Goal: Task Accomplishment & Management: Manage account settings

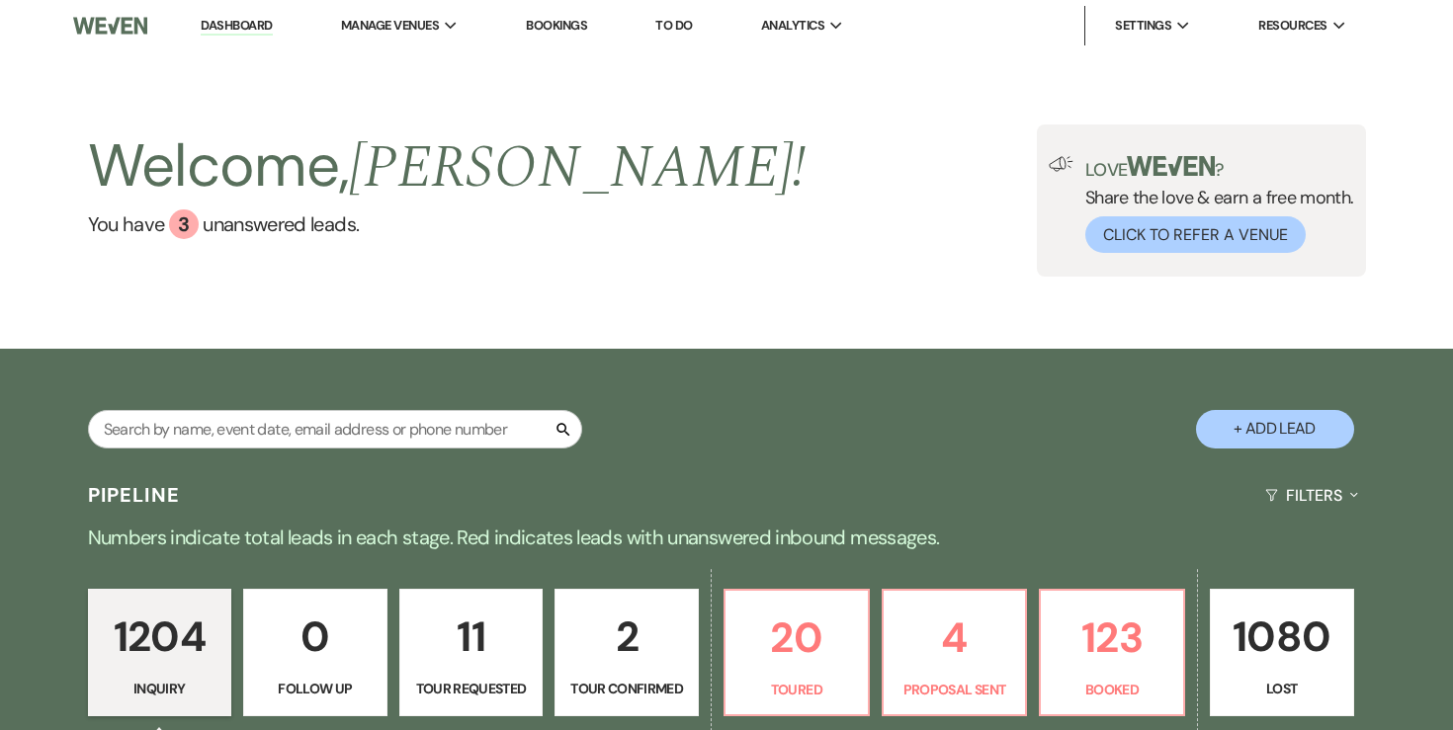
click at [234, 25] on link "Dashboard" at bounding box center [236, 26] width 71 height 19
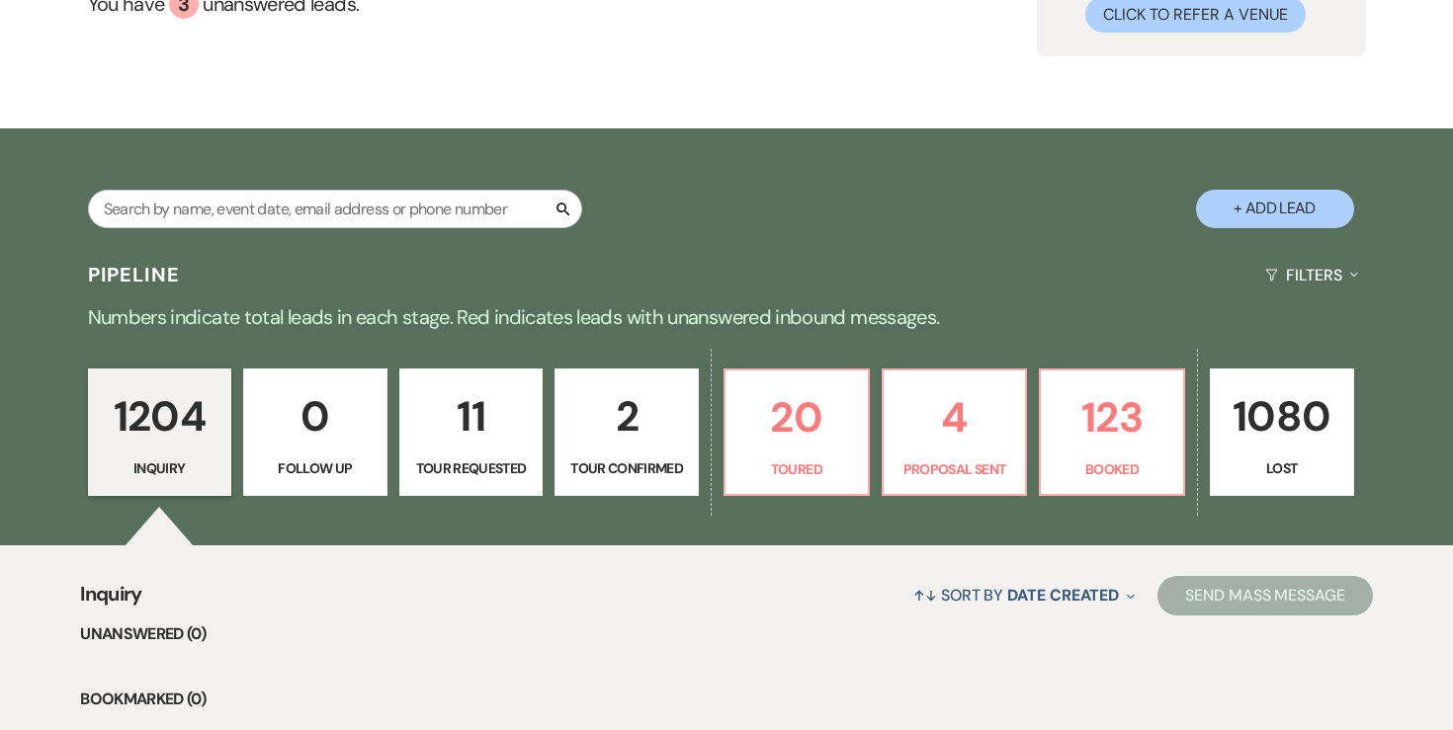
scroll to position [259, 0]
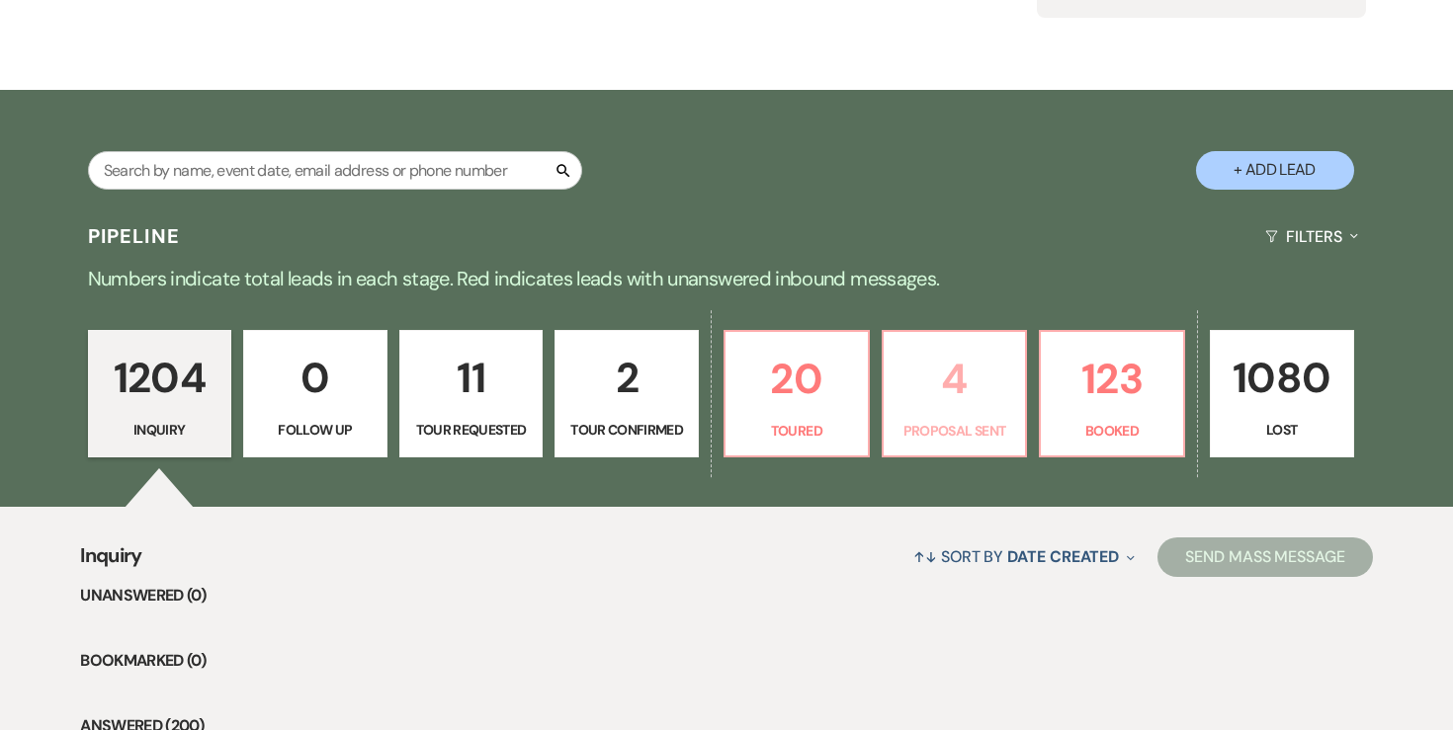
click at [955, 397] on p "4" at bounding box center [955, 379] width 119 height 66
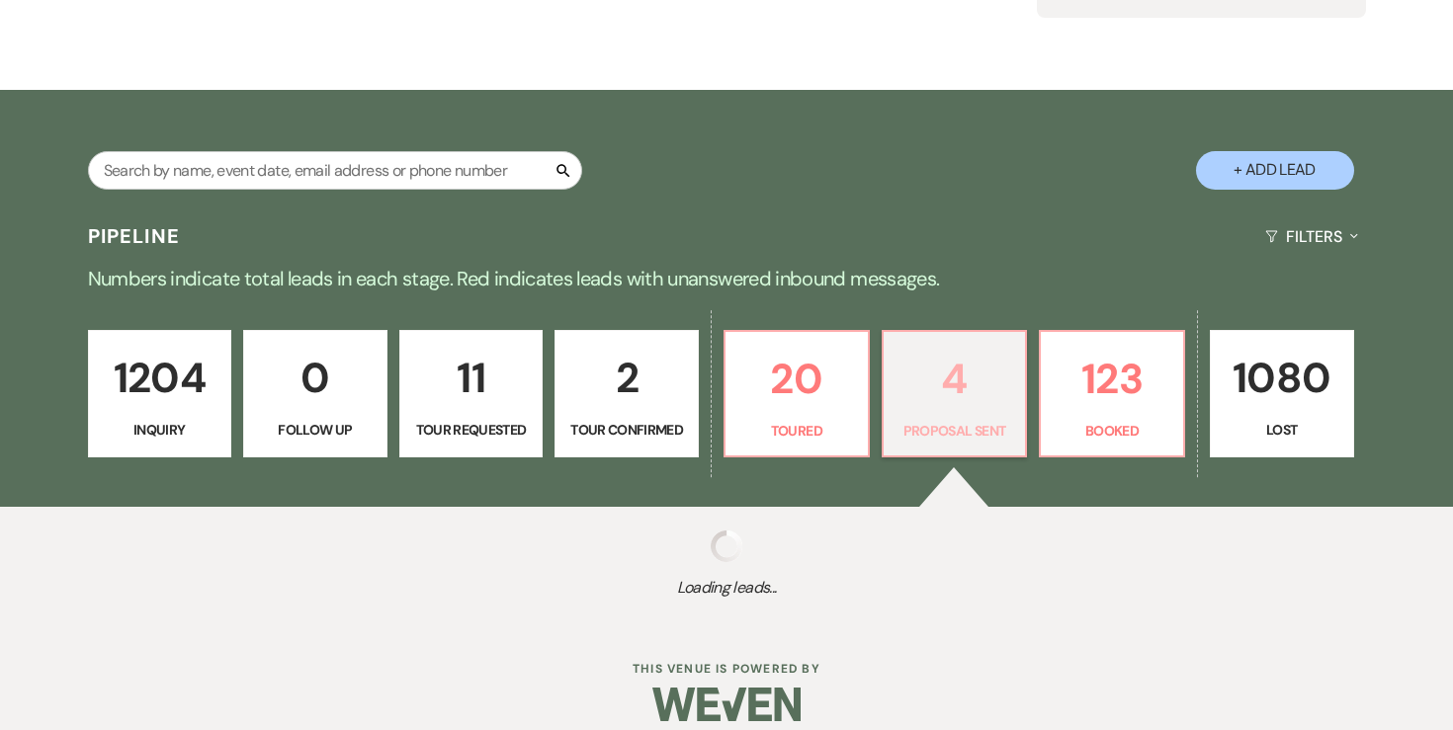
select select "6"
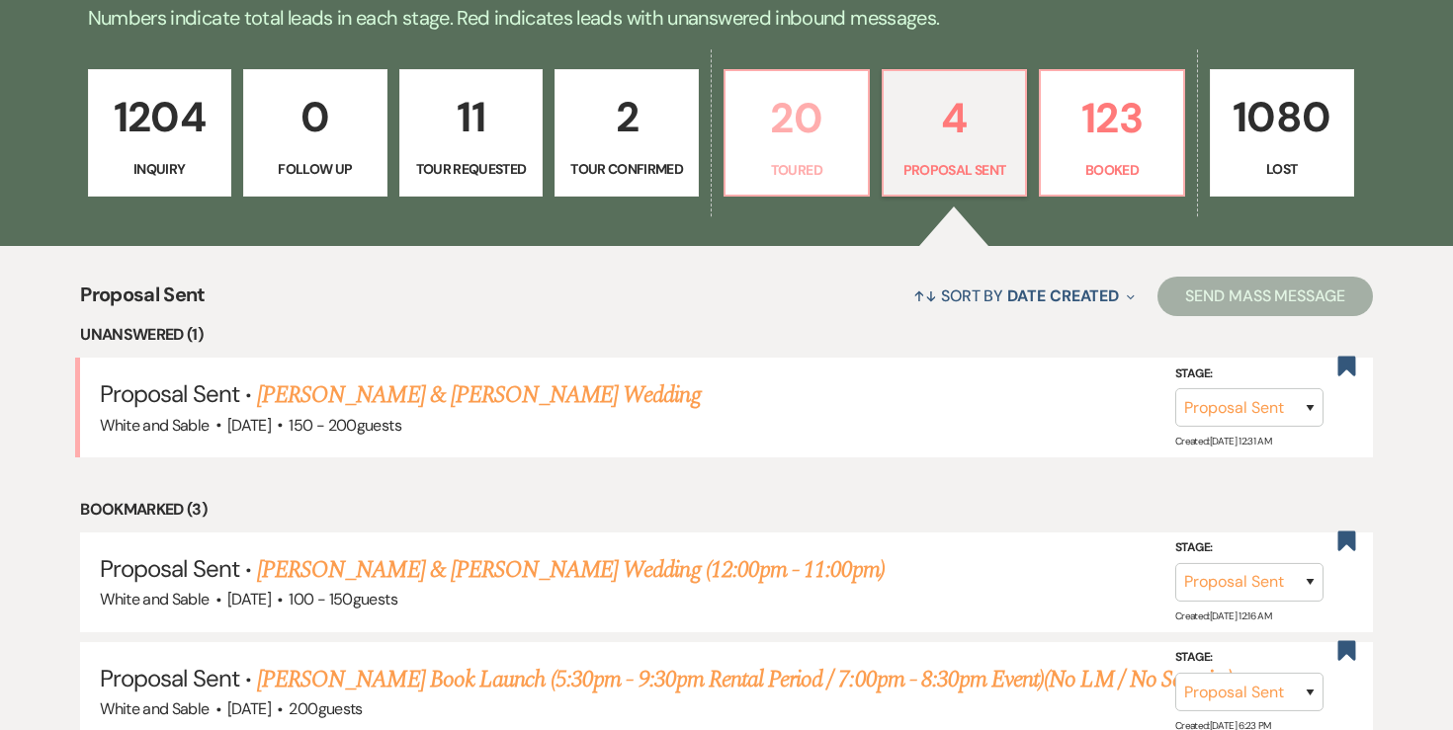
scroll to position [552, 0]
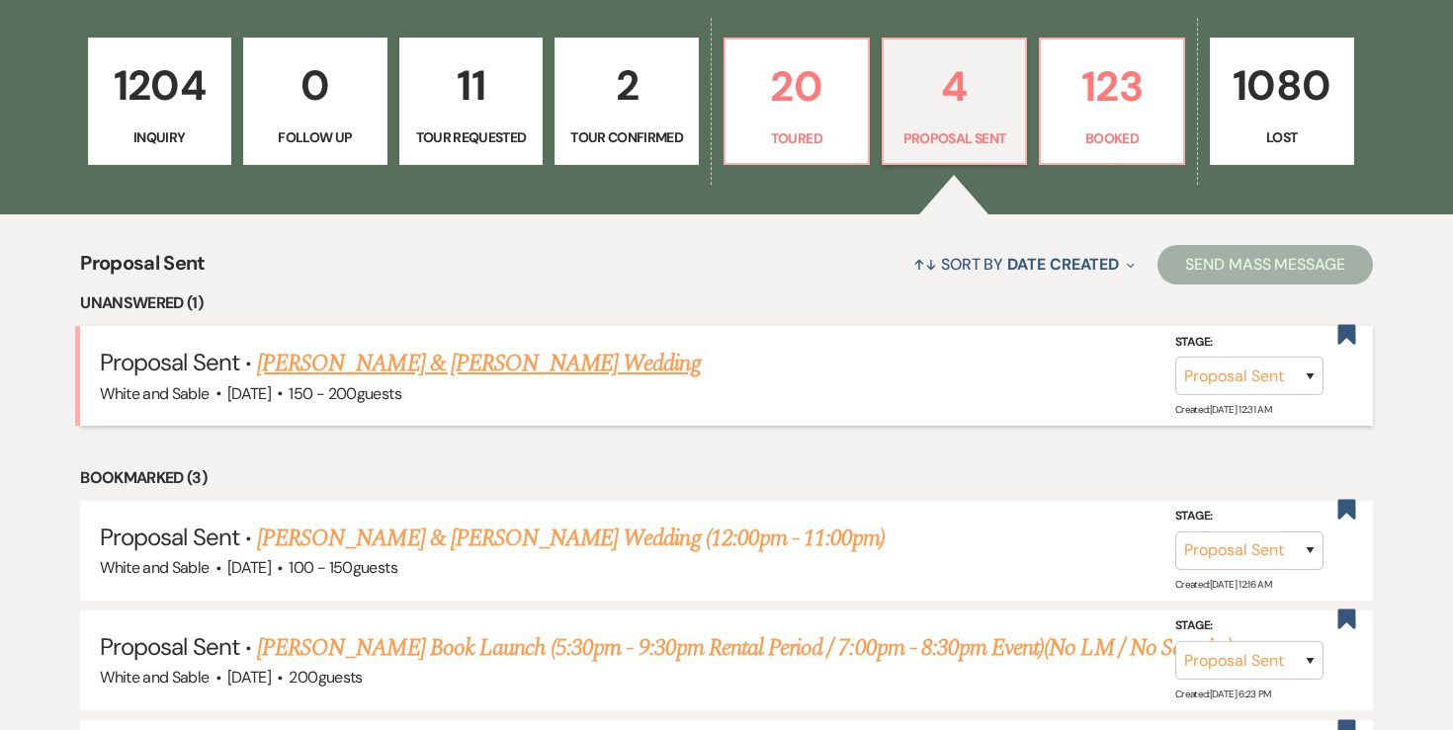
click at [601, 360] on link "[PERSON_NAME] & [PERSON_NAME] Wedding" at bounding box center [478, 364] width 443 height 36
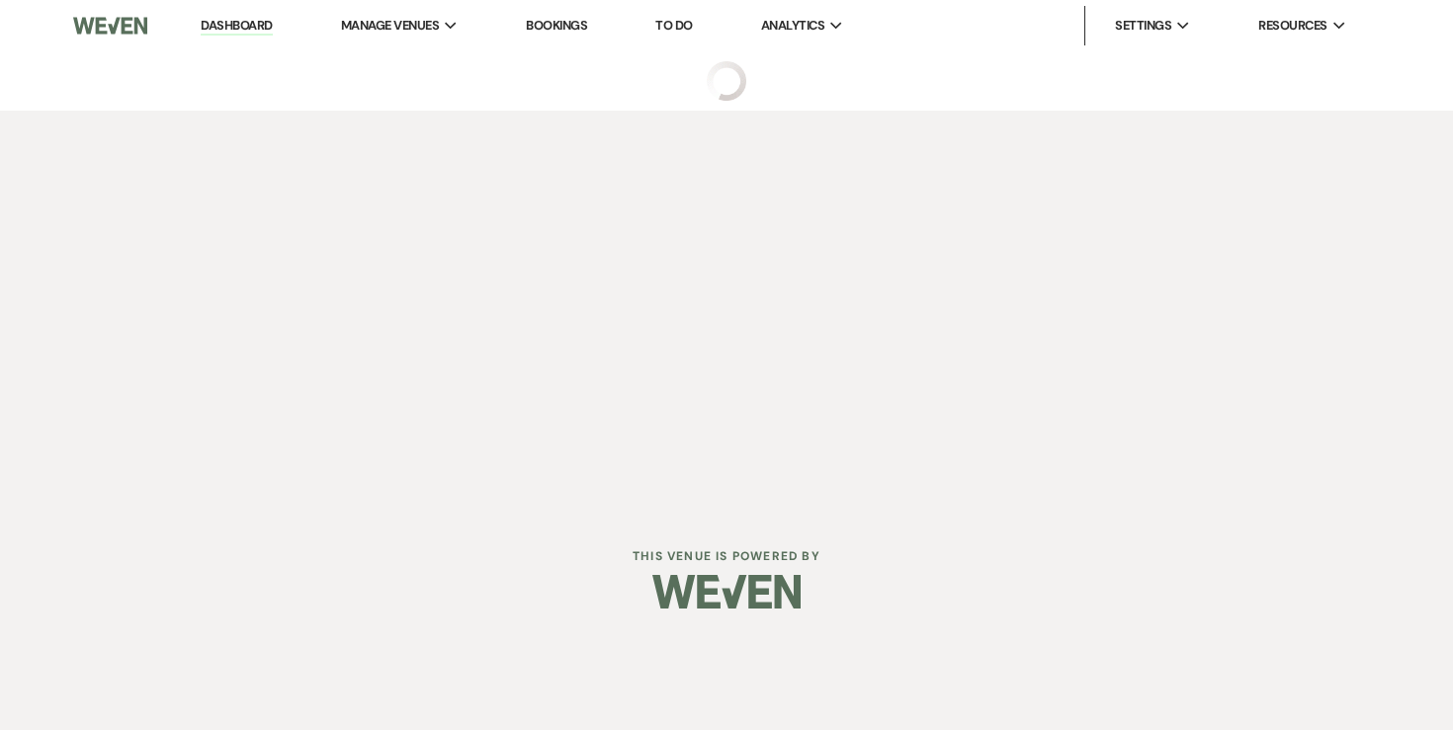
select select "6"
select select "12"
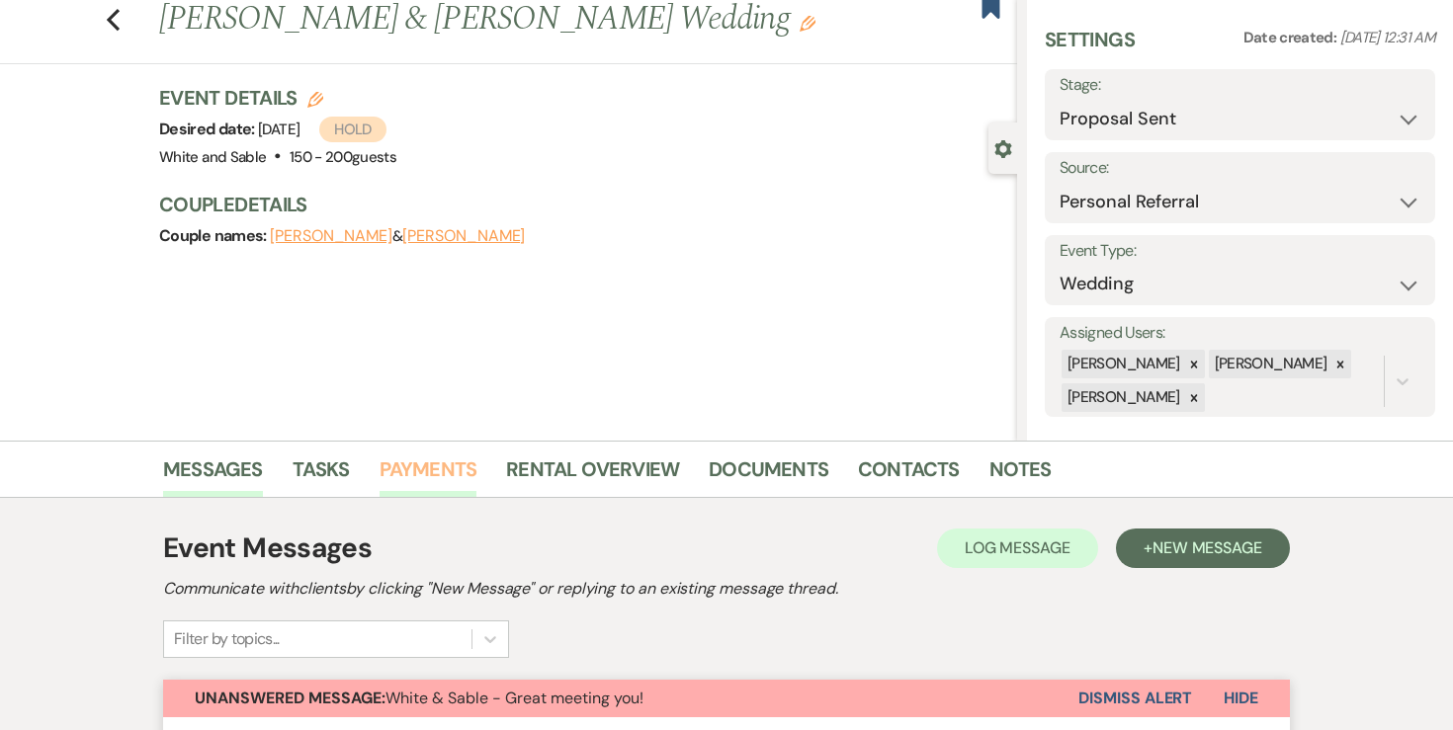
click at [430, 460] on link "Payments" at bounding box center [429, 475] width 98 height 43
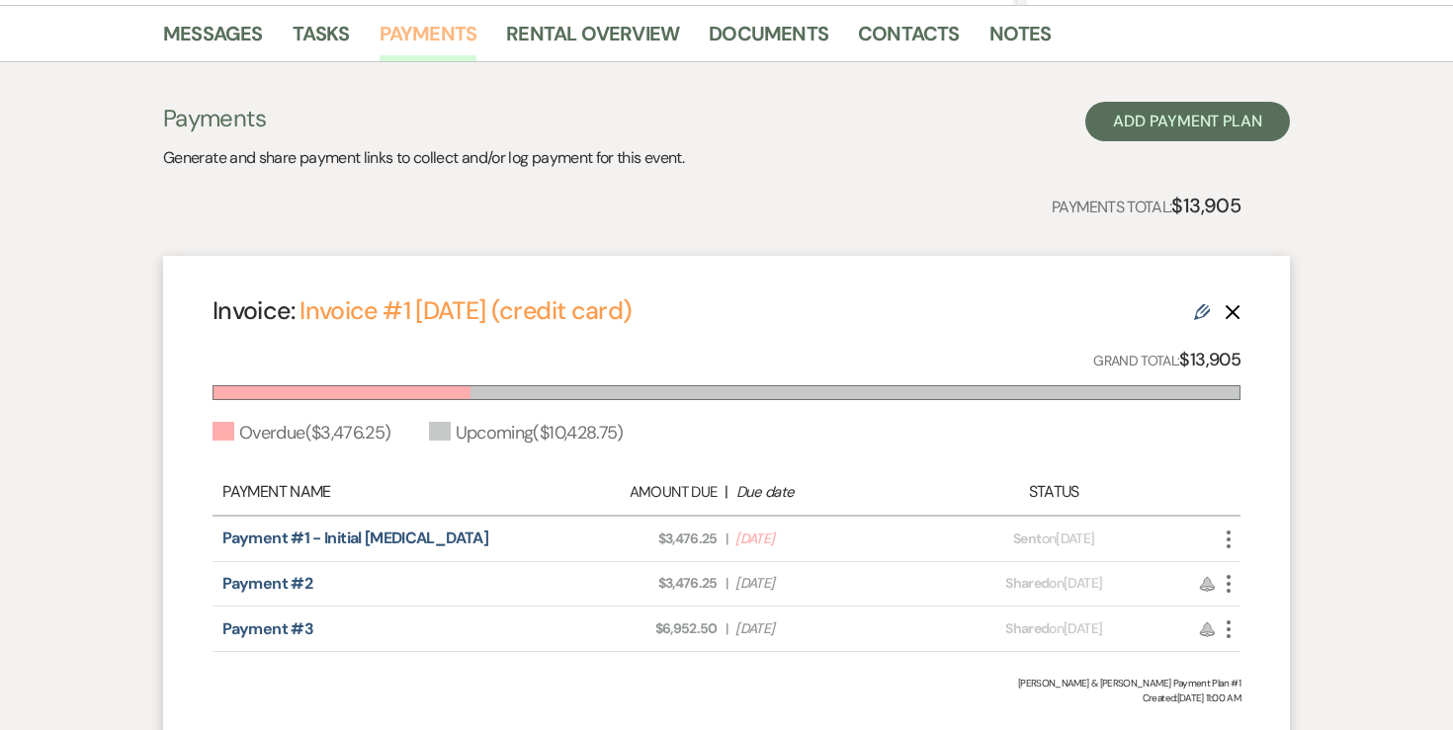
scroll to position [513, 0]
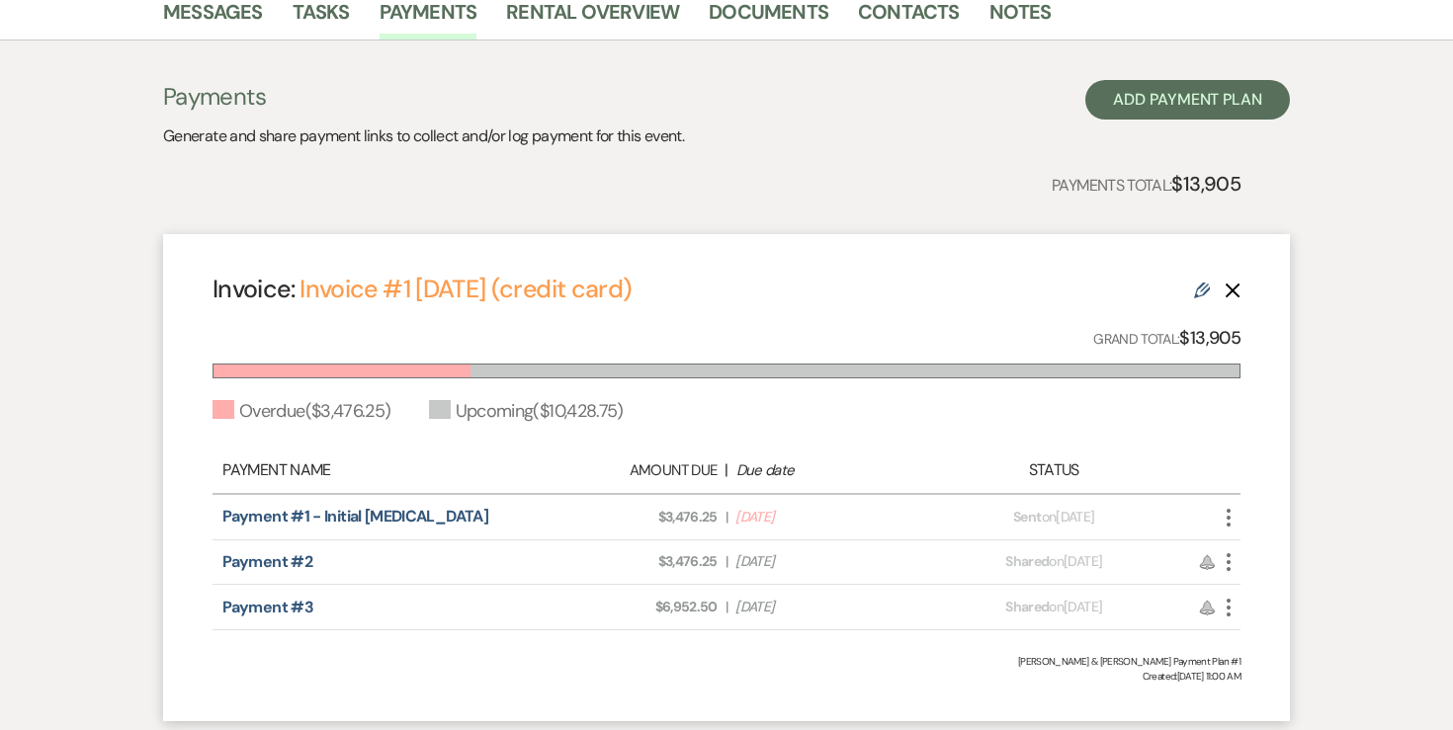
click at [1225, 295] on icon "Delete" at bounding box center [1233, 291] width 16 height 16
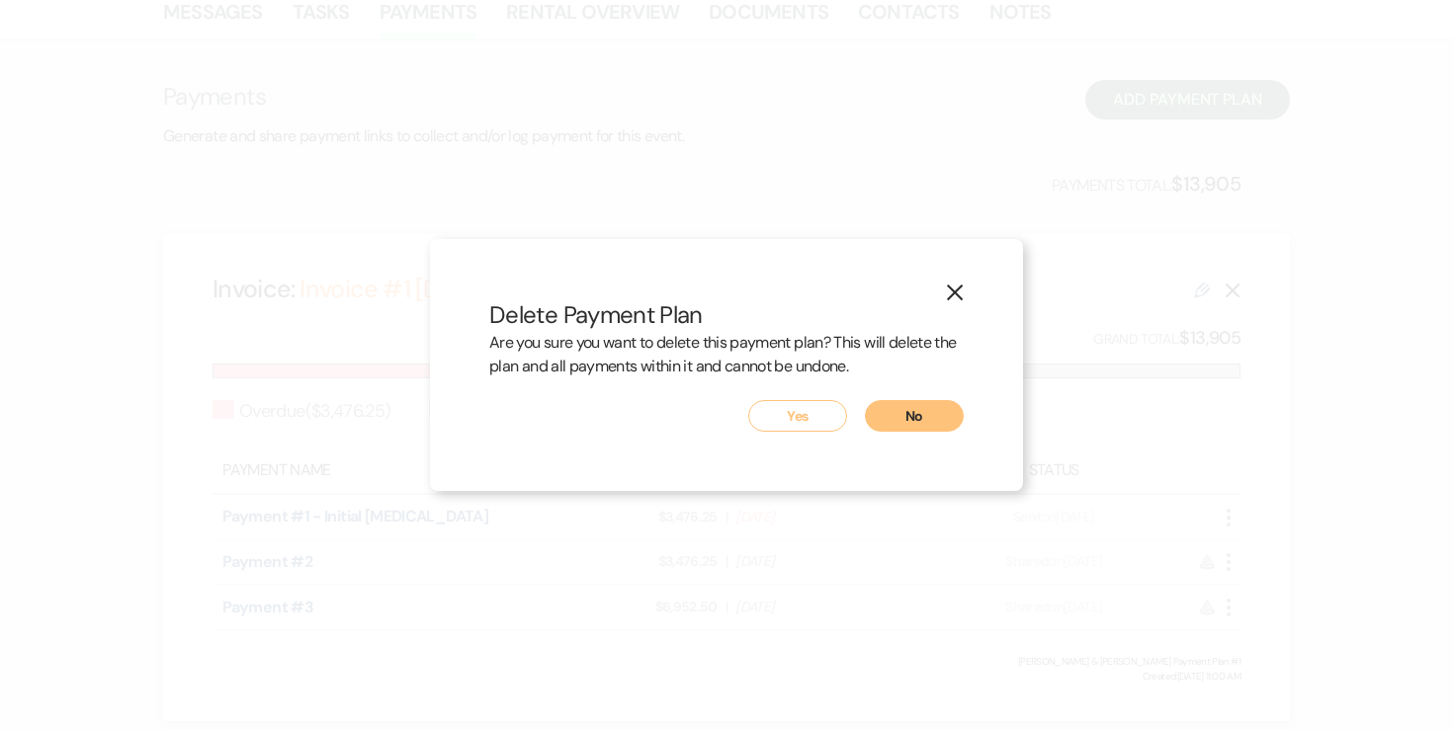
click at [795, 416] on button "Yes" at bounding box center [797, 416] width 99 height 32
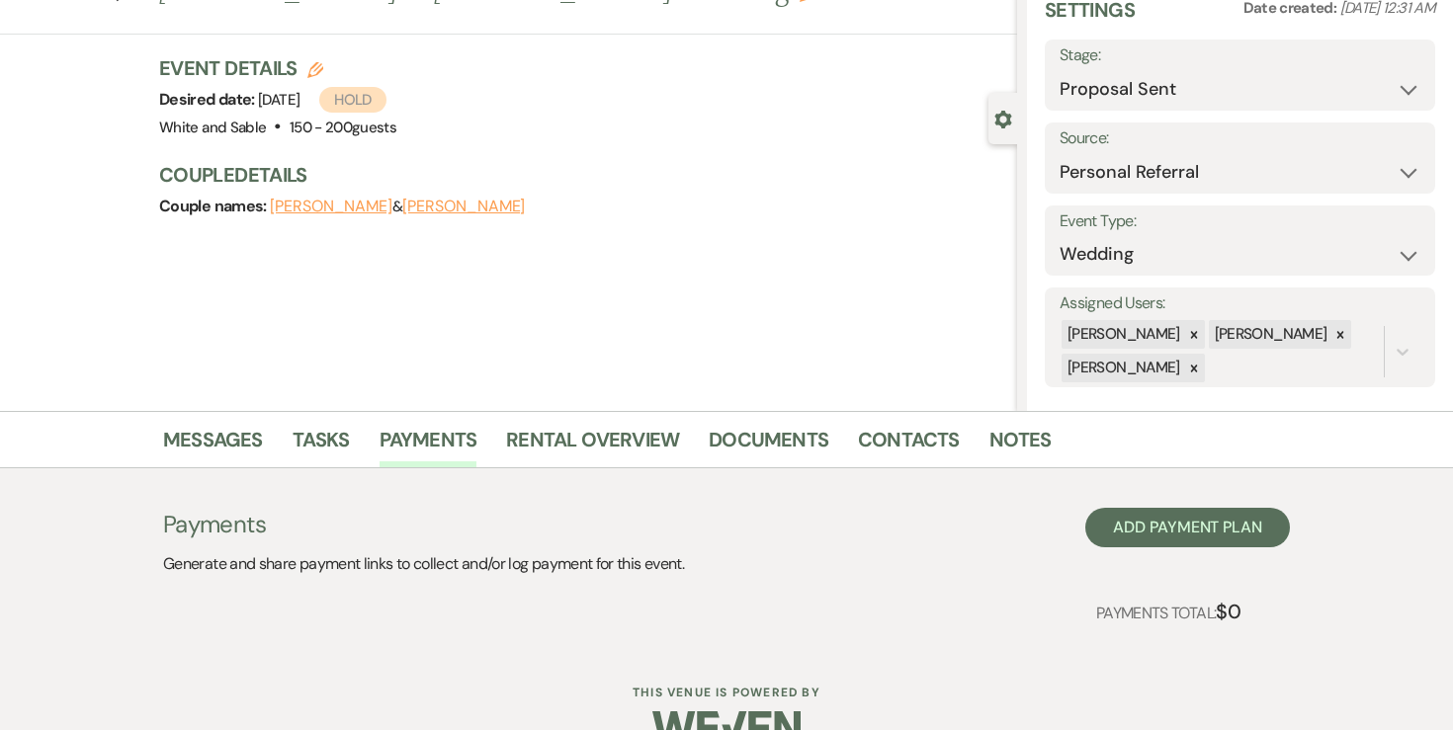
scroll to position [0, 0]
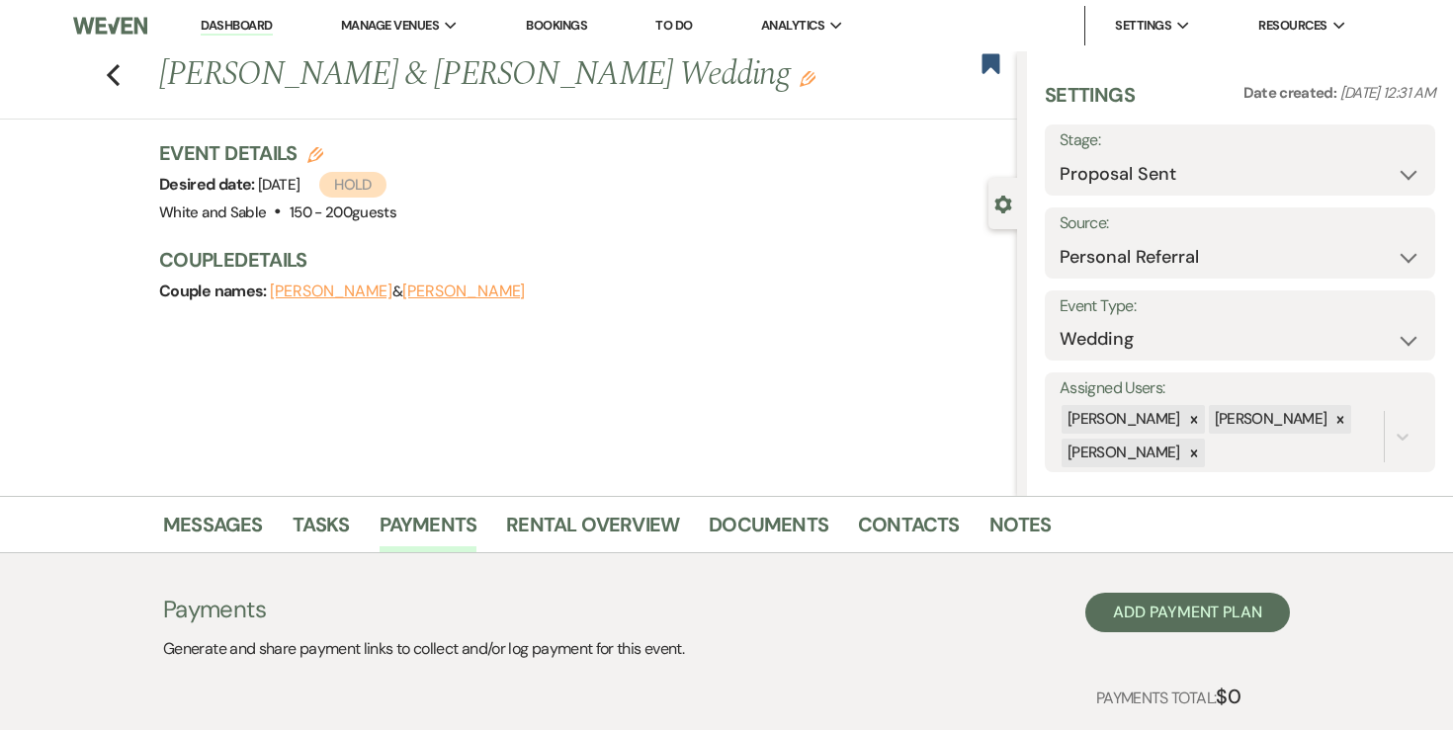
click at [313, 171] on div "Desired date: Saturday, May 9th, 2026 Hold" at bounding box center [277, 185] width 237 height 28
click at [313, 162] on icon "Edit" at bounding box center [315, 155] width 16 height 16
select select "684"
select select "false"
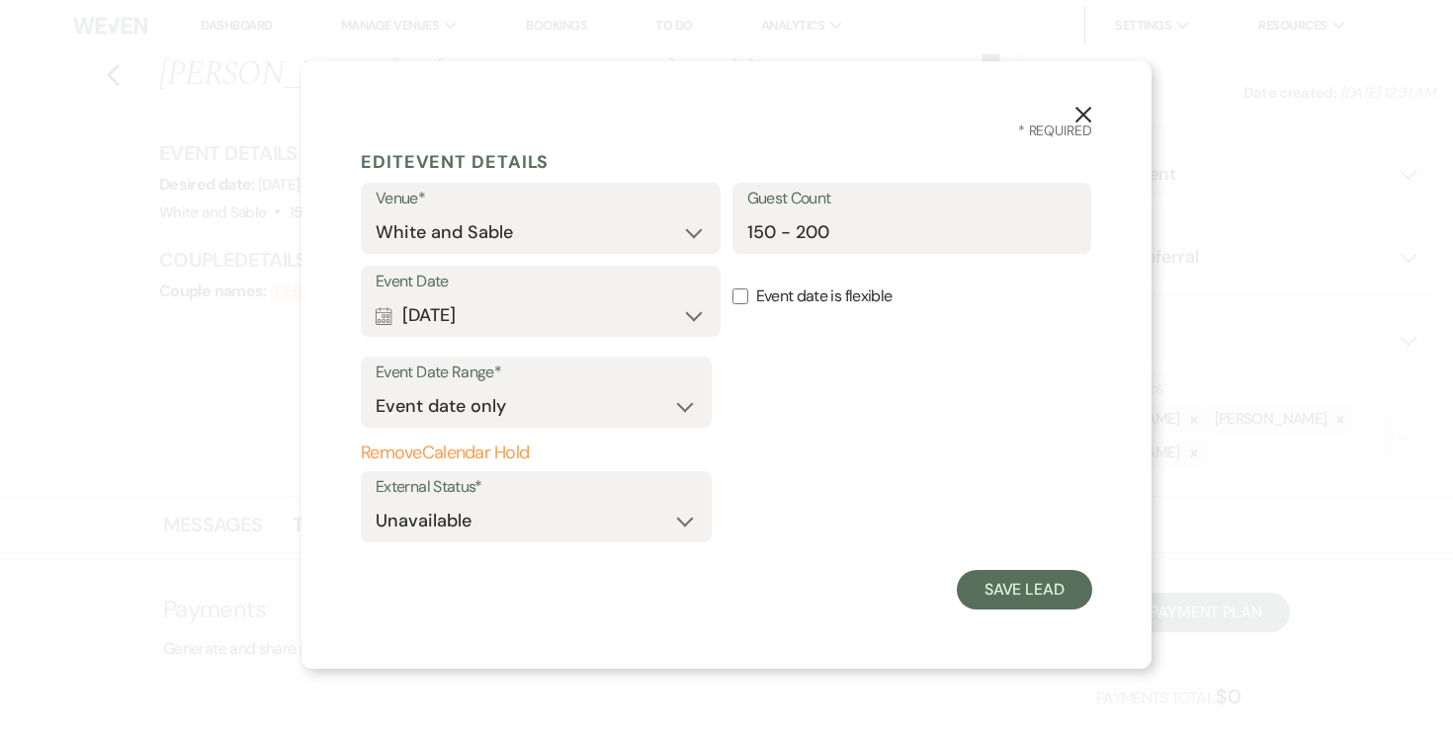
click at [496, 437] on div "Event Date Range* Event date only Event date and Remove Calendar Hold External …" at bounding box center [726, 450] width 731 height 202
click at [496, 446] on button "Remove Calendar Hold" at bounding box center [536, 454] width 351 height 20
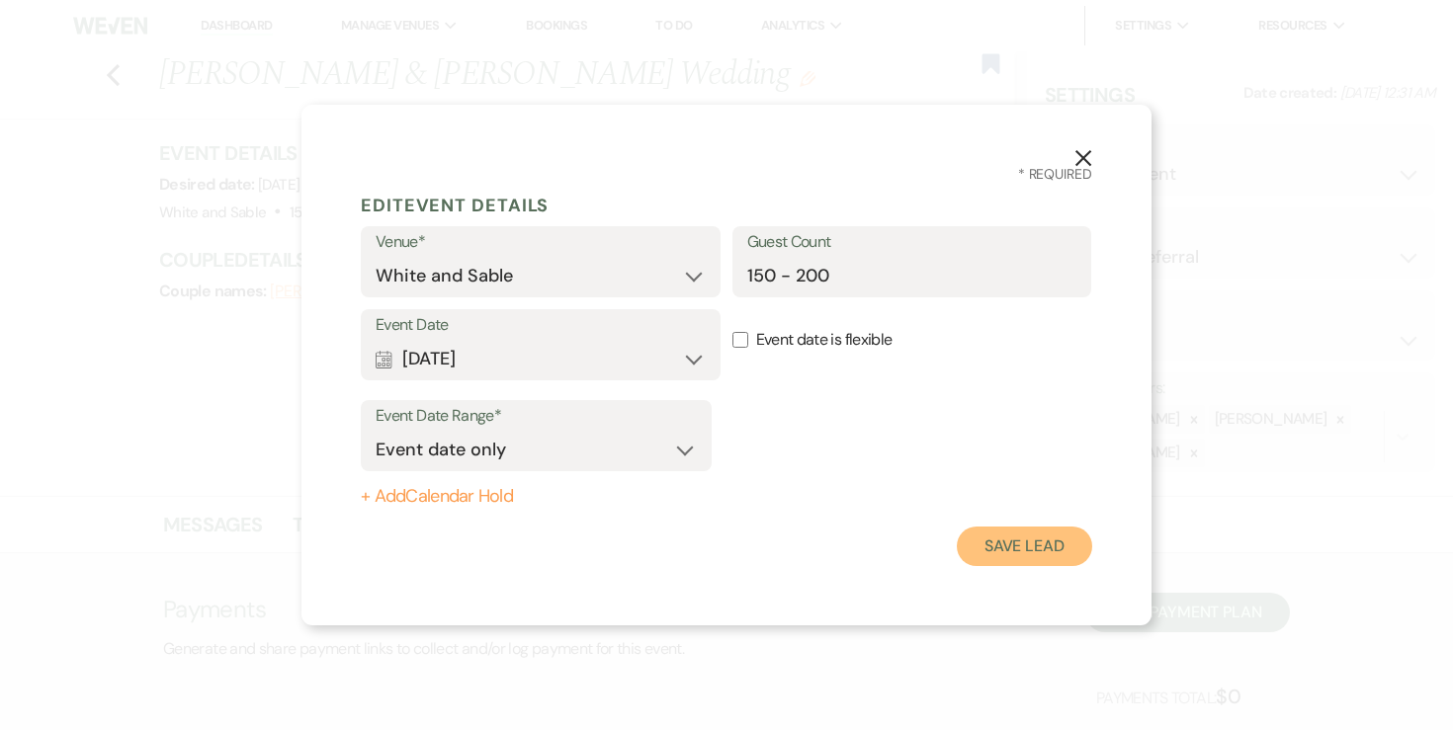
click at [1019, 544] on button "Save Lead" at bounding box center [1024, 547] width 135 height 40
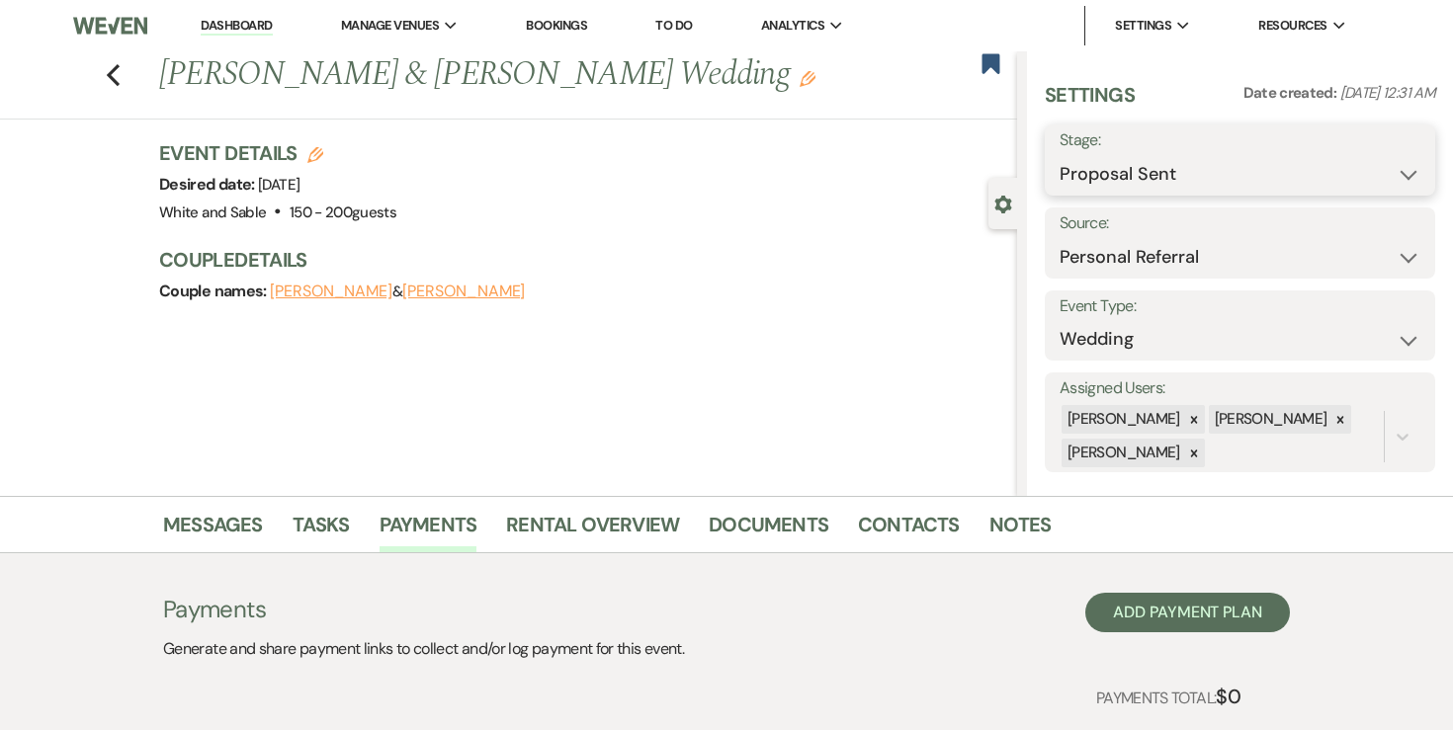
click at [1111, 166] on select "Inquiry Follow Up Tour Requested Tour Confirmed Toured Proposal Sent Booked Lost" at bounding box center [1240, 174] width 361 height 39
select select "5"
click at [1417, 160] on button "Save" at bounding box center [1395, 160] width 80 height 40
click at [112, 70] on use "button" at bounding box center [113, 75] width 13 height 22
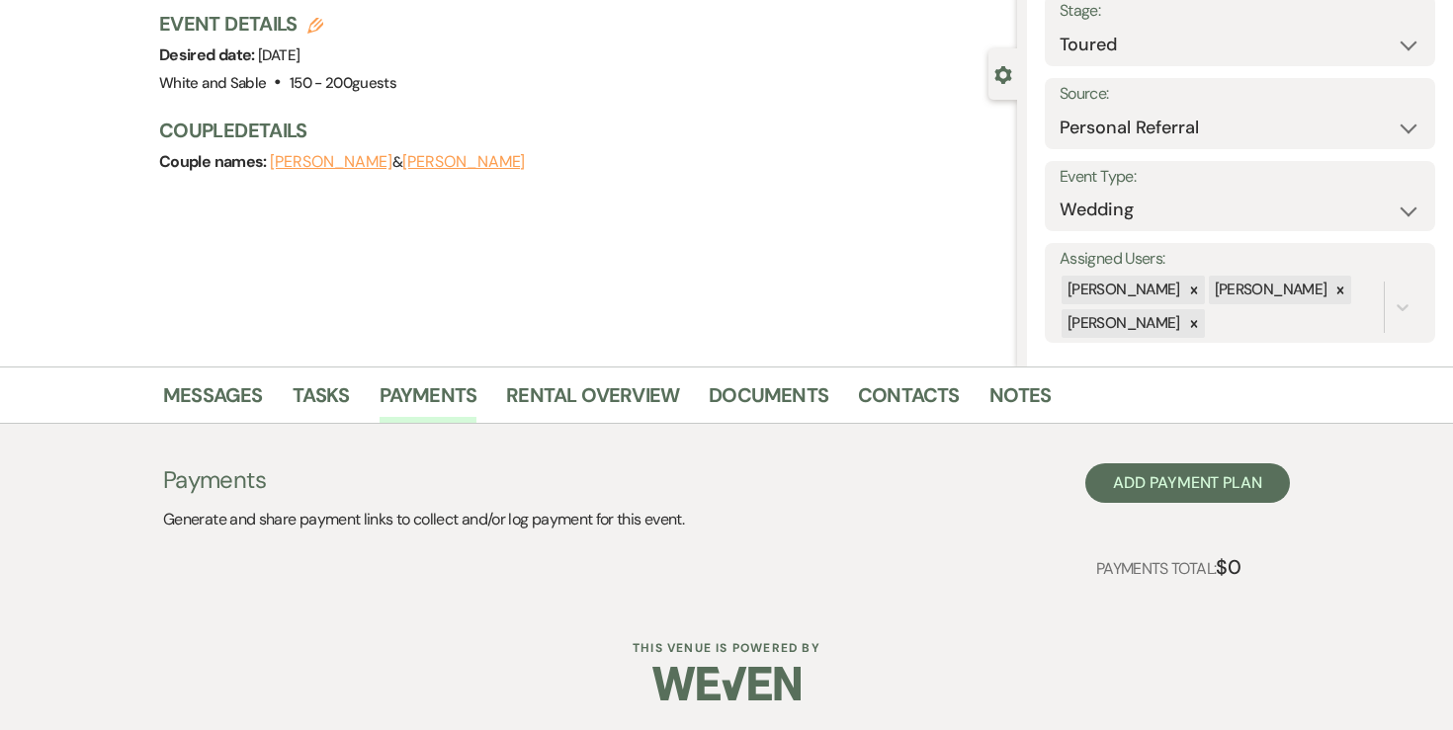
select select "5"
select select "6"
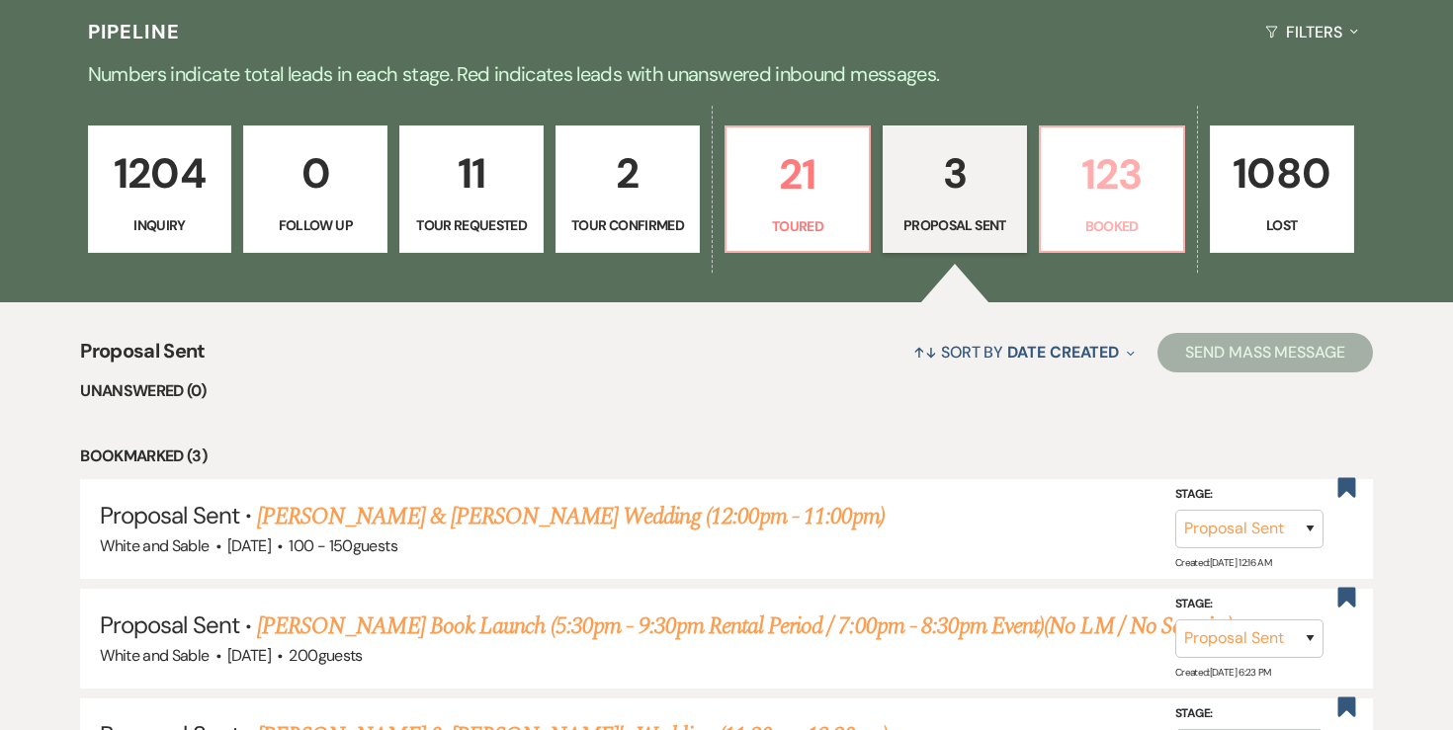
click at [1088, 206] on p "123" at bounding box center [1112, 174] width 119 height 66
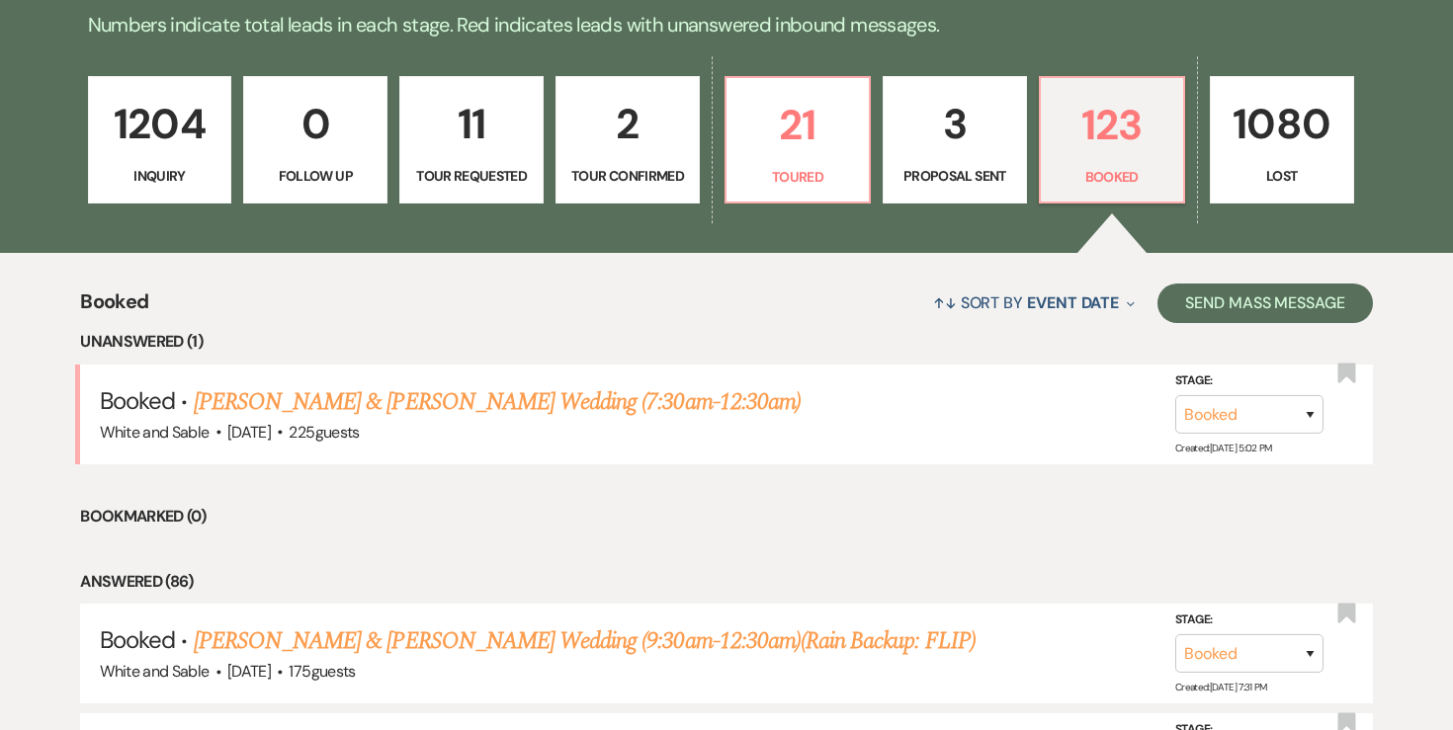
scroll to position [533, 0]
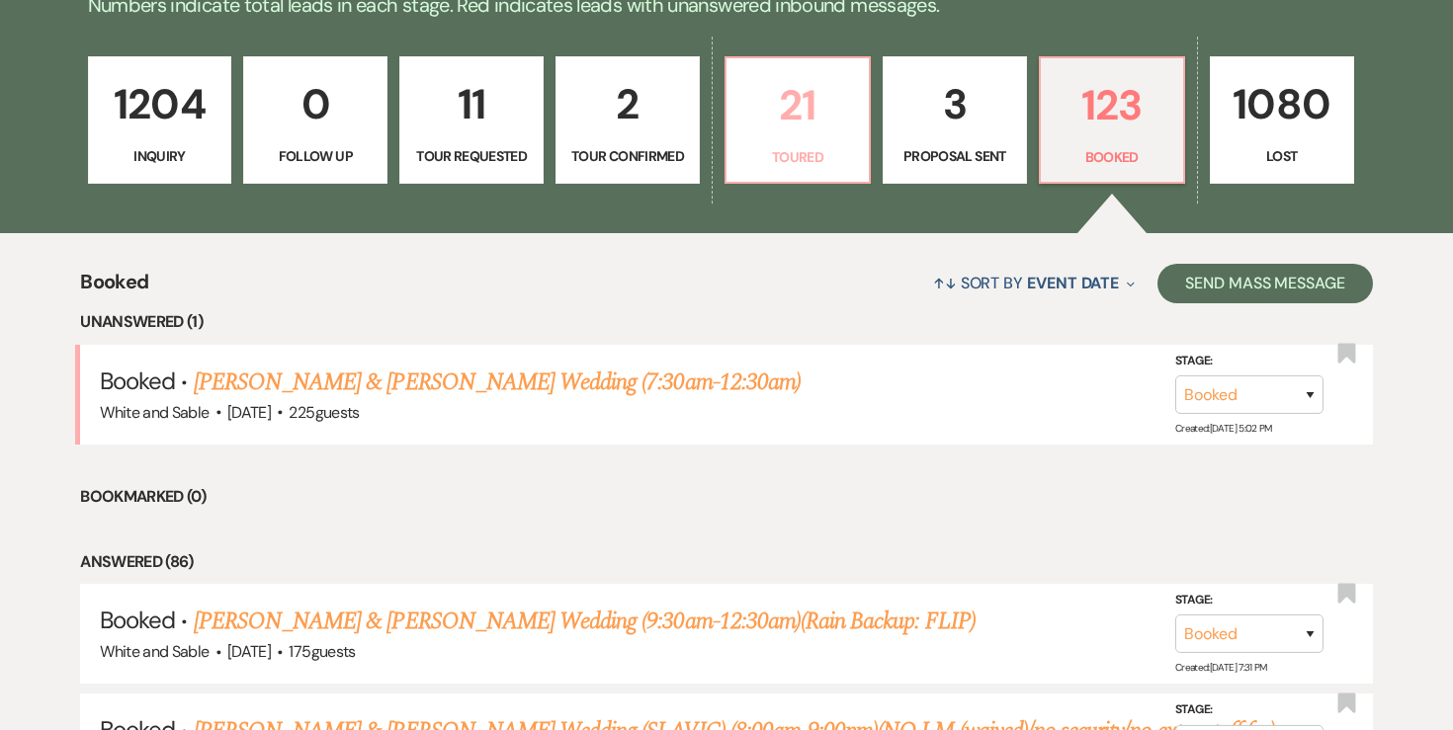
click at [773, 128] on p "21" at bounding box center [797, 105] width 119 height 66
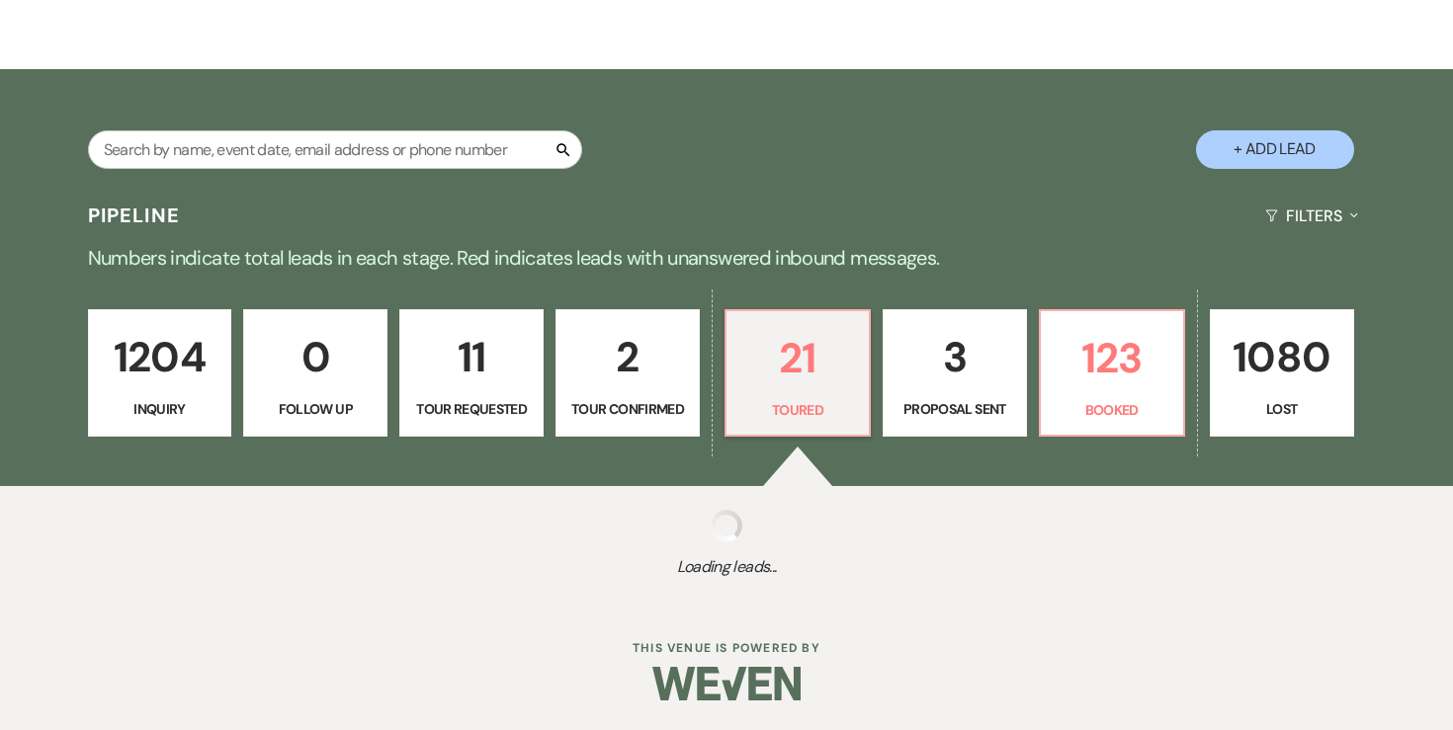
select select "5"
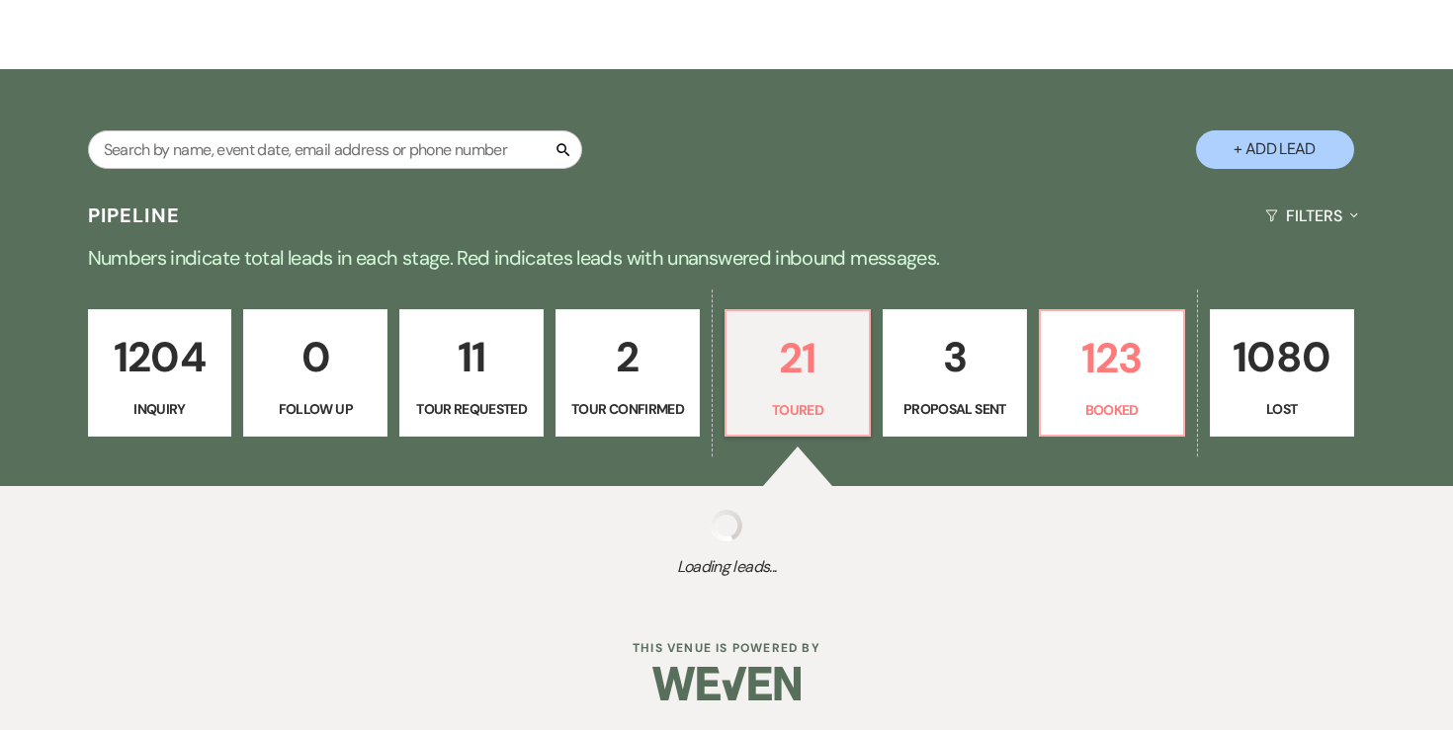
select select "5"
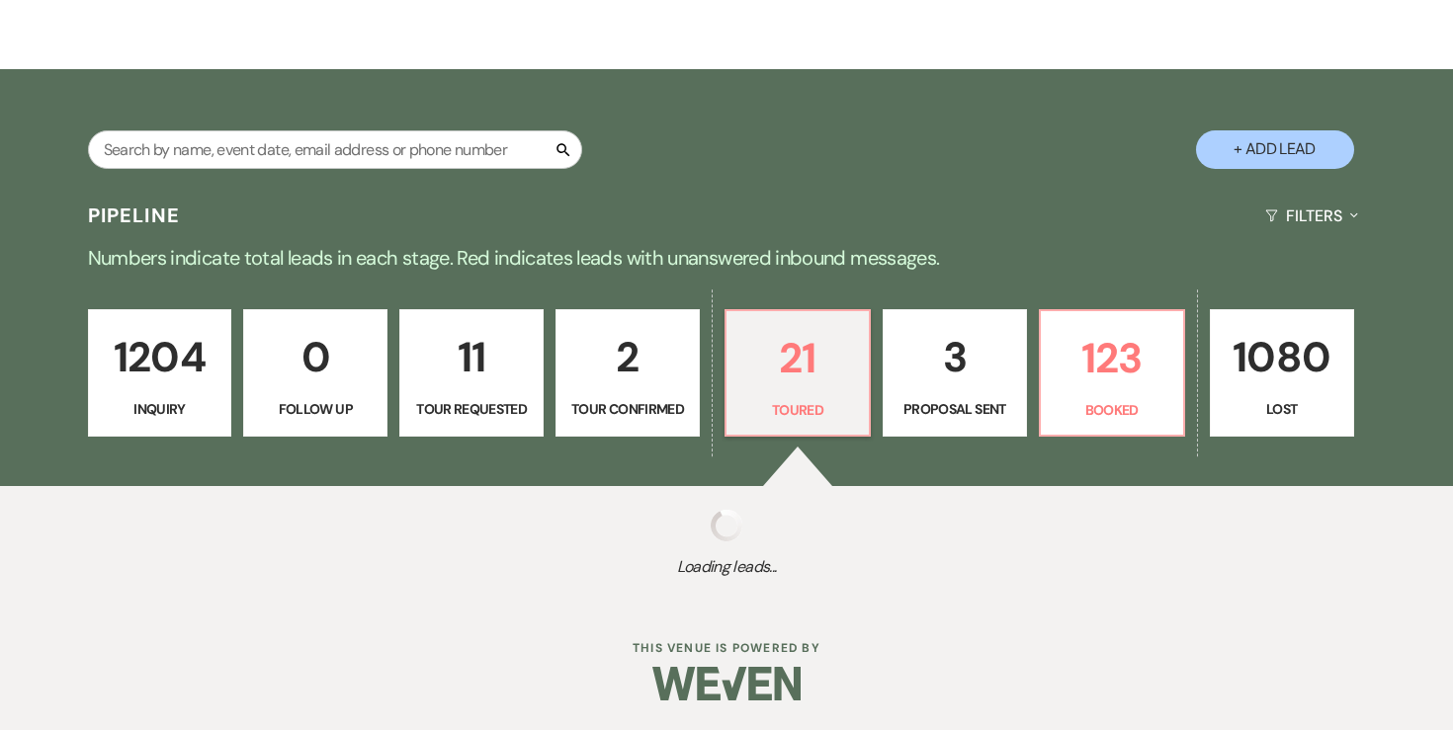
select select "5"
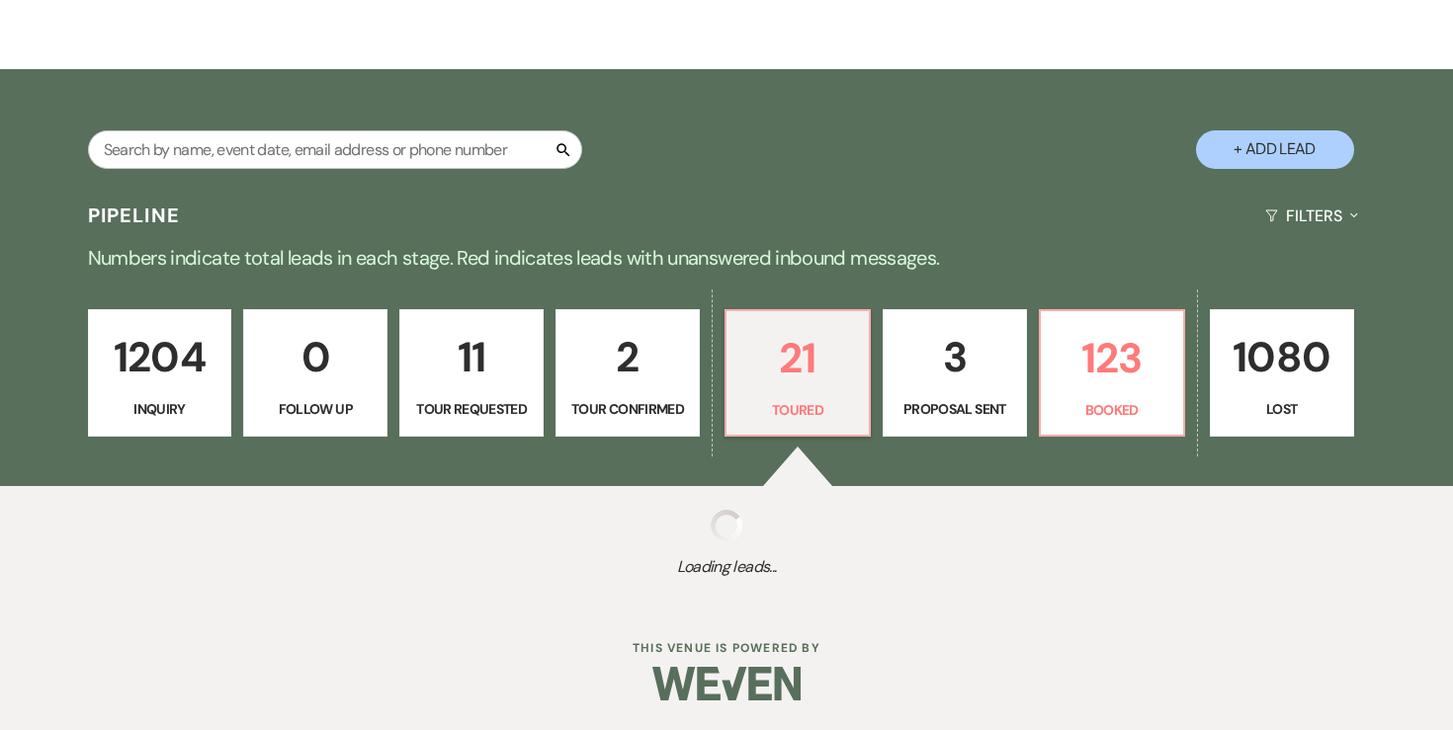
select select "5"
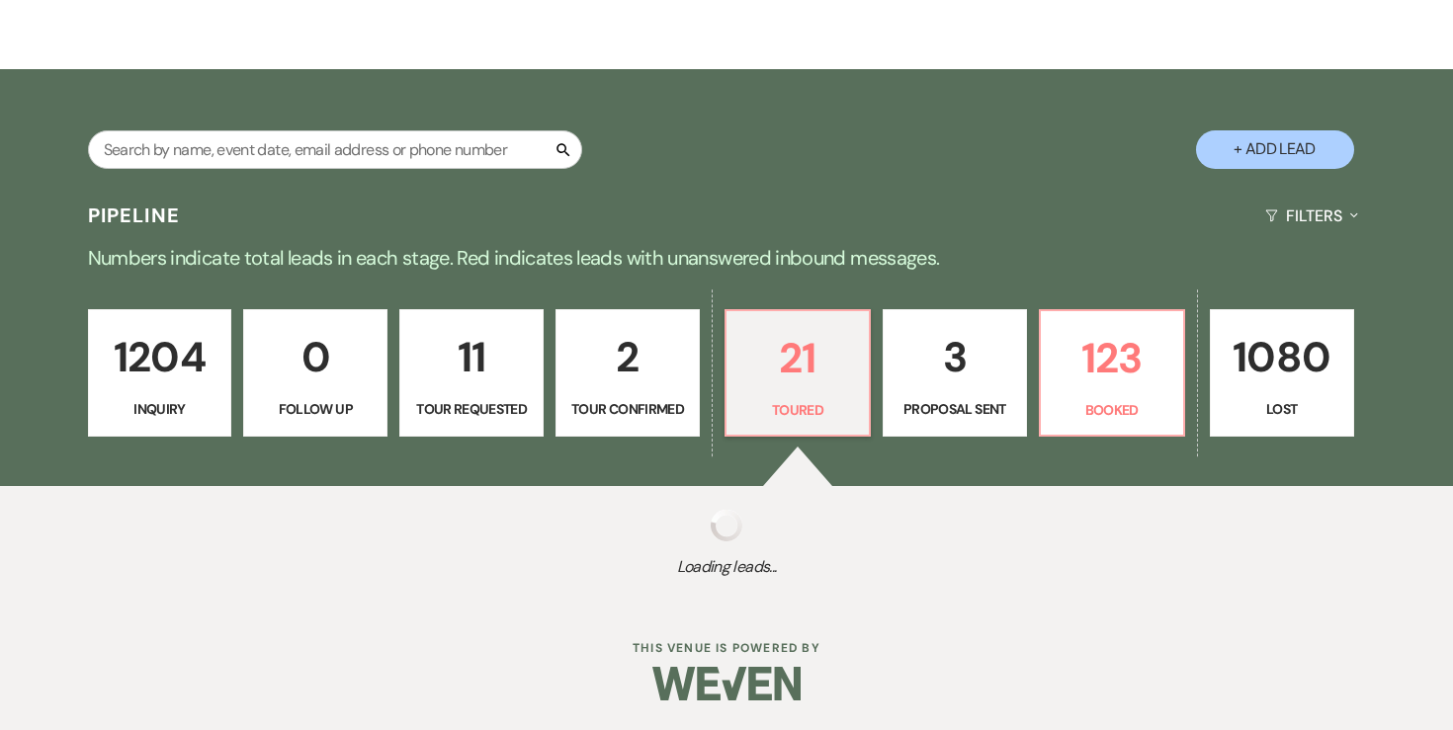
select select "5"
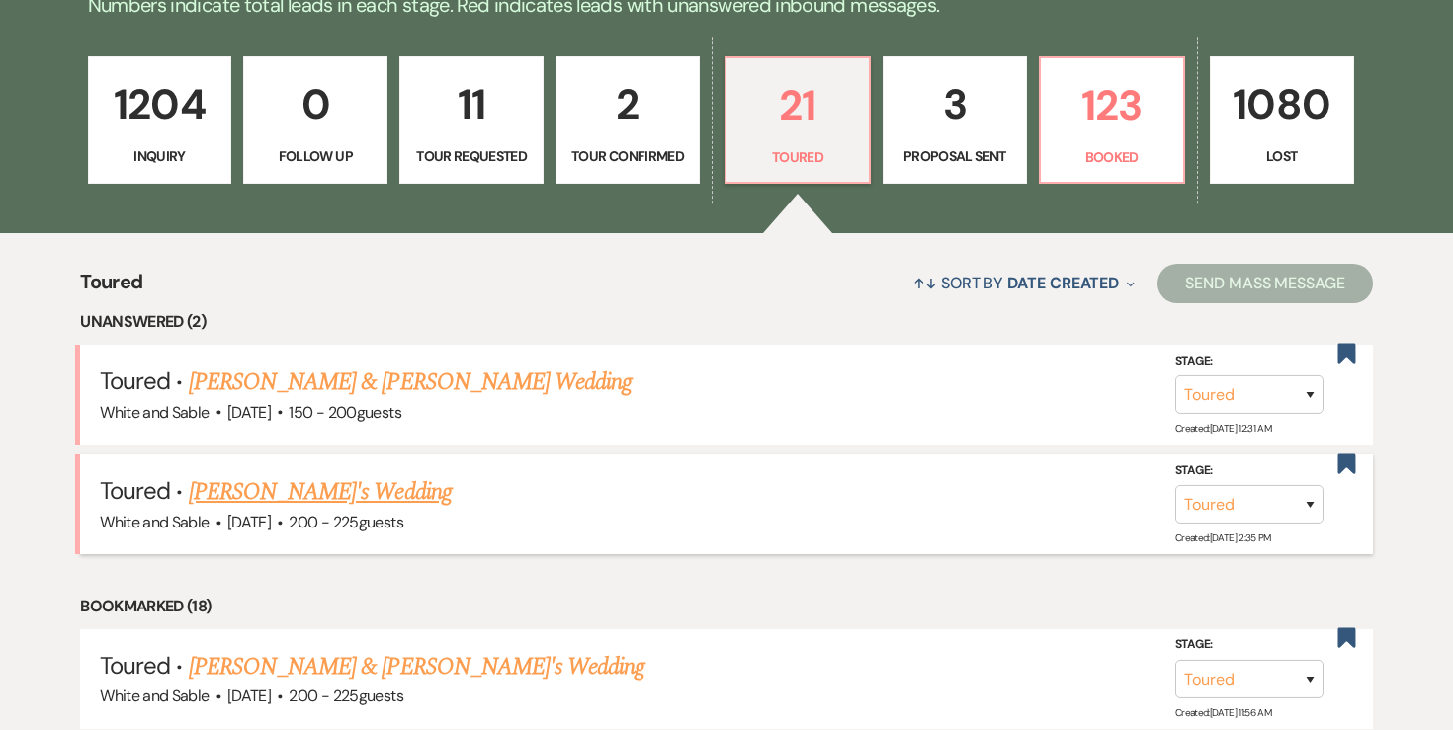
scroll to position [567, 0]
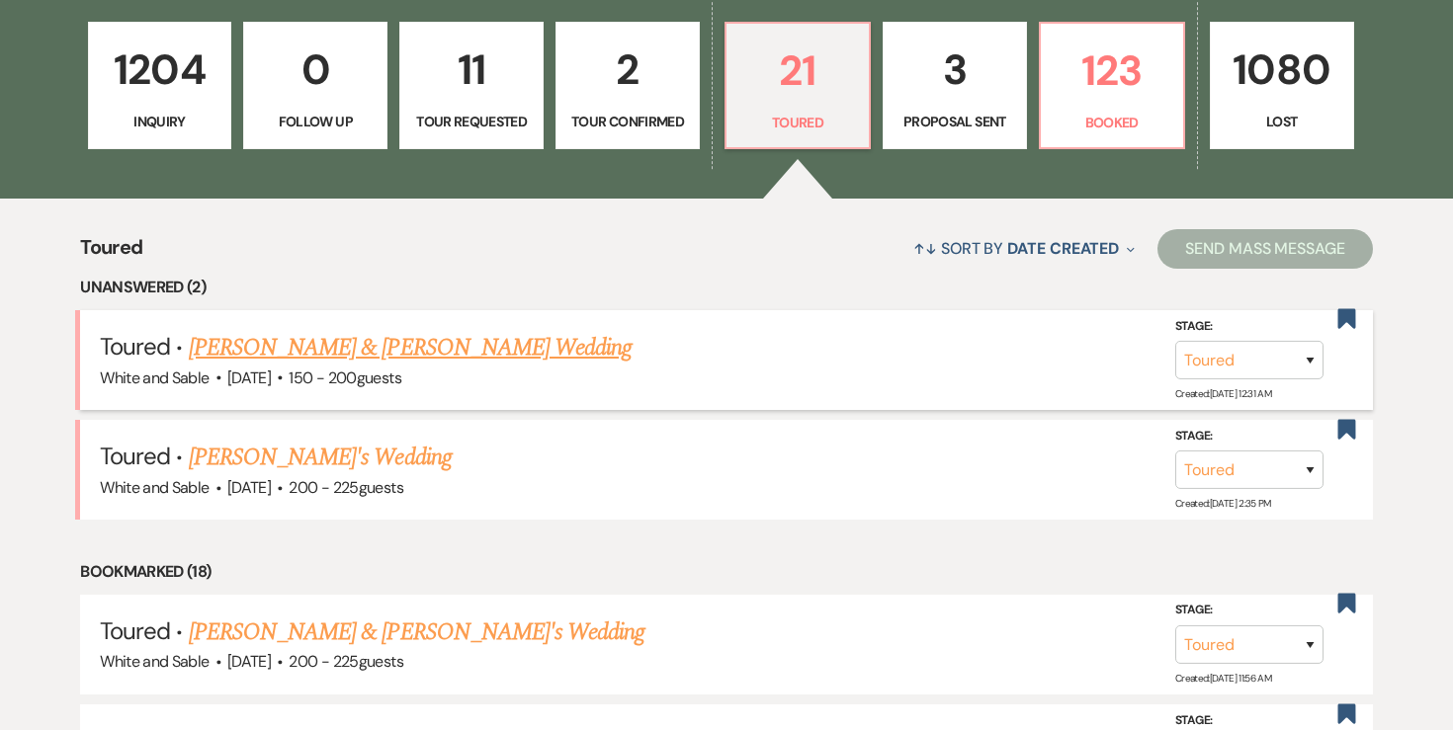
click at [425, 346] on link "Olivia Ostensen & Tyson Buchtel's Wedding" at bounding box center [410, 348] width 443 height 36
select select "5"
select select "12"
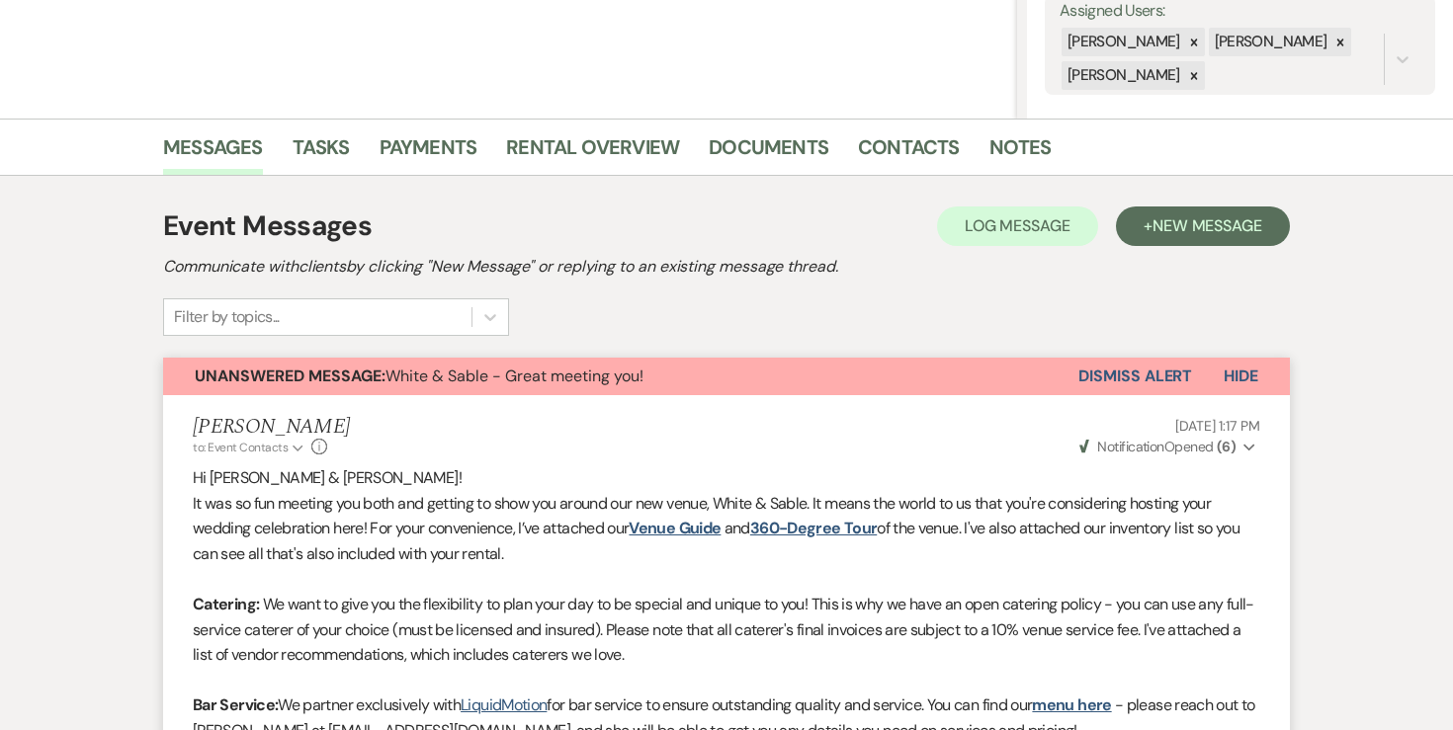
scroll to position [398, 0]
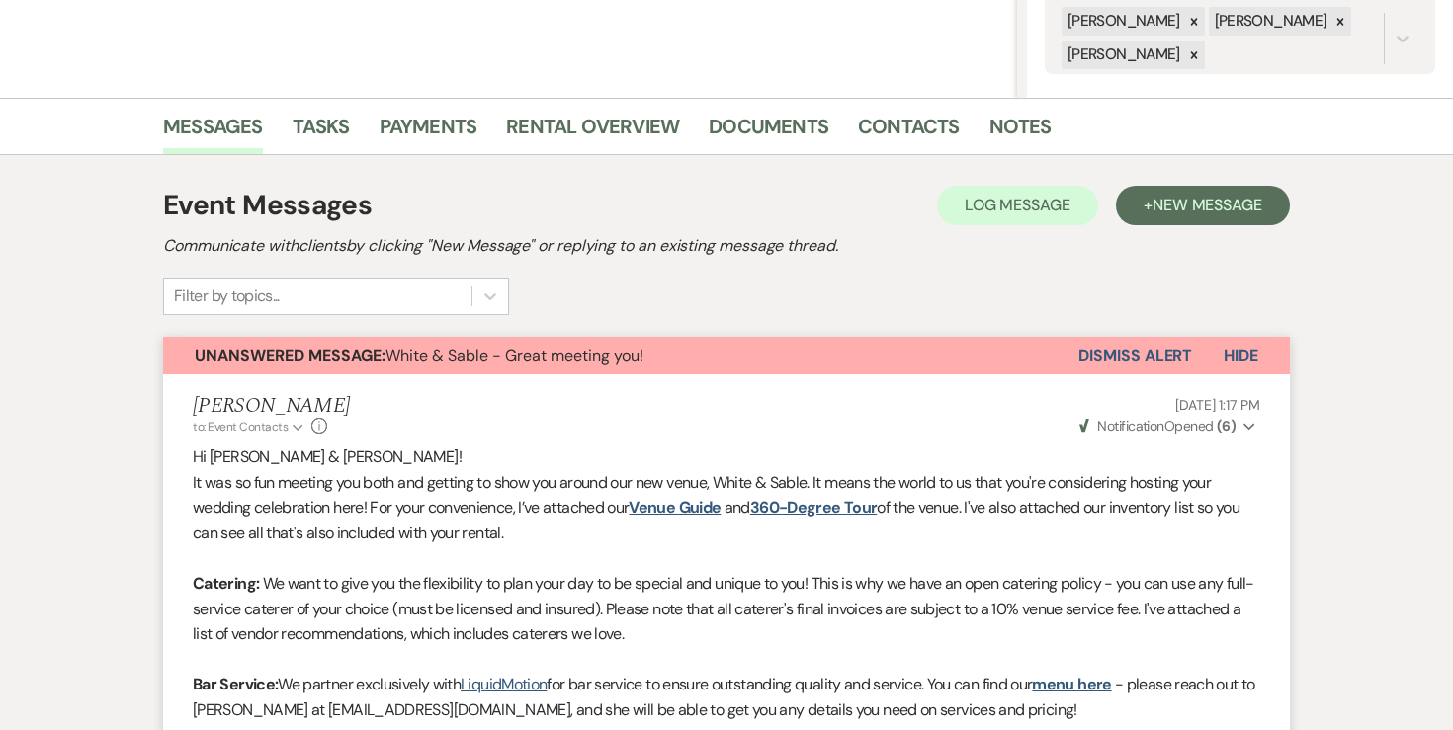
click at [1128, 347] on button "Dismiss Alert" at bounding box center [1135, 356] width 114 height 38
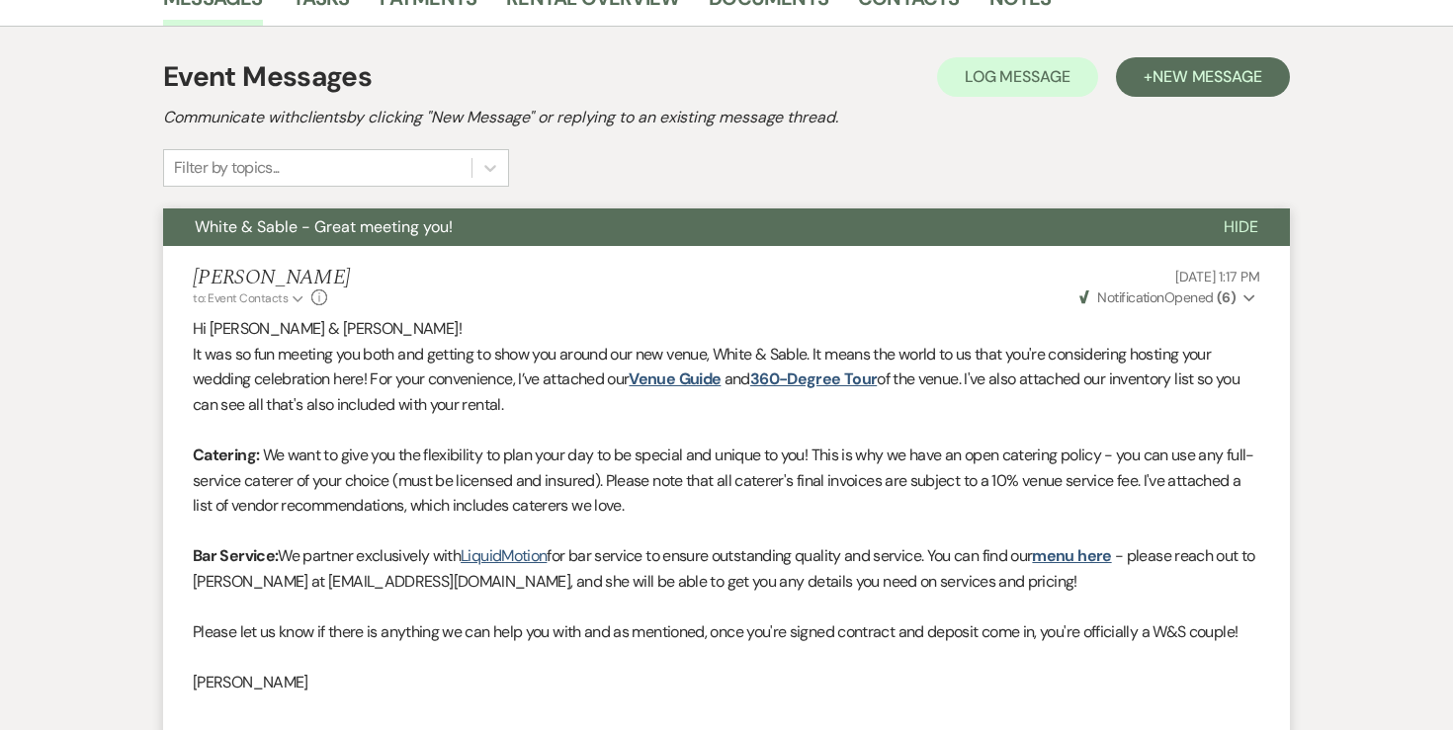
scroll to position [0, 0]
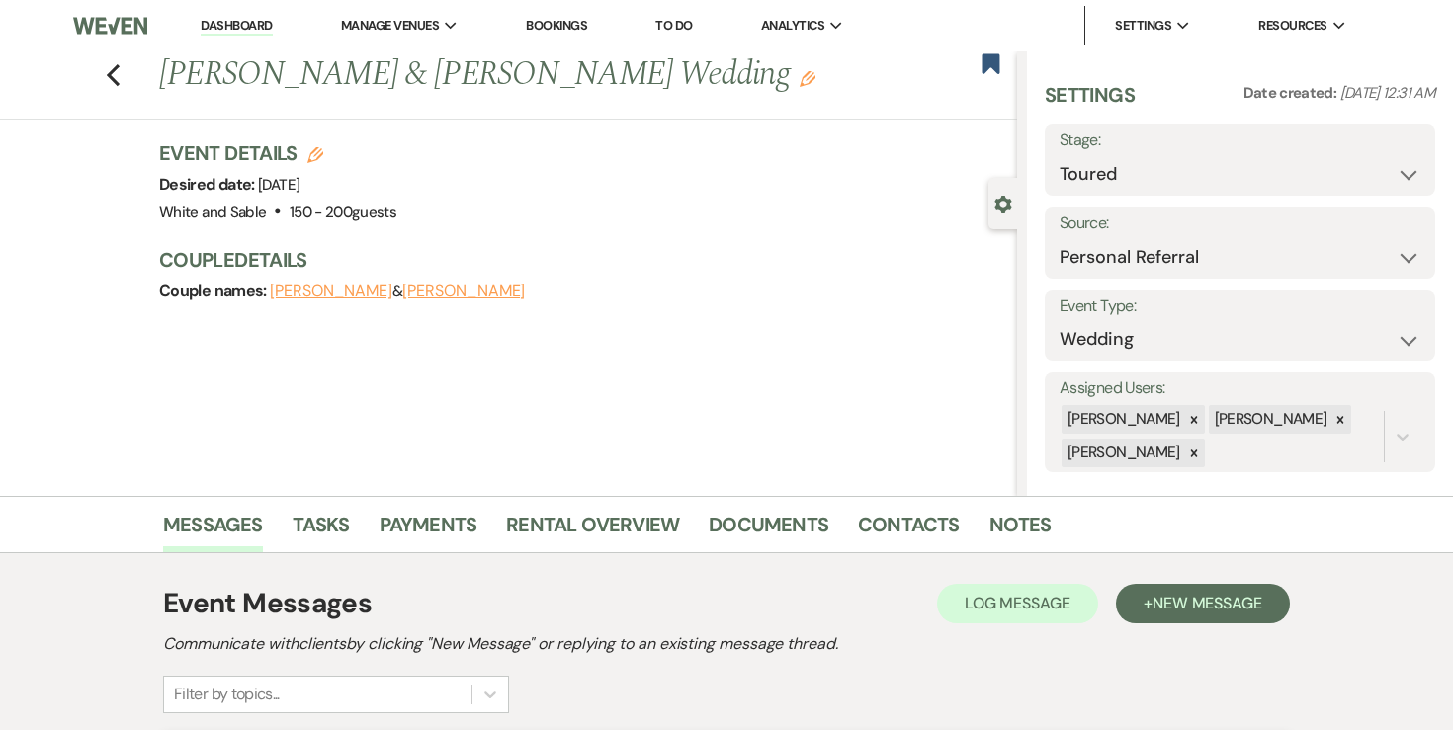
click at [220, 29] on link "Dashboard" at bounding box center [236, 26] width 71 height 19
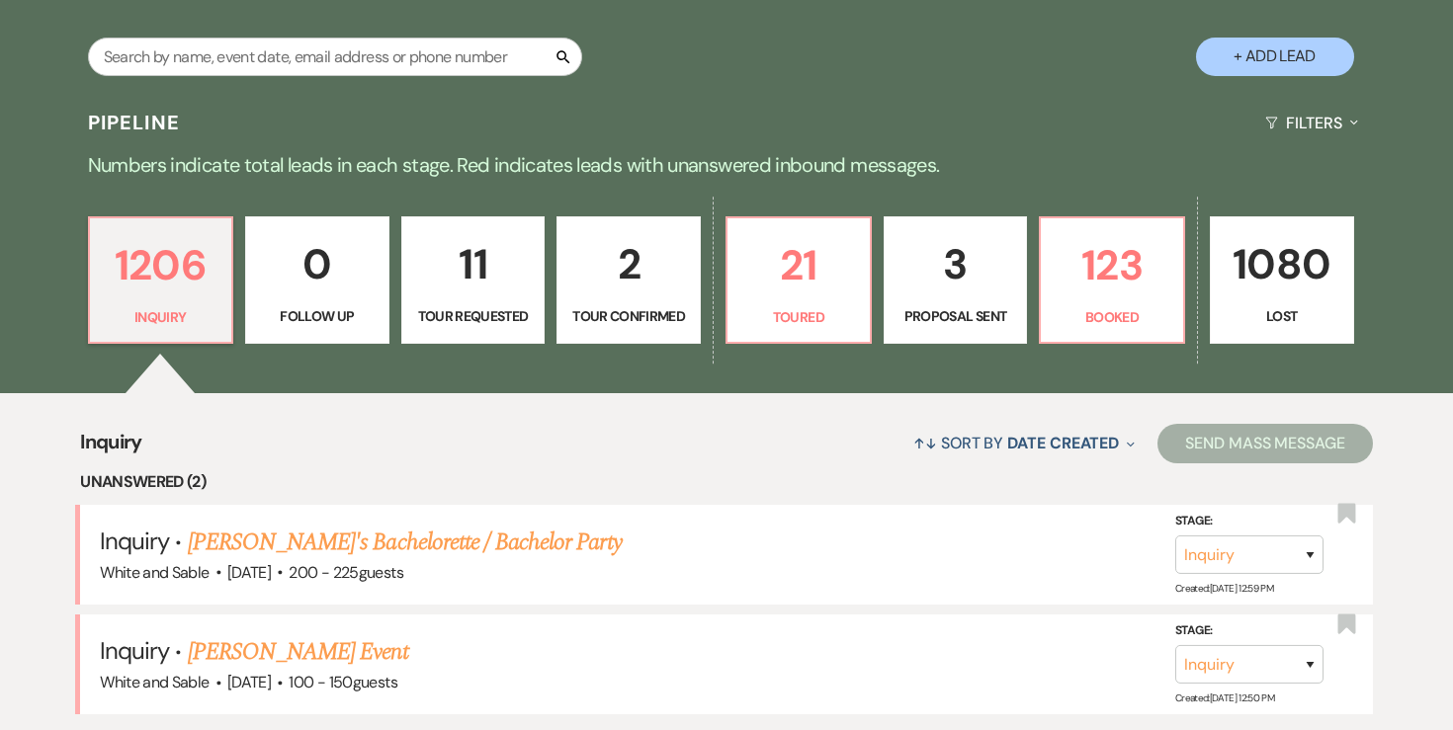
scroll to position [435, 0]
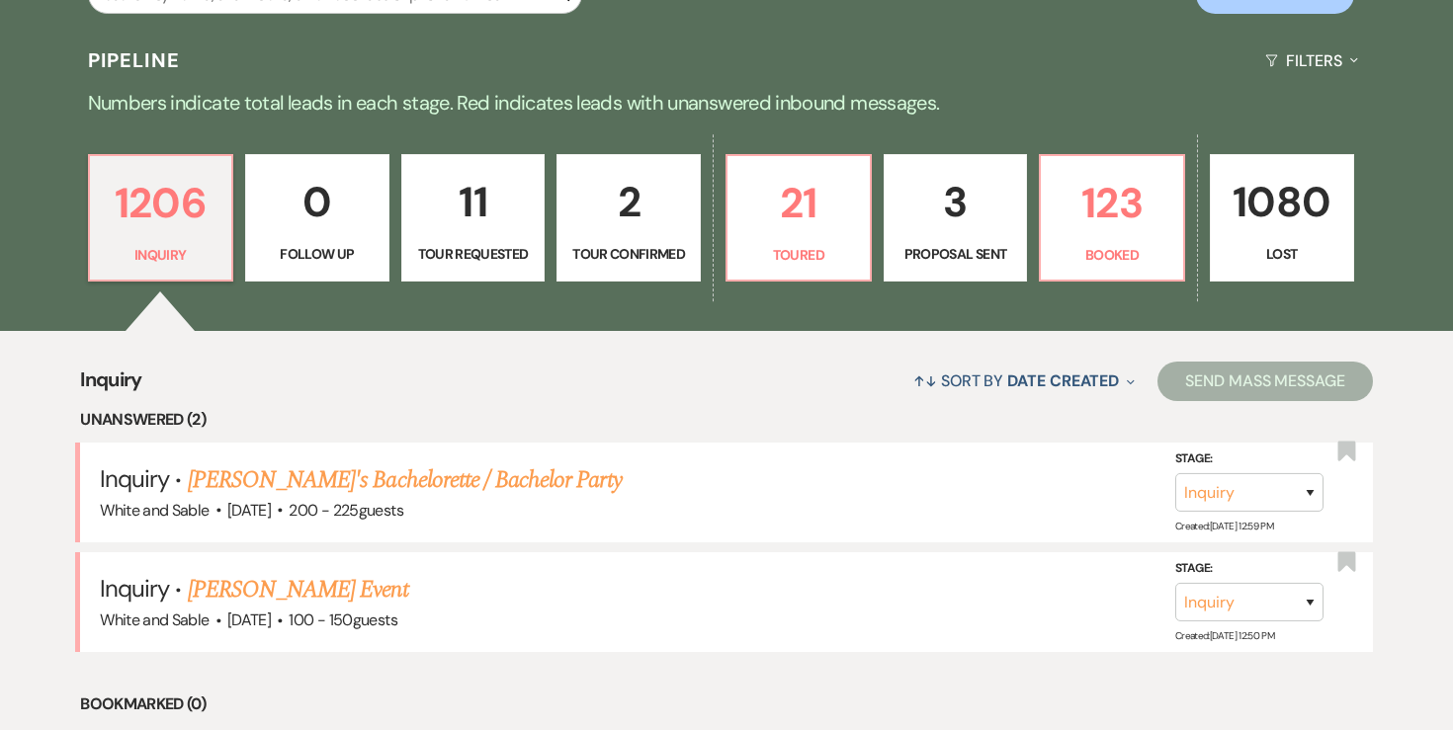
click at [311, 589] on link "[PERSON_NAME] Event" at bounding box center [298, 590] width 220 height 36
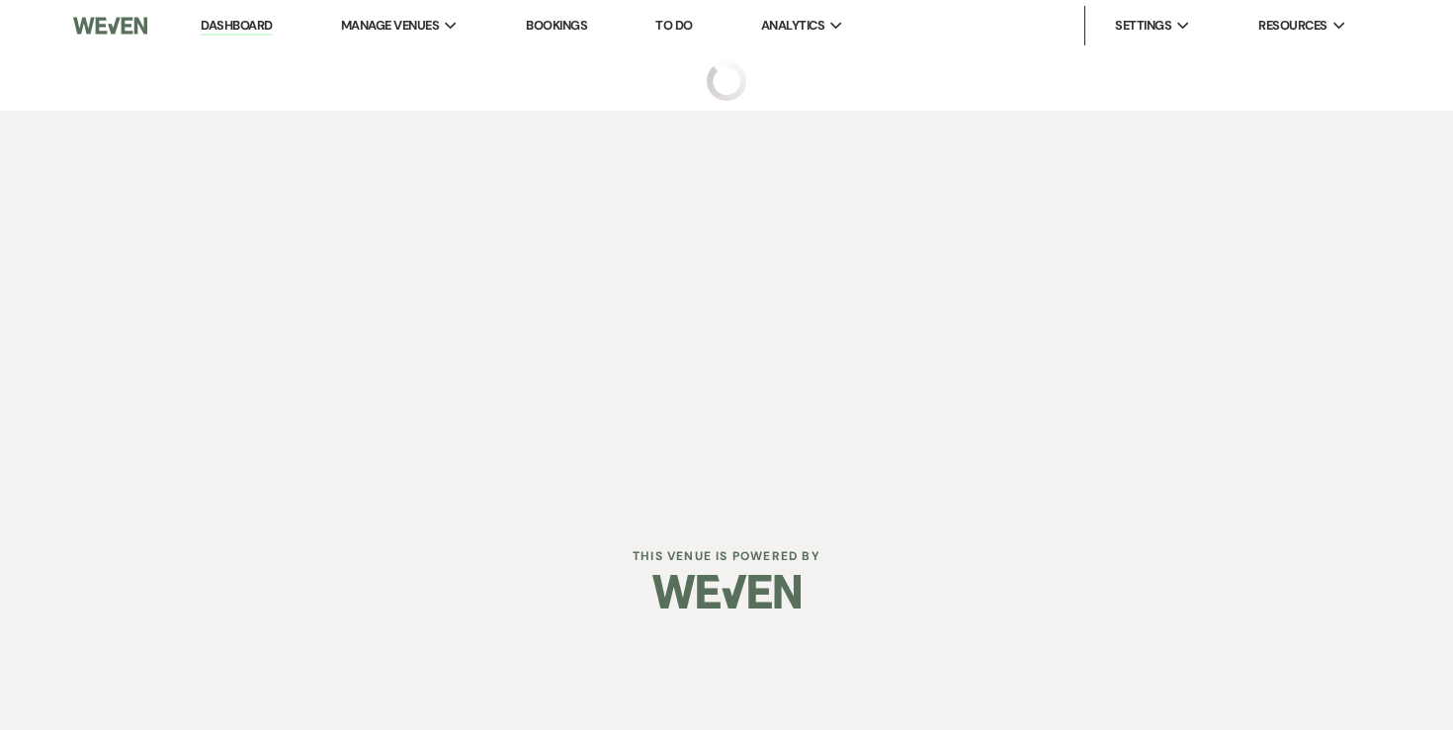
select select "5"
select select "13"
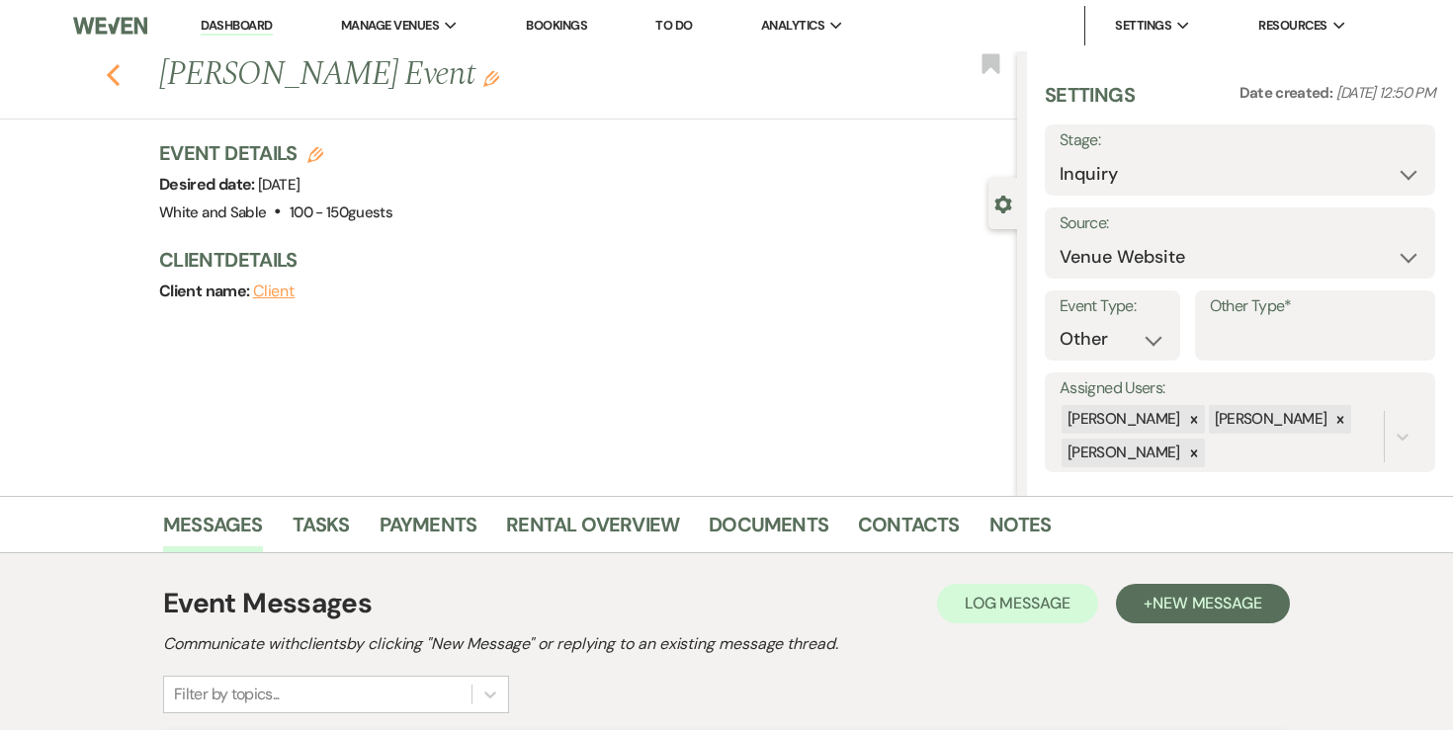
click at [111, 81] on icon "Previous" at bounding box center [113, 75] width 15 height 24
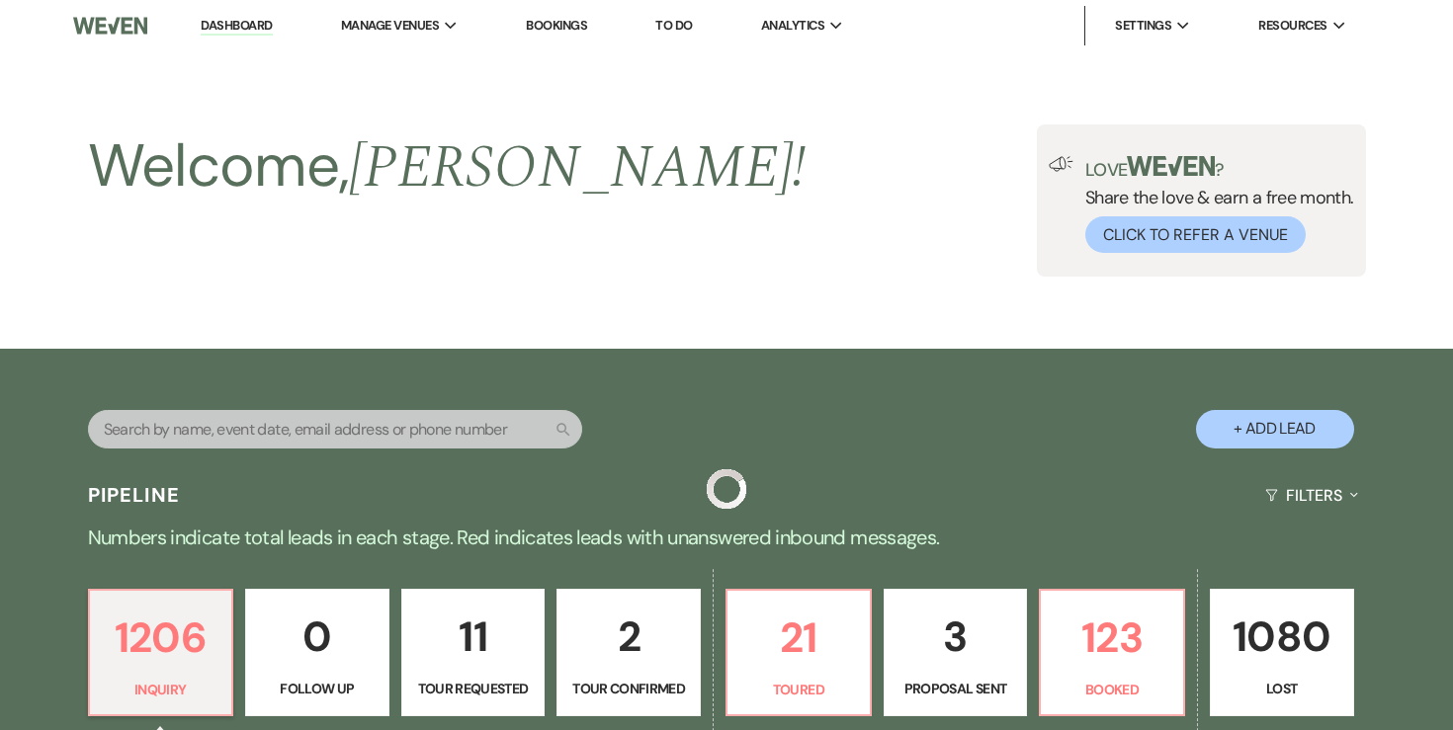
scroll to position [435, 0]
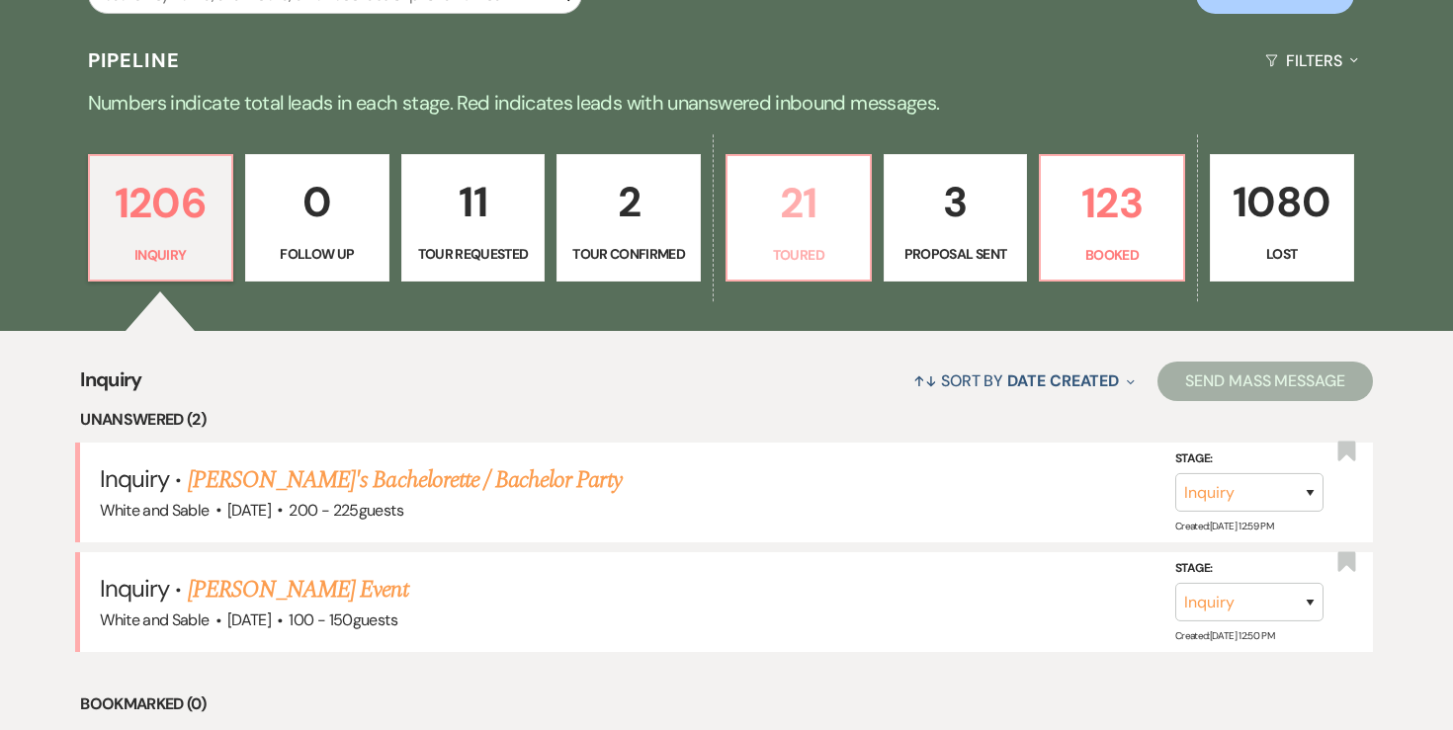
click at [799, 219] on p "21" at bounding box center [798, 203] width 119 height 66
select select "5"
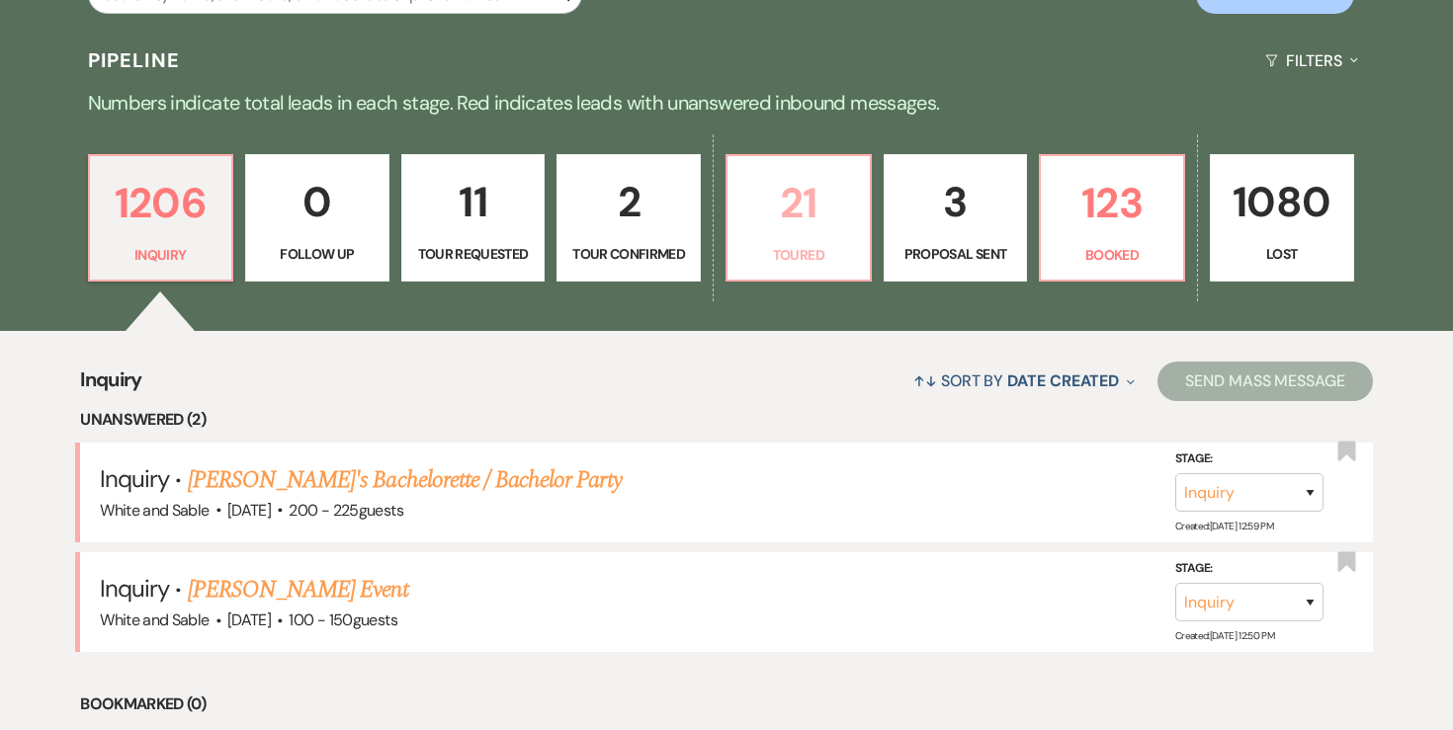
select select "5"
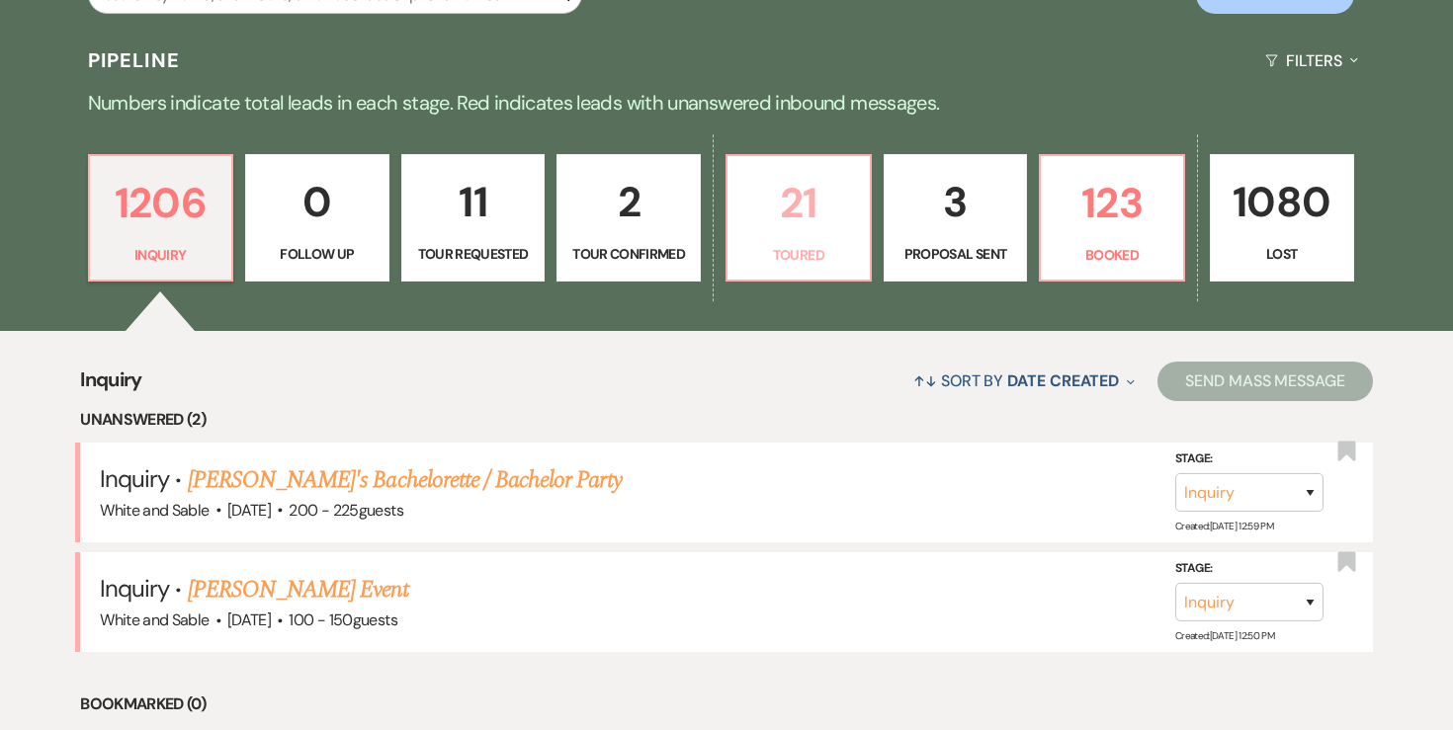
select select "5"
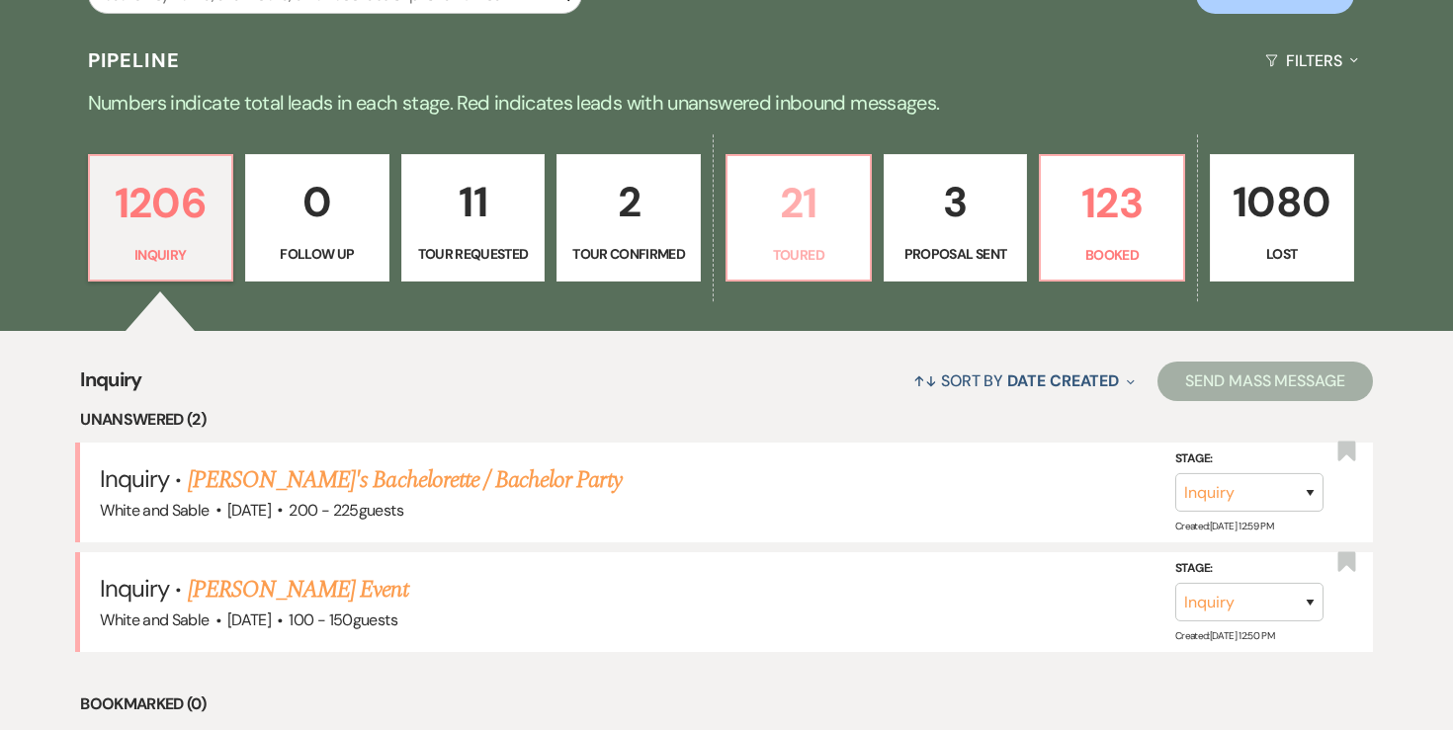
select select "5"
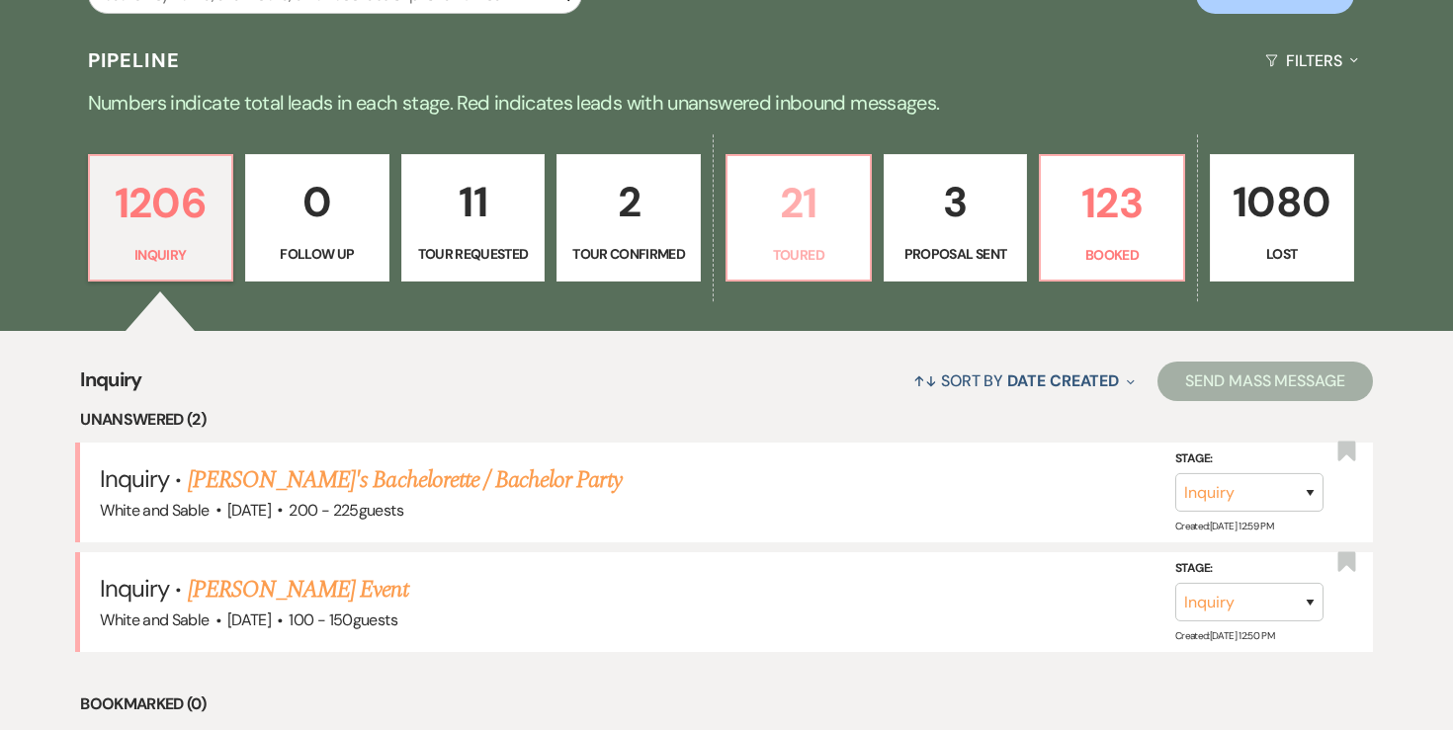
select select "5"
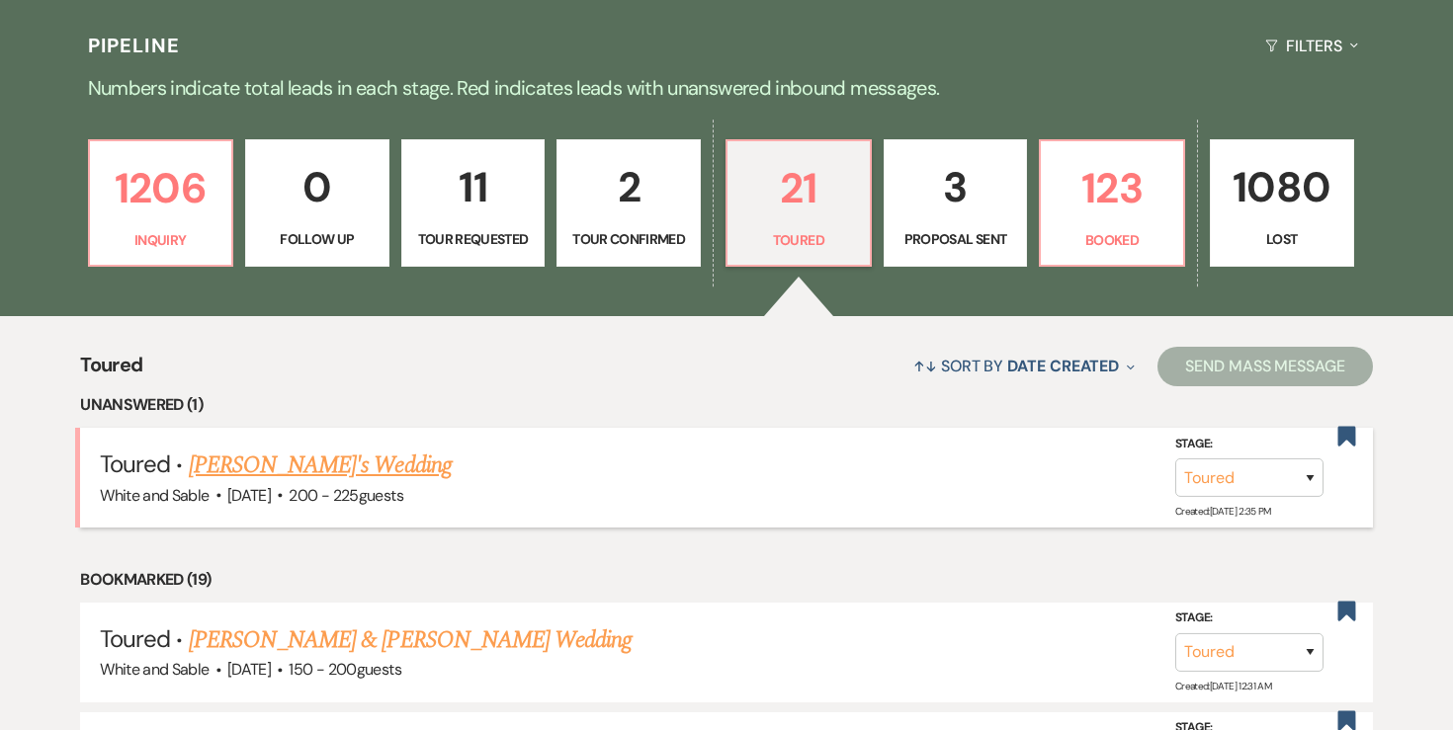
scroll to position [451, 0]
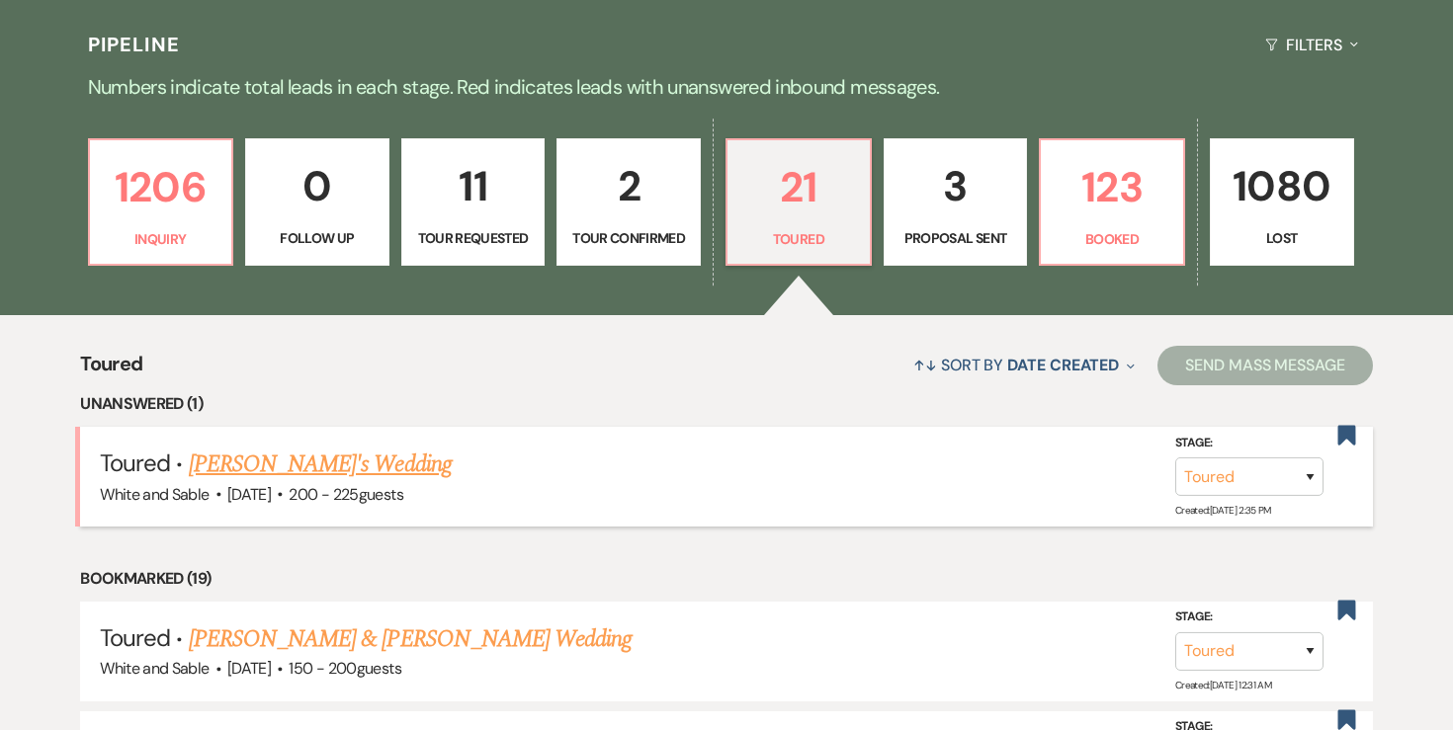
click at [226, 470] on link "Leah Mua's Wedding" at bounding box center [320, 465] width 263 height 36
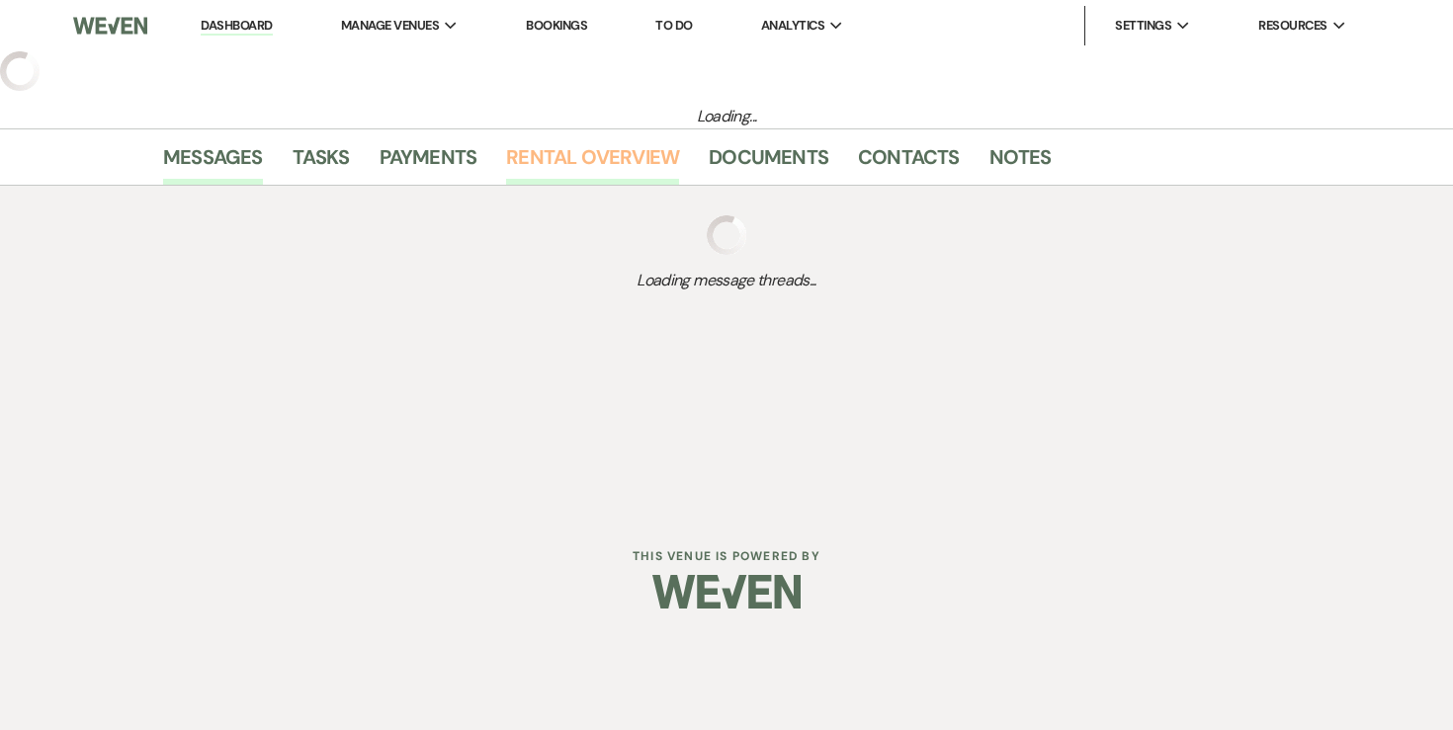
select select "5"
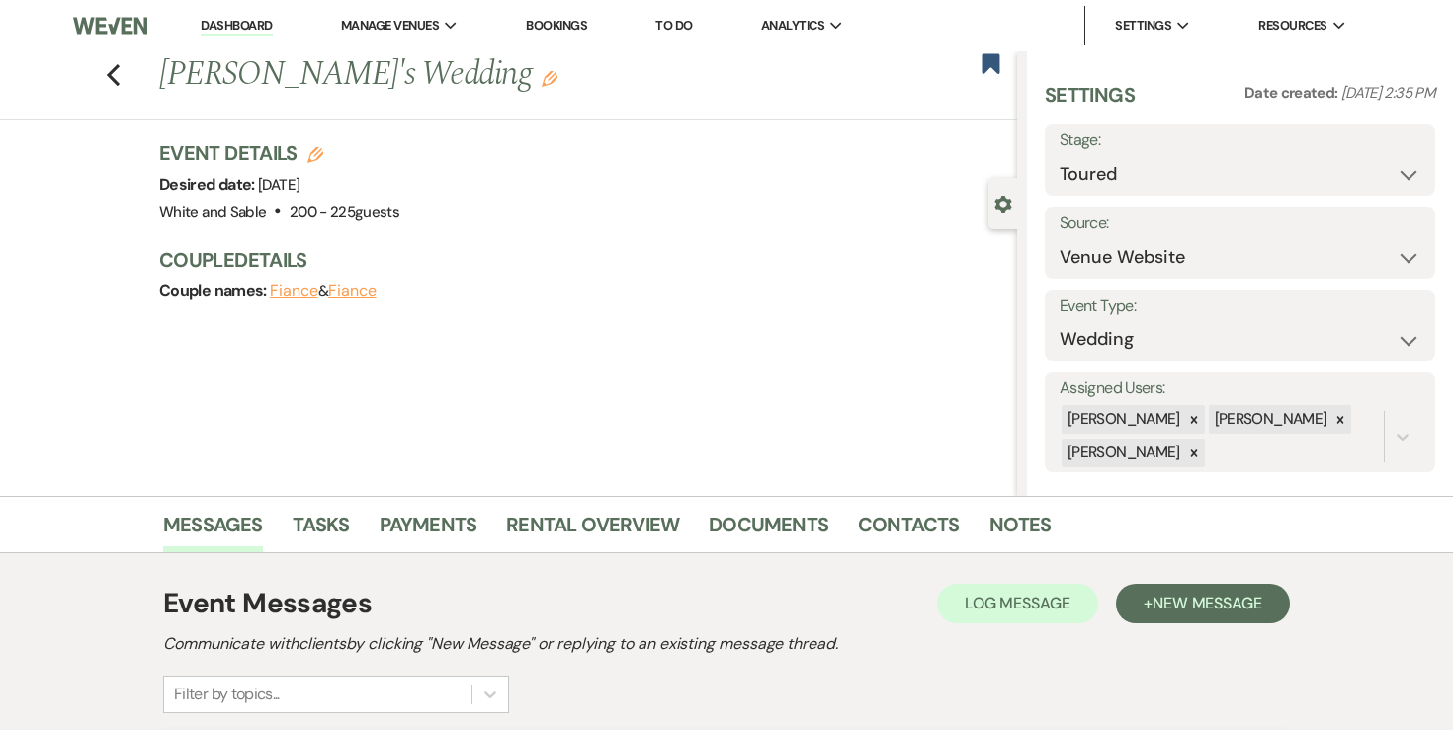
click at [314, 156] on icon "Edit" at bounding box center [315, 155] width 16 height 16
select select "684"
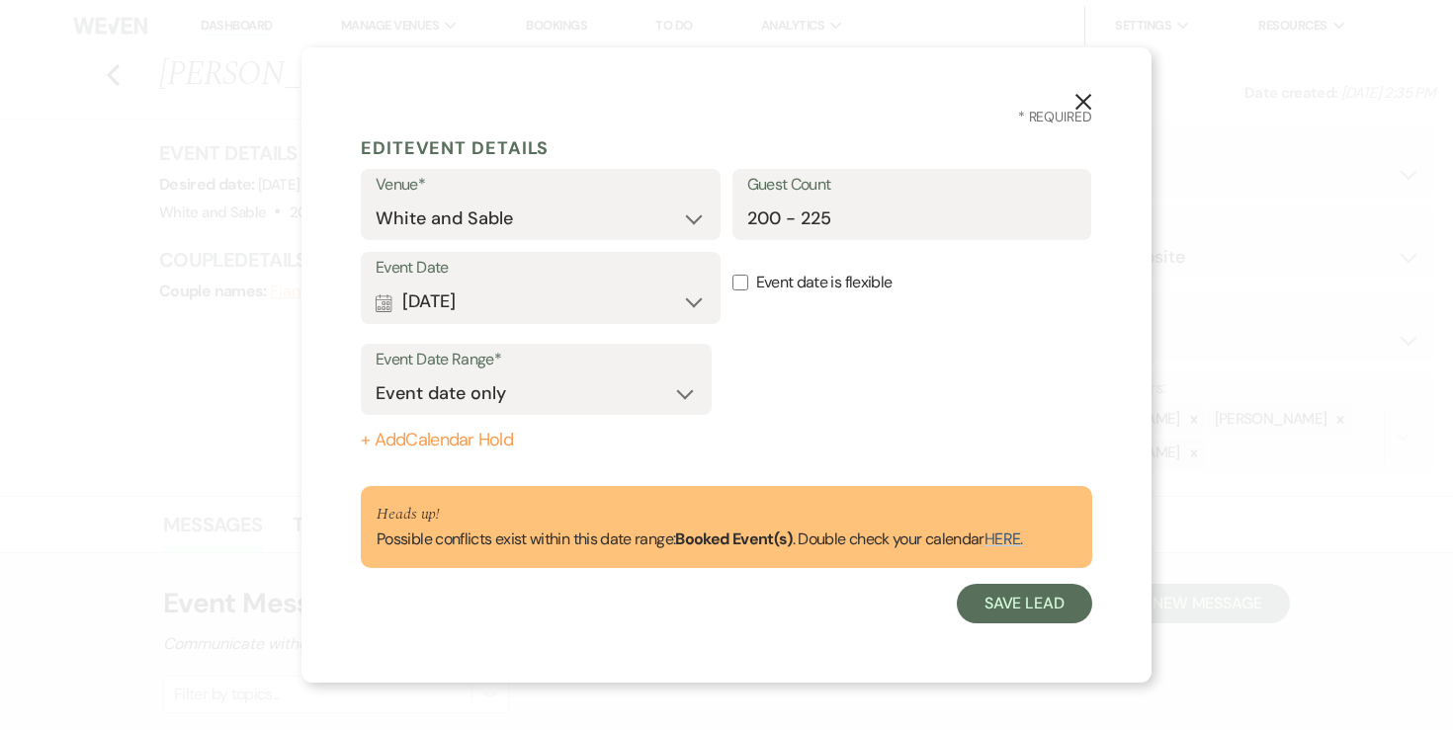
click at [600, 322] on div "Event Date Calendar Jun 12, 2027 Expand Done Calendar Select date ↓ Sat, Jun 12…" at bounding box center [541, 288] width 360 height 72
click at [670, 306] on button "Calendar Jun 12, 2027 Expand" at bounding box center [541, 303] width 330 height 40
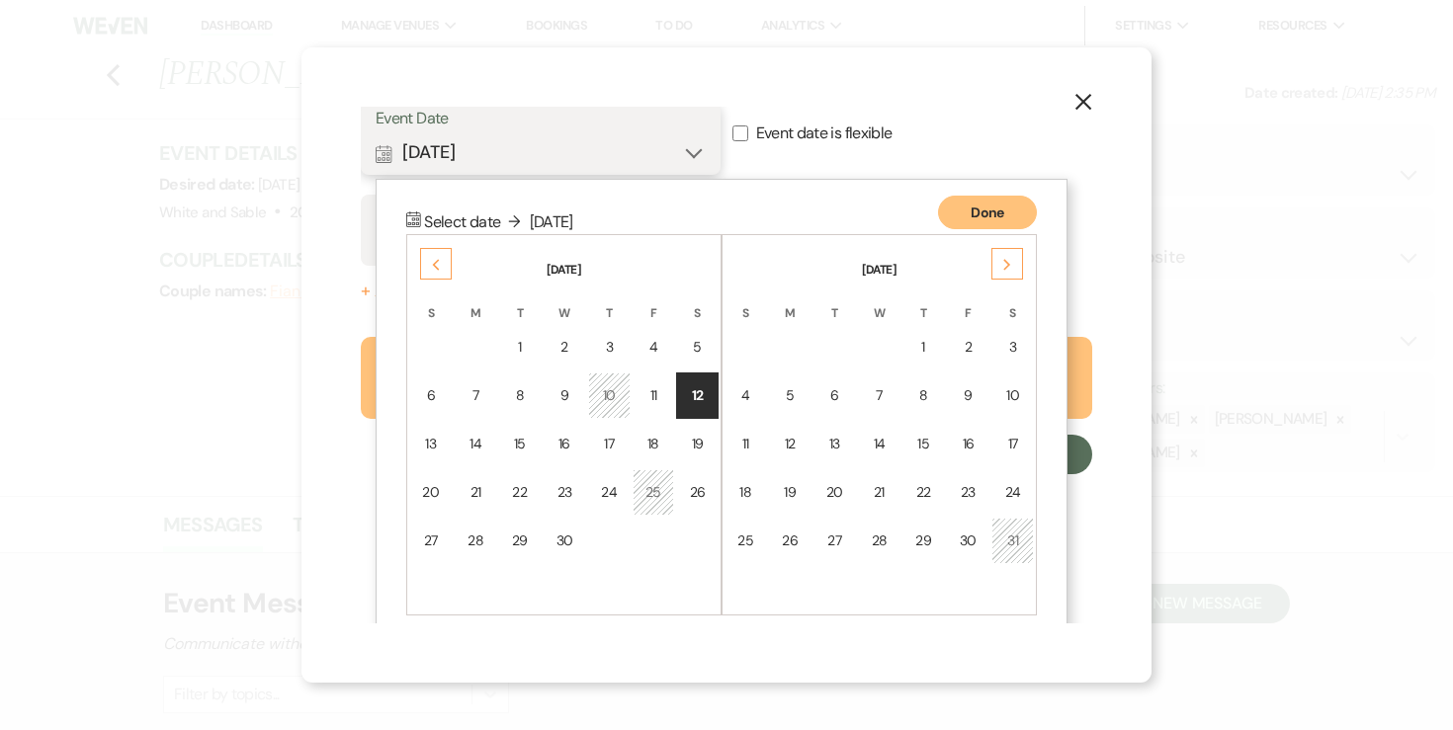
scroll to position [172, 0]
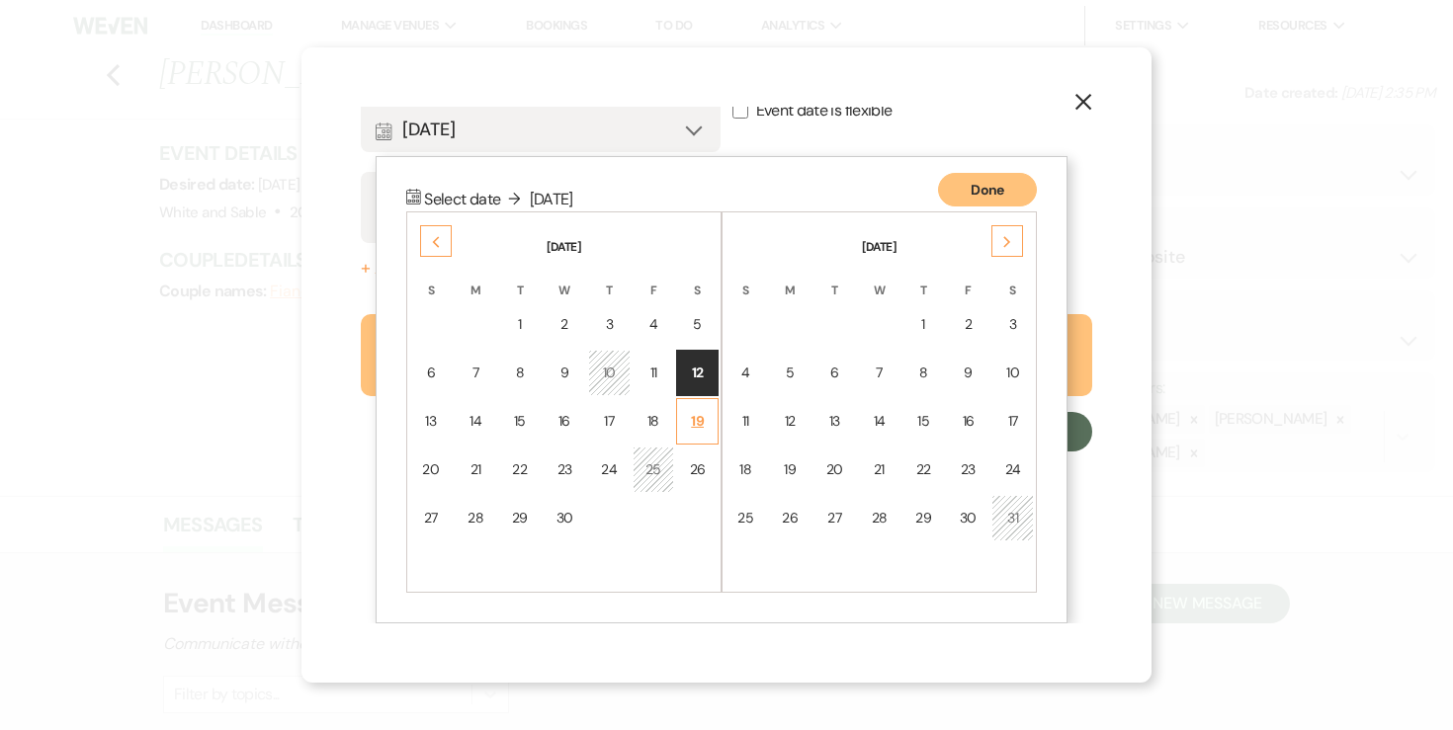
click at [689, 411] on div "19" at bounding box center [697, 421] width 17 height 21
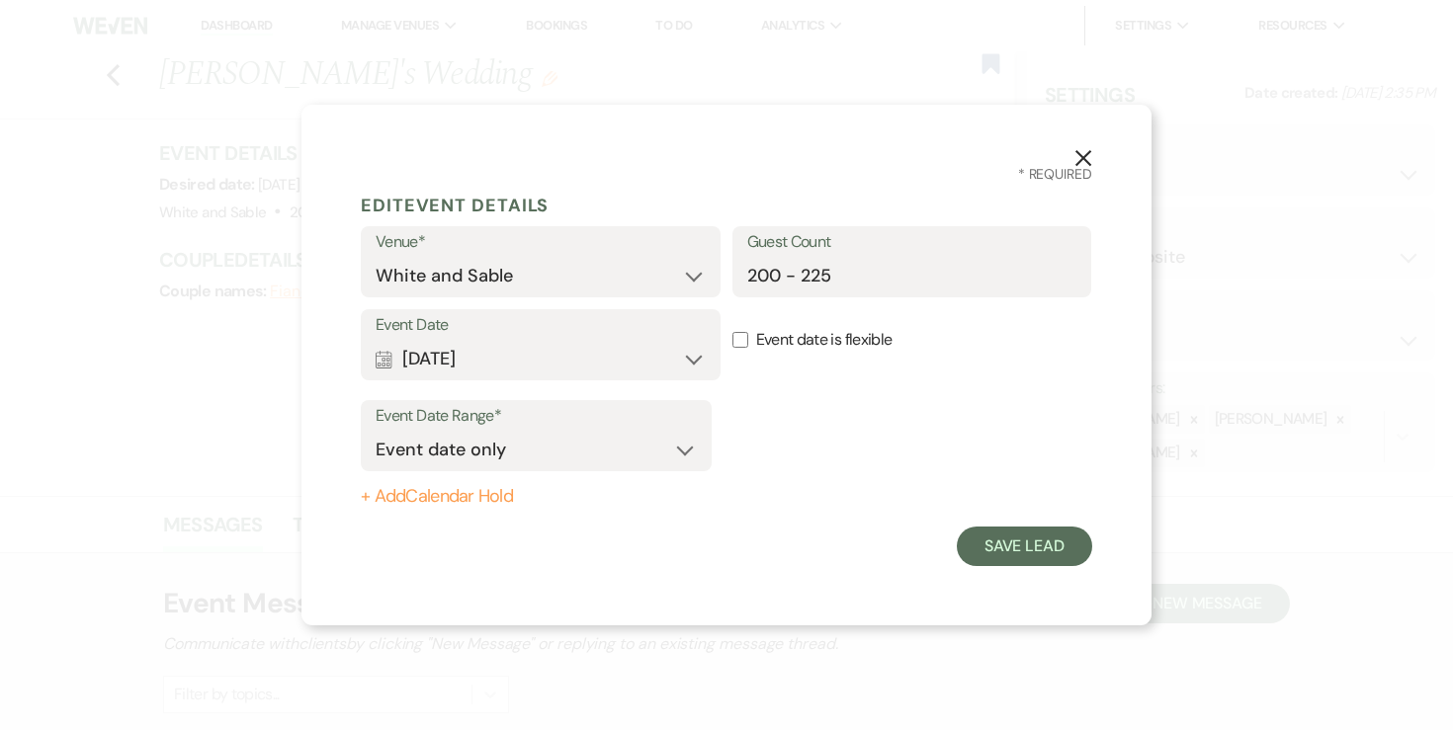
scroll to position [0, 0]
click at [473, 501] on button "+ Add Calendar Hold" at bounding box center [536, 497] width 351 height 20
select select "false"
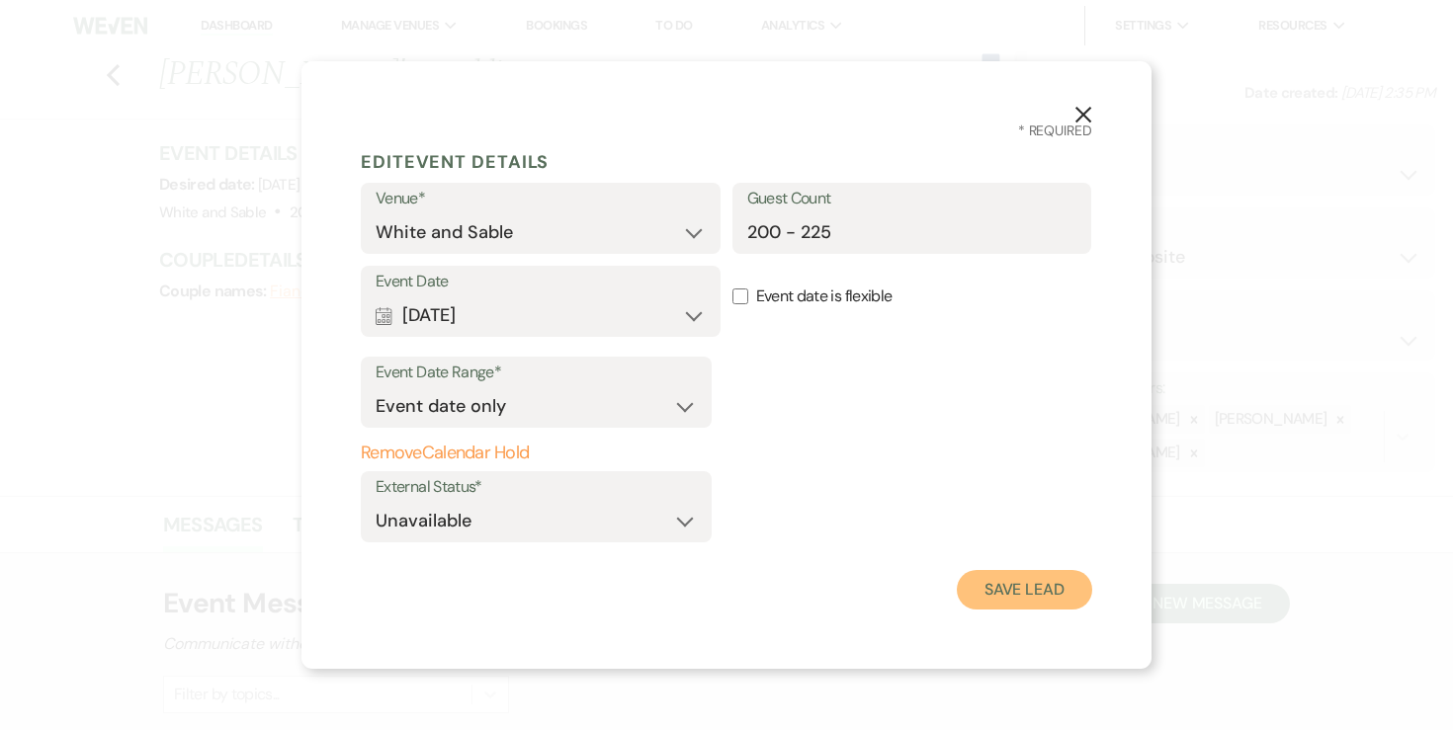
click at [983, 588] on button "Save Lead" at bounding box center [1024, 590] width 135 height 40
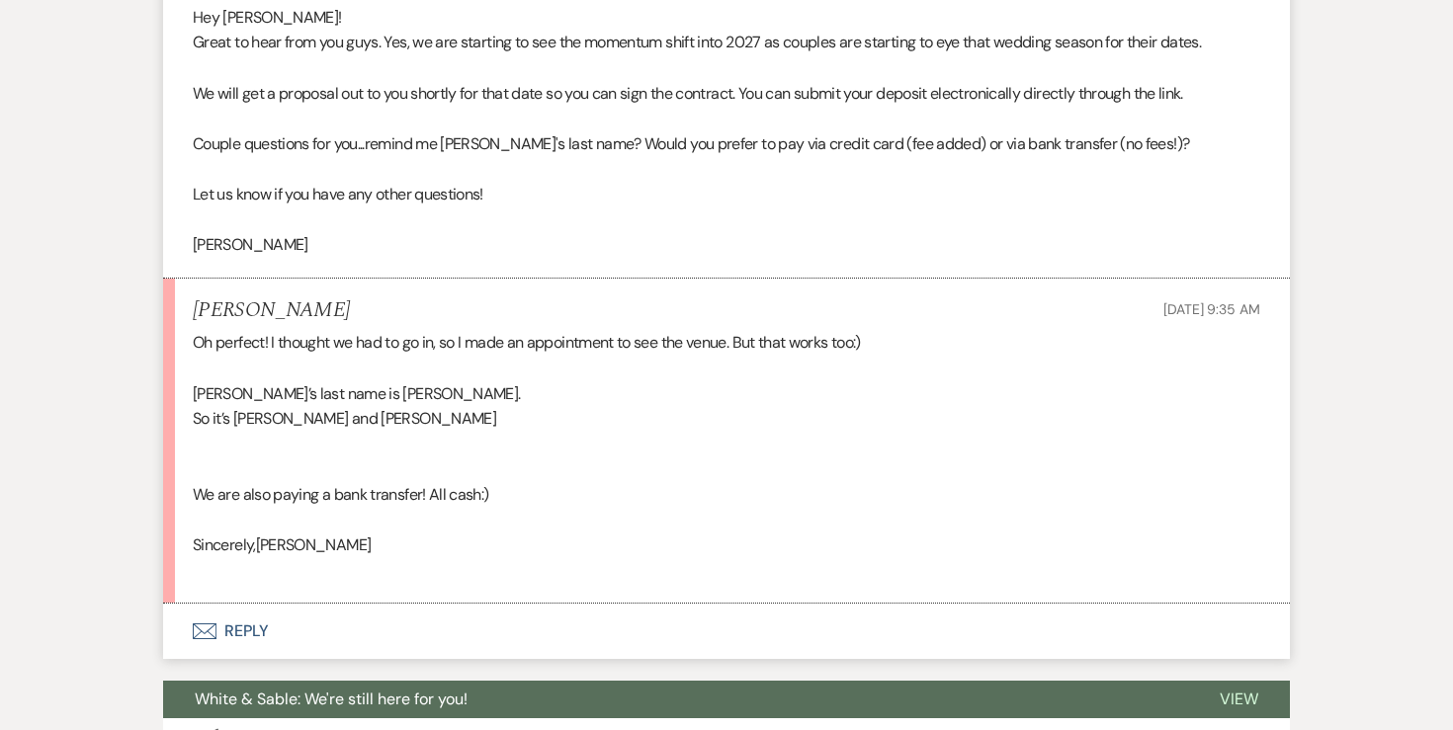
scroll to position [2625, 0]
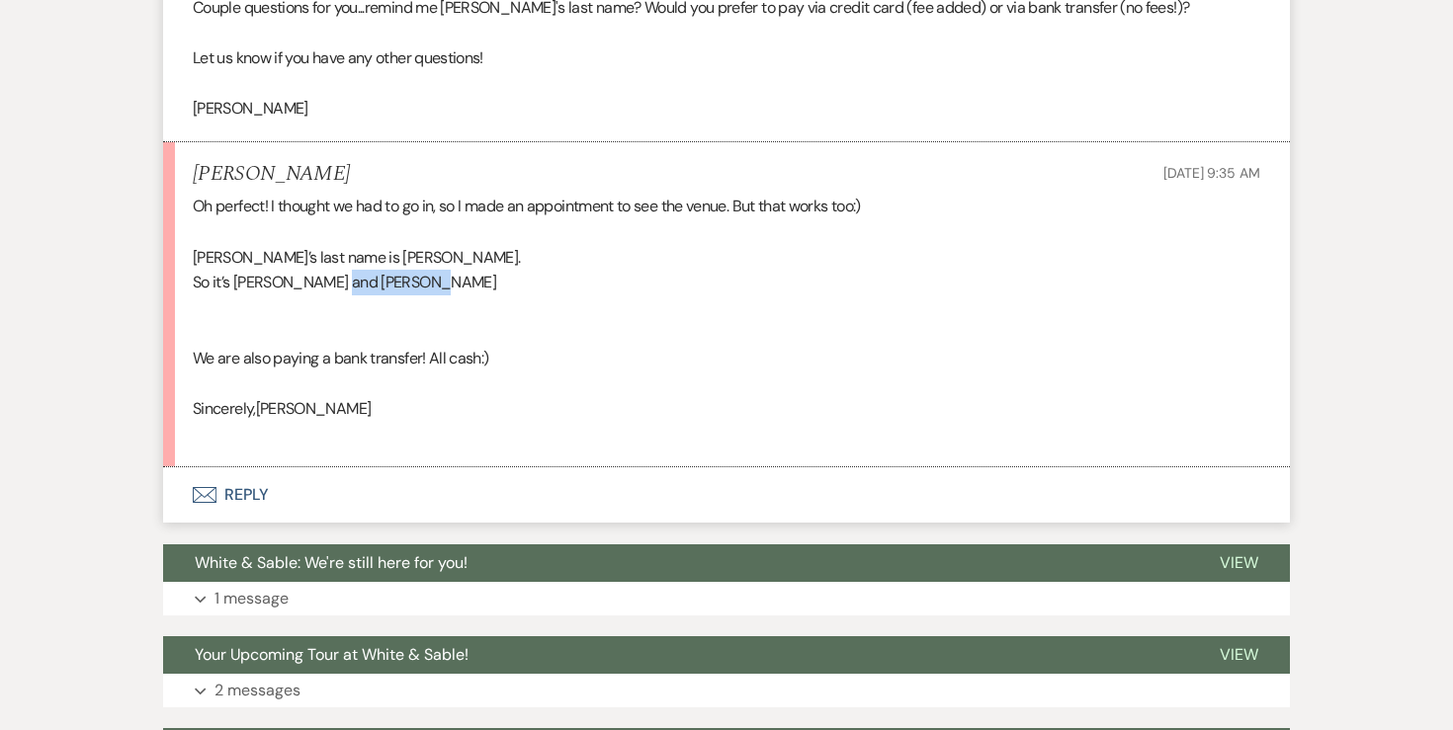
drag, startPoint x: 337, startPoint y: 284, endPoint x: 452, endPoint y: 284, distance: 114.7
click at [452, 284] on div "Oh perfect! I thought we had to go in, so I made an appointment to see the venu…" at bounding box center [727, 320] width 1068 height 253
click at [436, 287] on div "Oh perfect! I thought we had to go in, so I made an appointment to see the venu…" at bounding box center [727, 320] width 1068 height 253
drag, startPoint x: 441, startPoint y: 287, endPoint x: 334, endPoint y: 289, distance: 106.8
click at [334, 289] on div "Oh perfect! I thought we had to go in, so I made an appointment to see the venu…" at bounding box center [727, 320] width 1068 height 253
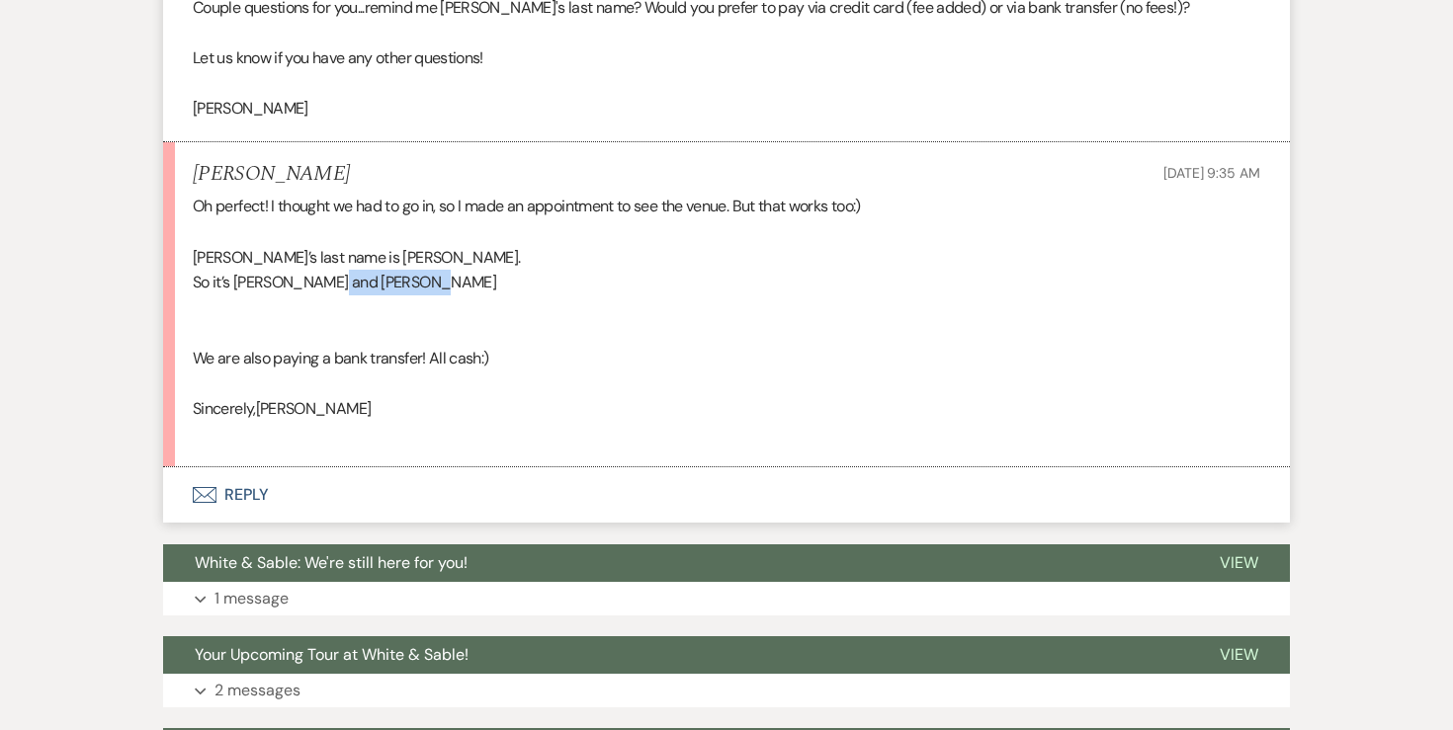
copy div "Jonathan Vang"
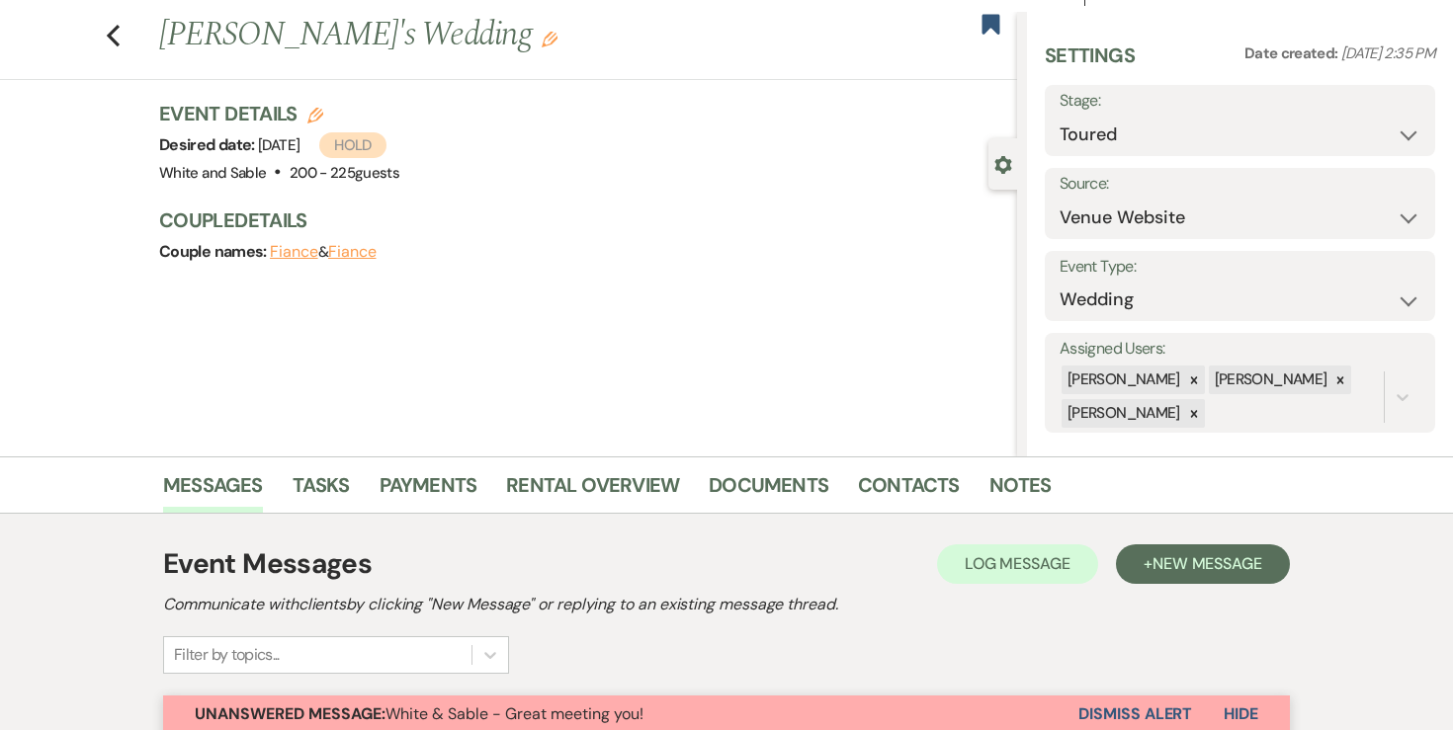
scroll to position [0, 0]
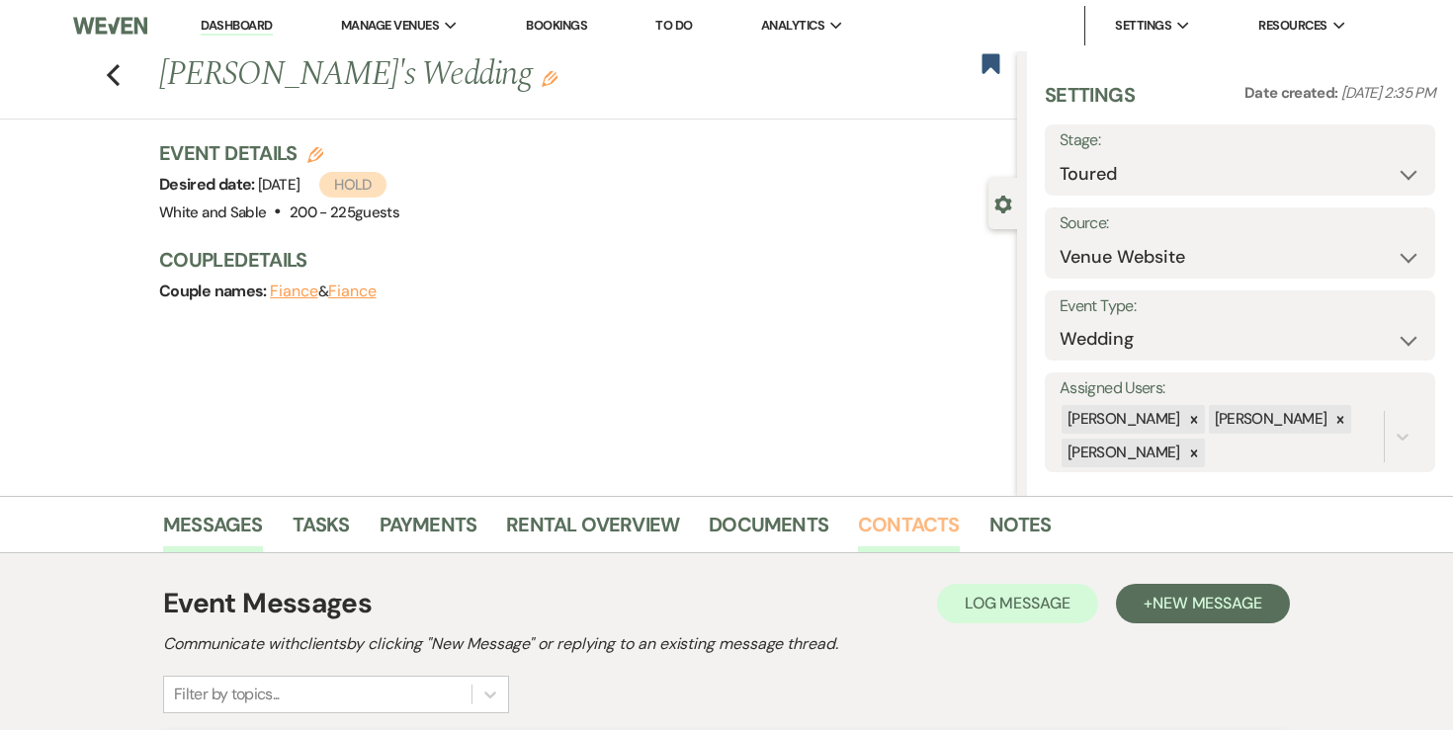
click at [885, 526] on link "Contacts" at bounding box center [909, 530] width 102 height 43
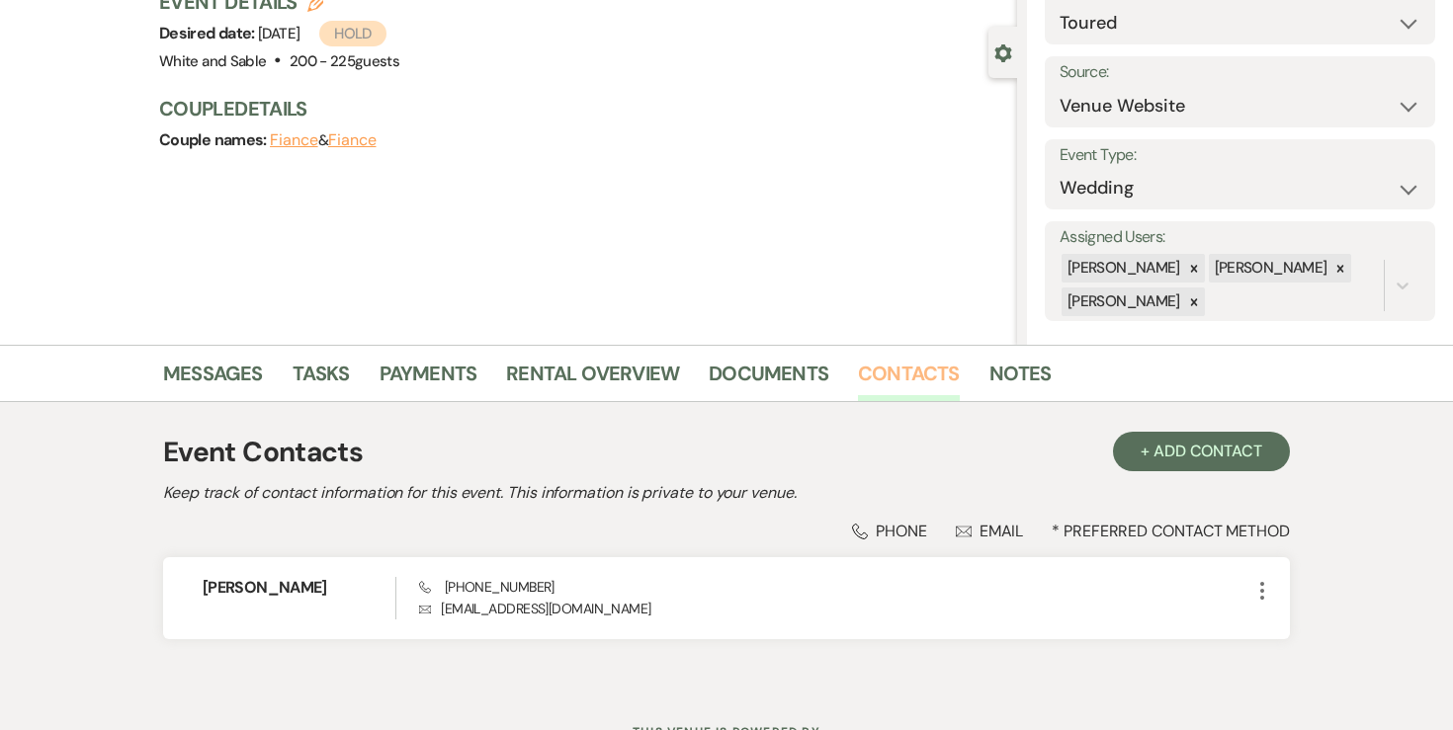
scroll to position [235, 0]
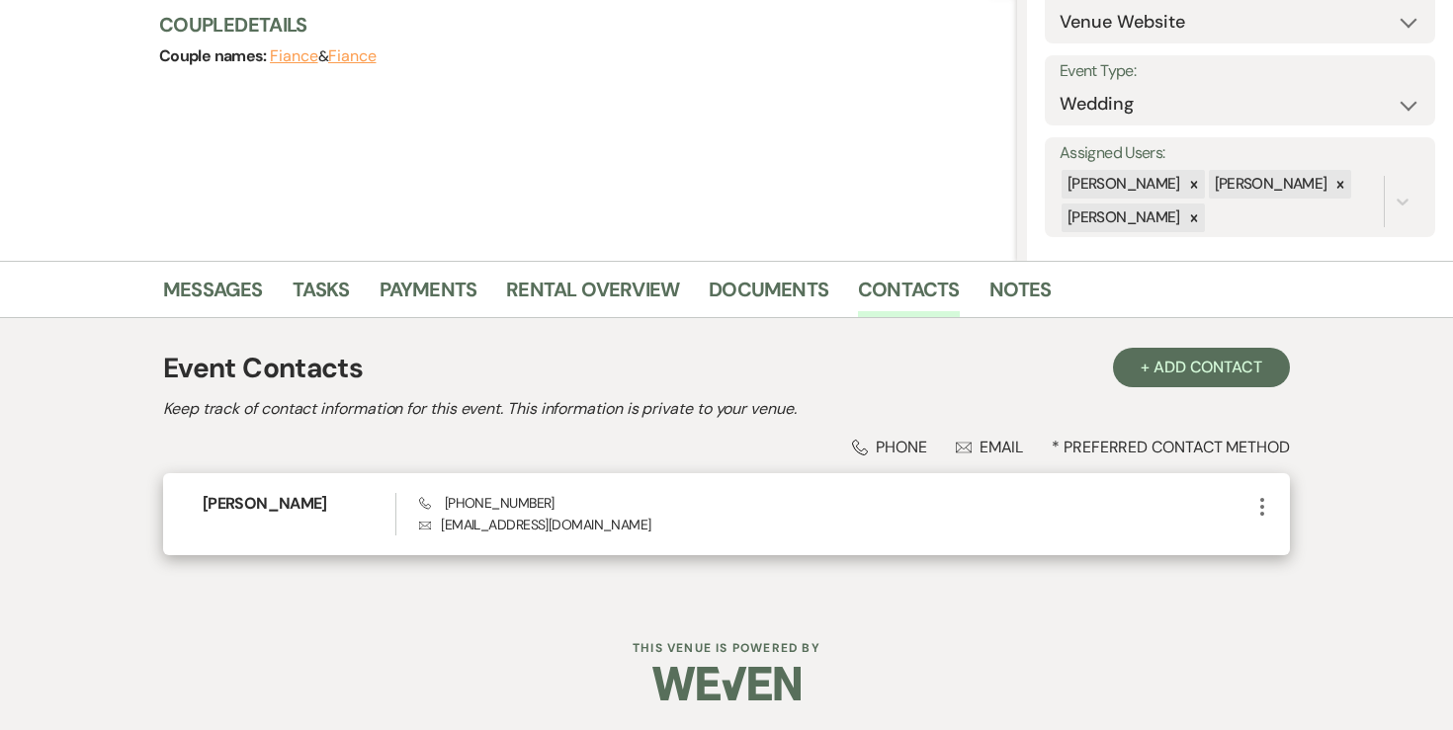
click at [1263, 510] on icon "More" at bounding box center [1262, 507] width 24 height 24
click at [1297, 529] on button "Pencil Edit" at bounding box center [1309, 546] width 118 height 34
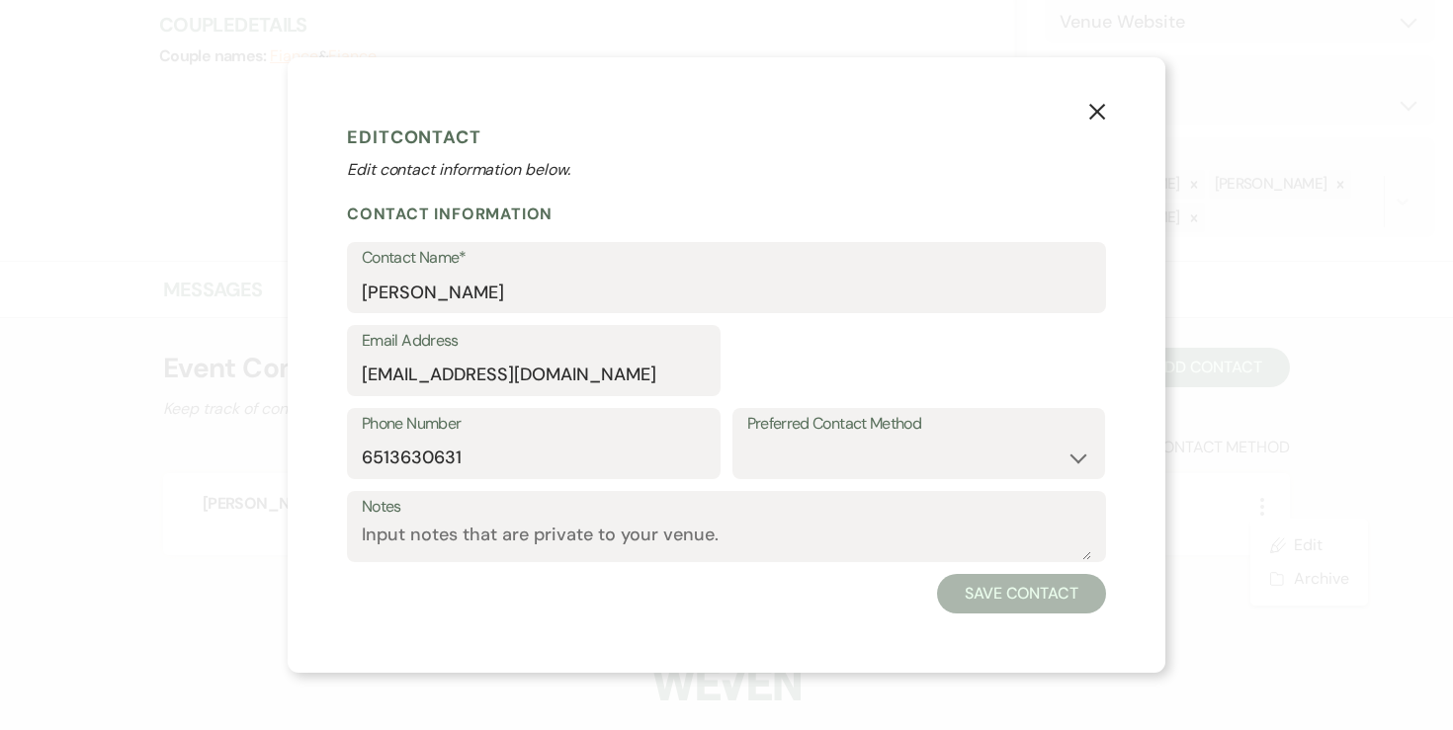
click at [775, 490] on div "Preferred Contact Method Email Phone Text" at bounding box center [919, 449] width 374 height 83
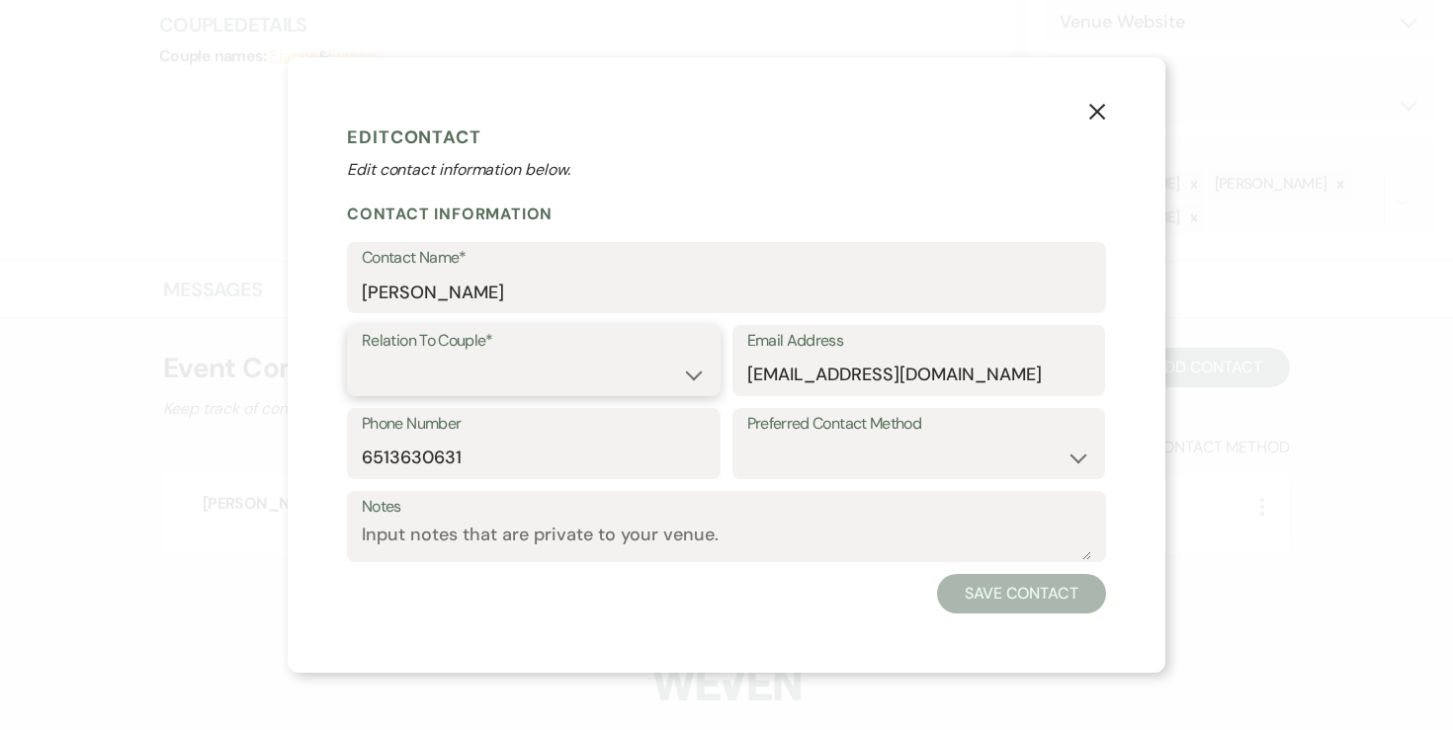
click at [548, 362] on select "Couple Planner Parent of Couple Family Member Friend Other" at bounding box center [534, 375] width 344 height 39
click at [539, 364] on select "Couple Planner Parent of Couple Family Member Friend Other" at bounding box center [534, 375] width 344 height 39
select select "1"
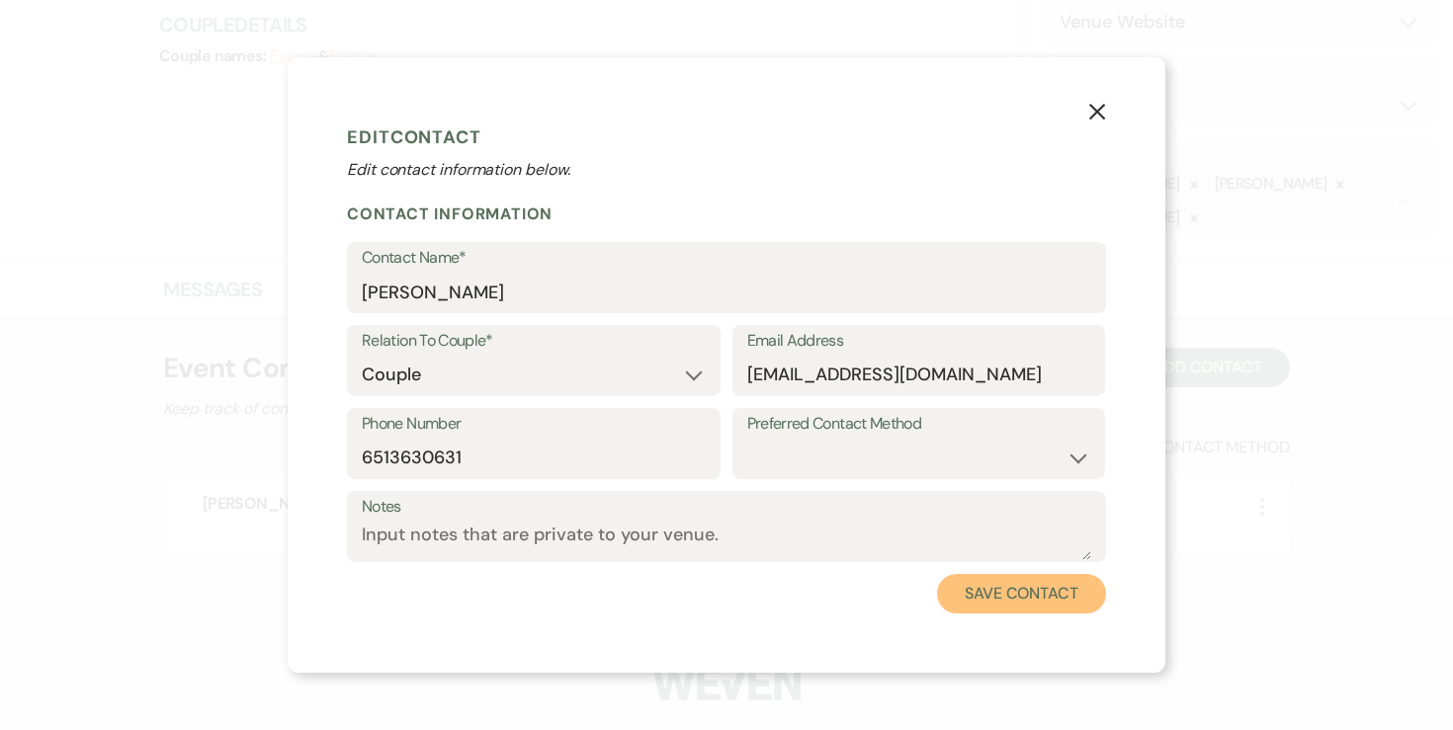
click at [982, 583] on button "Save Contact" at bounding box center [1021, 594] width 169 height 40
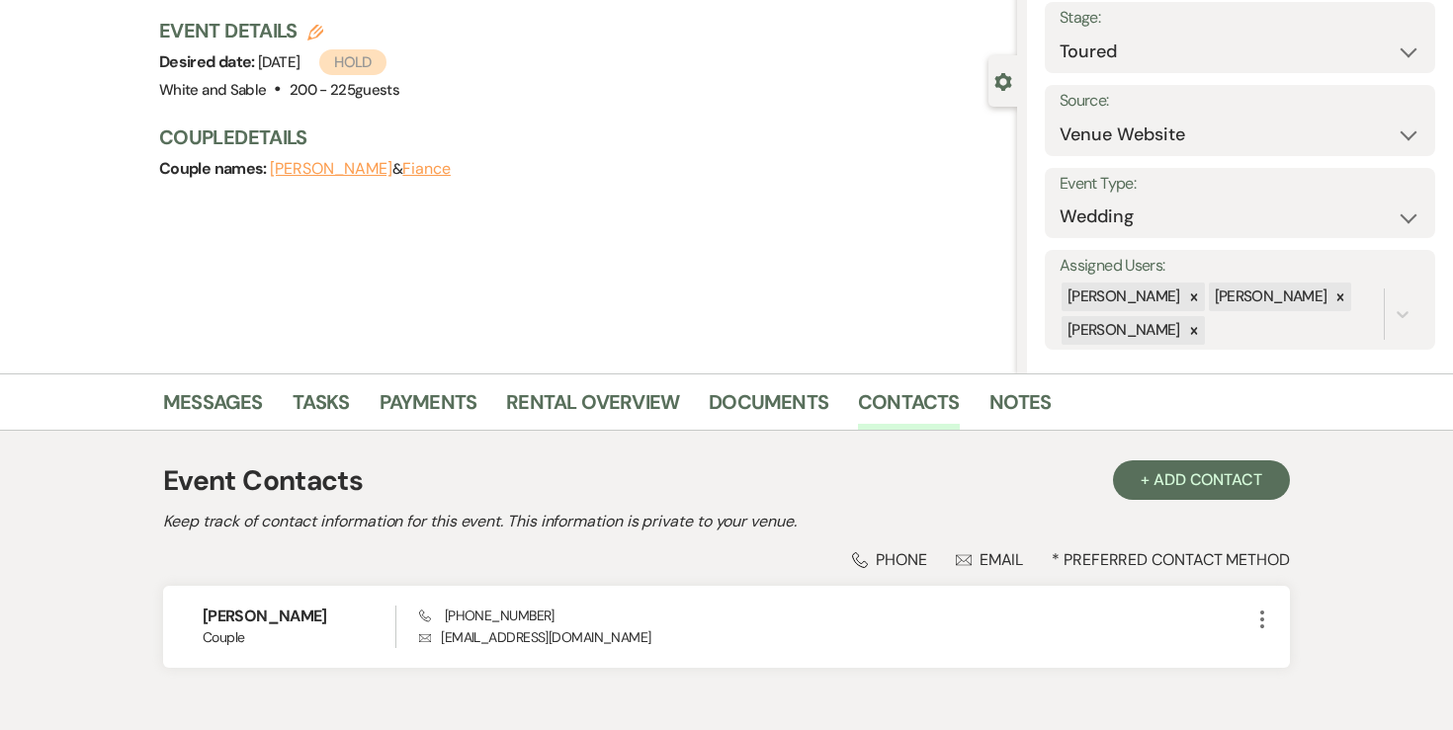
scroll to position [122, 0]
click at [402, 165] on button "Fiance" at bounding box center [426, 170] width 48 height 16
select select "1"
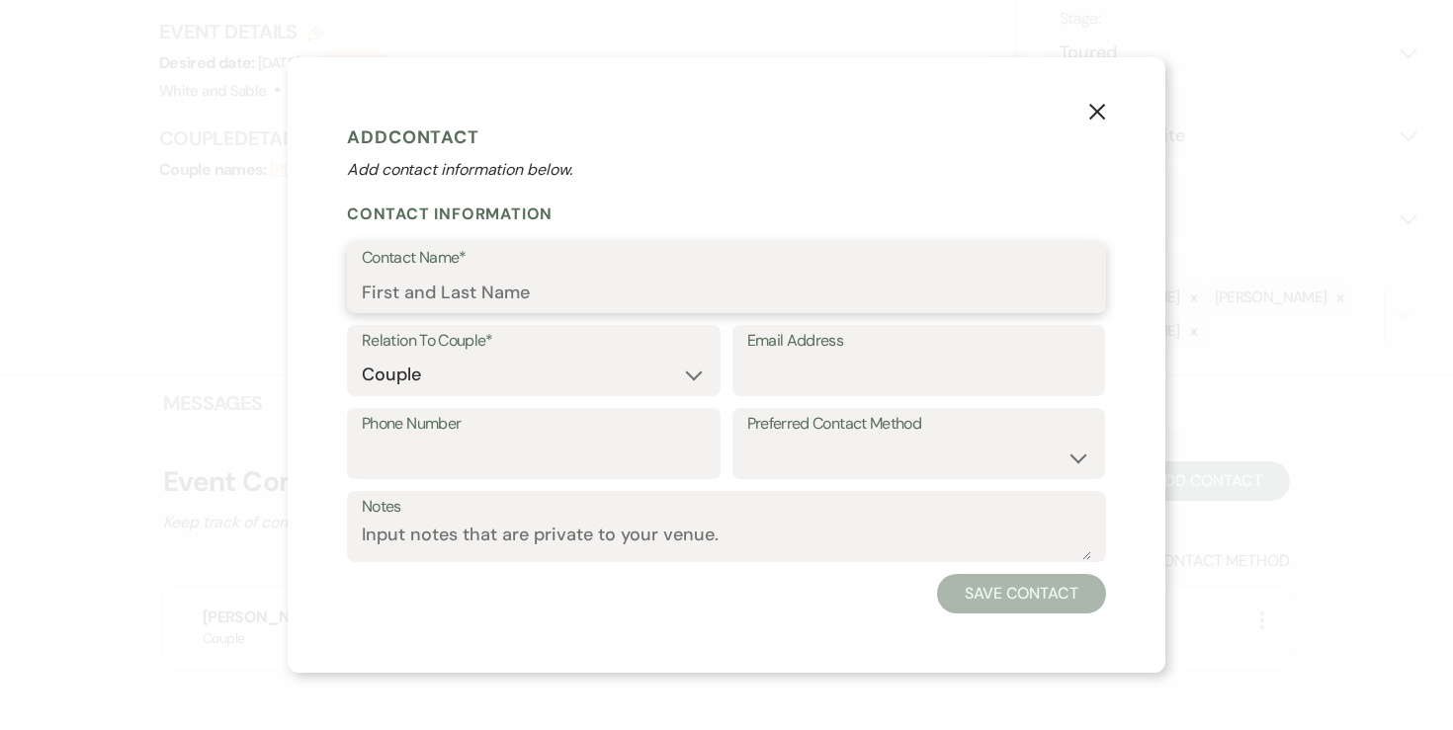
click at [463, 273] on input "Contact Name*" at bounding box center [726, 292] width 729 height 39
paste input "Jonathan Vang"
type input "Jonathan Vang"
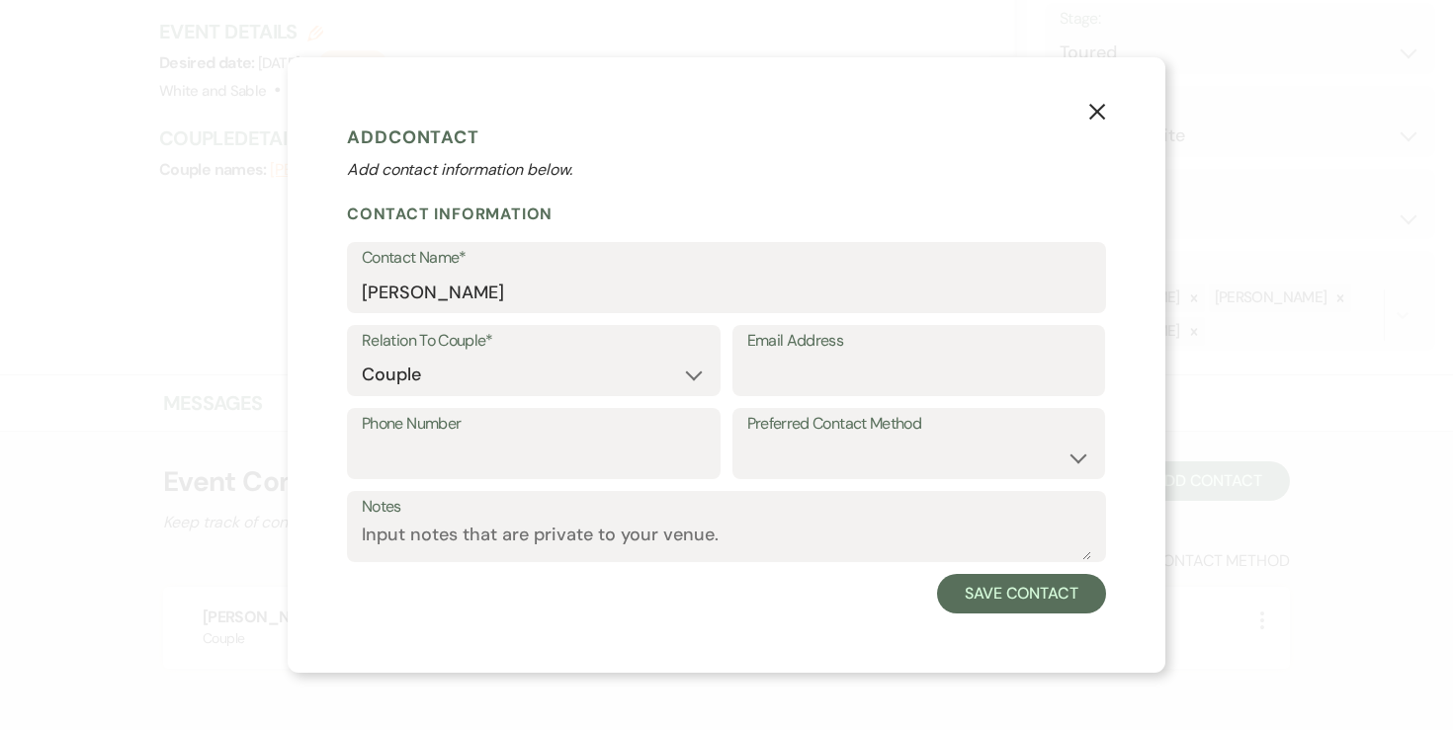
click at [1013, 614] on div "X Add Contact Add contact information below. Contact Information Contact Name* …" at bounding box center [727, 364] width 878 height 615
click at [1007, 601] on button "Save Contact" at bounding box center [1021, 594] width 169 height 40
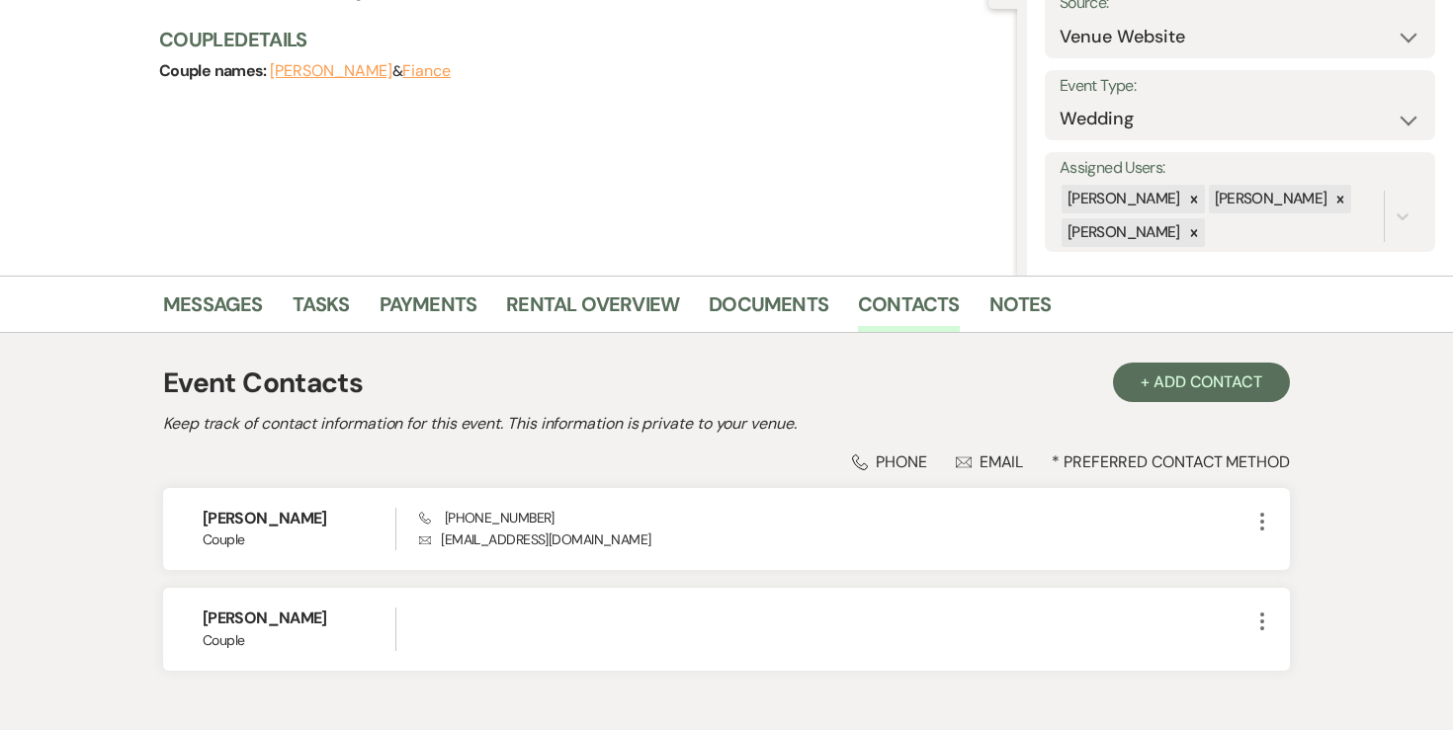
scroll to position [224, 0]
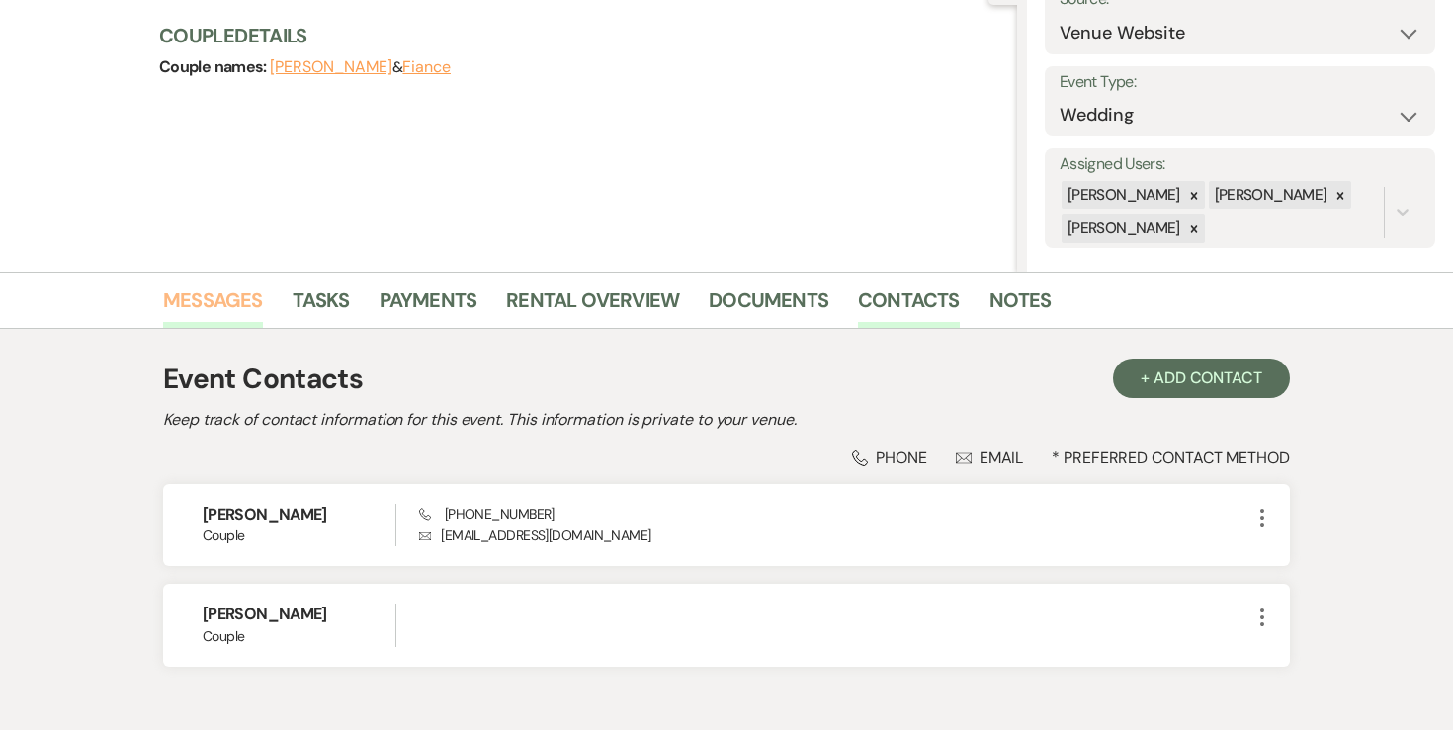
click at [219, 325] on link "Messages" at bounding box center [213, 306] width 100 height 43
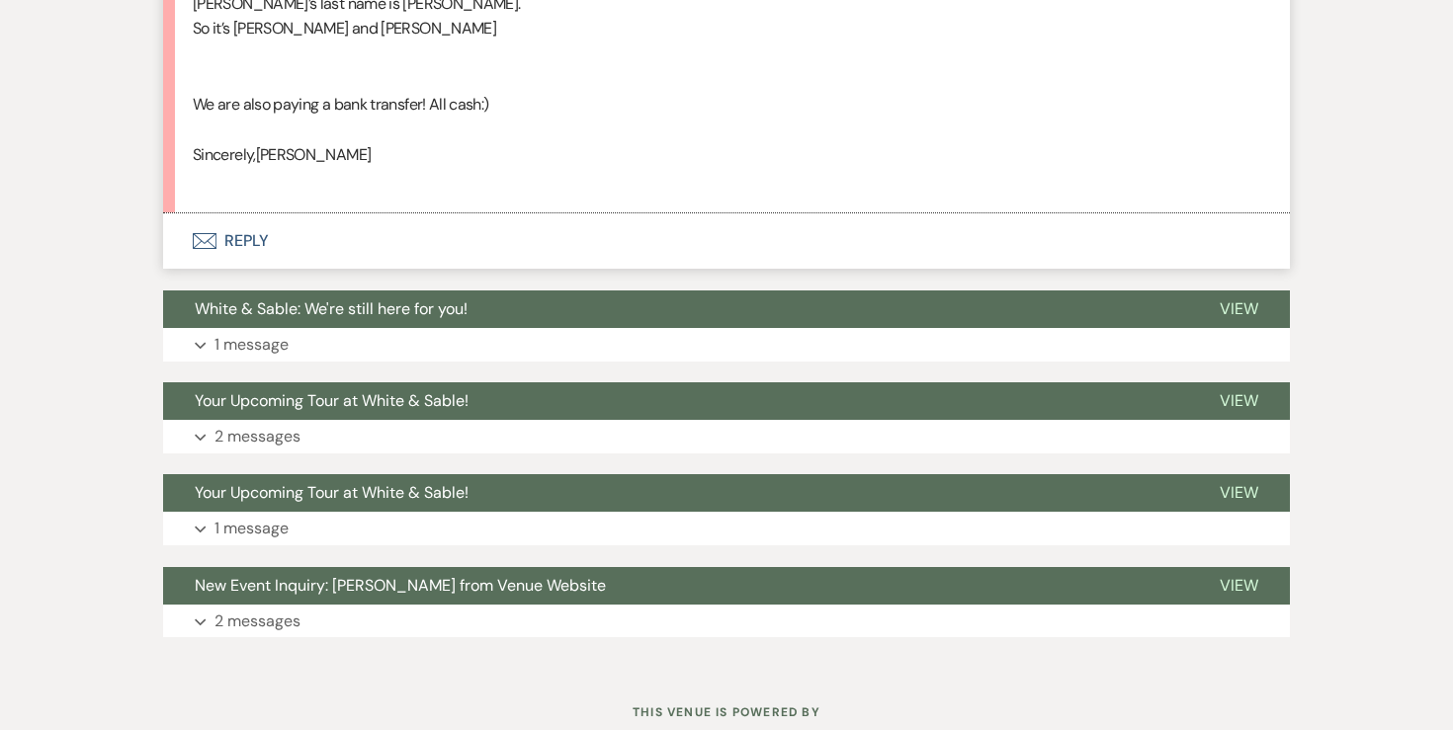
scroll to position [2898, 0]
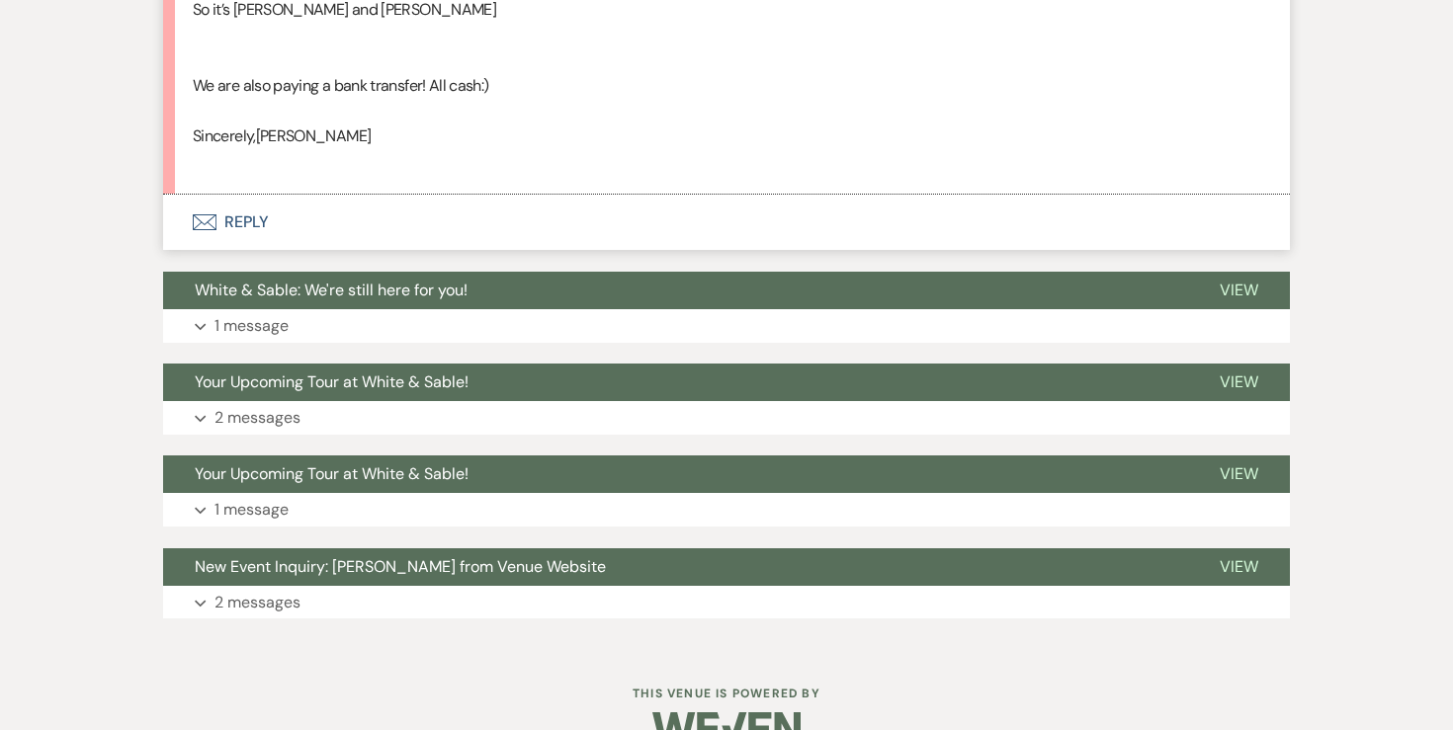
click at [270, 614] on p "2 messages" at bounding box center [257, 603] width 86 height 26
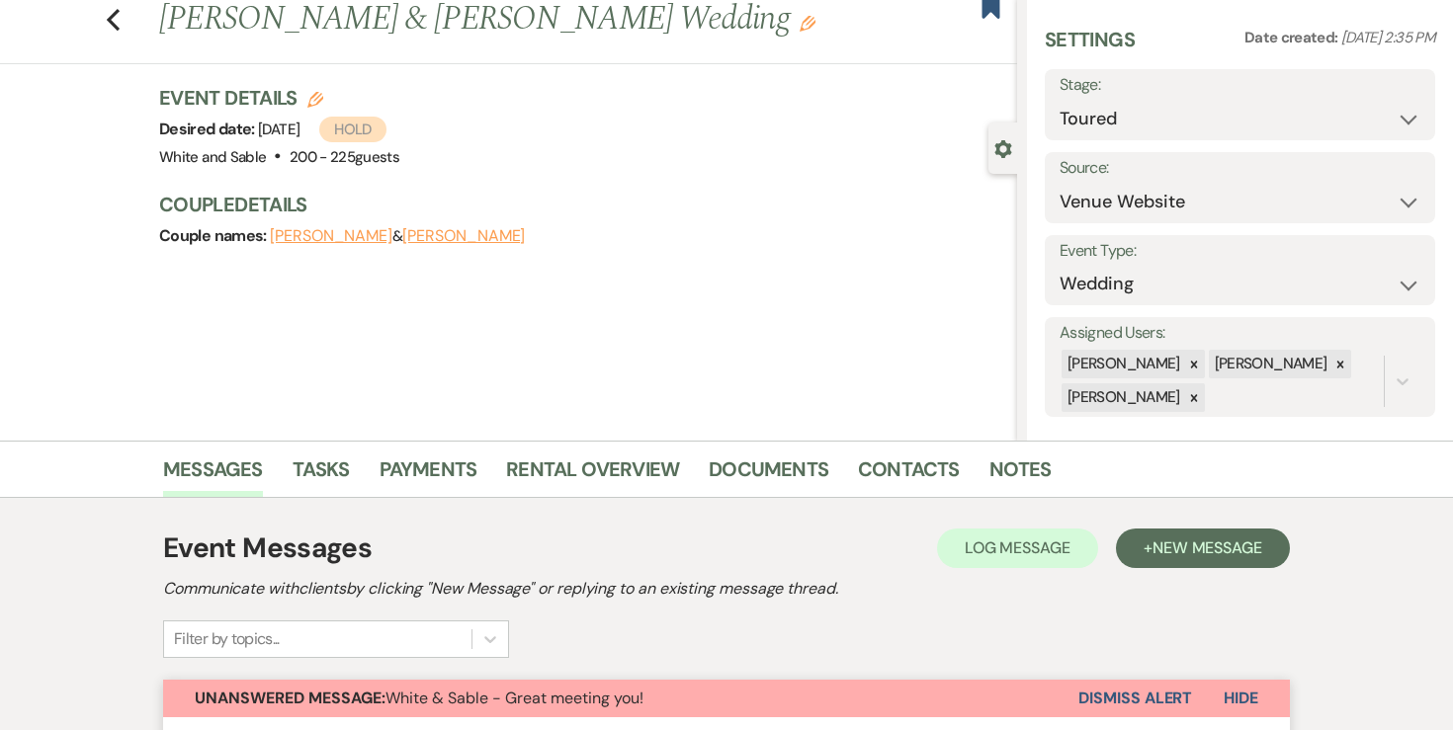
scroll to position [38, 0]
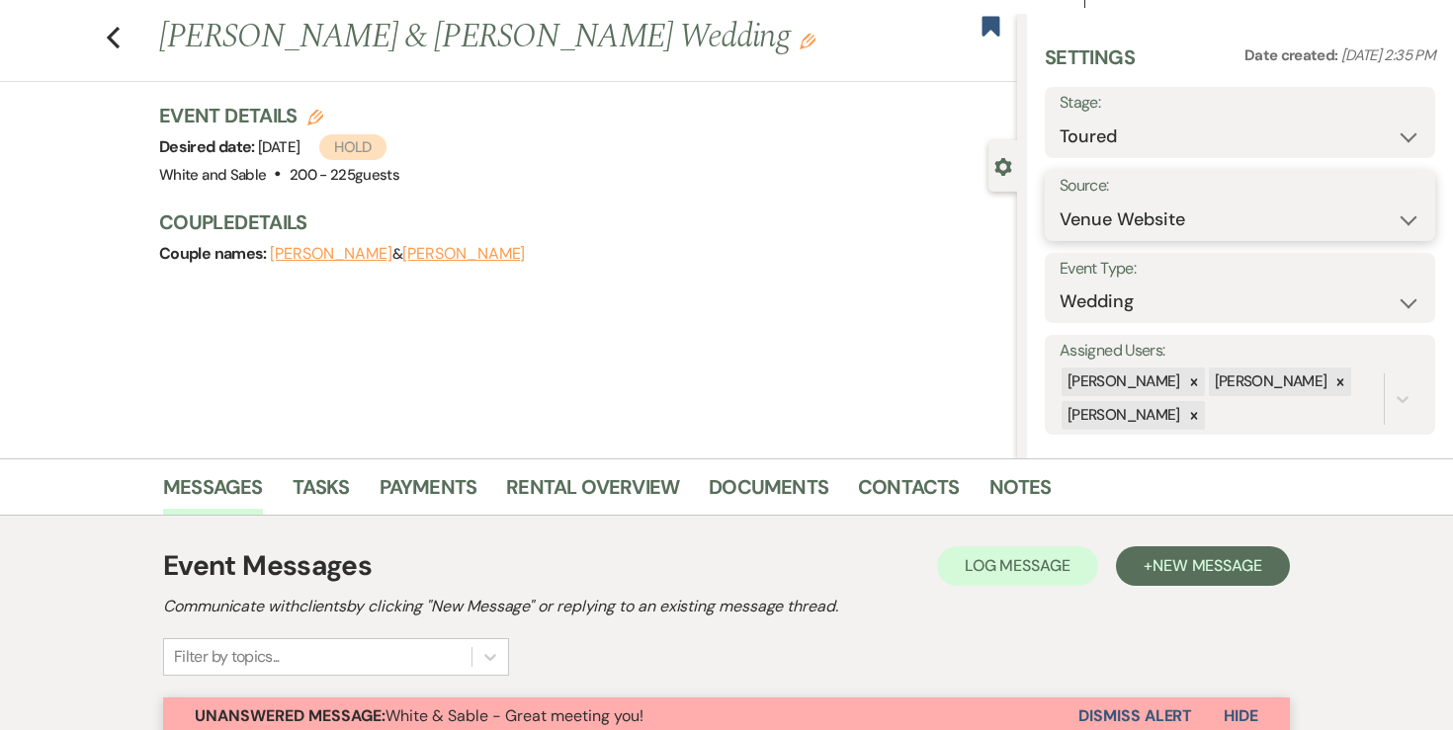
click at [1368, 214] on select "Weven Venue Website Instagram Facebook Pinterest Google The Knot Wedding Wire H…" at bounding box center [1240, 220] width 361 height 39
select select "14"
click at [1248, 214] on input "Other Source*" at bounding box center [1257, 220] width 153 height 39
type input "N/A"
click at [1368, 235] on form "Source: Weven Venue Website Instagram Facebook Pinterest Google The Knot Weddin…" at bounding box center [1240, 205] width 390 height 71
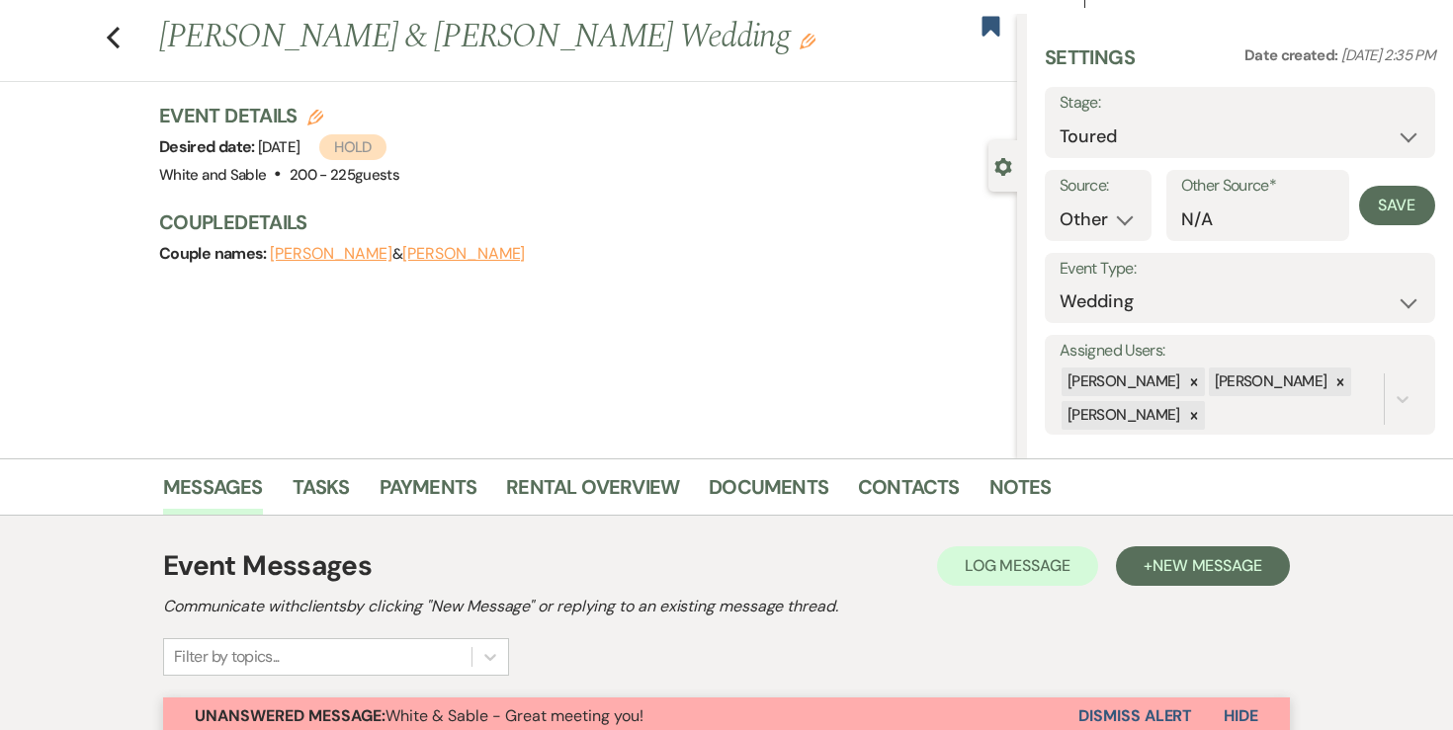
click at [1368, 229] on form "Source: Weven Venue Website Instagram Facebook Pinterest Google The Knot Weddin…" at bounding box center [1240, 205] width 390 height 71
click at [1379, 219] on button "Save" at bounding box center [1397, 206] width 77 height 40
click at [213, 498] on link "Messages" at bounding box center [213, 492] width 100 height 43
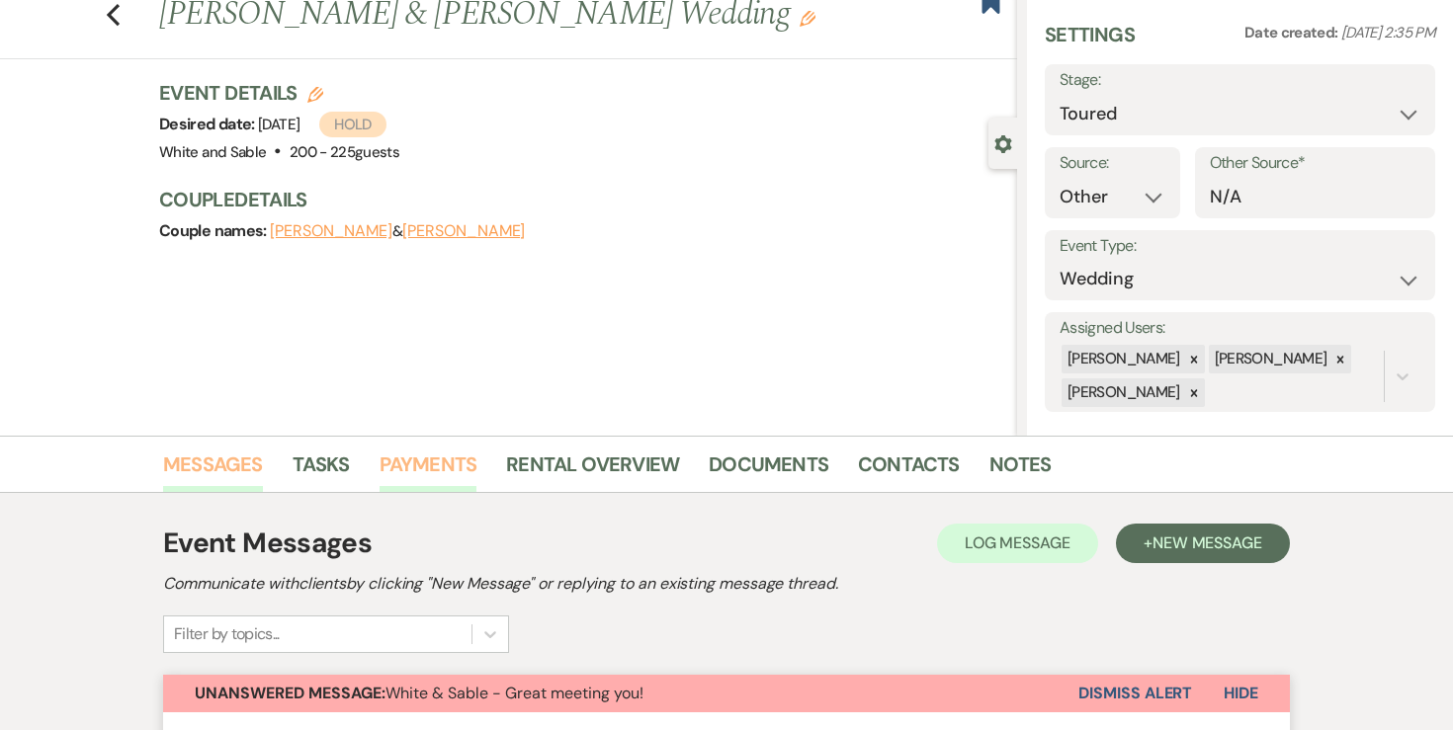
scroll to position [0, 0]
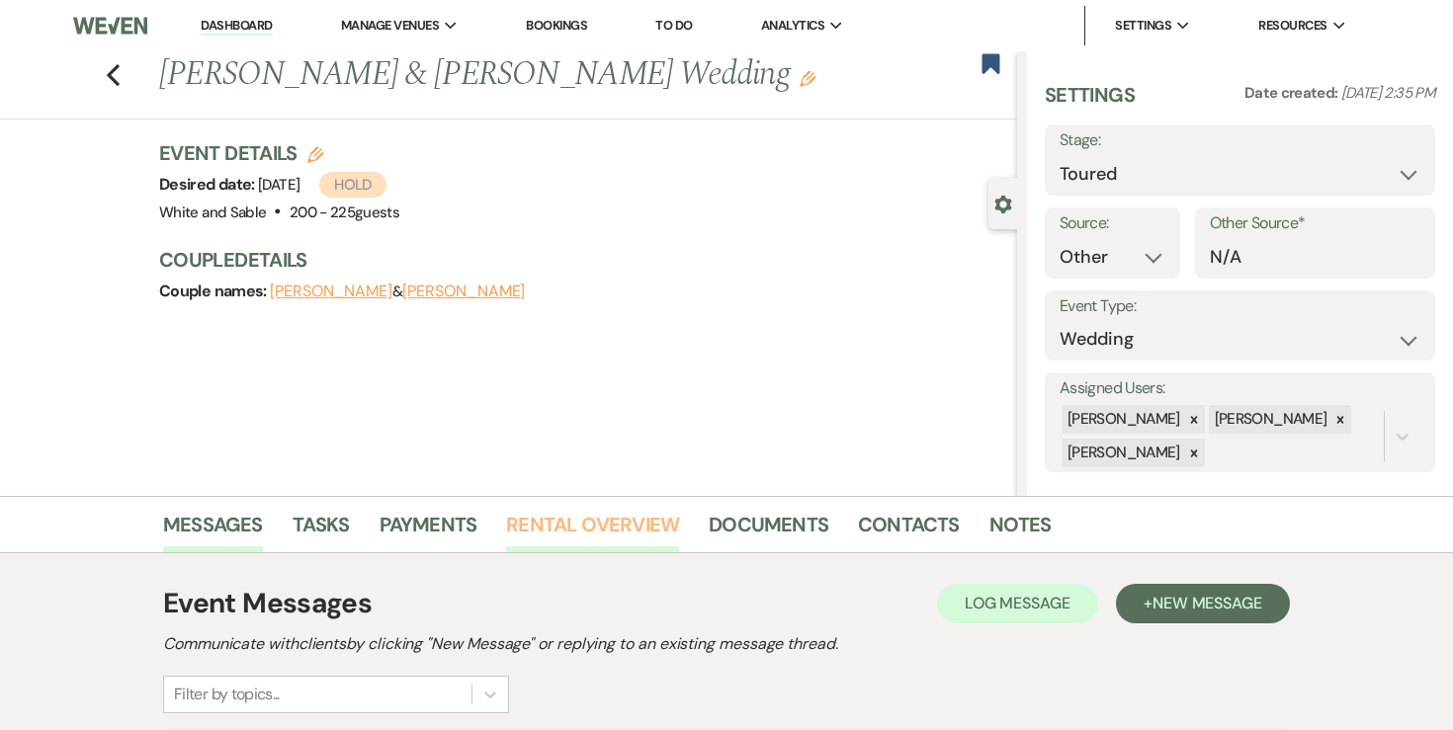
click at [586, 525] on link "Rental Overview" at bounding box center [592, 530] width 173 height 43
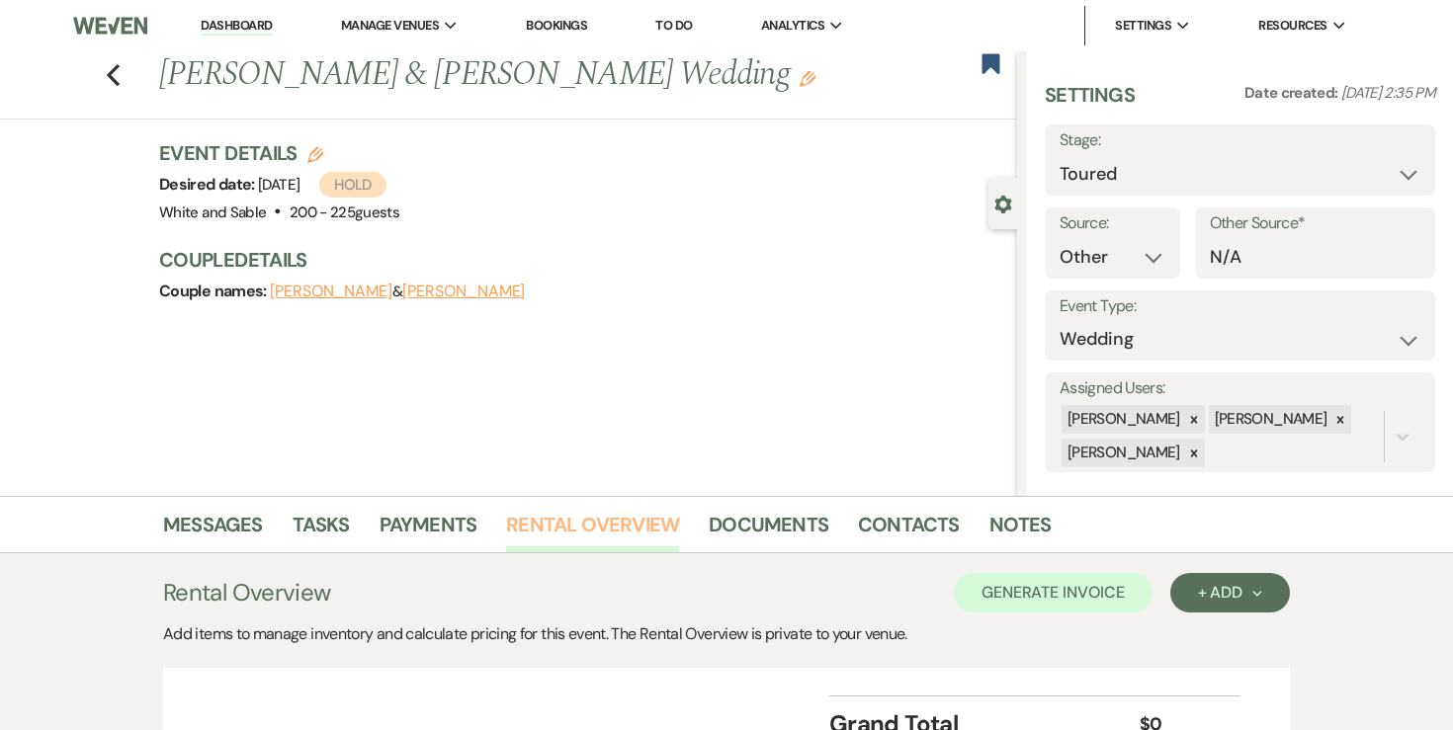
scroll to position [187, 0]
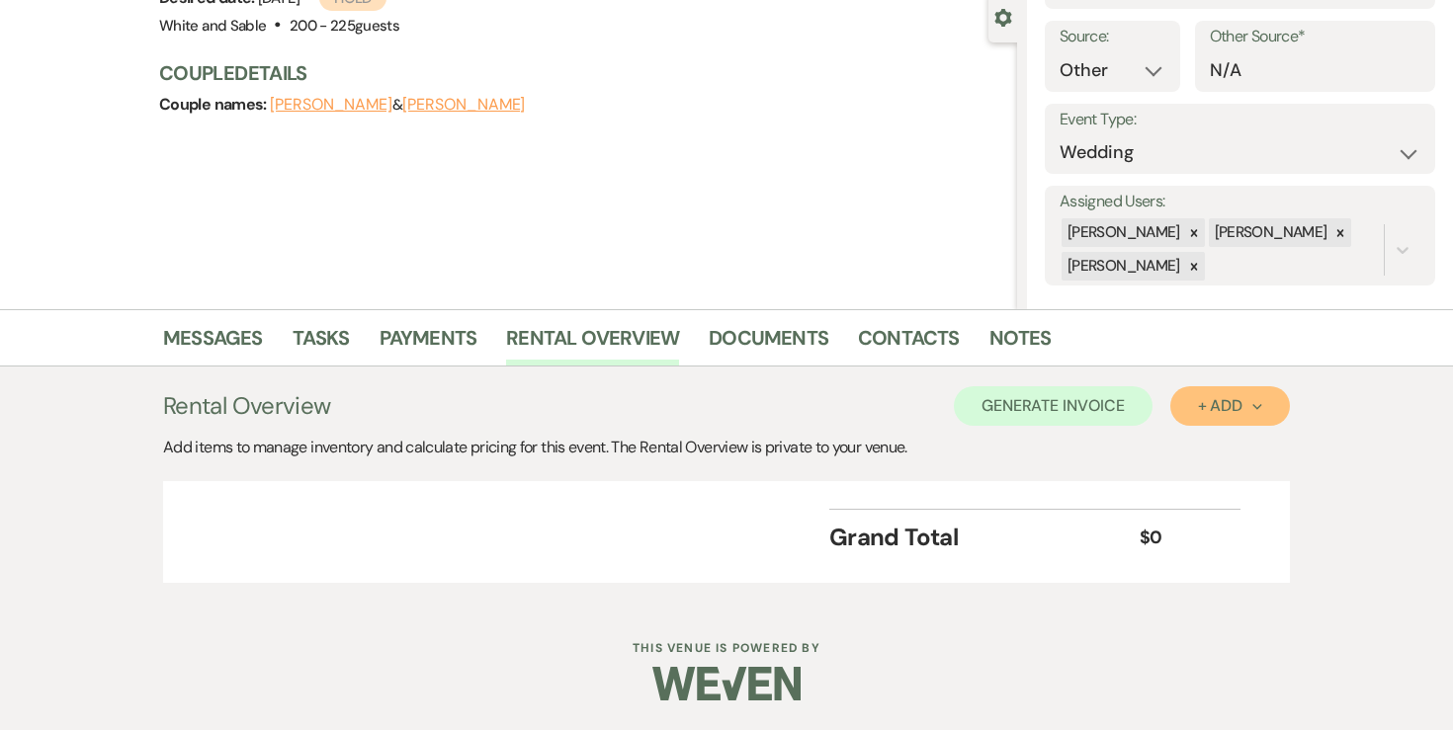
click at [1214, 418] on button "+ Add Next" at bounding box center [1230, 406] width 120 height 40
click at [1245, 459] on button "Item" at bounding box center [1220, 451] width 100 height 31
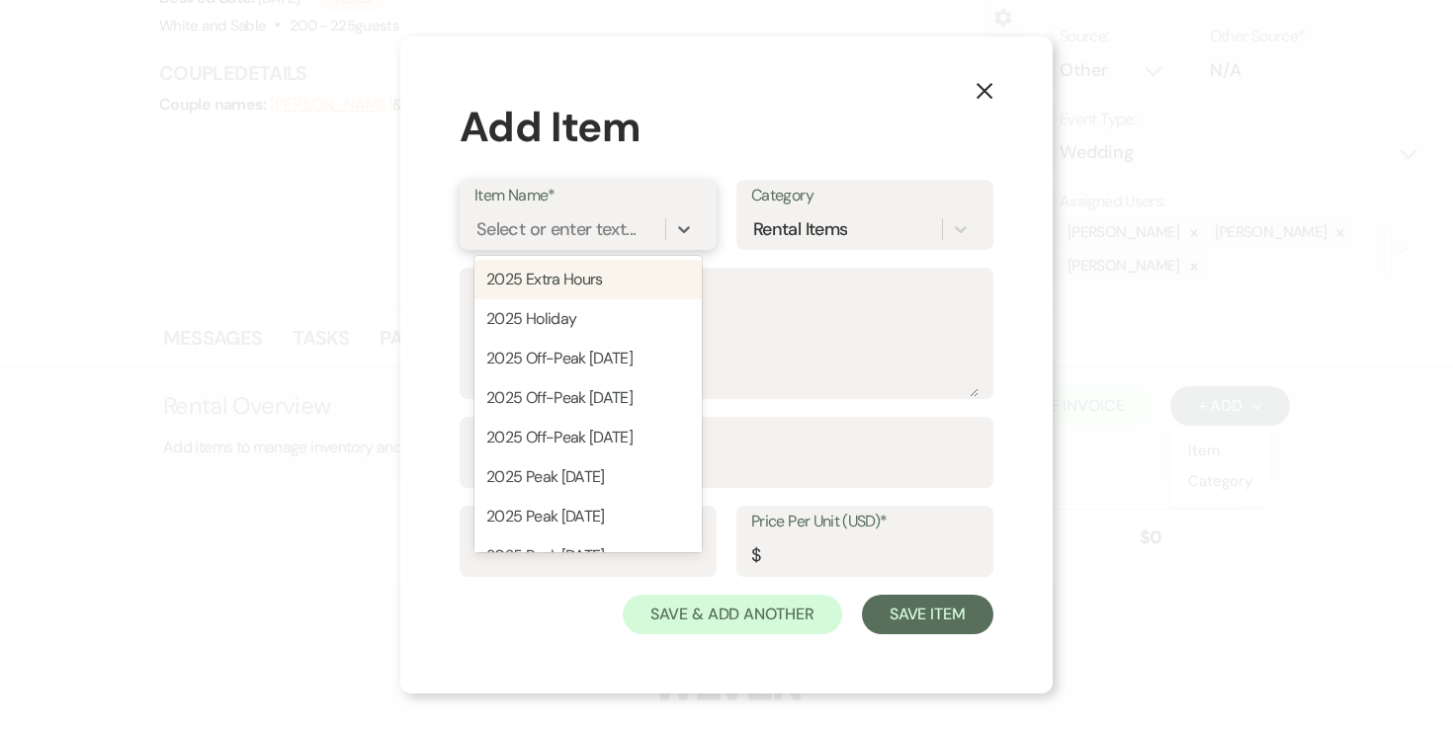
click at [605, 218] on div "Select or enter text..." at bounding box center [555, 229] width 159 height 27
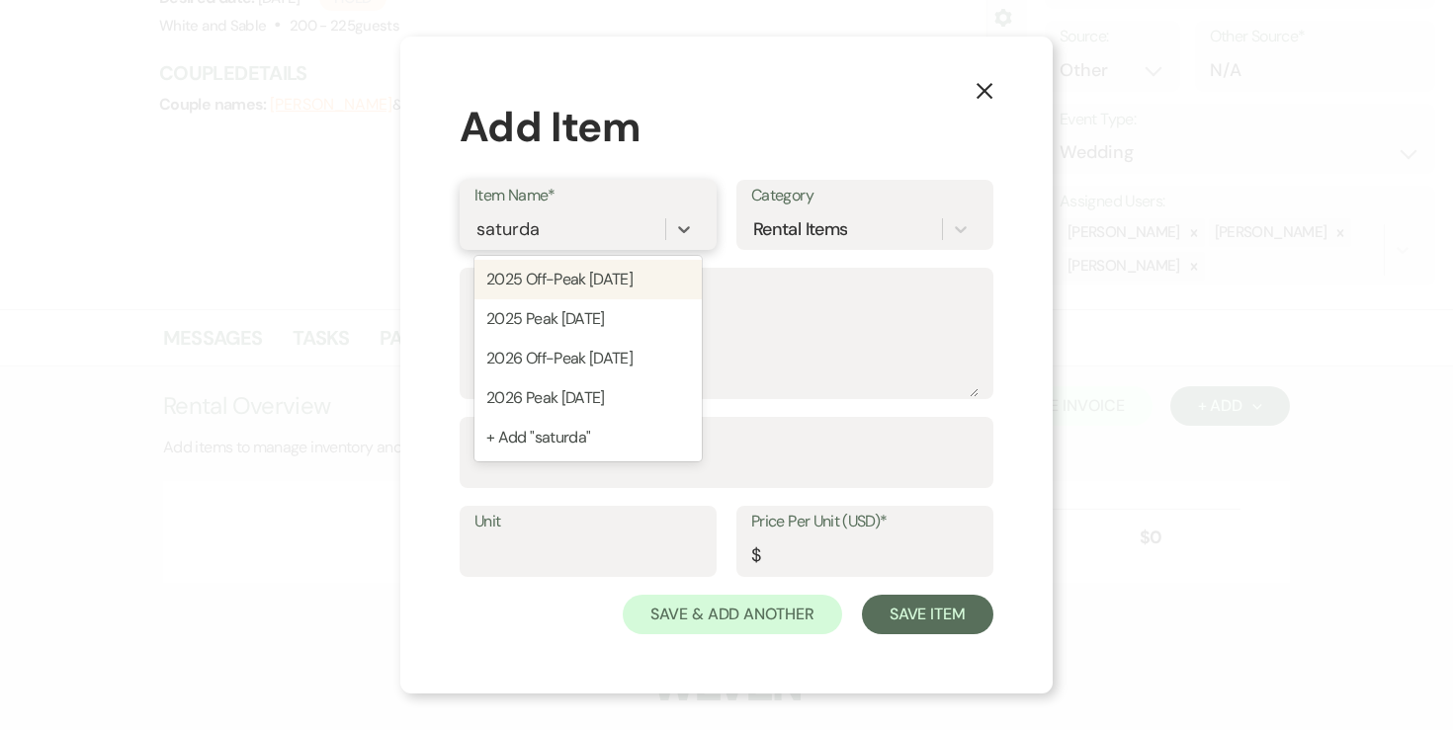
type input "saturday"
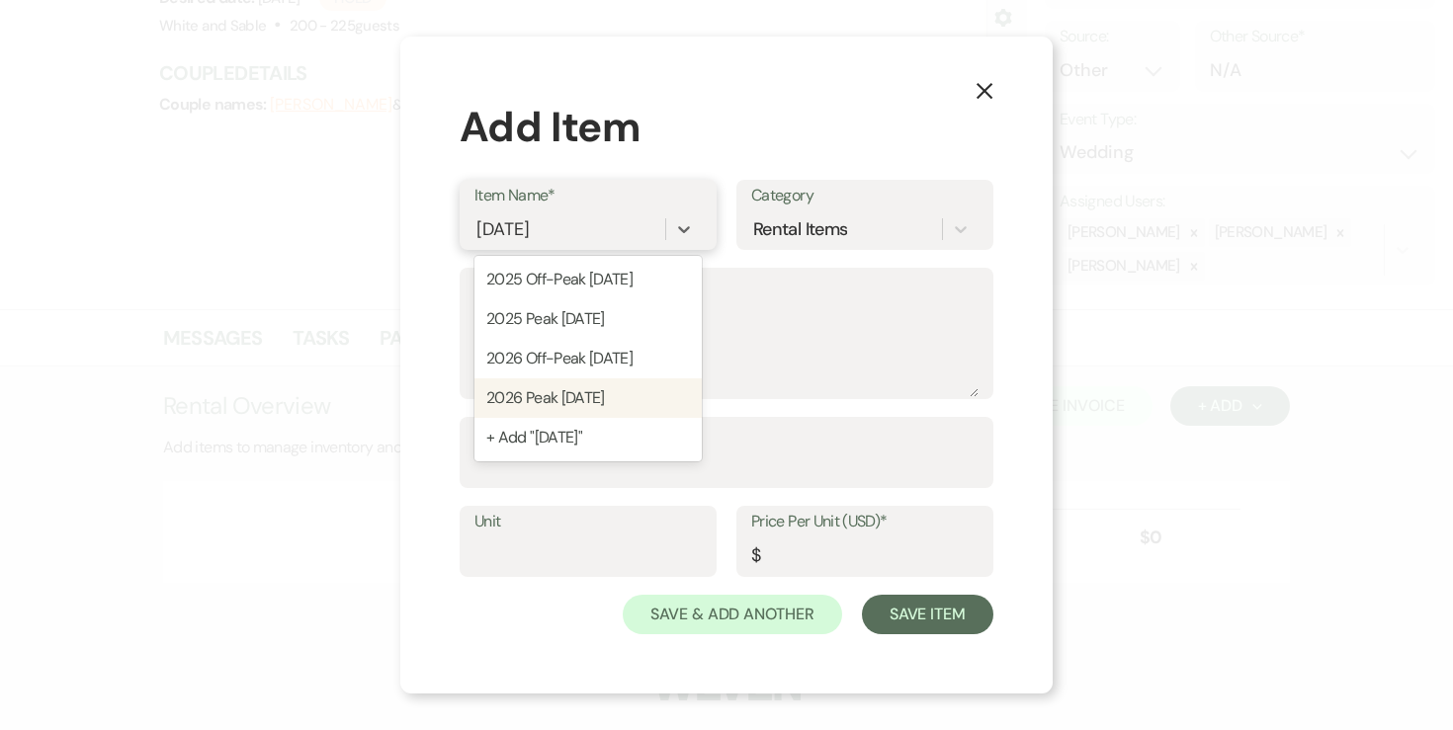
click at [592, 389] on div "2026 Peak Saturday" at bounding box center [587, 399] width 227 height 40
type input "13500"
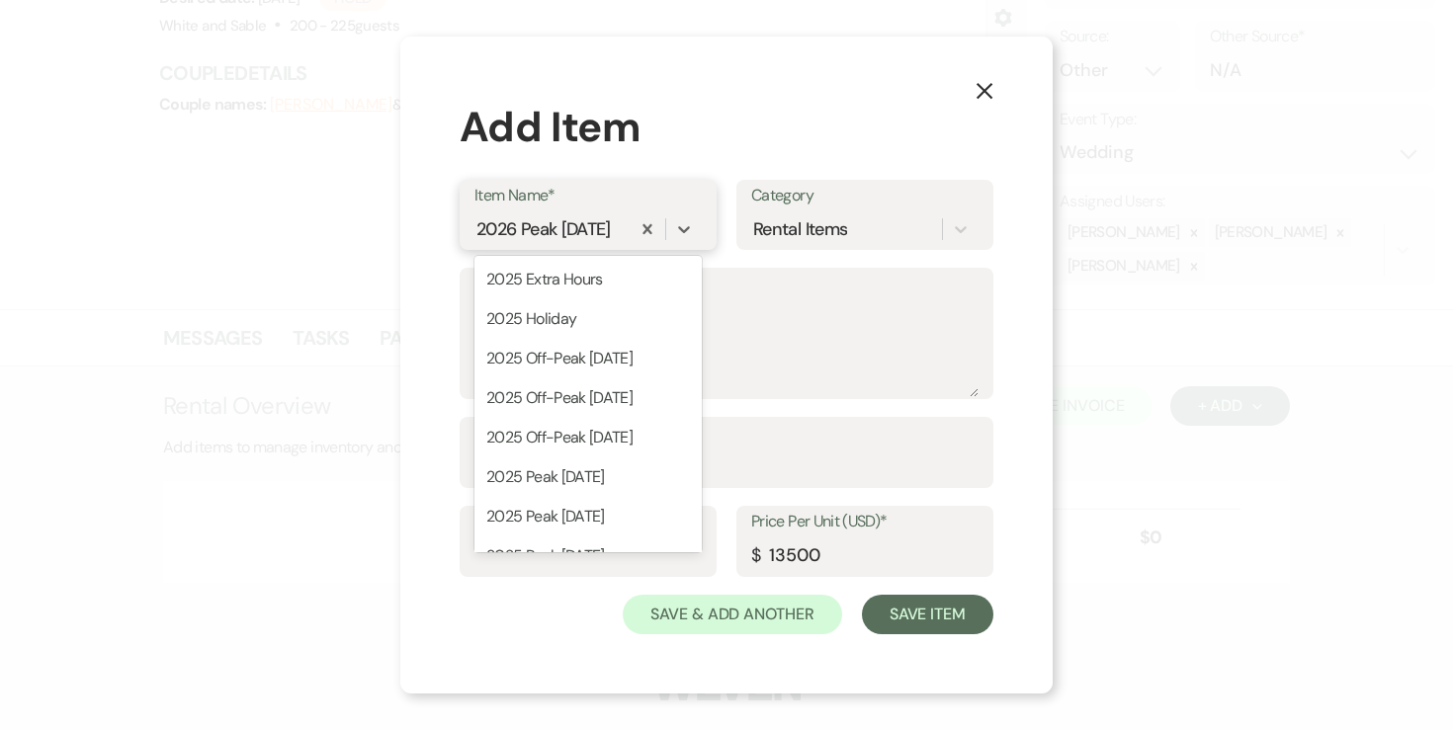
click at [529, 225] on div "2026 Peak Saturday" at bounding box center [543, 229] width 134 height 27
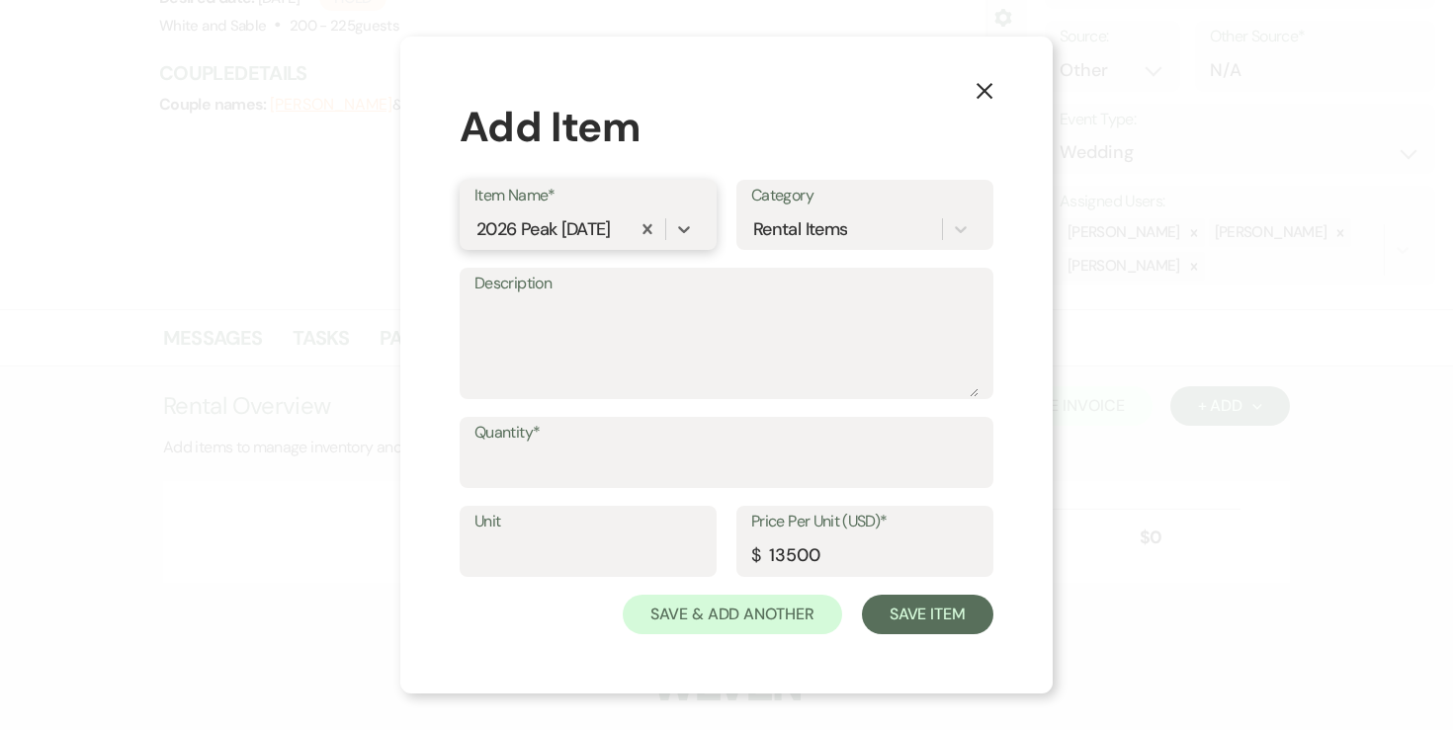
click at [520, 228] on div "2026 Peak Saturday" at bounding box center [543, 229] width 134 height 27
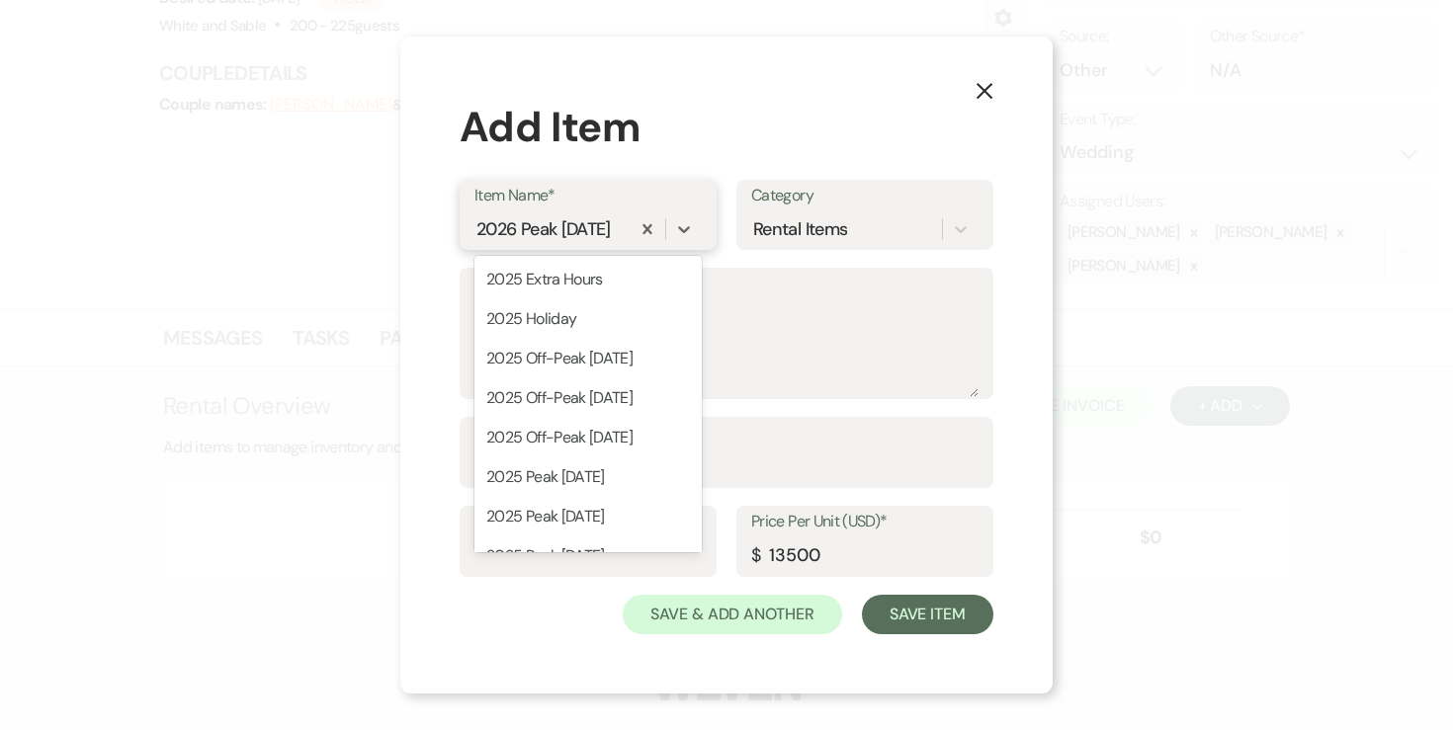
scroll to position [0, 0]
click at [520, 228] on div "2026 Peak Saturday" at bounding box center [543, 229] width 134 height 27
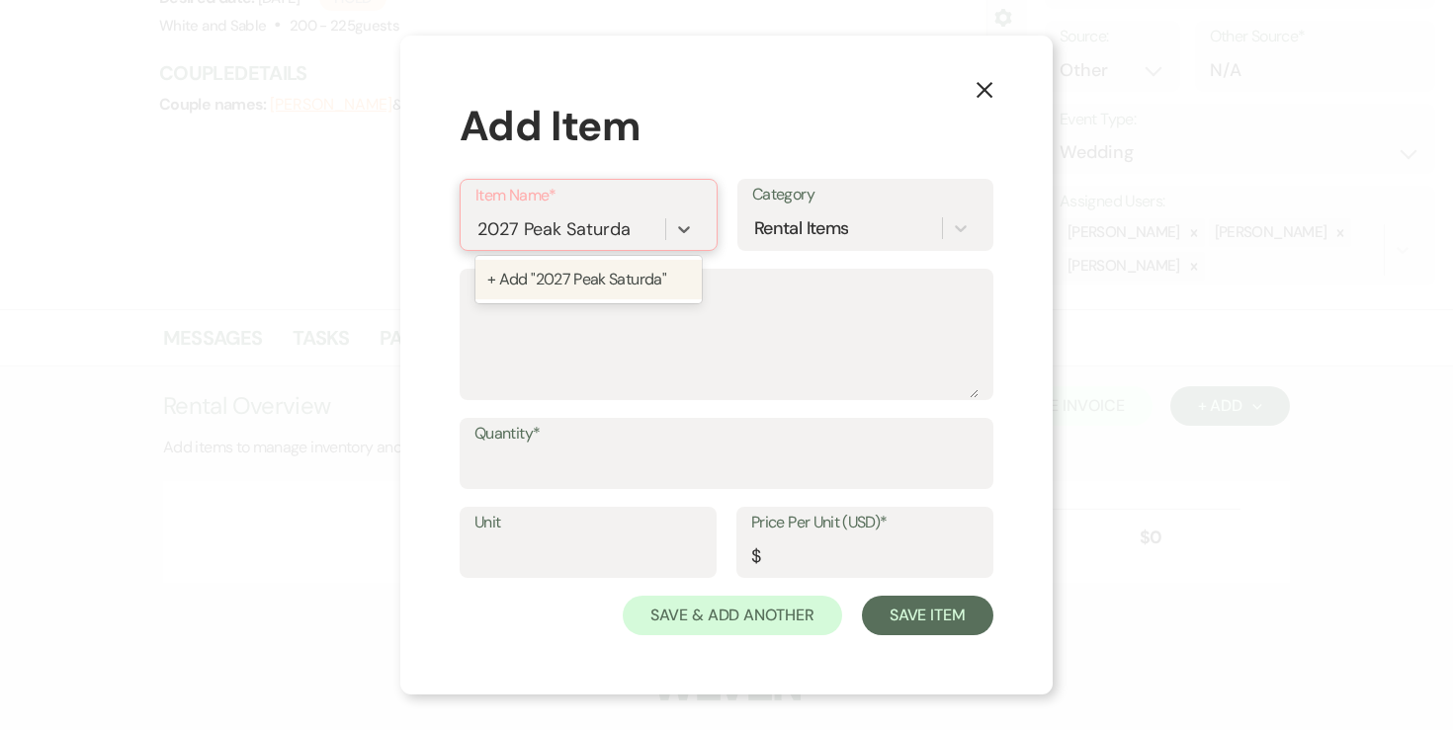
type input "2027 Peak Saturday"
click at [566, 270] on div "+ Add "2027 Peak Saturday"" at bounding box center [588, 280] width 226 height 40
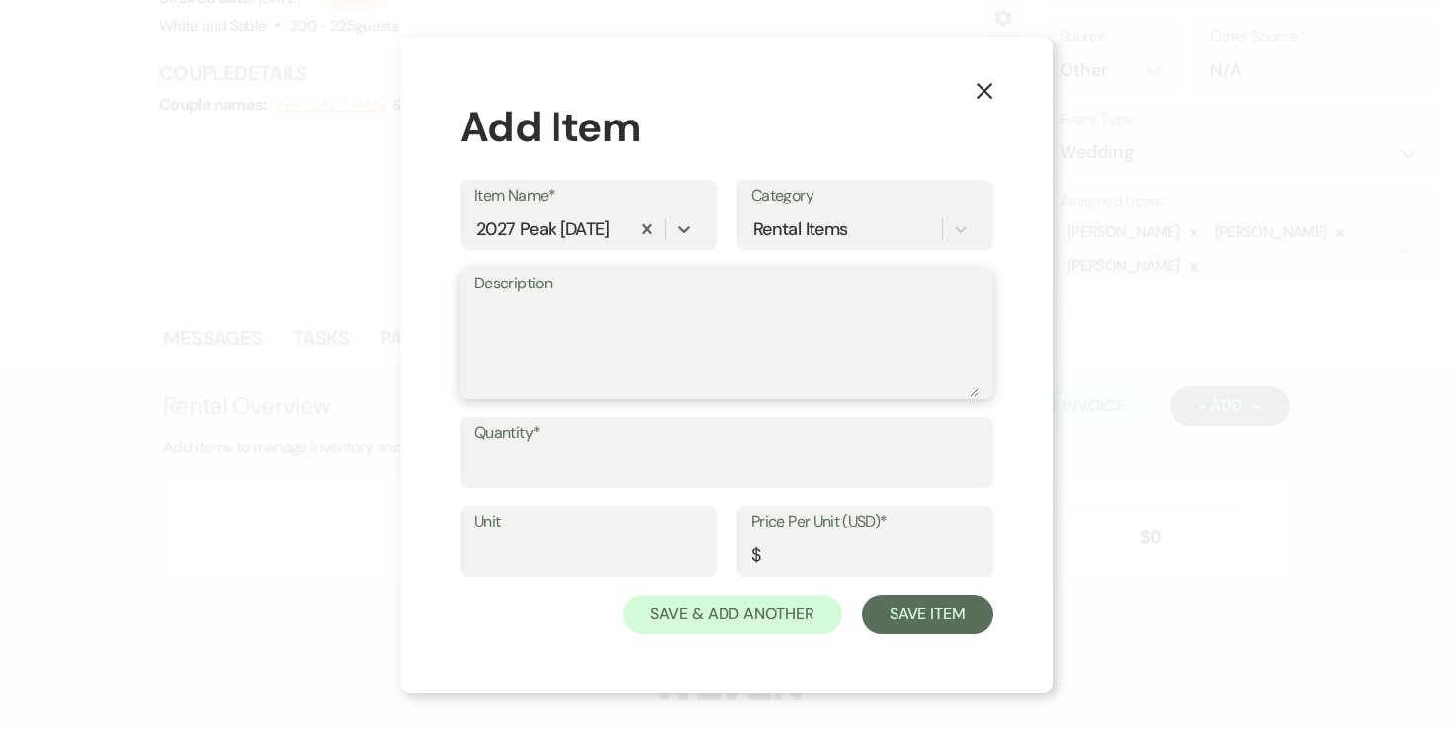
click at [557, 321] on textarea "Description" at bounding box center [726, 348] width 504 height 99
type textarea "11:30am - 12:30am (13 hour rental)"
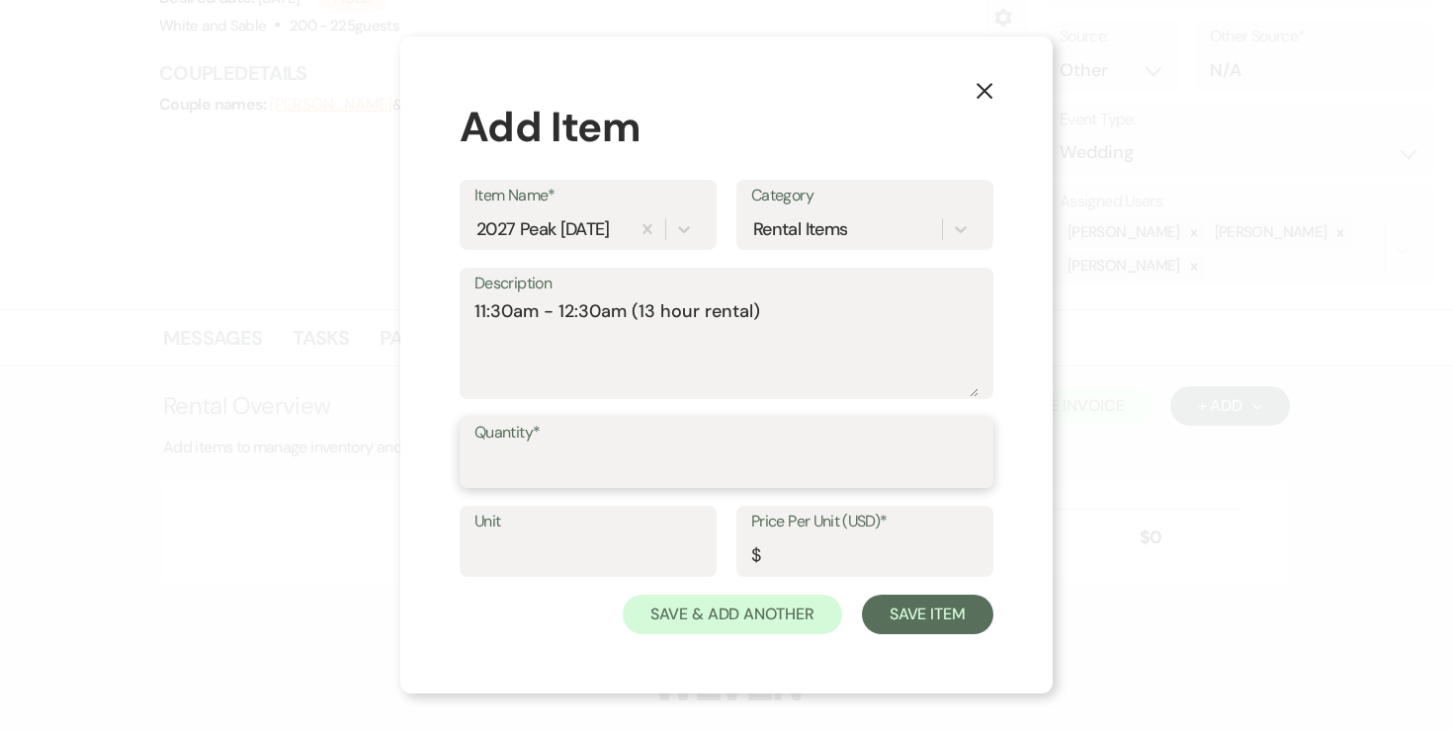
click at [547, 456] on input "Quantity*" at bounding box center [726, 467] width 504 height 39
click at [740, 474] on input "2" at bounding box center [726, 467] width 504 height 39
drag, startPoint x: 740, startPoint y: 474, endPoint x: 532, endPoint y: 474, distance: 208.6
click at [532, 474] on input "2" at bounding box center [726, 467] width 504 height 39
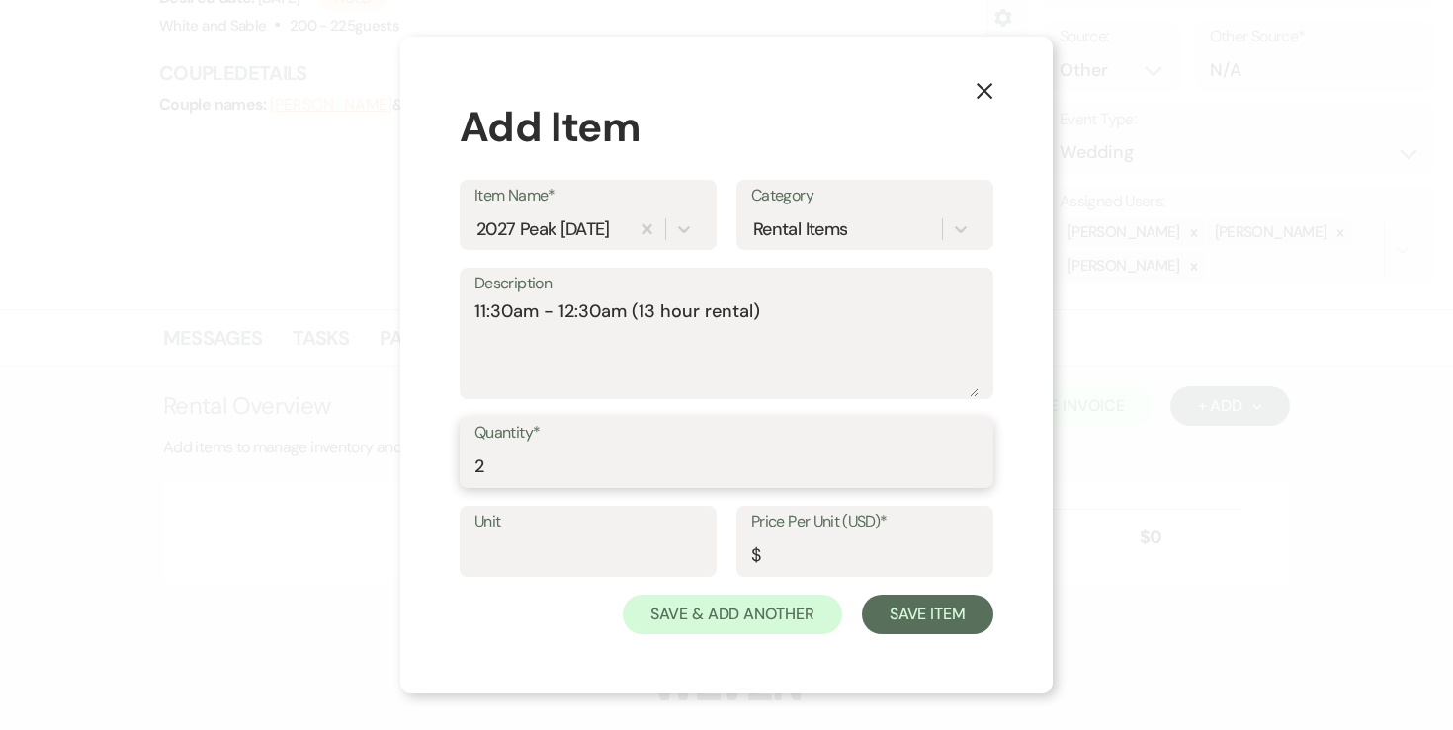
drag, startPoint x: 532, startPoint y: 474, endPoint x: 407, endPoint y: 474, distance: 124.5
click at [407, 474] on div "X Add Item Item Name* 2027 Peak Saturday Category Rental Items Description 11:3…" at bounding box center [726, 365] width 652 height 657
type input "1"
click at [777, 542] on input "Price Per Unit (USD)*" at bounding box center [864, 556] width 227 height 39
type input "1400"
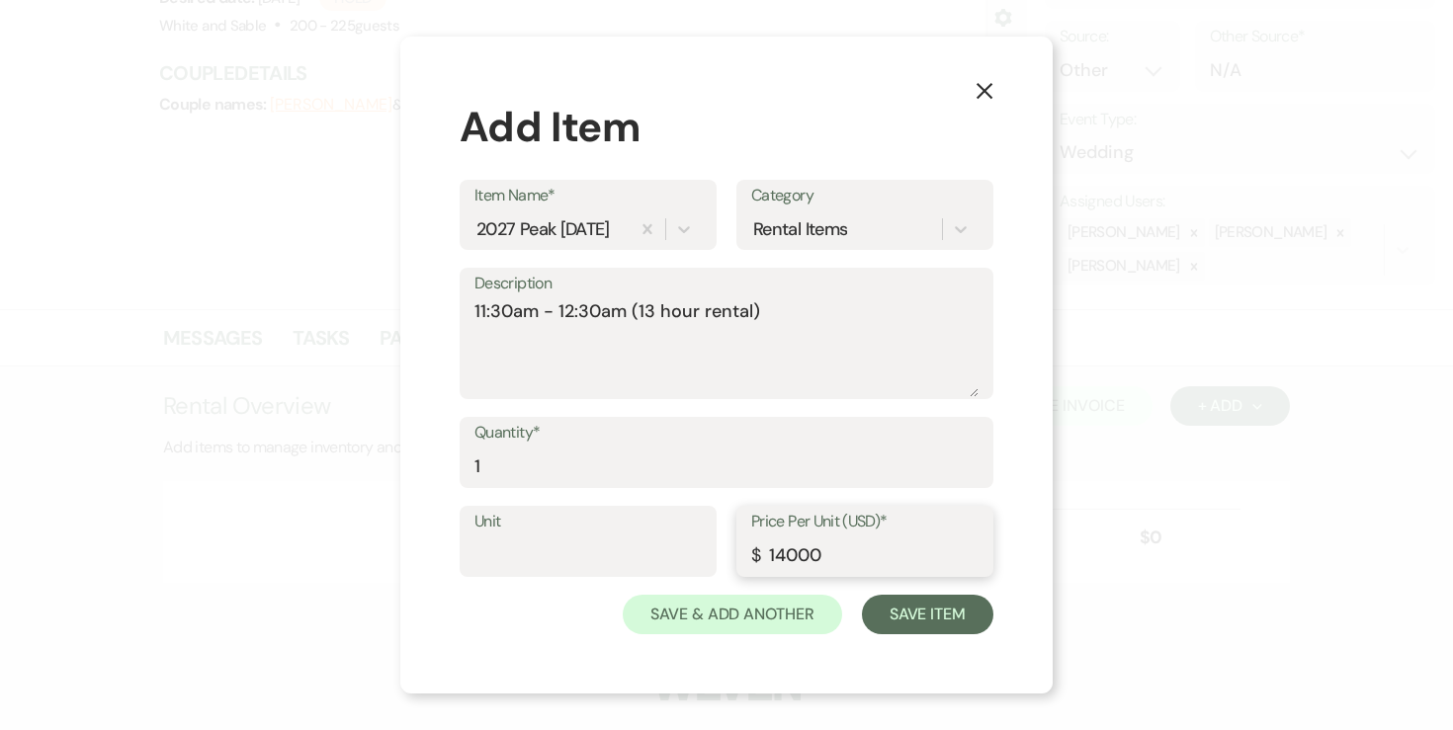
type input "14000"
click at [954, 617] on button "Save Item" at bounding box center [927, 615] width 131 height 40
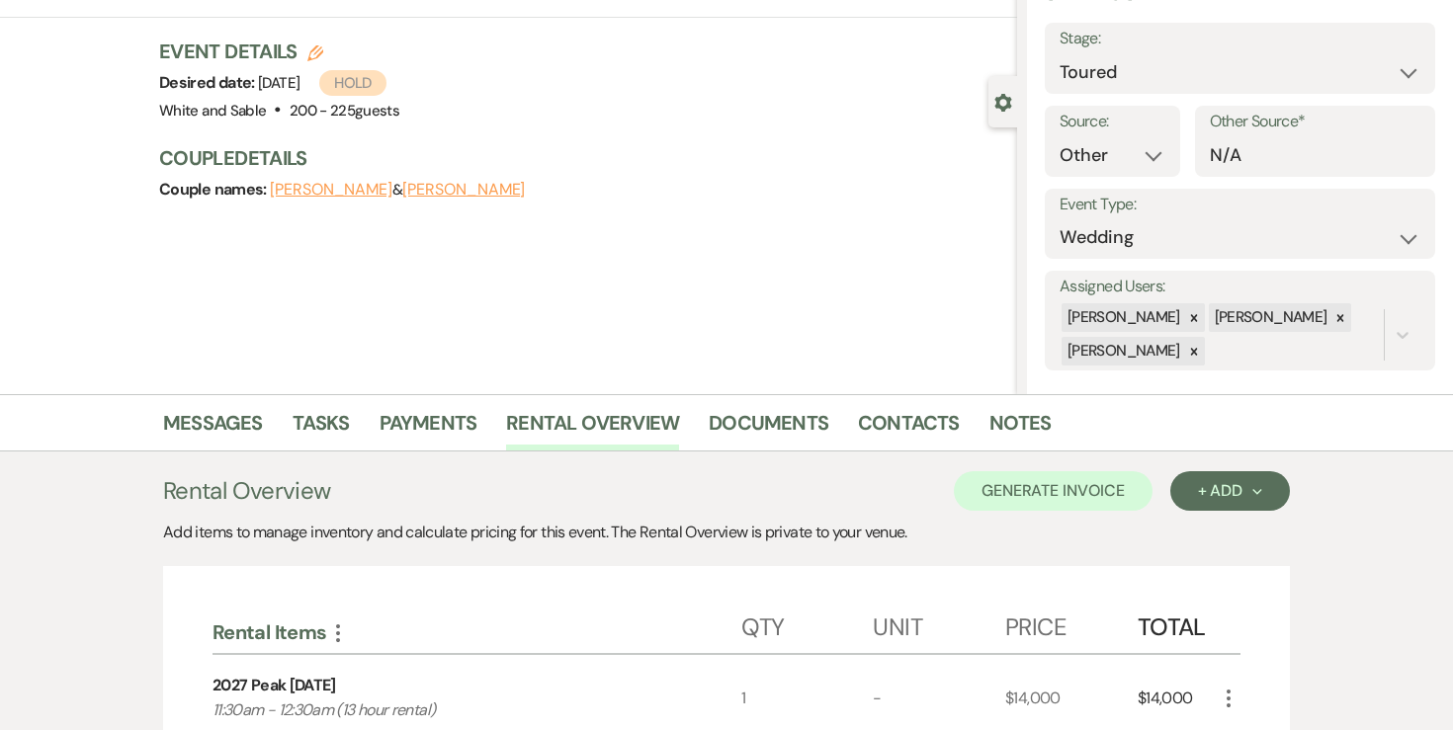
scroll to position [18, 0]
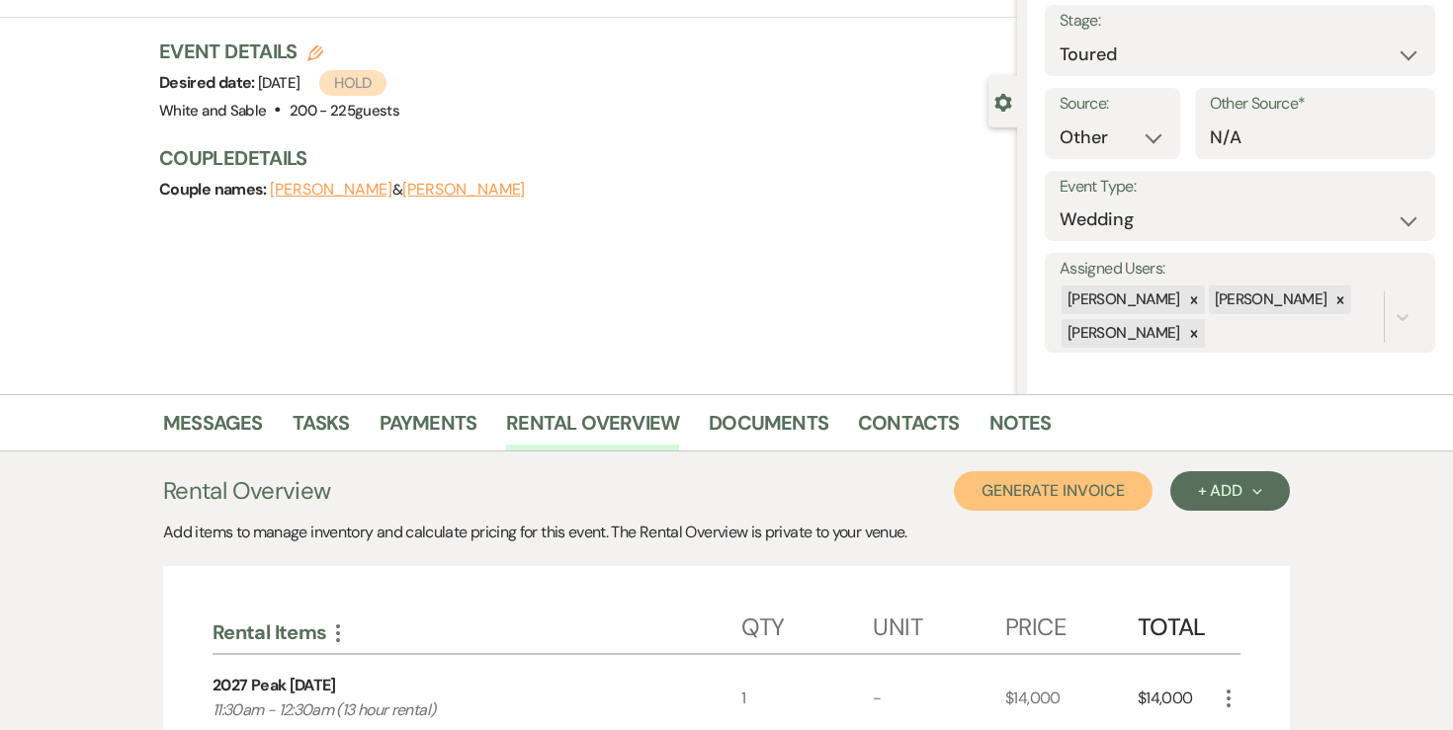
click at [1072, 495] on button "Generate Invoice" at bounding box center [1053, 491] width 199 height 40
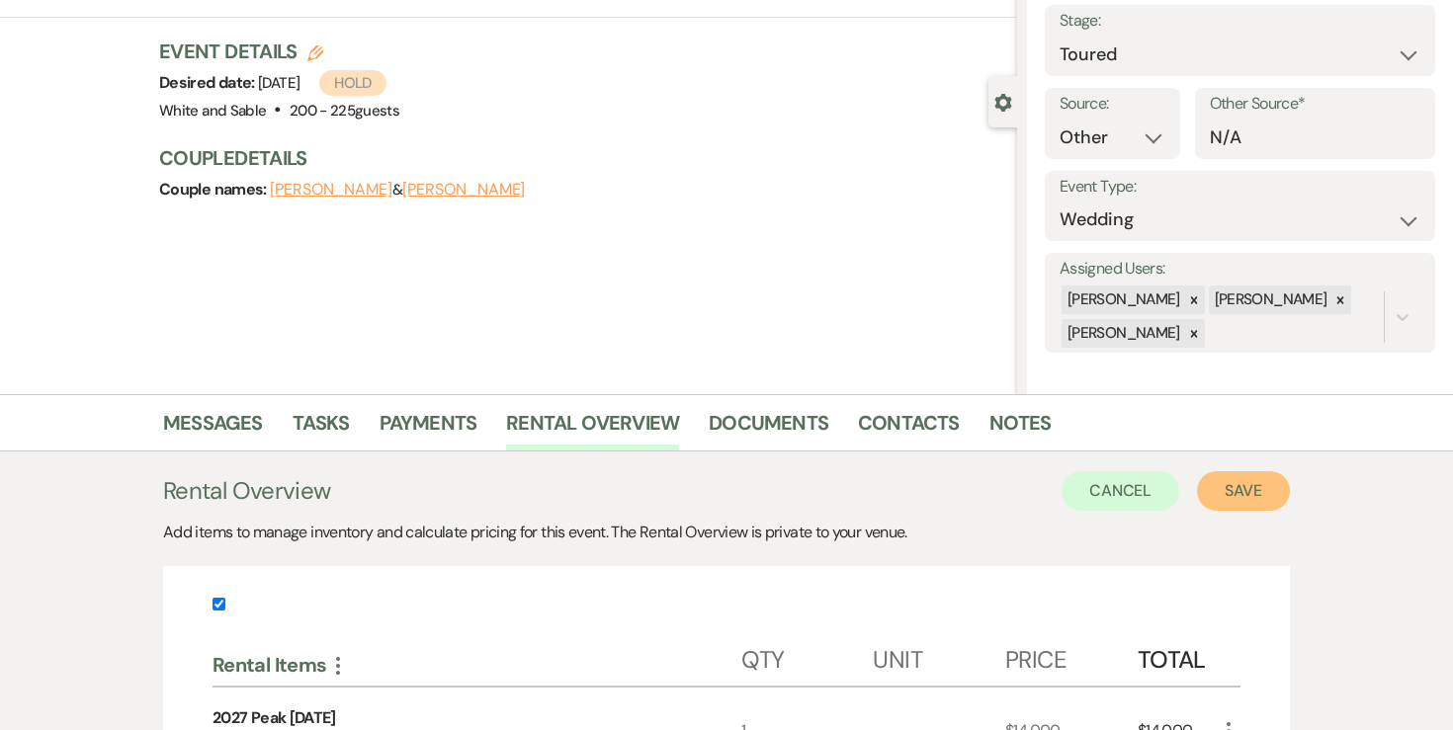
click at [1227, 500] on button "Save" at bounding box center [1243, 491] width 93 height 40
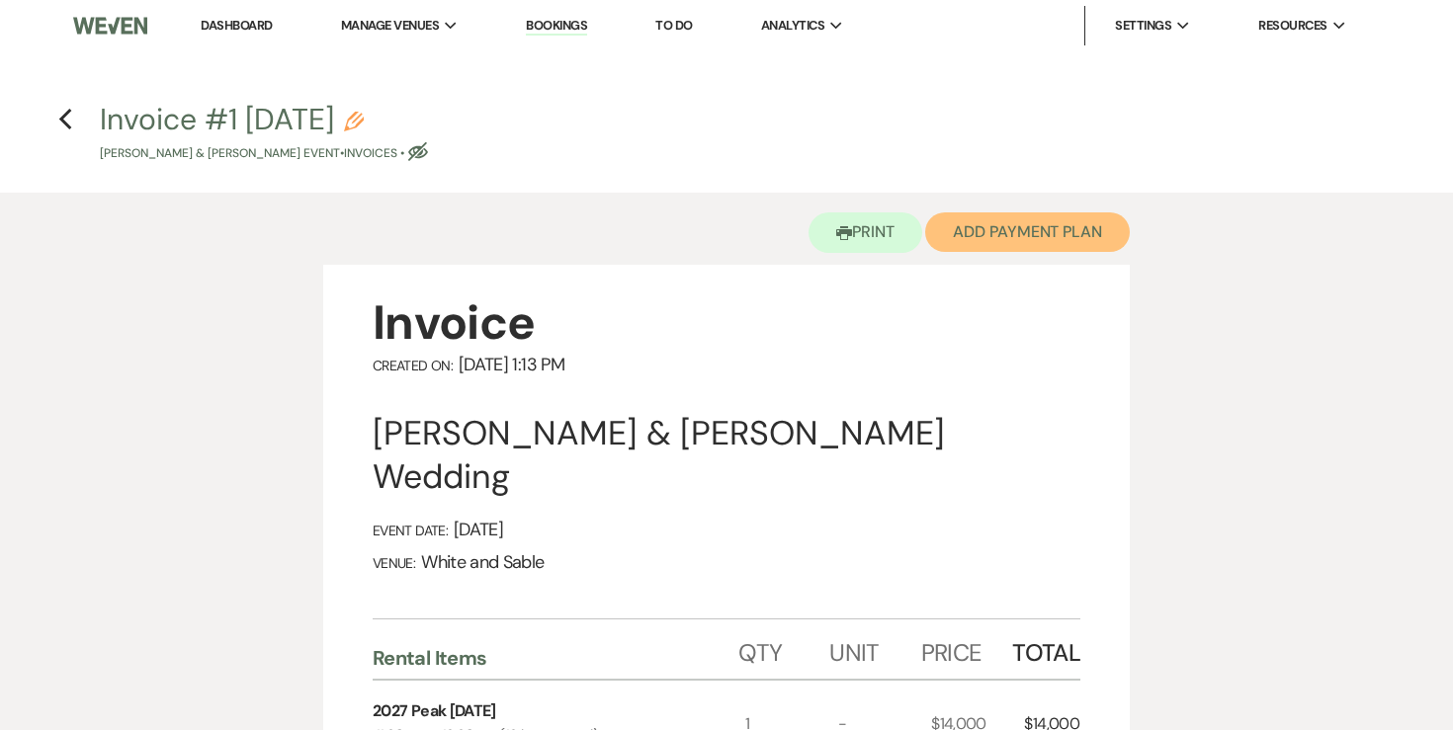
click at [969, 238] on button "Add Payment Plan" at bounding box center [1027, 233] width 205 height 40
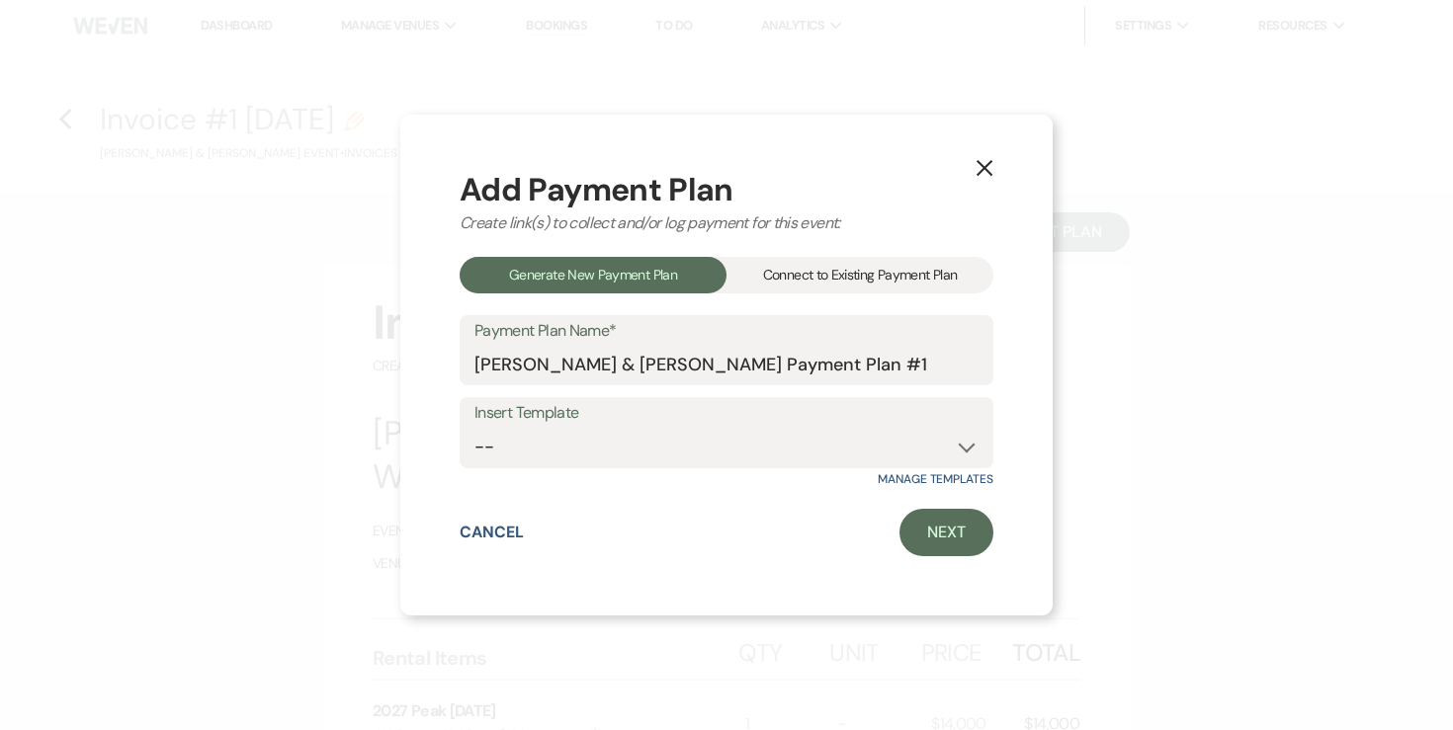
click at [589, 474] on div "Manage Templates" at bounding box center [727, 479] width 534 height 16
click at [592, 457] on select "-- Wedding Payments - Credit Card (3% Fee) Wedding Payments - ACH/Check/Cash" at bounding box center [726, 447] width 504 height 39
select select "457"
click at [956, 540] on link "Next" at bounding box center [946, 532] width 94 height 47
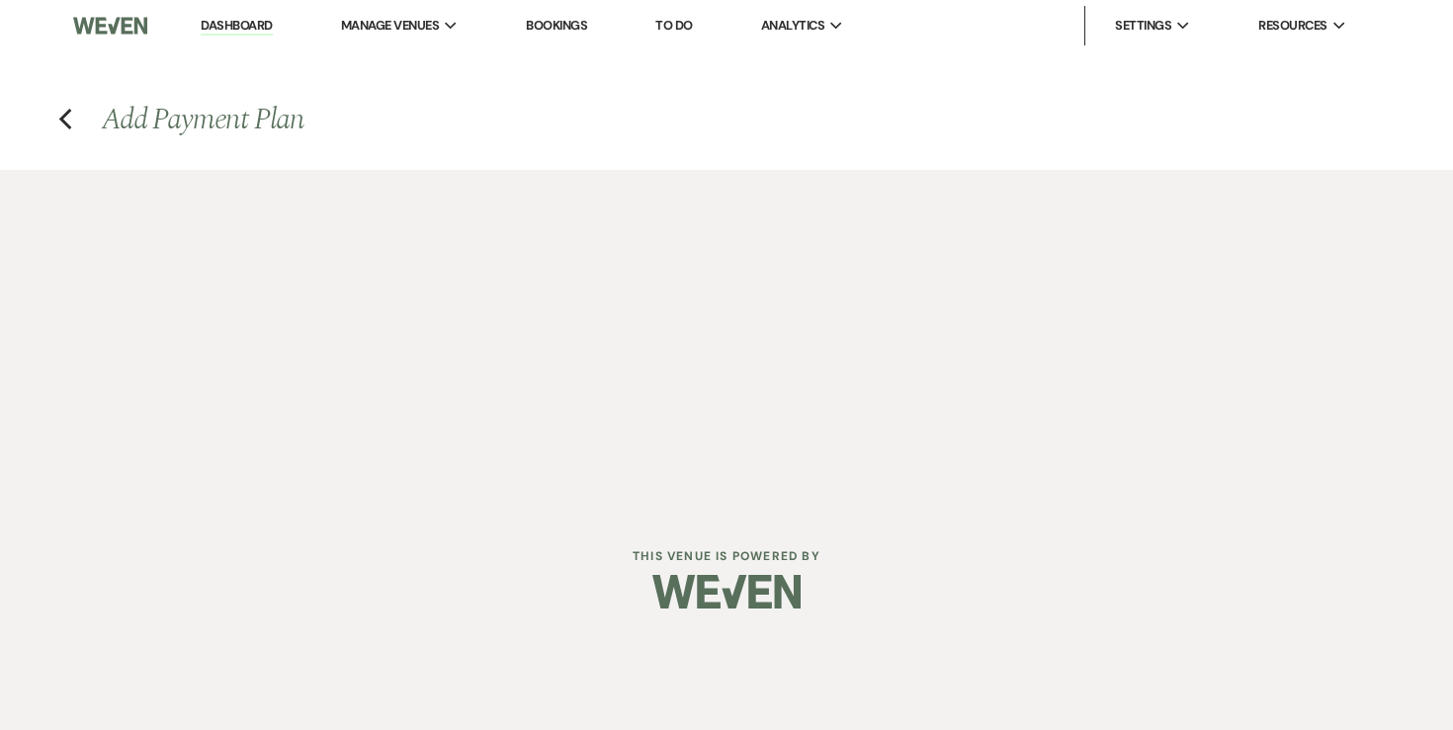
select select "27494"
select select "2"
select select "percentage"
select select "true"
select select "2"
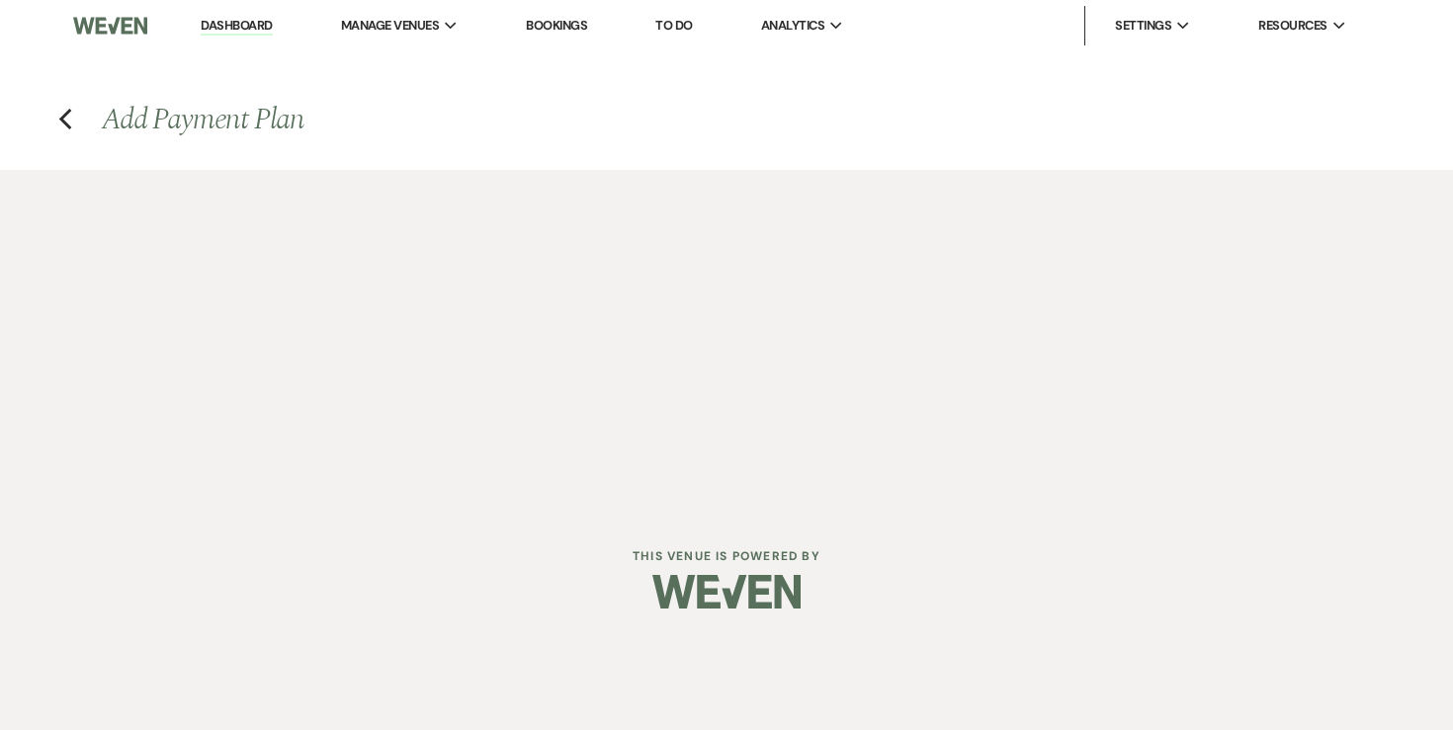
select select "percentage"
select select "true"
select select "client"
select select "weekly"
select select "onDueDate"
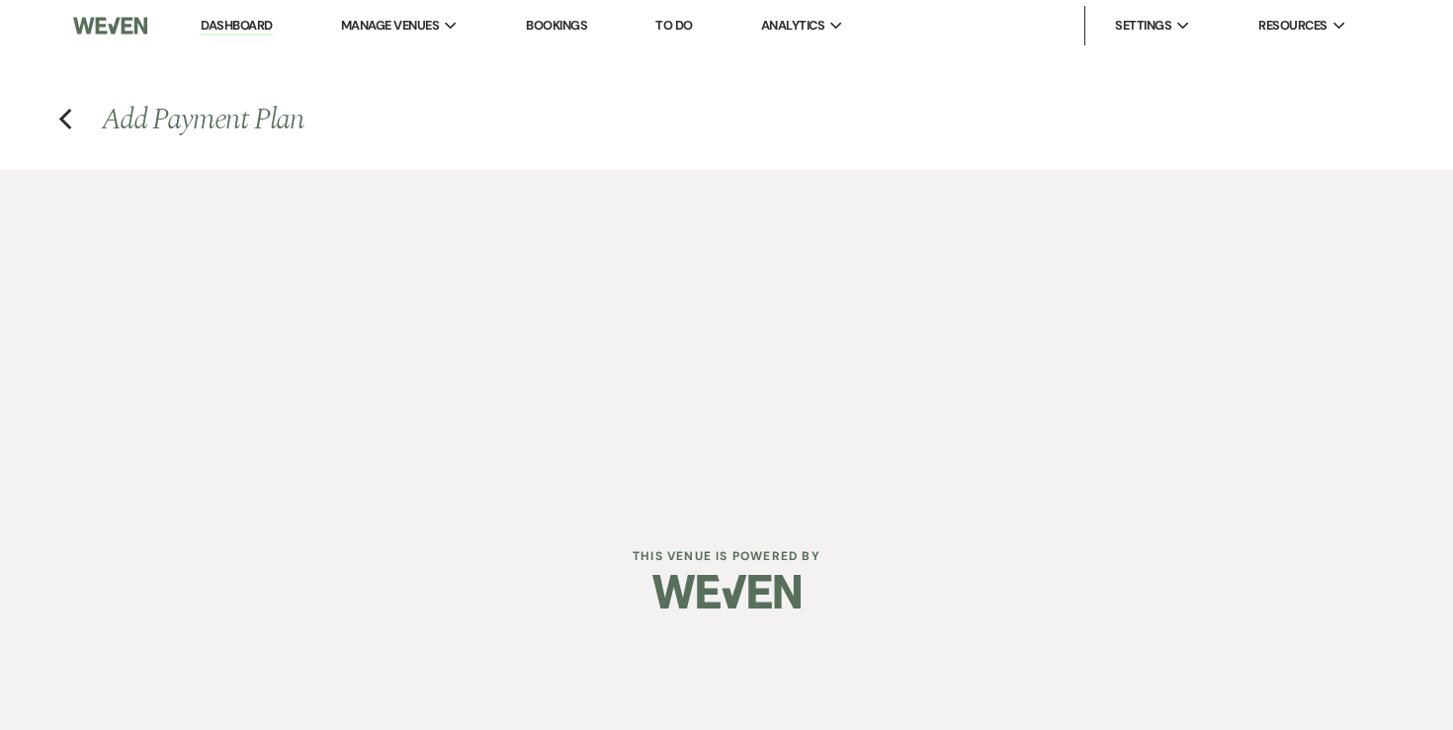
select select "complete"
select select "client"
select select "weeks"
select select "2"
select select "percentage"
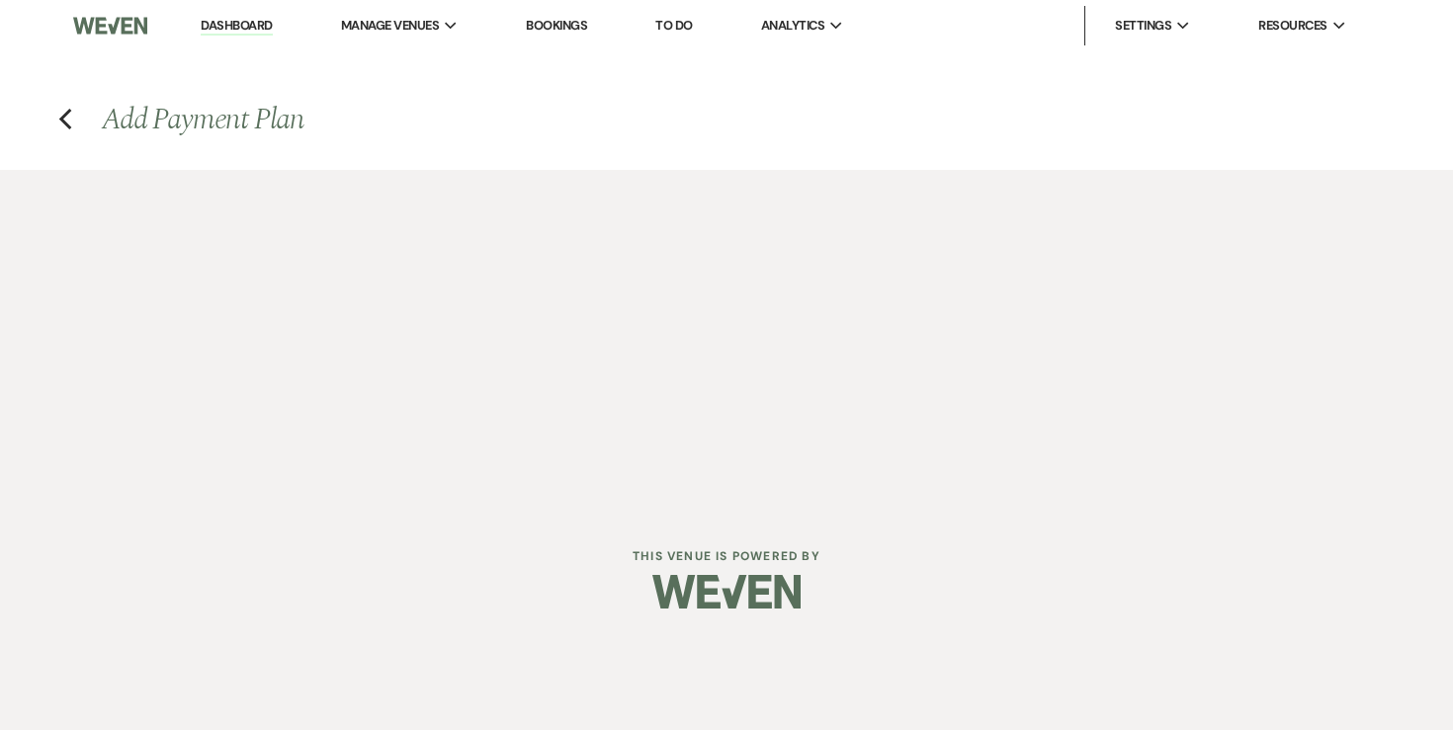
select select "true"
select select "client"
select select "weeks"
select select "client"
select select "weekly"
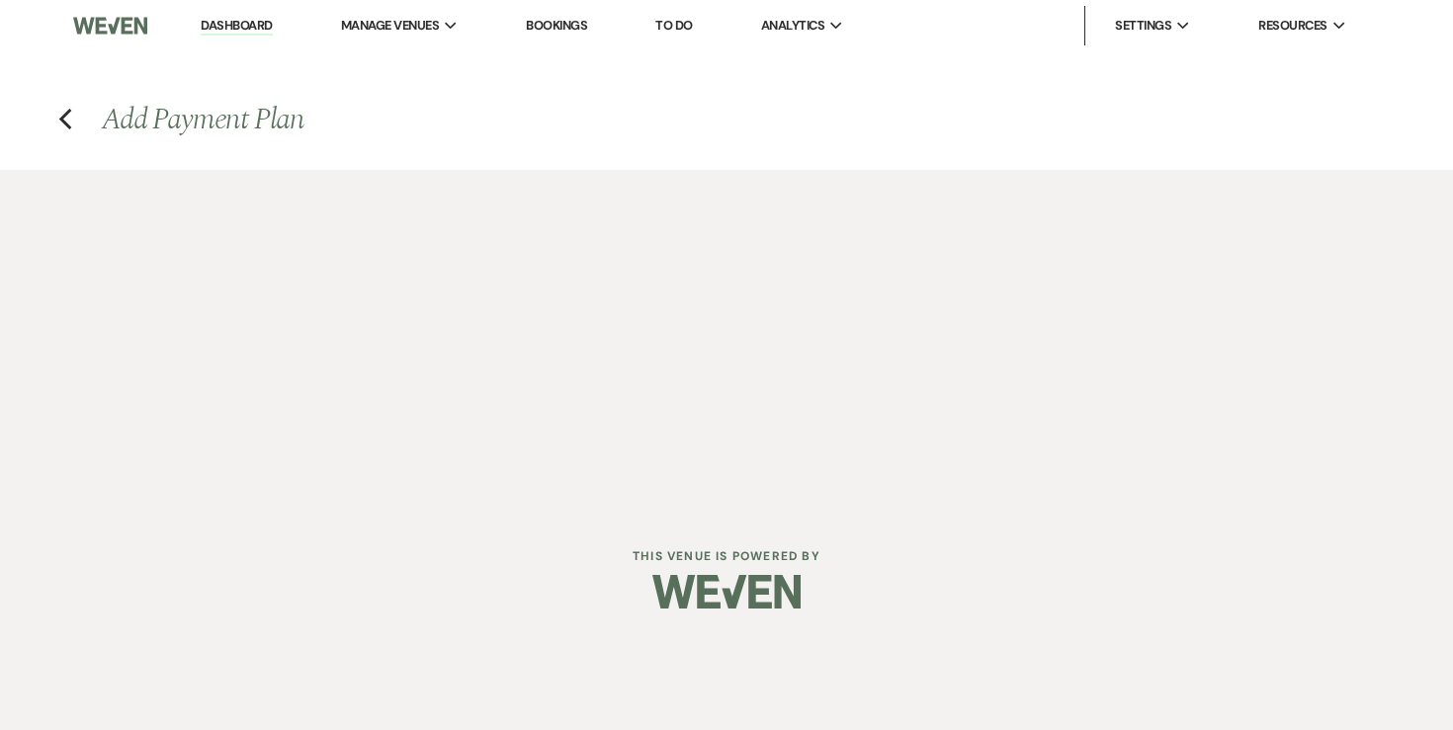
select select "onDueDate"
select select "complete"
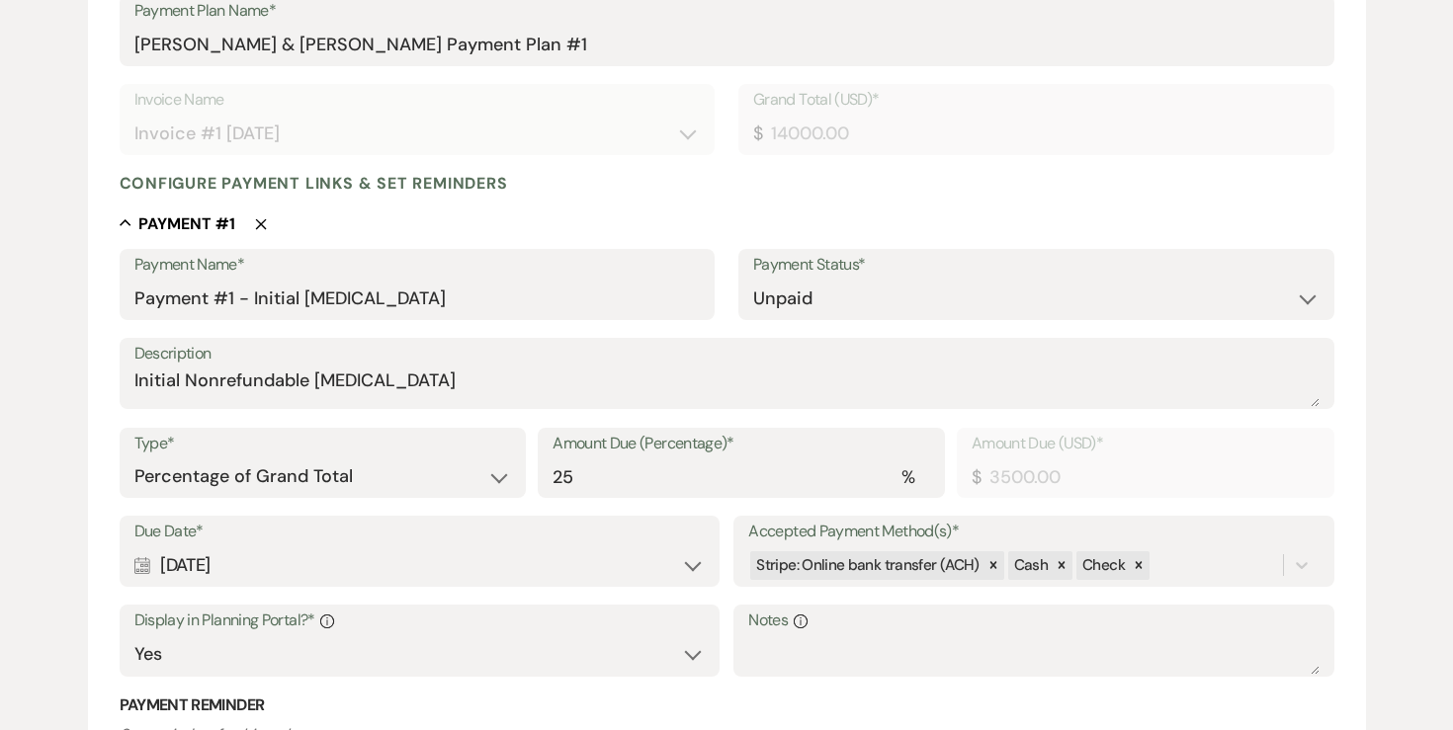
scroll to position [488, 0]
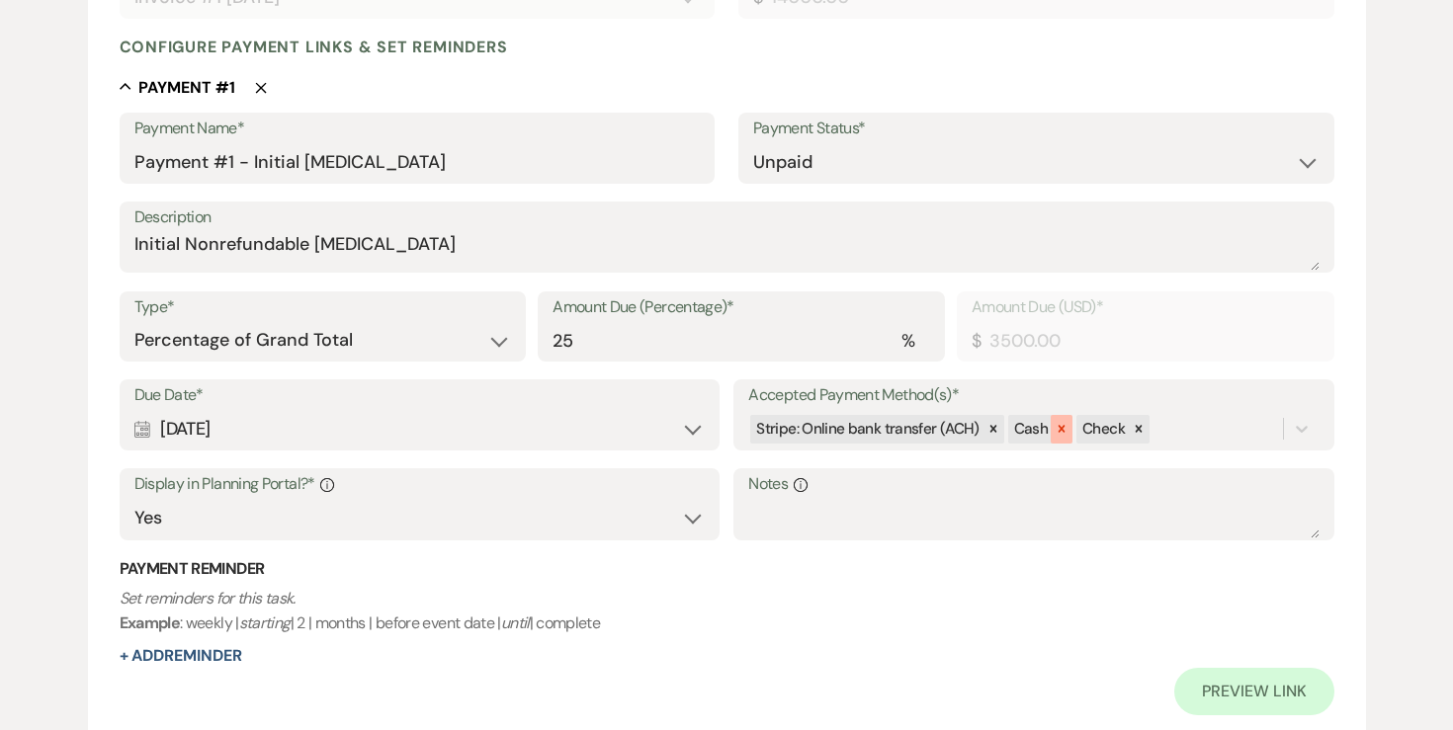
click at [1059, 426] on icon at bounding box center [1062, 429] width 7 height 7
click at [1063, 426] on icon at bounding box center [1070, 429] width 14 height 14
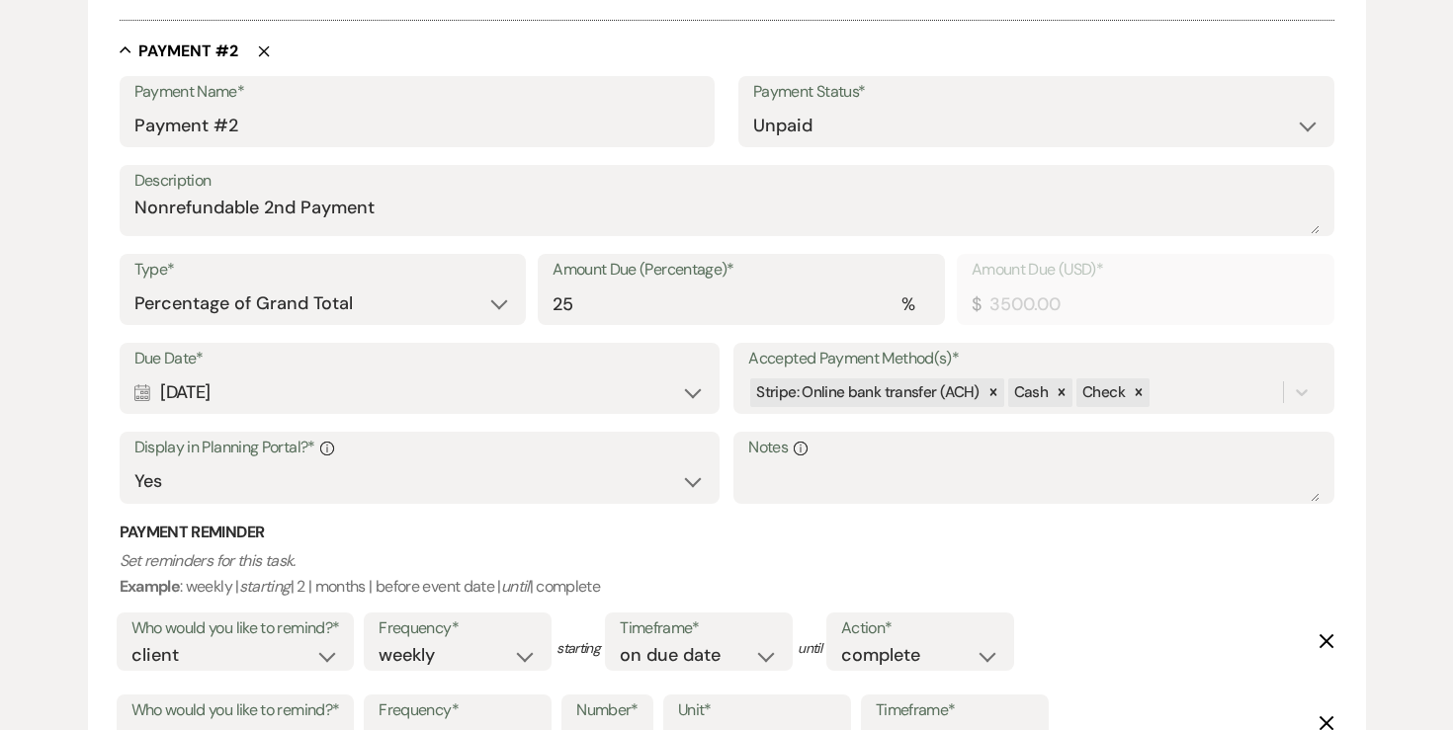
scroll to position [1205, 0]
click at [1062, 389] on icon at bounding box center [1062, 392] width 14 height 14
click at [1063, 389] on icon at bounding box center [1070, 392] width 14 height 14
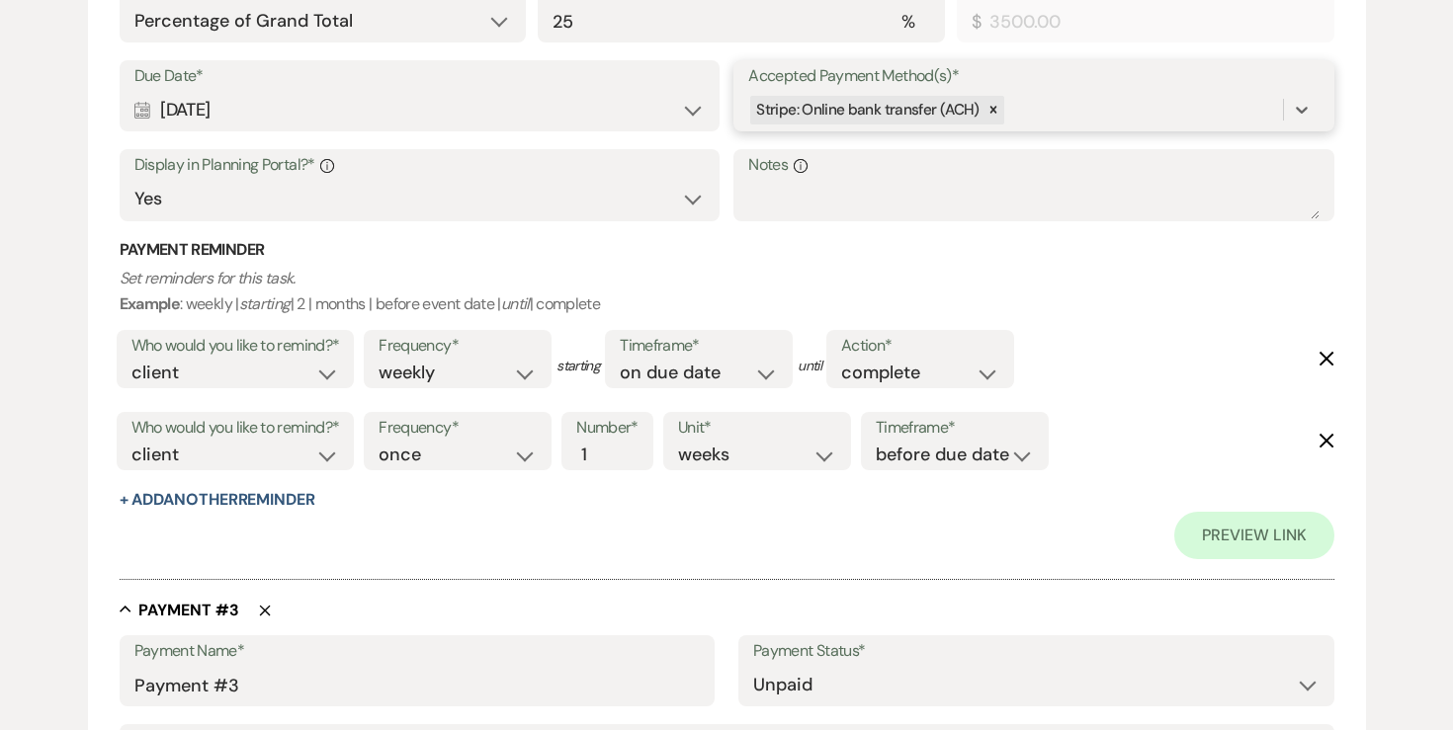
scroll to position [2221, 0]
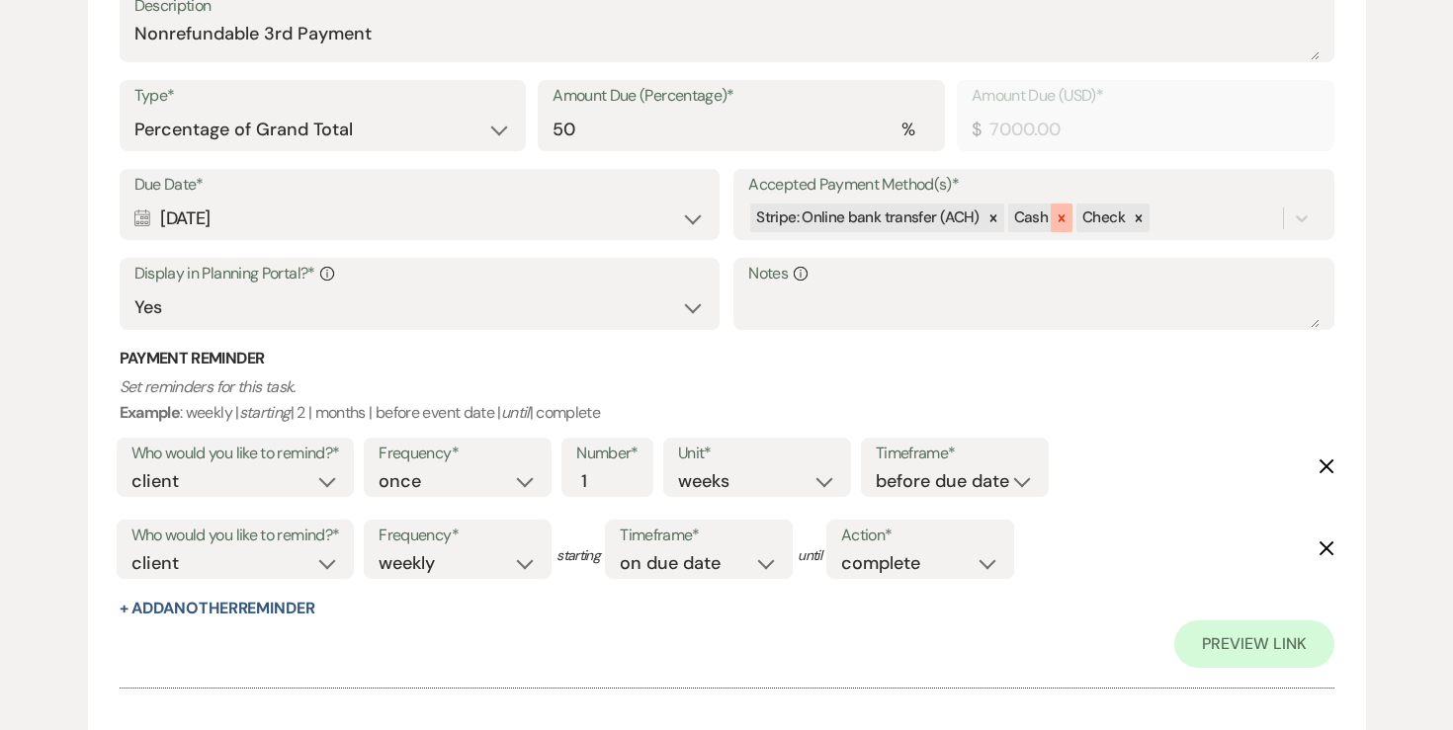
click at [1058, 219] on icon at bounding box center [1062, 219] width 14 height 14
click at [1068, 212] on icon at bounding box center [1070, 219] width 14 height 14
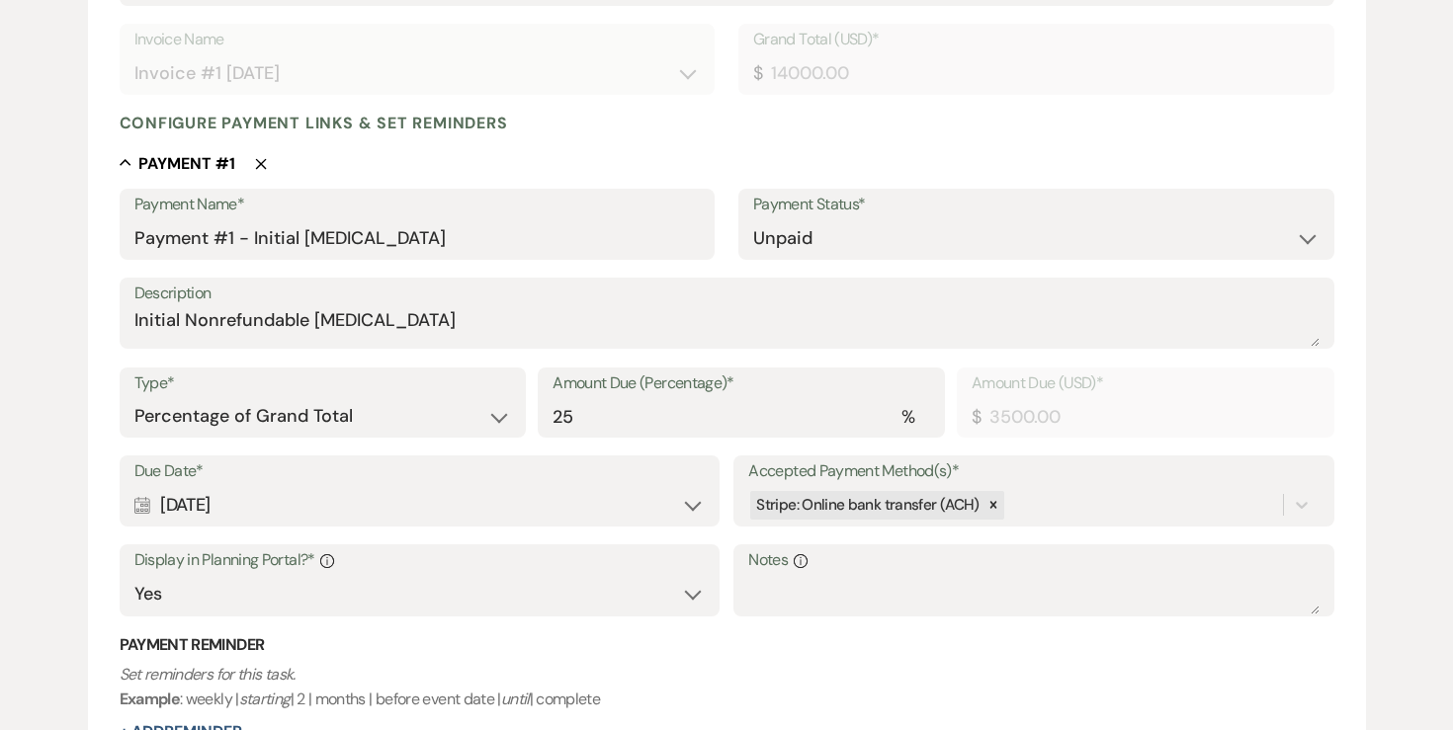
scroll to position [413, 0]
click at [302, 411] on select "Dollar Amount Percentage of Grand Total" at bounding box center [323, 415] width 378 height 39
select select "flat"
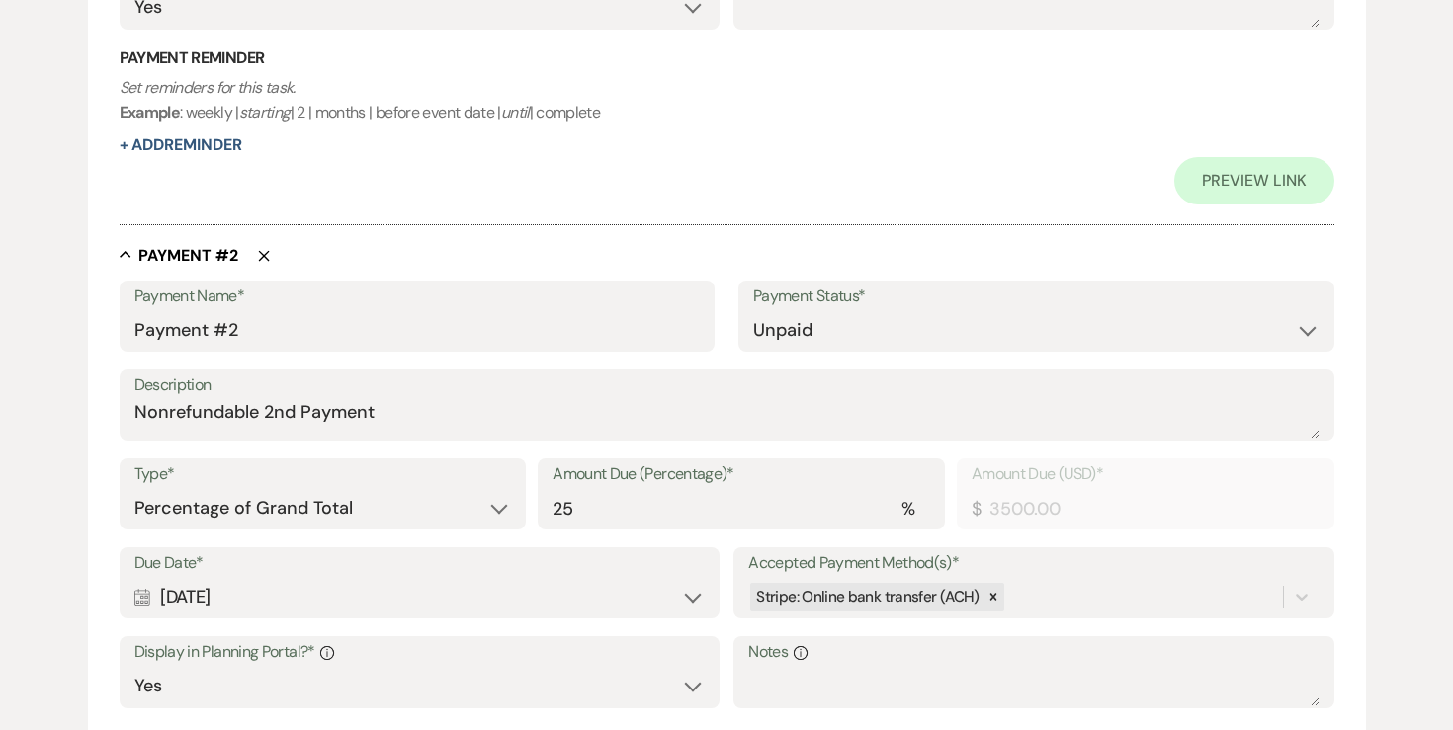
scroll to position [1006, 0]
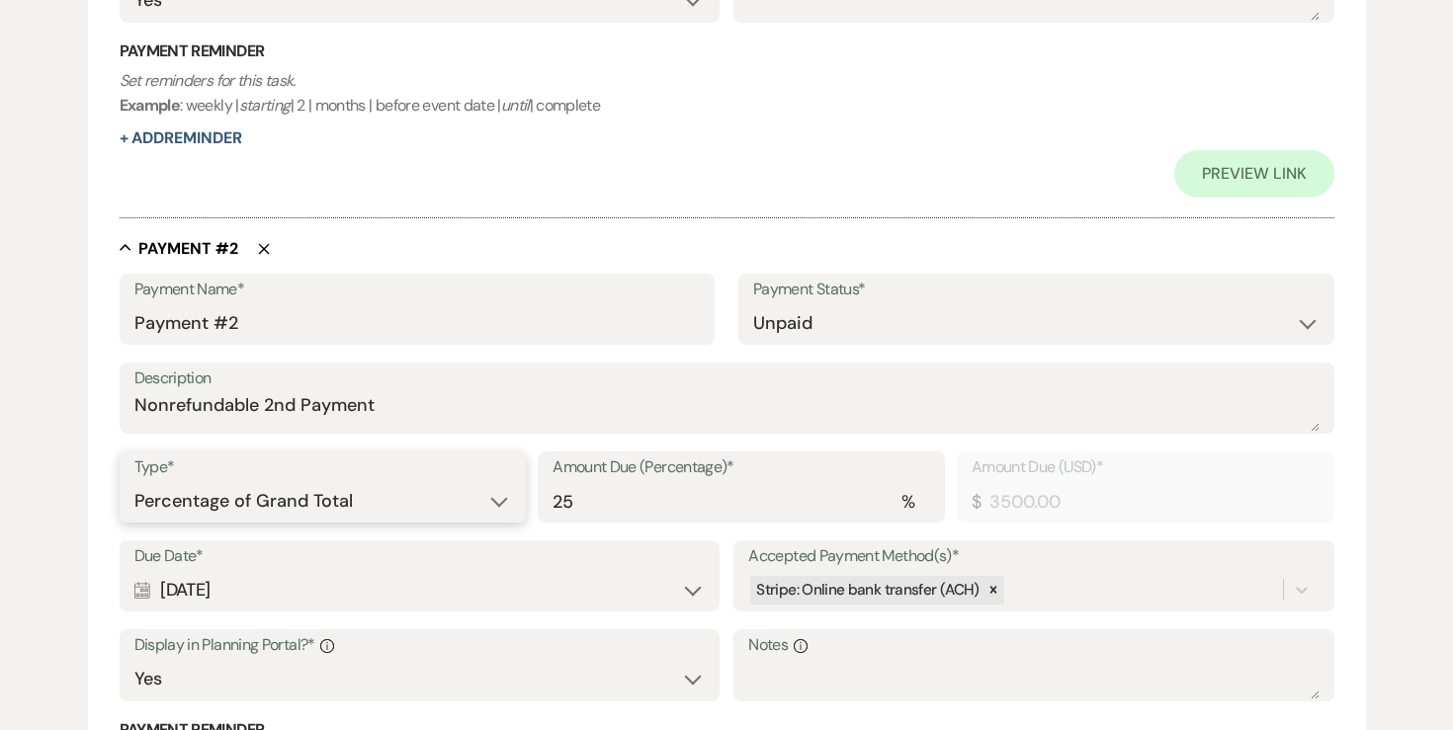
click at [246, 499] on select "Dollar Amount Percentage of Grand Total" at bounding box center [323, 501] width 378 height 39
select select "flat"
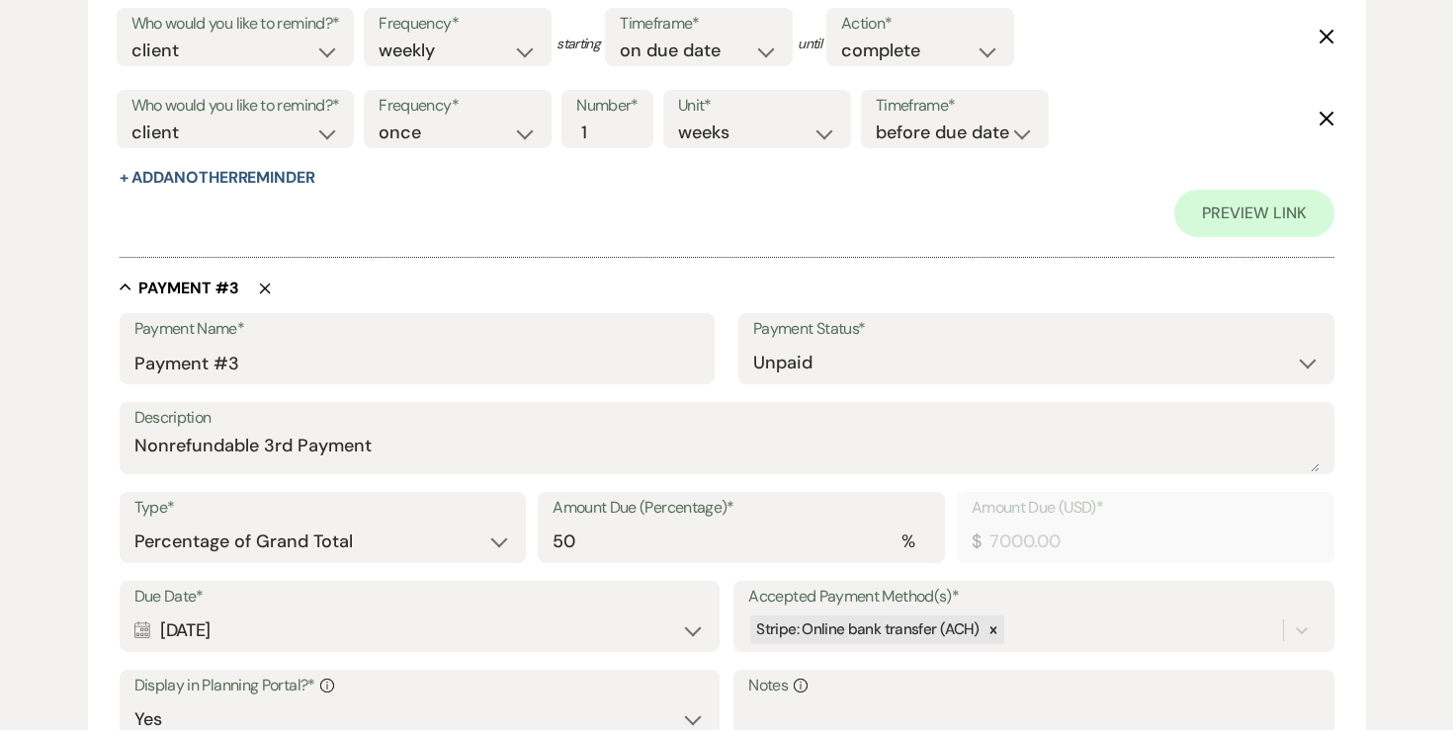
scroll to position [1821, 0]
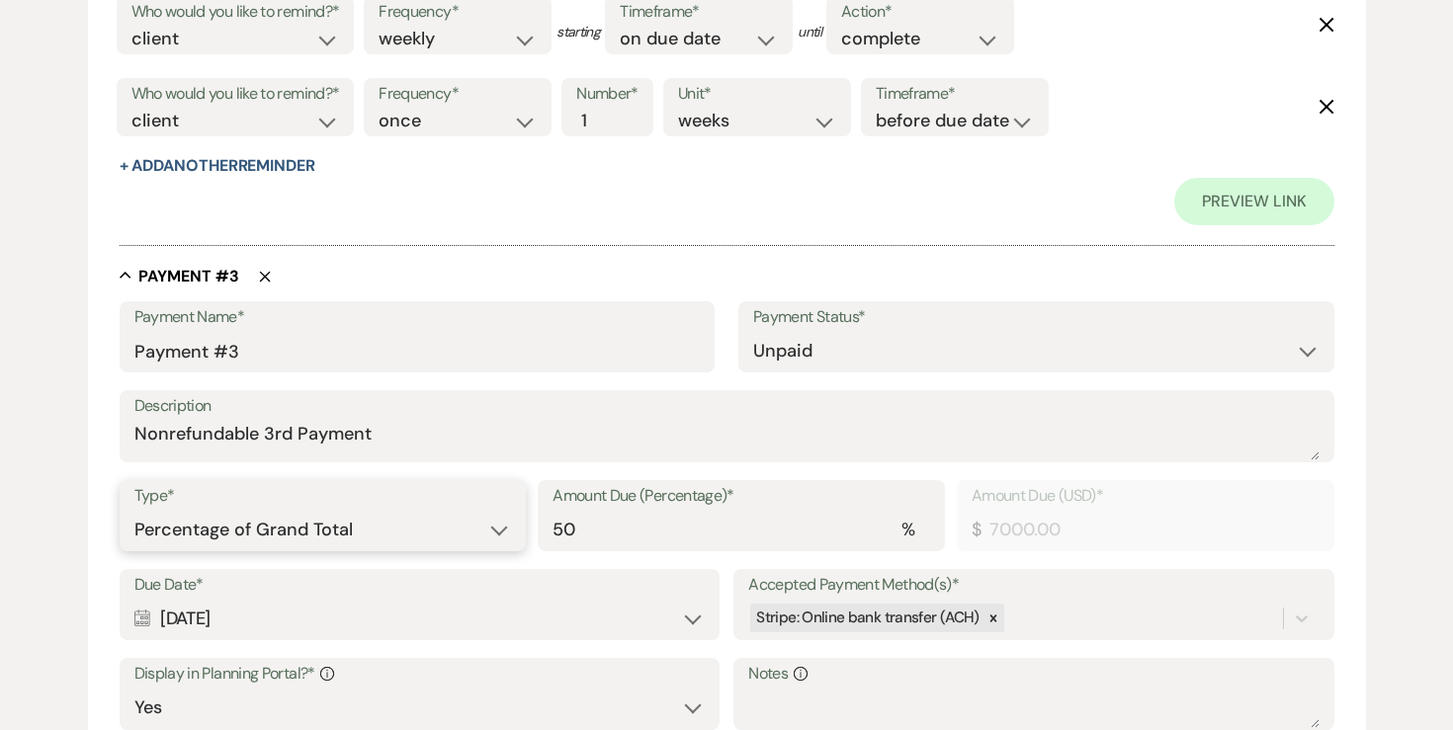
click at [350, 515] on select "Dollar Amount Percentage of Grand Total" at bounding box center [323, 530] width 378 height 39
select select "flat"
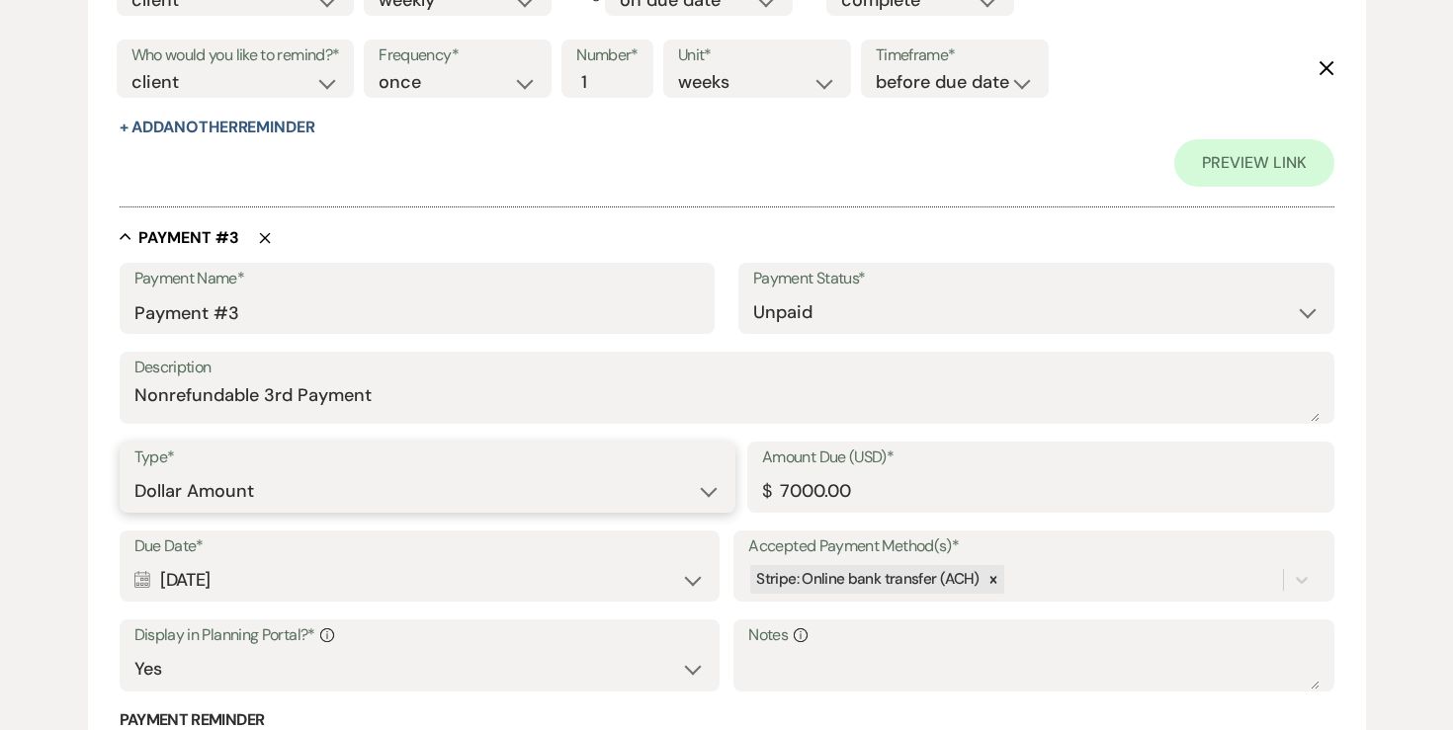
scroll to position [2418, 0]
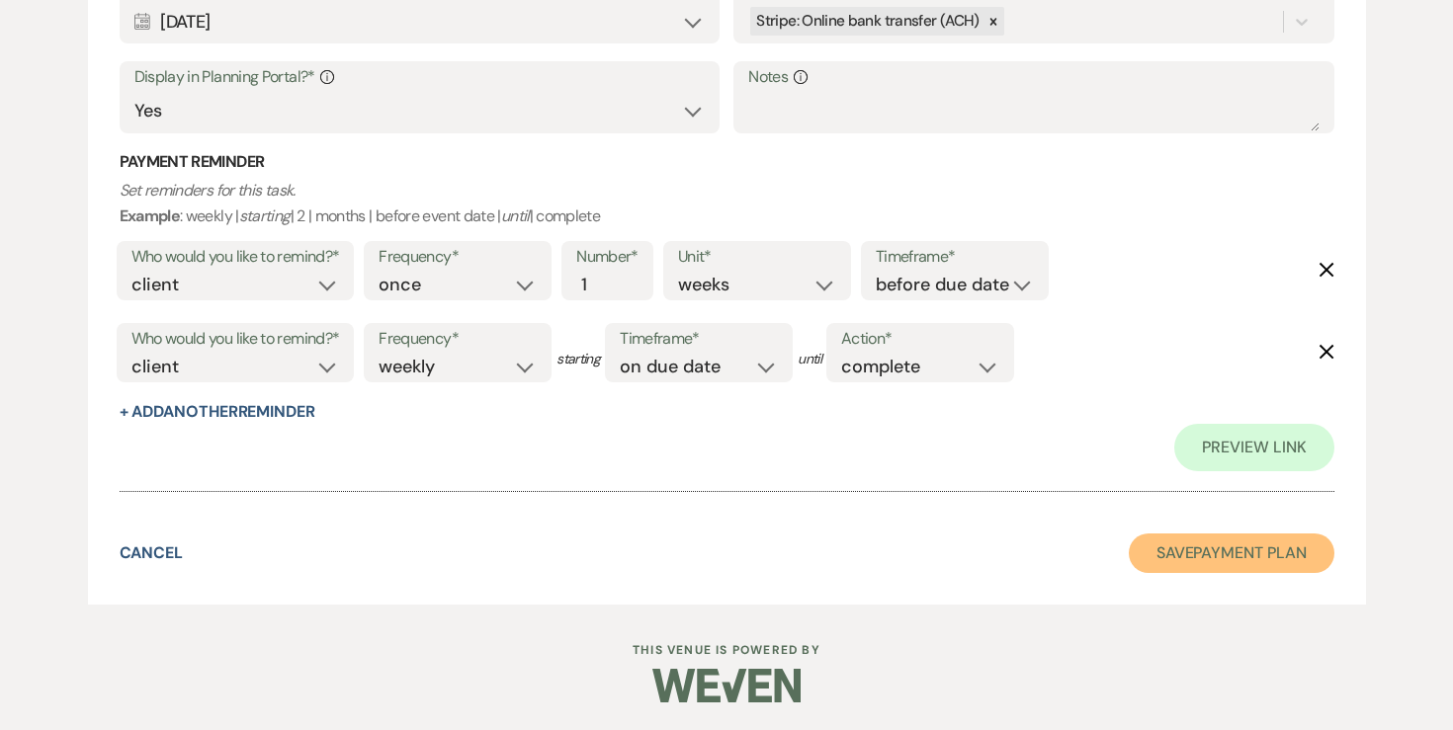
click at [1252, 558] on button "Save Payment Plan" at bounding box center [1232, 554] width 206 height 40
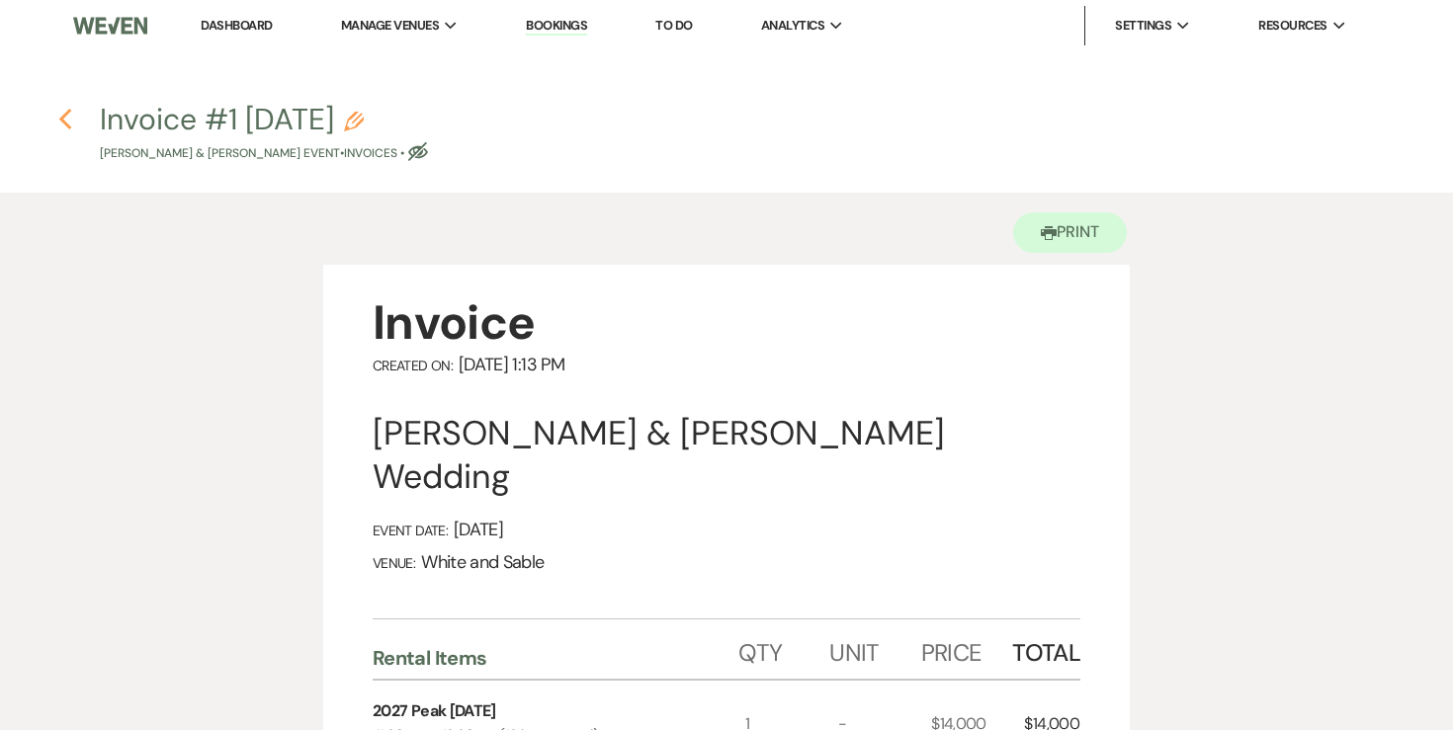
click at [66, 118] on icon "Previous" at bounding box center [65, 120] width 15 height 24
select select "5"
select select "14"
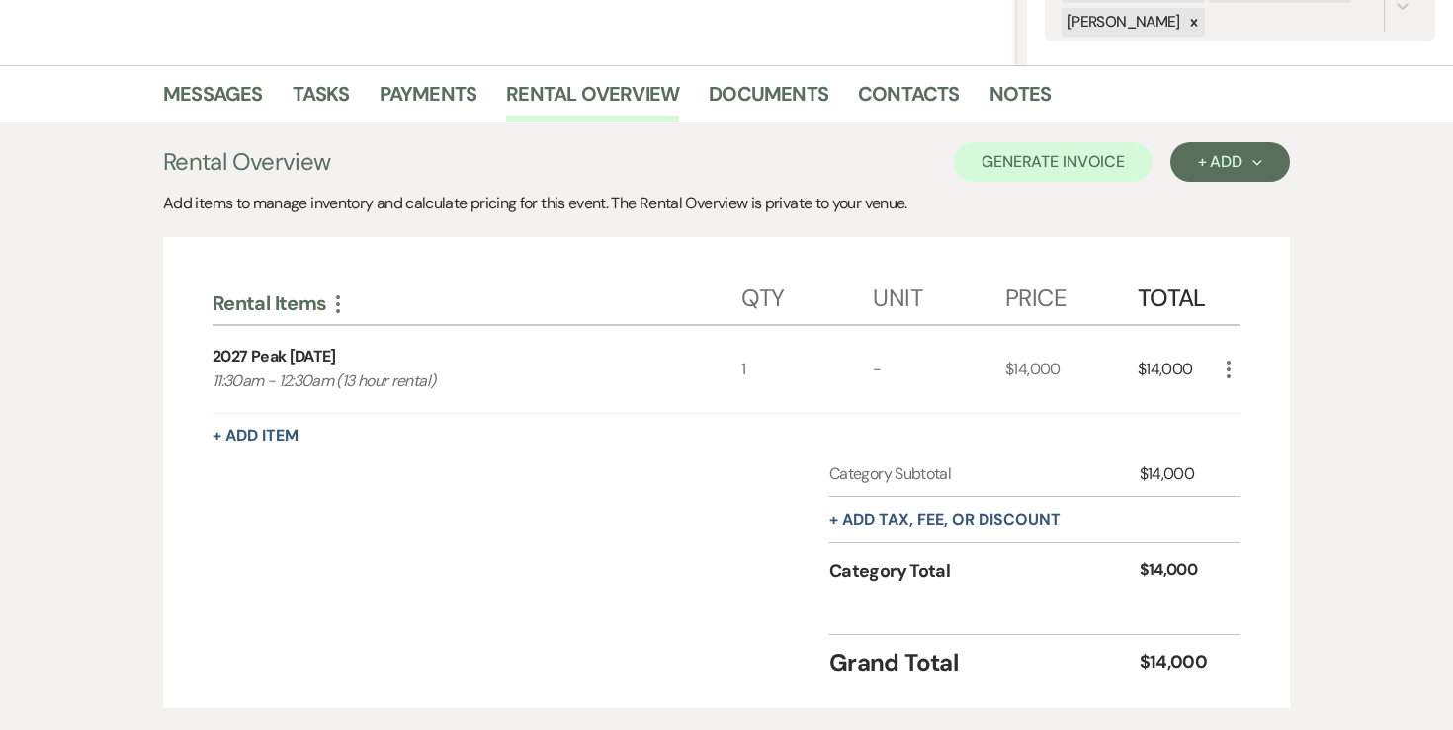
scroll to position [463, 0]
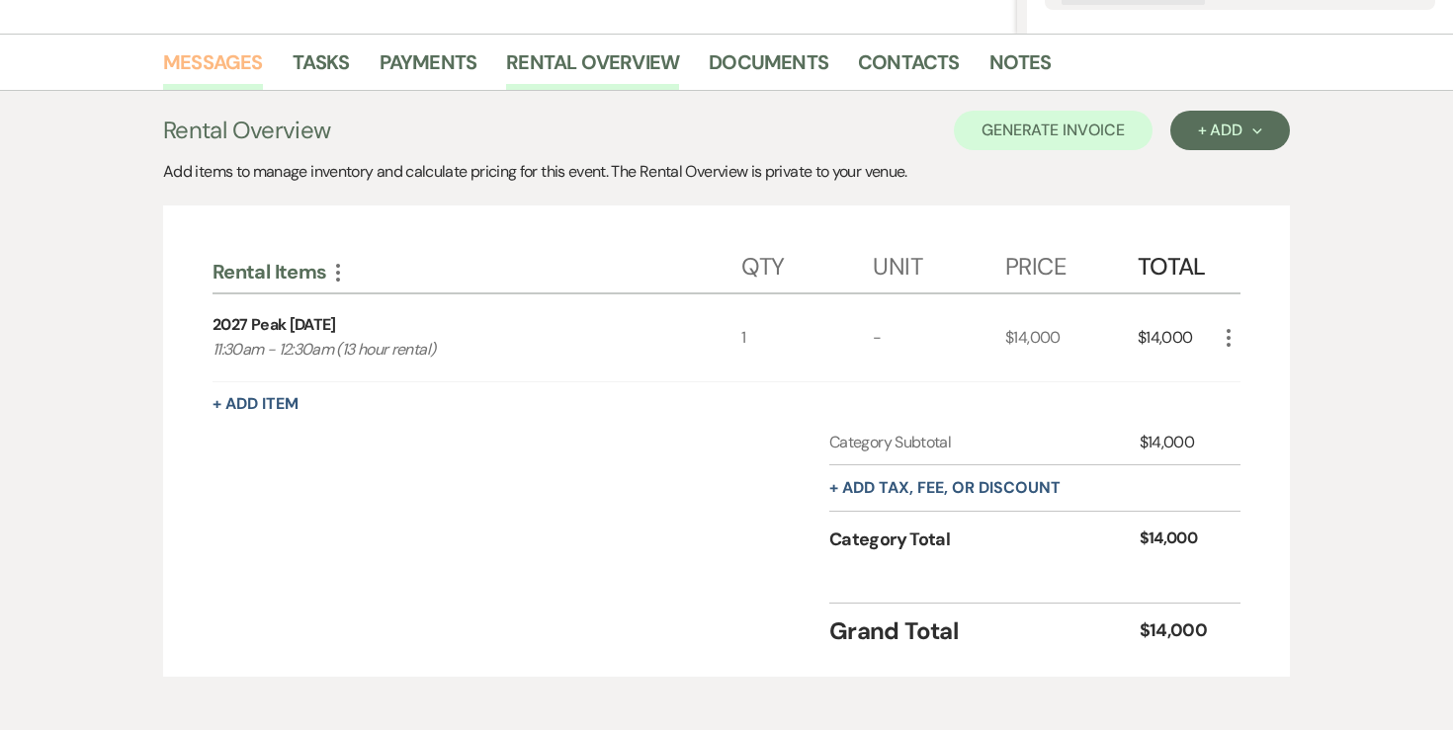
click at [219, 65] on link "Messages" at bounding box center [213, 67] width 100 height 43
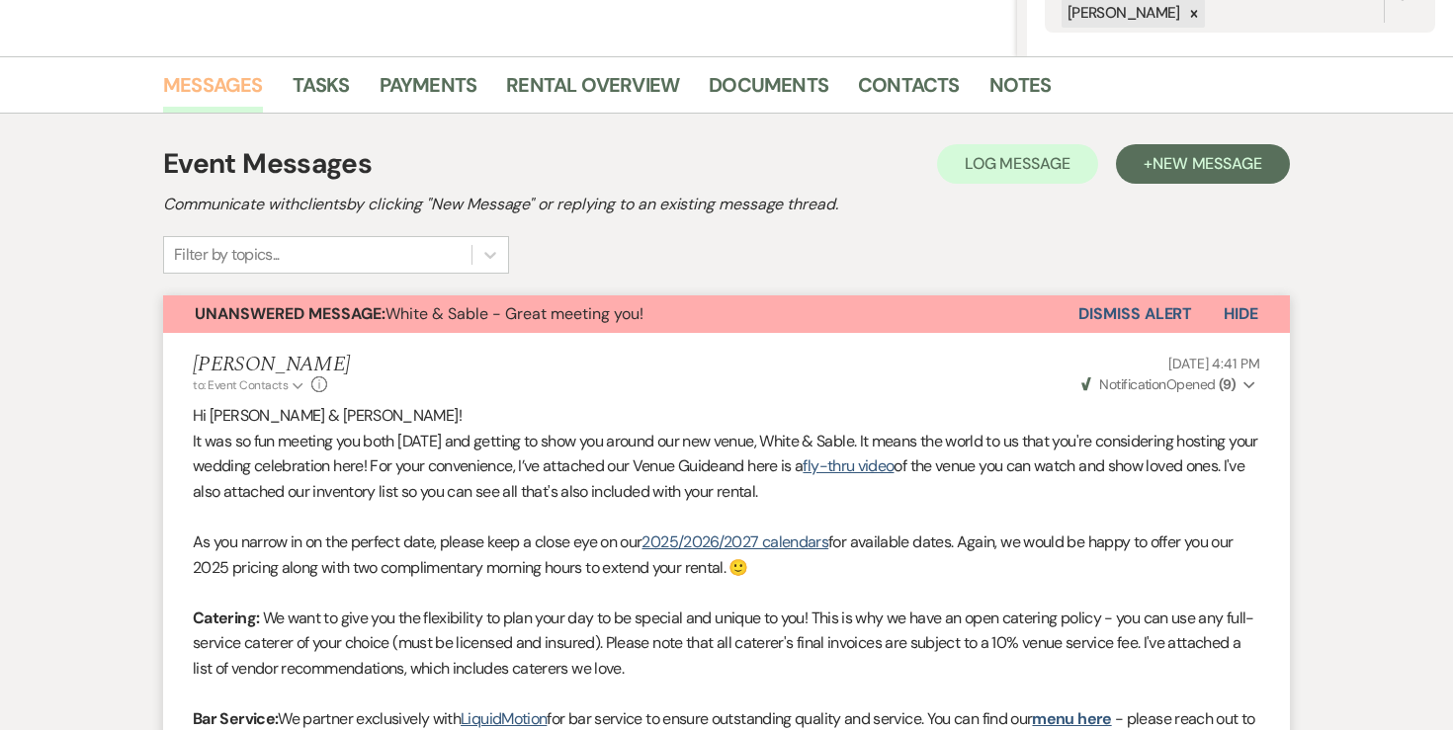
scroll to position [436, 0]
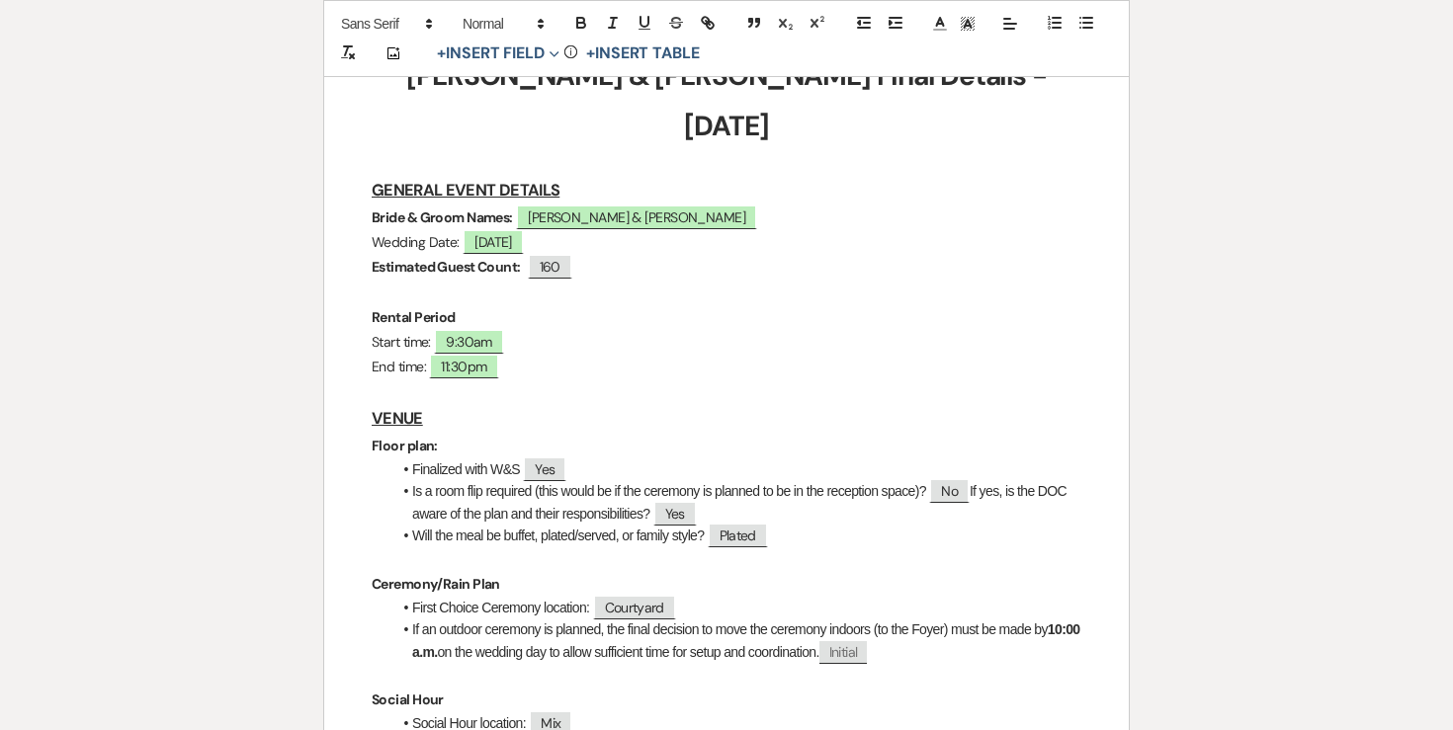
scroll to position [367, 0]
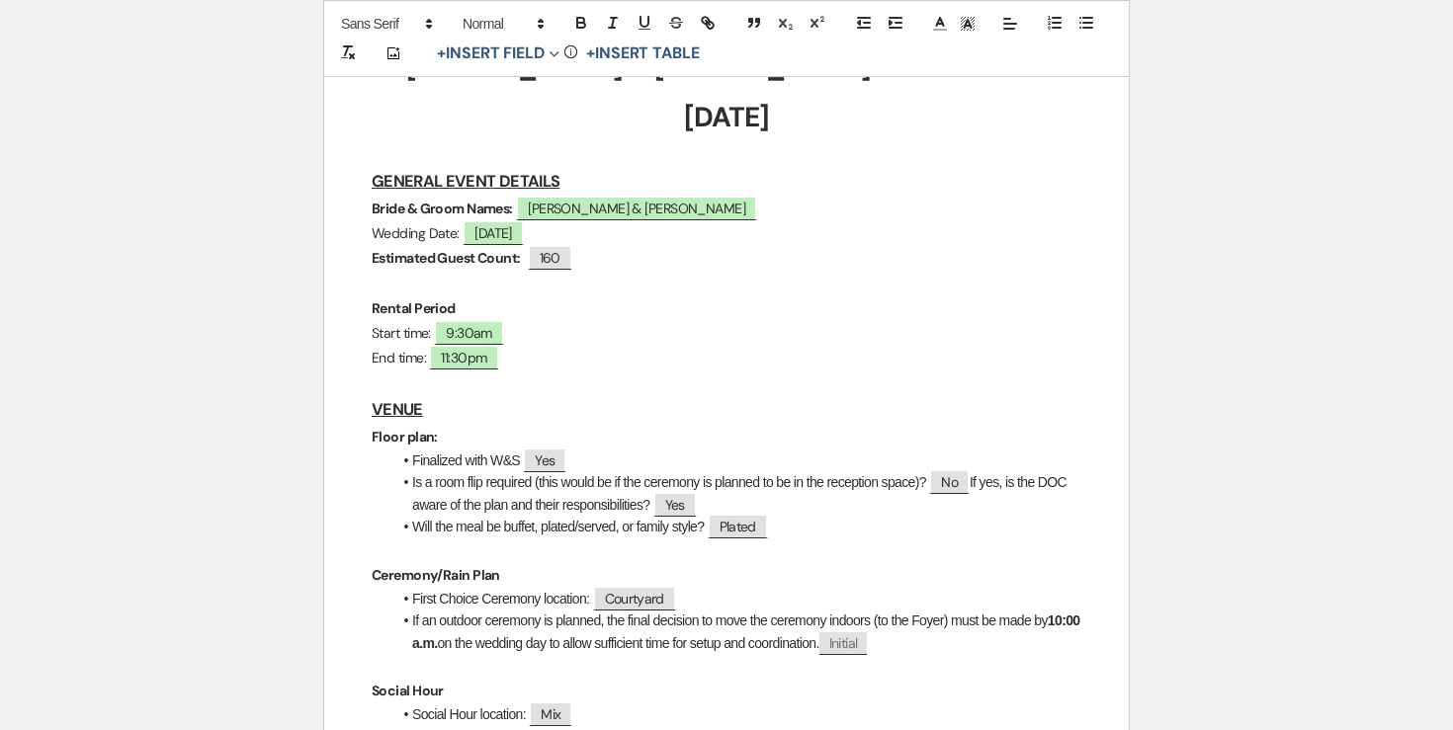
click at [586, 246] on p "Estimated Guest Count: ﻿ 160 ﻿" at bounding box center [727, 258] width 710 height 25
click at [552, 245] on span "160" at bounding box center [550, 258] width 44 height 26
select select "Number"
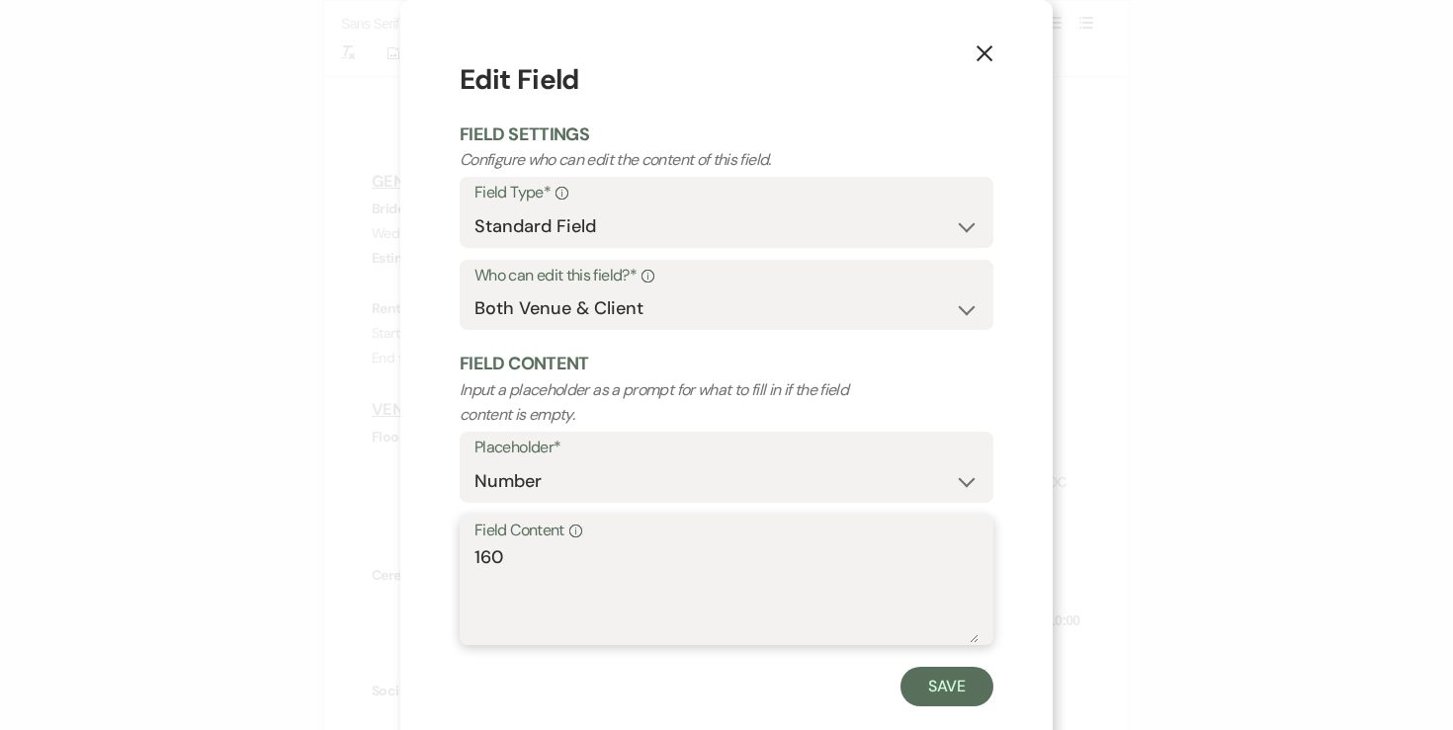
click at [518, 552] on textarea "160" at bounding box center [726, 594] width 504 height 99
type textarea "138"
click at [927, 692] on button "Save" at bounding box center [946, 687] width 93 height 40
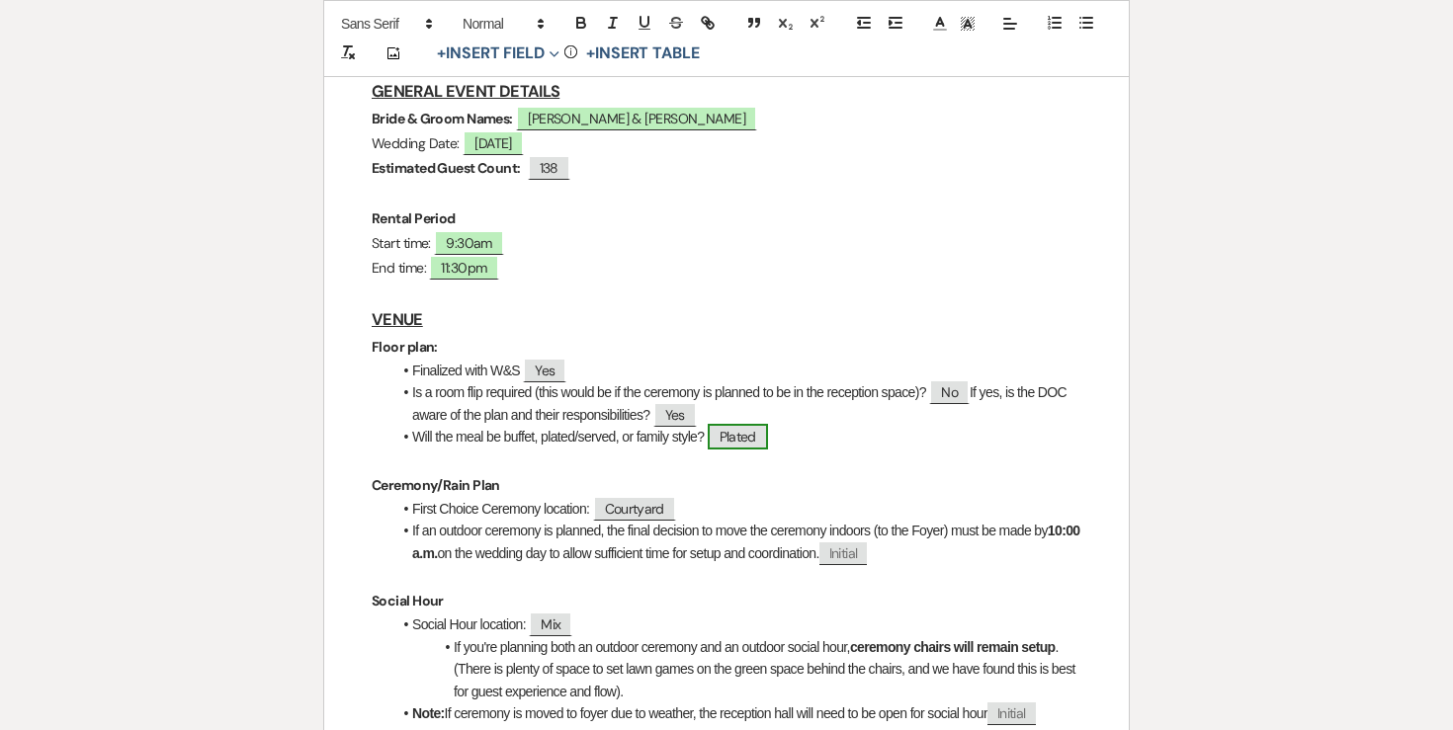
scroll to position [465, 0]
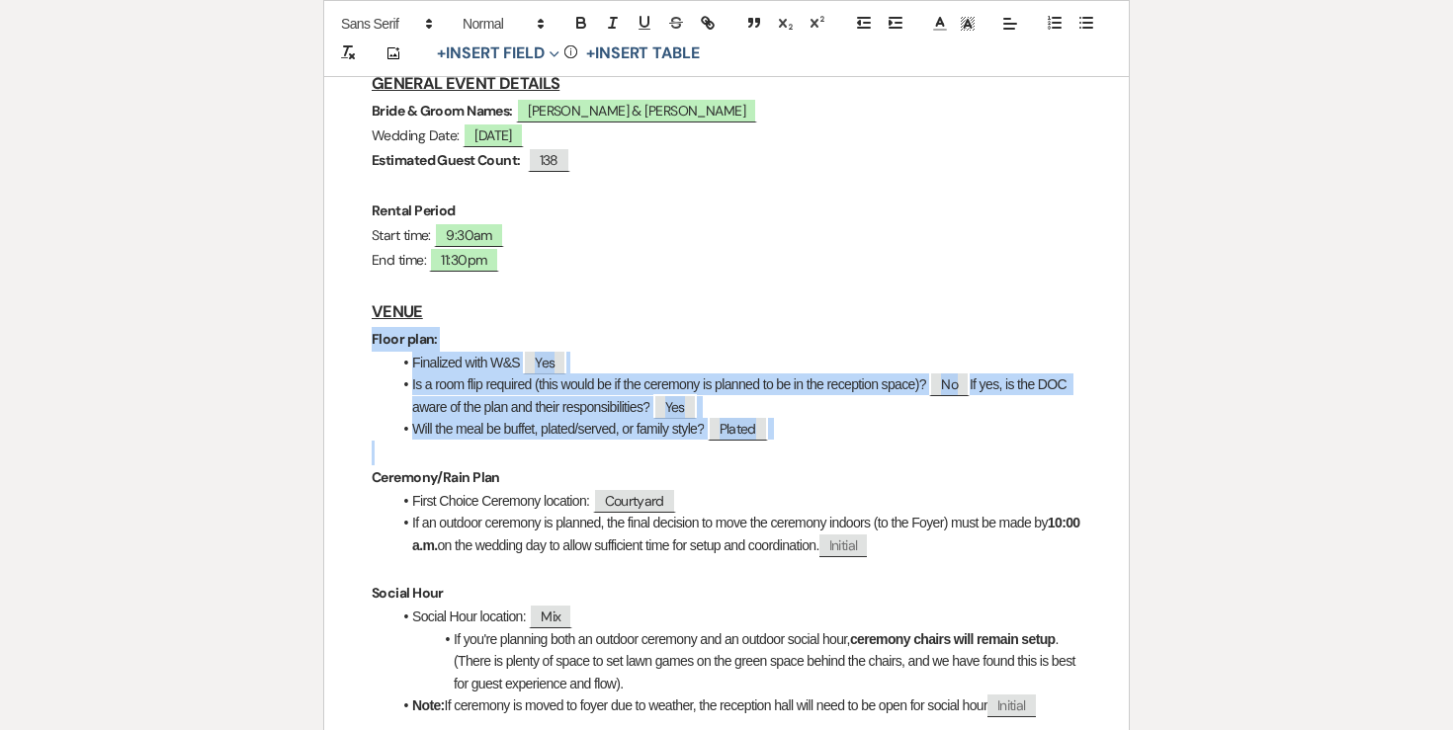
drag, startPoint x: 365, startPoint y: 292, endPoint x: 677, endPoint y: 394, distance: 328.8
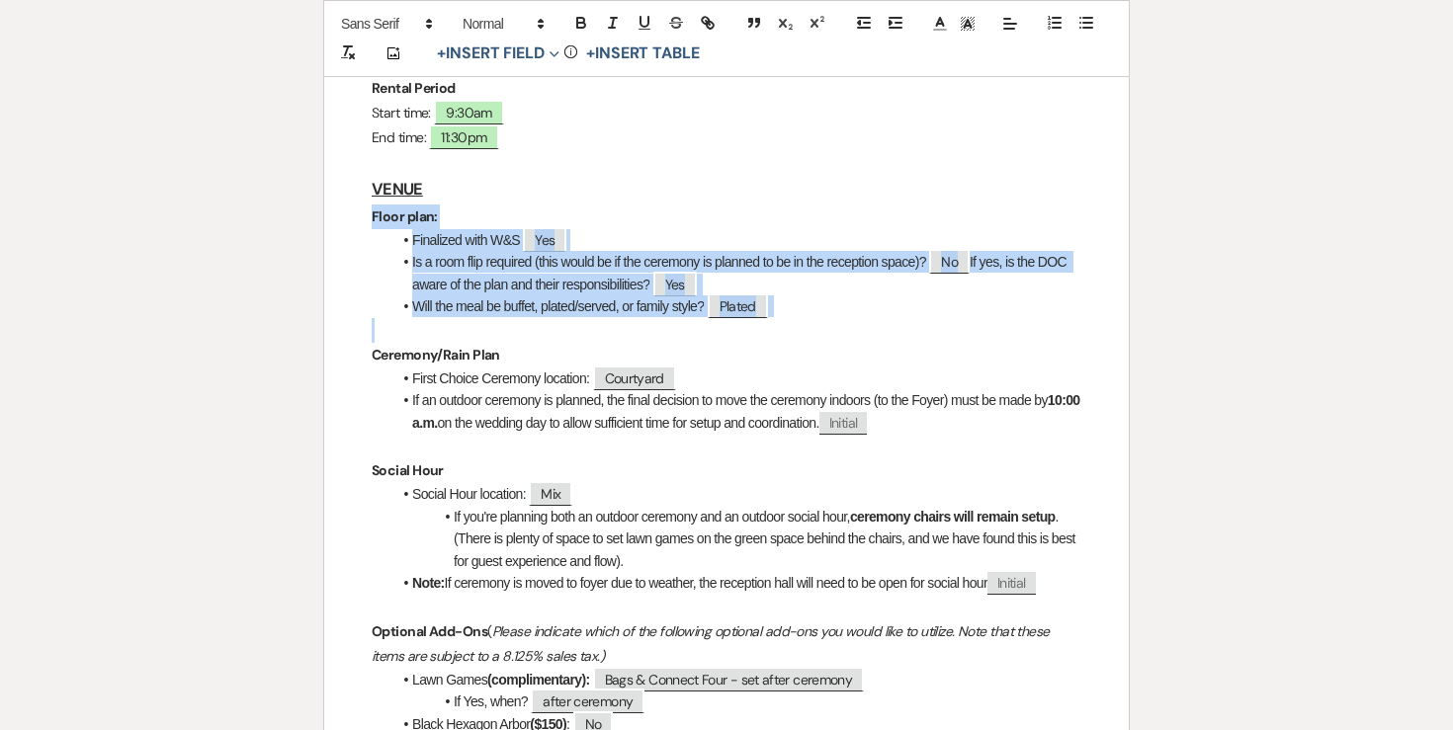
scroll to position [593, 0]
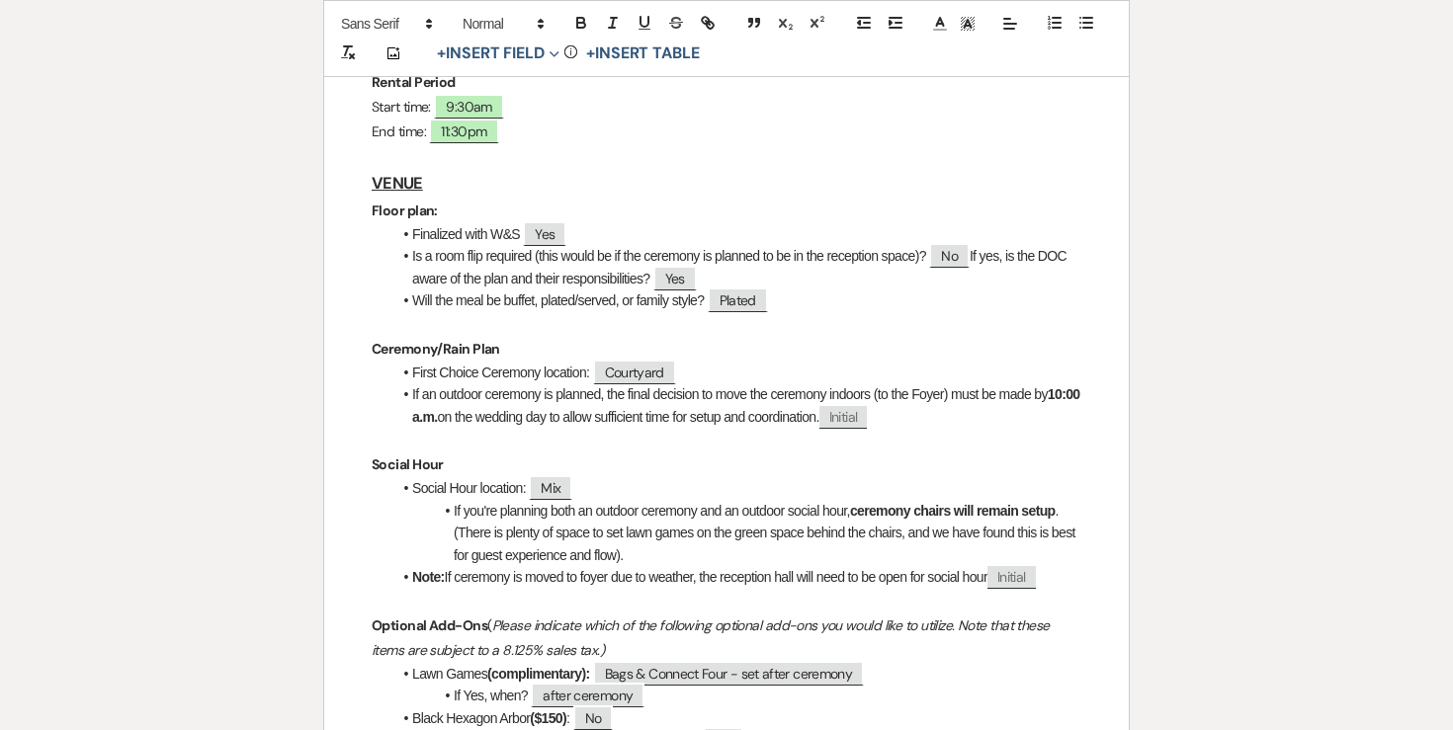
click at [491, 500] on li "If you're planning both an outdoor ceremony and an outdoor social hour, ceremon…" at bounding box center [736, 533] width 690 height 66
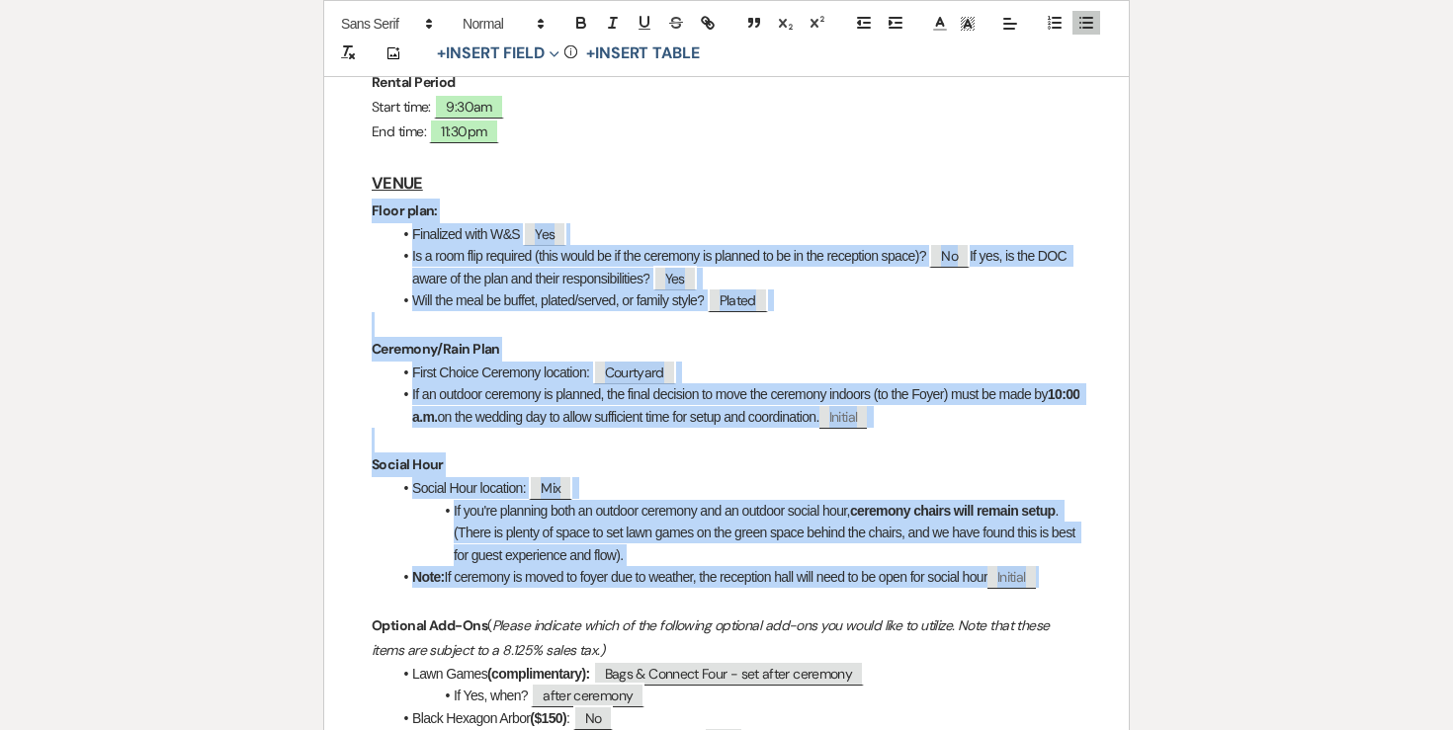
drag, startPoint x: 372, startPoint y: 161, endPoint x: 1109, endPoint y: 536, distance: 827.1
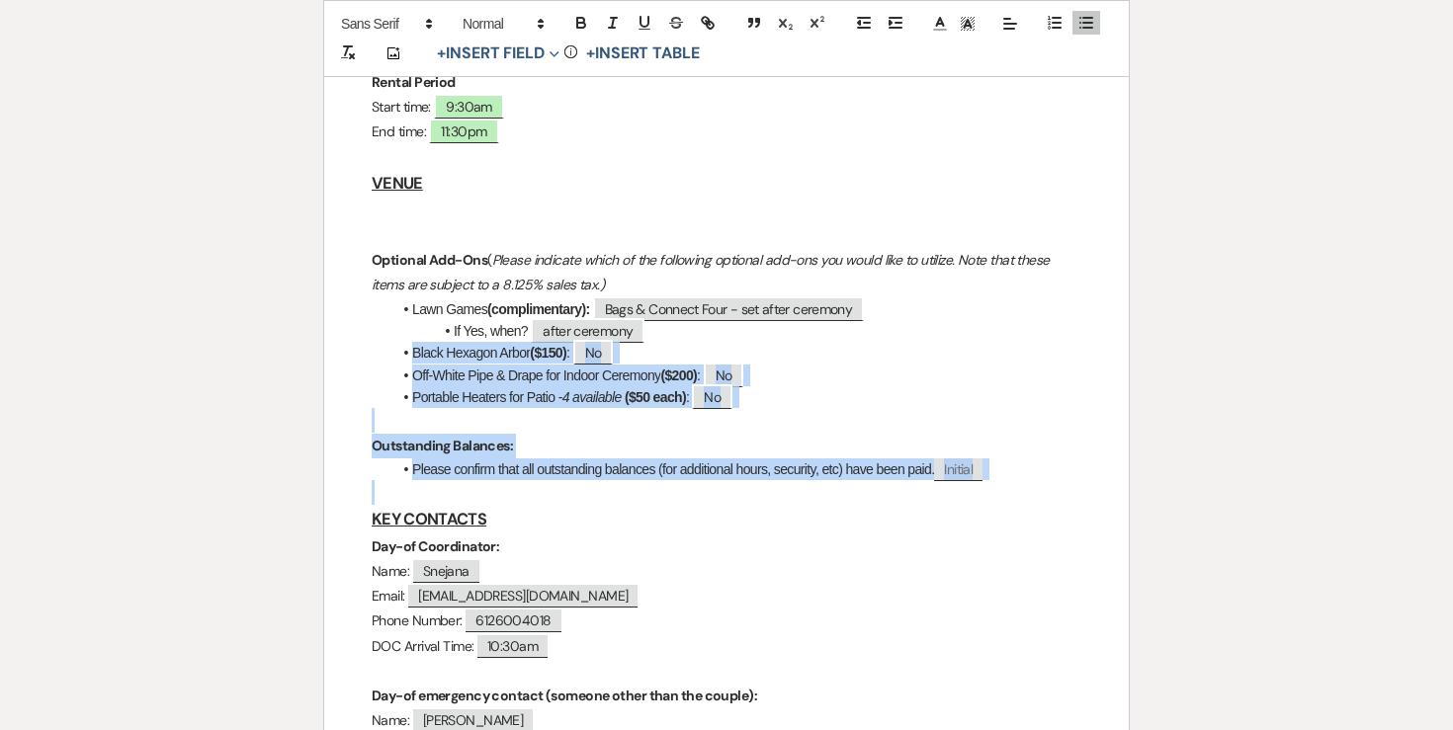
drag, startPoint x: 386, startPoint y: 300, endPoint x: 1031, endPoint y: 433, distance: 657.9
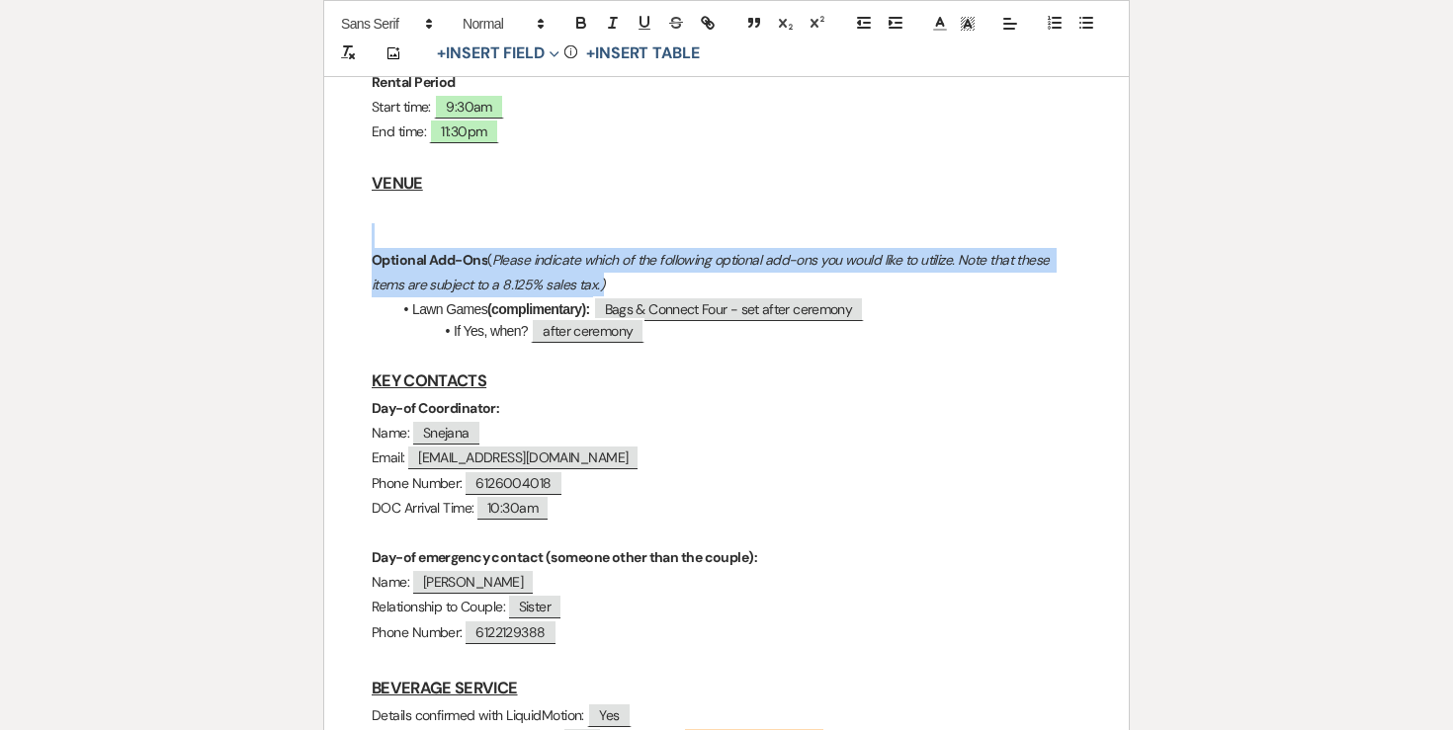
drag, startPoint x: 624, startPoint y: 226, endPoint x: 302, endPoint y: 197, distance: 322.6
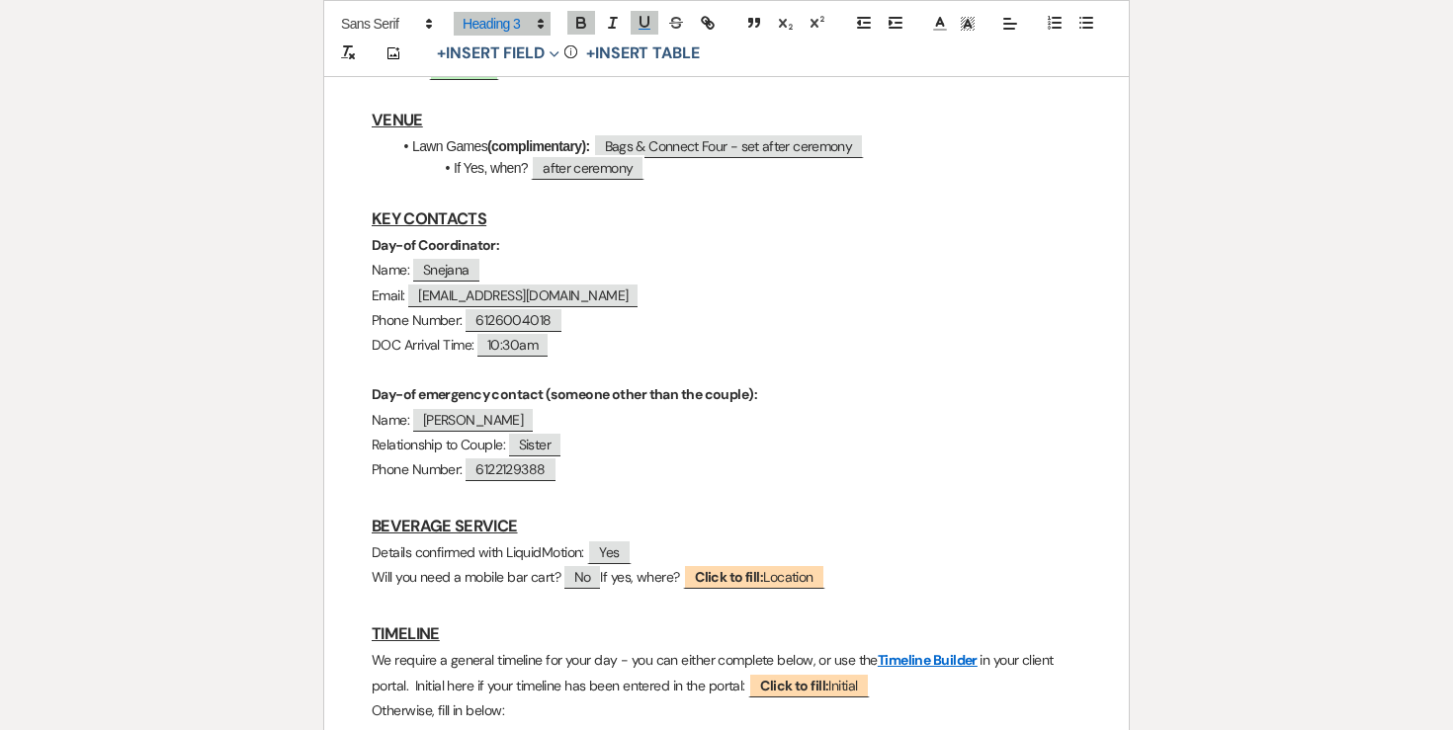
scroll to position [663, 0]
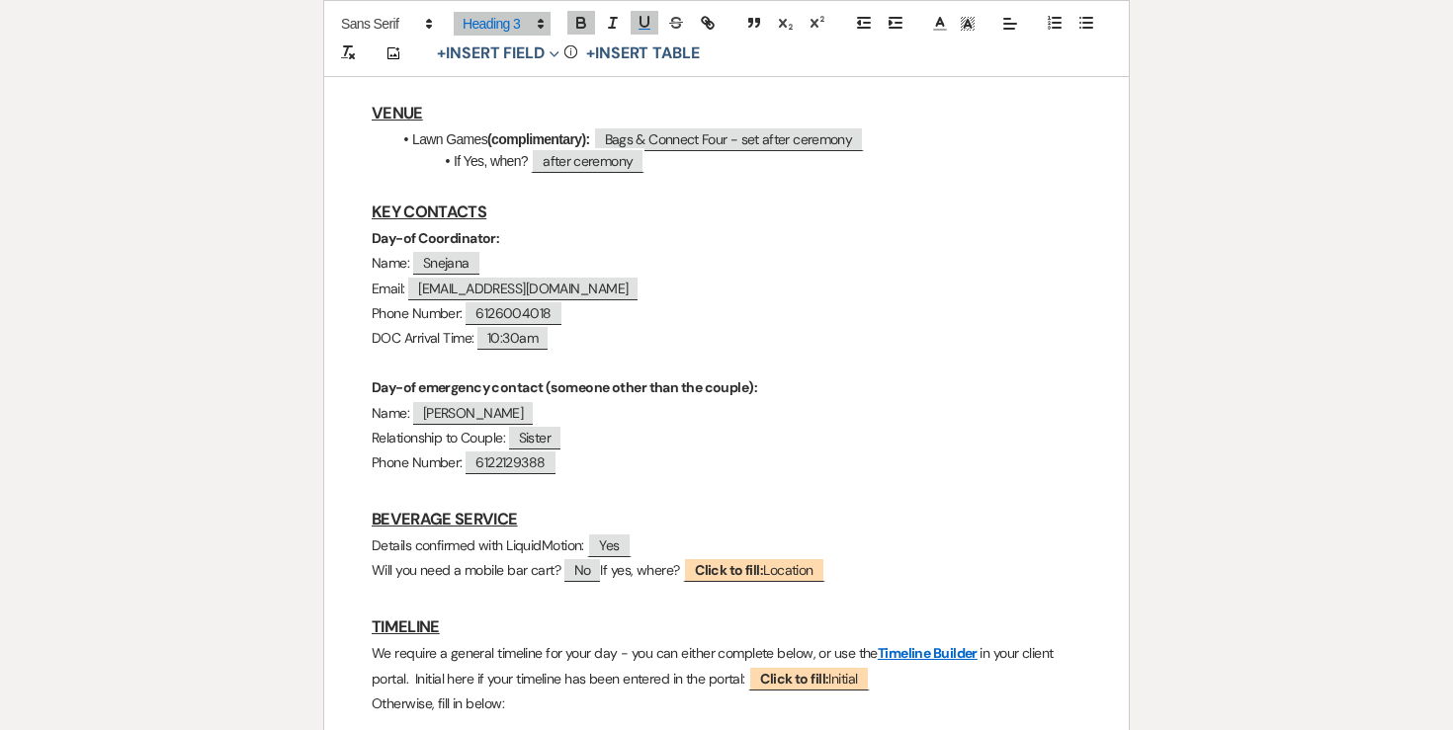
click at [515, 327] on span "10:30am" at bounding box center [512, 338] width 70 height 23
select select "client"
select select "Time"
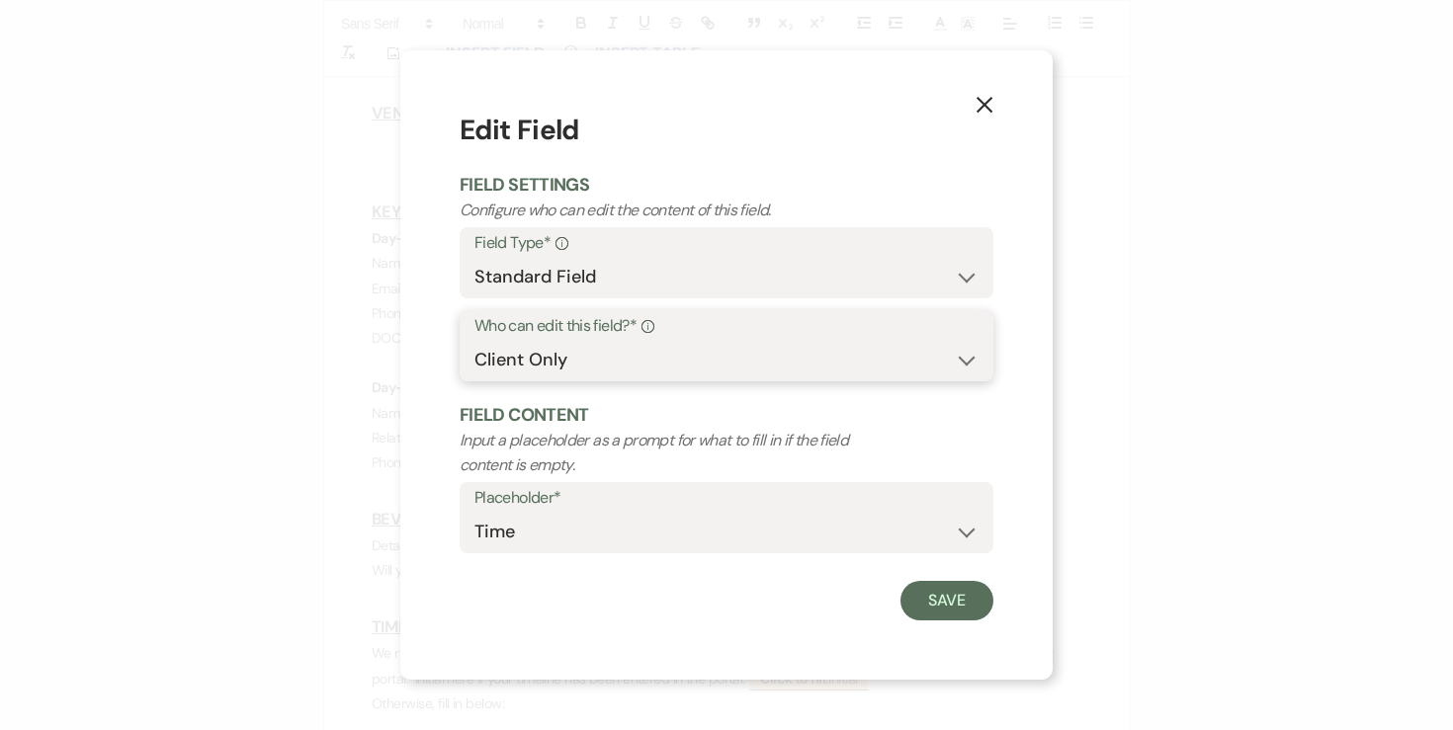
click at [564, 378] on select "Both Venue & Client Client Only Venue Only" at bounding box center [726, 360] width 504 height 39
select select "clientAndOwner"
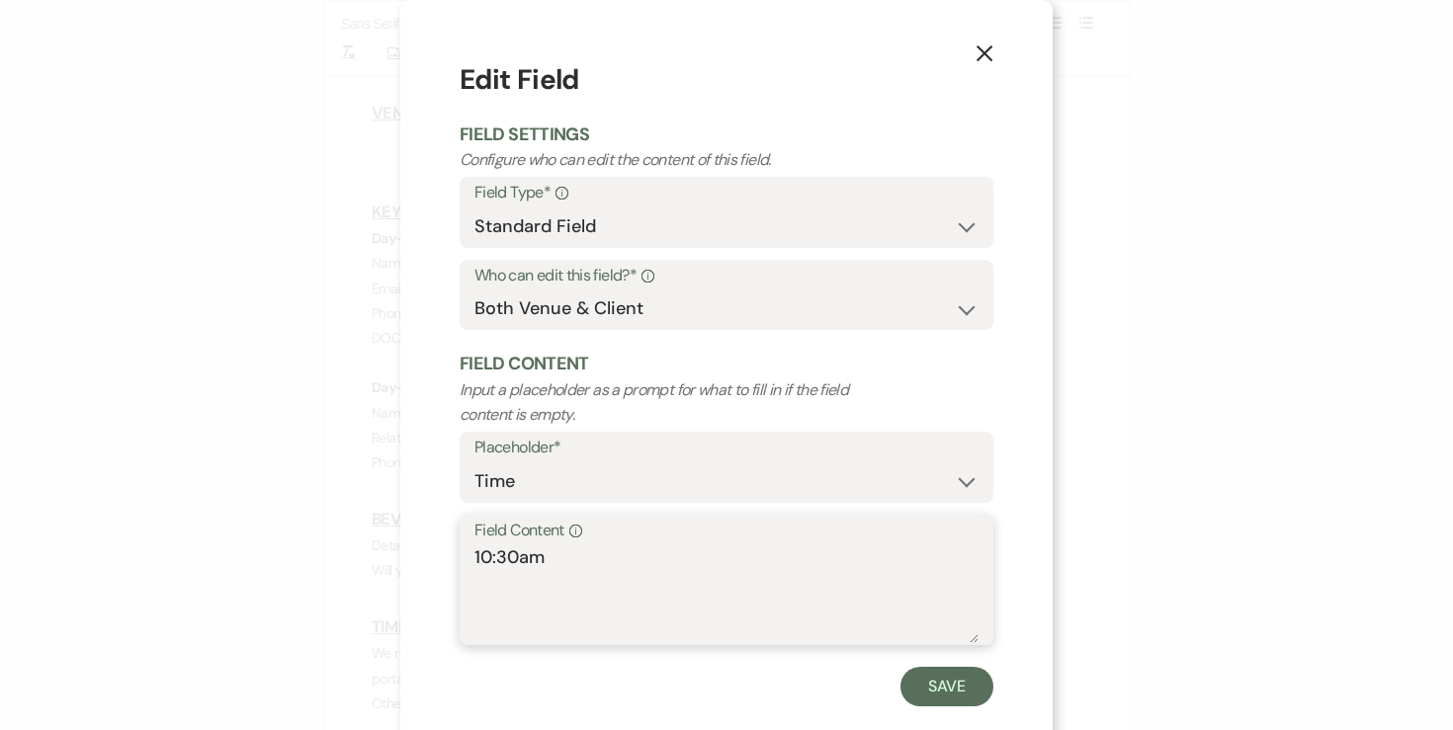
click at [519, 557] on textarea "10:30am" at bounding box center [726, 594] width 504 height 99
click at [495, 558] on textarea "10:30am" at bounding box center [726, 594] width 504 height 99
type textarea "9:30am"
click at [941, 673] on button "Save" at bounding box center [946, 687] width 93 height 40
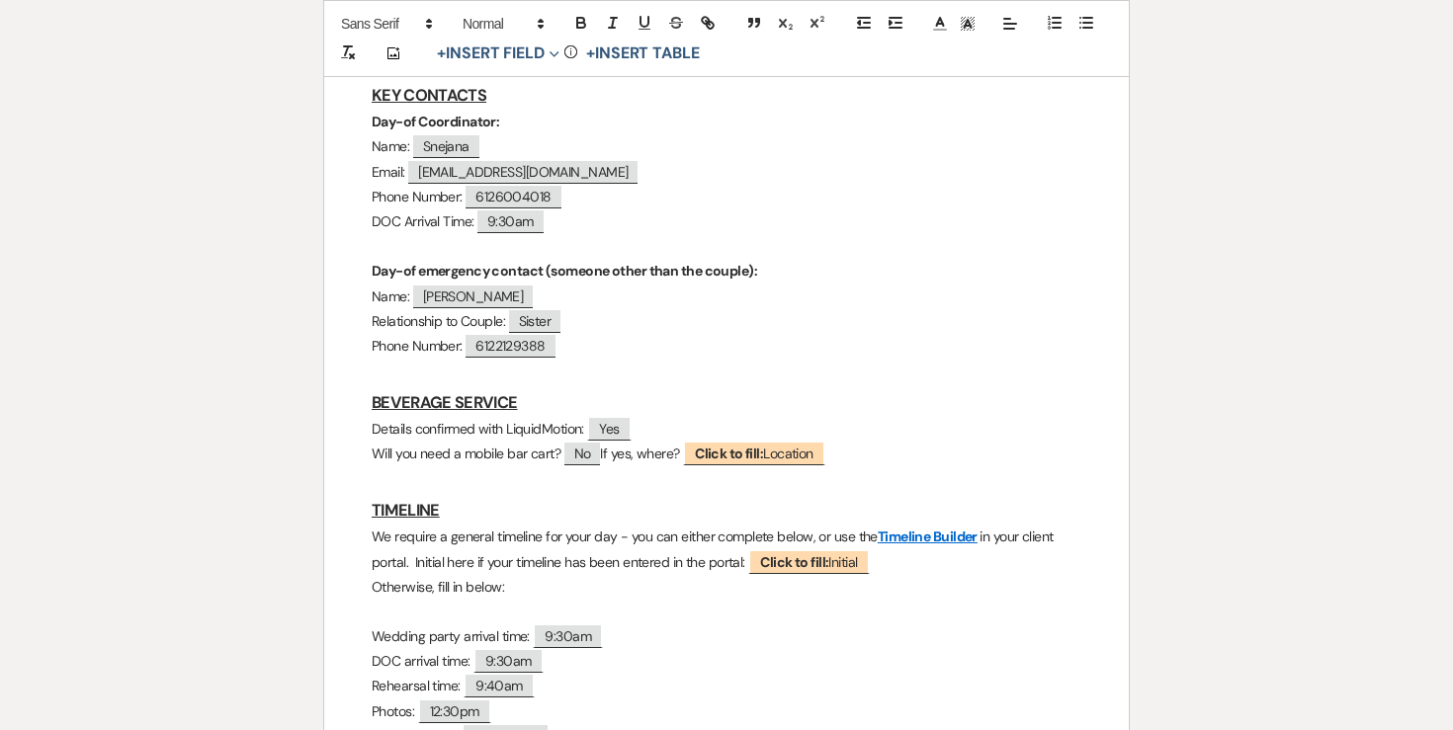
scroll to position [795, 0]
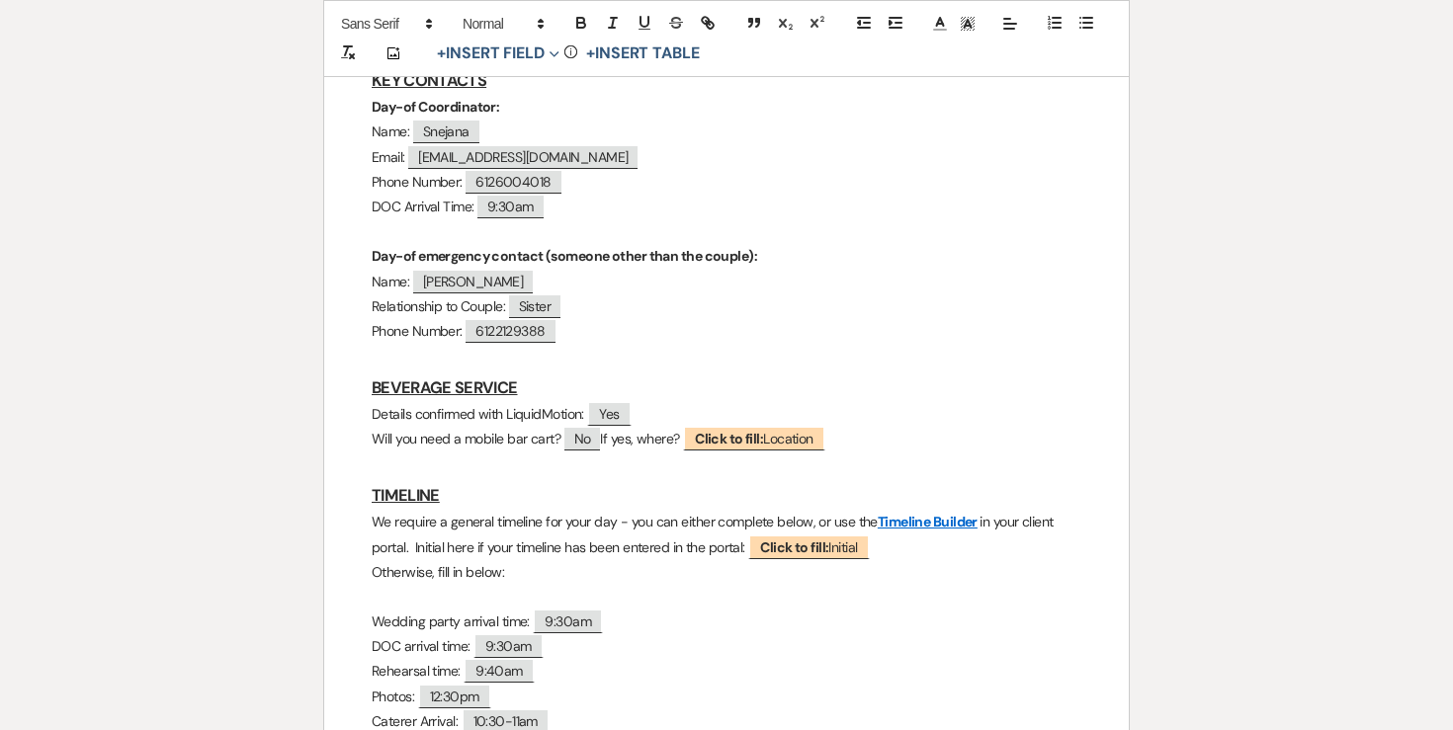
click at [442, 427] on p "Will you need a mobile bar cart? ﻿ No ﻿ If yes, where? ﻿ Click to fill: Locatio…" at bounding box center [727, 439] width 710 height 25
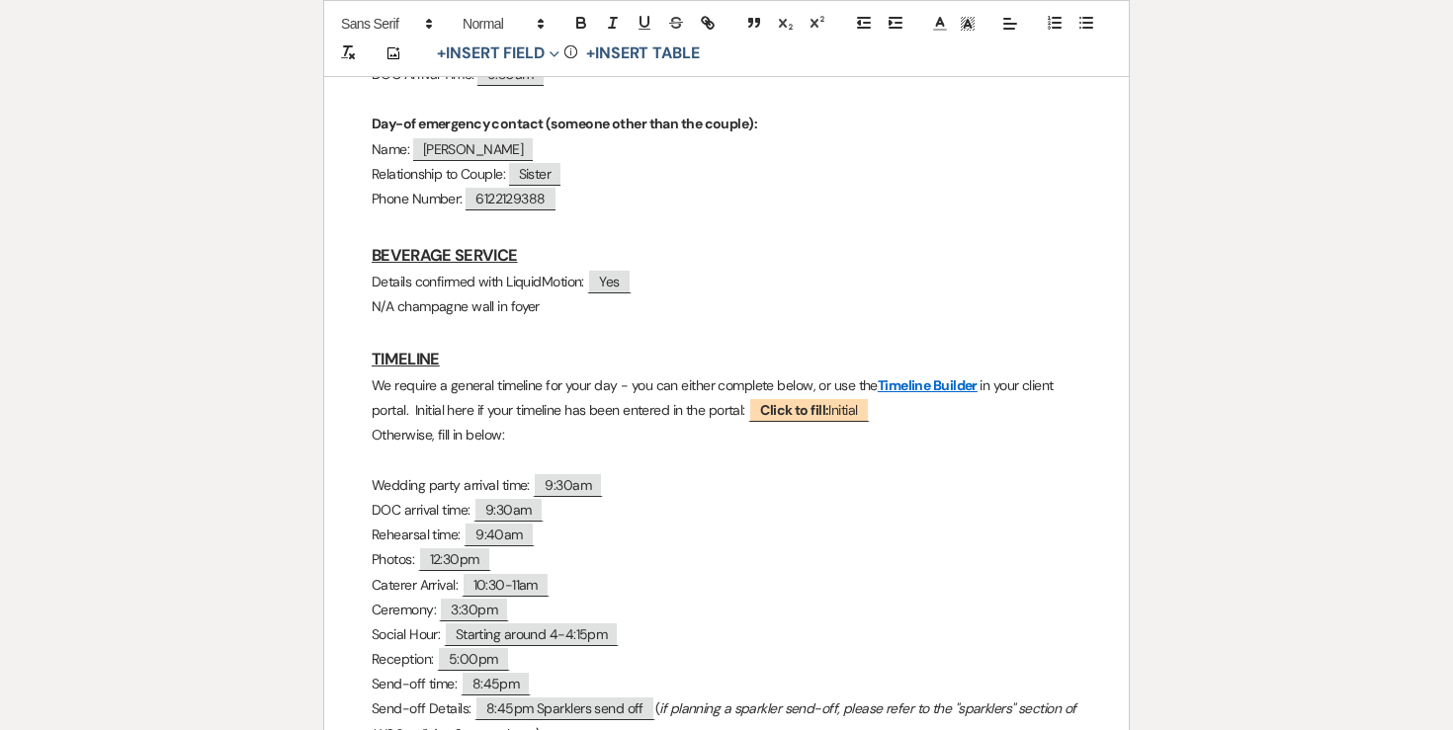
scroll to position [933, 0]
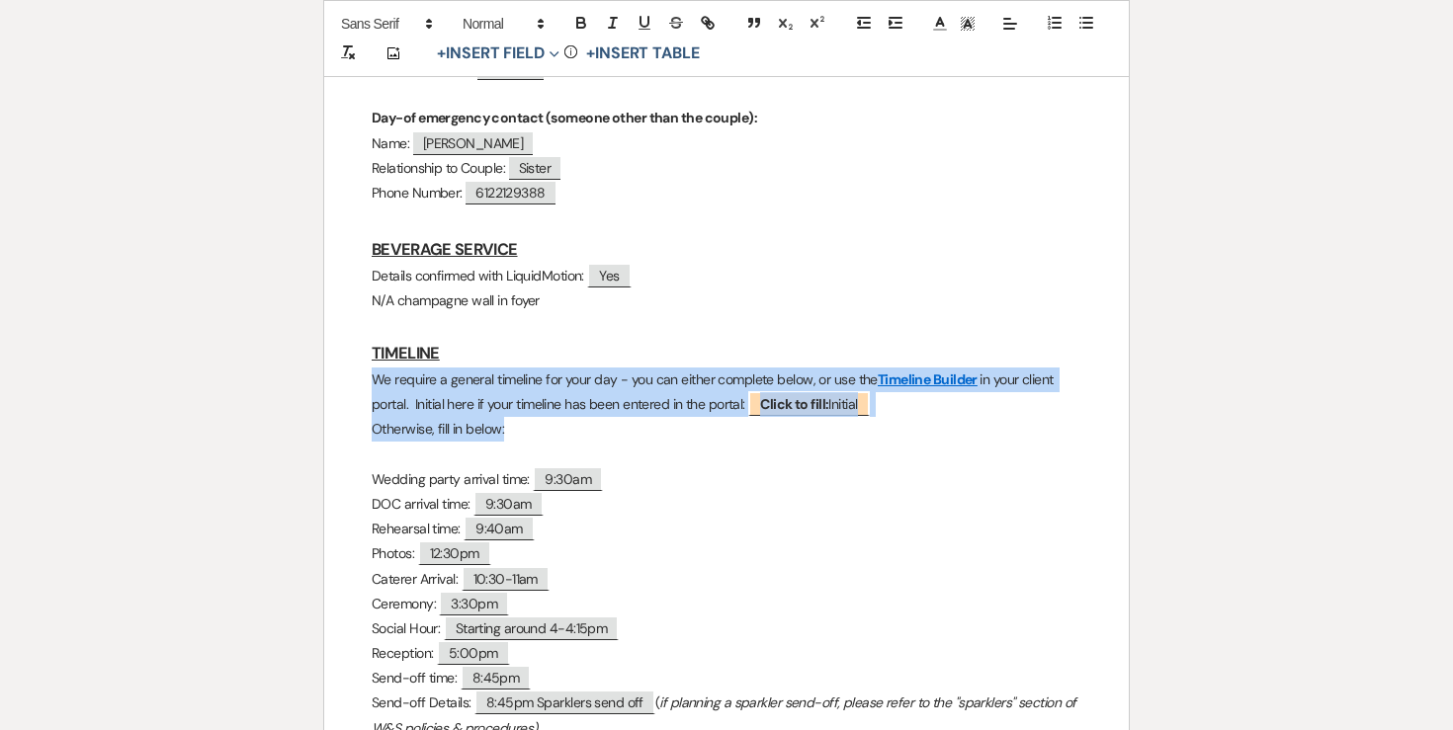
drag, startPoint x: 513, startPoint y: 374, endPoint x: 349, endPoint y: 333, distance: 169.0
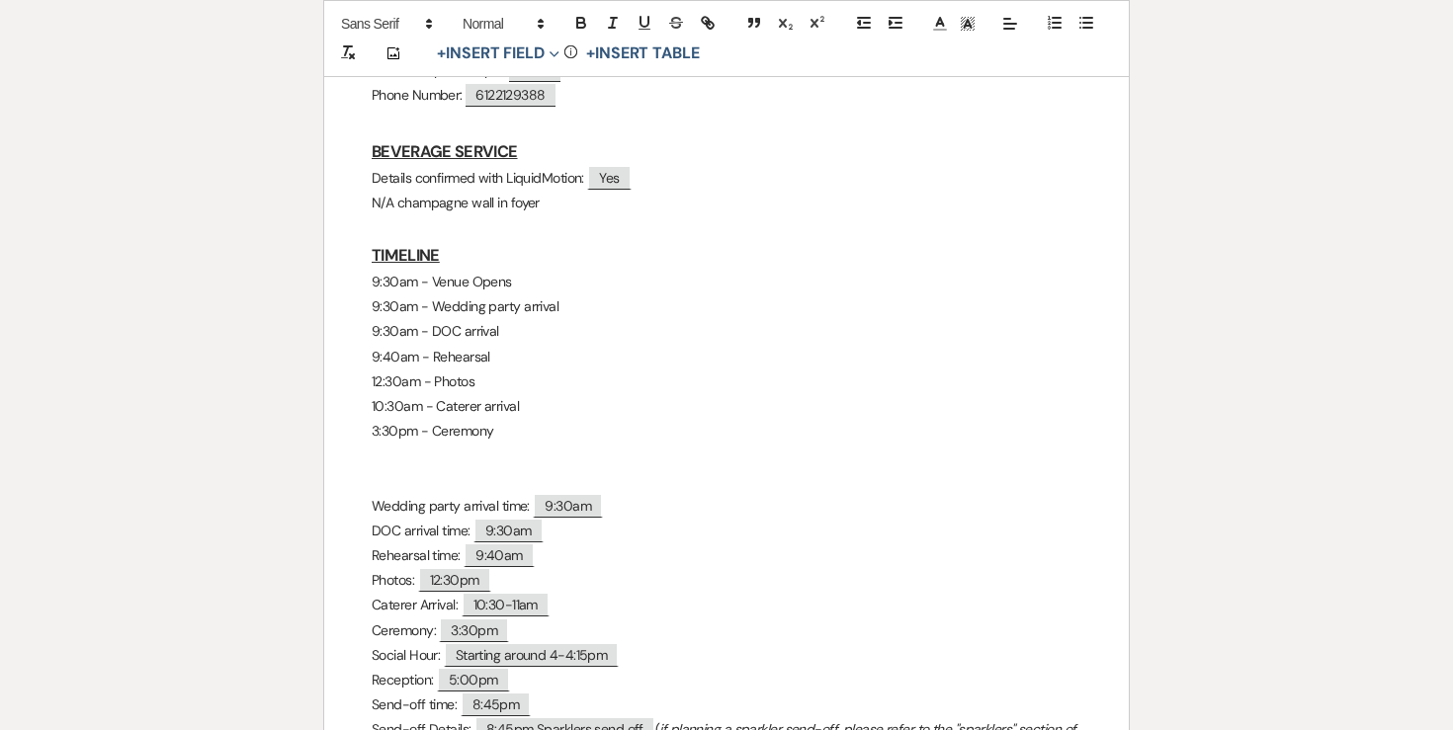
scroll to position [1040, 0]
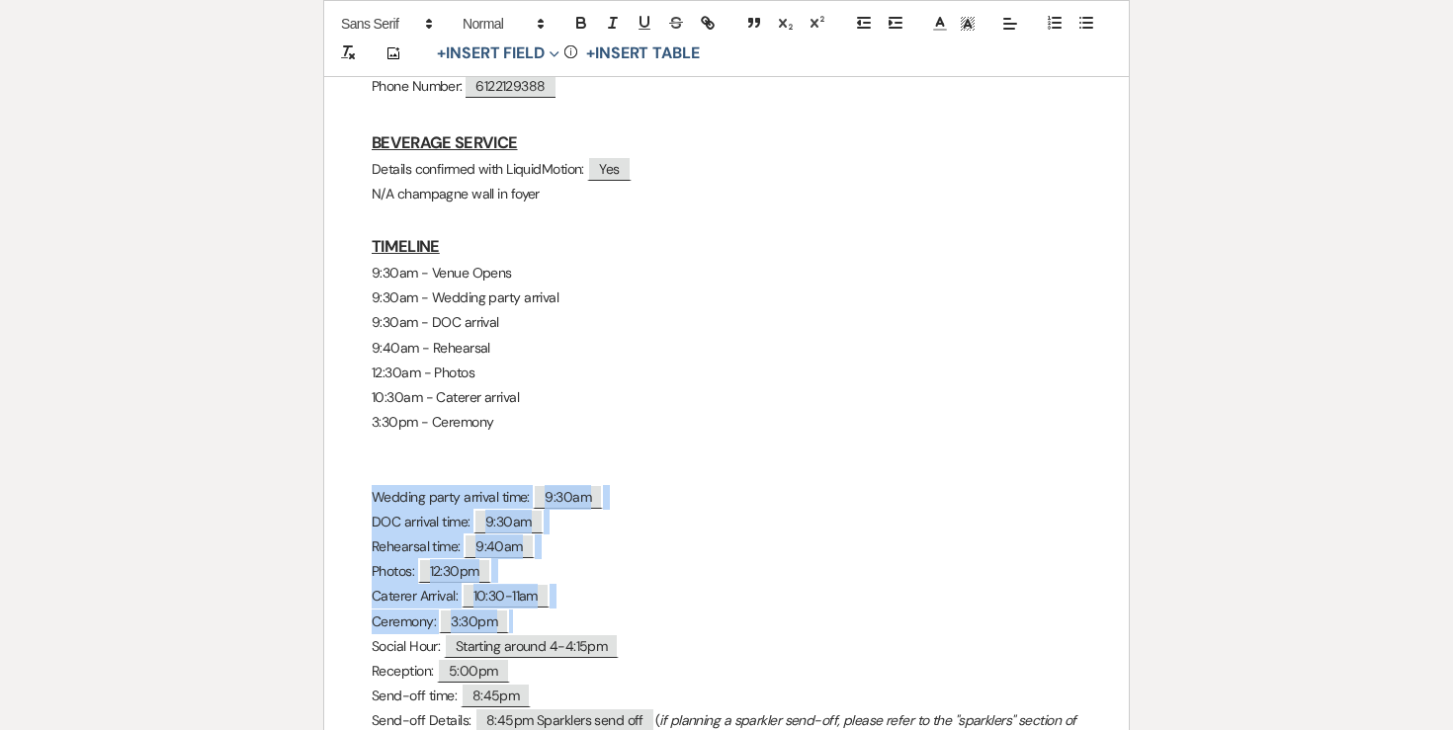
drag, startPoint x: 361, startPoint y: 441, endPoint x: 537, endPoint y: 566, distance: 216.1
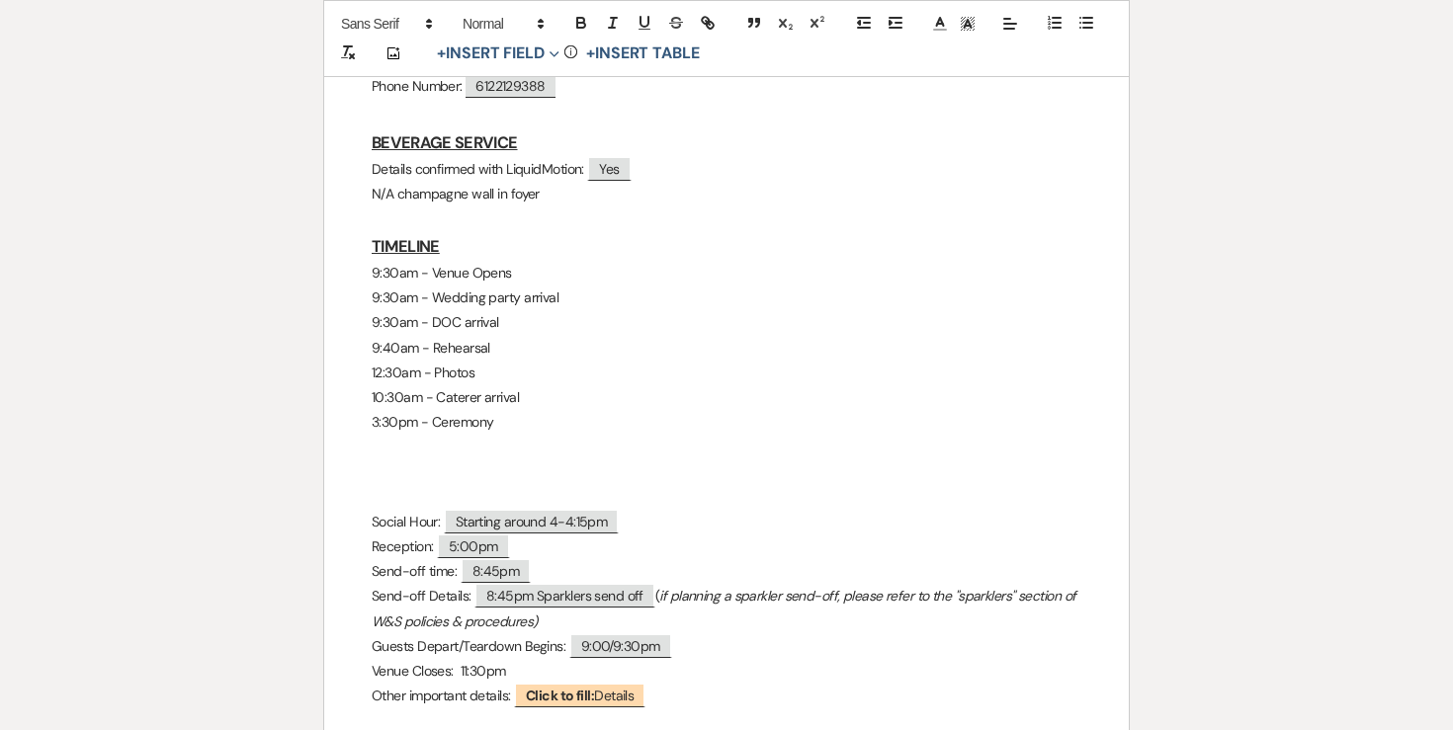
click at [455, 435] on p at bounding box center [727, 447] width 710 height 25
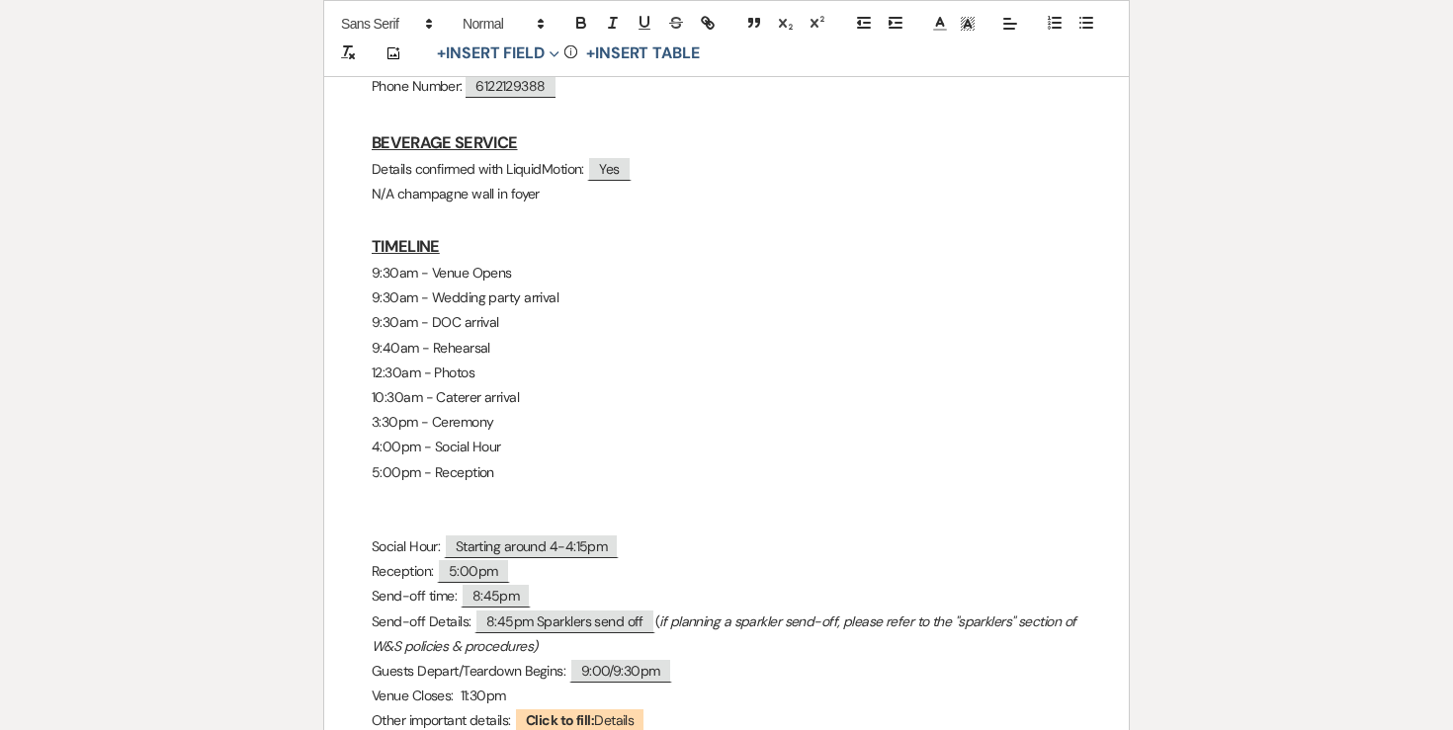
click at [455, 461] on p "5:00pm - Reception" at bounding box center [727, 473] width 710 height 25
drag, startPoint x: 368, startPoint y: 498, endPoint x: 569, endPoint y: 514, distance: 202.3
click at [569, 514] on div "Stan & Jessica Final Details - 8.21.25 GENERAL EVENT DETAILS Bride & Groom Name…" at bounding box center [726, 723] width 805 height 2840
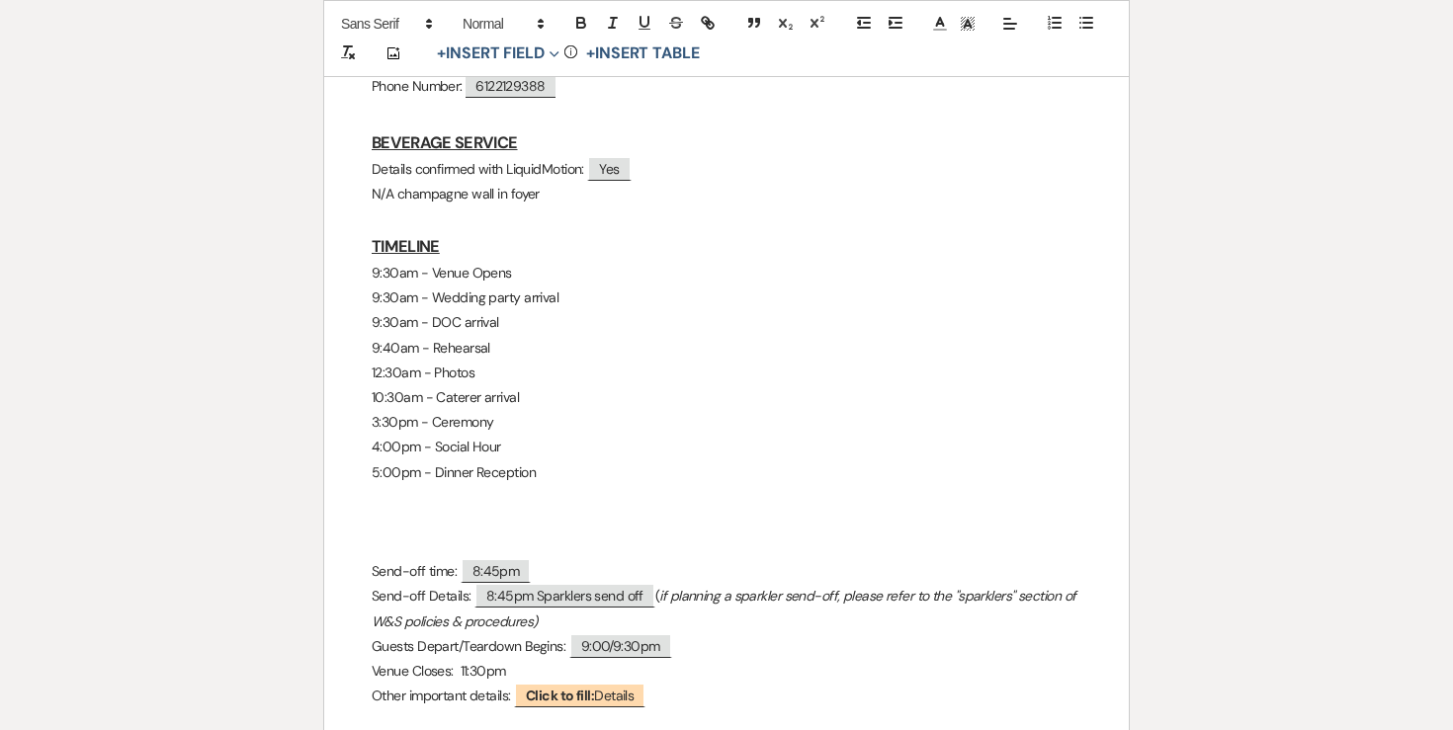
click at [447, 485] on p at bounding box center [727, 497] width 710 height 25
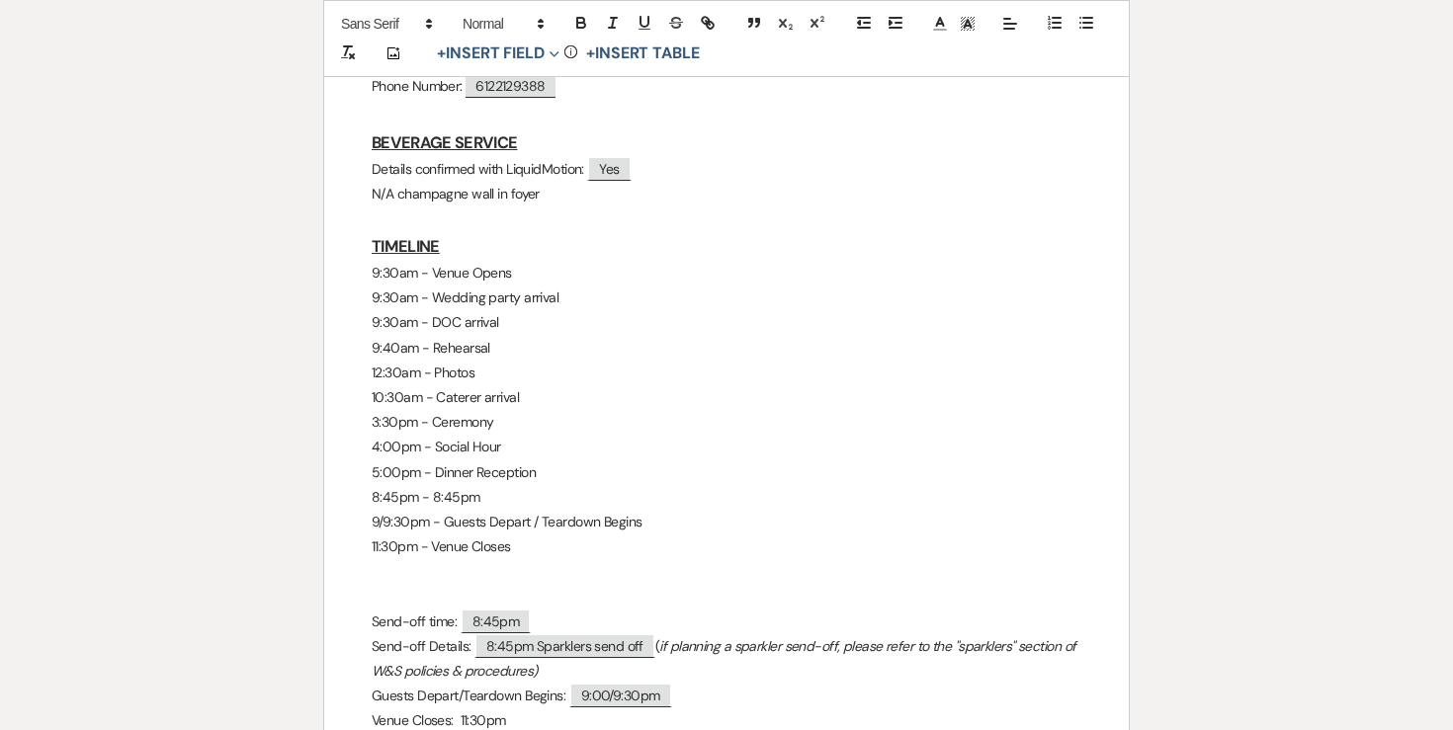
scroll to position [1128, 0]
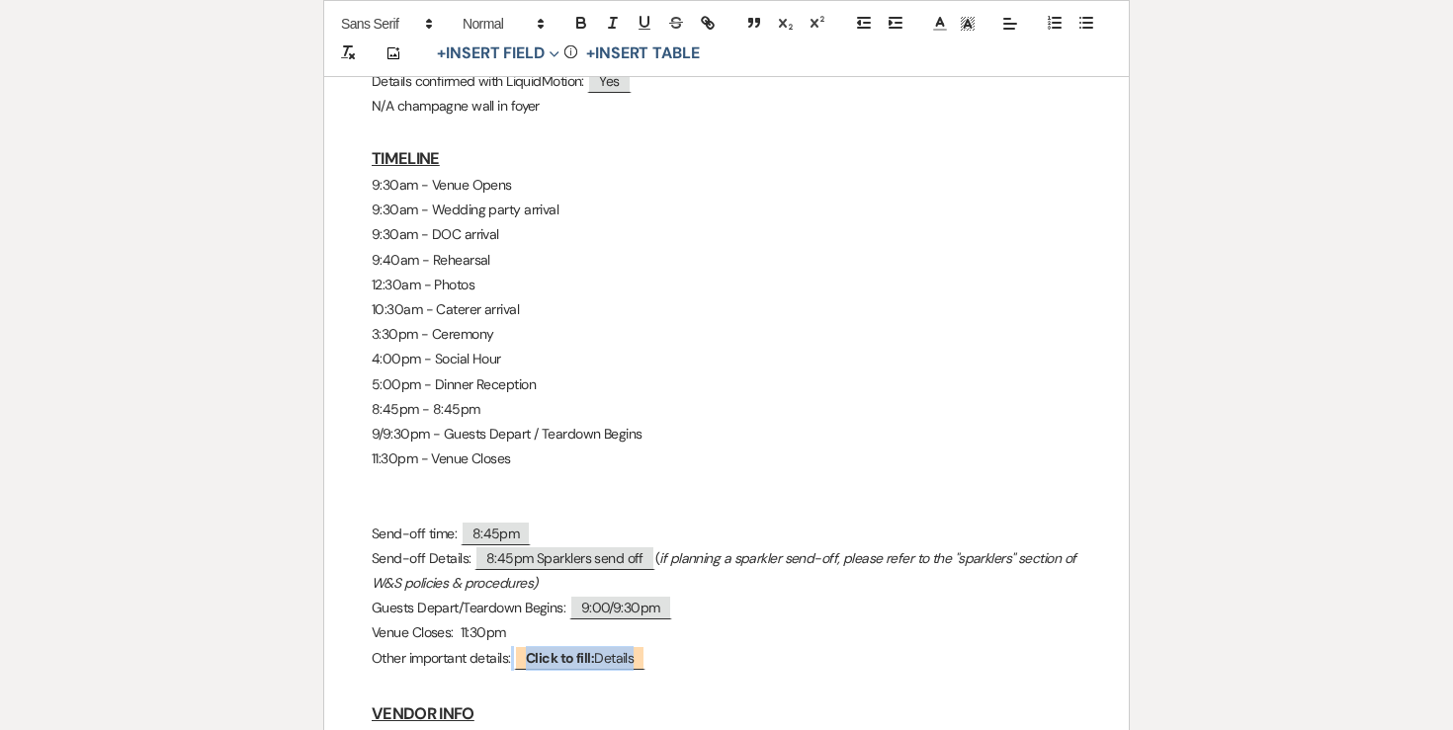
drag, startPoint x: 671, startPoint y: 611, endPoint x: 335, endPoint y: 461, distance: 368.1
click at [335, 461] on div "Stan & Jessica Final Details - 8.21.25 GENERAL EVENT DETAILS Bride & Groom Name…" at bounding box center [726, 647] width 805 height 2865
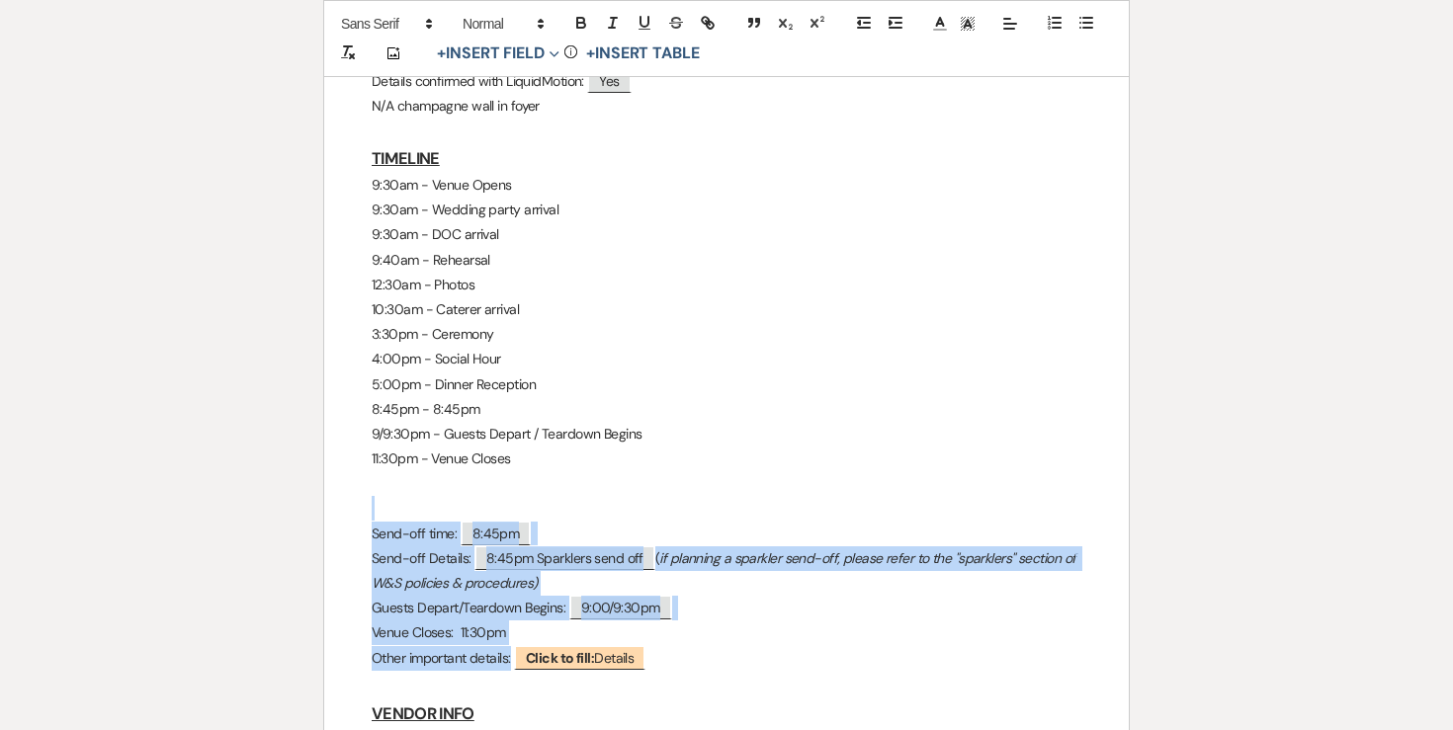
drag, startPoint x: 355, startPoint y: 459, endPoint x: 670, endPoint y: 611, distance: 350.1
click at [670, 611] on div "Stan & Jessica Final Details - 8.21.25 GENERAL EVENT DETAILS Bride & Groom Name…" at bounding box center [726, 647] width 805 height 2865
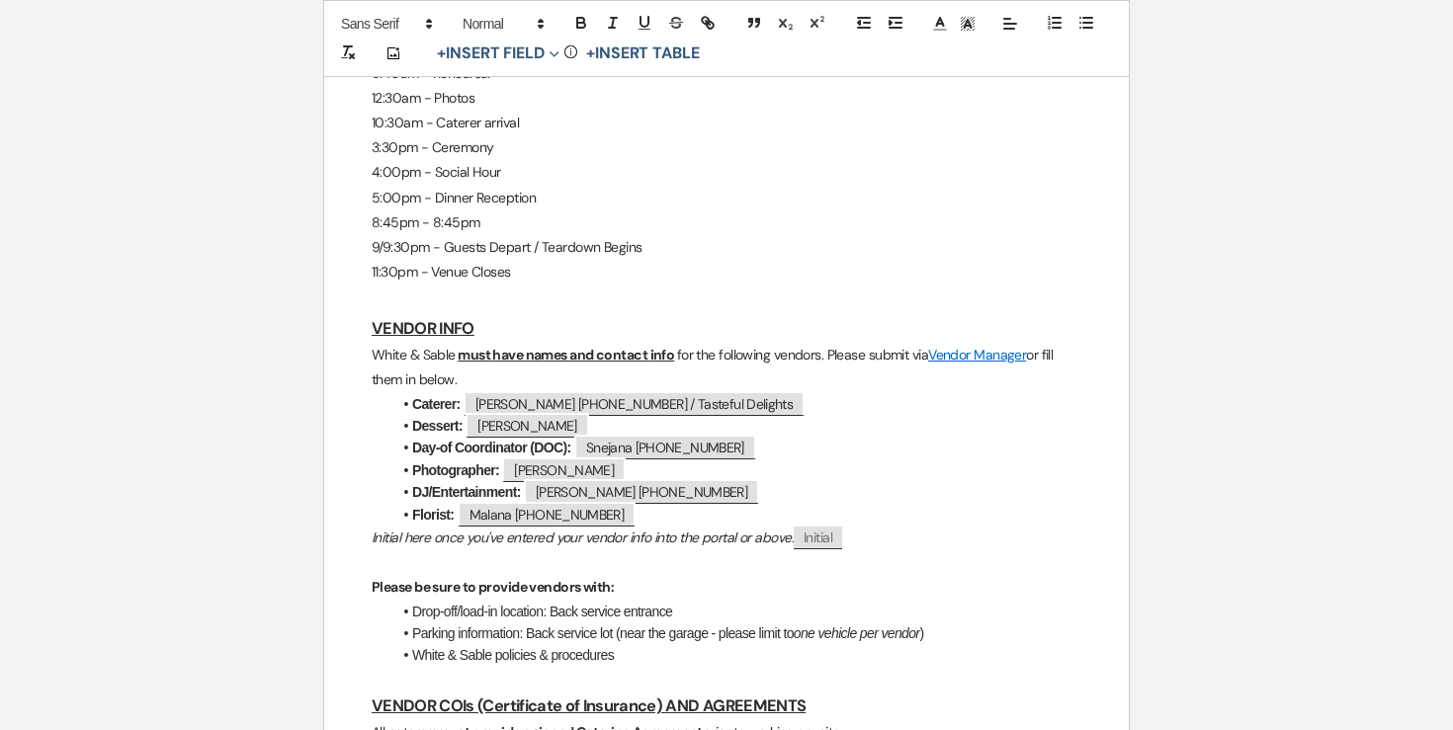
scroll to position [1317, 0]
click at [431, 527] on em "Initial here once you've entered your vendor info into the portal or above:" at bounding box center [583, 536] width 422 height 18
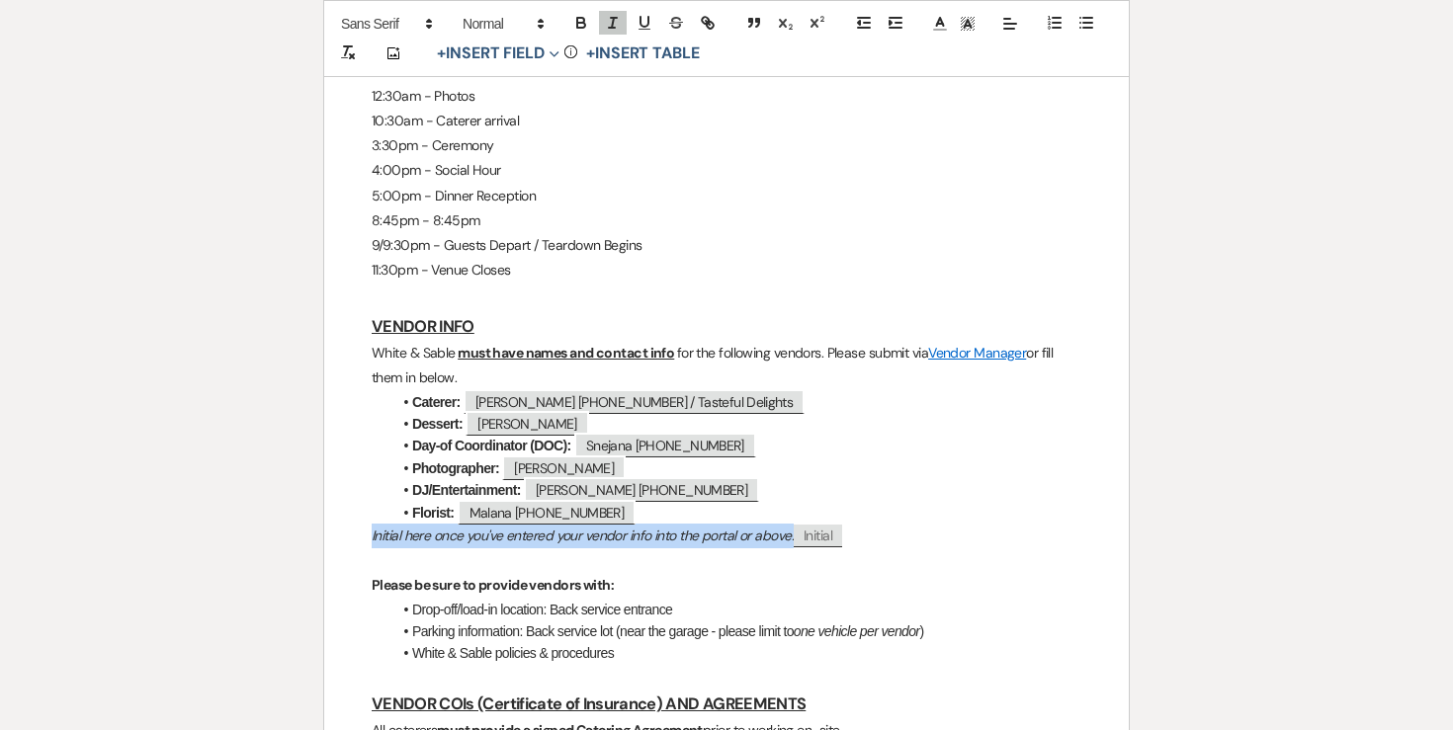
click at [431, 527] on em "Initial here once you've entered your vendor info into the portal or above:" at bounding box center [583, 536] width 422 height 18
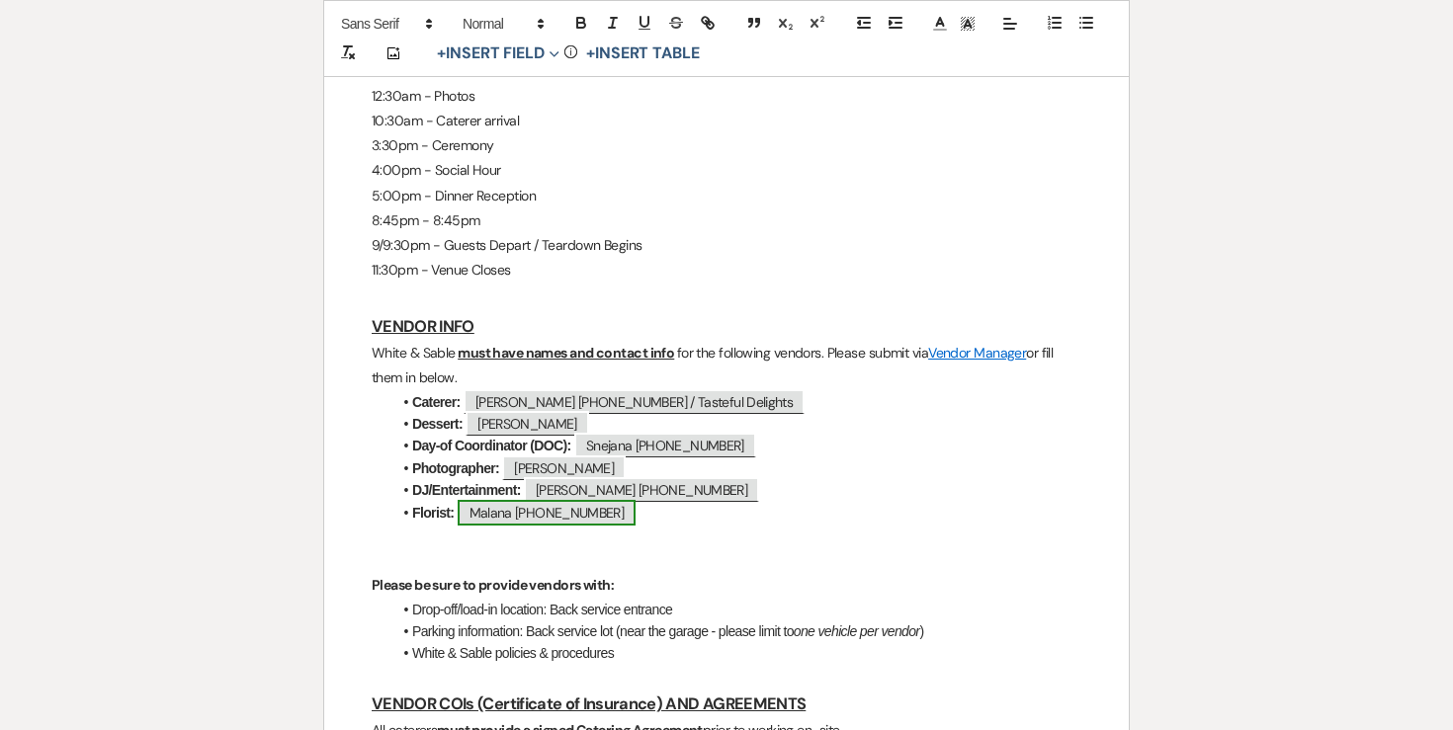
click at [491, 500] on span "Malana +1 (763) 280-1962" at bounding box center [547, 513] width 179 height 26
select select "Name"
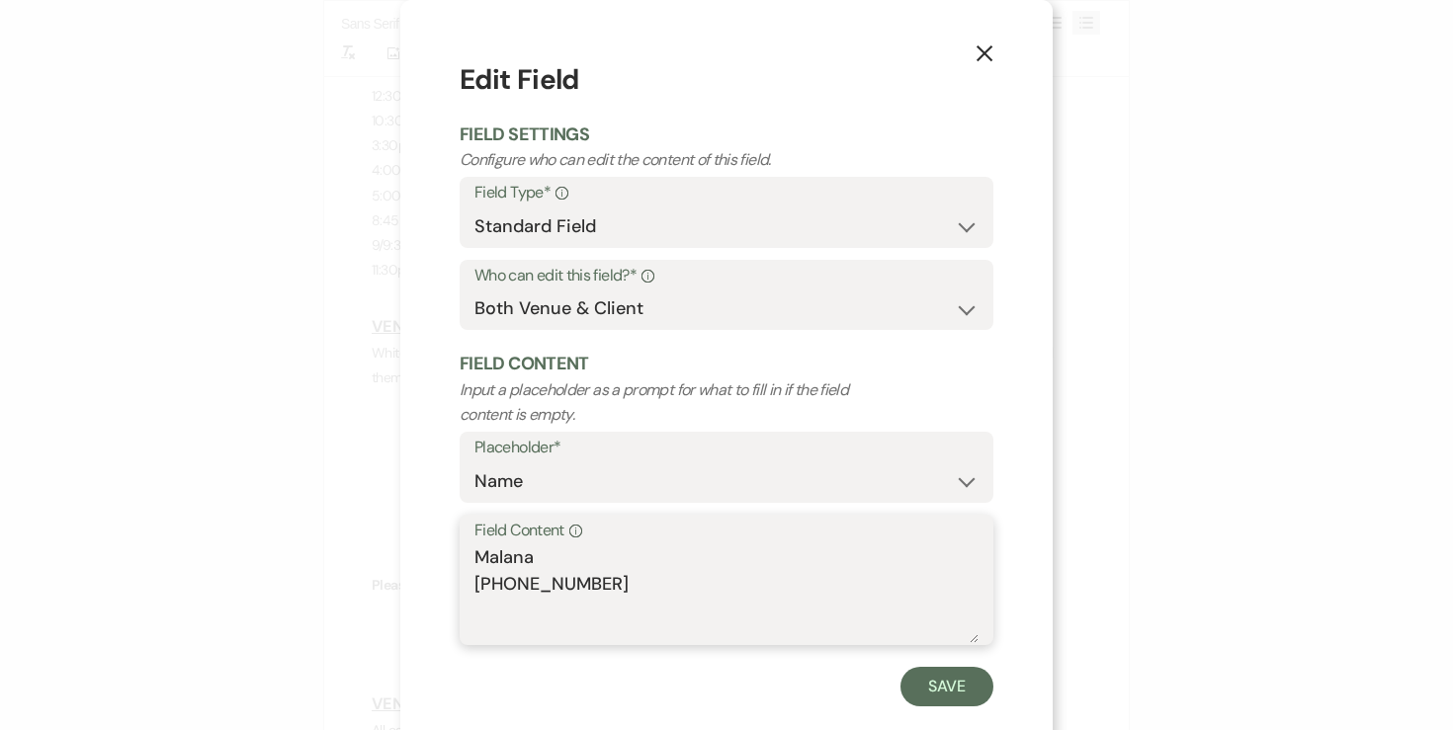
click at [539, 555] on textarea "Malana +1 (763) 280-1962" at bounding box center [726, 594] width 504 height 99
type textarea "Malana Sophia Floral +1 (763) 280-1962"
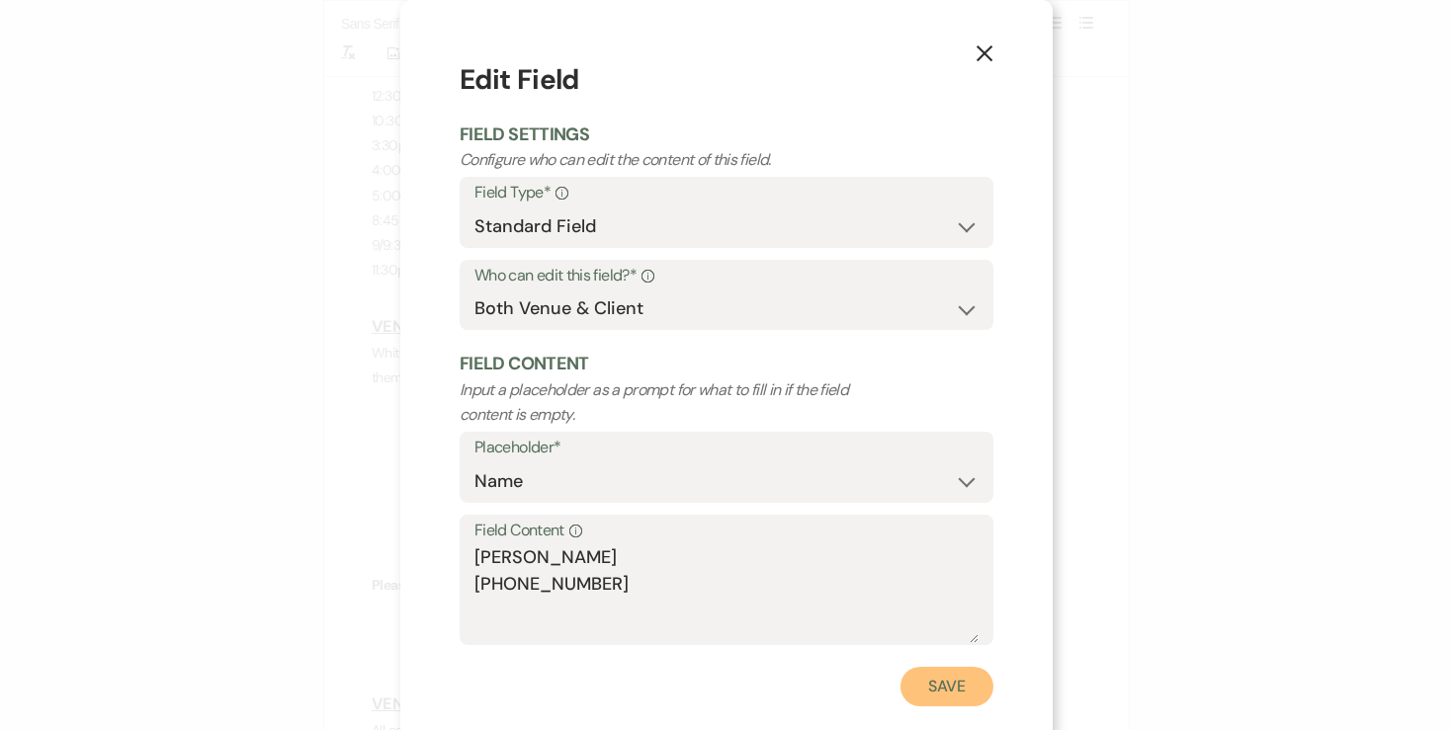
click at [919, 669] on button "Save" at bounding box center [946, 687] width 93 height 40
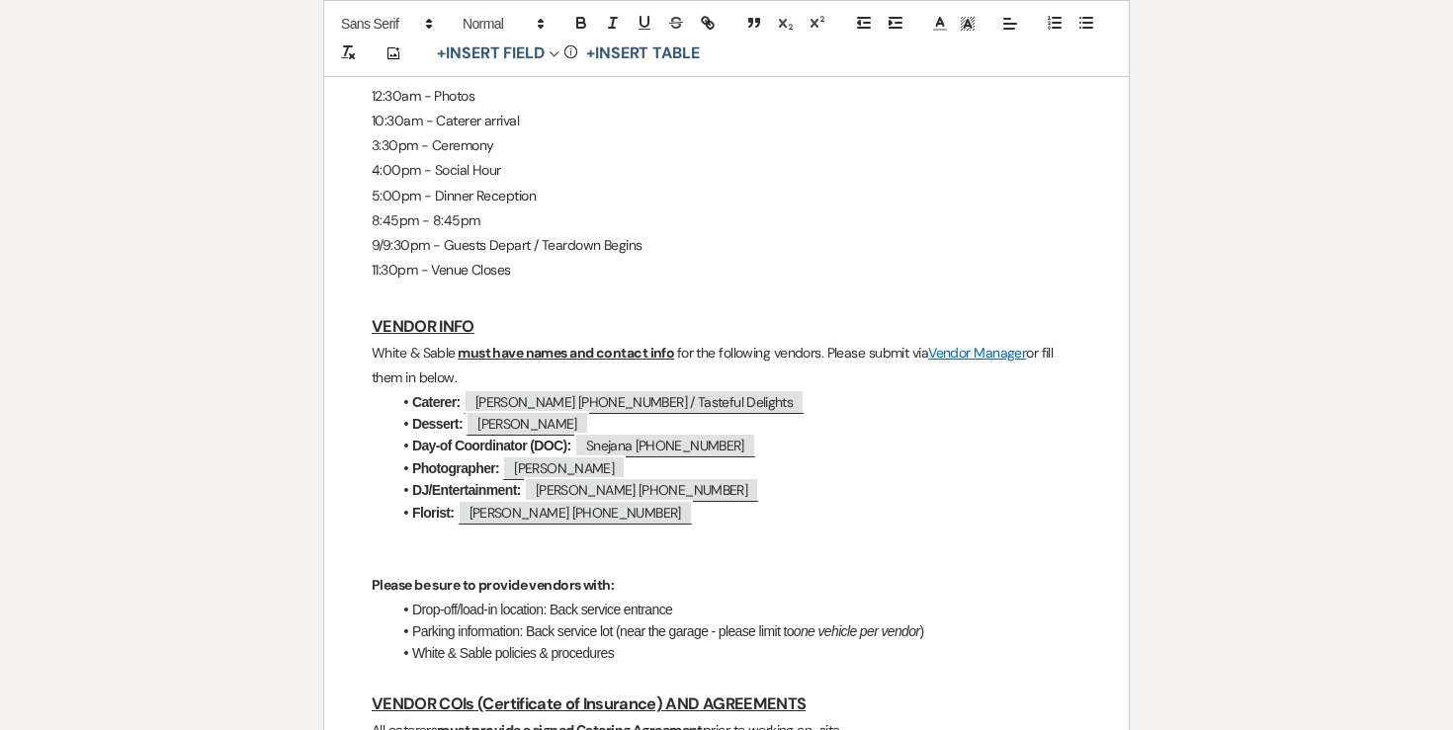
drag, startPoint x: 486, startPoint y: 327, endPoint x: 320, endPoint y: 304, distance: 167.6
click at [320, 304] on div "Printer Print Saving ... Add Photo + Insert Field Expand Standard Field Smart F…" at bounding box center [726, 313] width 1423 height 2875
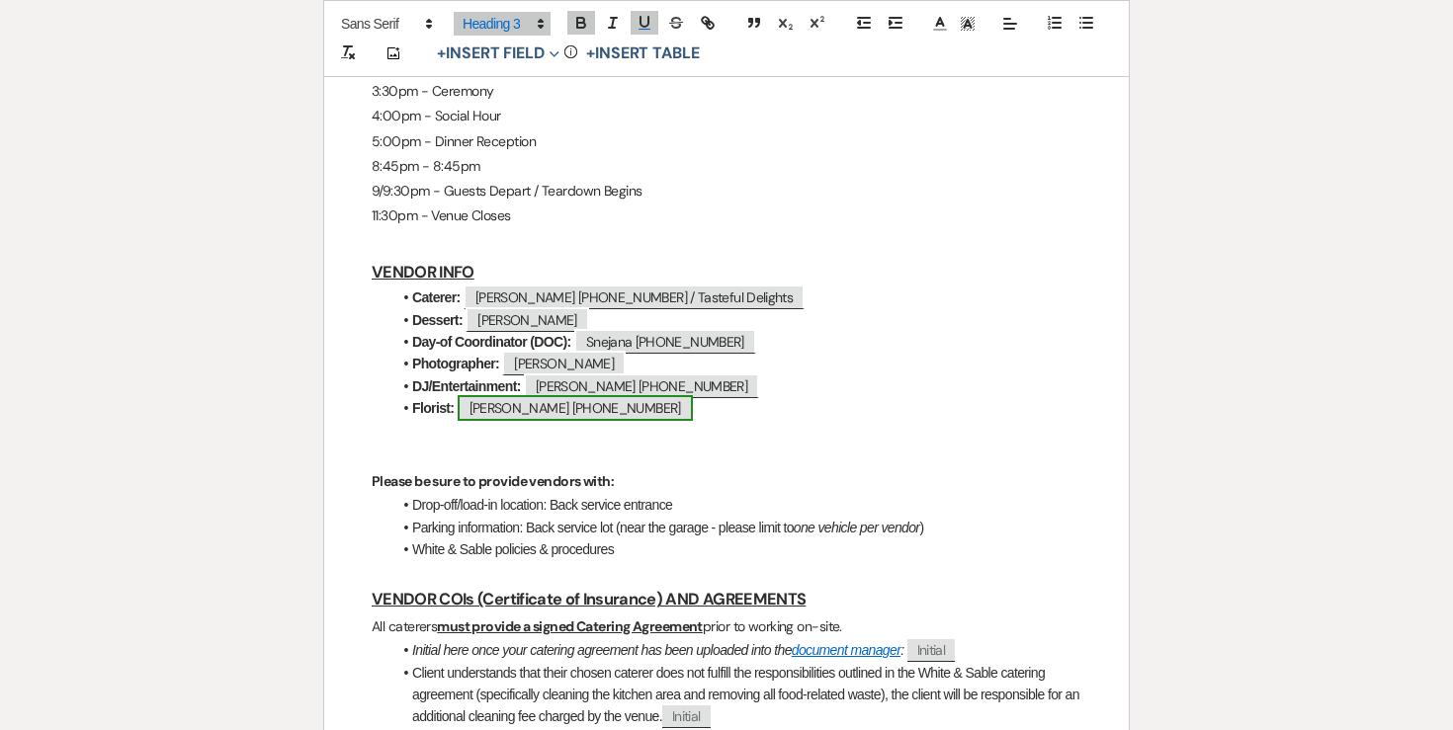
scroll to position [1388, 0]
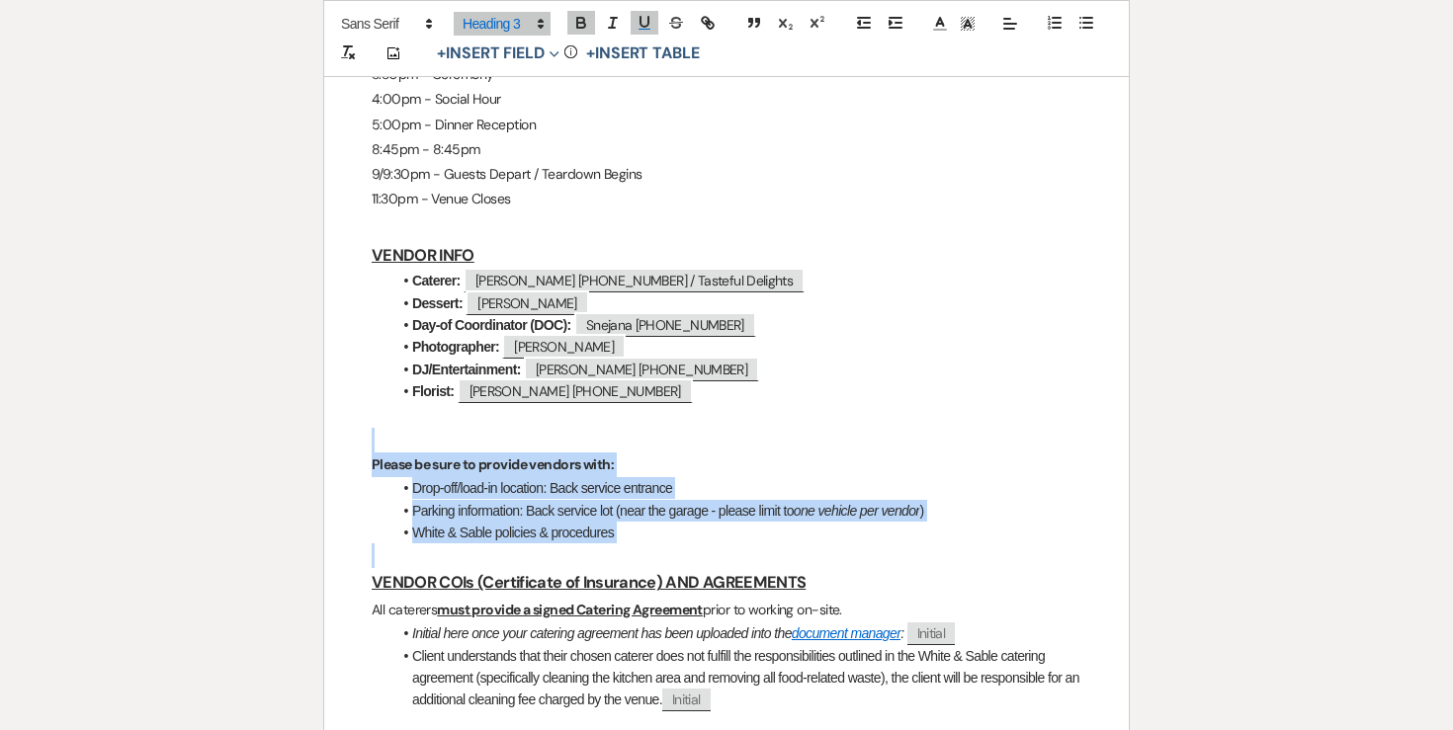
drag, startPoint x: 366, startPoint y: 386, endPoint x: 743, endPoint y: 495, distance: 392.9
click at [743, 495] on div "Stan & Jessica Final Details - 8.21.25 GENERAL EVENT DETAILS Bride & Groom Name…" at bounding box center [726, 262] width 805 height 2615
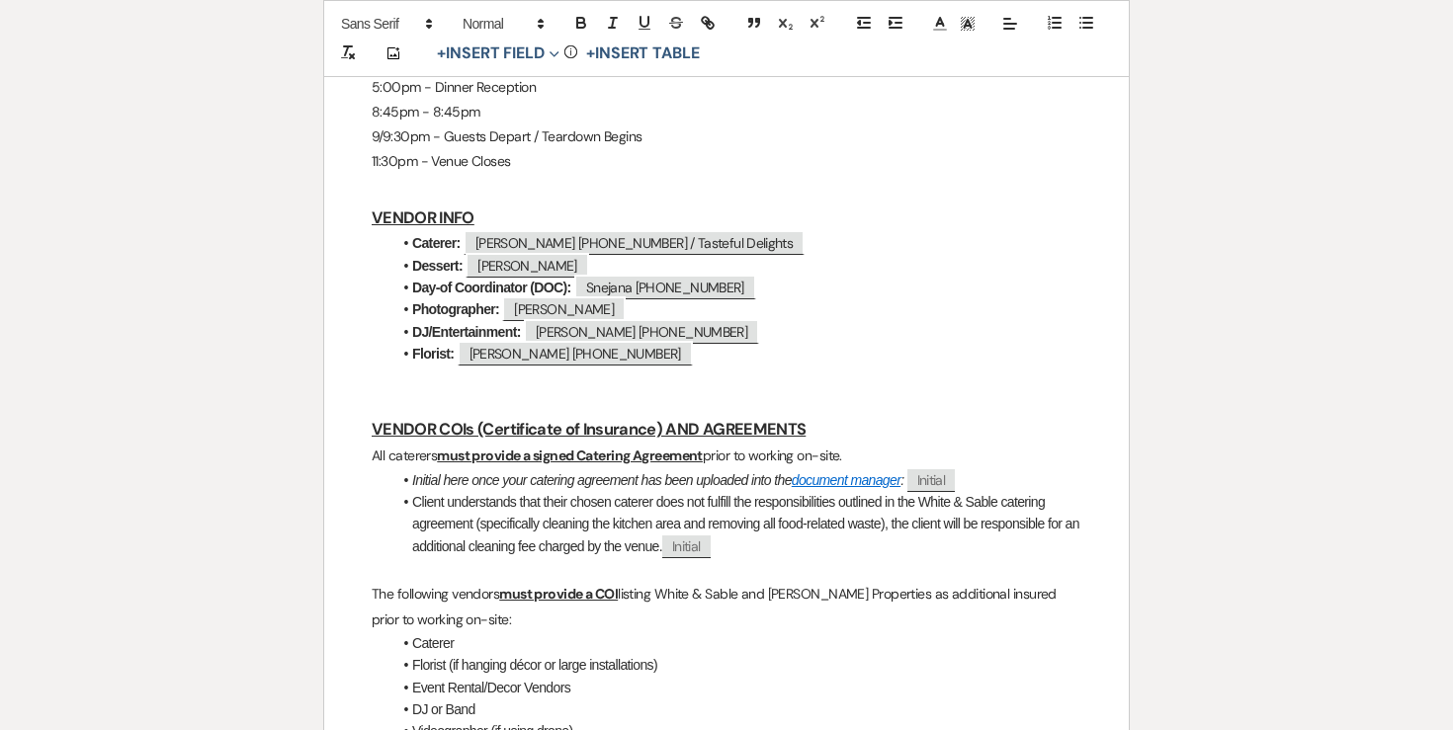
scroll to position [1437, 0]
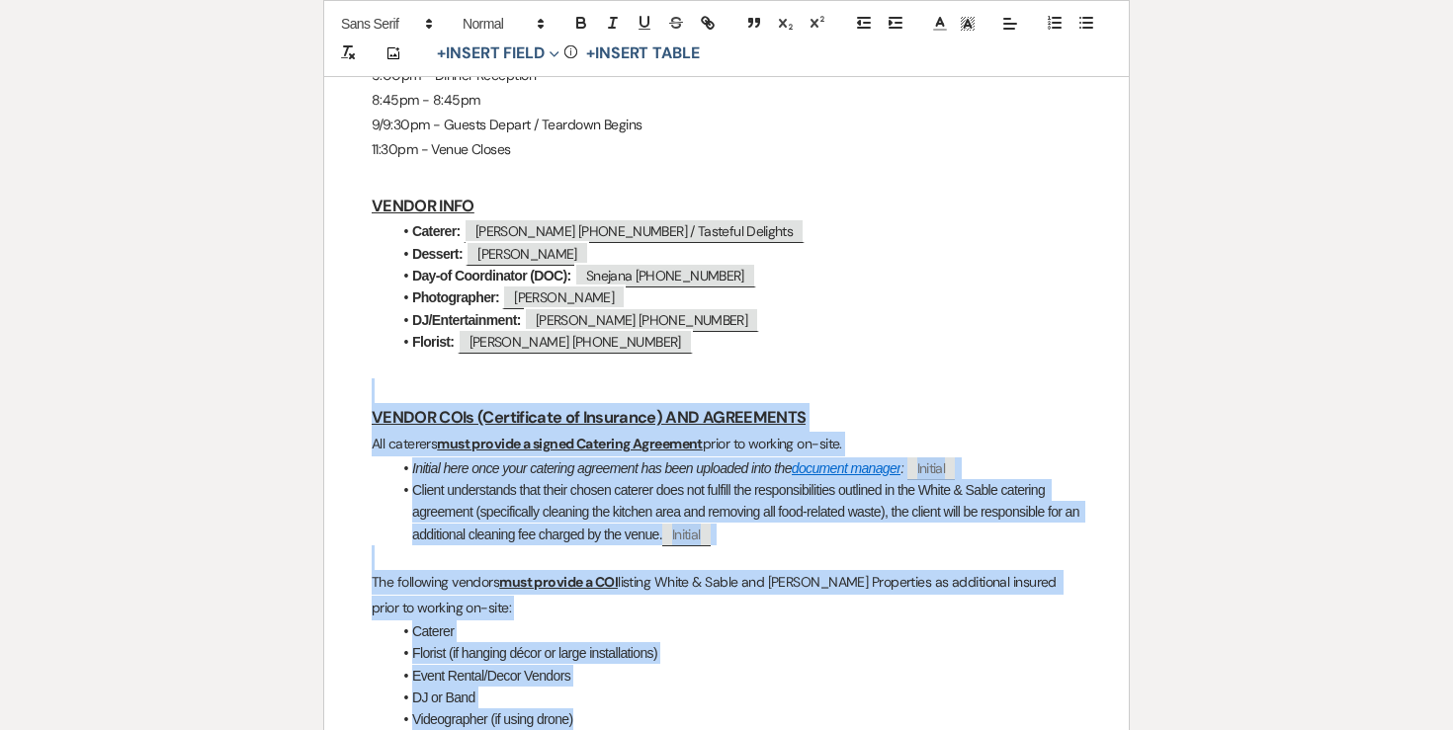
drag, startPoint x: 367, startPoint y: 341, endPoint x: 620, endPoint y: 669, distance: 414.4
click at [620, 669] on div "Stan & Jessica Final Details - 8.21.25 GENERAL EVENT DETAILS Bride & Groom Name…" at bounding box center [726, 155] width 805 height 2499
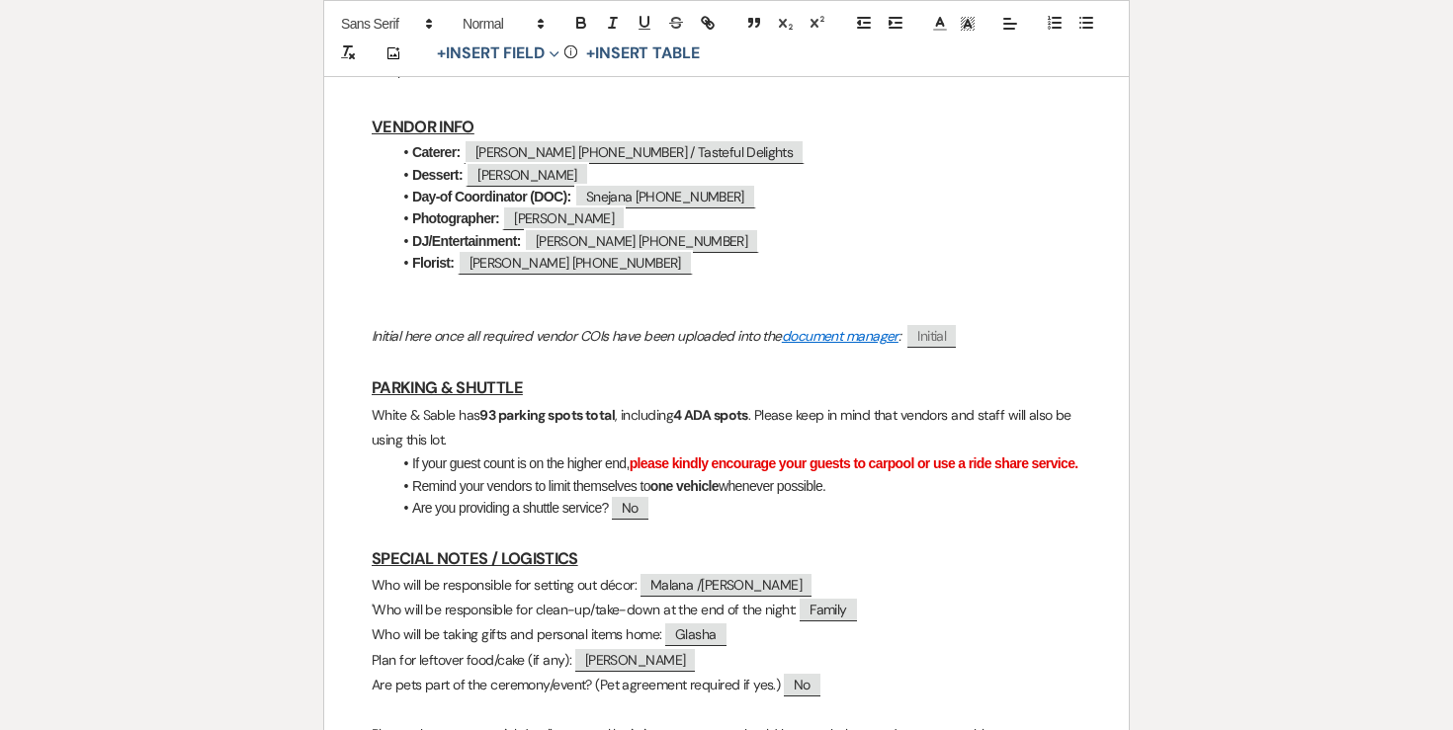
scroll to position [1536, 0]
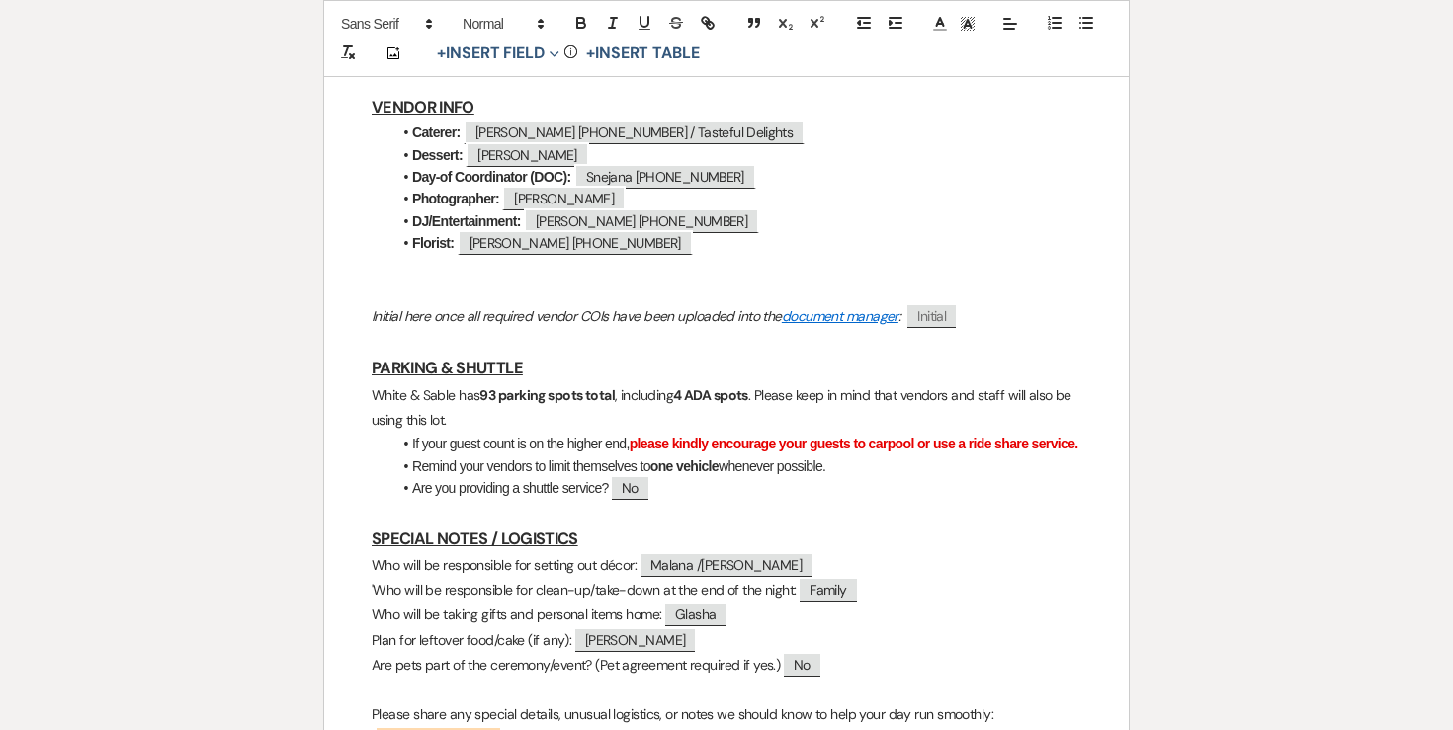
drag, startPoint x: 679, startPoint y: 482, endPoint x: 292, endPoint y: 252, distance: 450.8
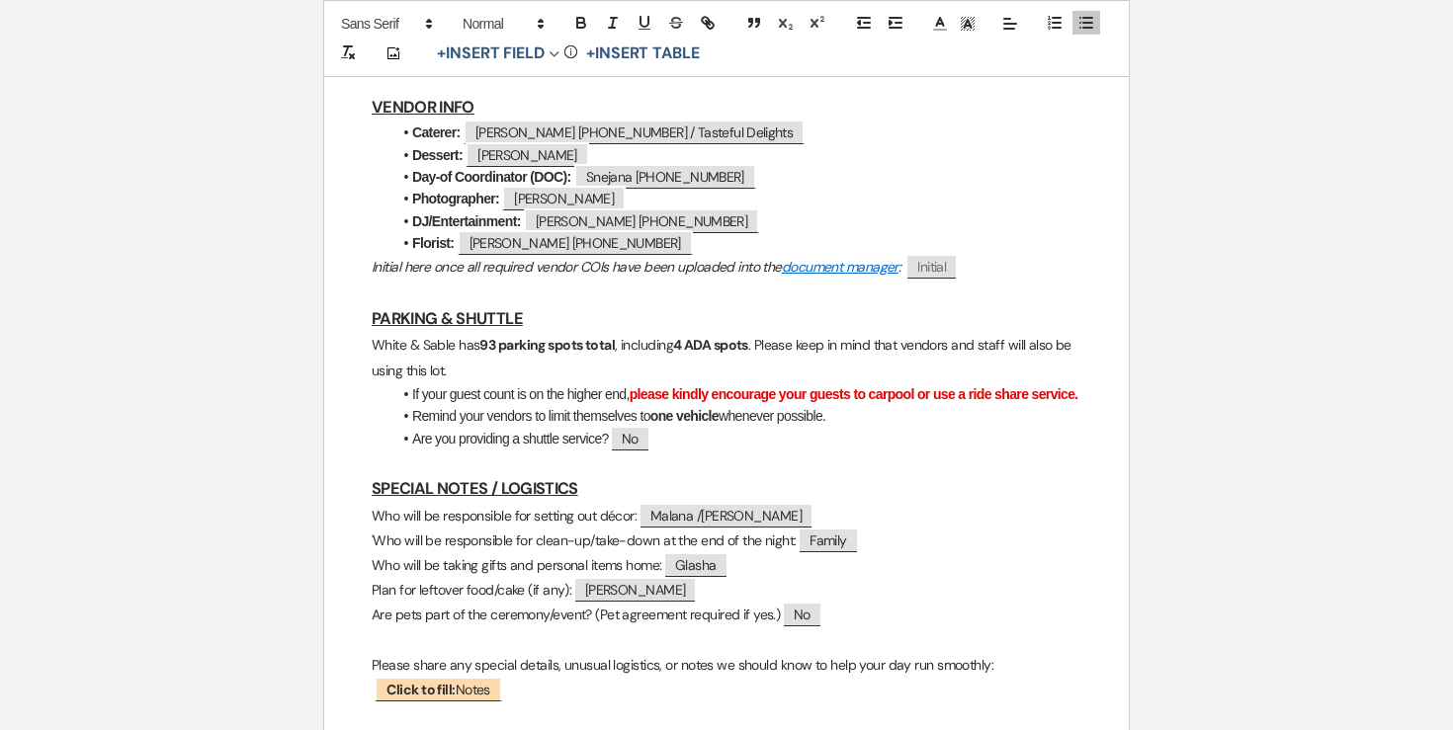
click at [382, 258] on em "Initial here once all required vendor COIs have been uploaded into the document…" at bounding box center [636, 267] width 529 height 18
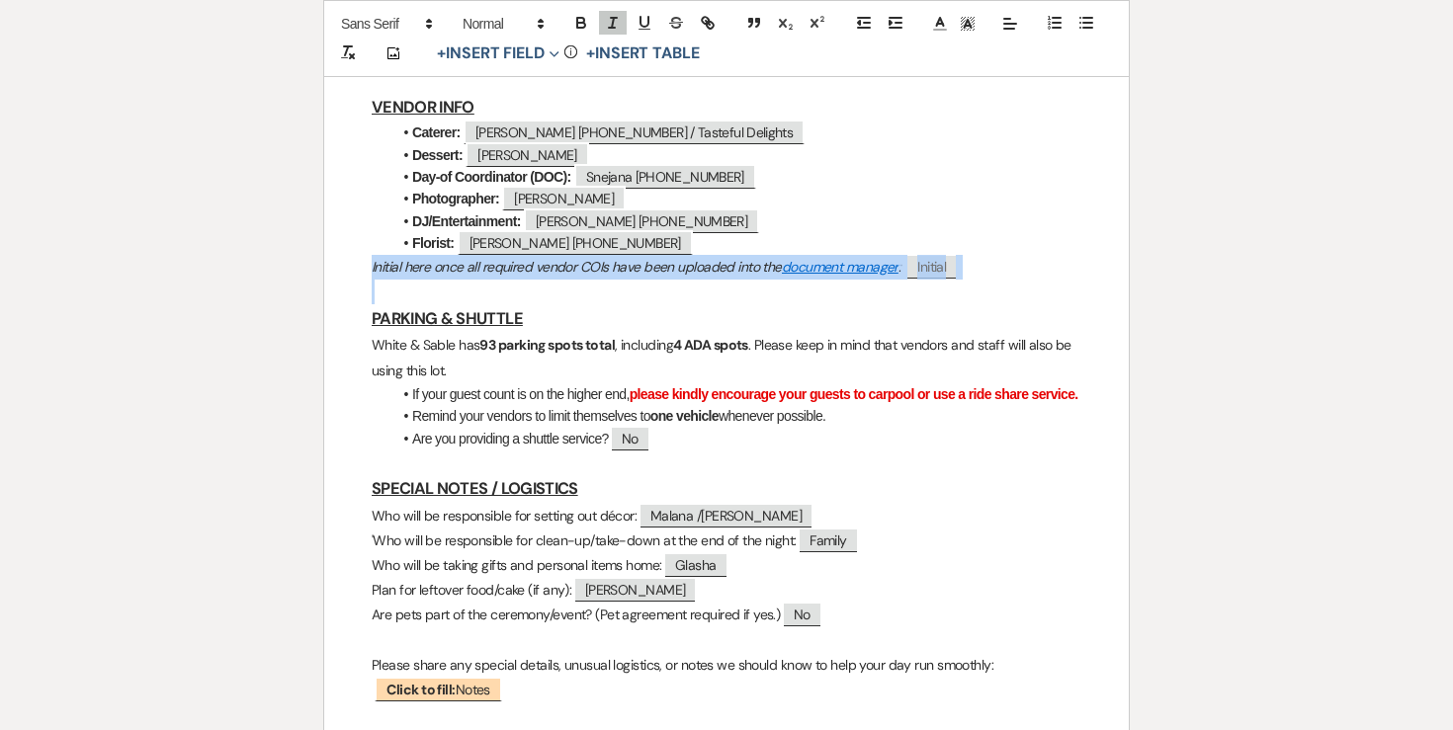
click at [382, 258] on em "Initial here once all required vendor COIs have been uploaded into the document…" at bounding box center [636, 267] width 529 height 18
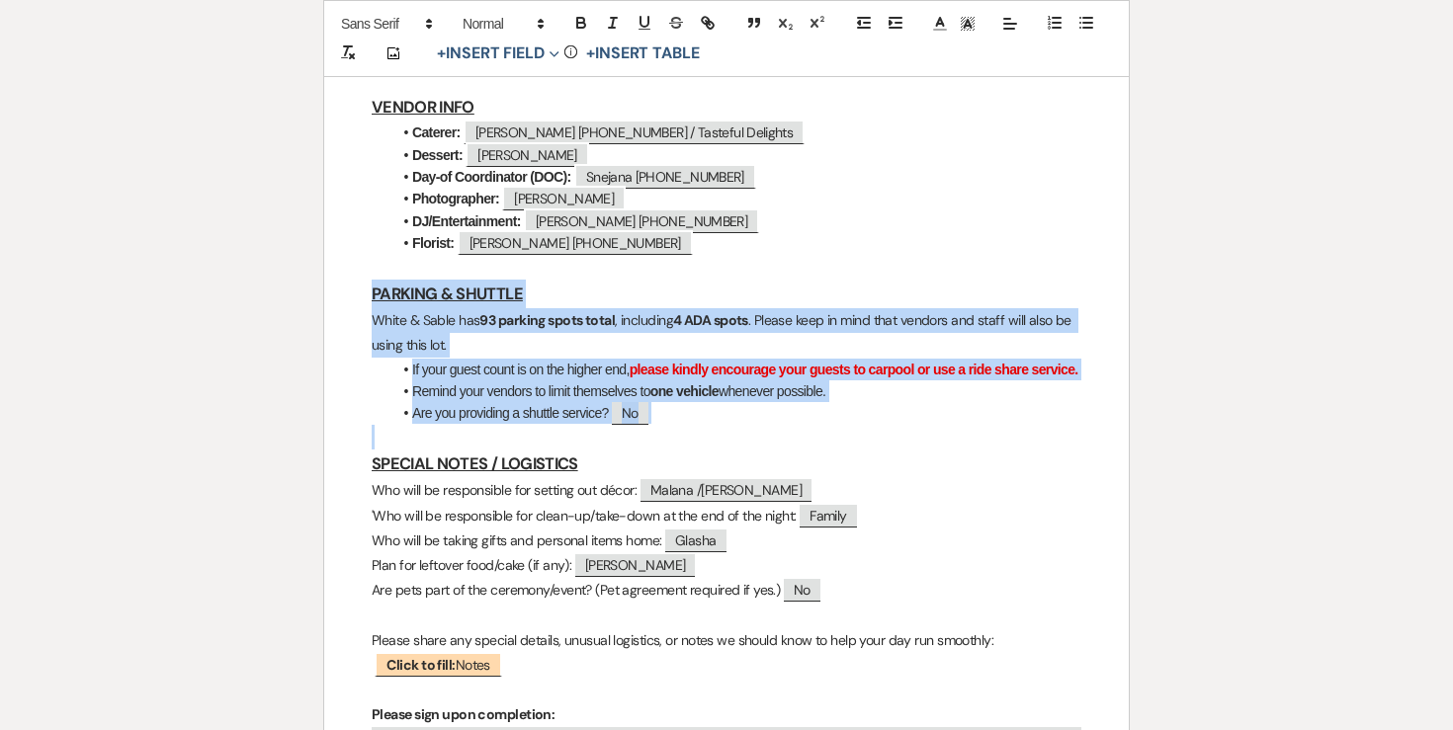
drag, startPoint x: 368, startPoint y: 239, endPoint x: 734, endPoint y: 401, distance: 401.0
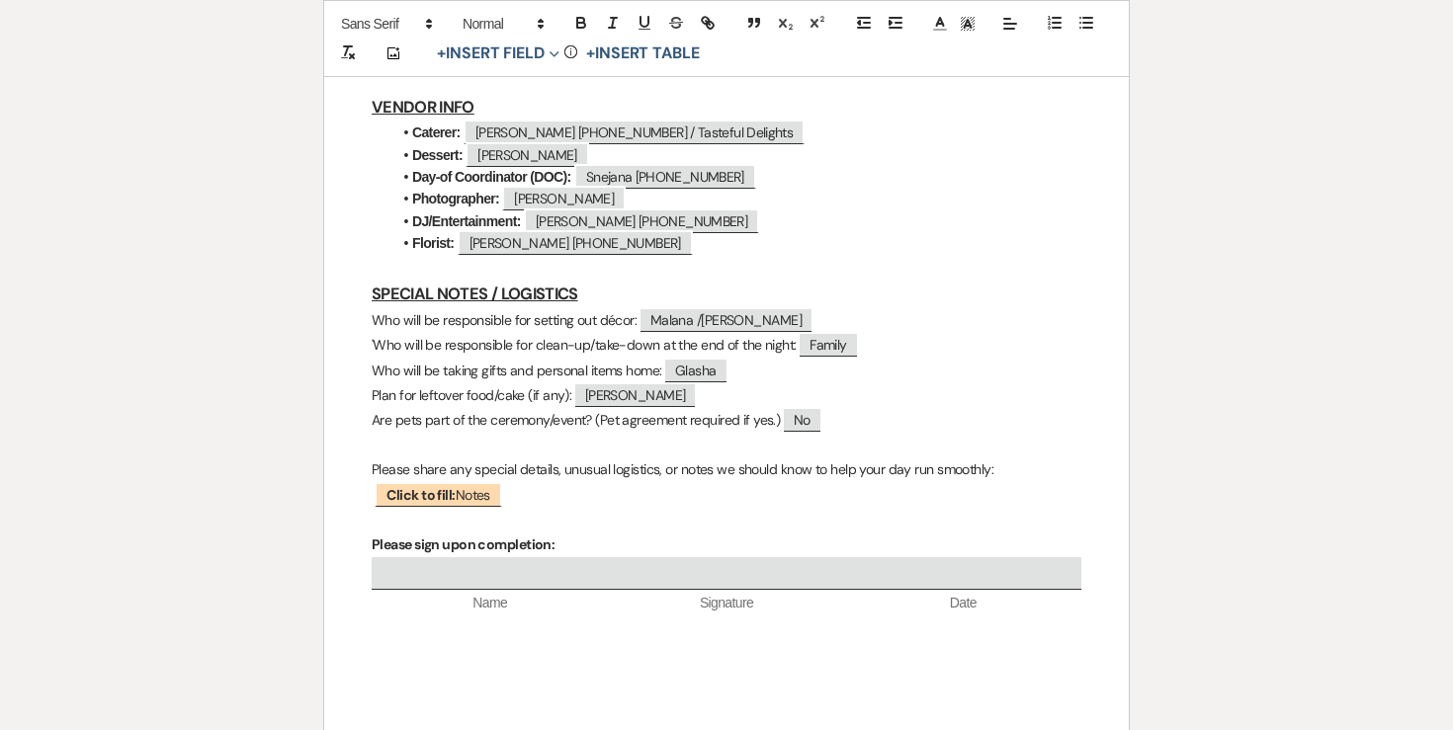
click at [380, 333] on p "'Who will be responsible for clean-up/take-down at the end of the night: ﻿ Fami…" at bounding box center [727, 345] width 710 height 25
click at [493, 408] on p "Are pets part of the ceremony/event? (Pet agreement required if yes.) ﻿ No ﻿" at bounding box center [727, 420] width 710 height 25
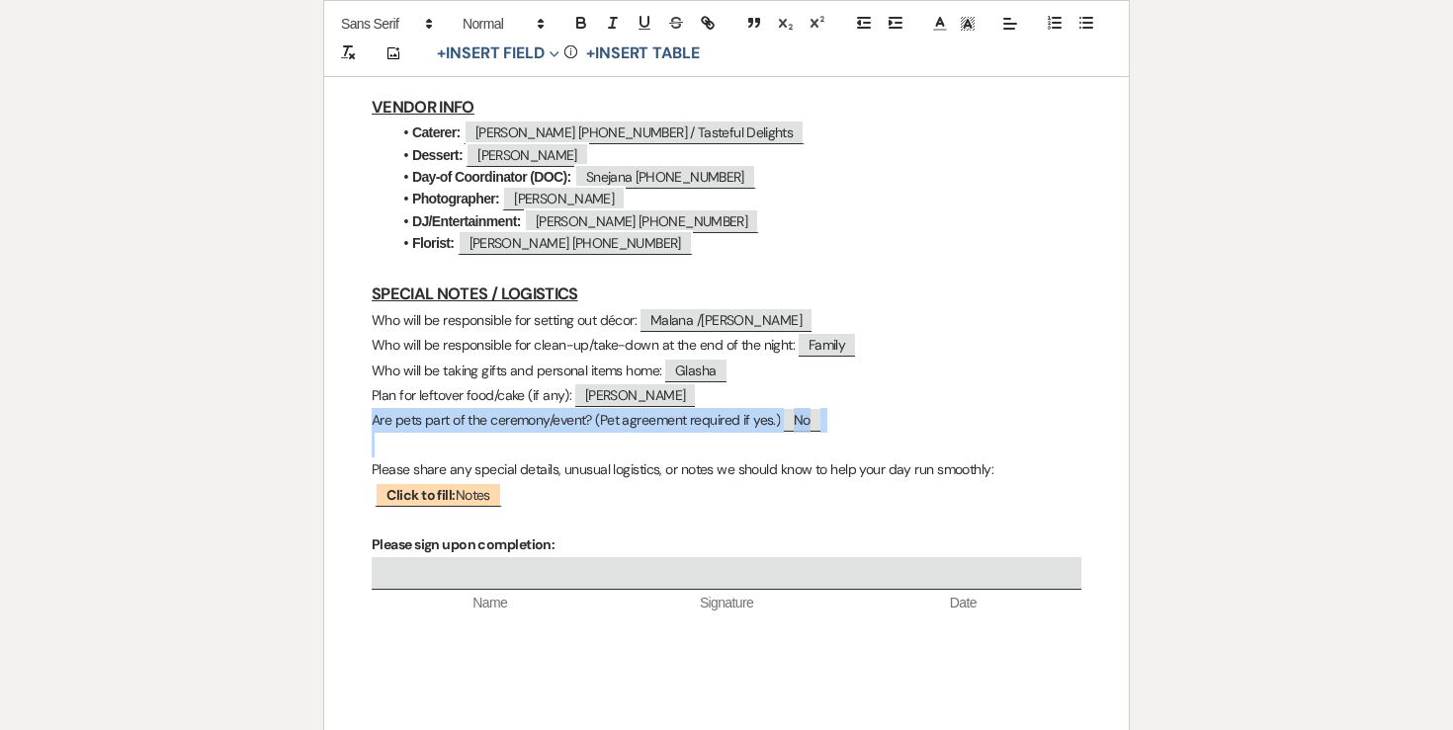
click at [493, 408] on p "Are pets part of the ceremony/event? (Pet agreement required if yes.) ﻿ No ﻿" at bounding box center [727, 420] width 710 height 25
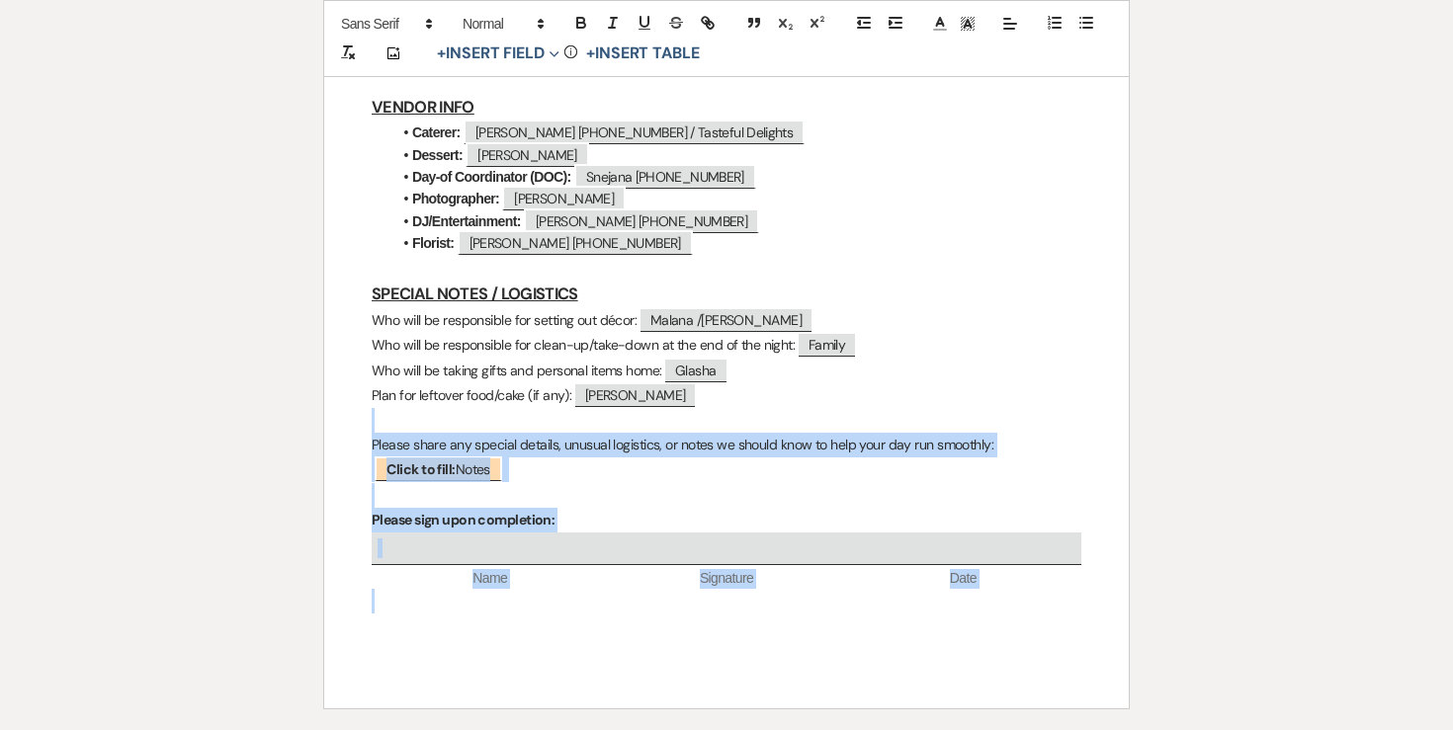
drag, startPoint x: 367, startPoint y: 376, endPoint x: 1078, endPoint y: 553, distance: 733.4
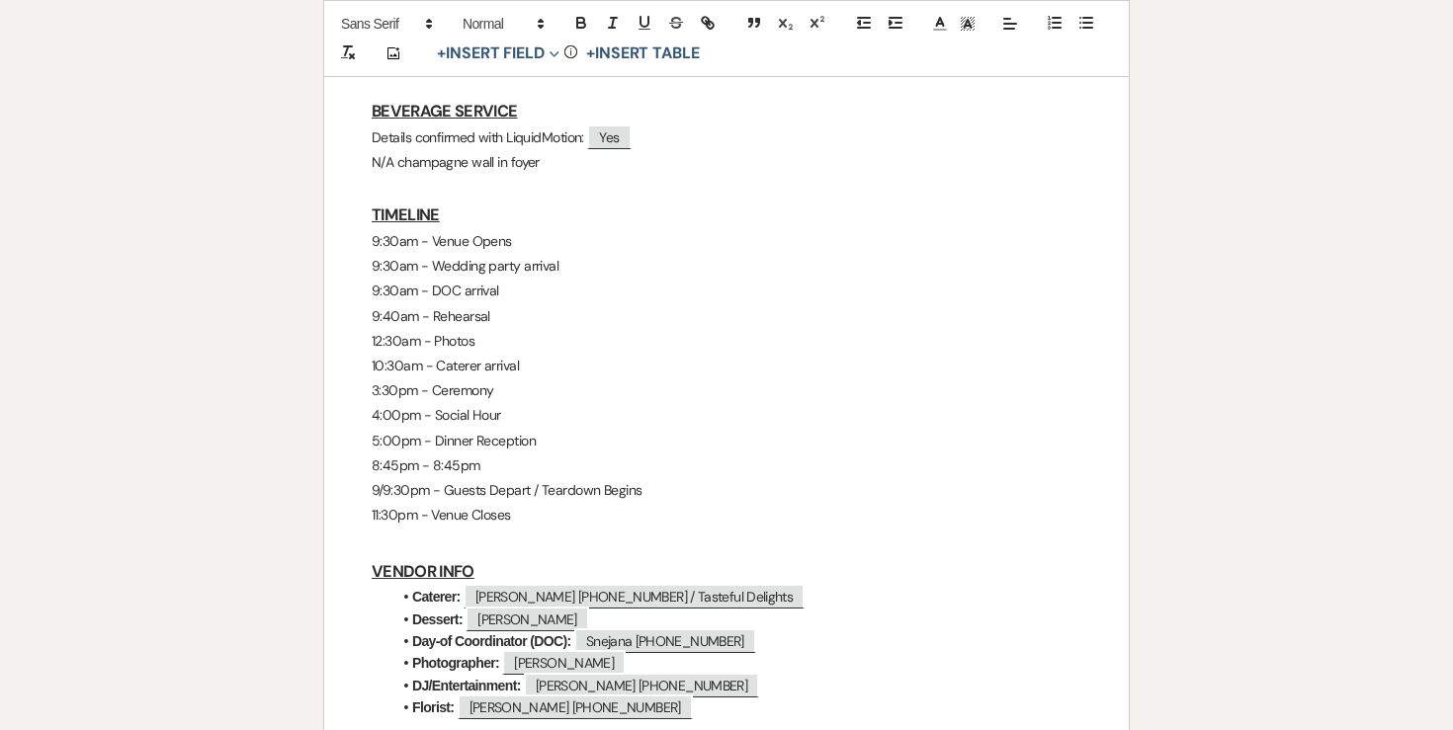
scroll to position [906, 0]
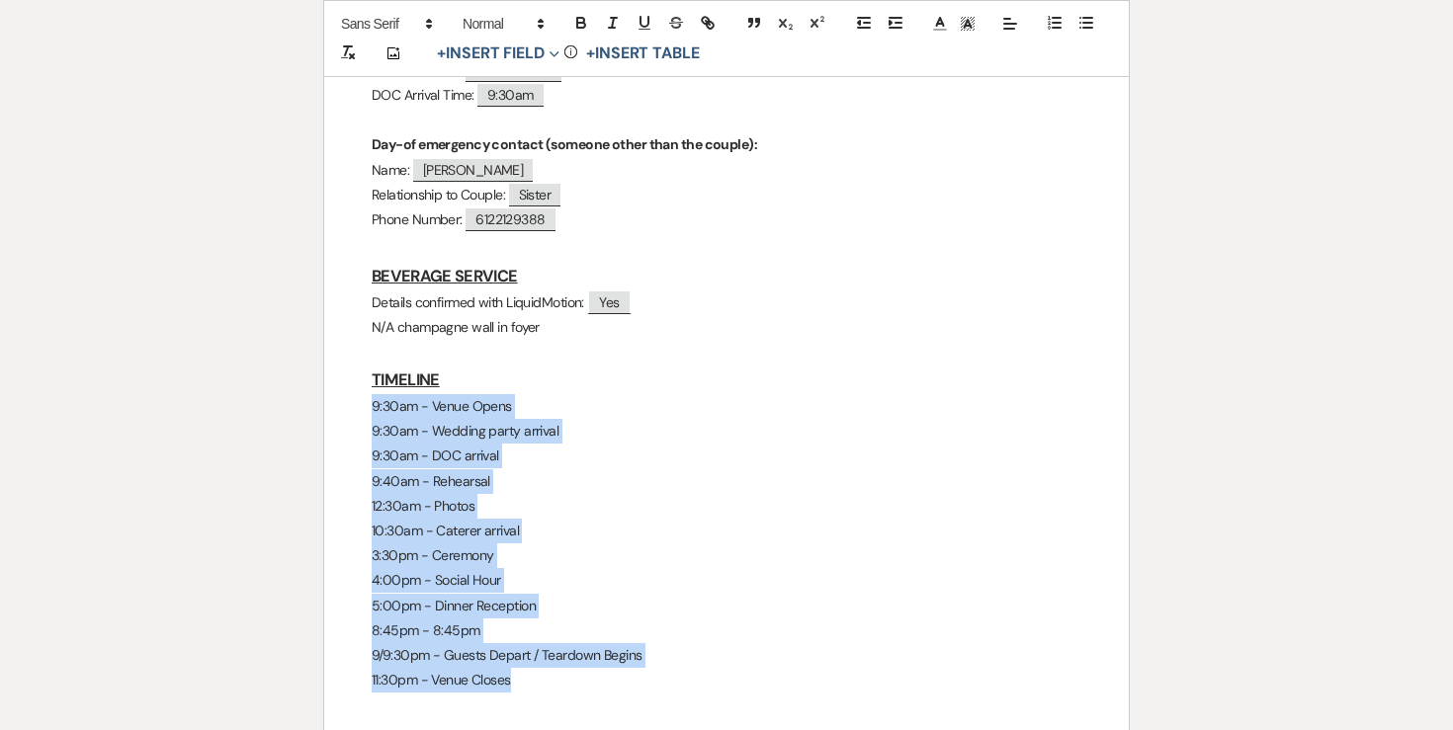
drag, startPoint x: 521, startPoint y: 632, endPoint x: 343, endPoint y: 351, distance: 332.4
click at [343, 351] on div "Stan & Jessica Final Details - 8.21.25 GENERAL EVENT DETAILS Bride & Groom Name…" at bounding box center [726, 285] width 805 height 1696
copy div "9:30am - Venue Opens 9:30am - Wedding party arrival 9:30am - DOC arrival 9:40am…"
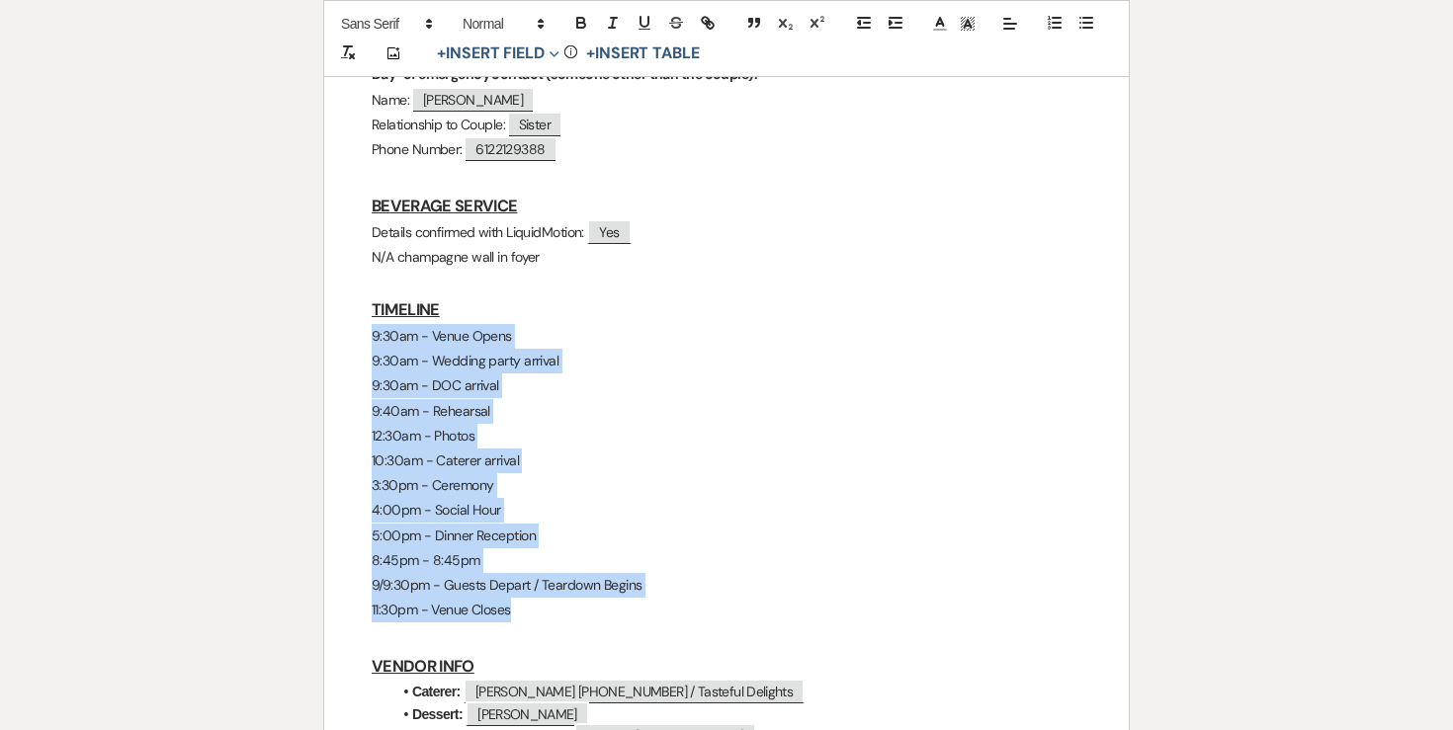
scroll to position [952, 0]
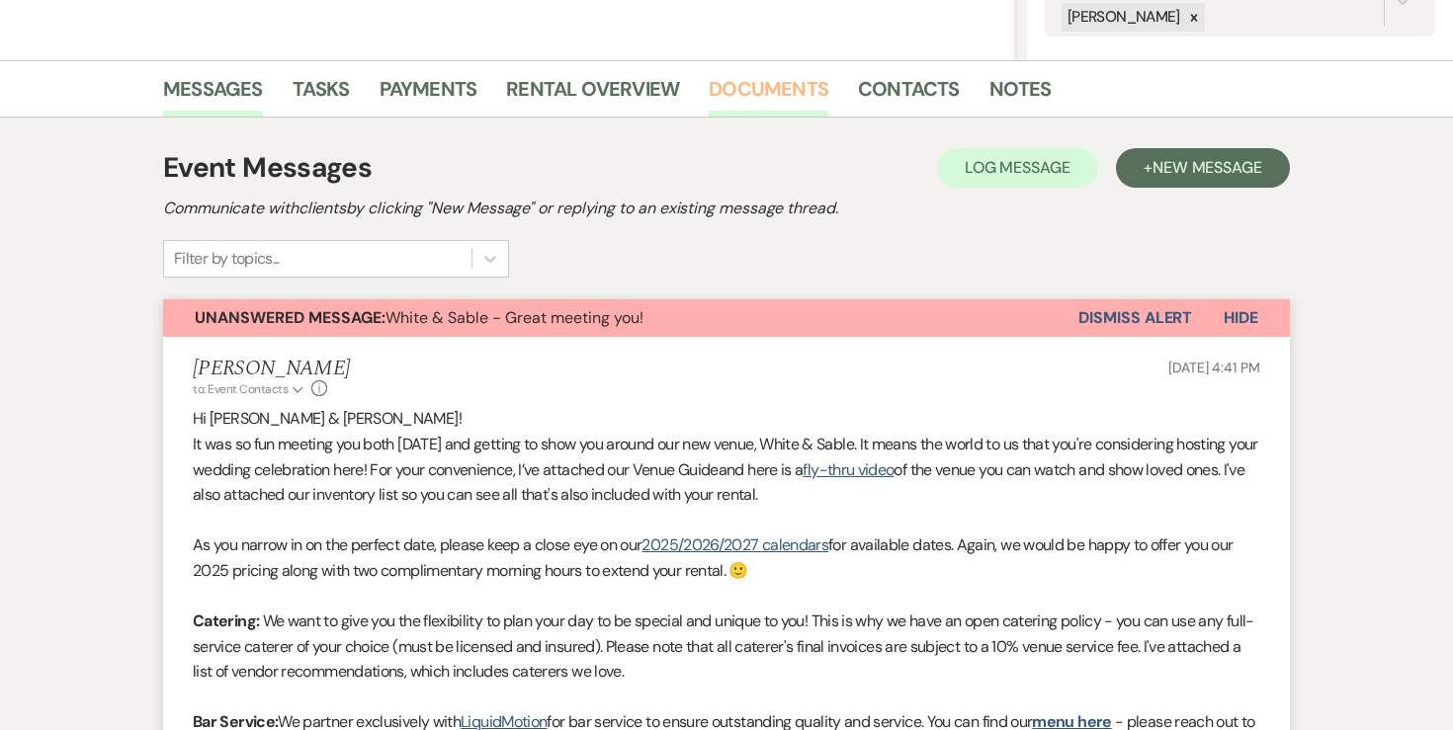
click at [750, 92] on link "Documents" at bounding box center [769, 94] width 120 height 43
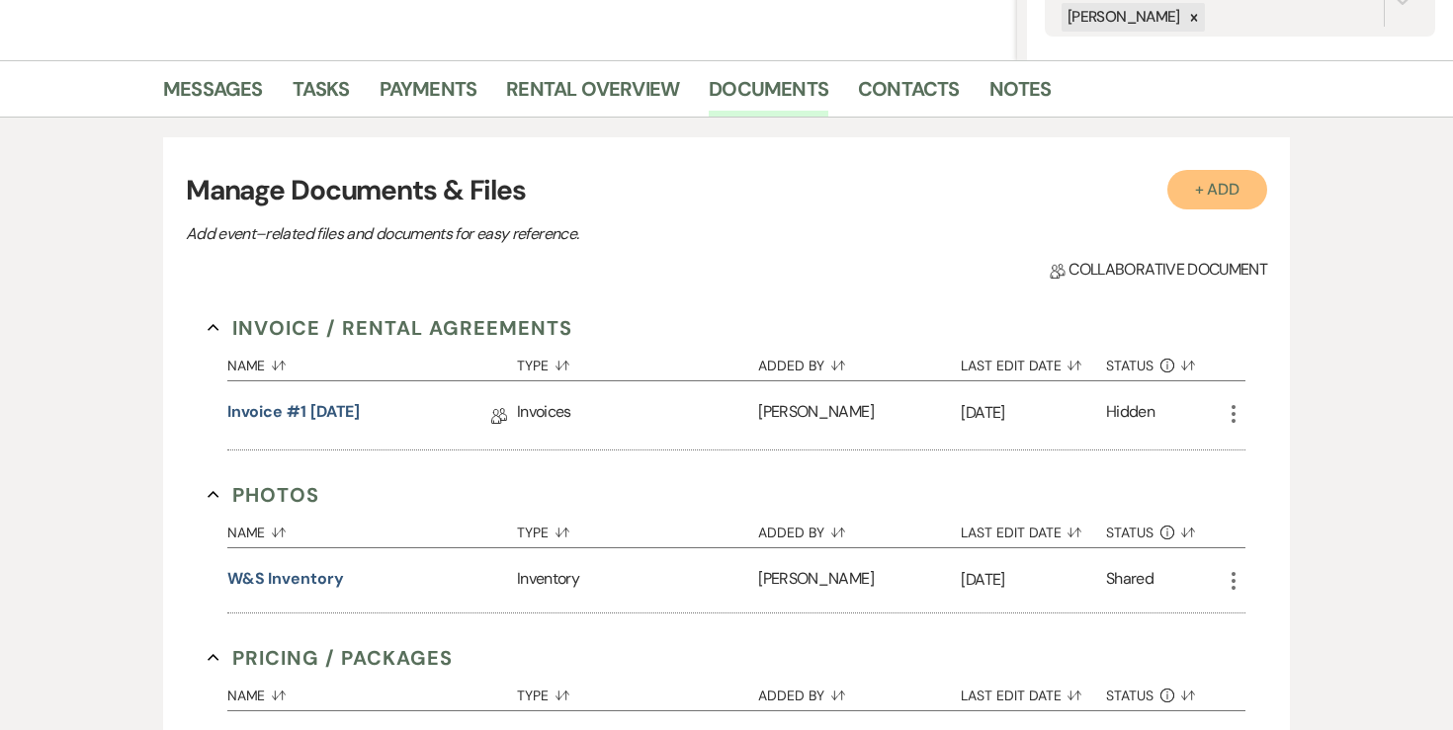
click at [1242, 189] on button "+ Add" at bounding box center [1217, 190] width 101 height 40
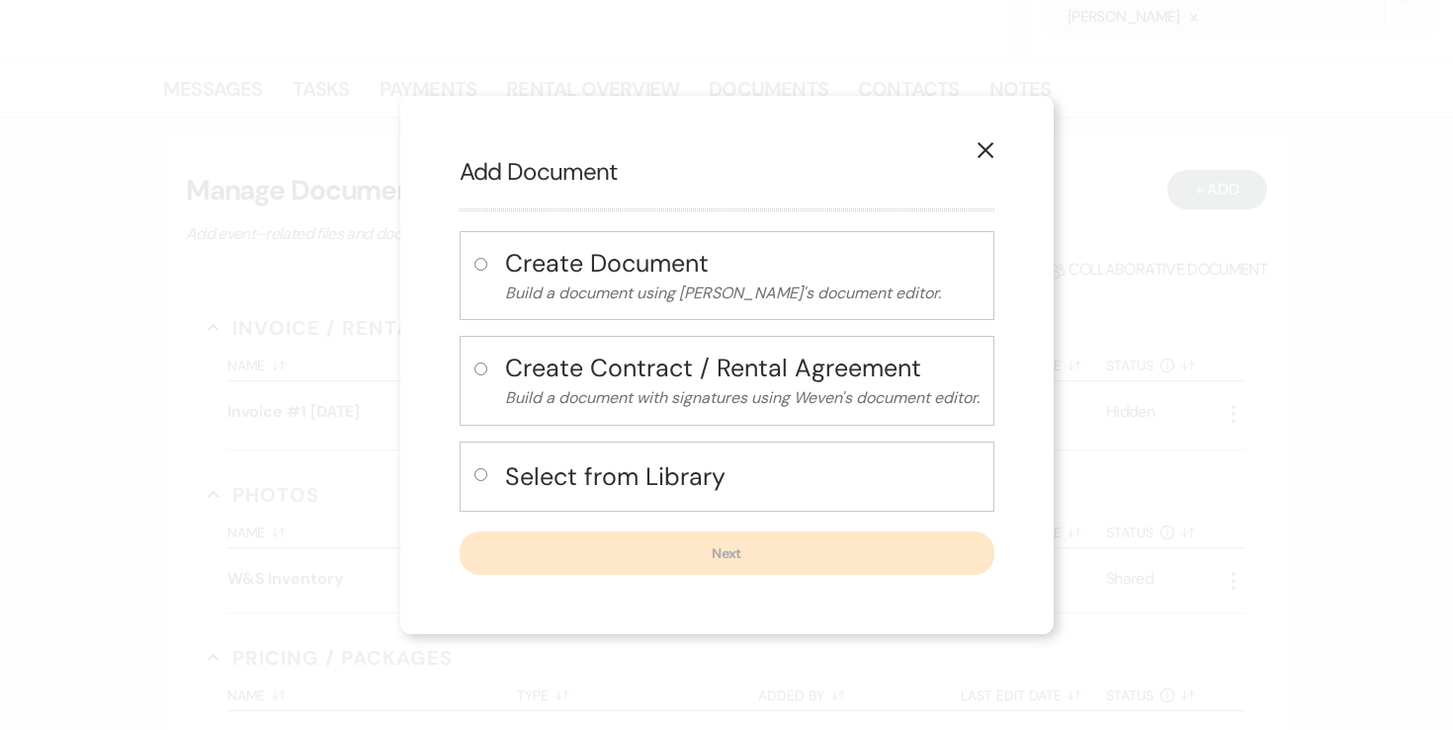
click at [468, 473] on div "Select from Library" at bounding box center [727, 477] width 535 height 70
click at [481, 476] on input "radio" at bounding box center [480, 475] width 13 height 13
radio input "true"
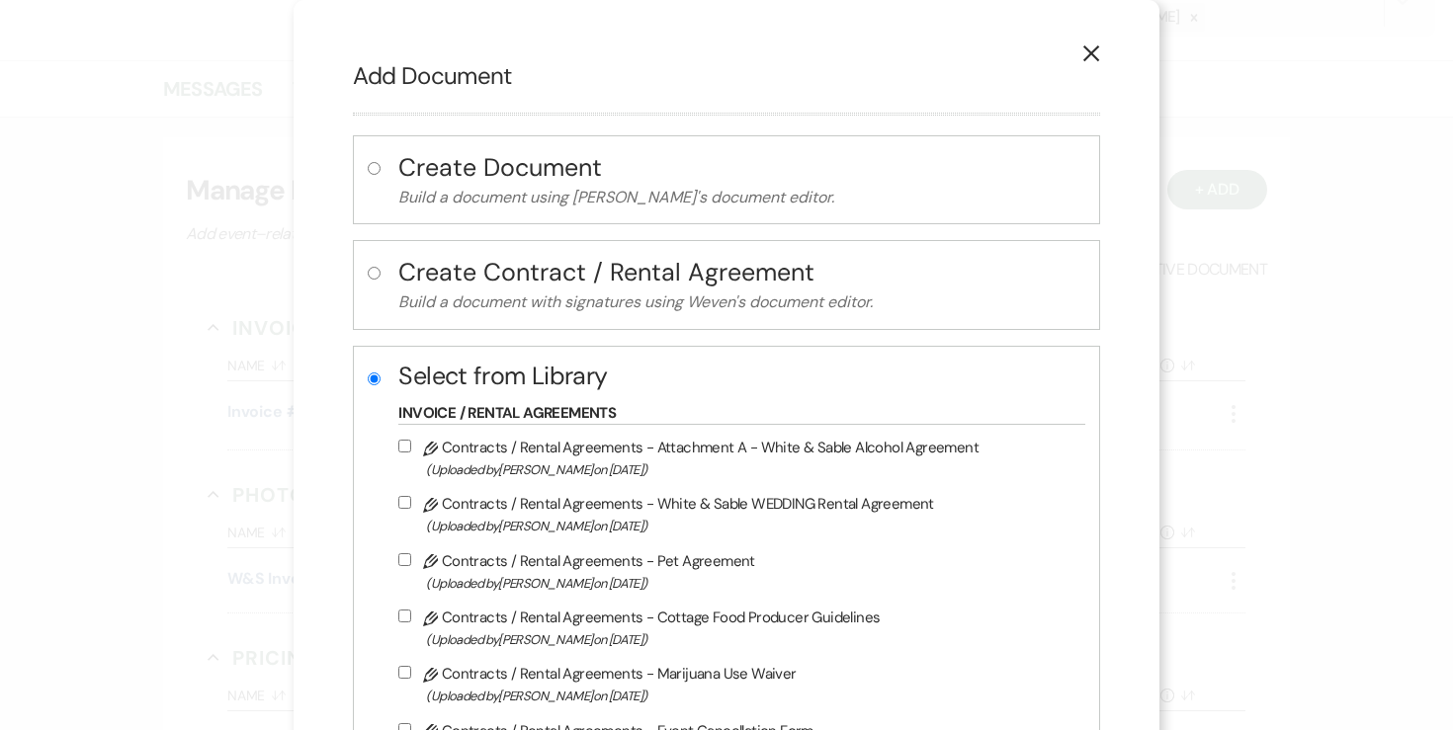
click at [411, 503] on input "Pencil Contracts / Rental Agreements - White & Sable WEDDING Rental Agreement (…" at bounding box center [404, 502] width 13 height 13
checkbox input "true"
click at [411, 442] on input "Pencil Contracts / Rental Agreements - Attachment A - White & Sable Alcohol Agr…" at bounding box center [404, 446] width 13 height 13
checkbox input "true"
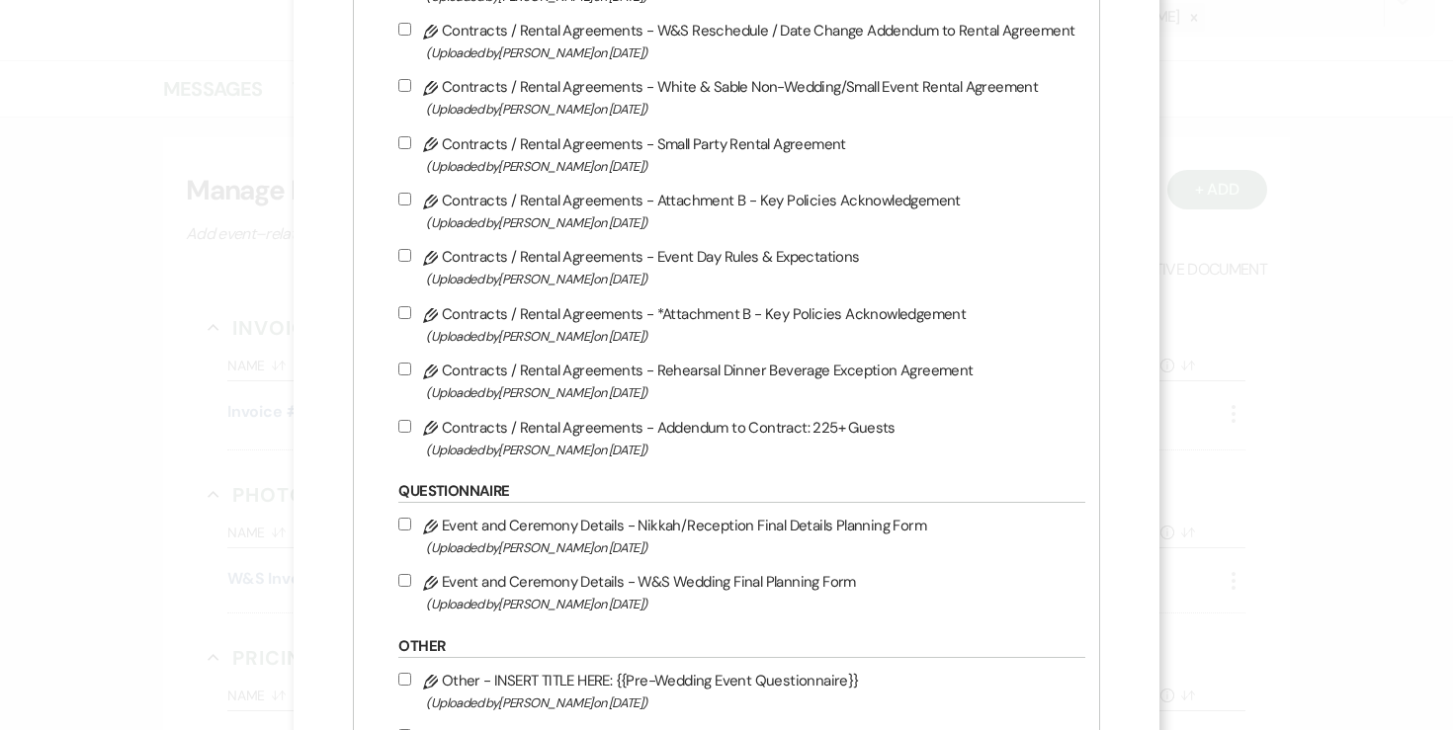
scroll to position [1136, 0]
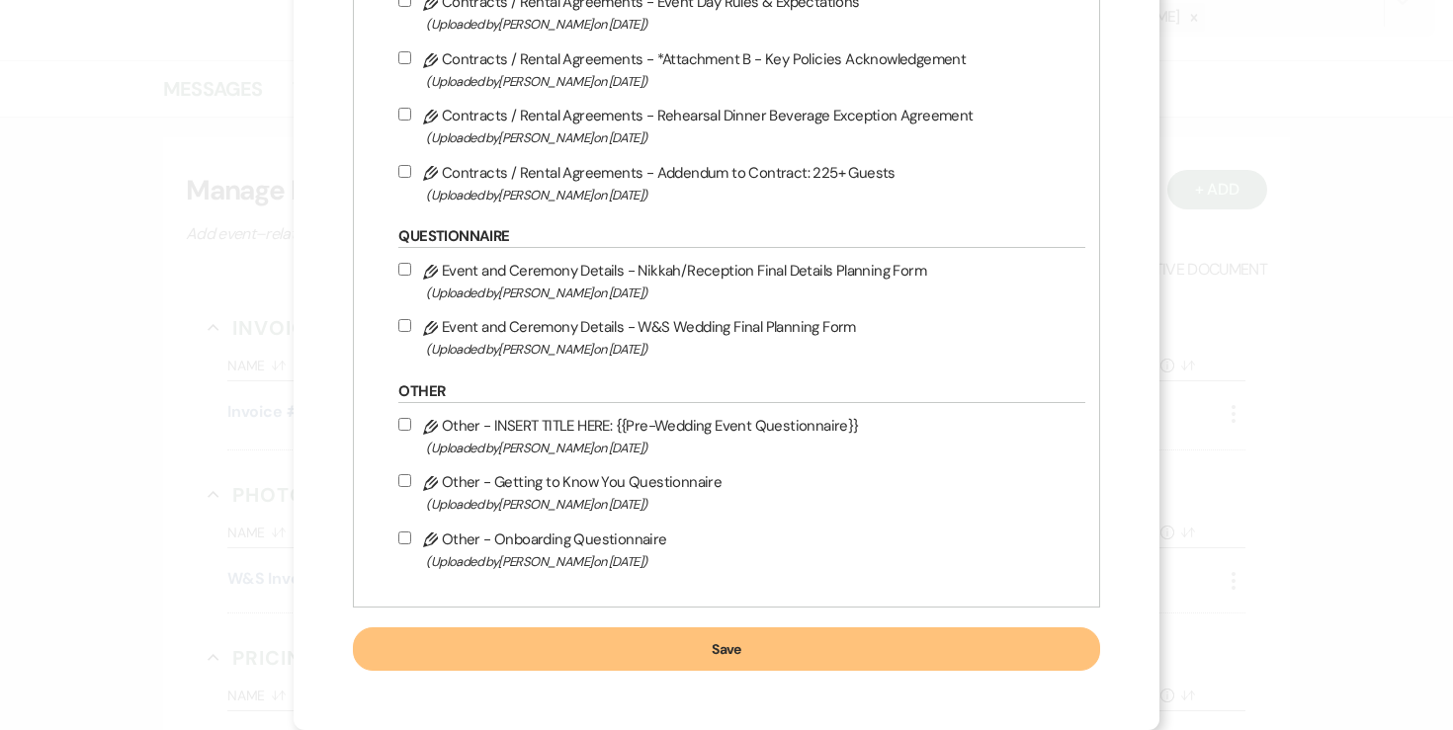
click at [788, 646] on button "Save" at bounding box center [726, 649] width 746 height 43
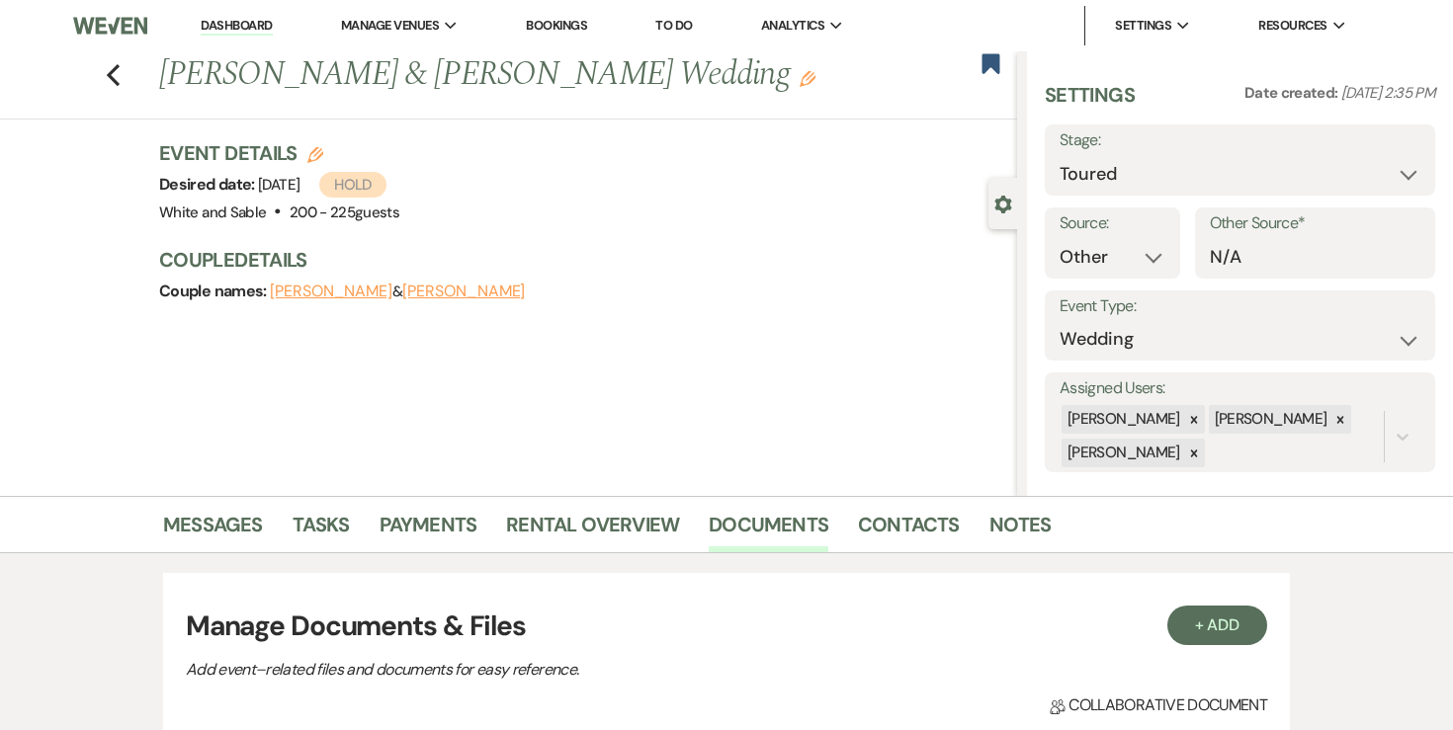
scroll to position [55, 0]
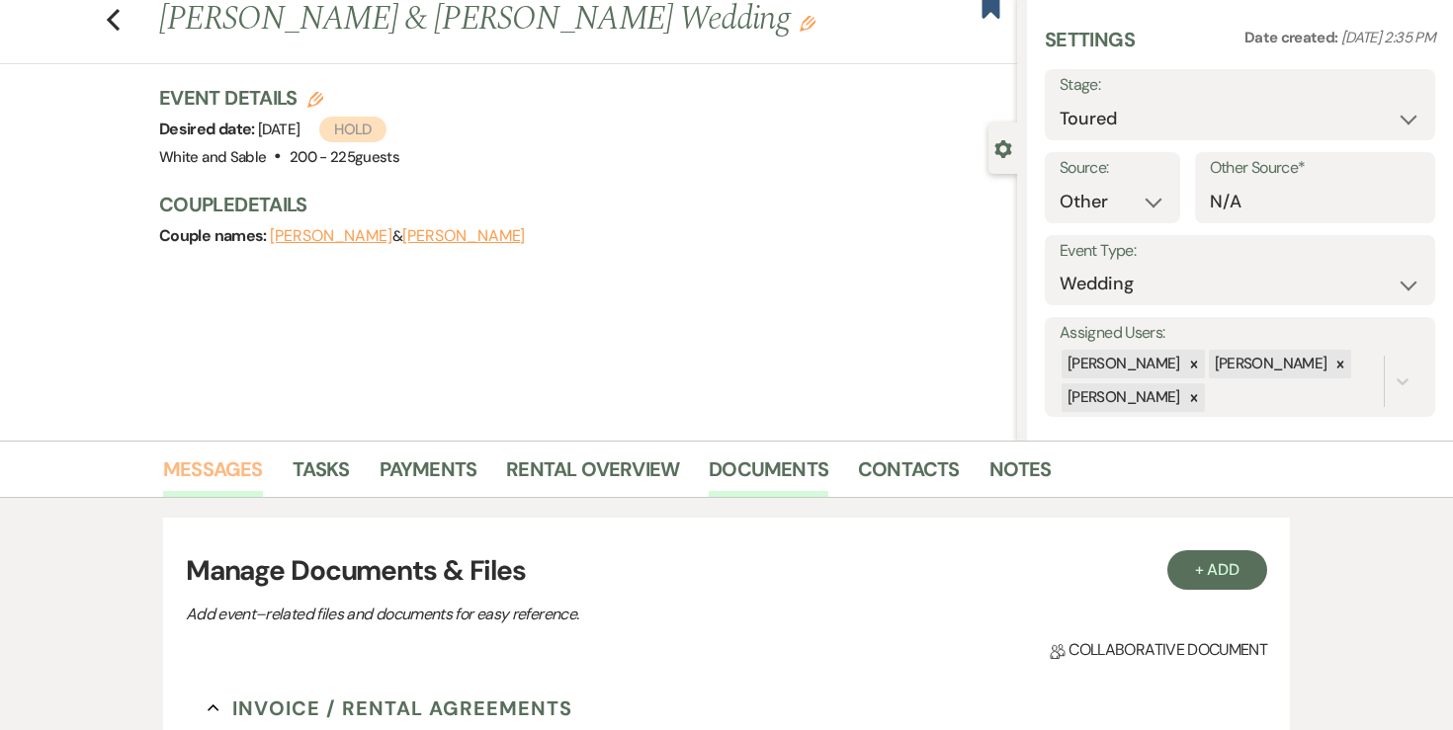
click at [220, 468] on link "Messages" at bounding box center [213, 475] width 100 height 43
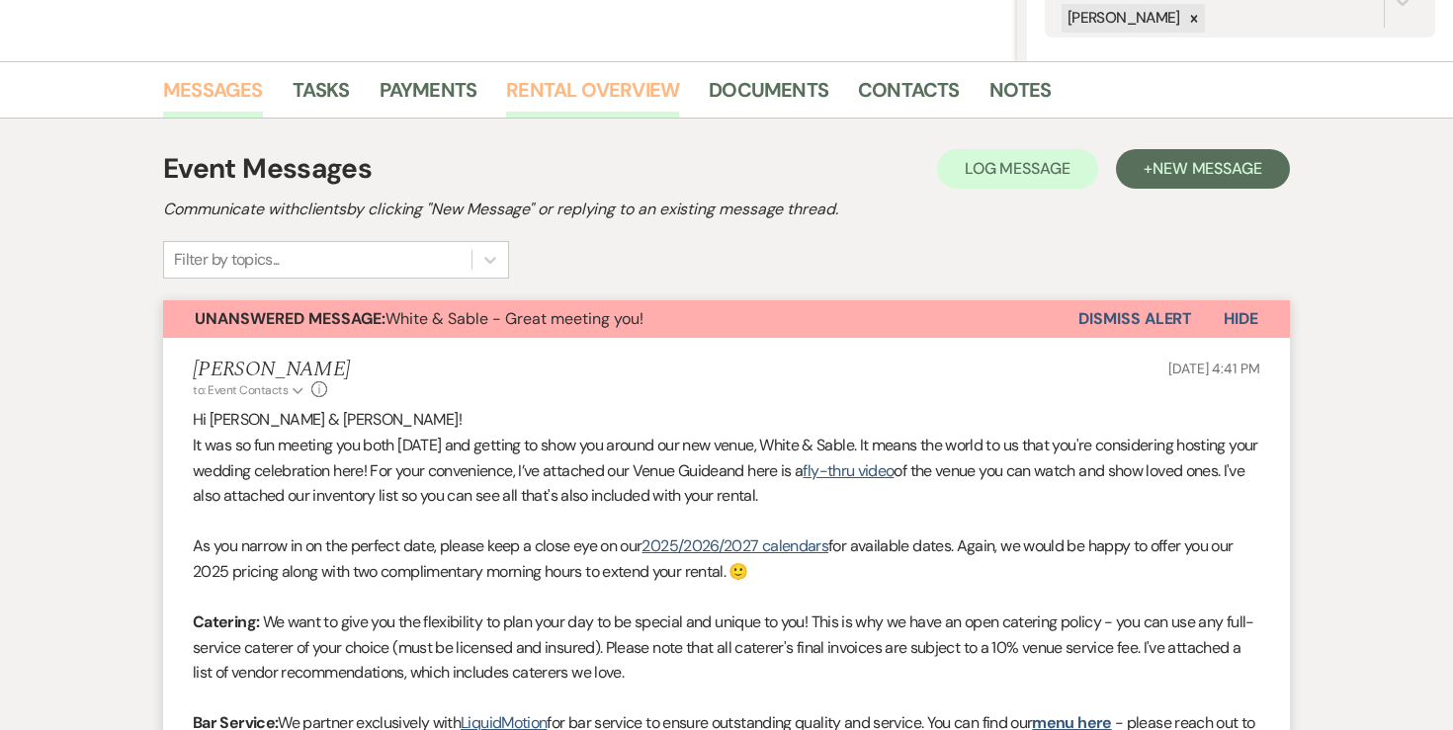
scroll to position [445, 0]
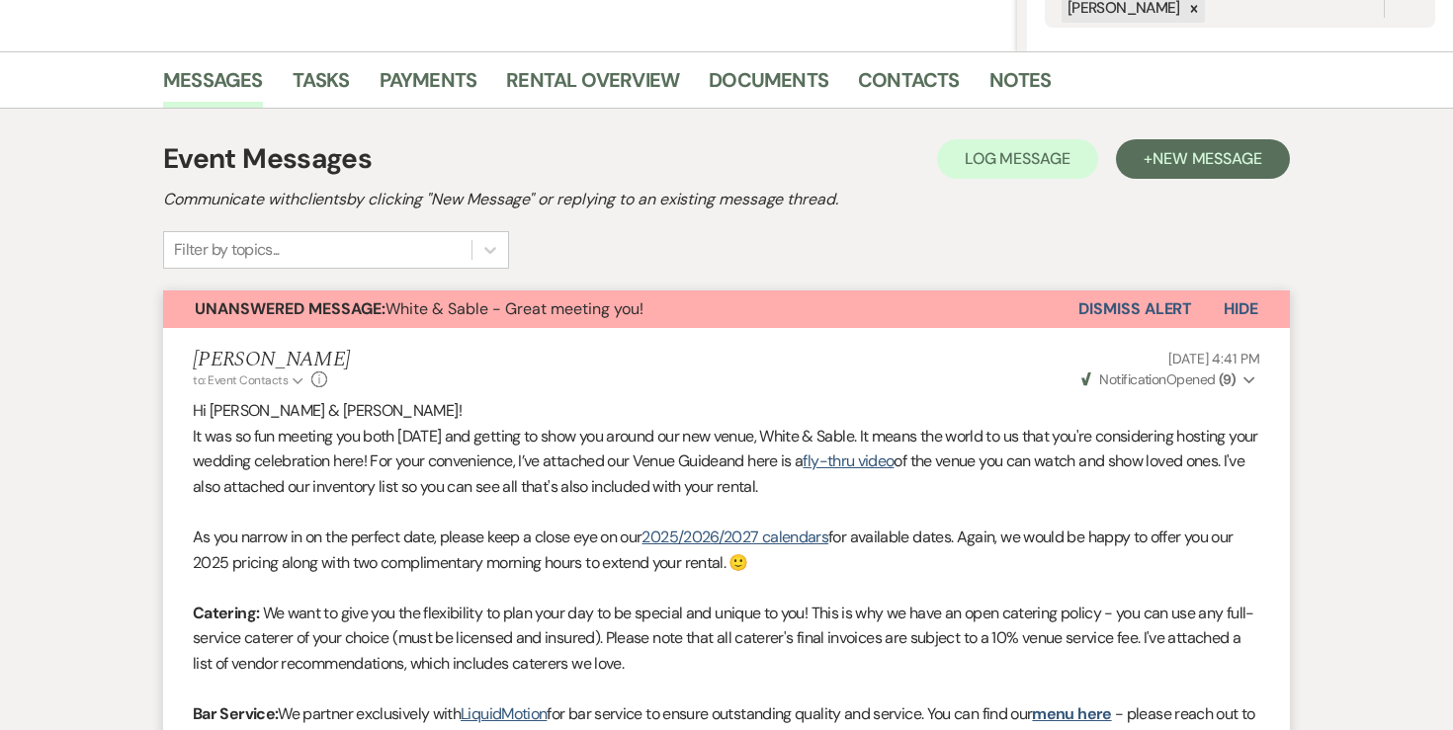
click at [1154, 179] on div "Event Messages Log Log Message + New Message" at bounding box center [726, 159] width 1127 height 42
click at [1156, 162] on span "New Message" at bounding box center [1208, 158] width 110 height 21
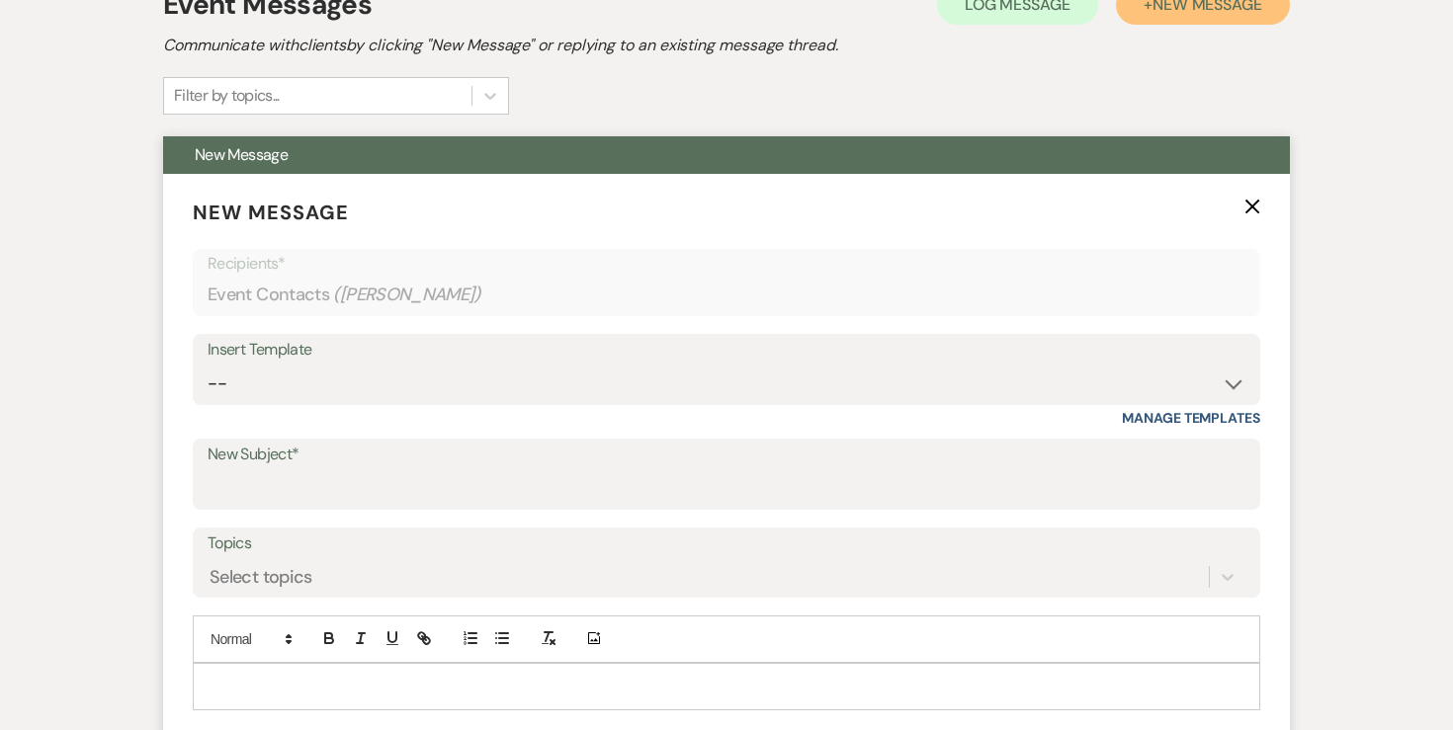
scroll to position [854, 0]
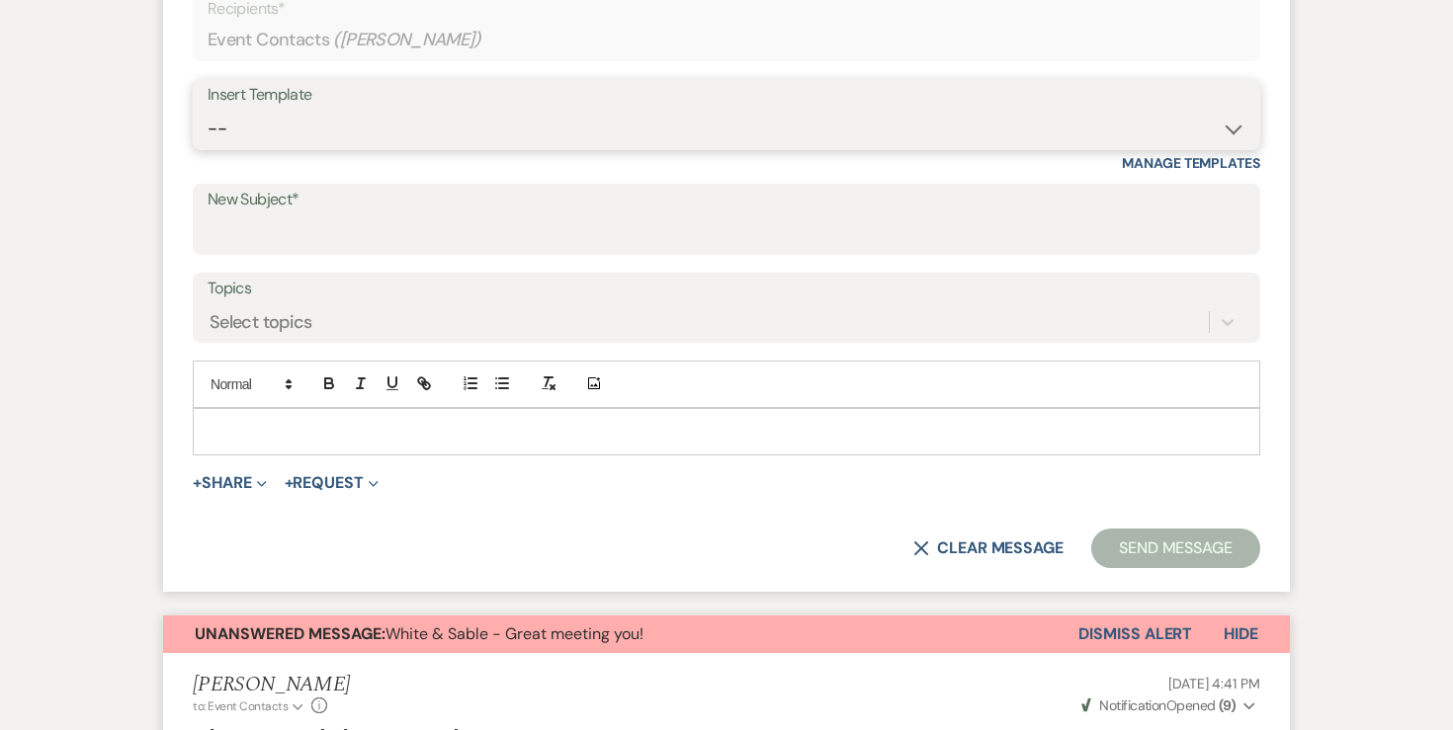
click at [593, 132] on select "-- Inquiry Response (Venue Guide) Schedule - Venue Tour Appt Confirmation Sched…" at bounding box center [727, 129] width 1038 height 39
select select "3330"
type input "Next Steps for Booking: Your wedding day contract from White & Sable! 💕💍"
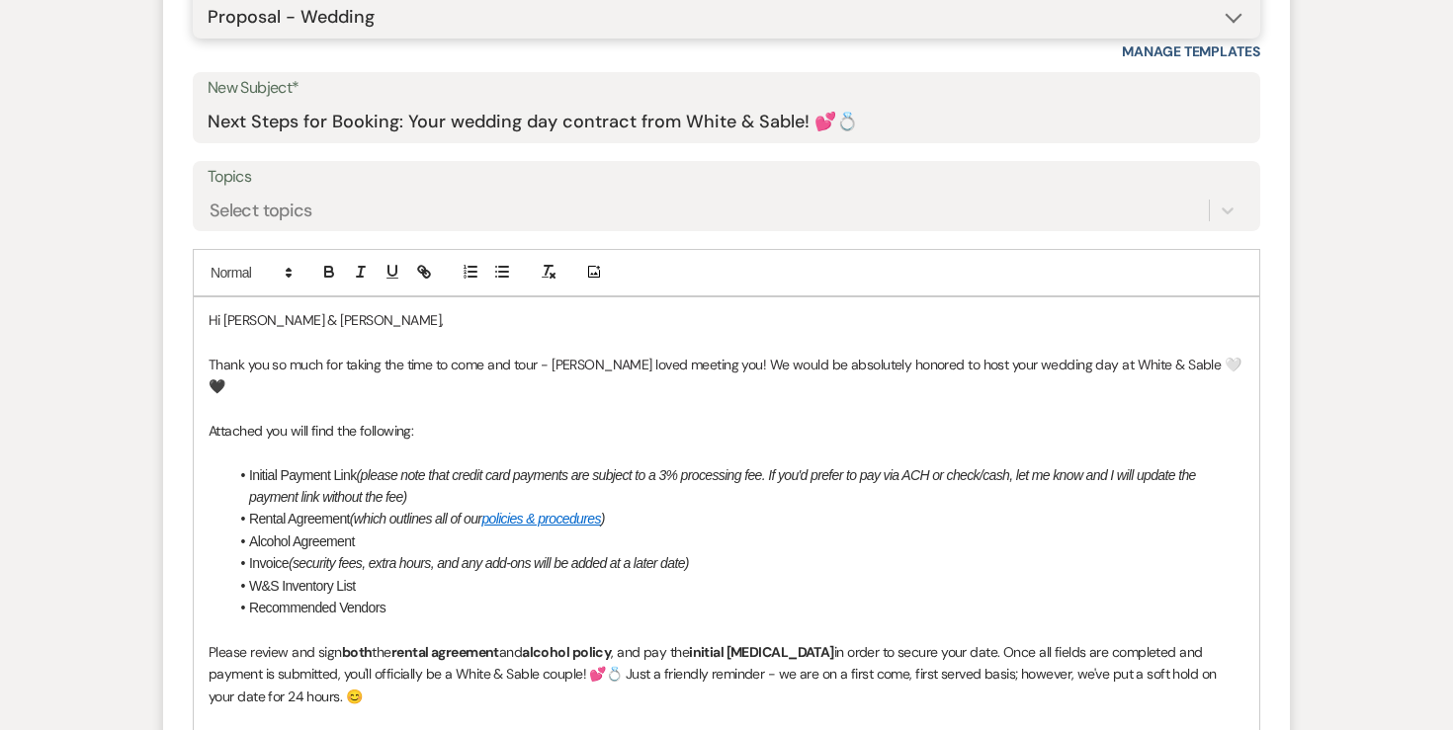
scroll to position [967, 0]
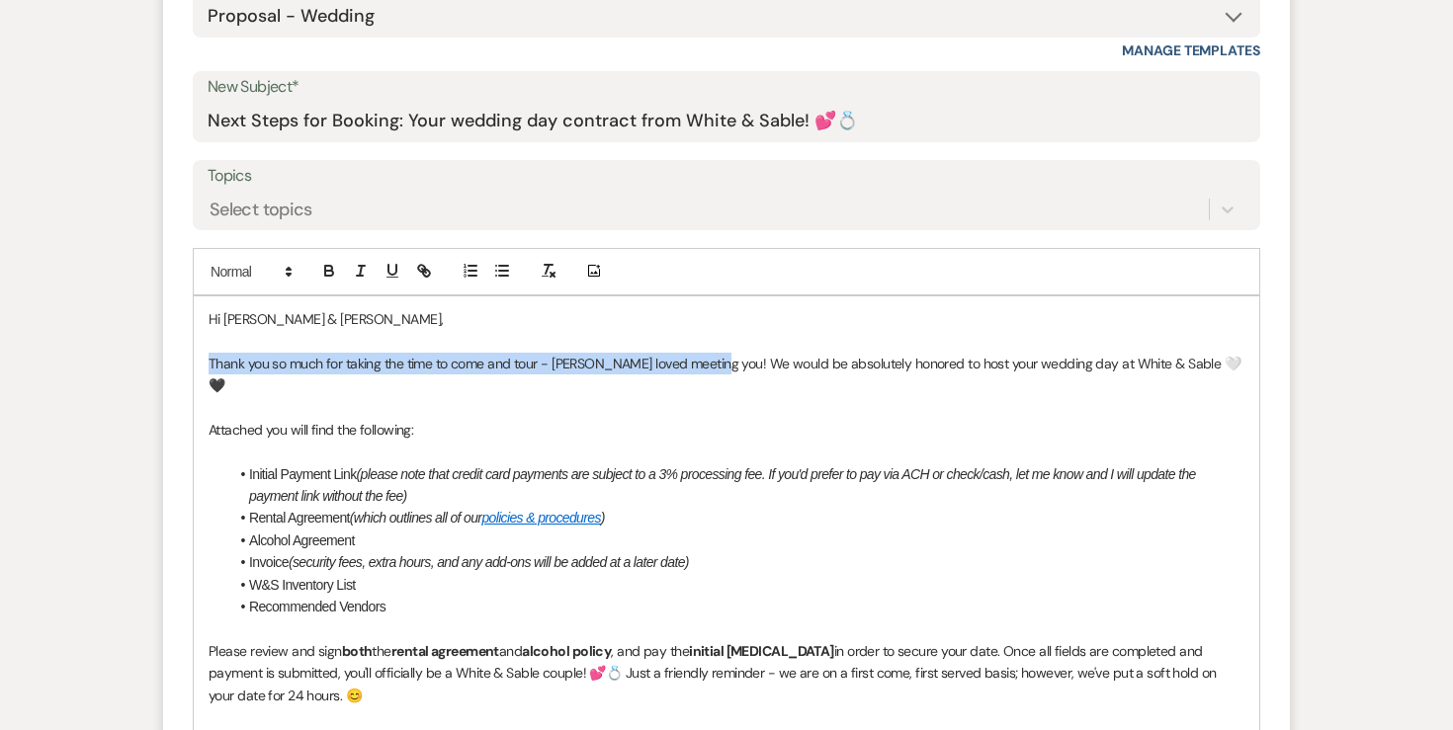
drag, startPoint x: 713, startPoint y: 364, endPoint x: 168, endPoint y: 357, distance: 544.7
click at [168, 357] on form "New Message X Draft saved! Recipients* Event Contacts ( [PERSON_NAME] Mua ) Ins…" at bounding box center [726, 490] width 1127 height 1369
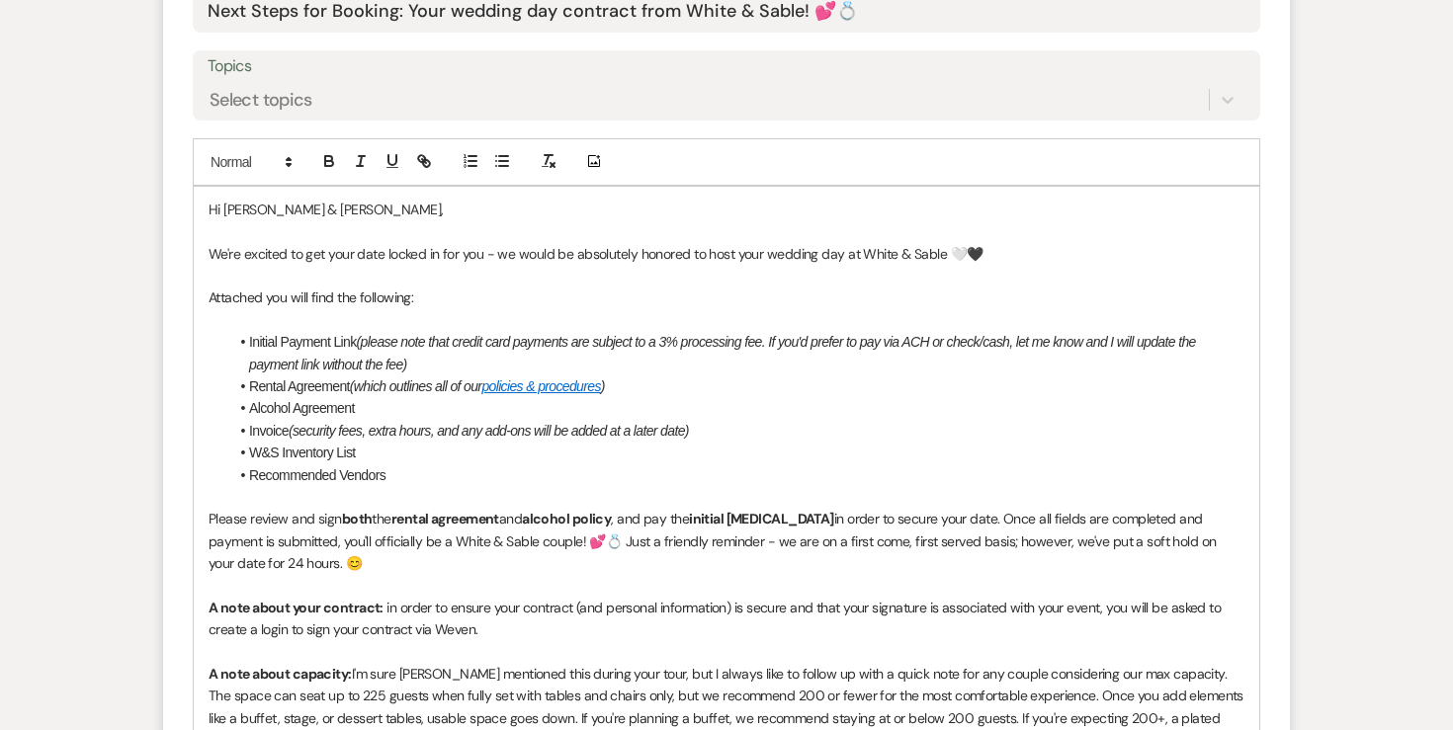
scroll to position [1103, 0]
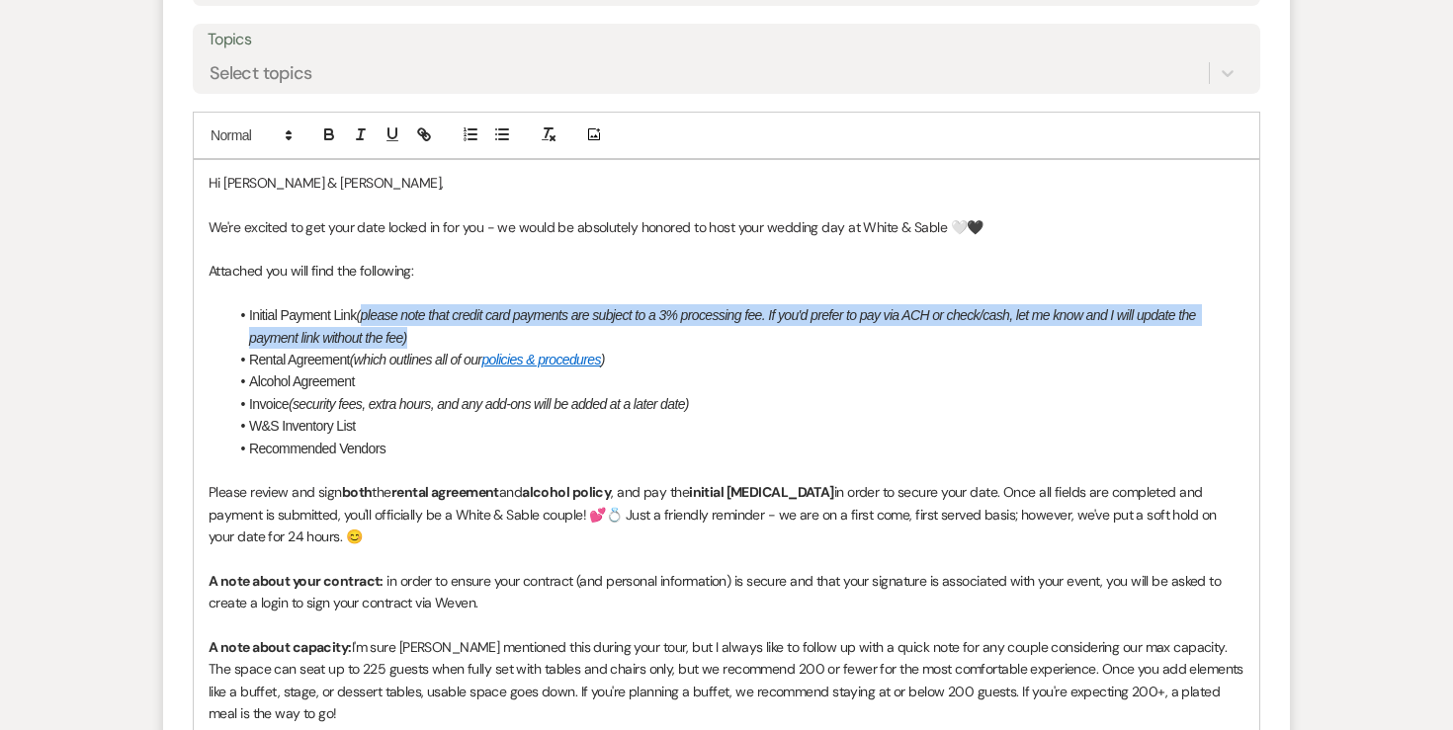
drag, startPoint x: 428, startPoint y: 332, endPoint x: 365, endPoint y: 314, distance: 65.7
click at [365, 314] on li "Initial Payment Link (please note that credit card payments are subject to a 3%…" at bounding box center [736, 326] width 1016 height 44
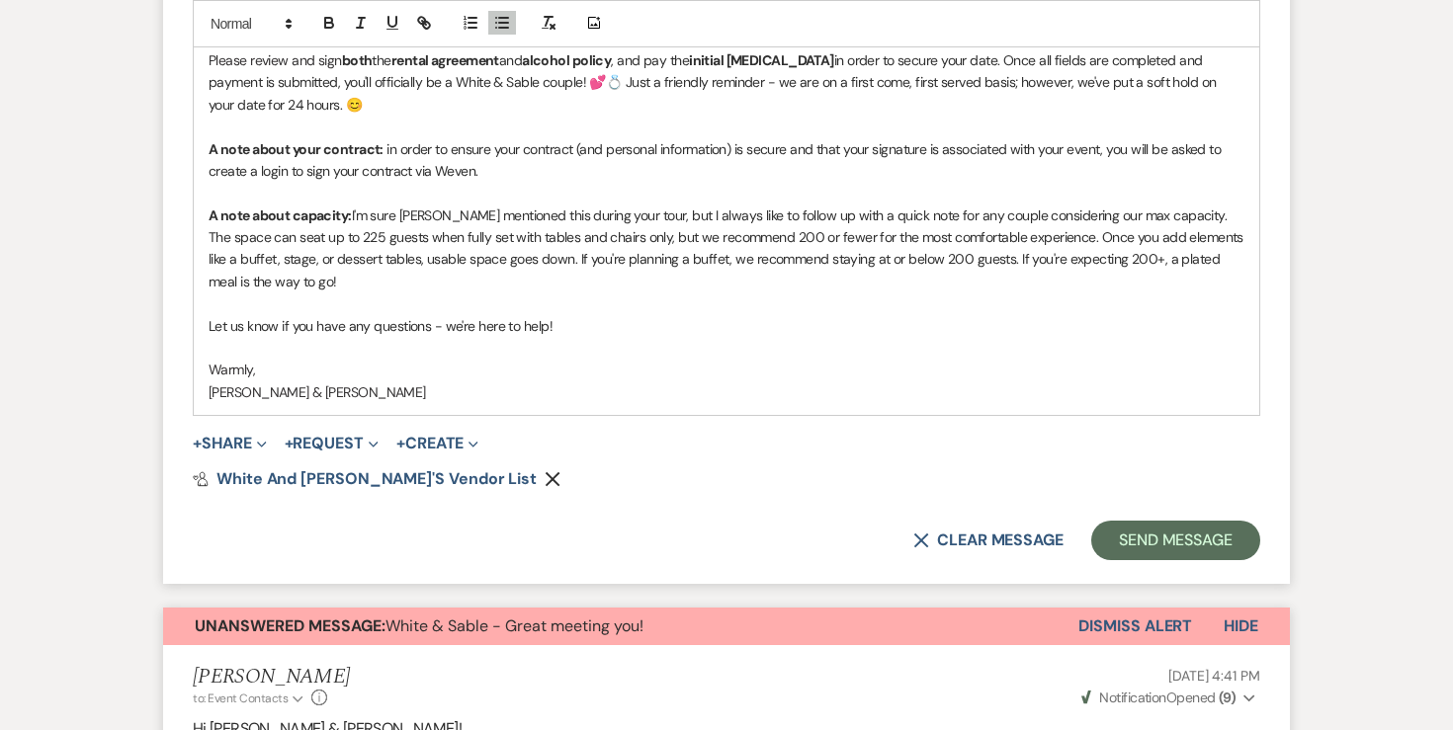
scroll to position [1420, 0]
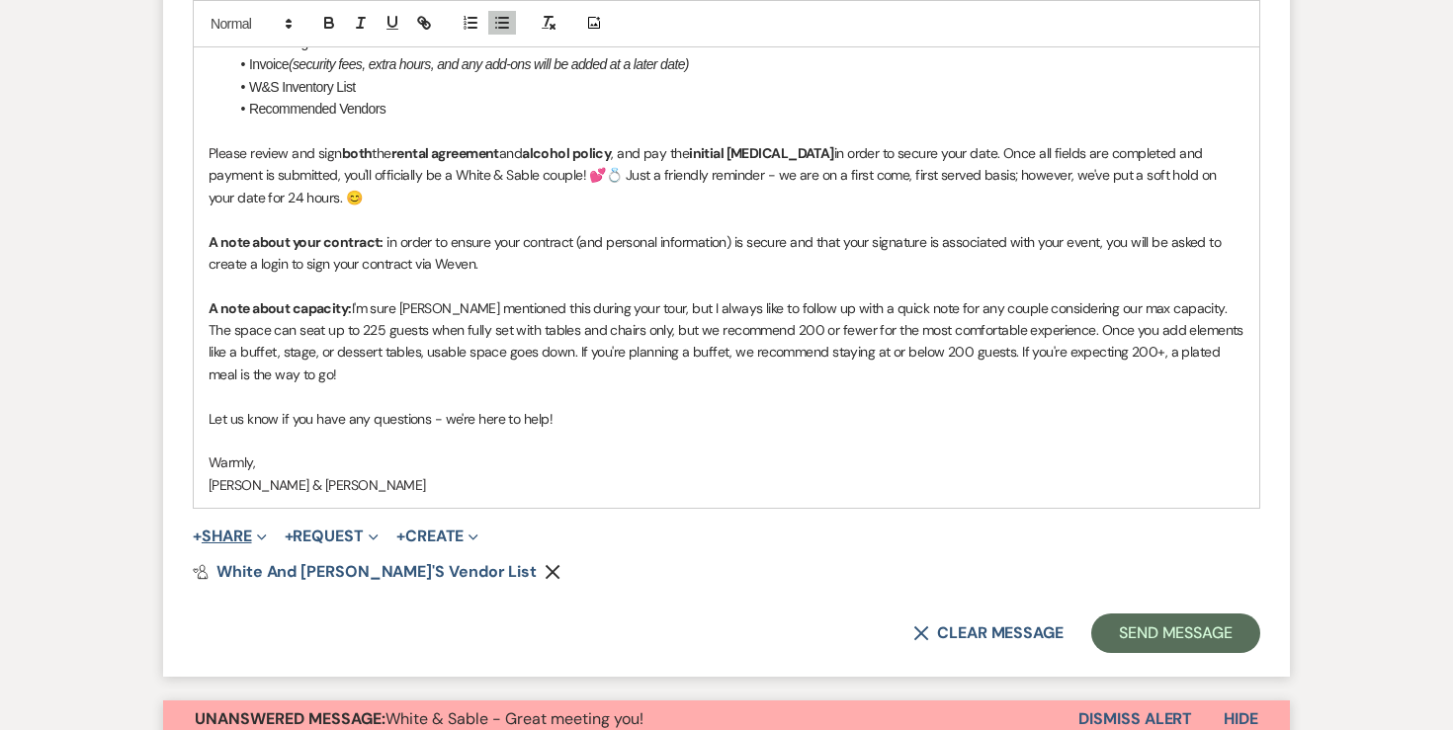
click at [248, 534] on button "+ Share Expand" at bounding box center [230, 537] width 74 height 16
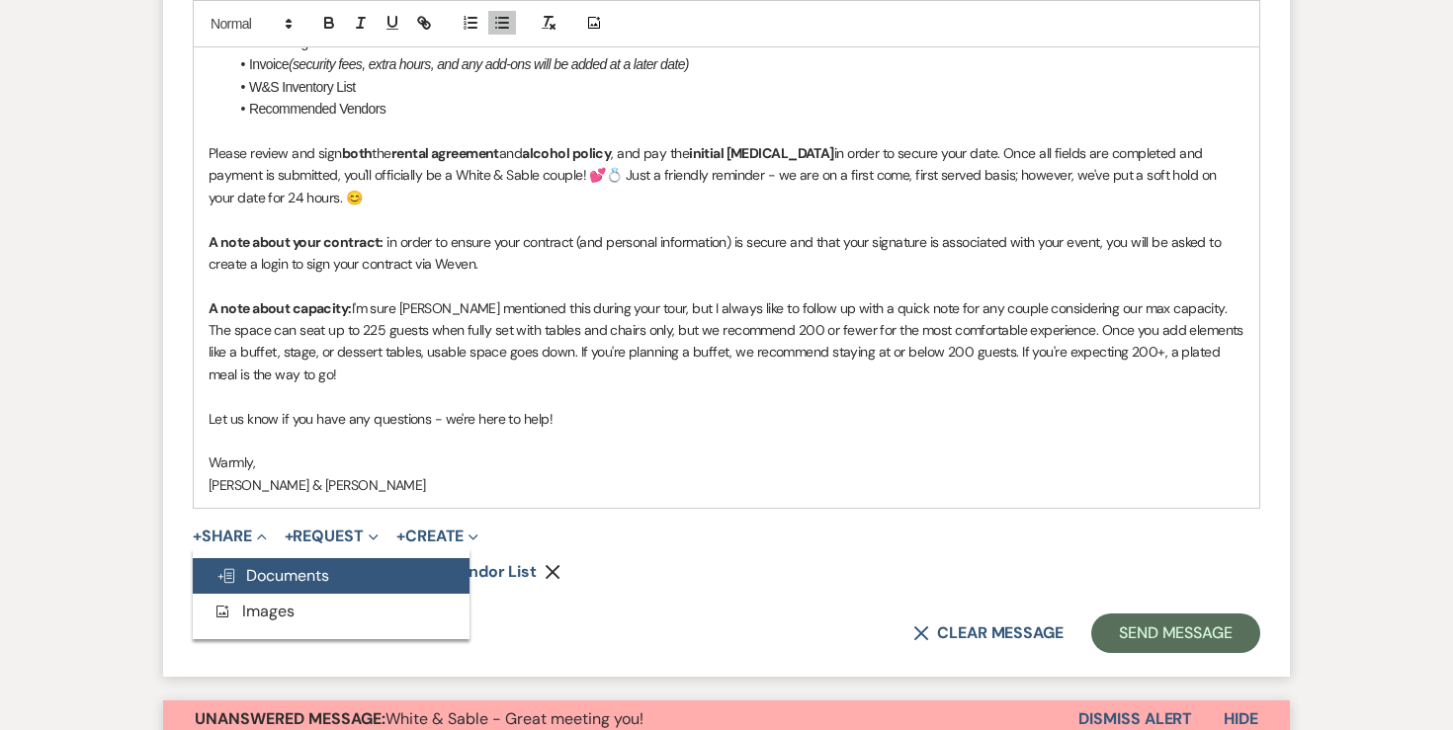
click at [245, 570] on span "Doc Upload Documents" at bounding box center [272, 575] width 113 height 21
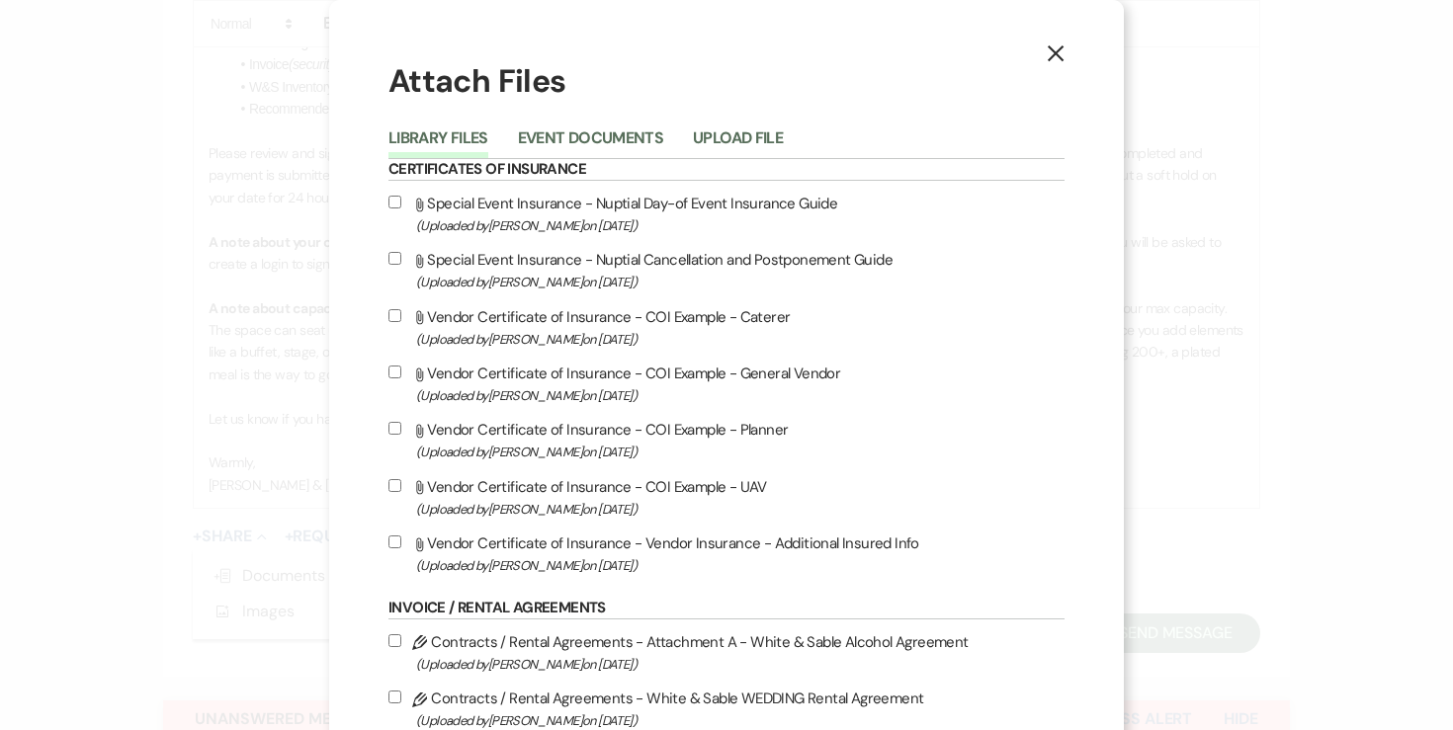
click at [608, 165] on h6 "Certificates of Insurance" at bounding box center [726, 170] width 676 height 22
click at [608, 140] on button "Event Documents" at bounding box center [590, 144] width 145 height 28
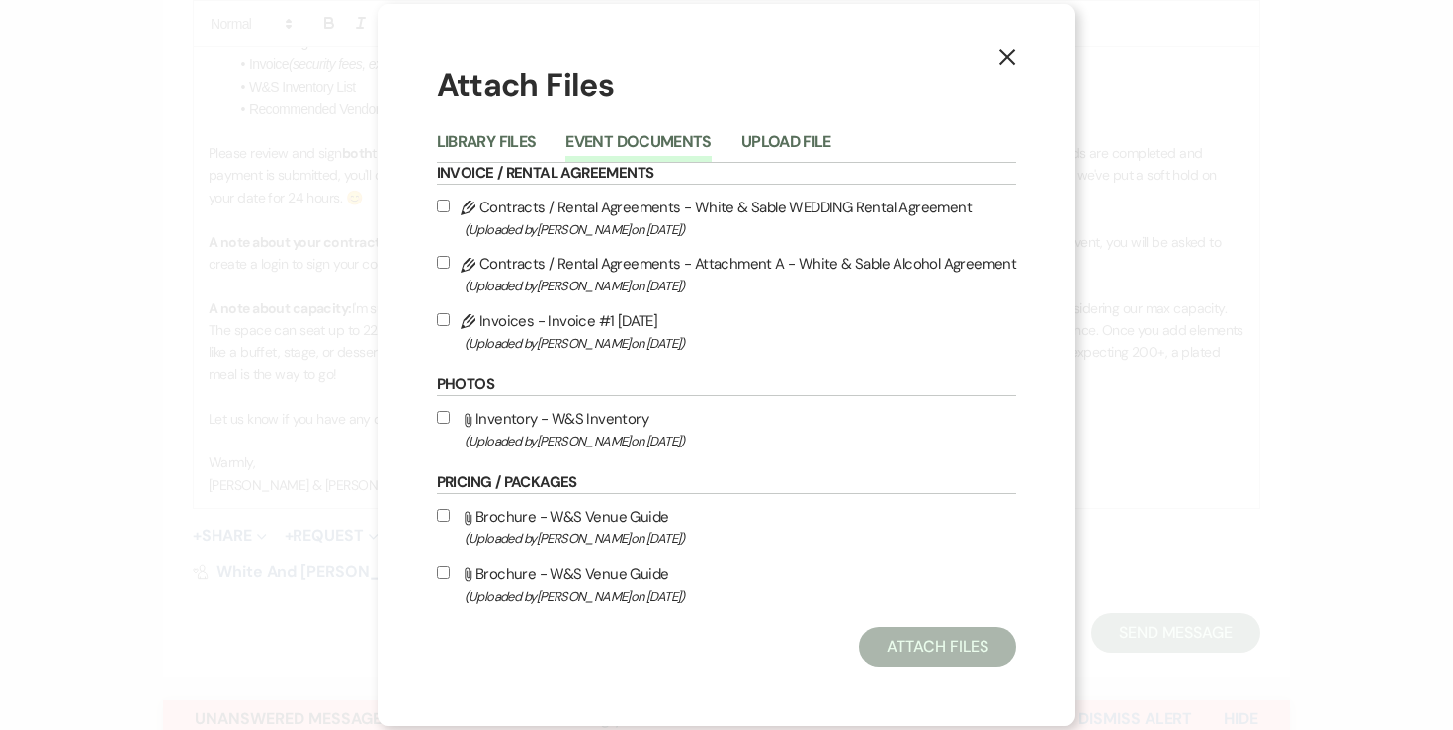
click at [448, 260] on input "Pencil Contracts / Rental Agreements - Attachment A - White & Sable Alcohol Agr…" at bounding box center [443, 262] width 13 height 13
click at [448, 266] on input "Pencil Contracts / Rental Agreements - Attachment A - White & Sable Alcohol Agr…" at bounding box center [443, 262] width 13 height 13
checkbox input "false"
click at [1009, 59] on icon "X" at bounding box center [1007, 57] width 18 height 18
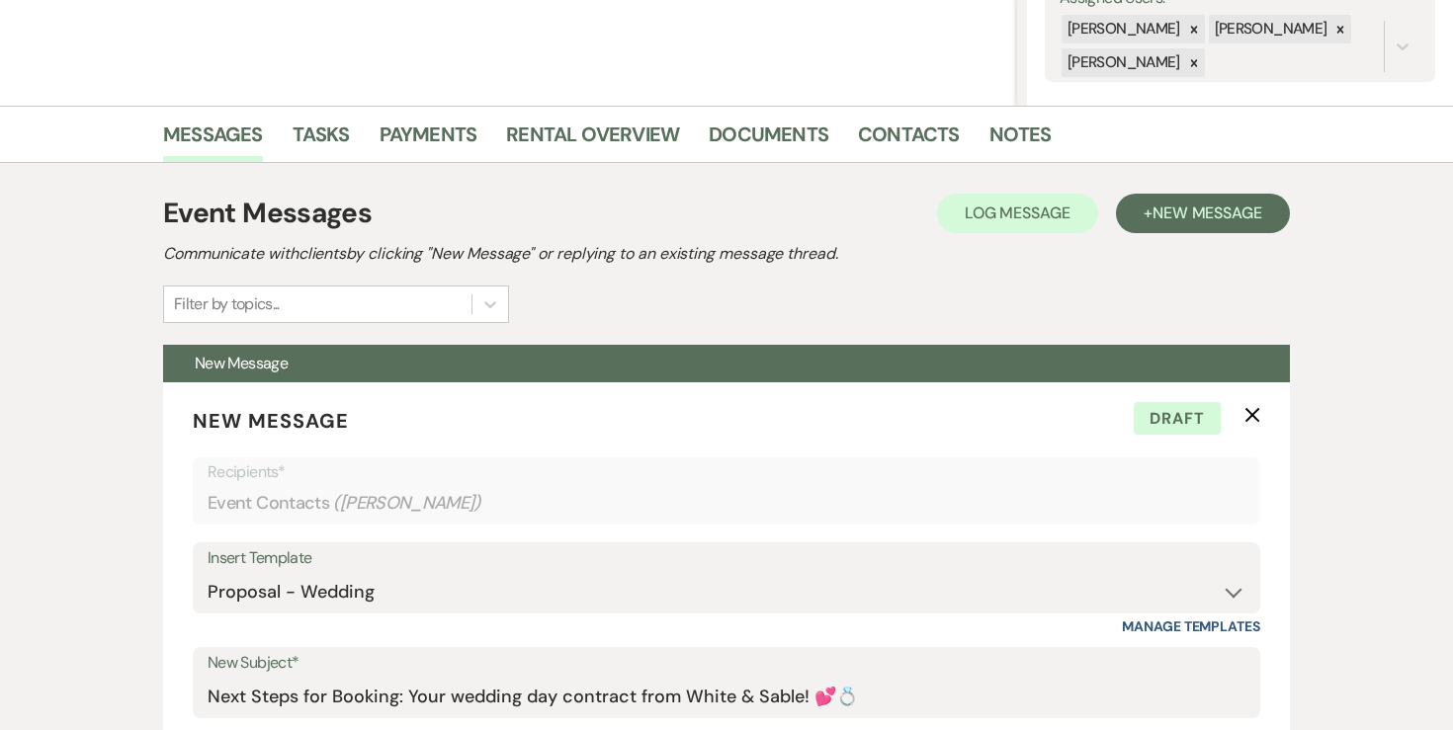
scroll to position [264, 0]
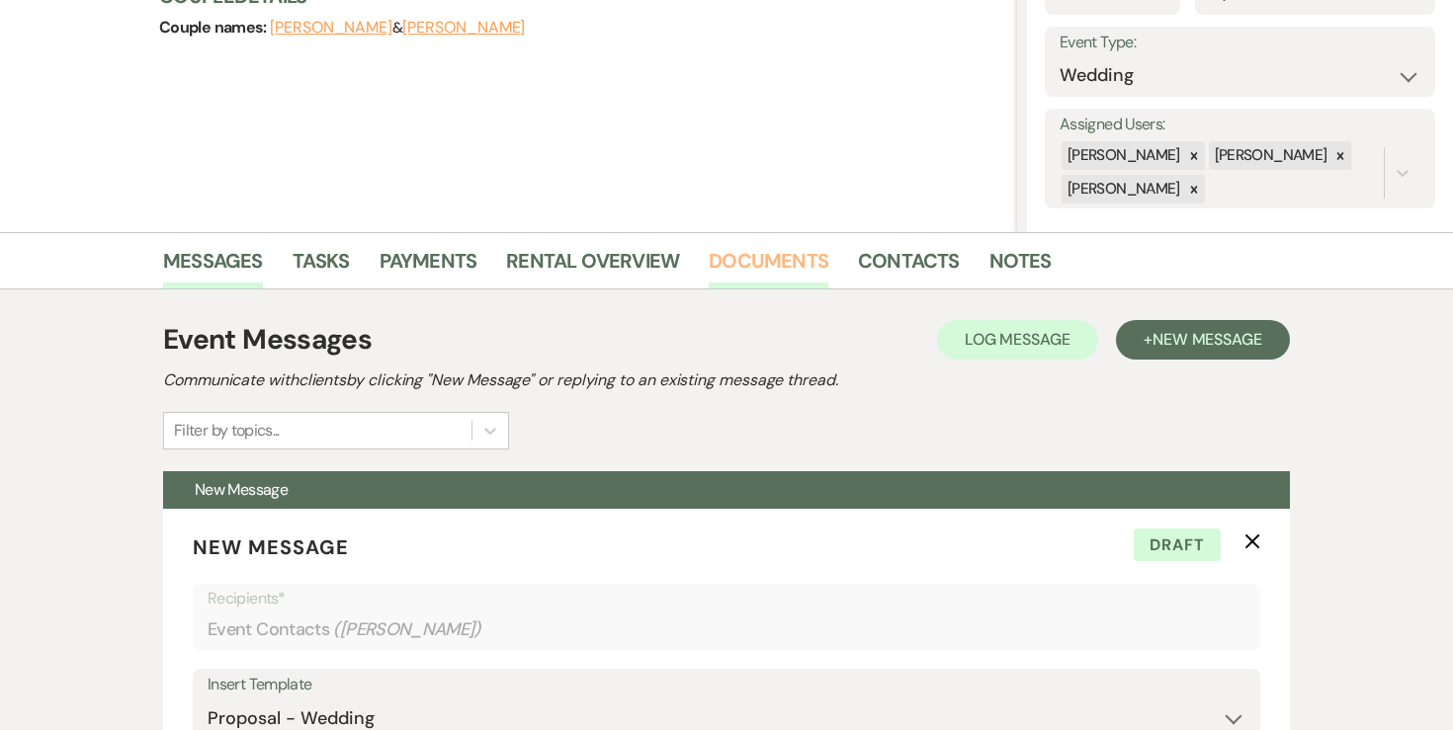
click at [753, 259] on link "Documents" at bounding box center [769, 266] width 120 height 43
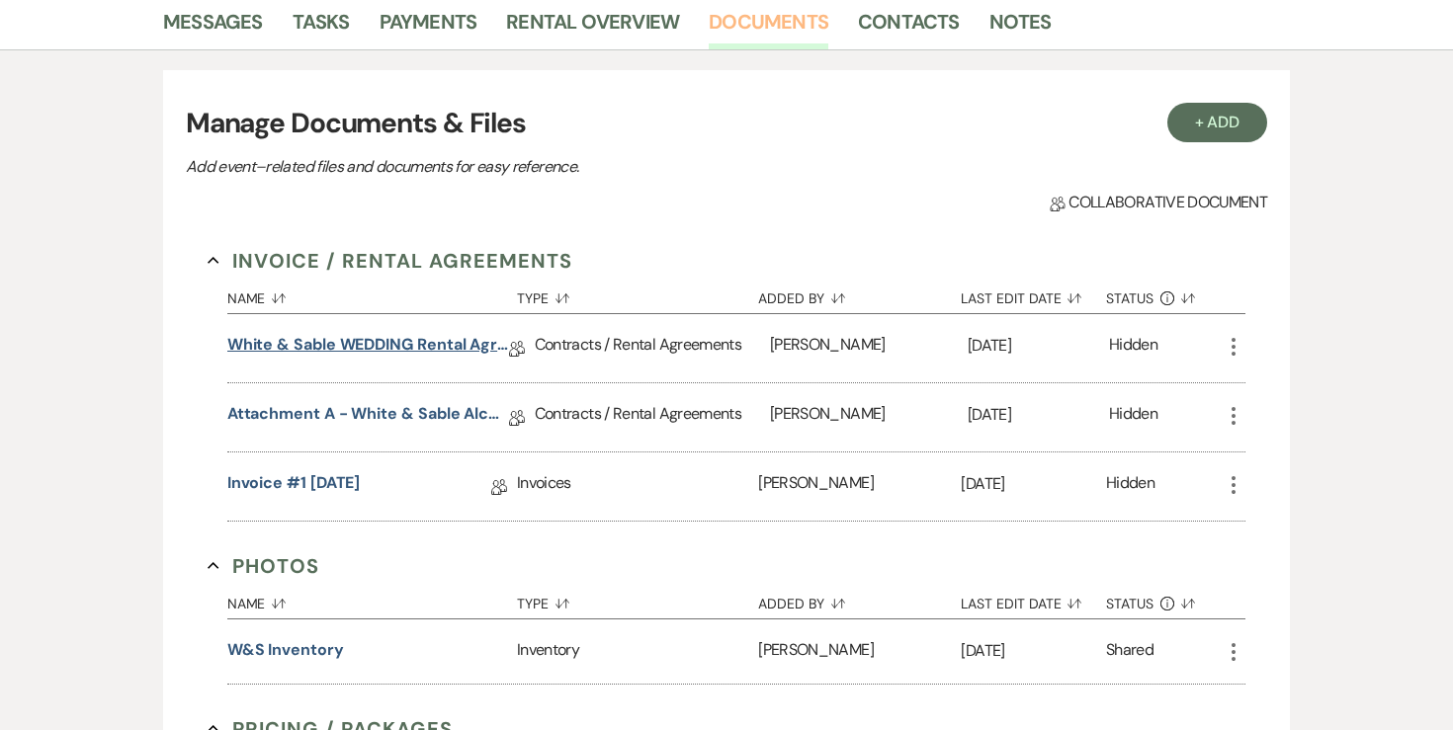
scroll to position [506, 0]
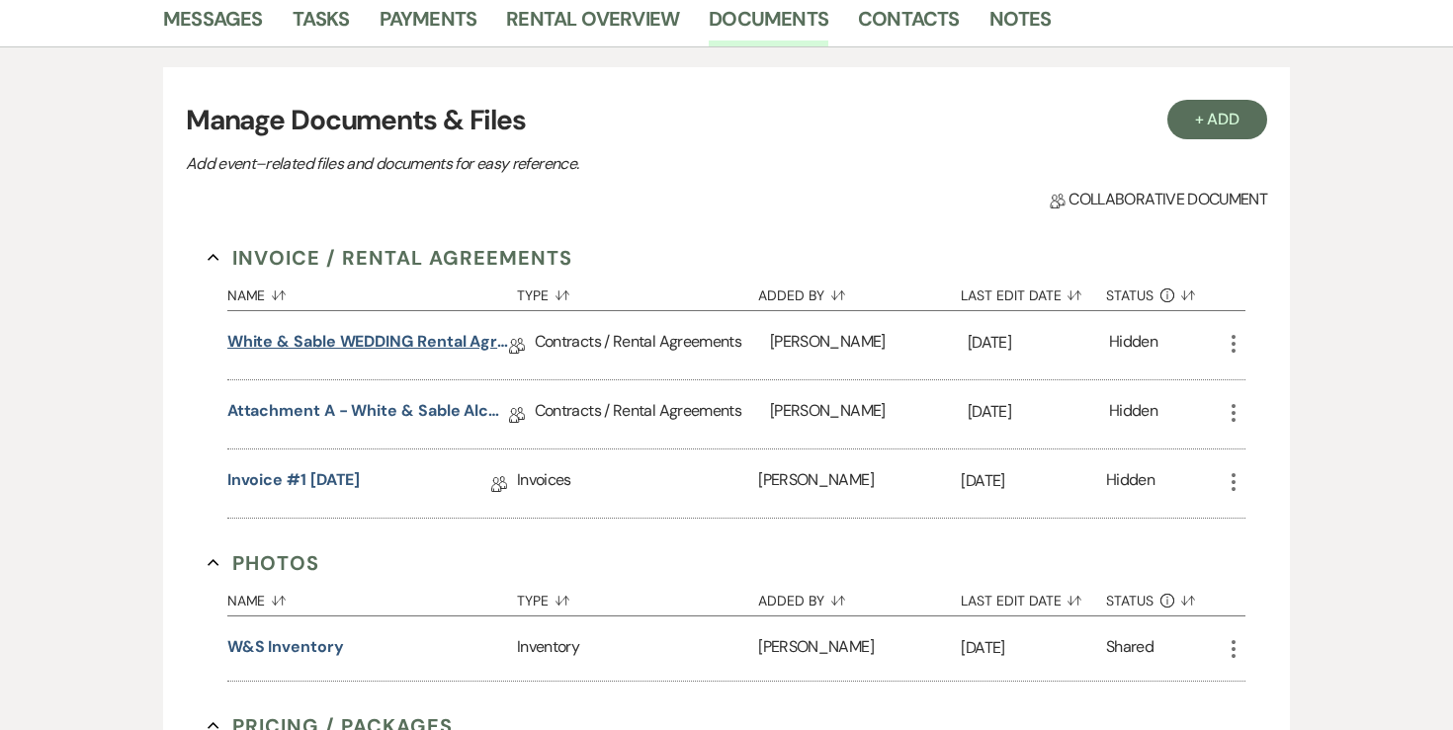
click at [405, 354] on link "White & Sable WEDDING Rental Agreement" at bounding box center [368, 345] width 282 height 31
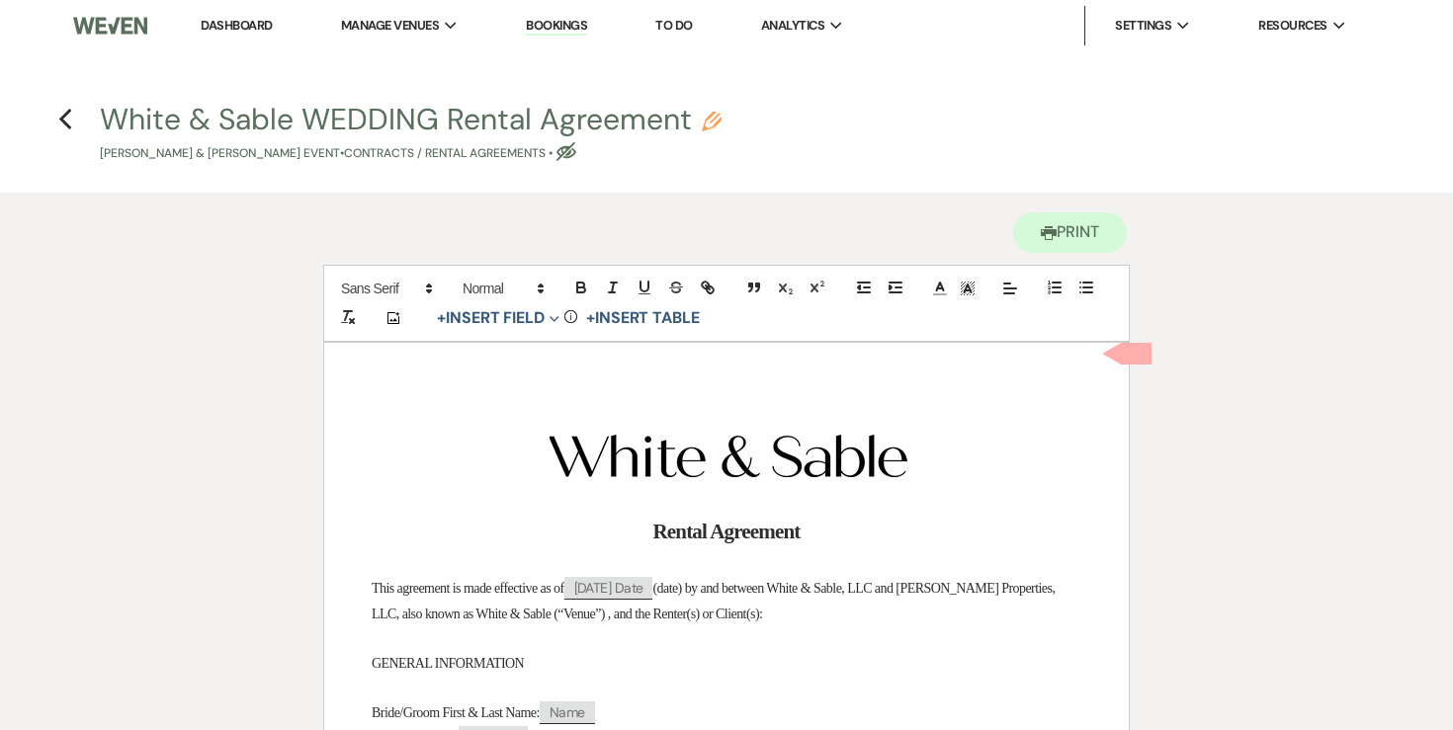
click at [716, 114] on icon "Pencil" at bounding box center [712, 122] width 20 height 20
select select "10"
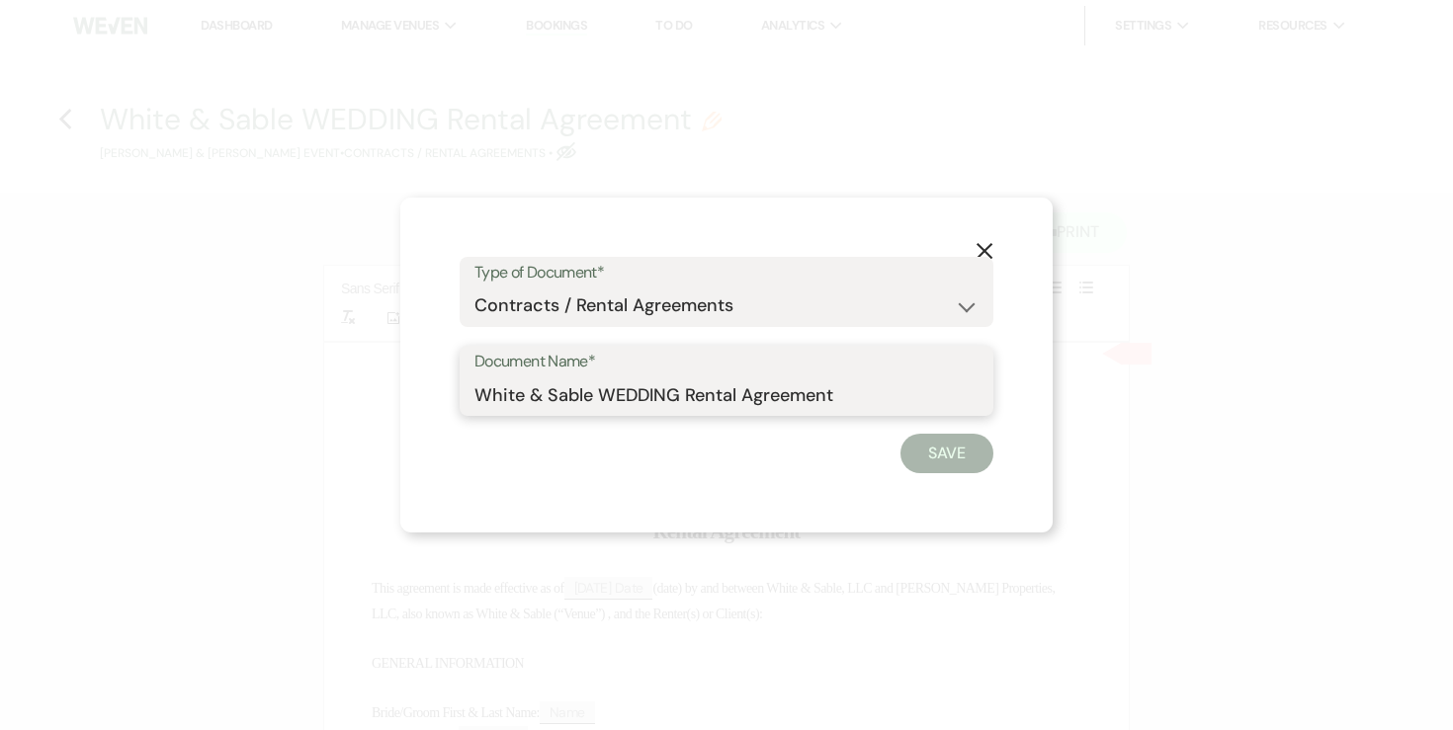
click at [645, 382] on input "White & Sable WEDDING Rental Agreement" at bounding box center [726, 395] width 504 height 39
click at [641, 397] on input "White & Sable WEDDING Rental Agreement" at bounding box center [726, 395] width 504 height 39
click at [878, 382] on input "White & Sable/Mua+Vang Rental Agreement" at bounding box center [726, 395] width 504 height 39
click at [871, 400] on input "White & Sable/Mua+Vang Rental Agreement" at bounding box center [726, 395] width 504 height 39
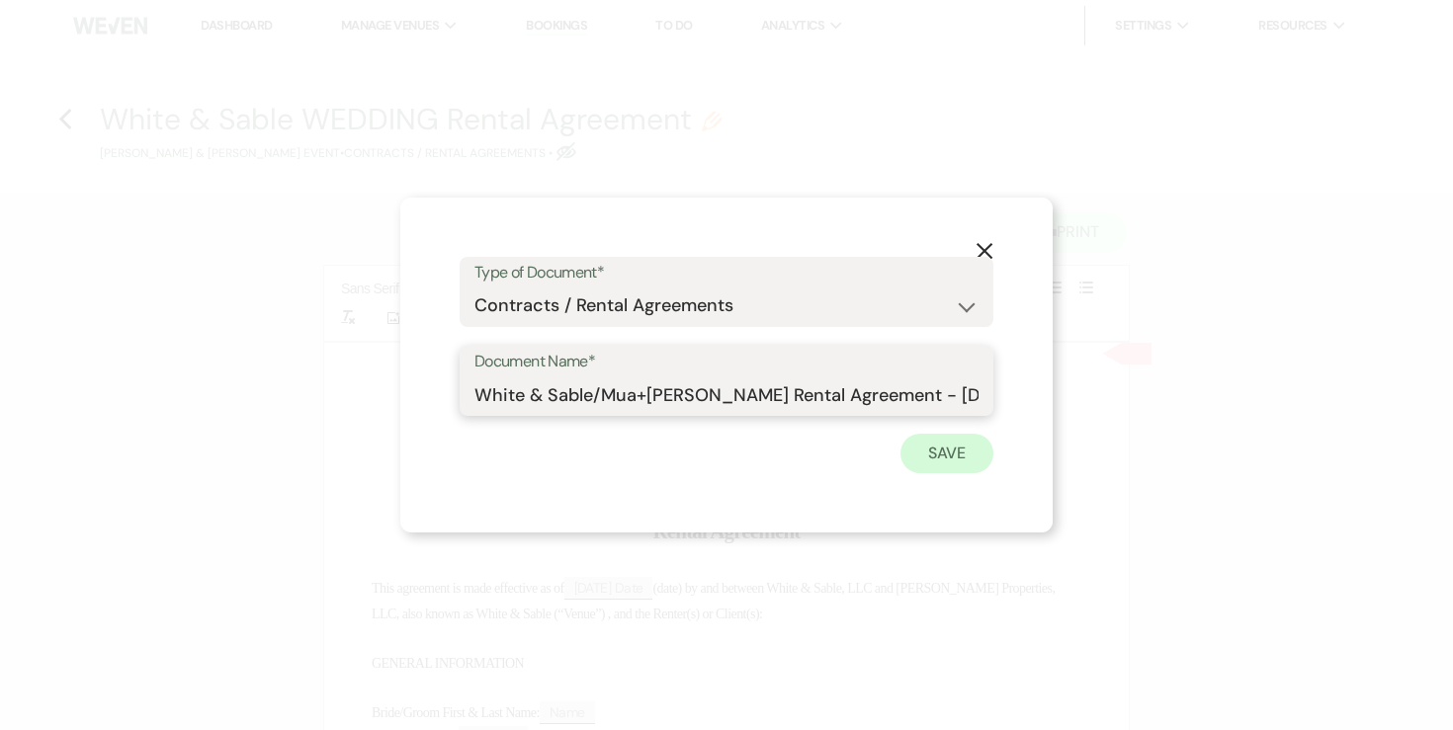
type input "White & Sable/Mua+Vang Rental Agreement - 6.19.27"
click at [943, 462] on button "Save" at bounding box center [946, 454] width 93 height 40
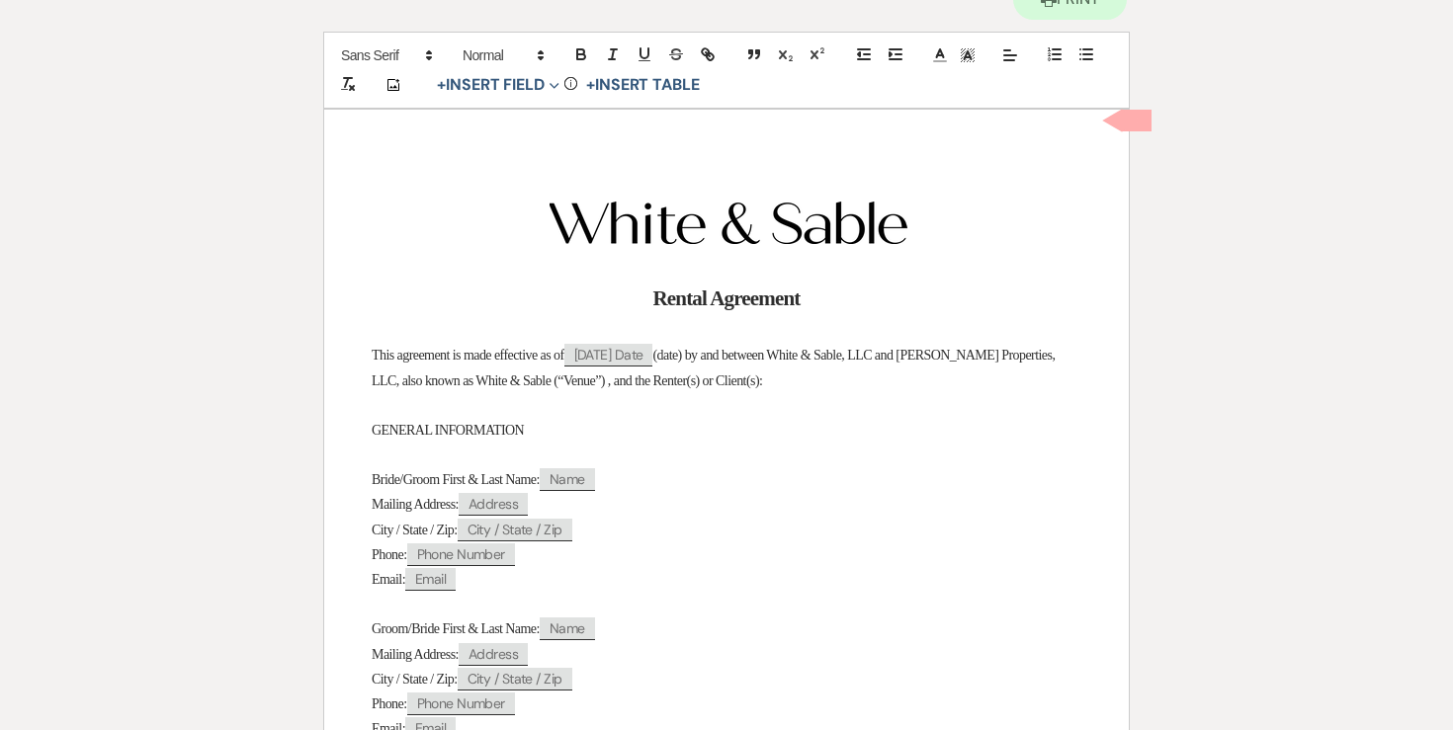
scroll to position [267, 0]
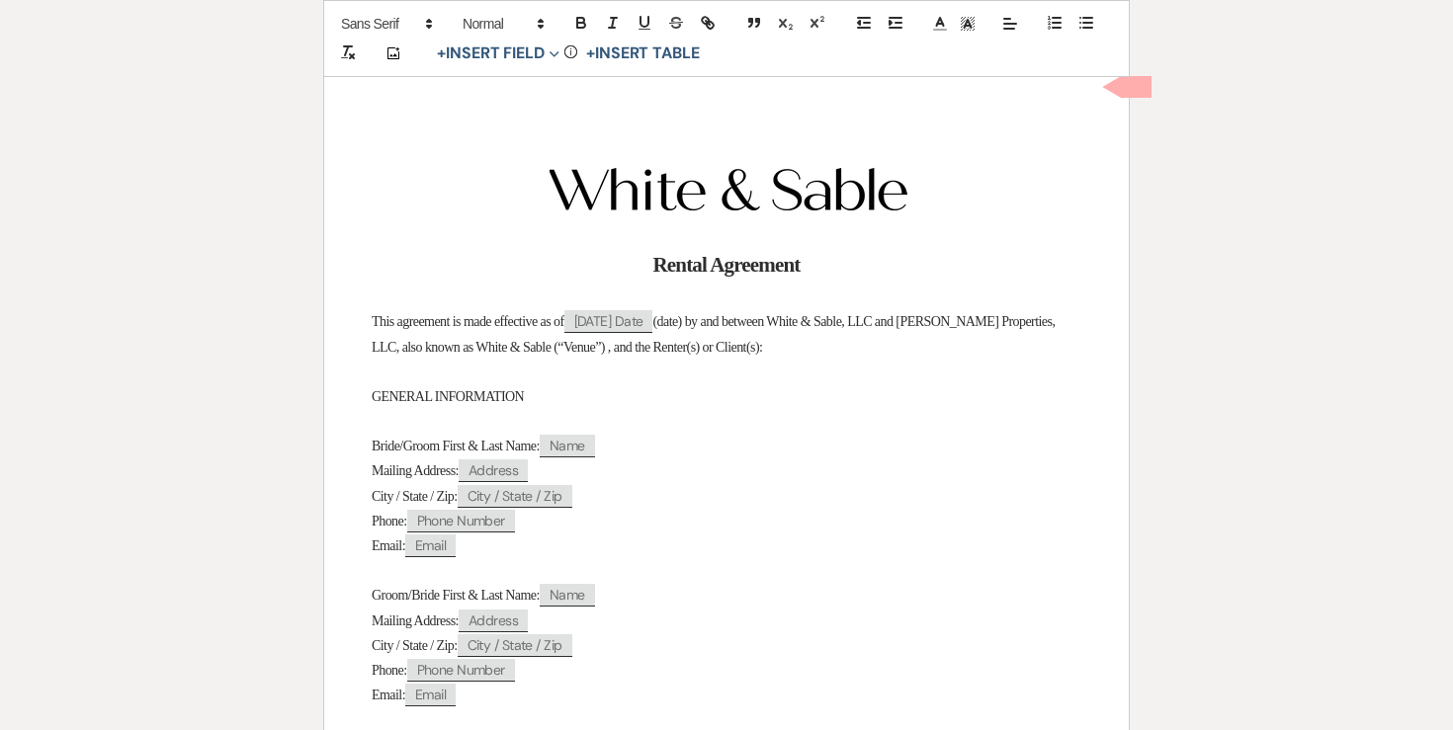
click at [430, 444] on span "Bride/Groom First & Last Name:" at bounding box center [456, 446] width 168 height 15
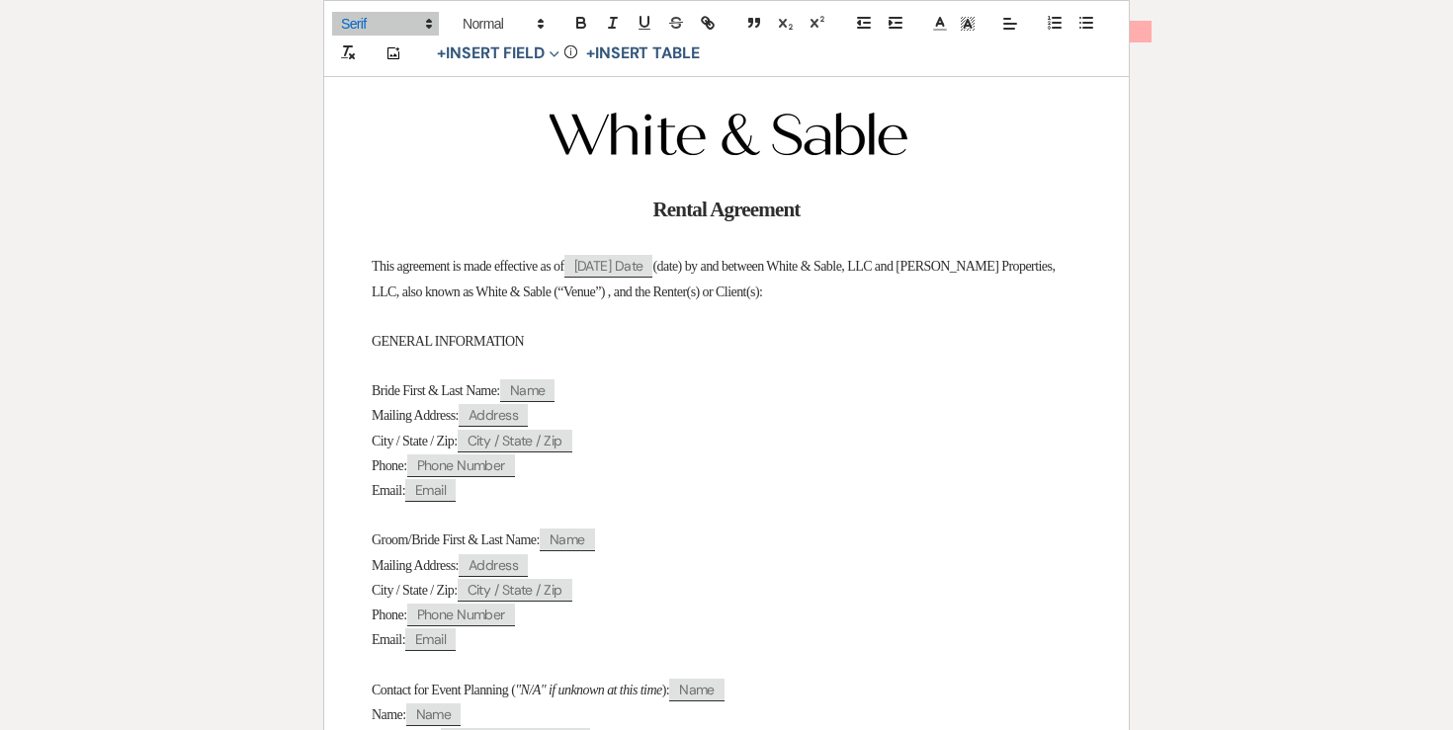
scroll to position [333, 0]
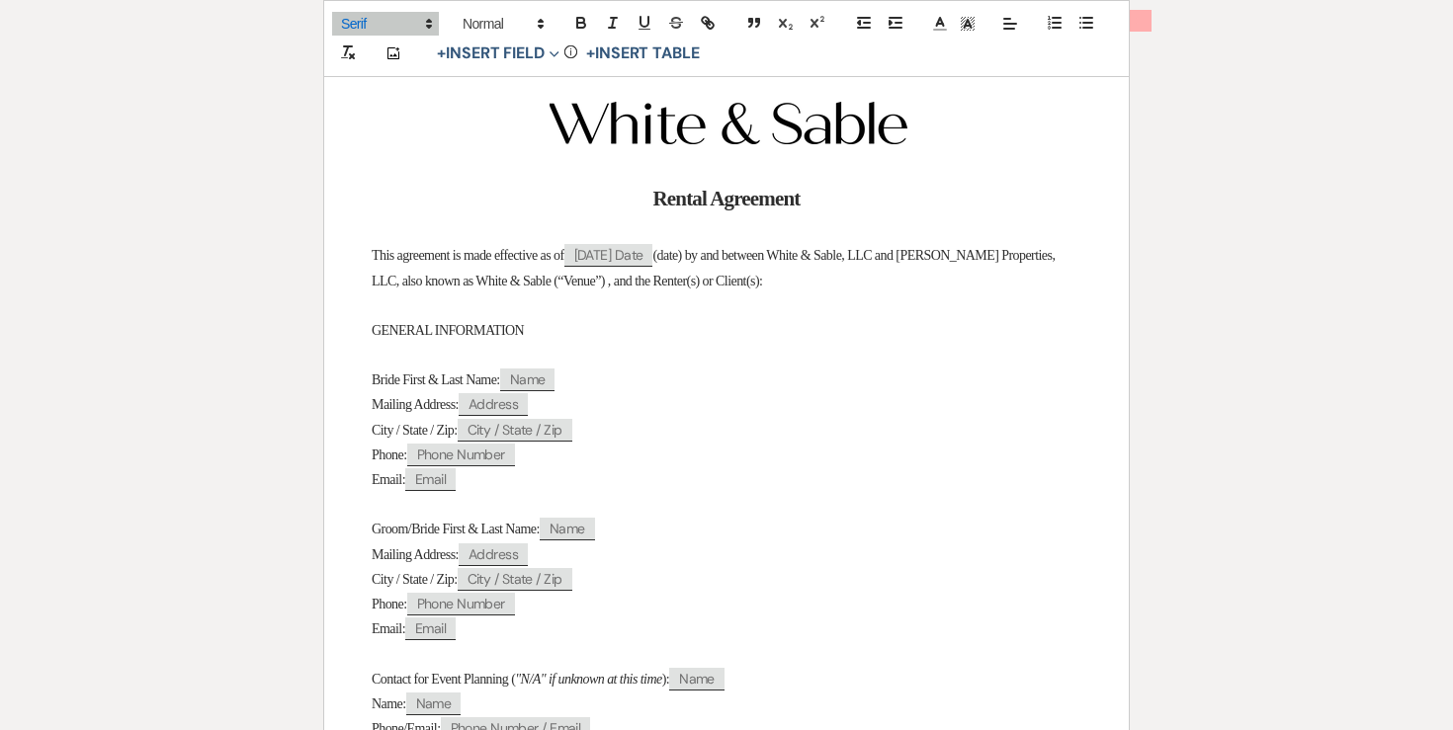
click at [434, 531] on span "Groom/Bride First & Last Name:" at bounding box center [456, 529] width 168 height 15
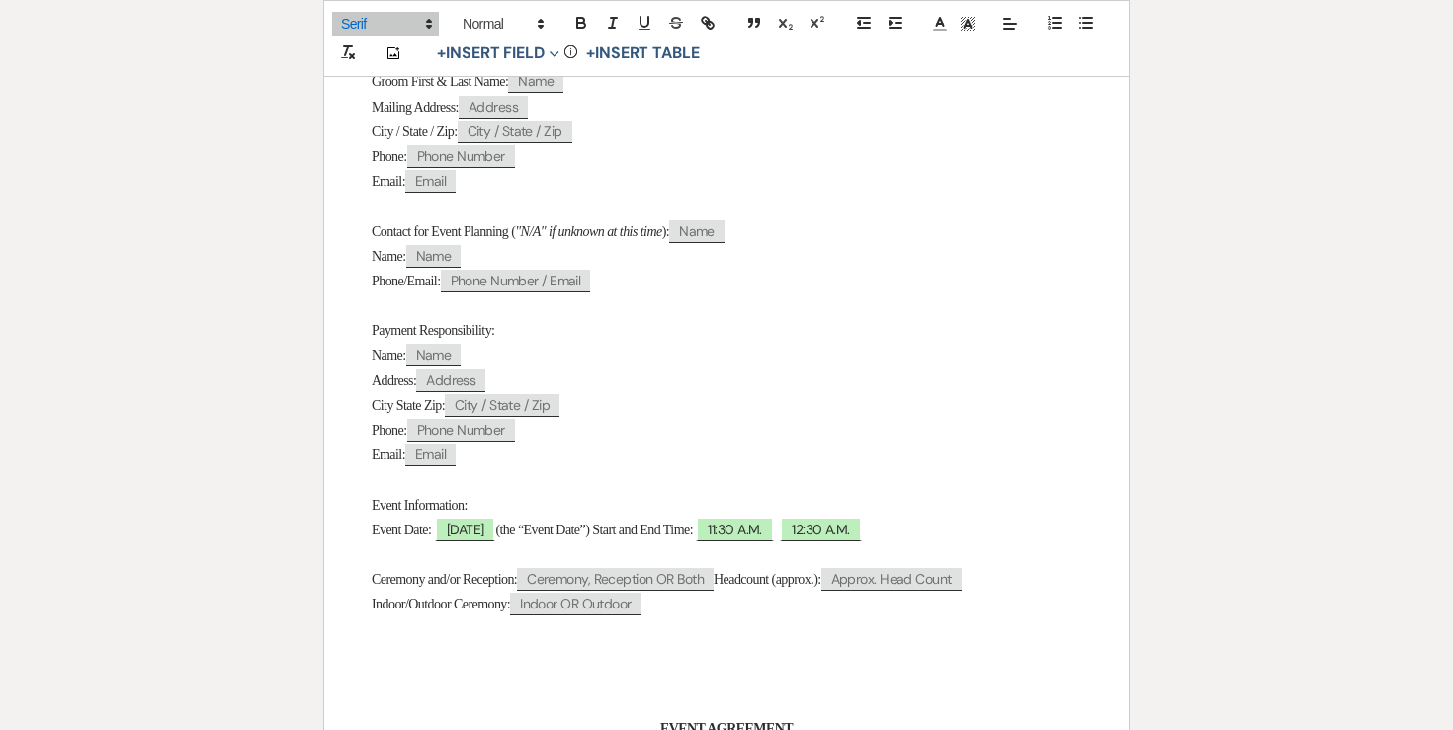
scroll to position [784, 0]
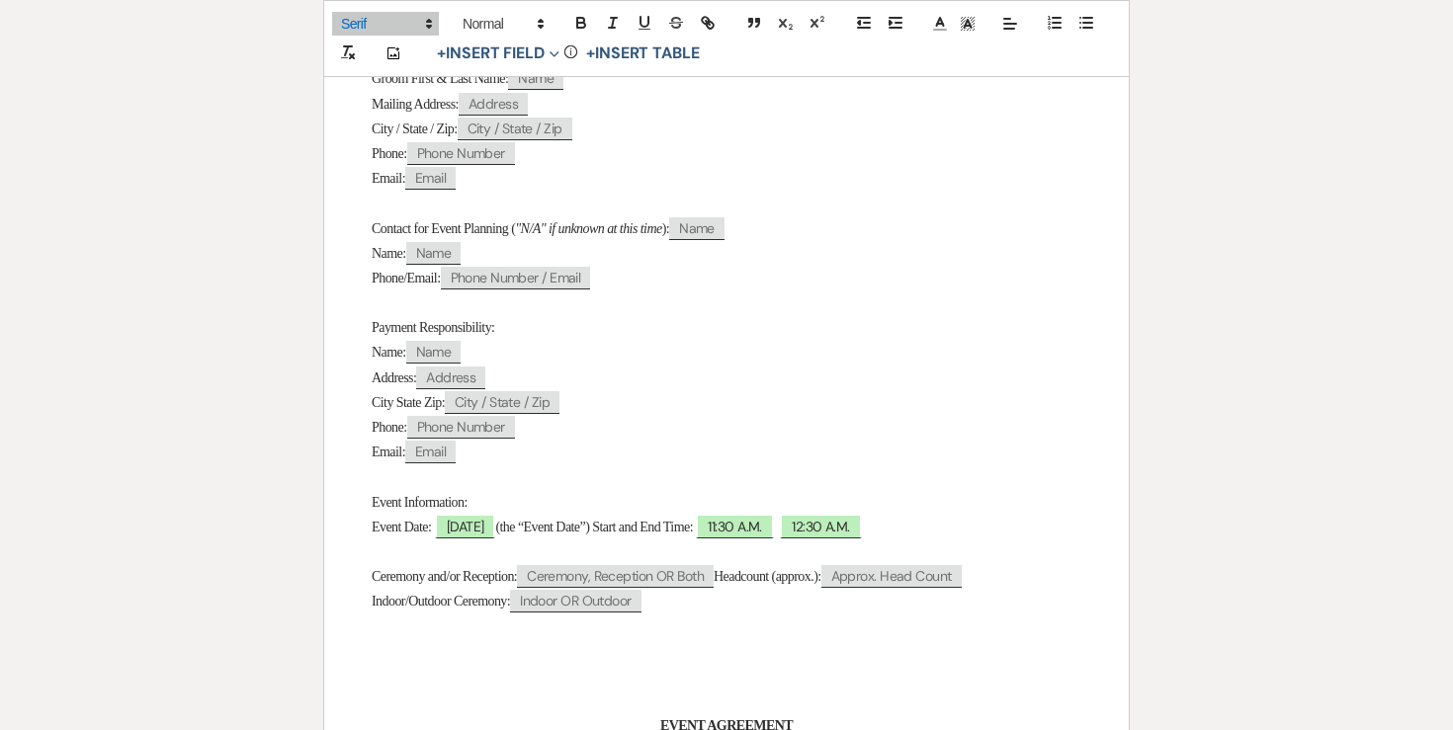
click at [481, 555] on p at bounding box center [727, 552] width 710 height 25
click at [472, 540] on span "06/19/2027" at bounding box center [465, 527] width 61 height 26
select select "smartCustomField"
select select "owner"
select select "{{eventDate}}"
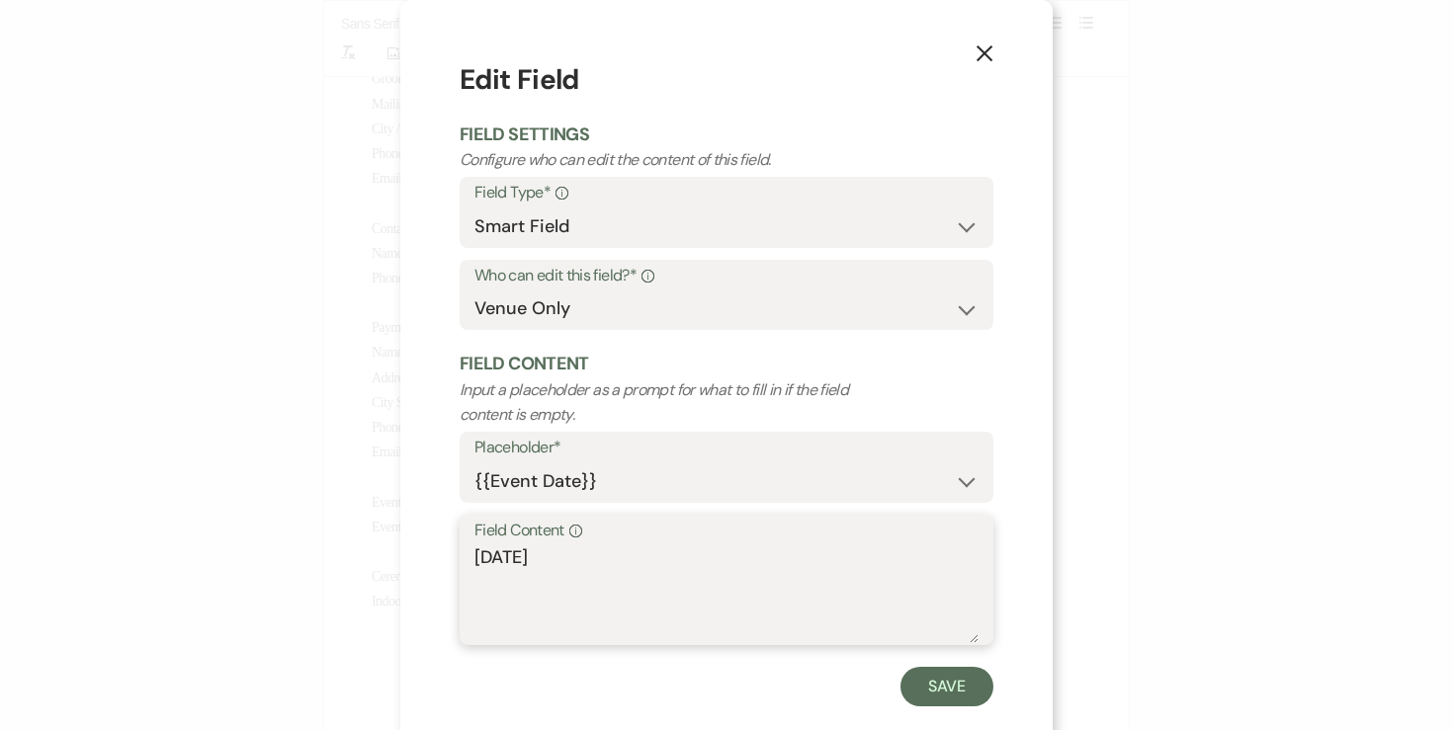
click at [475, 560] on textarea "06/19/2027" at bounding box center [726, 594] width 504 height 99
type textarea "Saturday, 06/19/2027"
click at [952, 690] on button "Save" at bounding box center [946, 687] width 93 height 40
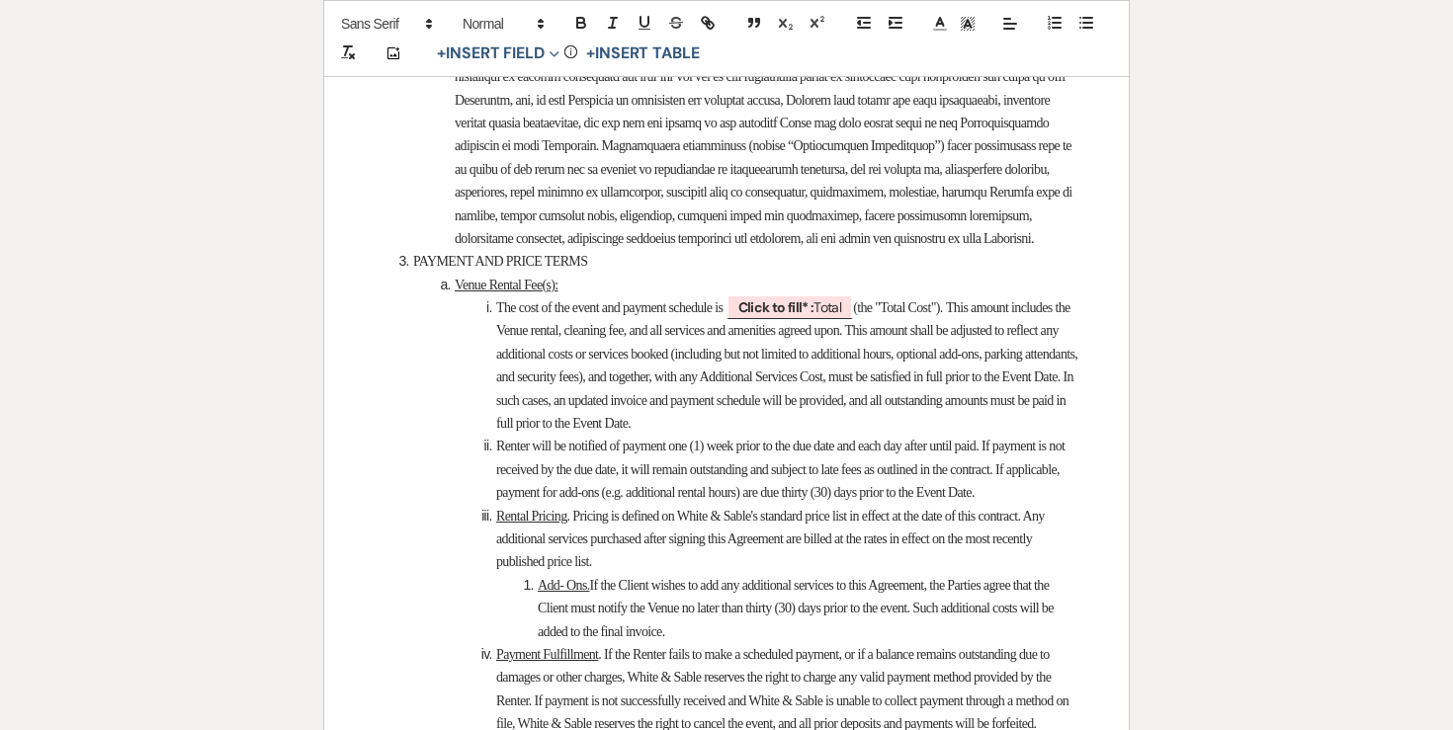
scroll to position [2630, 0]
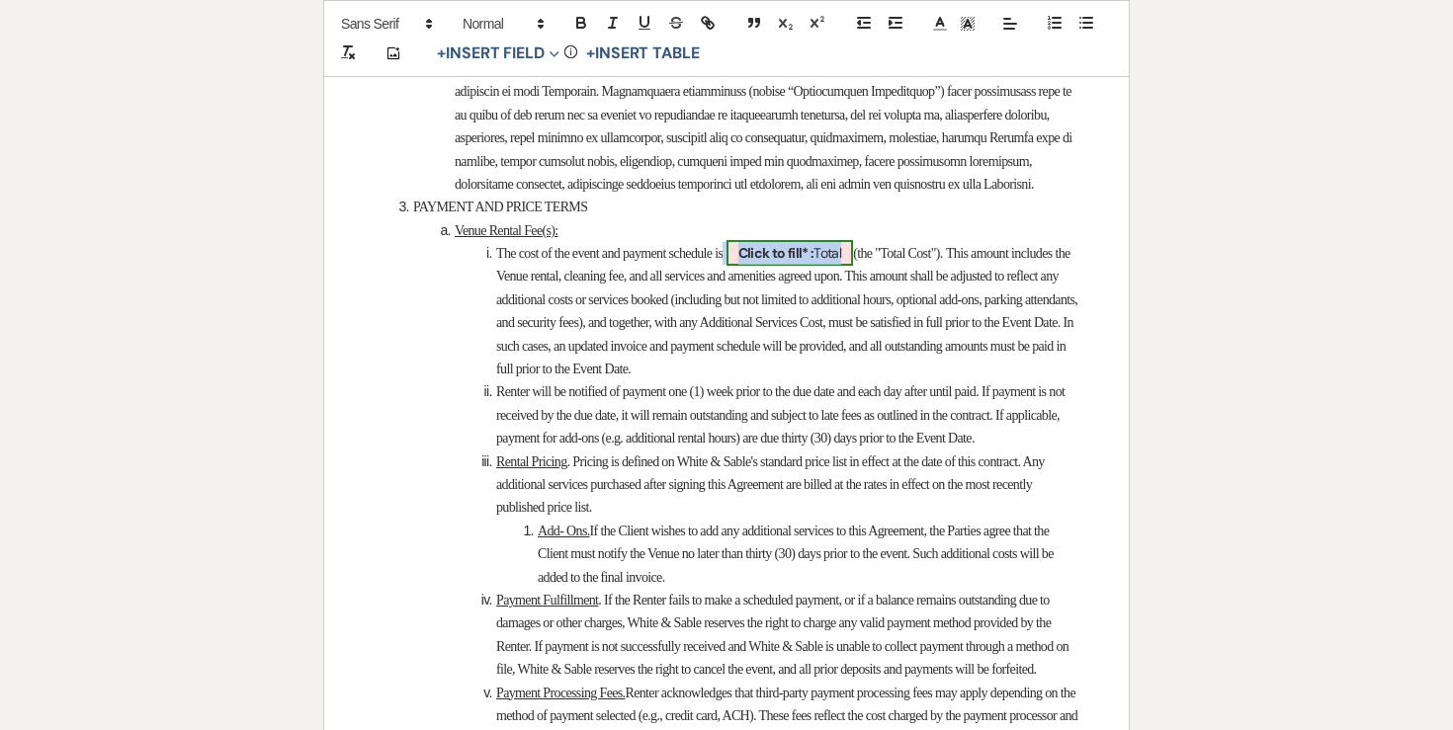
click at [846, 266] on span "Click to fill* : Total" at bounding box center [791, 253] width 128 height 26
select select "owner"
select select "Total"
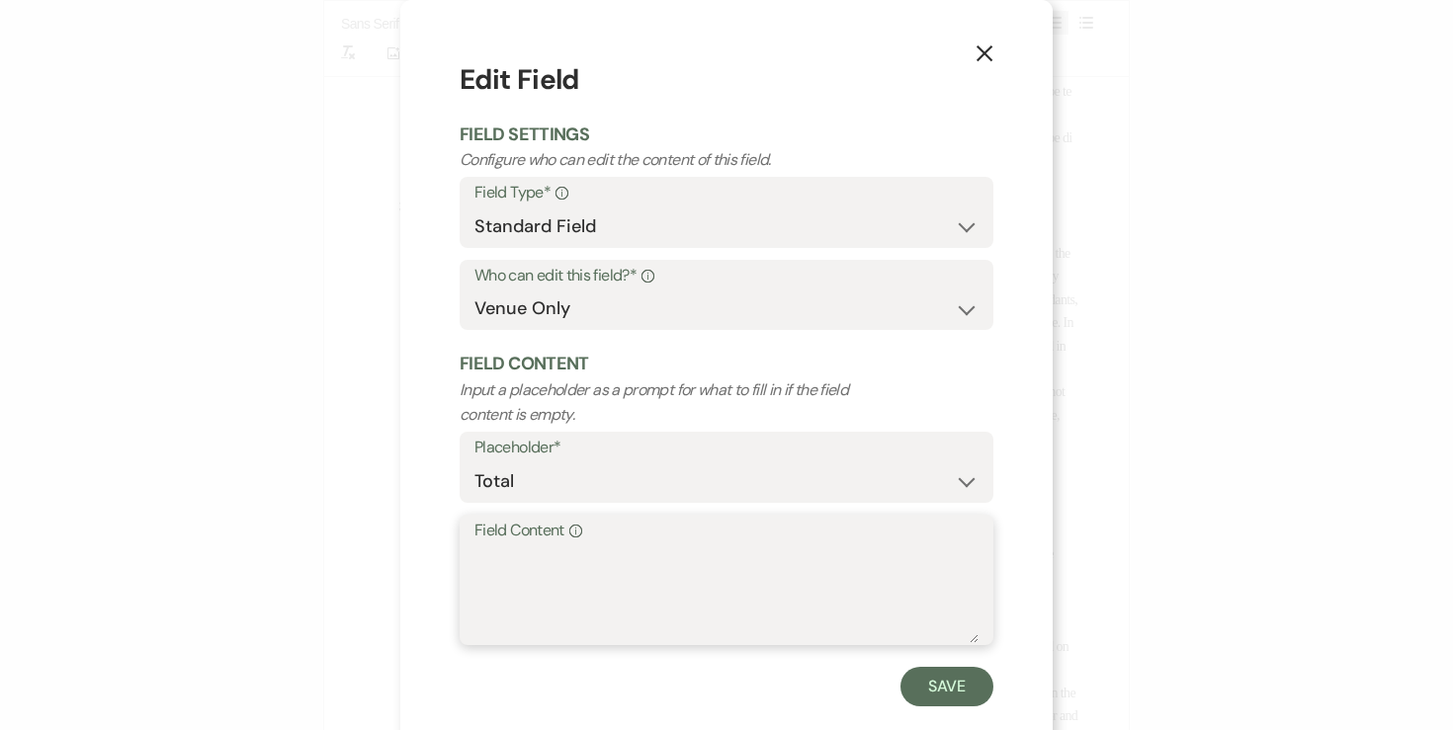
click at [732, 551] on textarea "Field Content Info" at bounding box center [726, 594] width 504 height 99
type textarea "$14,000.00"
click at [990, 668] on div "Save" at bounding box center [727, 687] width 534 height 40
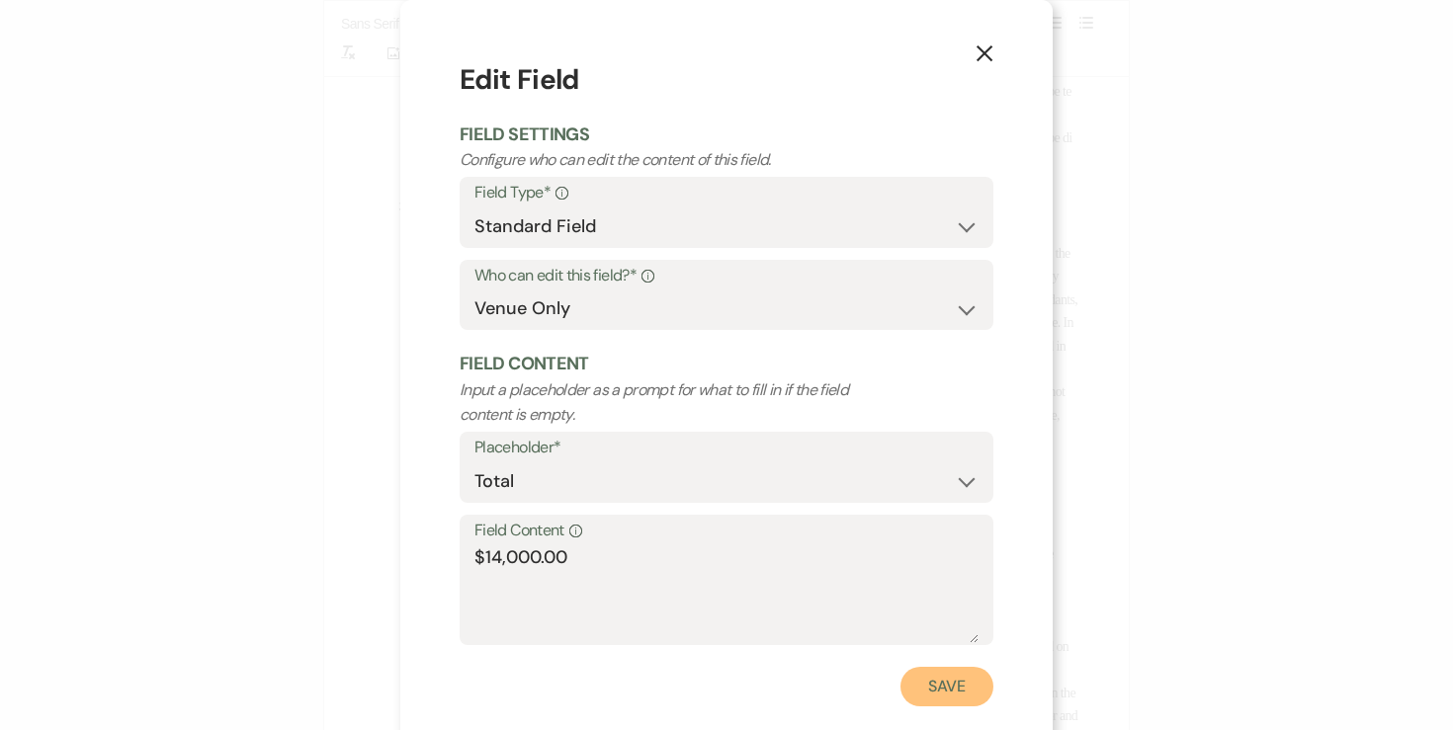
click at [967, 676] on button "Save" at bounding box center [946, 687] width 93 height 40
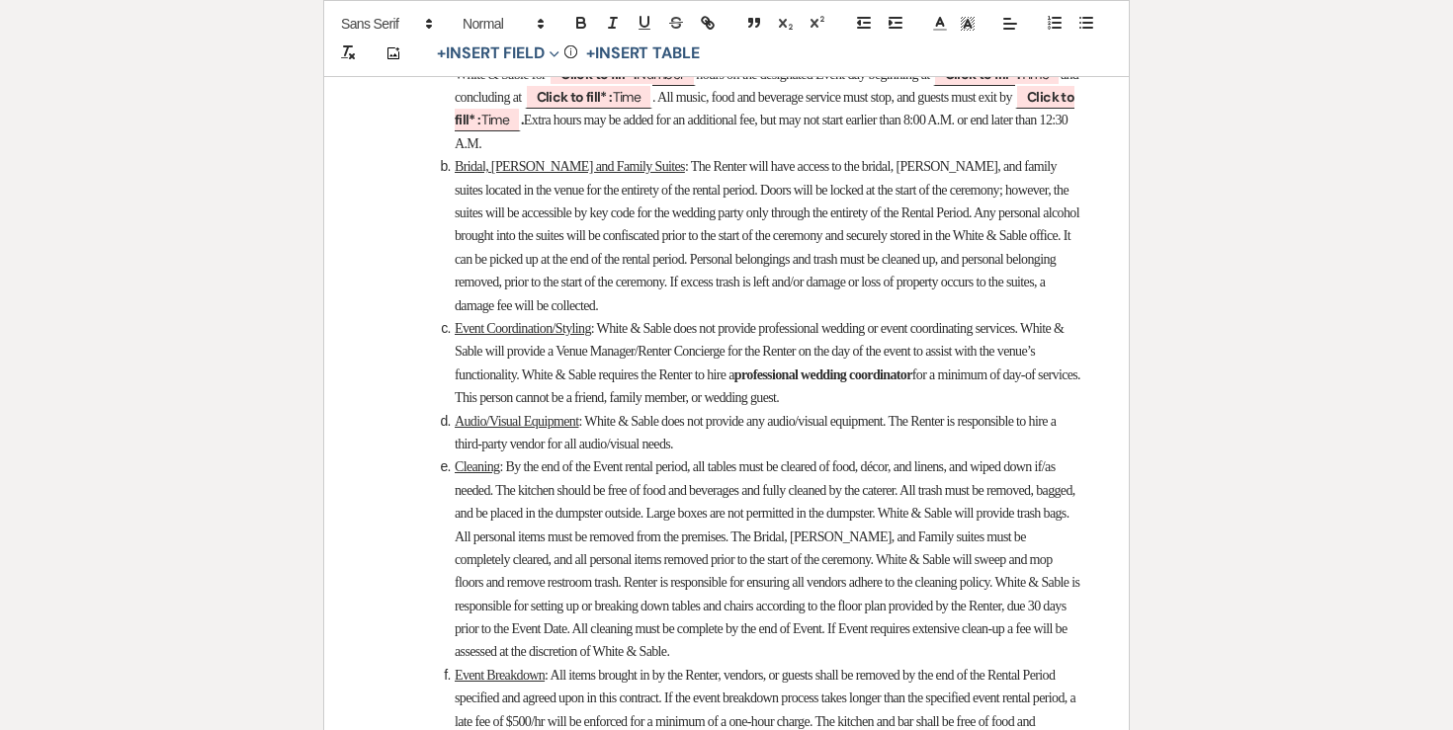
scroll to position [4171, 0]
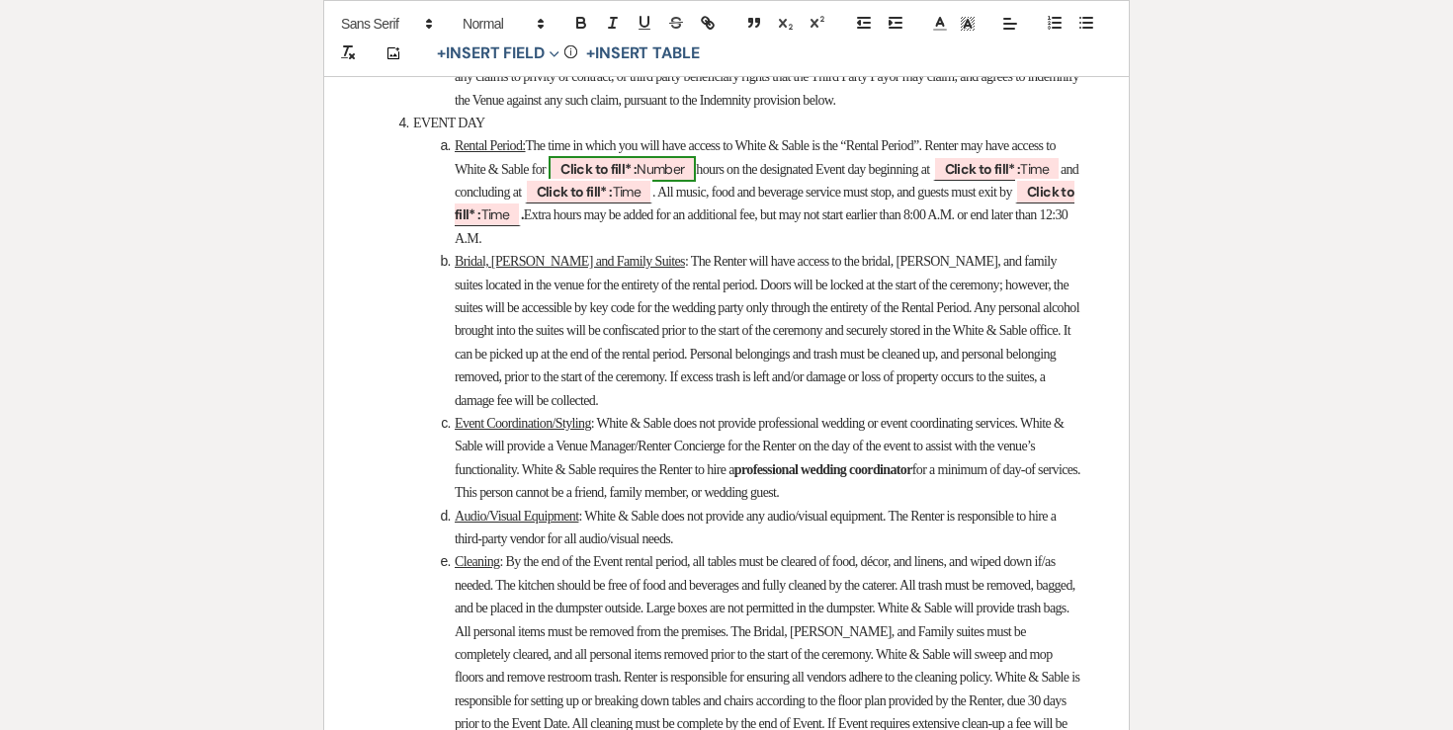
click at [696, 182] on span "Click to fill* : Number" at bounding box center [622, 169] width 147 height 26
select select "owner"
select select "Number"
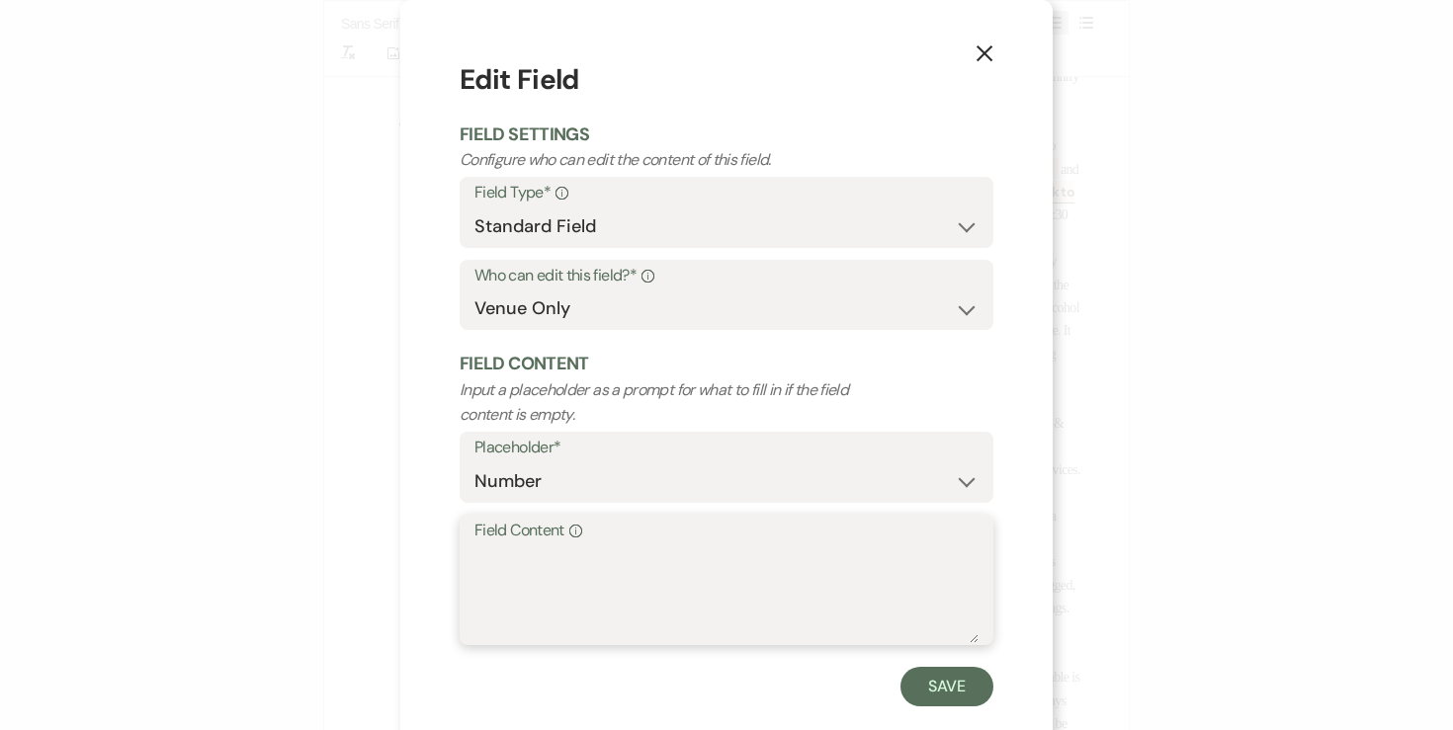
click at [624, 573] on textarea "Field Content Info" at bounding box center [726, 594] width 504 height 99
type textarea "13"
click at [923, 682] on button "Save" at bounding box center [946, 687] width 93 height 40
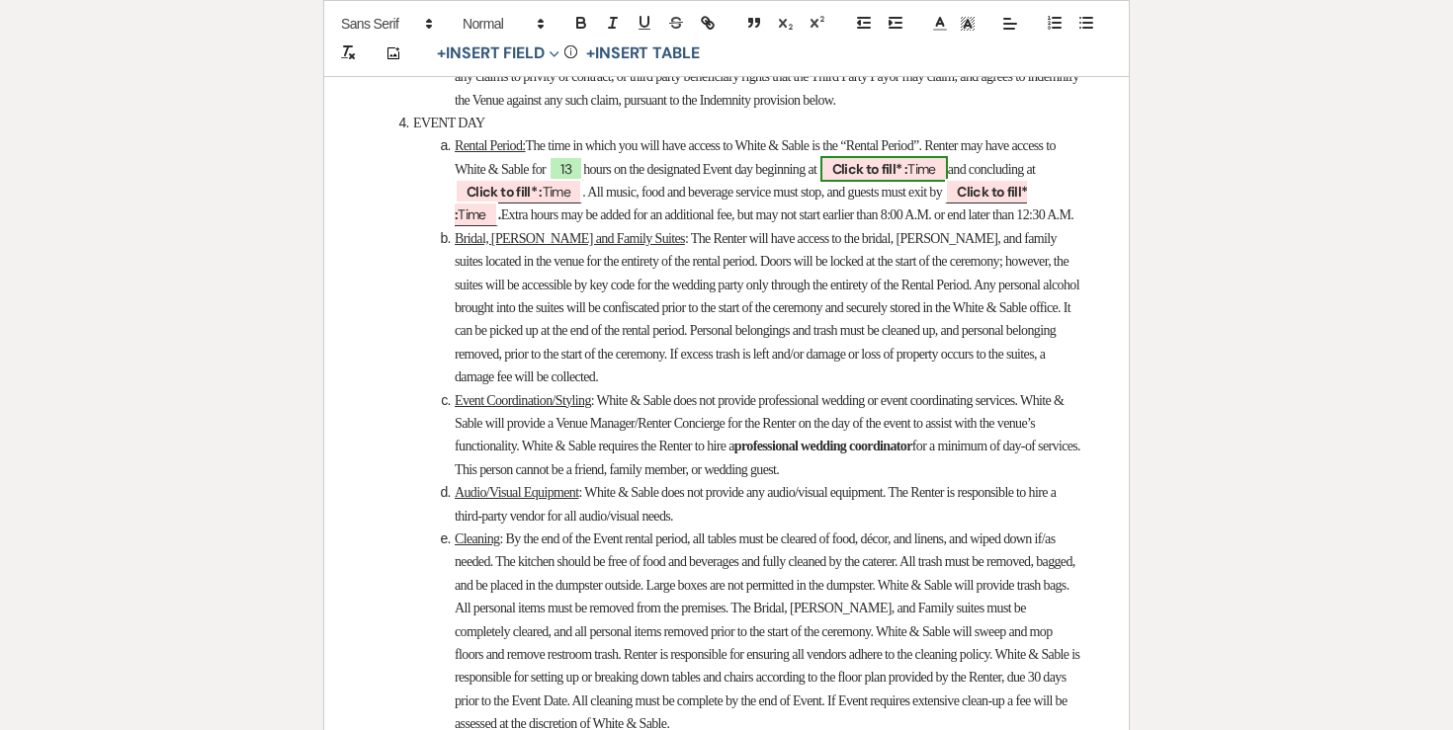
click at [908, 178] on b "Click to fill* :" at bounding box center [870, 169] width 76 height 18
select select "owner"
select select "Time"
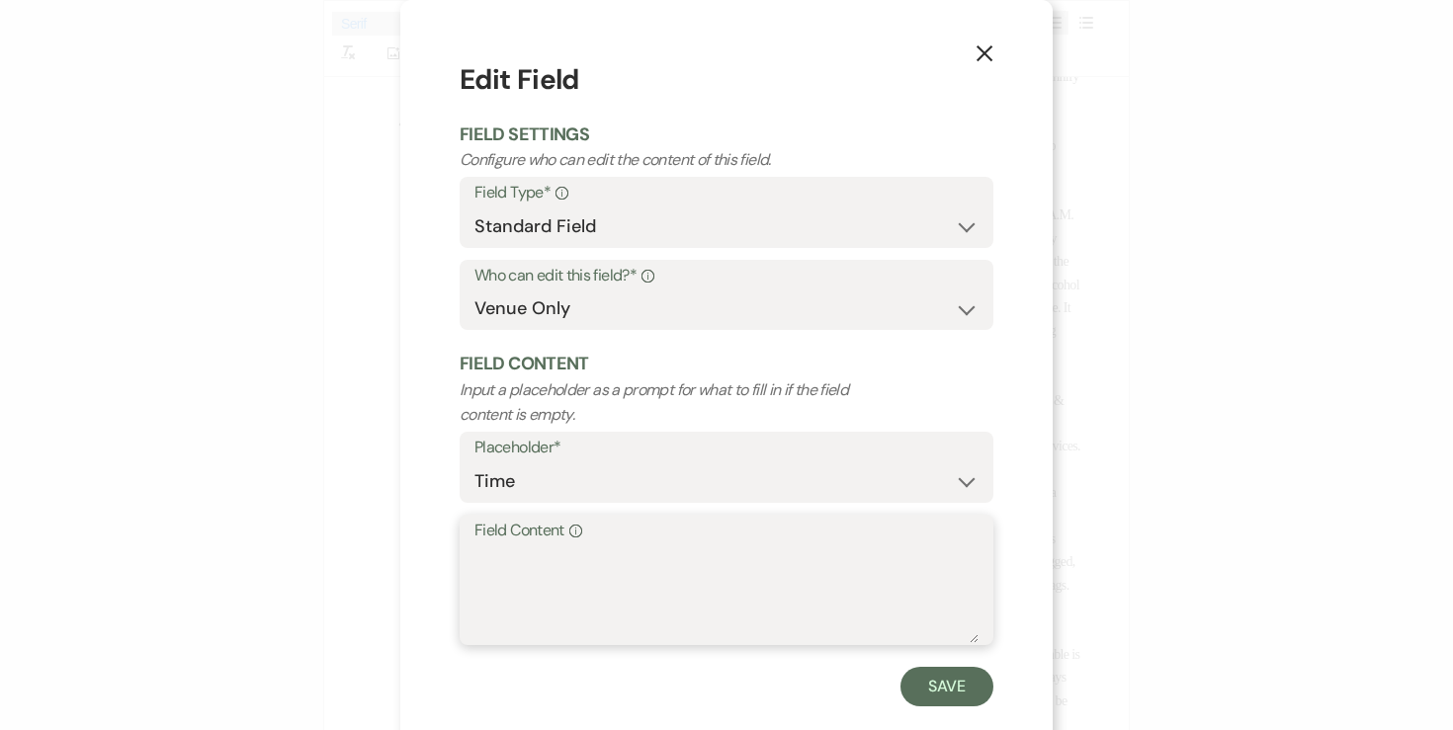
click at [653, 584] on textarea "Field Content Info" at bounding box center [726, 594] width 504 height 99
type textarea "11:30am"
click at [933, 679] on button "Save" at bounding box center [946, 687] width 93 height 40
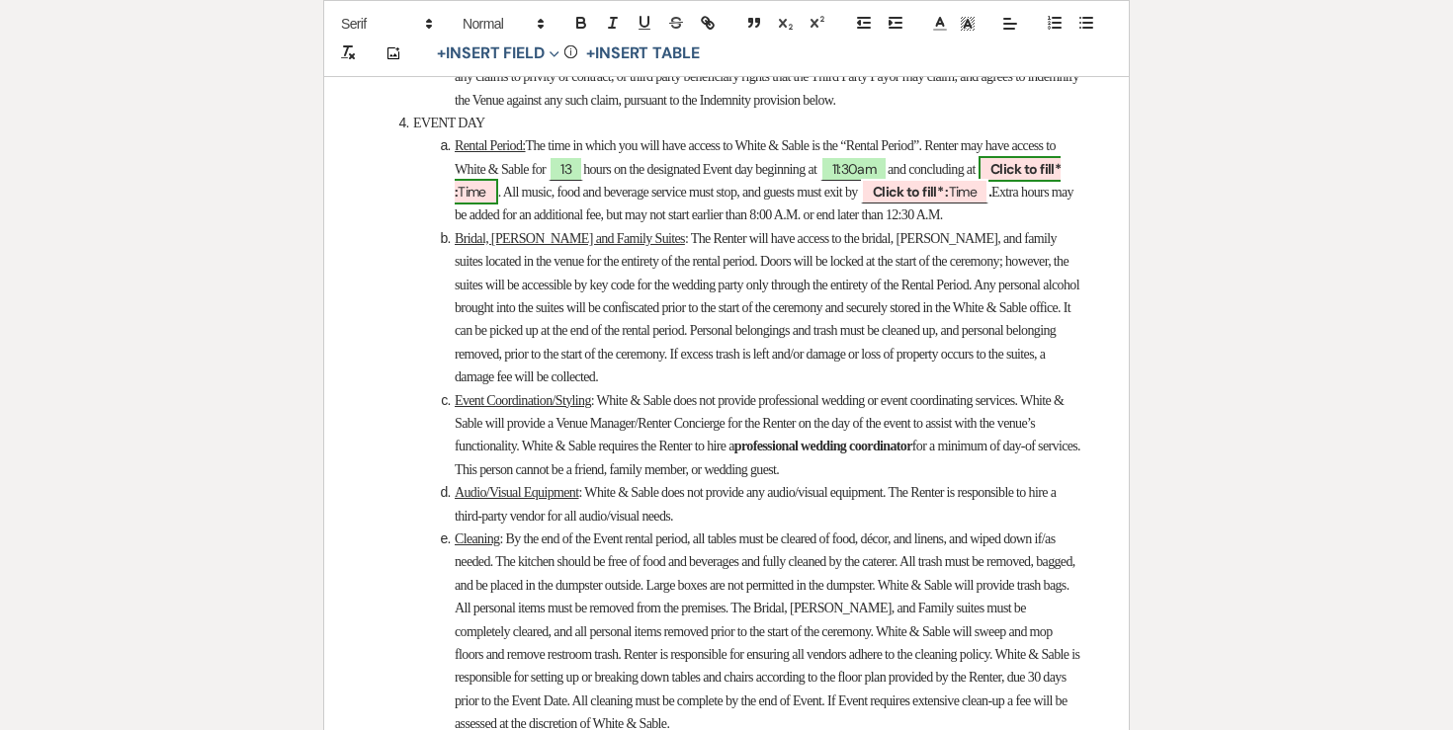
click at [586, 205] on span "Click to fill* : Time" at bounding box center [758, 180] width 606 height 48
select select "owner"
select select "Time"
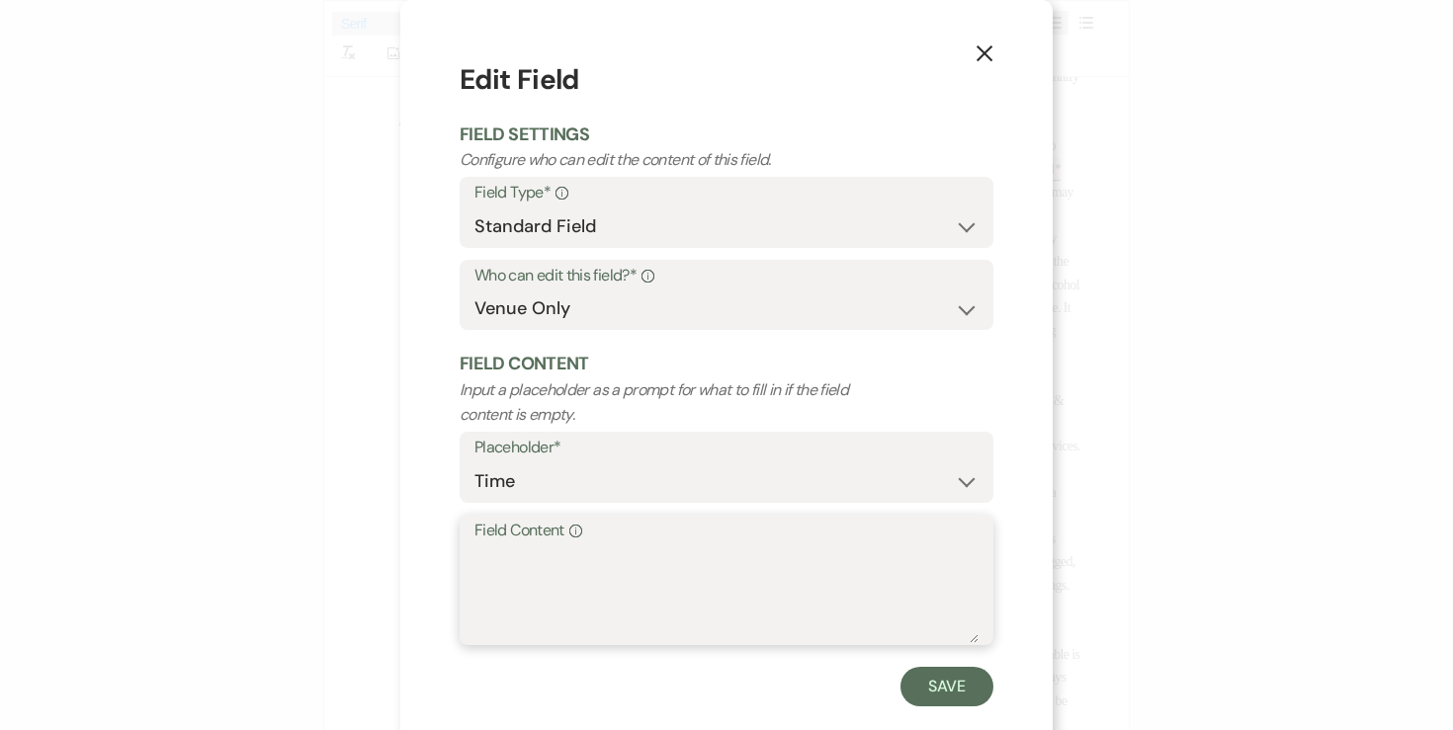
click at [595, 585] on textarea "Field Content Info" at bounding box center [726, 594] width 504 height 99
type textarea "12:30am"
click at [944, 676] on button "Save" at bounding box center [946, 687] width 93 height 40
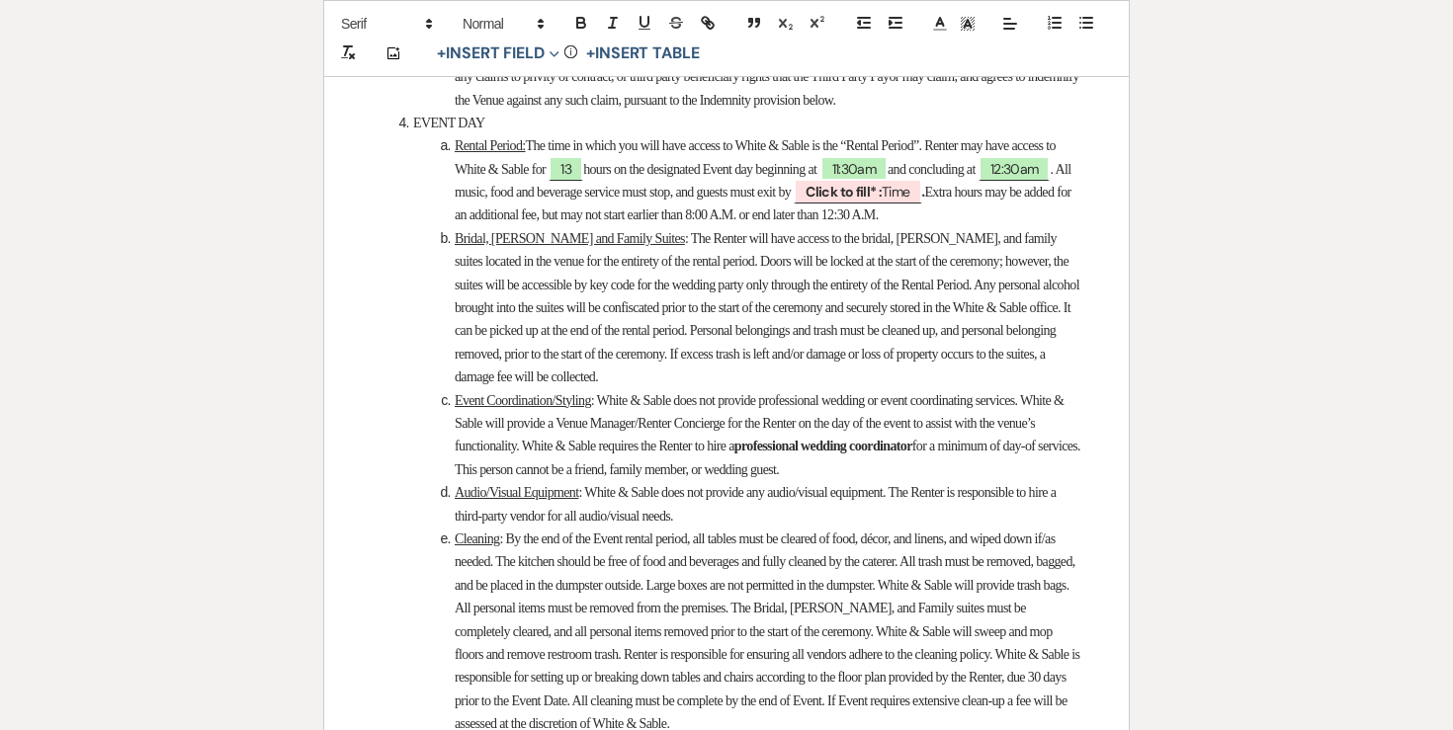
click at [1052, 227] on li "Rental Period: The time in which you will have access to White & Sable is the “…" at bounding box center [736, 180] width 689 height 93
click at [921, 205] on span "Click to fill* : Time" at bounding box center [858, 192] width 128 height 26
select select "owner"
select select "Time"
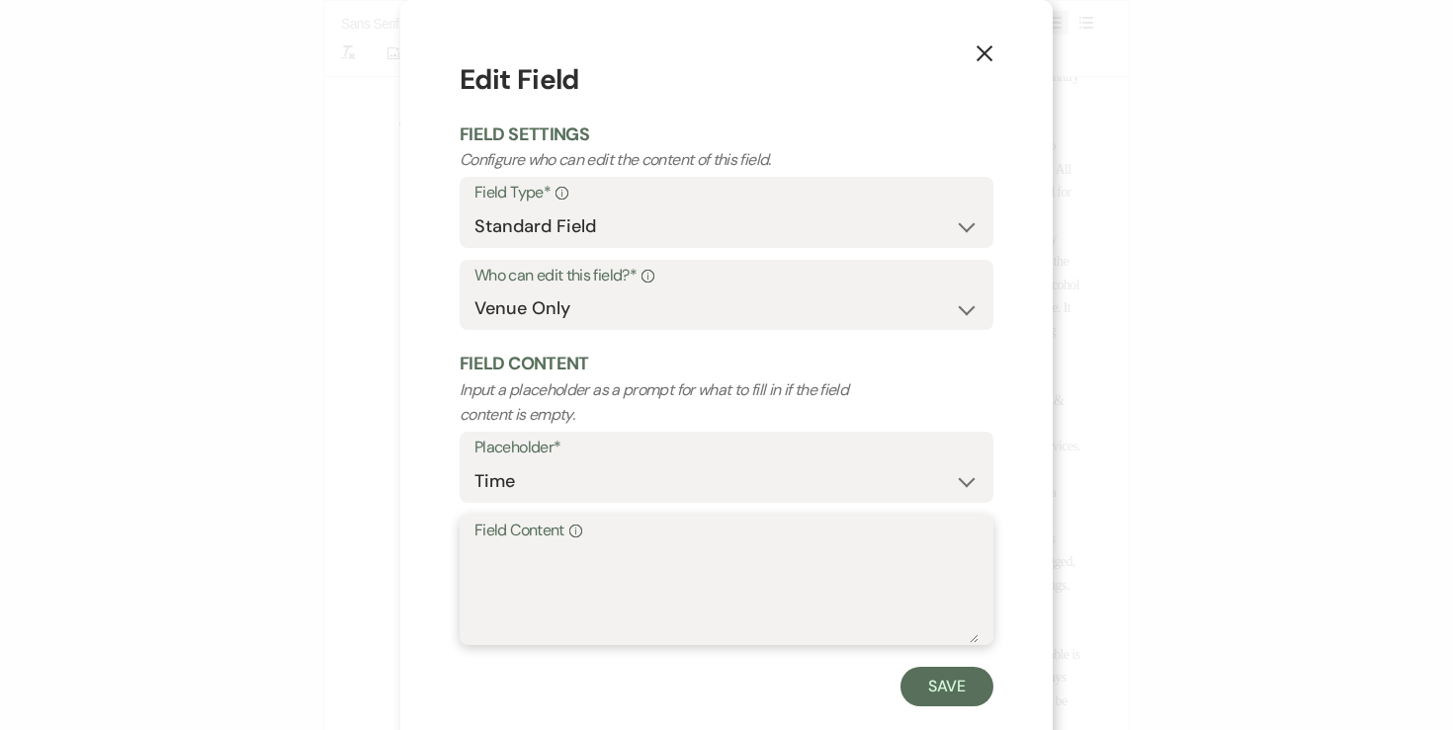
click at [778, 555] on textarea "Field Content Info" at bounding box center [726, 594] width 504 height 99
type textarea "11:30pm"
click at [958, 666] on form "Edit Field Field Settings Configure who can edit the content of this field. Fie…" at bounding box center [727, 382] width 534 height 647
click at [955, 682] on button "Save" at bounding box center [946, 687] width 93 height 40
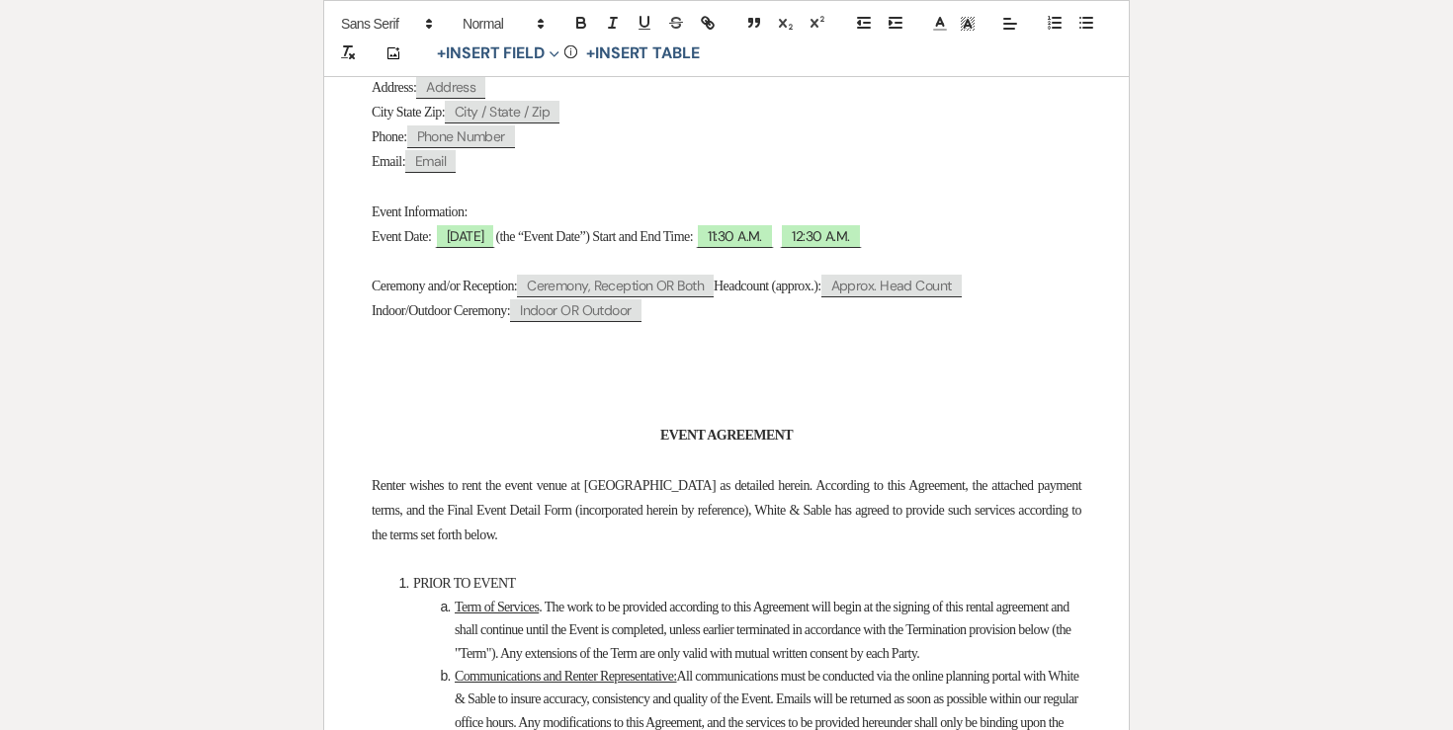
scroll to position [0, 0]
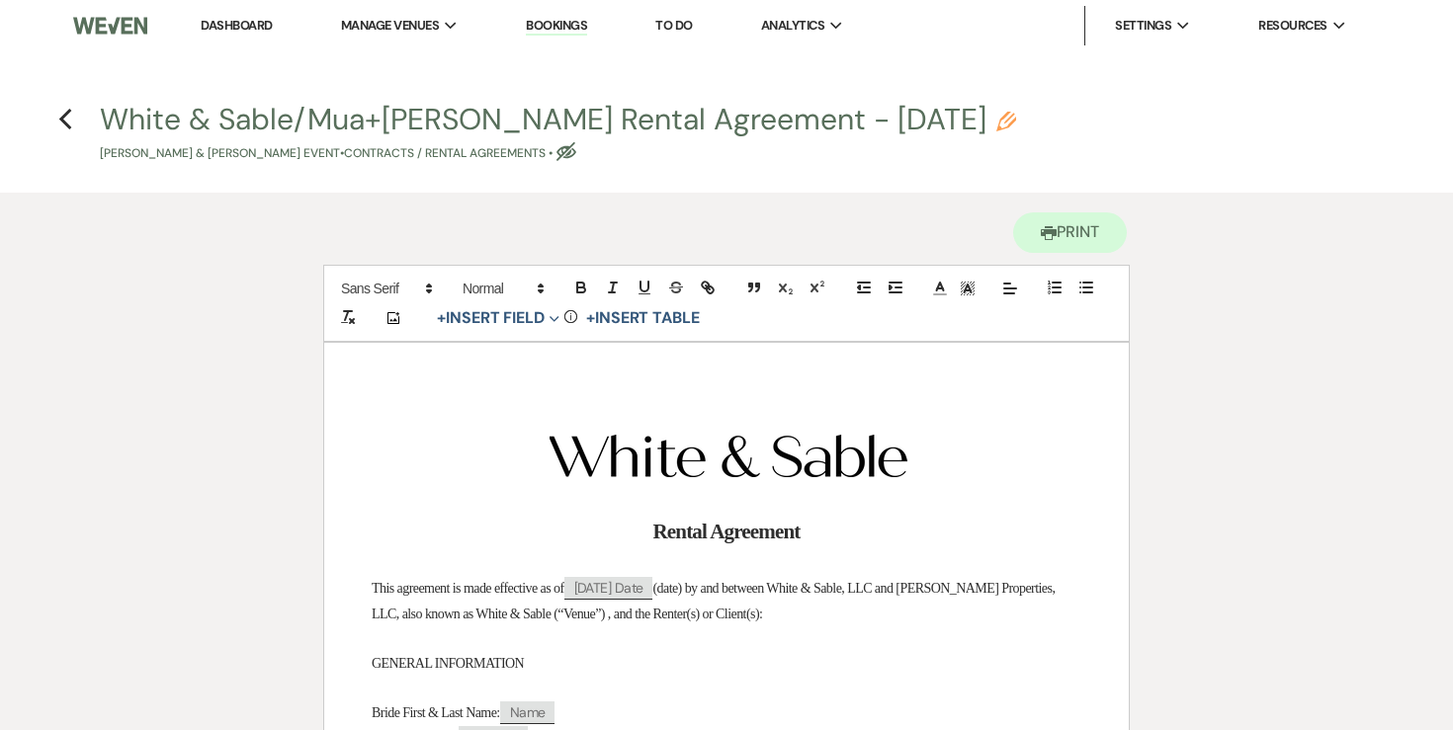
click at [72, 122] on h4 "Previous White & Sable/Mua+Vang Rental Agreement - 6.19.27 Pencil Leah Mua & Jo…" at bounding box center [726, 131] width 1423 height 64
click at [68, 122] on icon "Previous" at bounding box center [65, 120] width 15 height 24
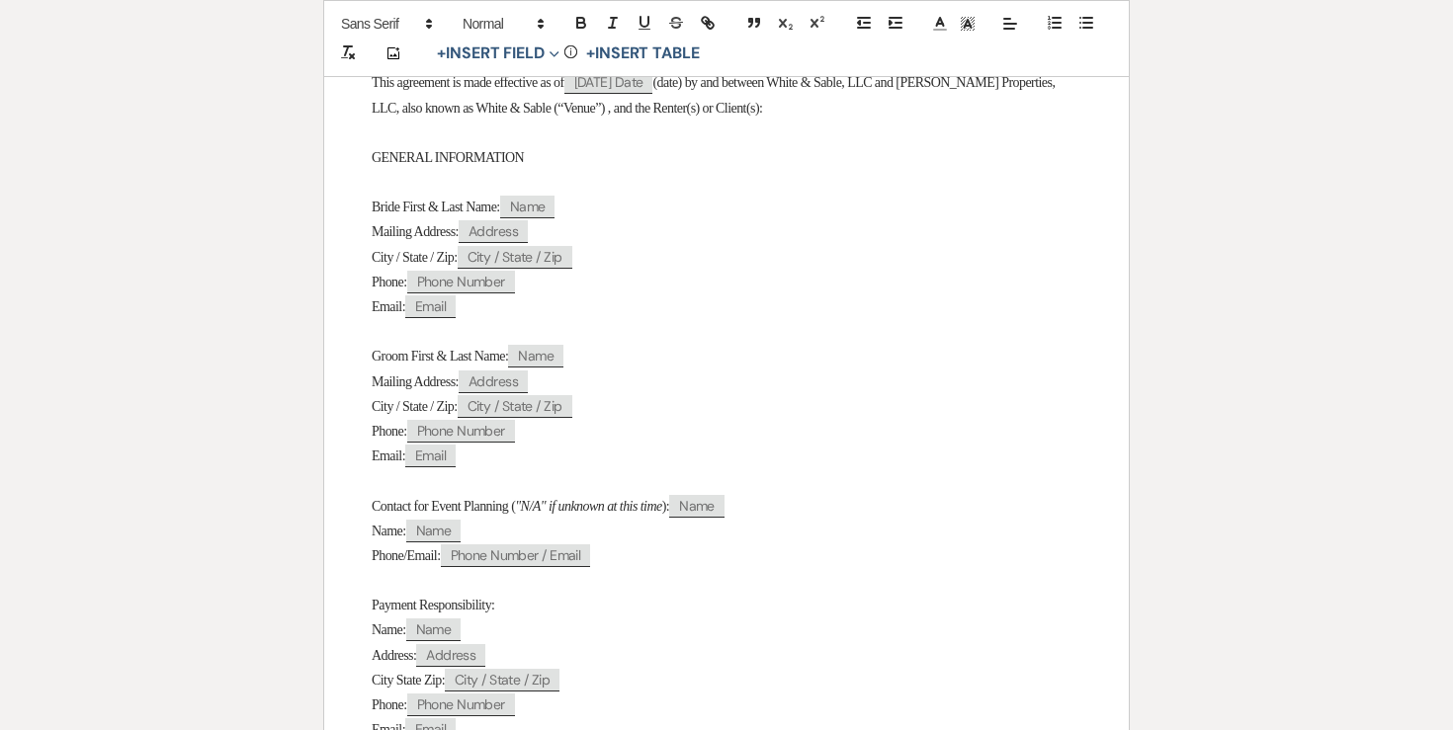
select select "5"
select select "14"
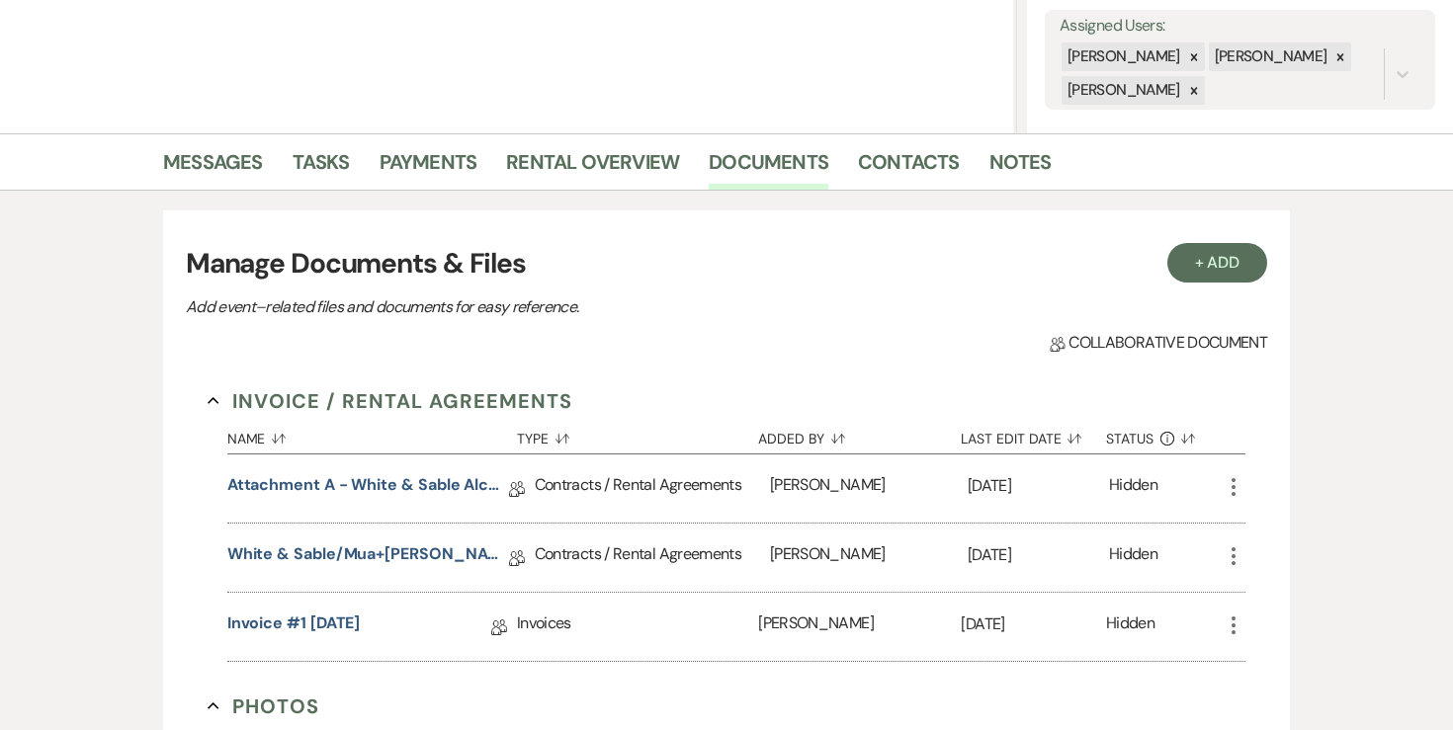
scroll to position [248, 0]
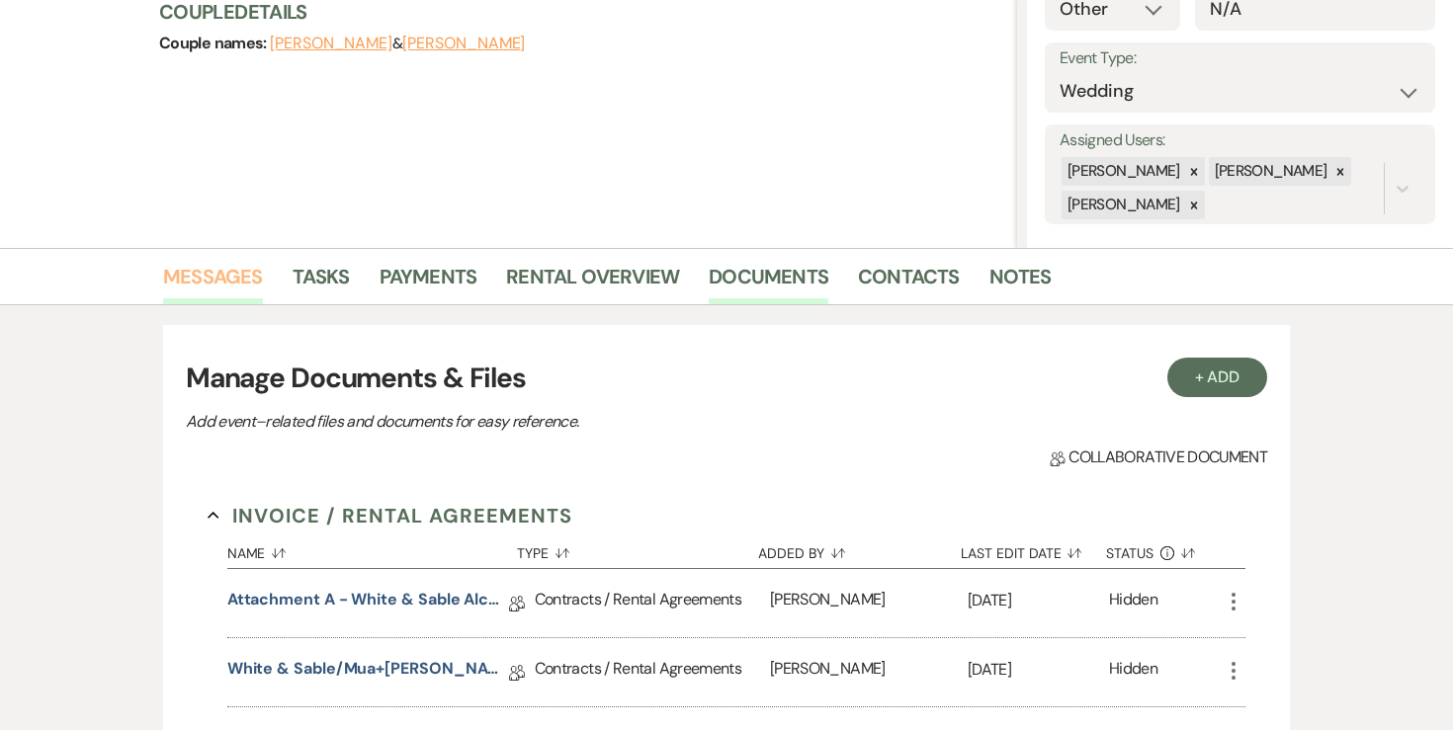
click at [215, 266] on link "Messages" at bounding box center [213, 282] width 100 height 43
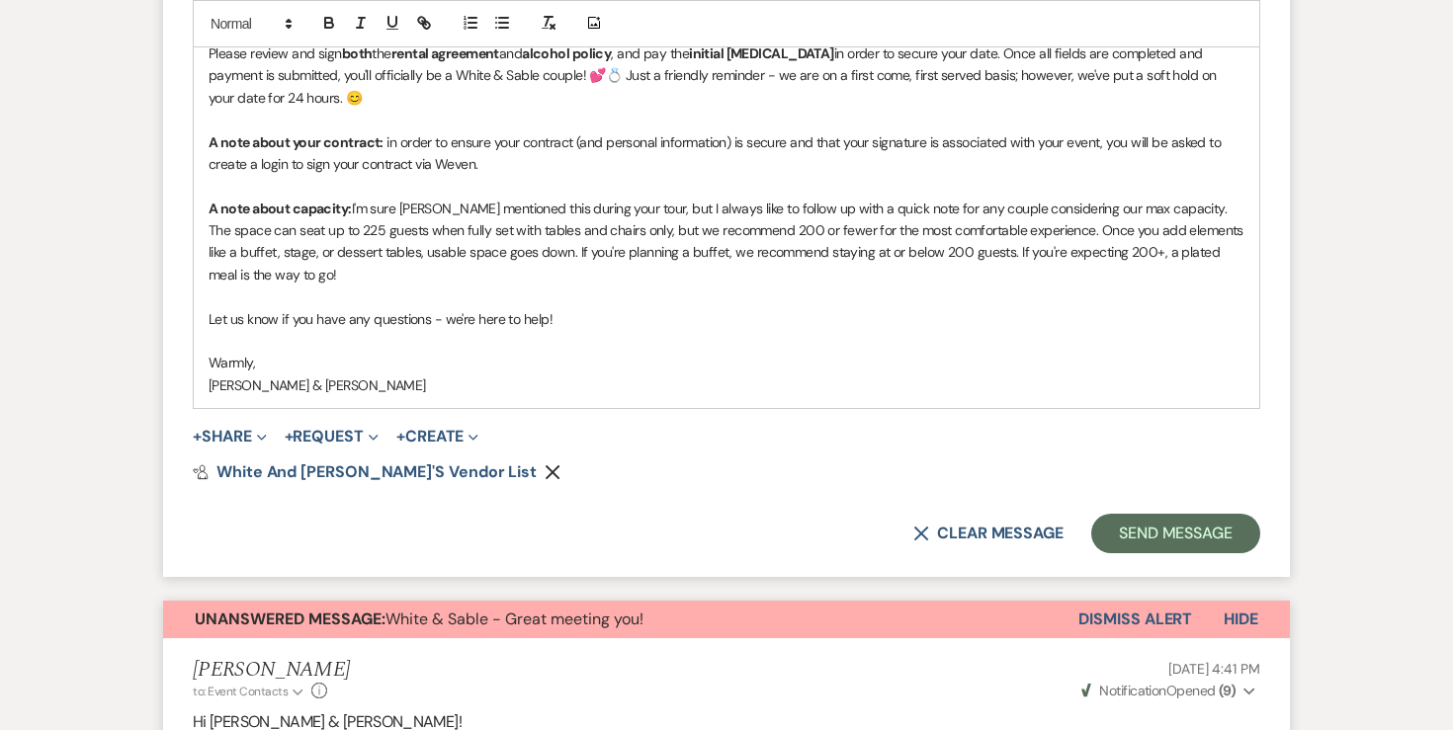
scroll to position [1550, 0]
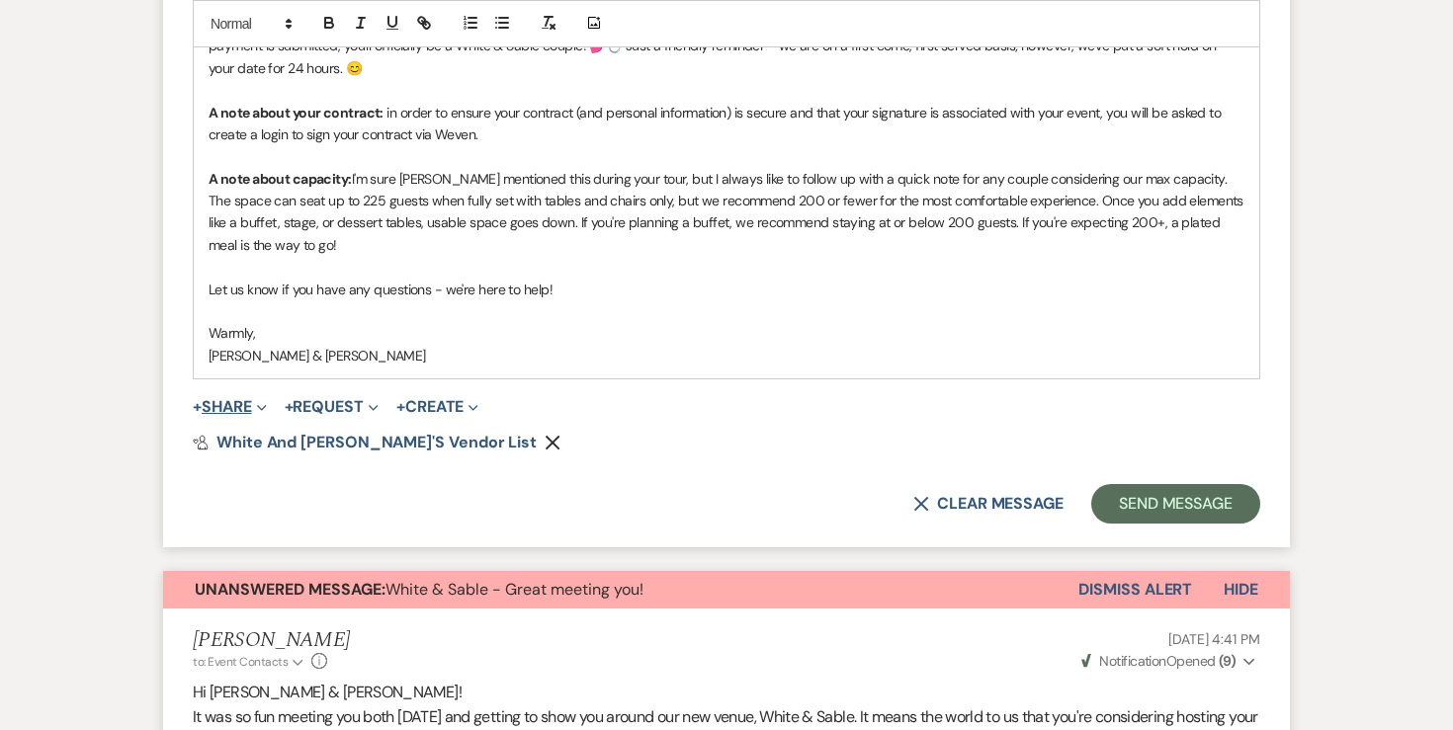
click at [235, 407] on button "+ Share Expand" at bounding box center [230, 407] width 74 height 16
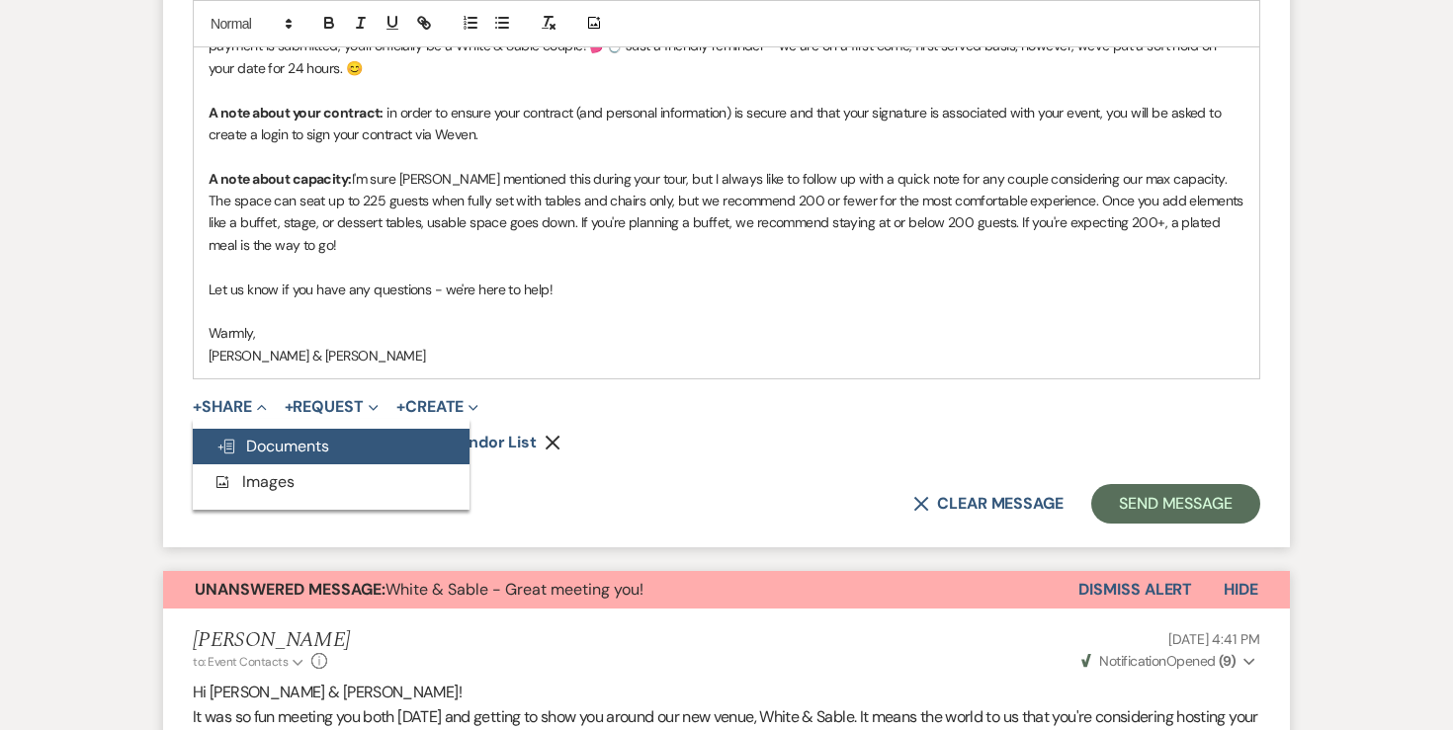
click at [241, 441] on span "Doc Upload Documents" at bounding box center [272, 446] width 113 height 21
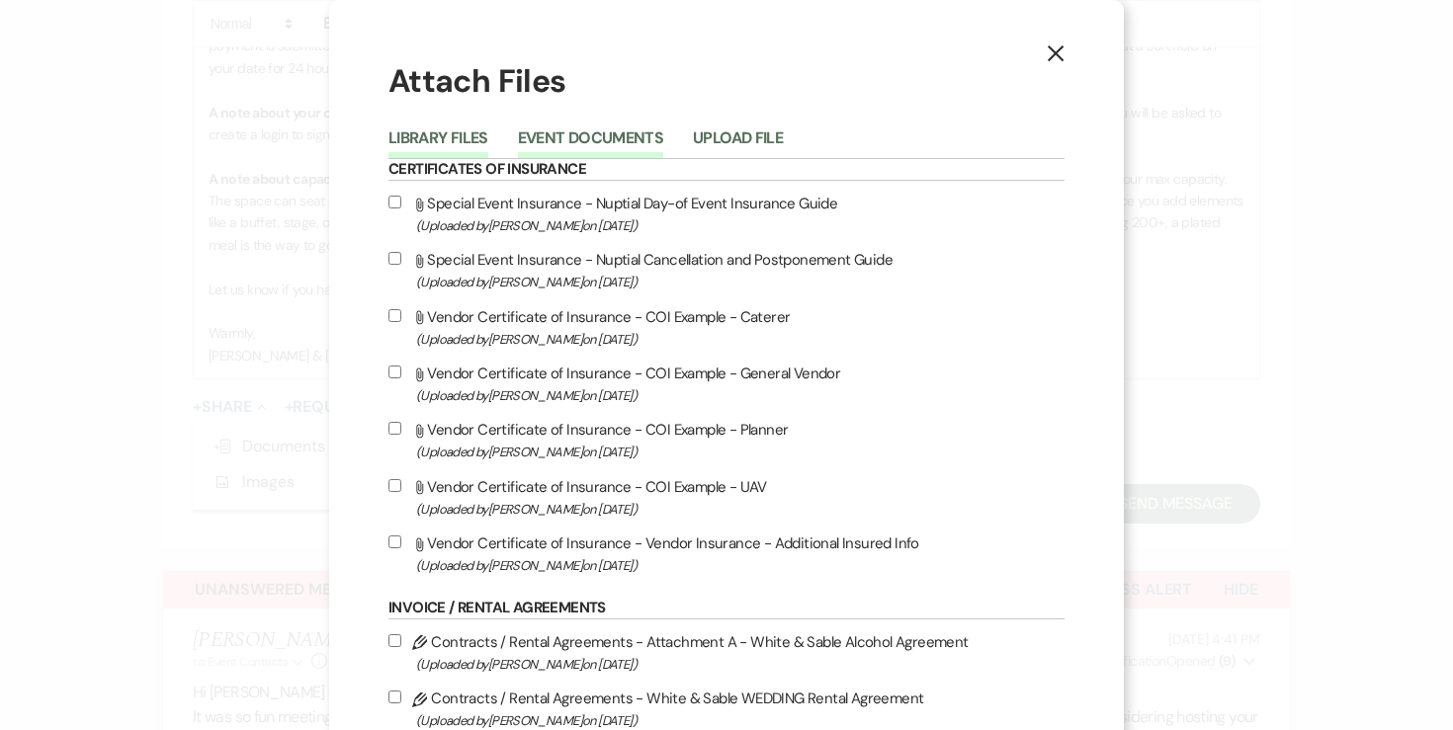
click at [630, 130] on button "Event Documents" at bounding box center [590, 144] width 145 height 28
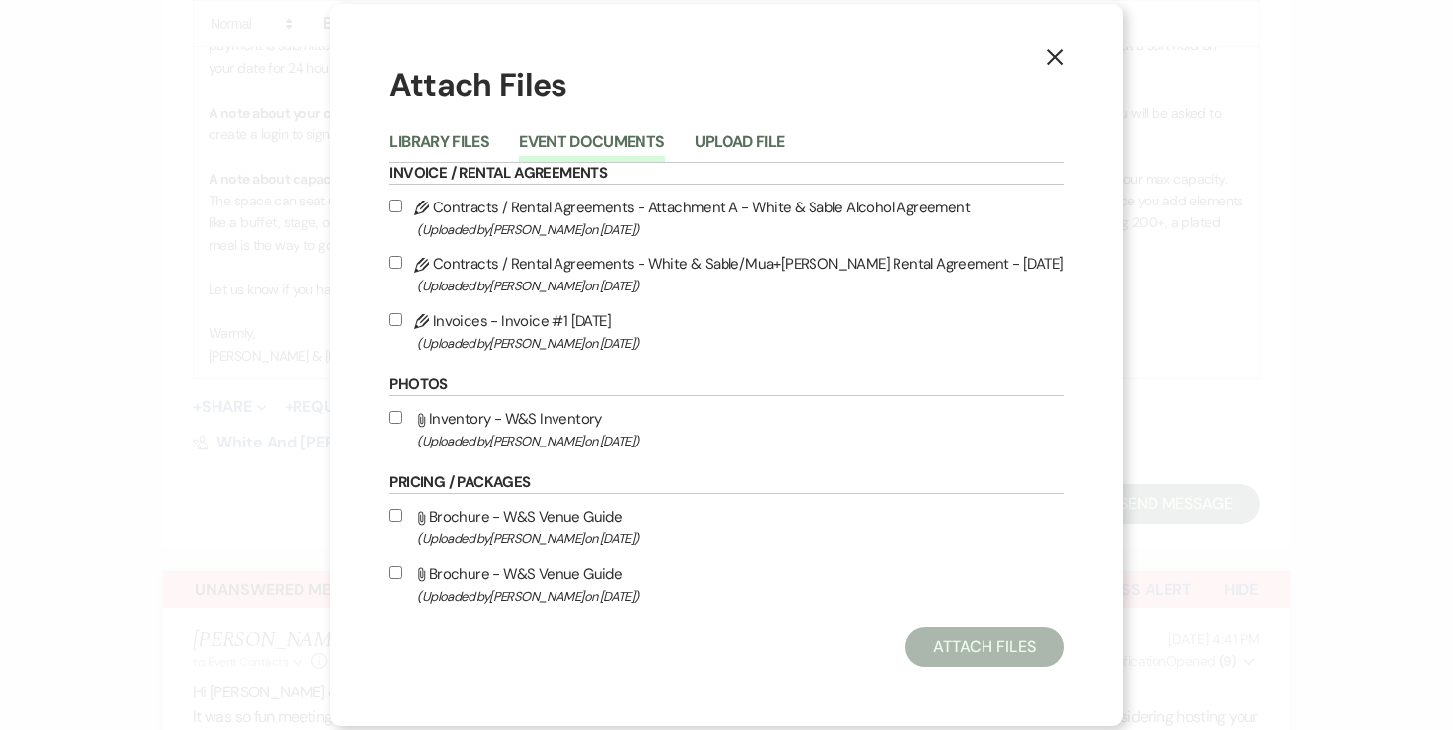
click at [402, 263] on input "Pencil Contracts / Rental Agreements - White & Sable/Mua+Vang Rental Agreement …" at bounding box center [395, 262] width 13 height 13
checkbox input "true"
click at [402, 200] on input "Pencil Contracts / Rental Agreements - Attachment A - White & Sable Alcohol Agr…" at bounding box center [395, 206] width 13 height 13
checkbox input "true"
click at [402, 319] on input "Pencil Invoices - Invoice #1 8-16-2025 (Uploaded by Angela Oldenburger on Aug 1…" at bounding box center [395, 319] width 13 height 13
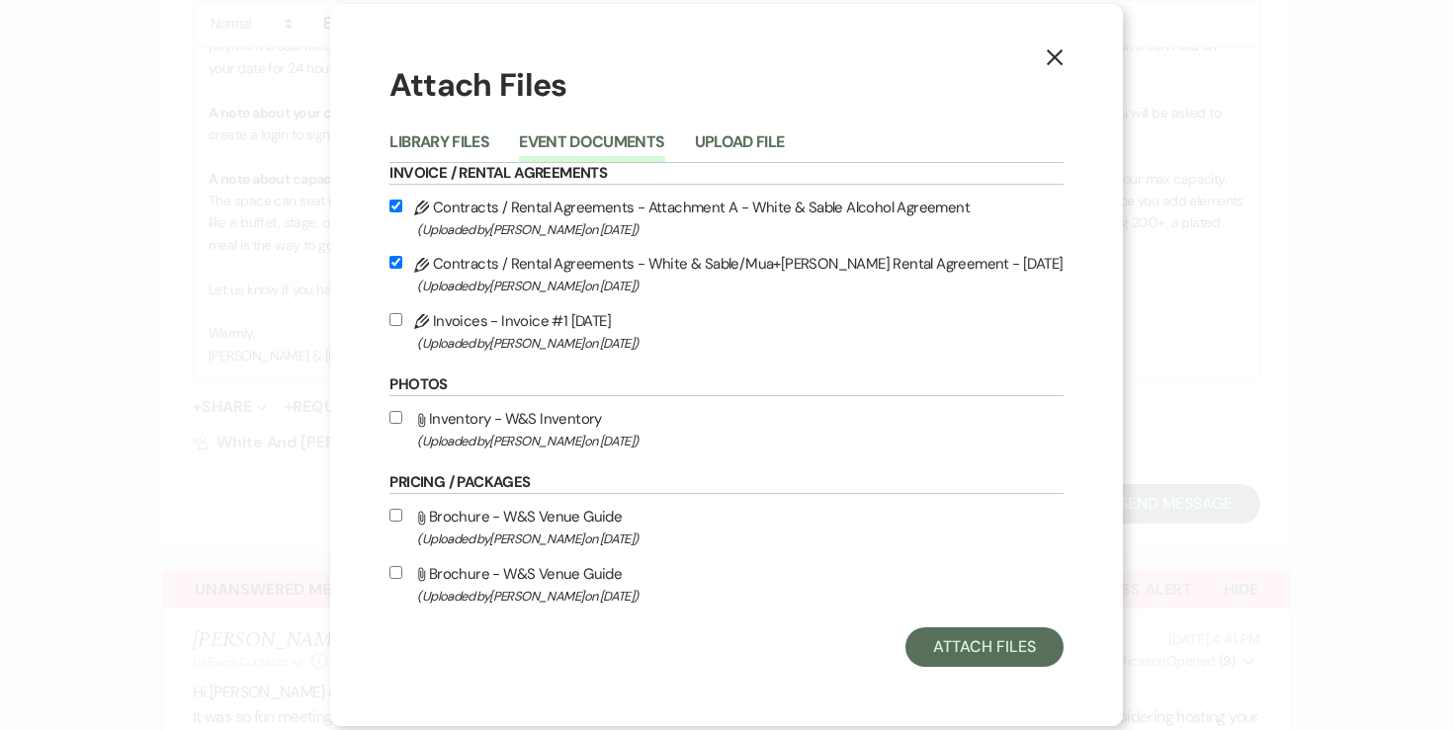
checkbox input "true"
click at [918, 647] on button "Attach Files" at bounding box center [983, 648] width 157 height 40
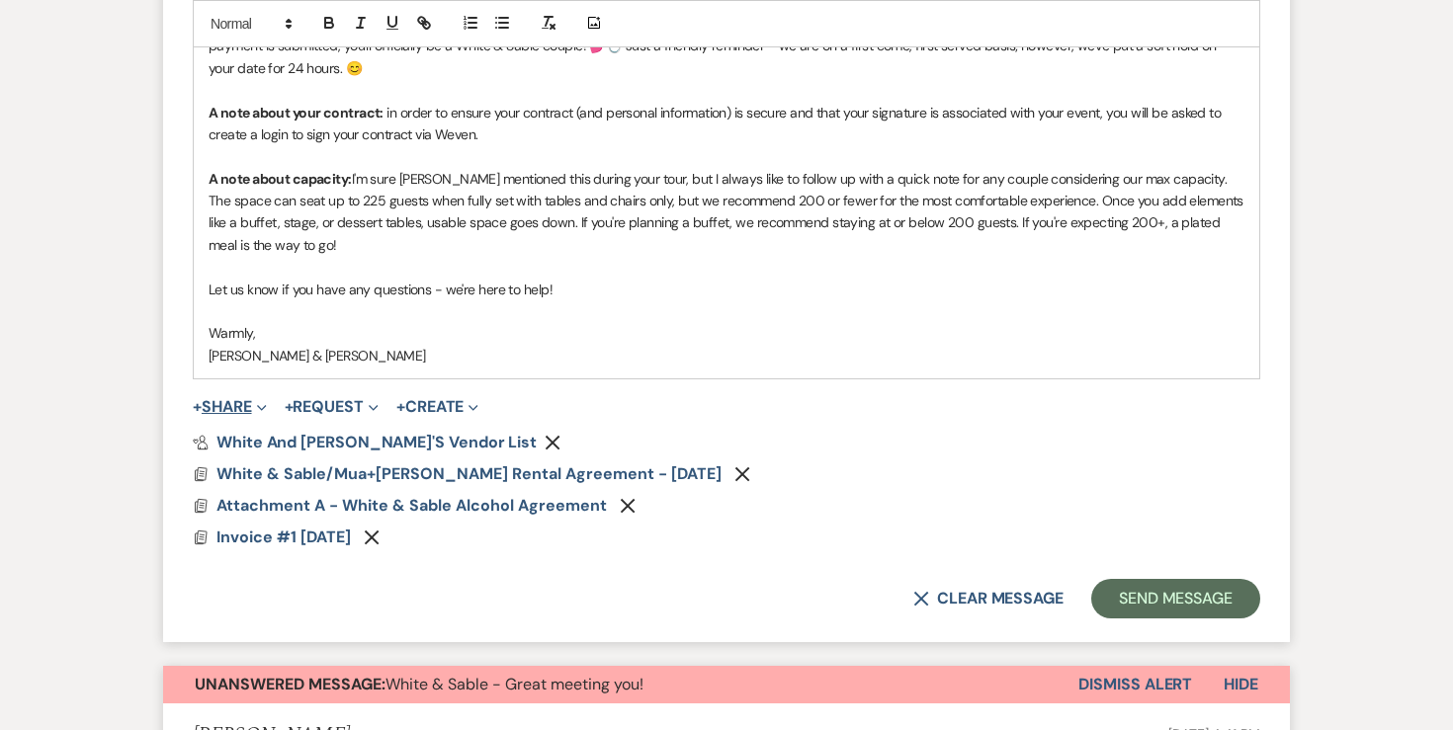
click at [241, 406] on button "+ Share Expand" at bounding box center [230, 407] width 74 height 16
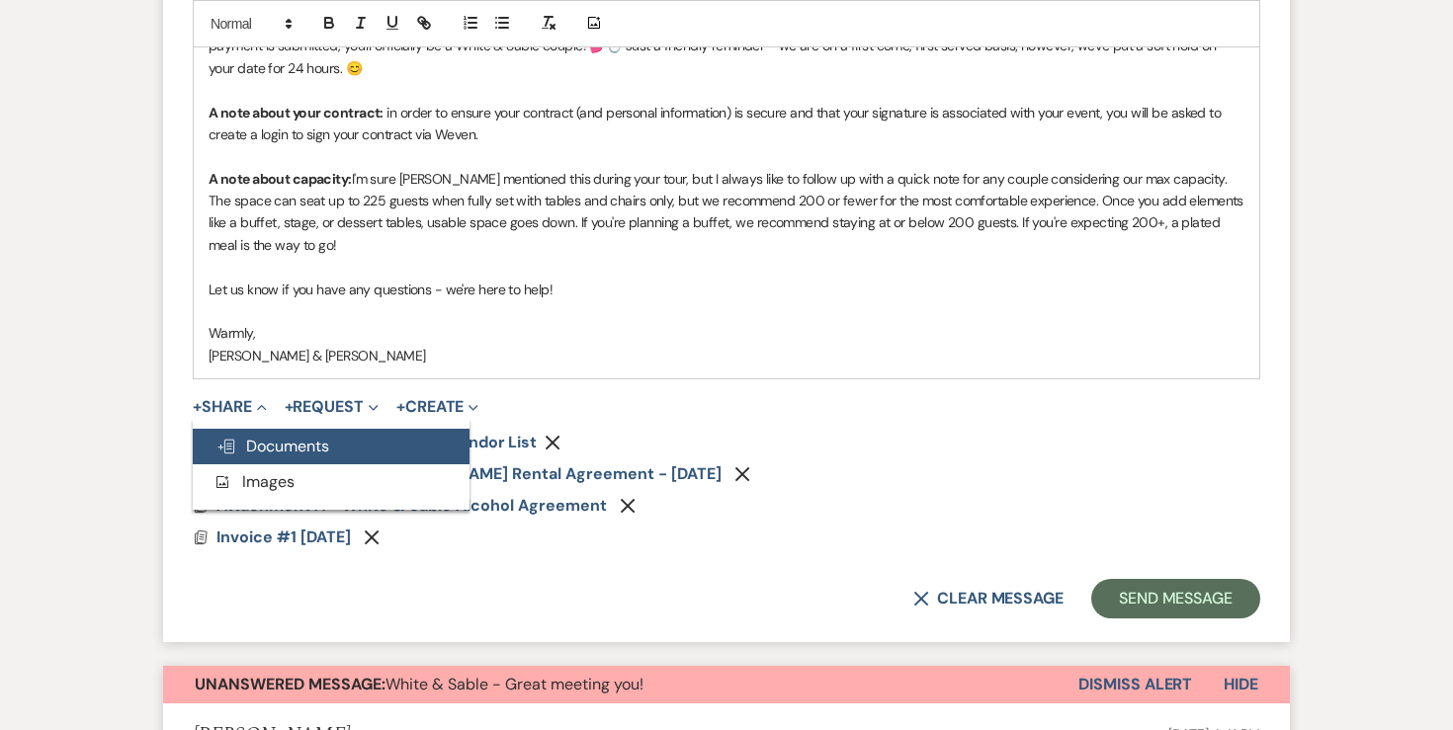
click at [242, 432] on button "Doc Upload Documents" at bounding box center [331, 447] width 277 height 36
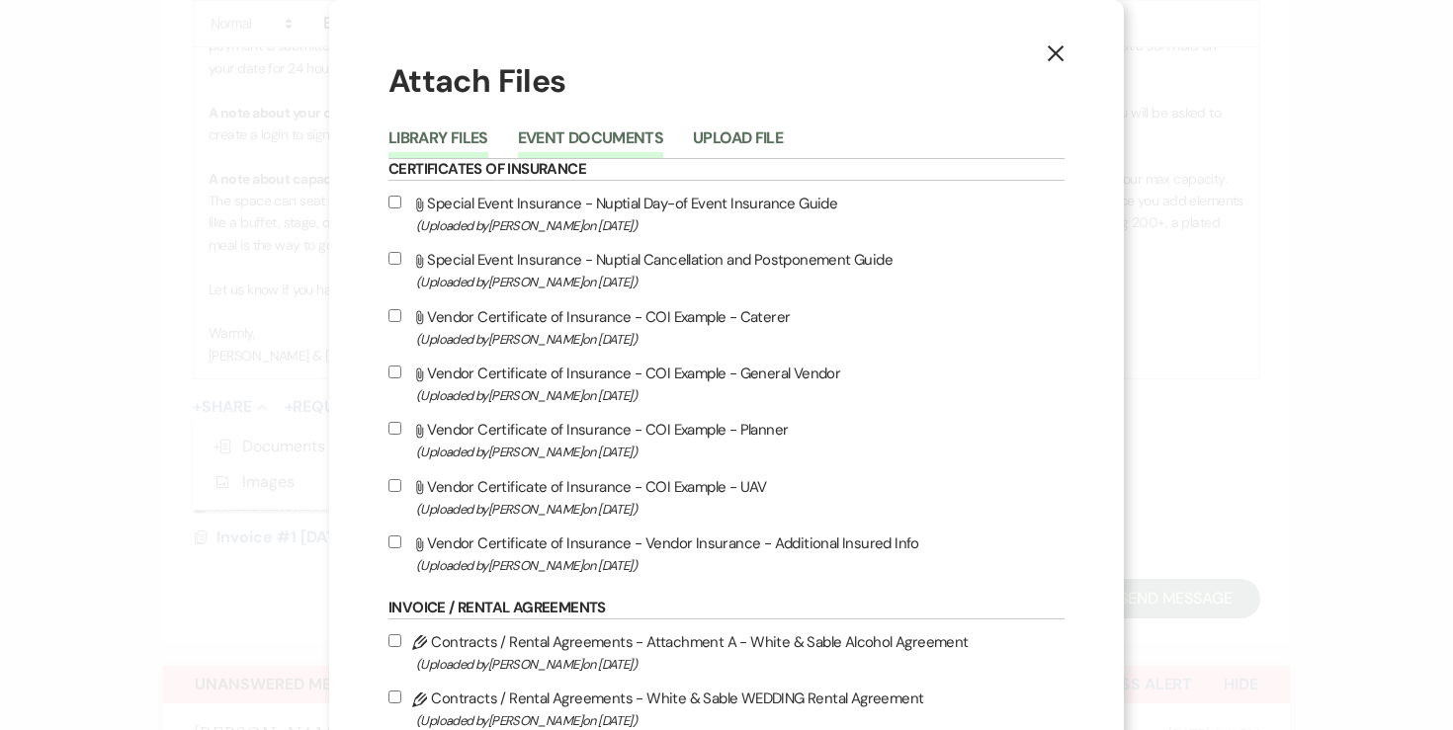
click at [606, 135] on button "Event Documents" at bounding box center [590, 144] width 145 height 28
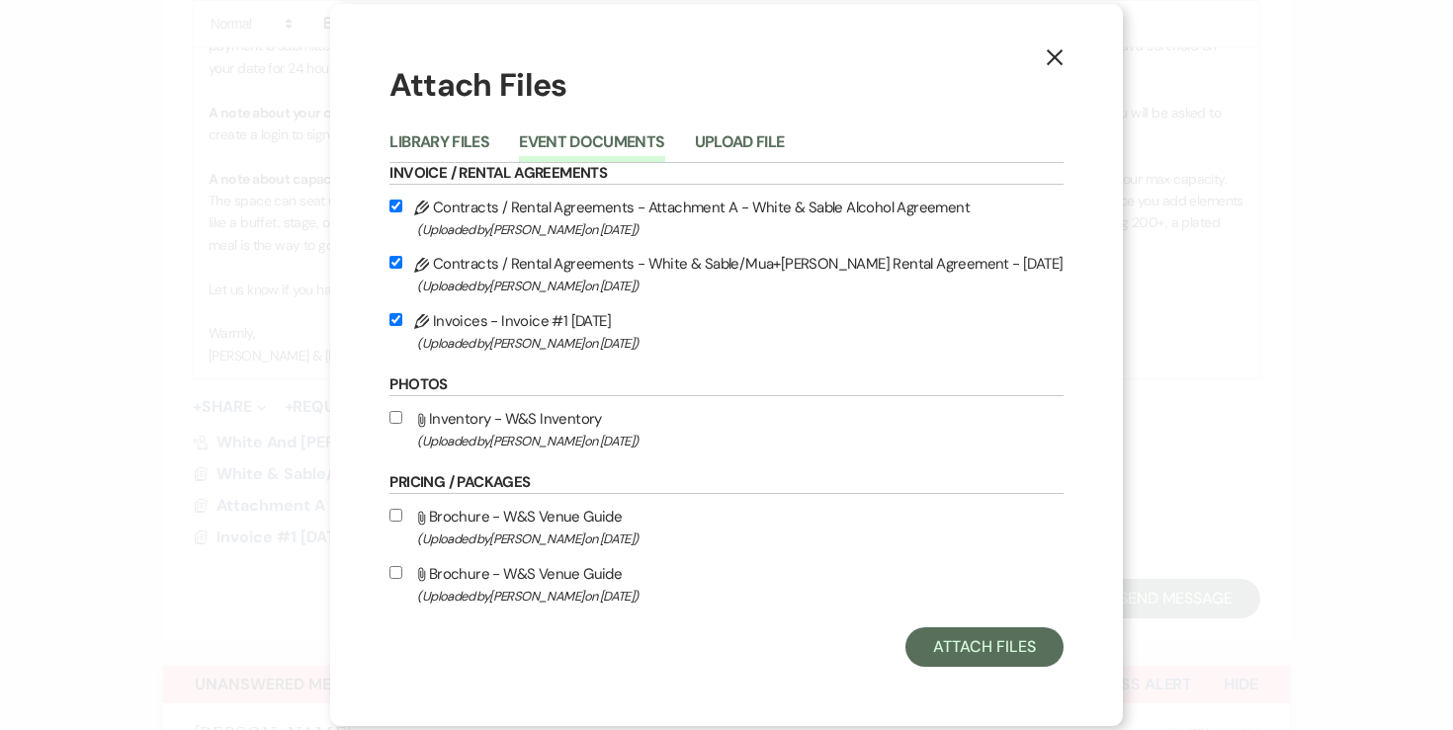
click at [468, 126] on div "Library Files Event Documents Upload File" at bounding box center [725, 143] width 673 height 42
click at [468, 129] on li "Library Files" at bounding box center [453, 145] width 129 height 33
click at [468, 134] on button "Library Files" at bounding box center [439, 148] width 100 height 28
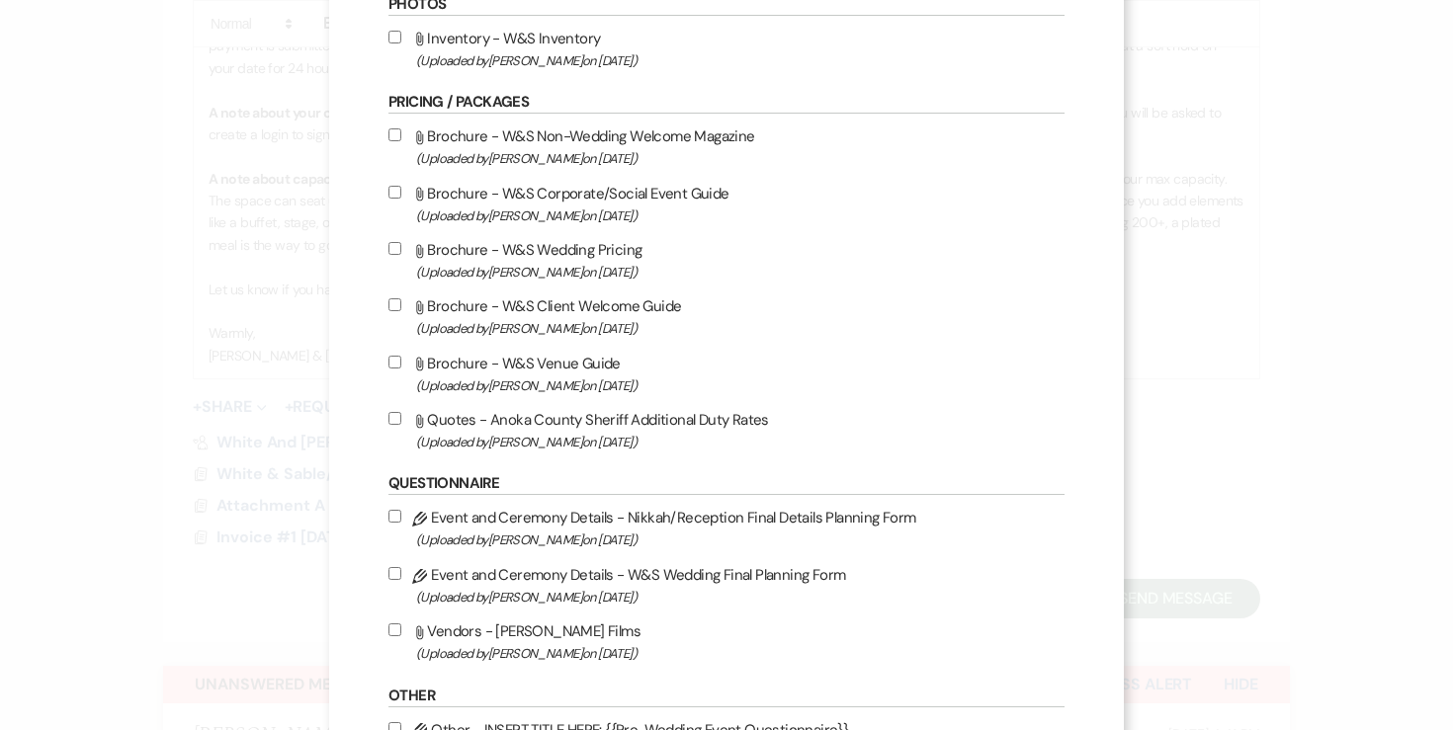
scroll to position [1694, 0]
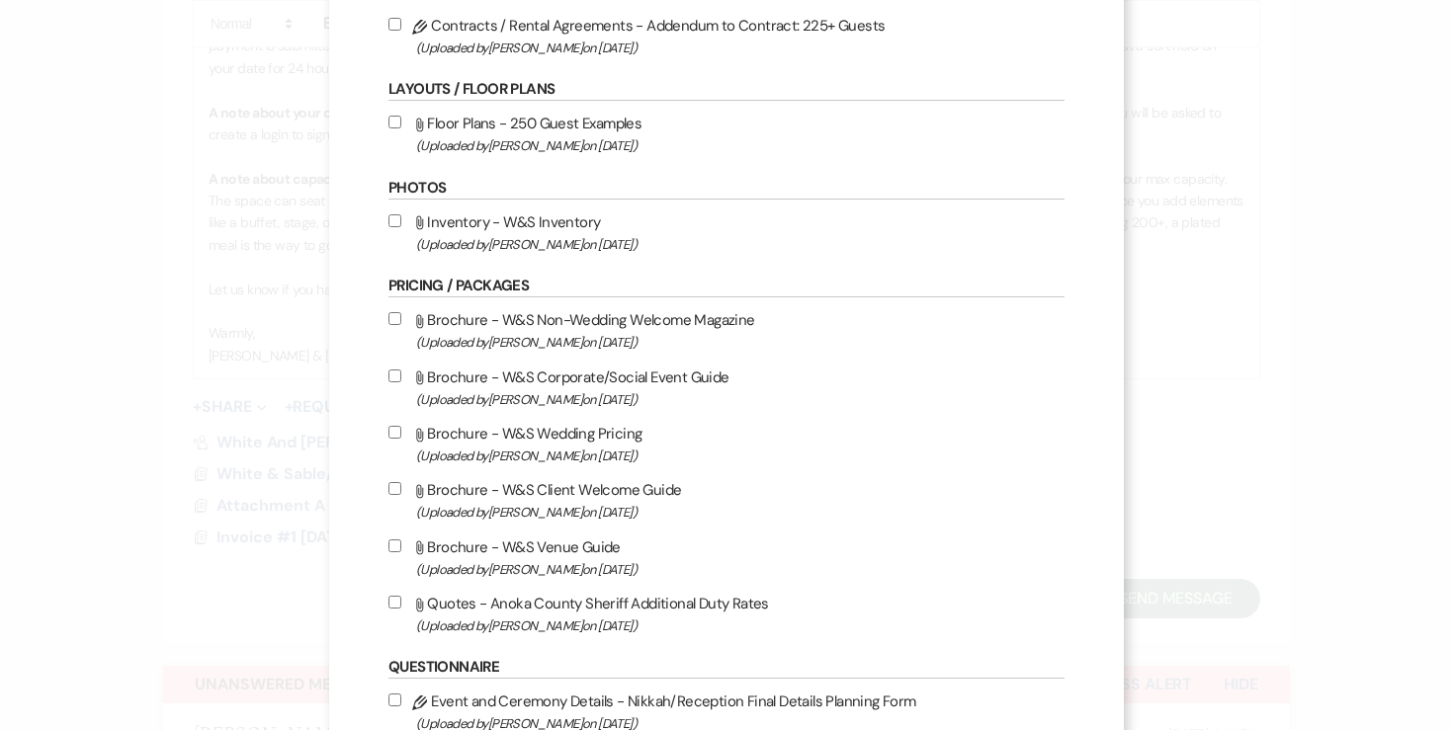
click at [398, 227] on input "Attach File Inventory - W&S Inventory (Uploaded by Angela Oldenburger on May 15…" at bounding box center [394, 220] width 13 height 13
checkbox input "true"
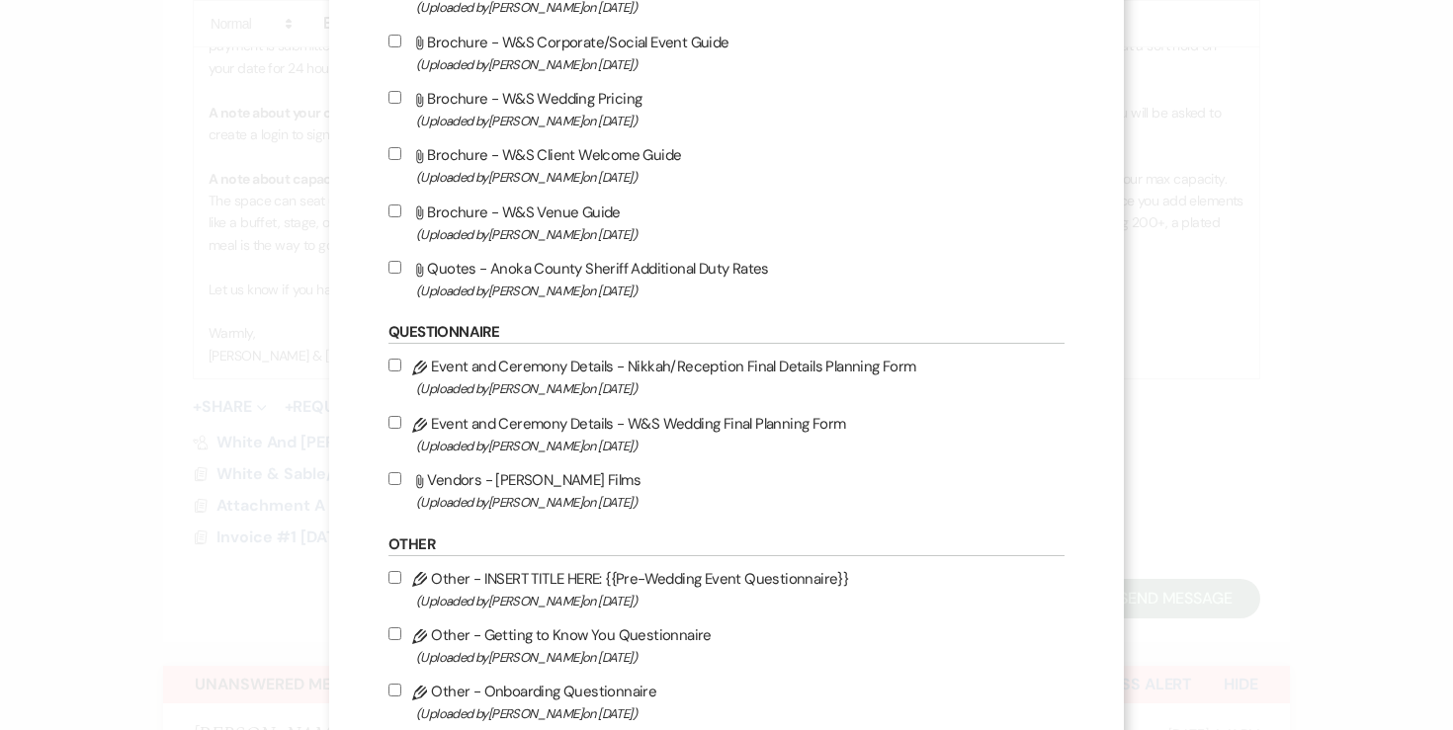
scroll to position [2491, 0]
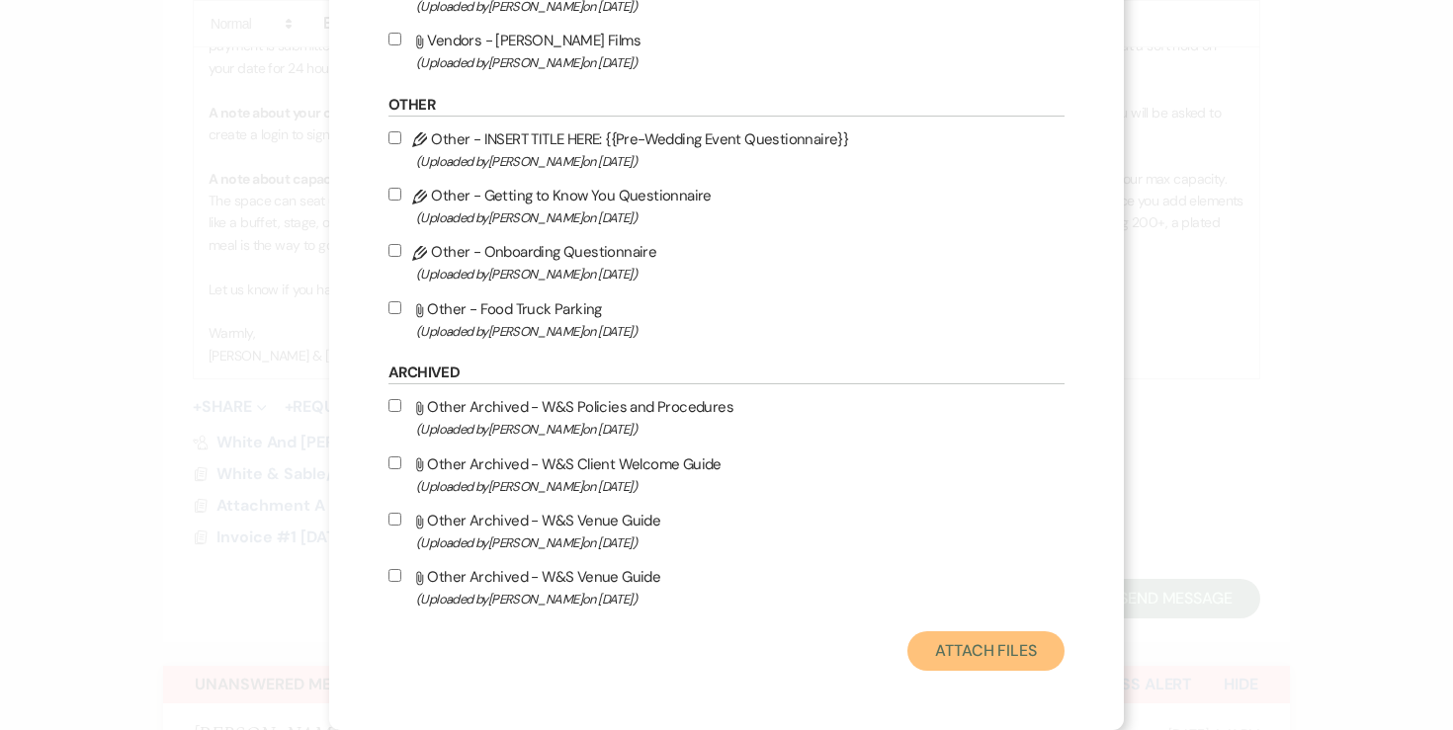
click at [956, 653] on button "Attach Files" at bounding box center [985, 652] width 157 height 40
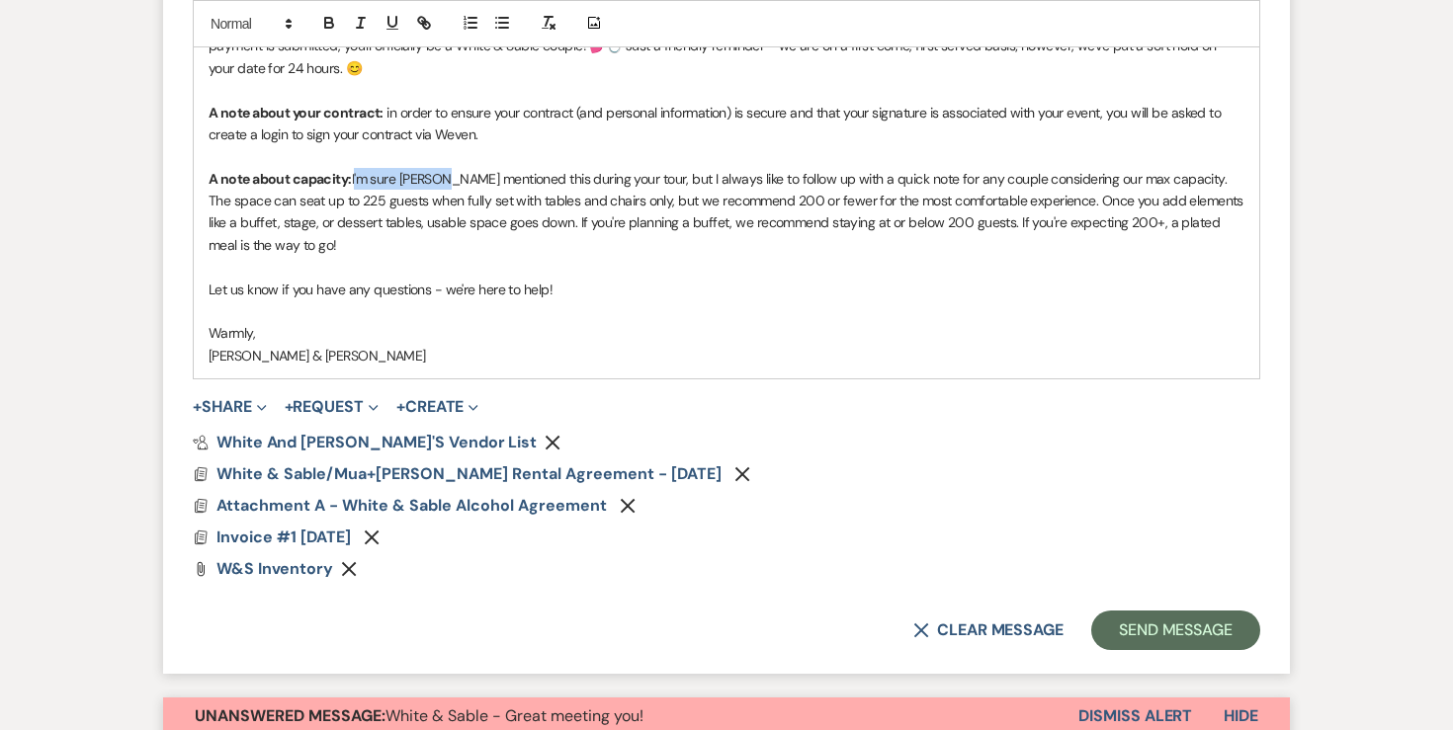
drag, startPoint x: 355, startPoint y: 176, endPoint x: 452, endPoint y: 178, distance: 96.9
click at [452, 178] on p "A note about capacity: I'm sure Landon mentioned this during your tour, but I a…" at bounding box center [727, 212] width 1036 height 89
drag, startPoint x: 352, startPoint y: 179, endPoint x: 458, endPoint y: 178, distance: 105.8
click at [458, 178] on strong "A note about capacity: Landon may have" at bounding box center [366, 179] width 314 height 18
click at [329, 20] on icon "button" at bounding box center [329, 23] width 18 height 18
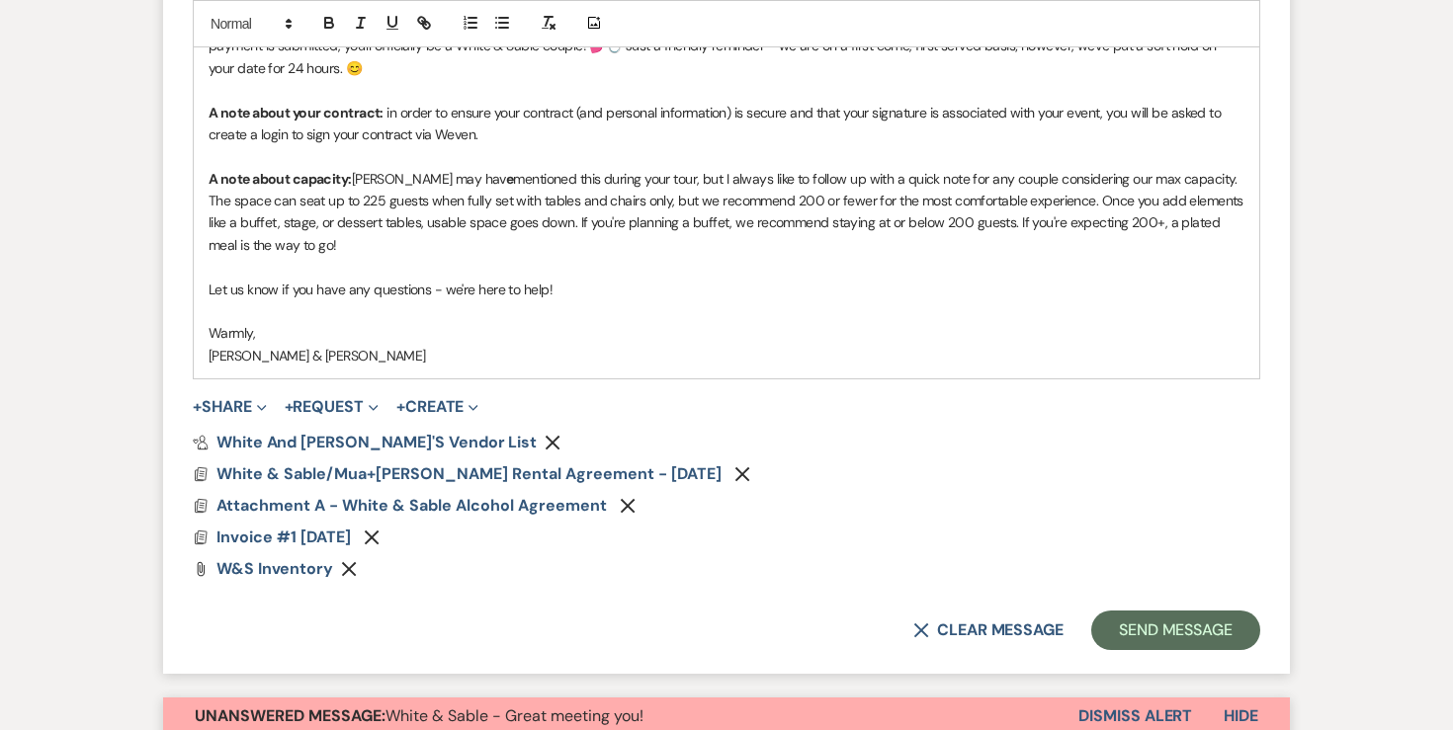
click at [651, 179] on p "A note about capacity: Landon may hav e mentioned this during your tour, but I …" at bounding box center [727, 212] width 1036 height 89
click at [972, 187] on p "A note about capacity: Landon may hav e mentioned this during your tour, but I …" at bounding box center [727, 212] width 1036 height 89
drag, startPoint x: 1014, startPoint y: 180, endPoint x: 919, endPoint y: 182, distance: 94.9
click at [919, 182] on p "A note about capacity: Landon may hav e mentioned this during your tour, but I …" at bounding box center [727, 212] width 1036 height 89
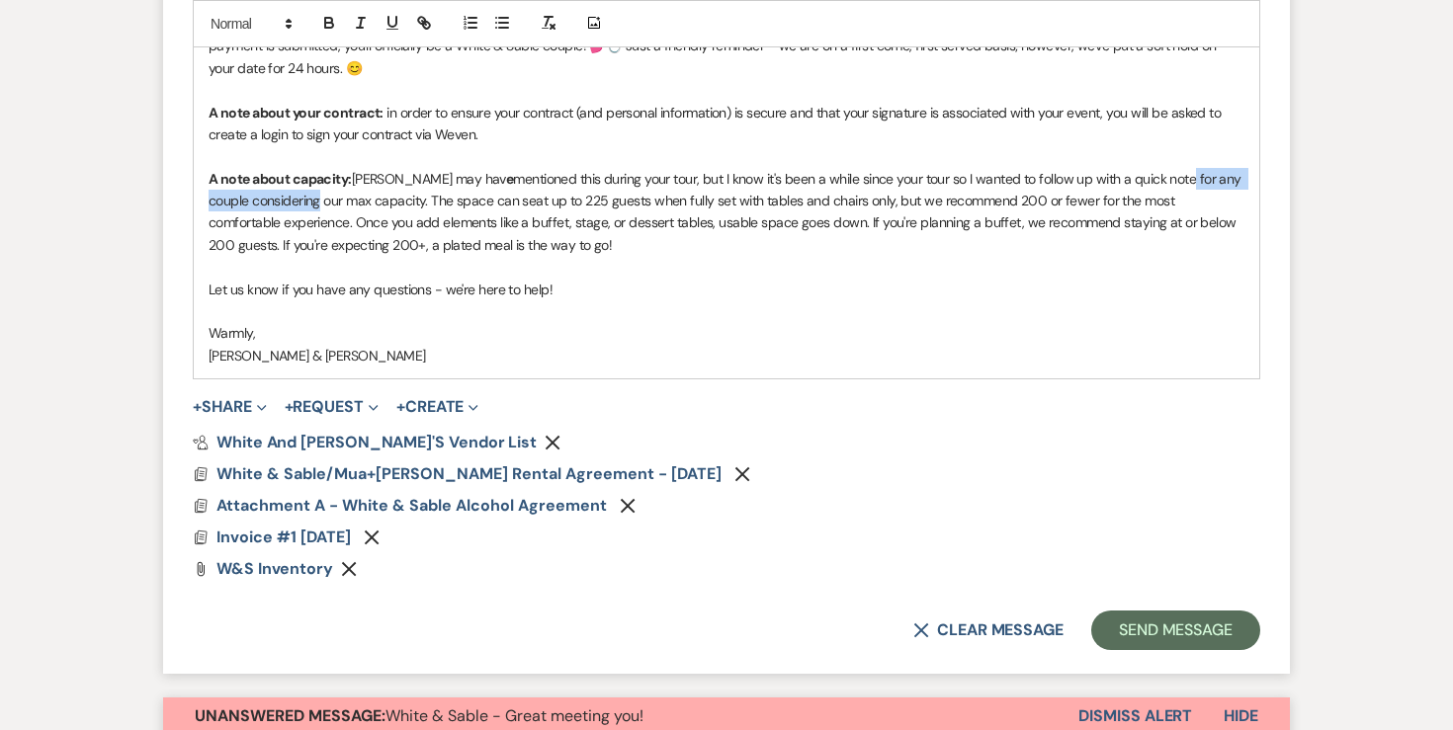
drag, startPoint x: 278, startPoint y: 203, endPoint x: 1143, endPoint y: 181, distance: 865.2
click at [1143, 181] on p "A note about capacity: Landon may hav e mentioned this during your tour, but I …" at bounding box center [727, 212] width 1036 height 89
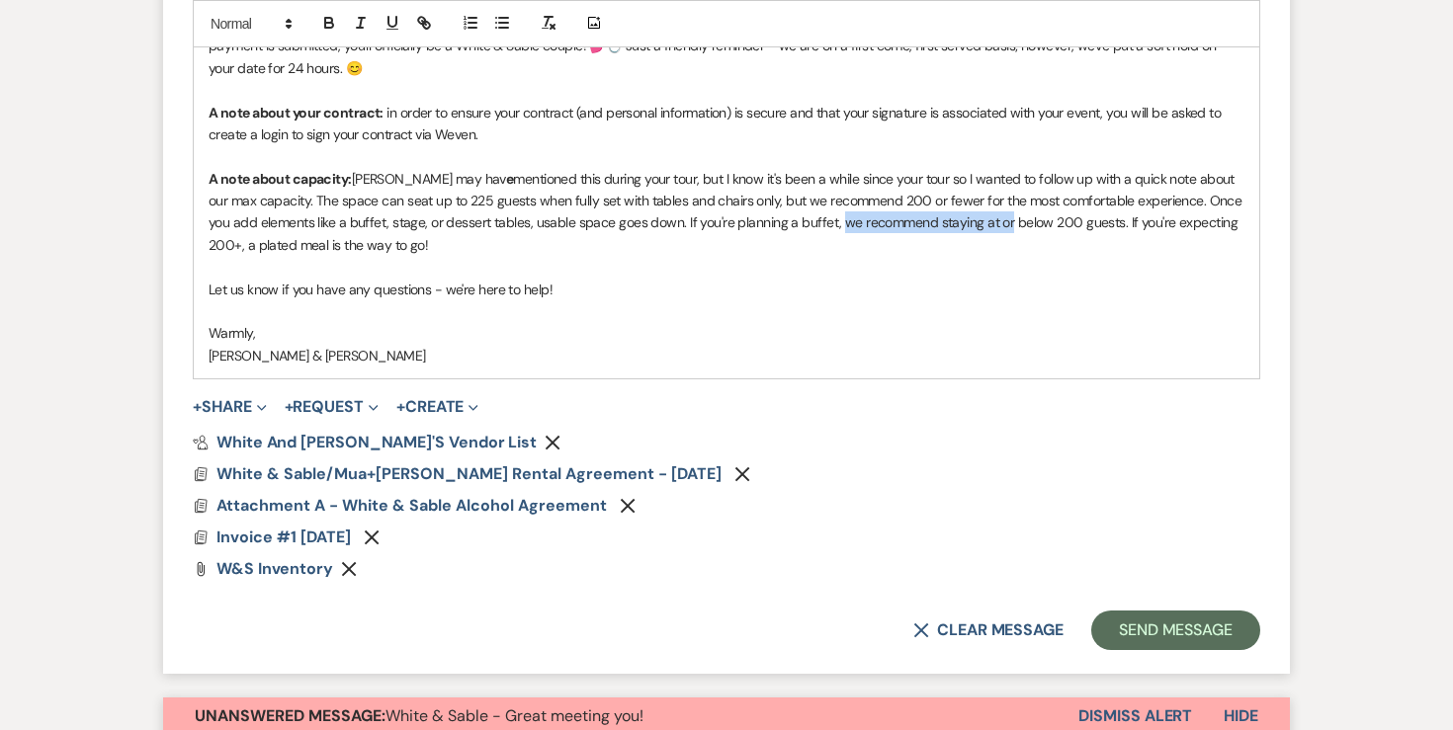
drag, startPoint x: 786, startPoint y: 226, endPoint x: 953, endPoint y: 226, distance: 167.0
click at [953, 226] on p "A note about capacity: Landon may hav e mentioned this during your tour, but I …" at bounding box center [727, 212] width 1036 height 89
drag, startPoint x: 1164, startPoint y: 223, endPoint x: 1234, endPoint y: 244, distance: 72.2
click at [1234, 244] on p "A note about capacity: Landon may hav e mentioned this during your tour, but I …" at bounding box center [727, 212] width 1036 height 89
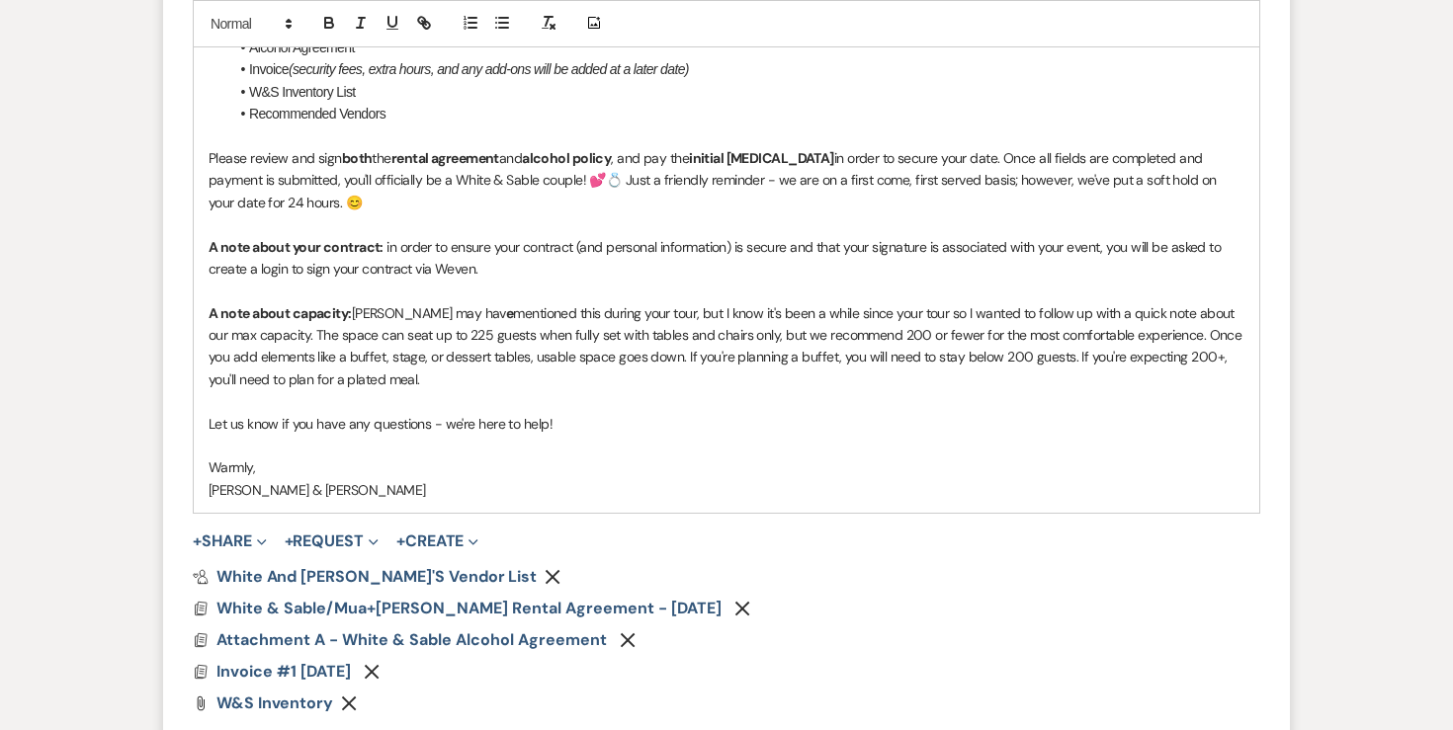
scroll to position [1657, 0]
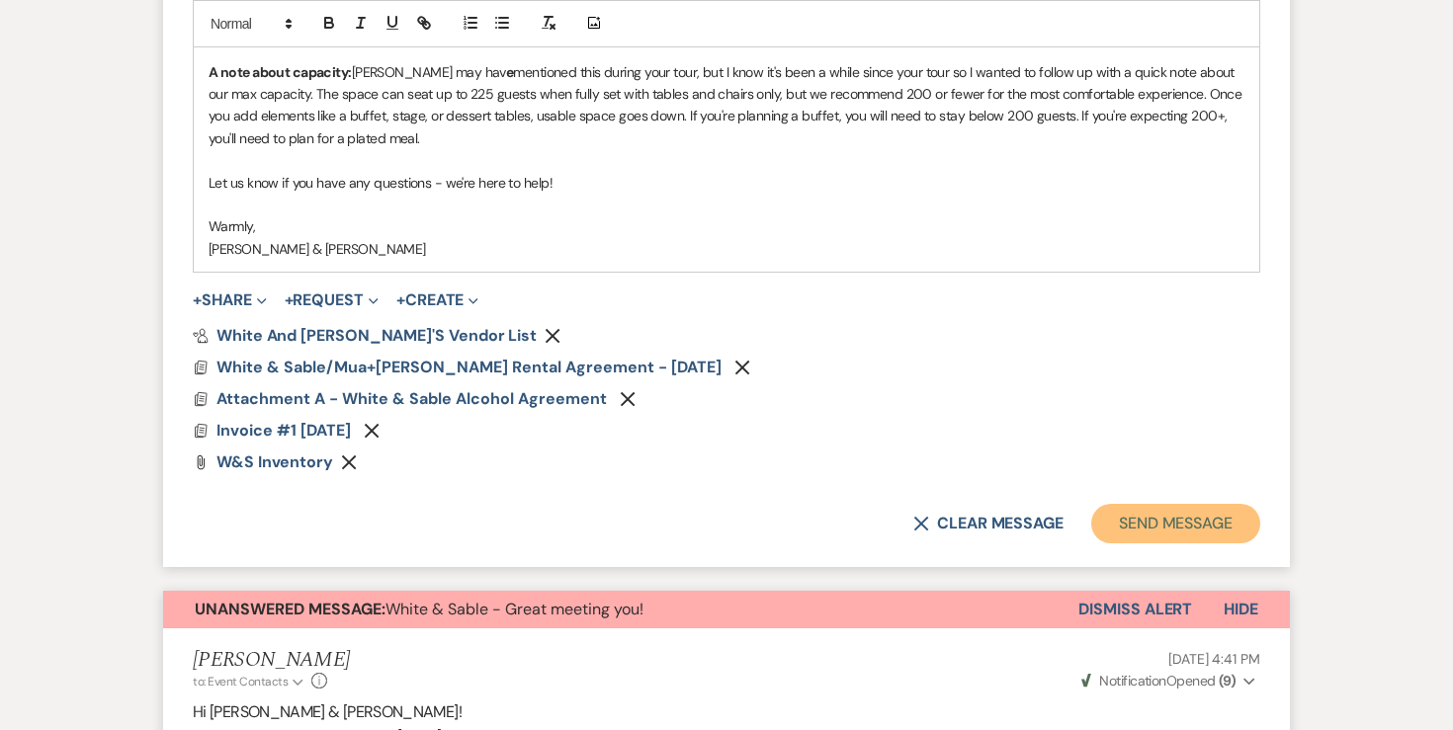
click at [1139, 515] on button "Send Message" at bounding box center [1175, 524] width 169 height 40
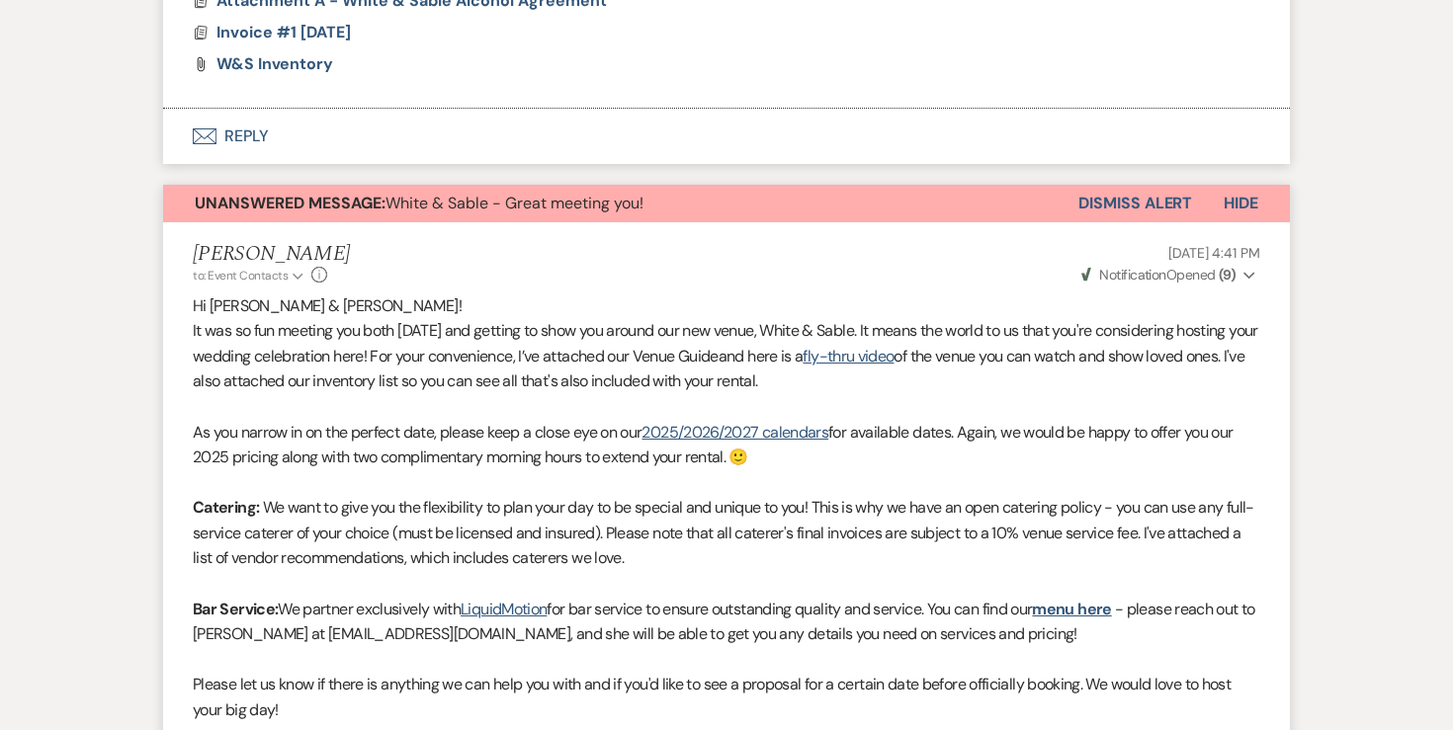
scroll to position [1668, 0]
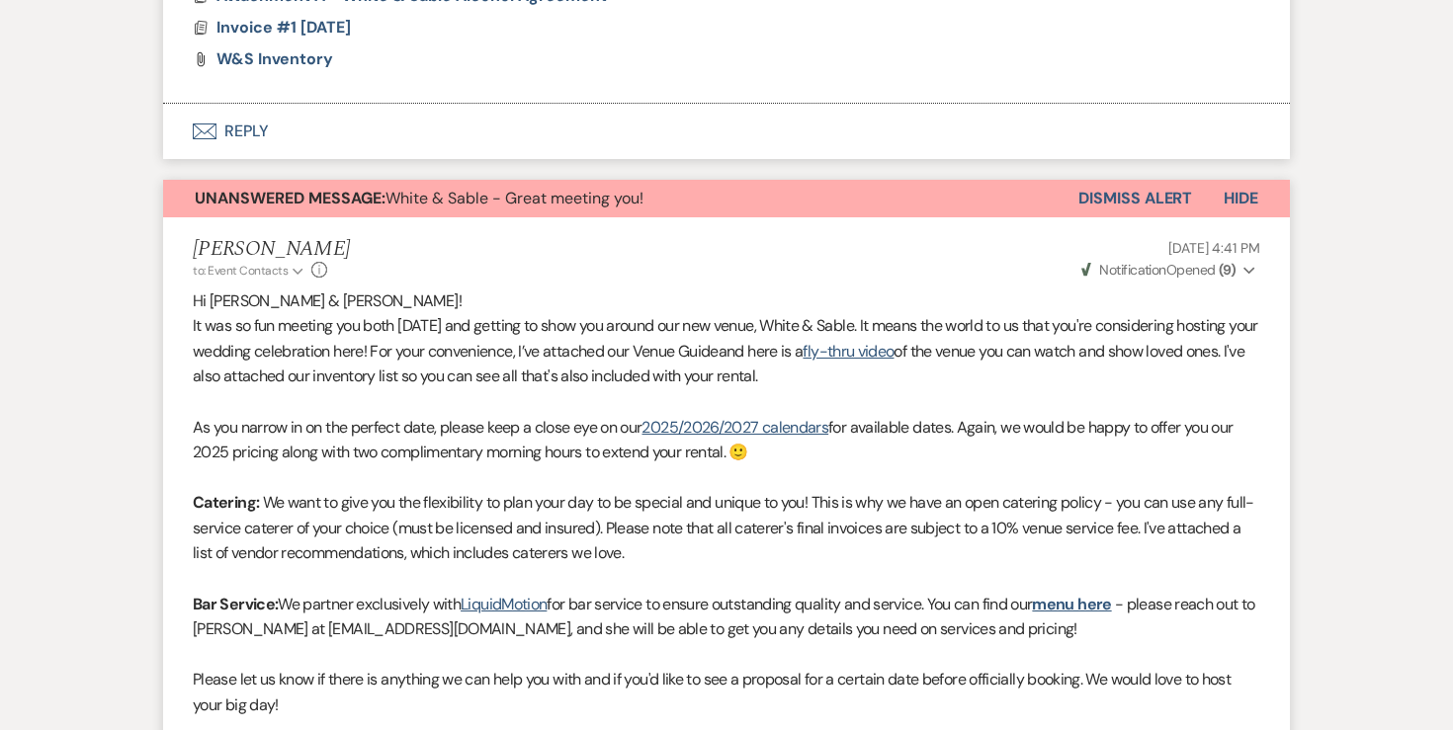
click at [1145, 186] on button "Dismiss Alert" at bounding box center [1135, 199] width 114 height 38
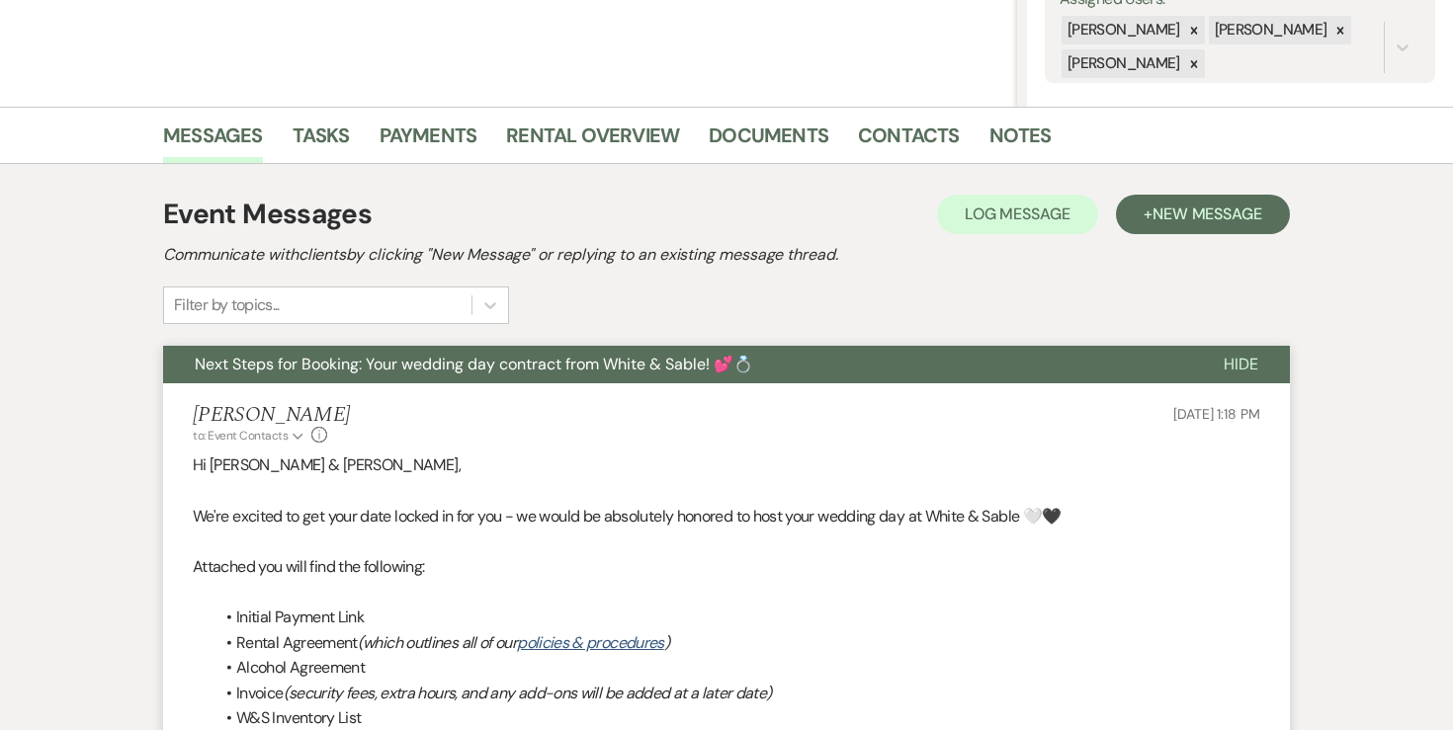
scroll to position [0, 0]
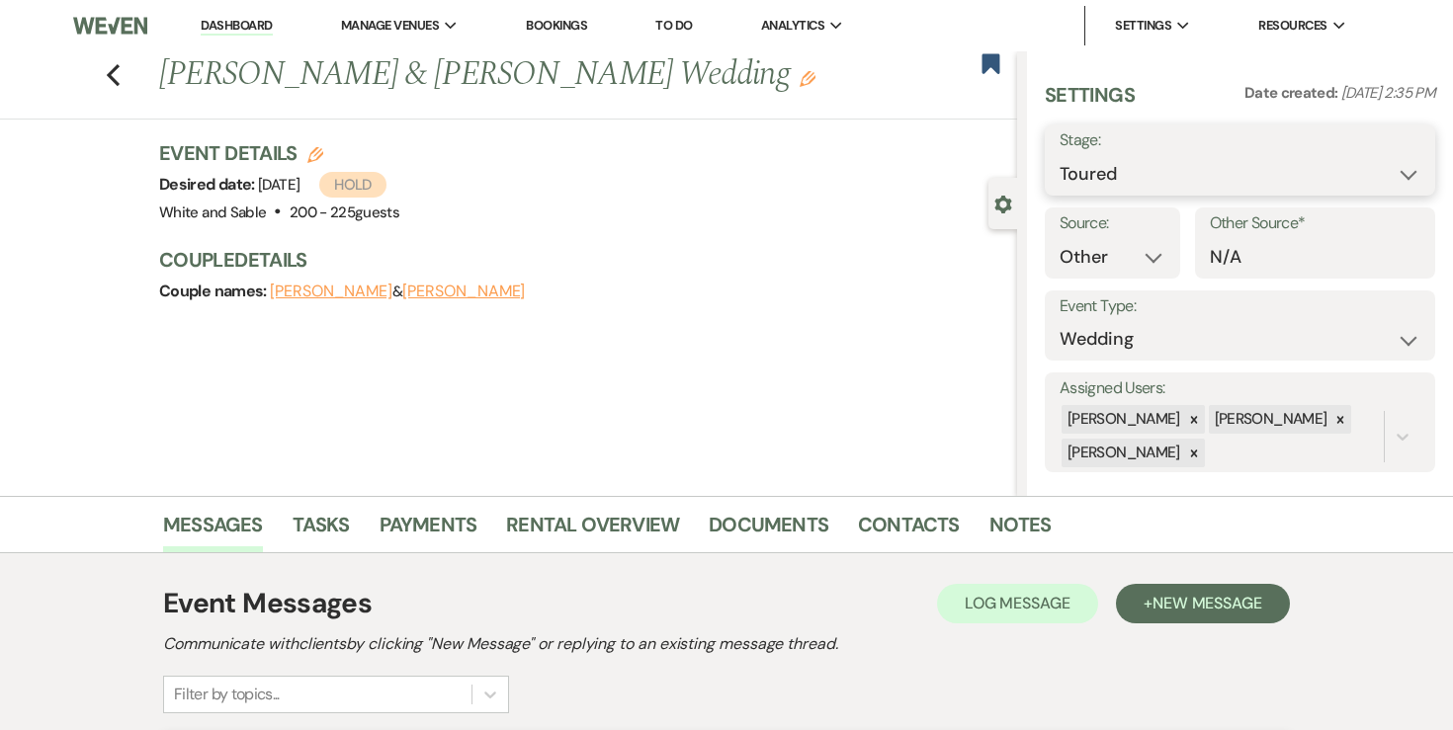
click at [1148, 169] on select "Inquiry Follow Up Tour Requested Tour Confirmed Toured Proposal Sent Booked Lost" at bounding box center [1240, 174] width 361 height 39
select select "6"
click at [1389, 178] on button "Save" at bounding box center [1395, 160] width 80 height 40
click at [120, 64] on icon "Previous" at bounding box center [113, 75] width 15 height 24
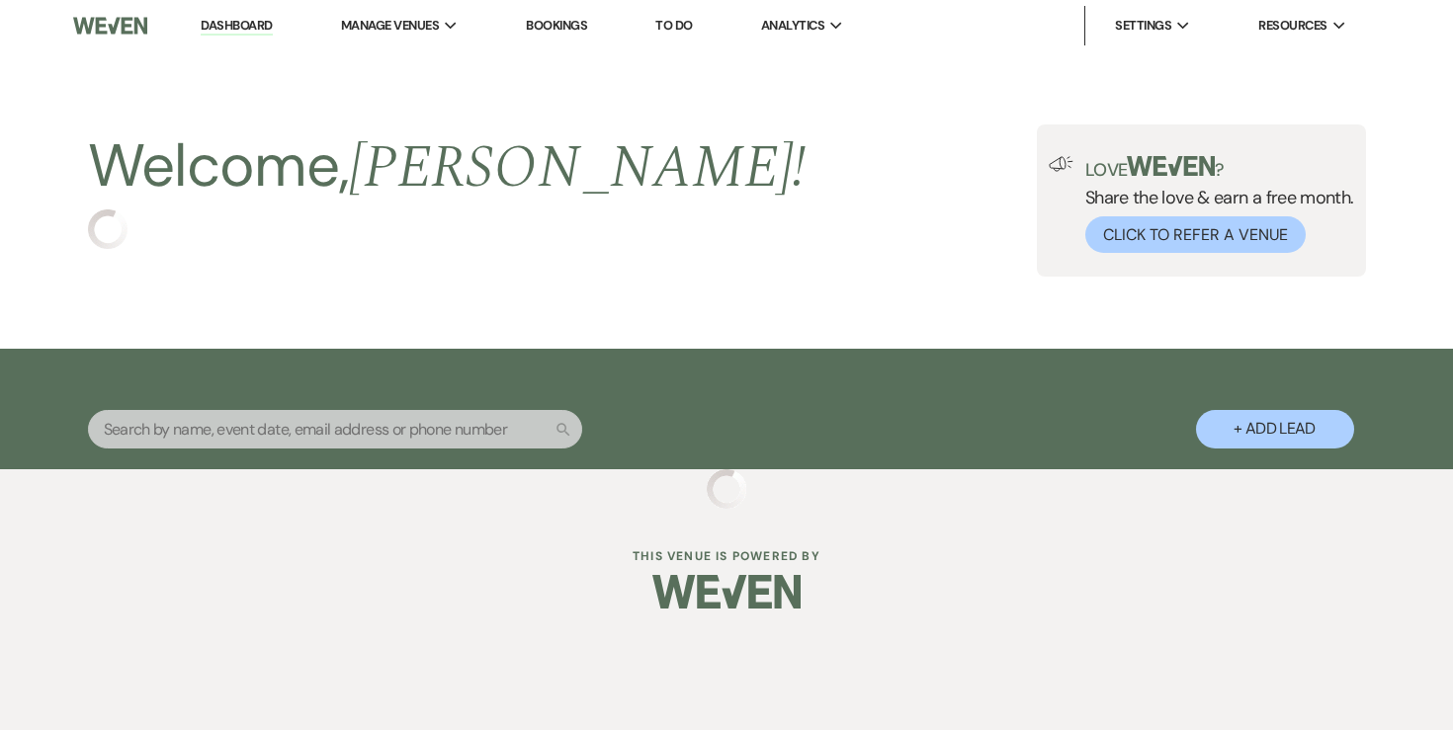
select select "5"
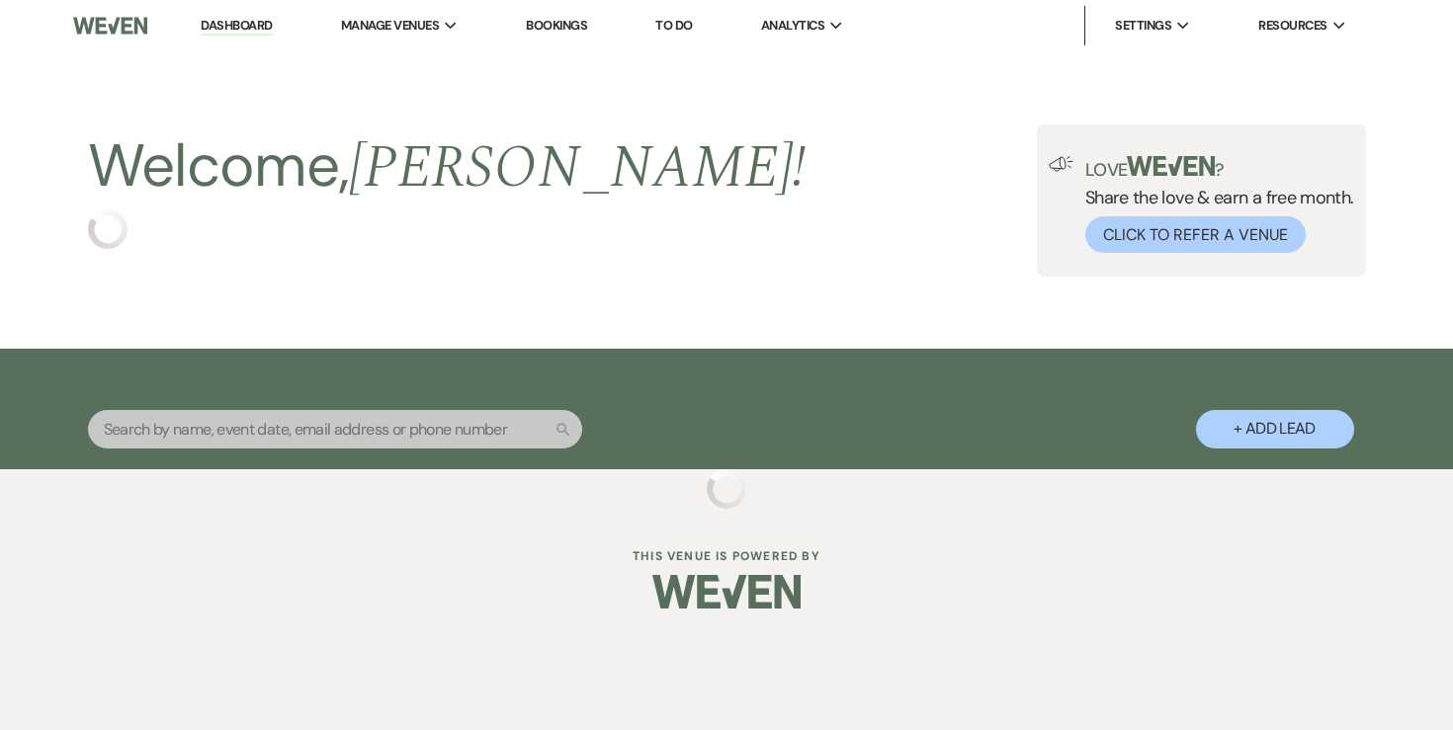
select select "5"
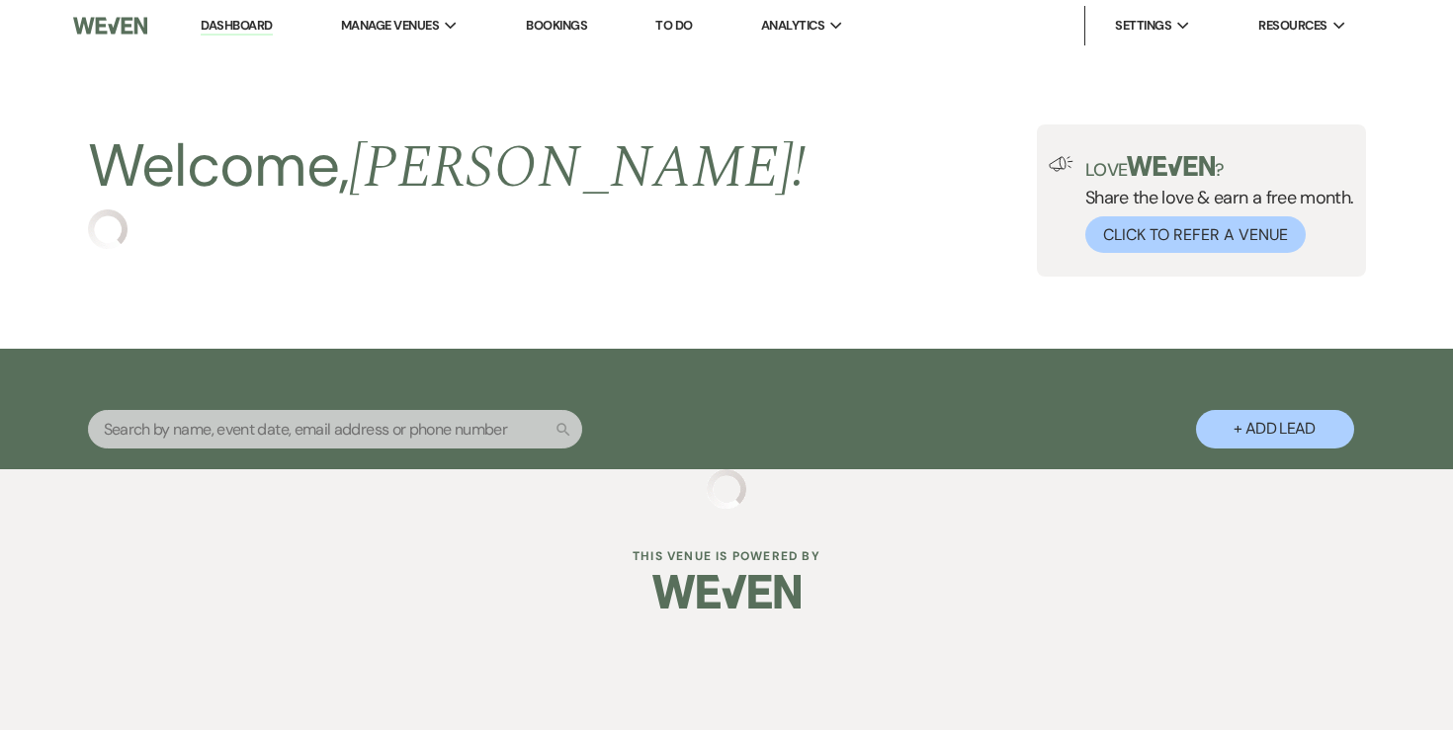
select select "5"
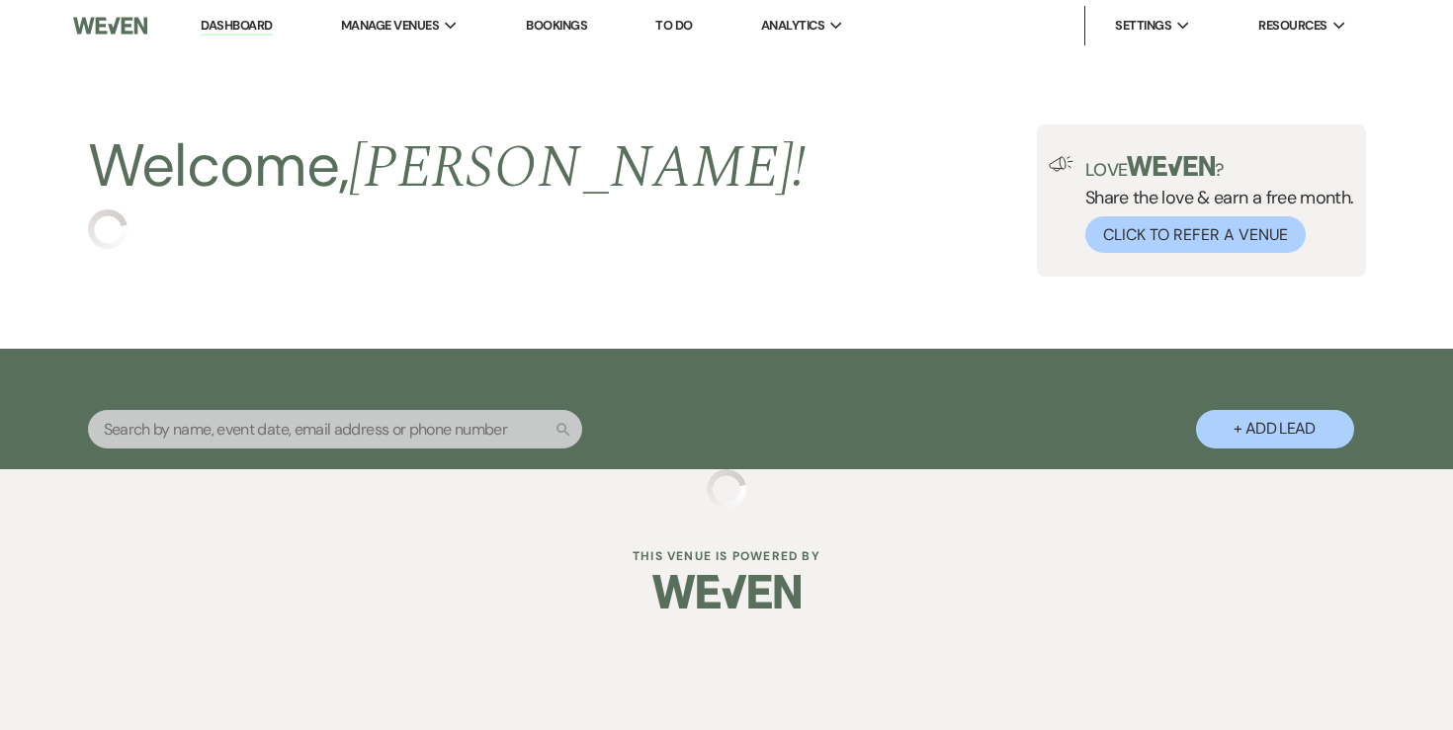
select select "5"
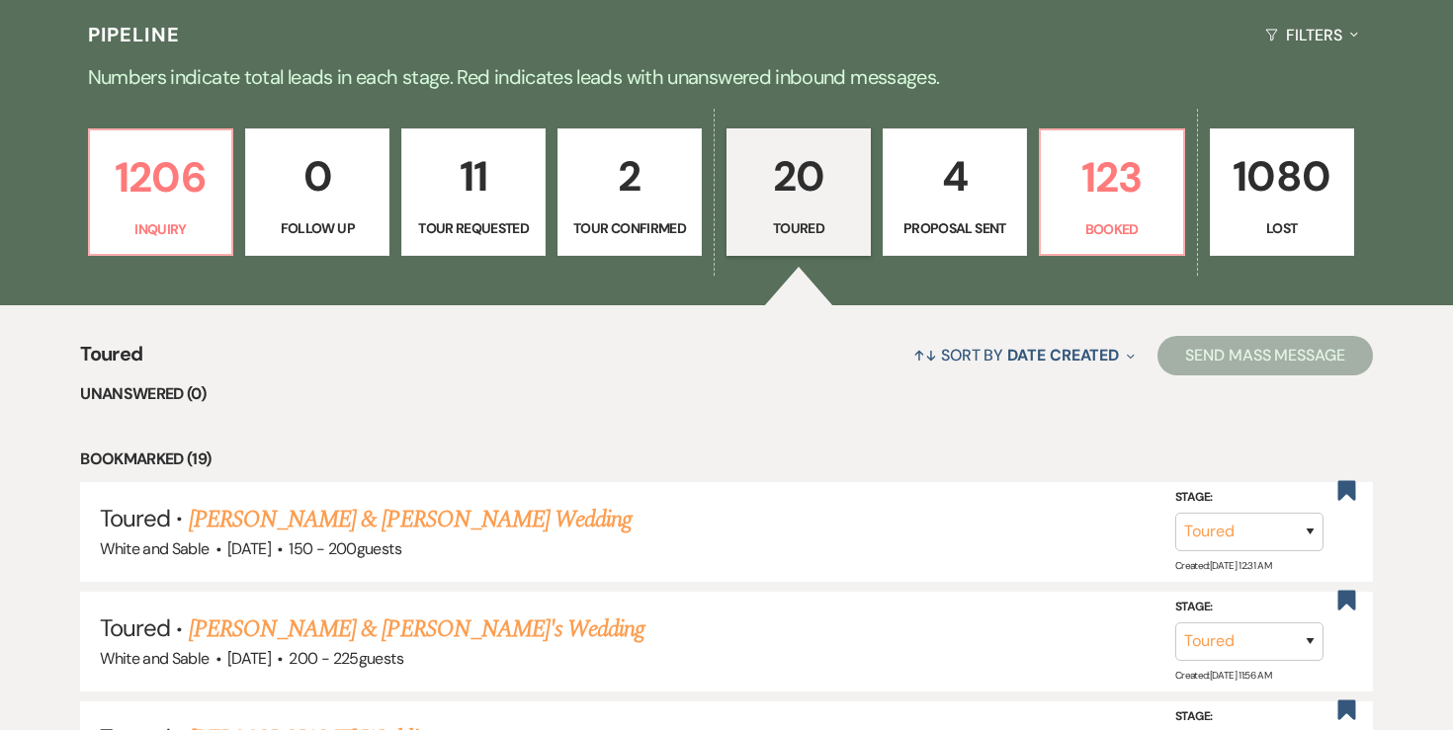
scroll to position [469, 0]
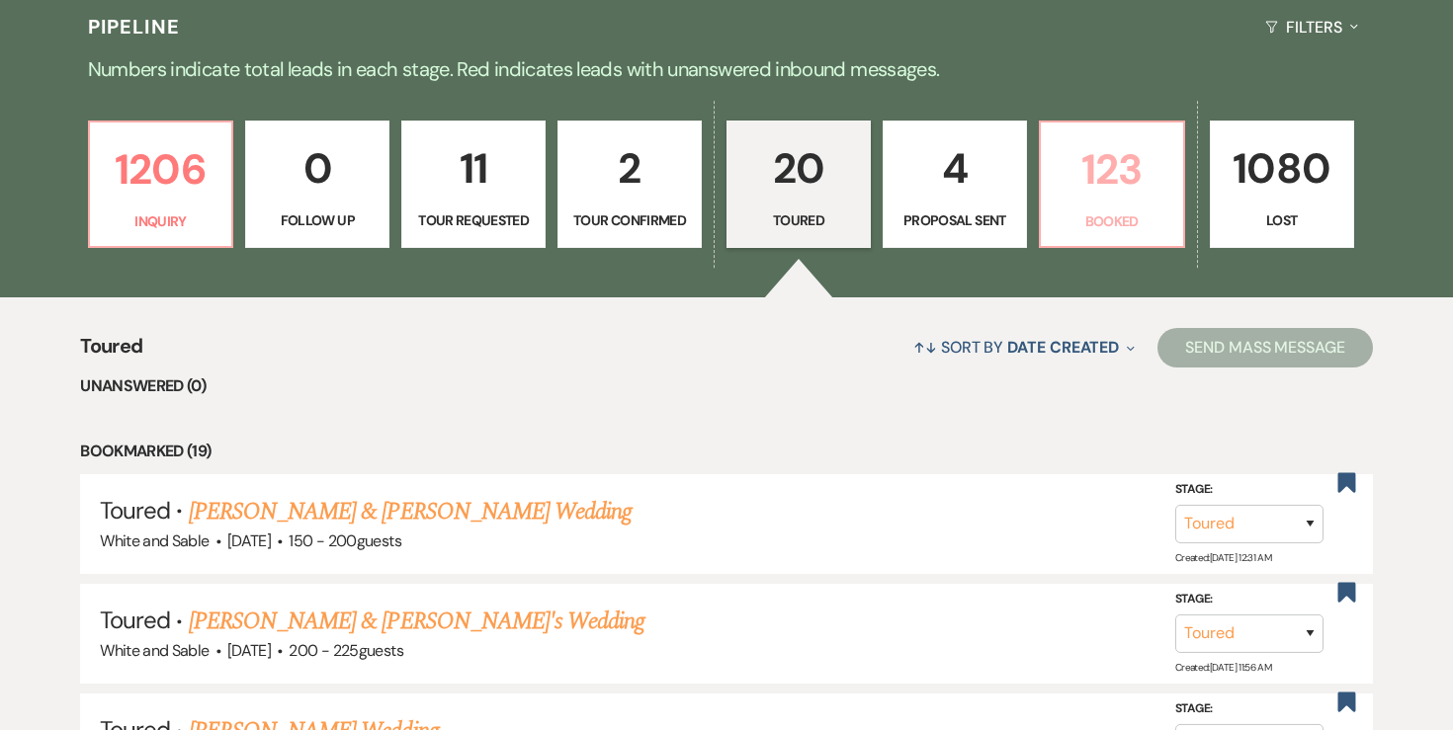
click at [1096, 185] on p "123" at bounding box center [1112, 169] width 119 height 66
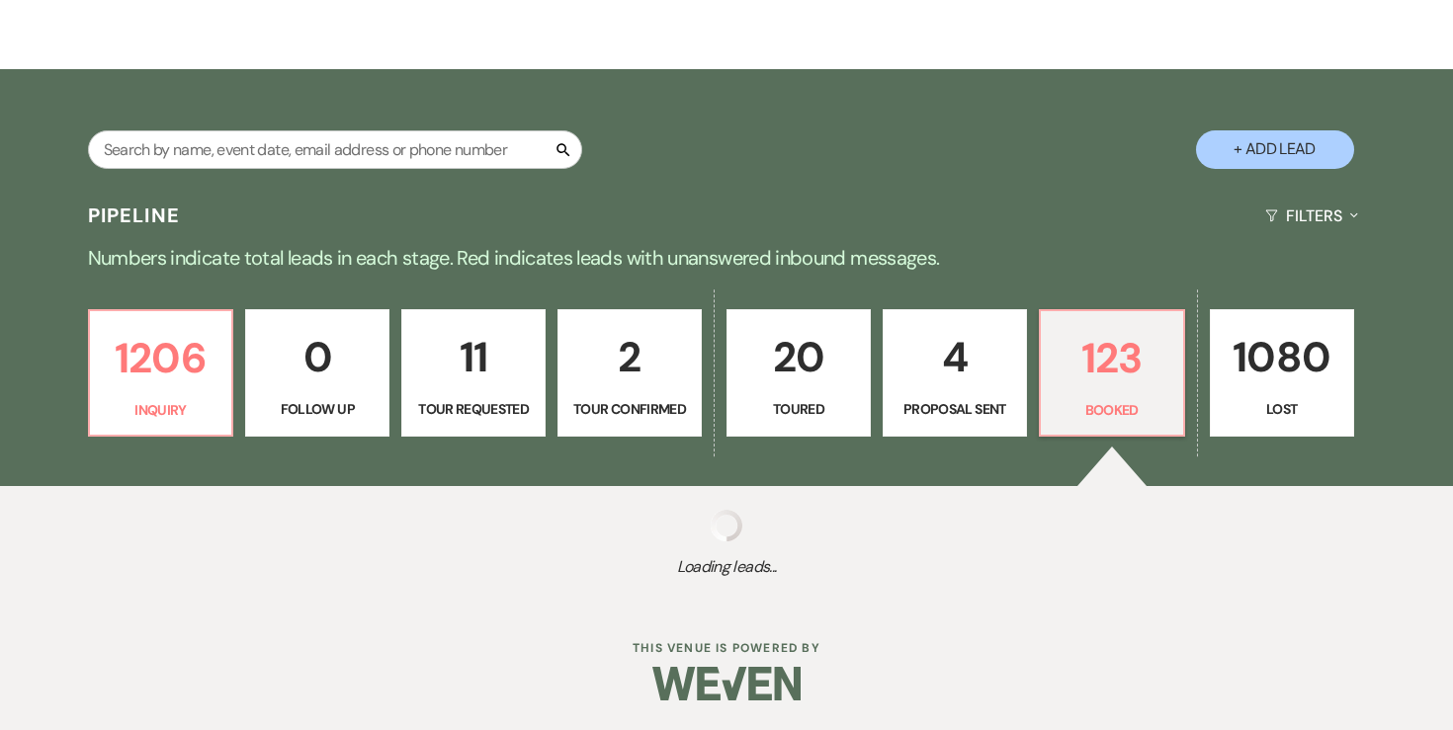
scroll to position [280, 0]
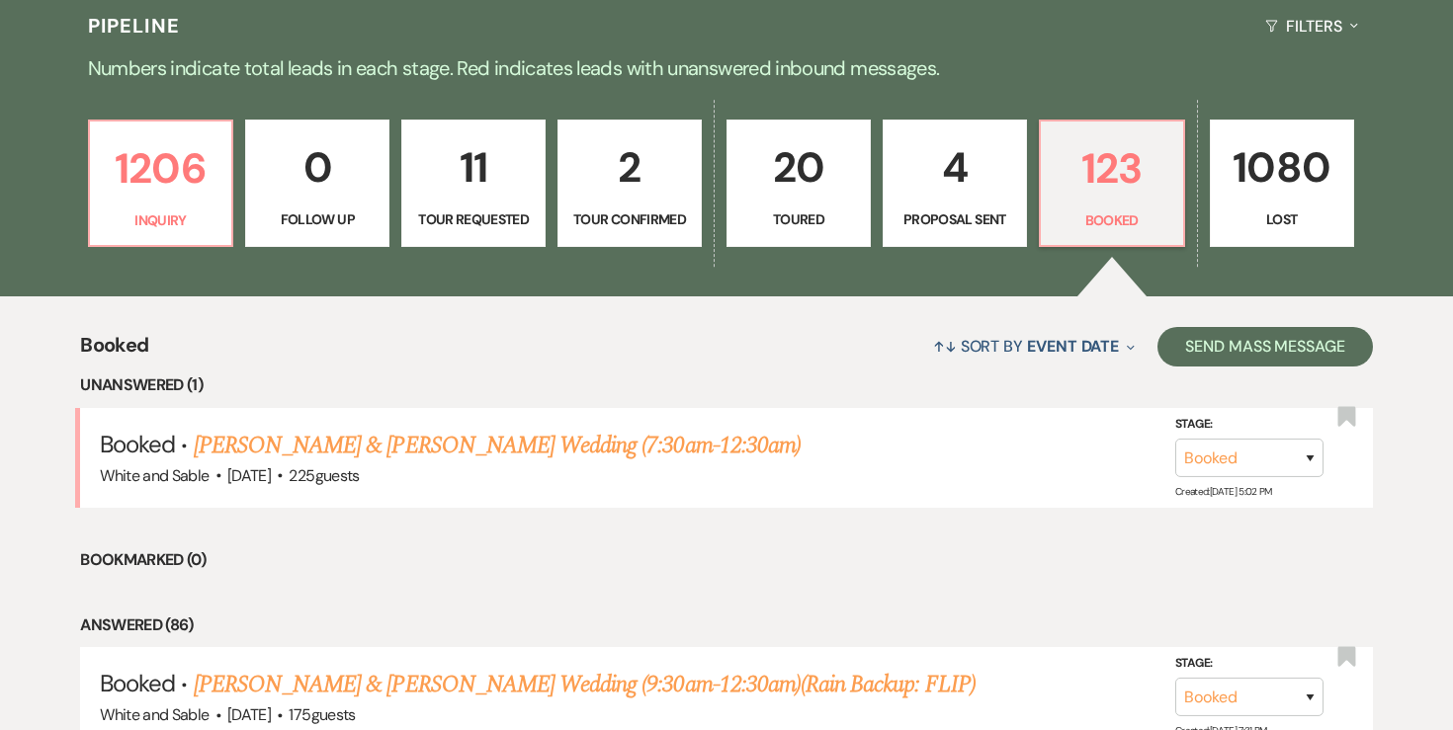
click at [908, 190] on p "4" at bounding box center [955, 167] width 119 height 66
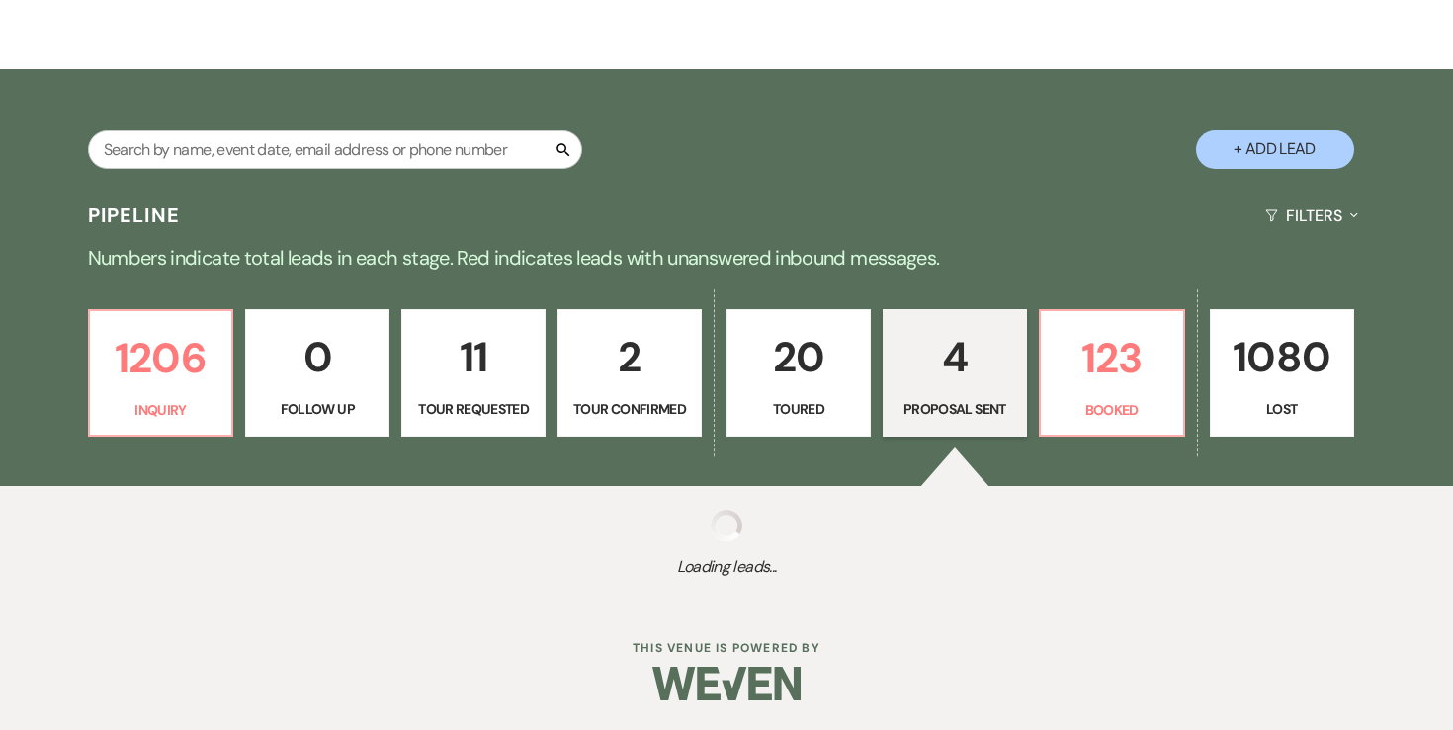
select select "6"
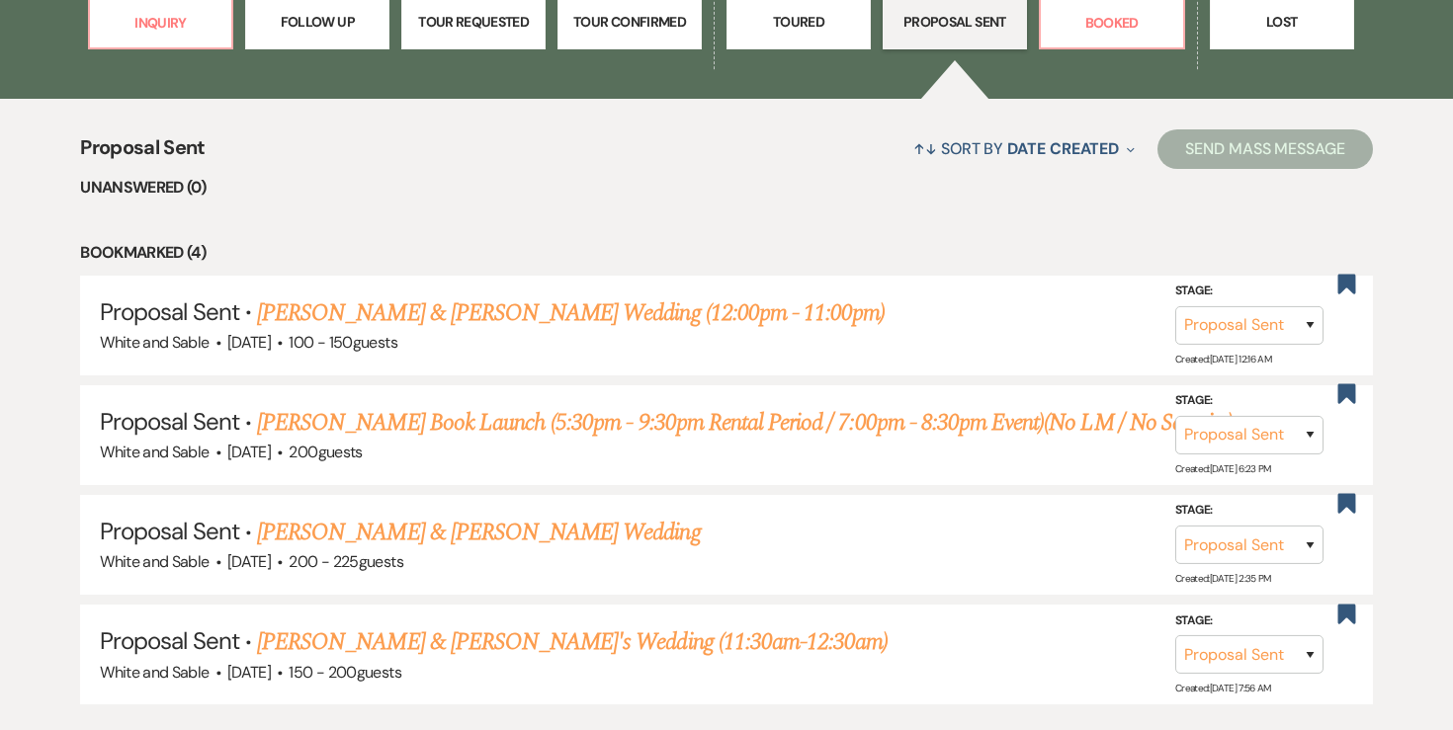
scroll to position [651, 0]
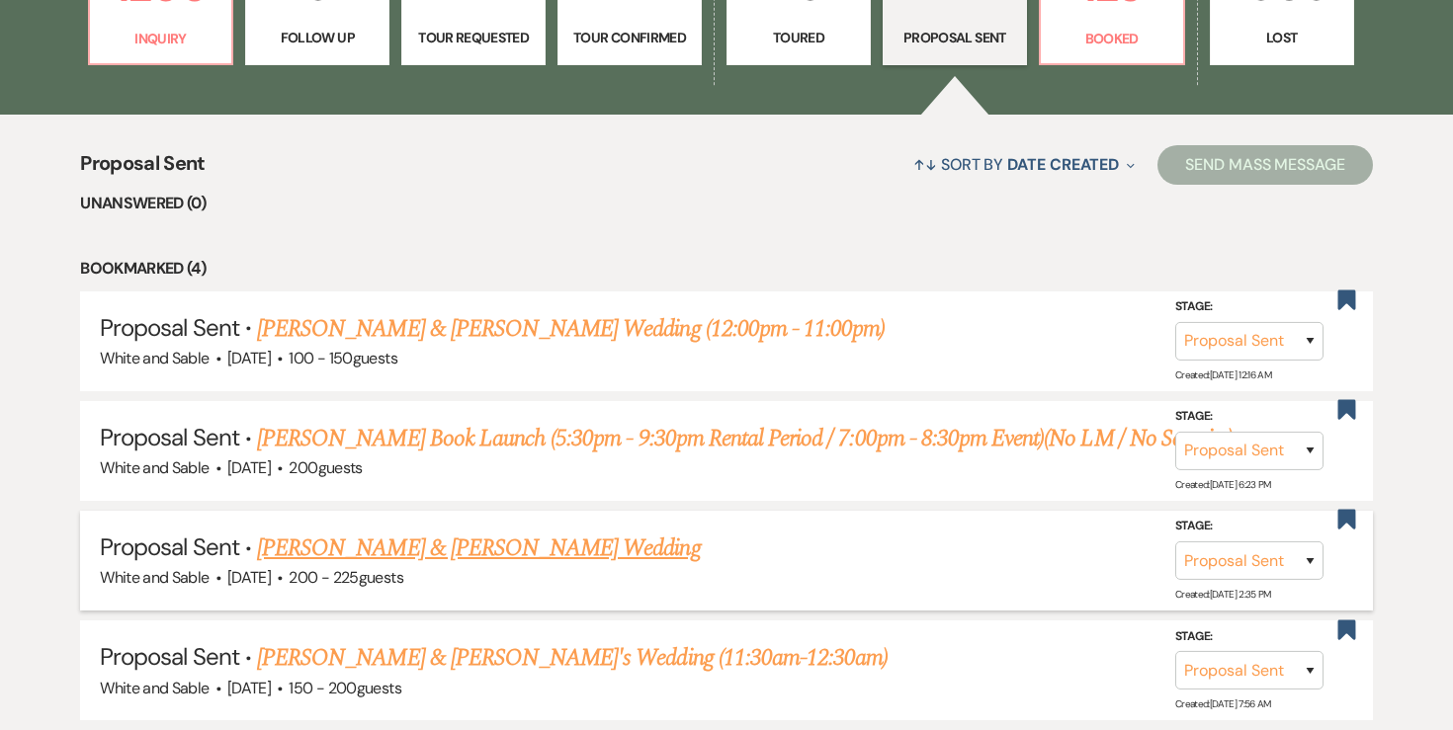
click at [508, 542] on link "Leah Mua & Jonathan Vang's Wedding" at bounding box center [478, 549] width 443 height 36
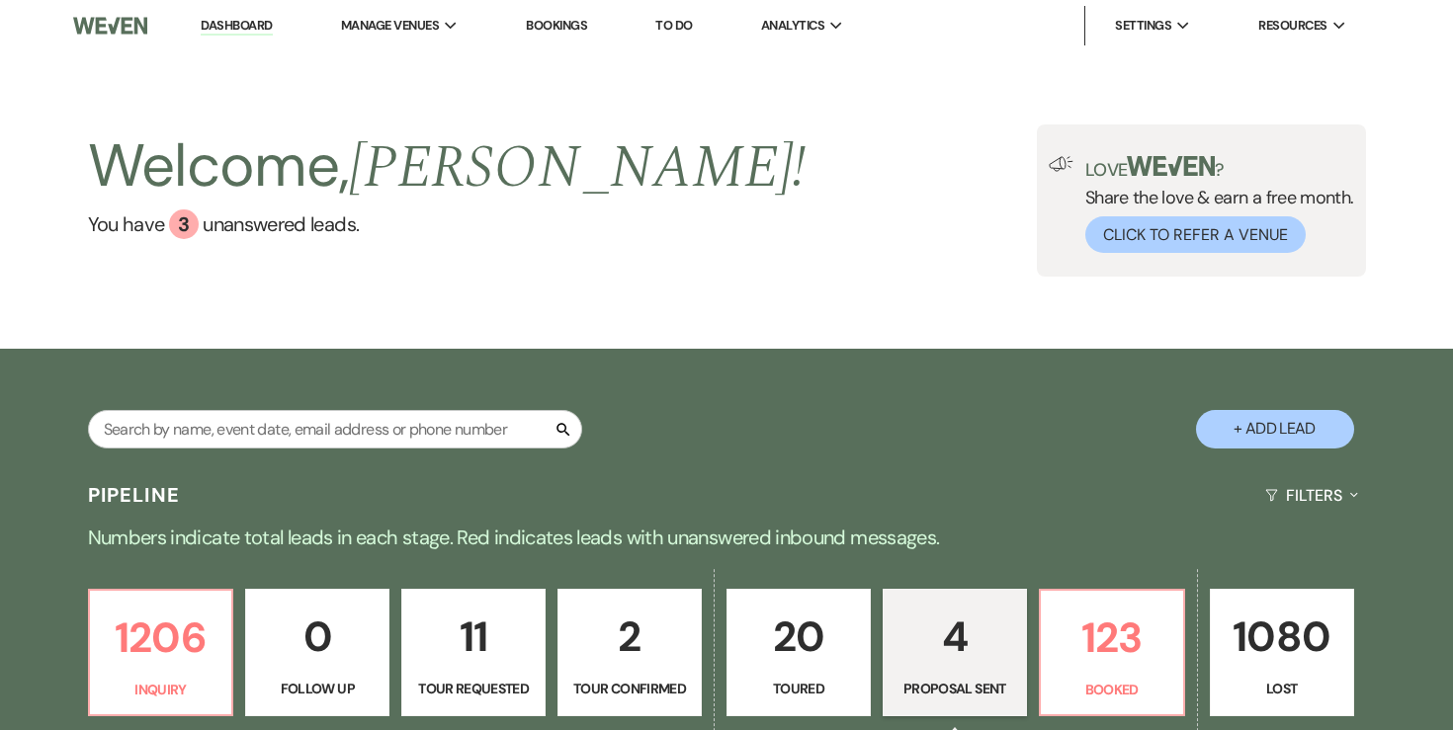
select select "6"
select select "14"
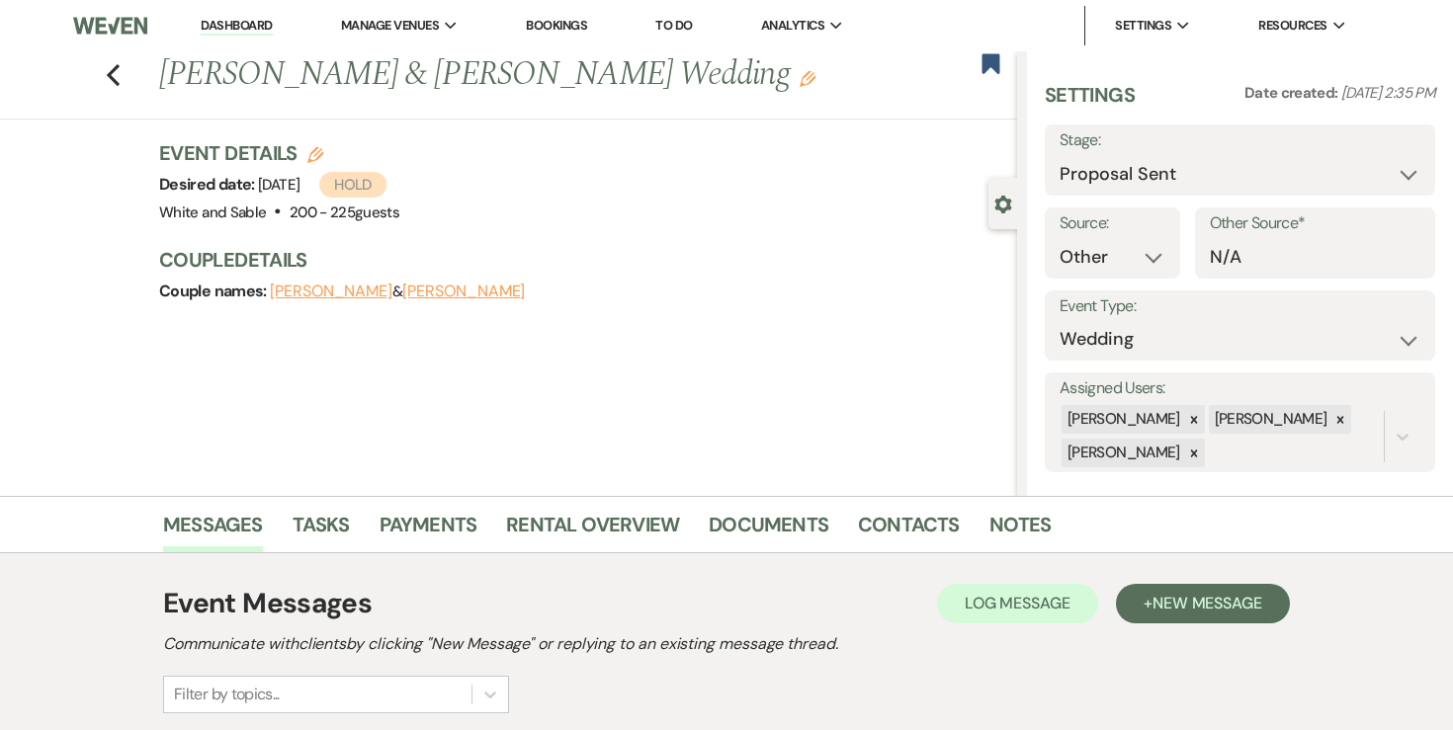
click at [800, 79] on icon "Edit" at bounding box center [808, 79] width 16 height 16
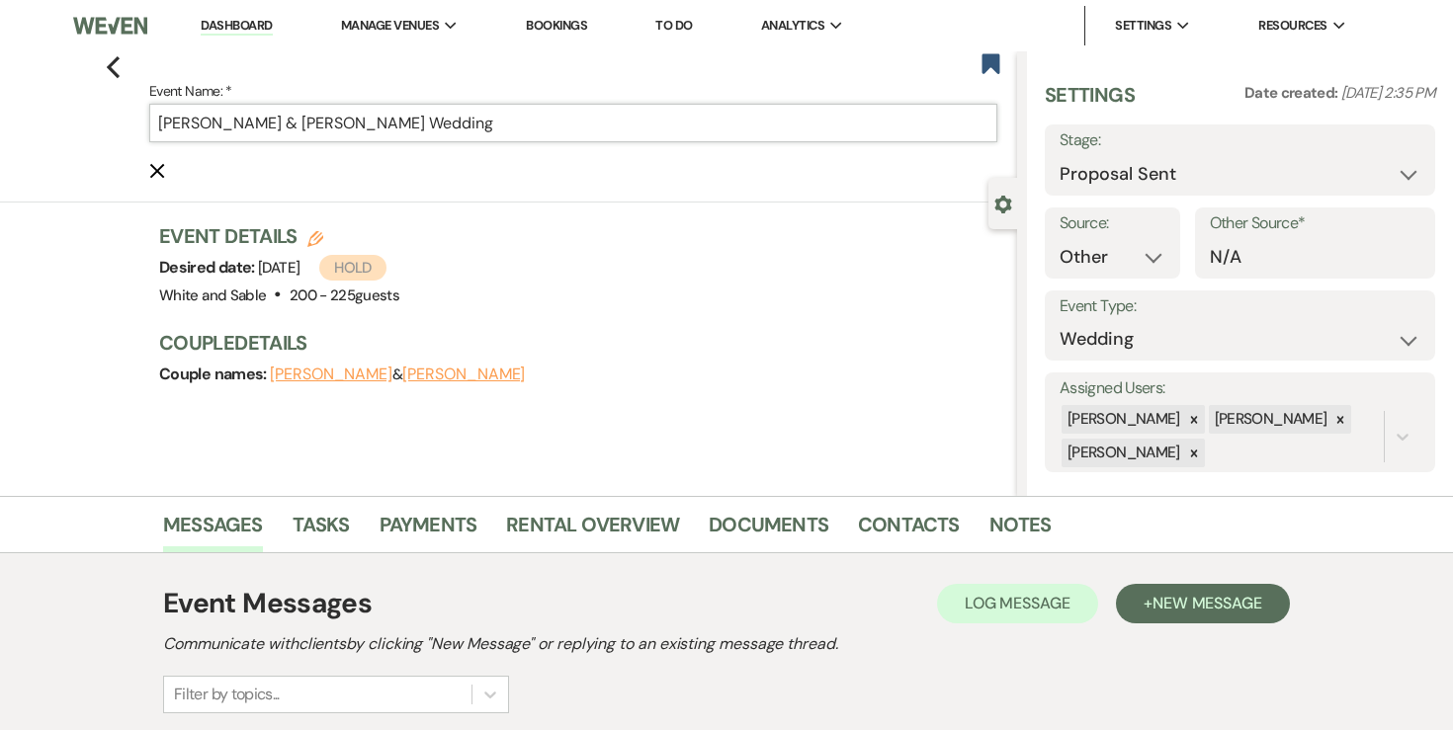
click at [573, 128] on input "Leah Mua & Jonathan Vang's Wedding" at bounding box center [573, 123] width 848 height 39
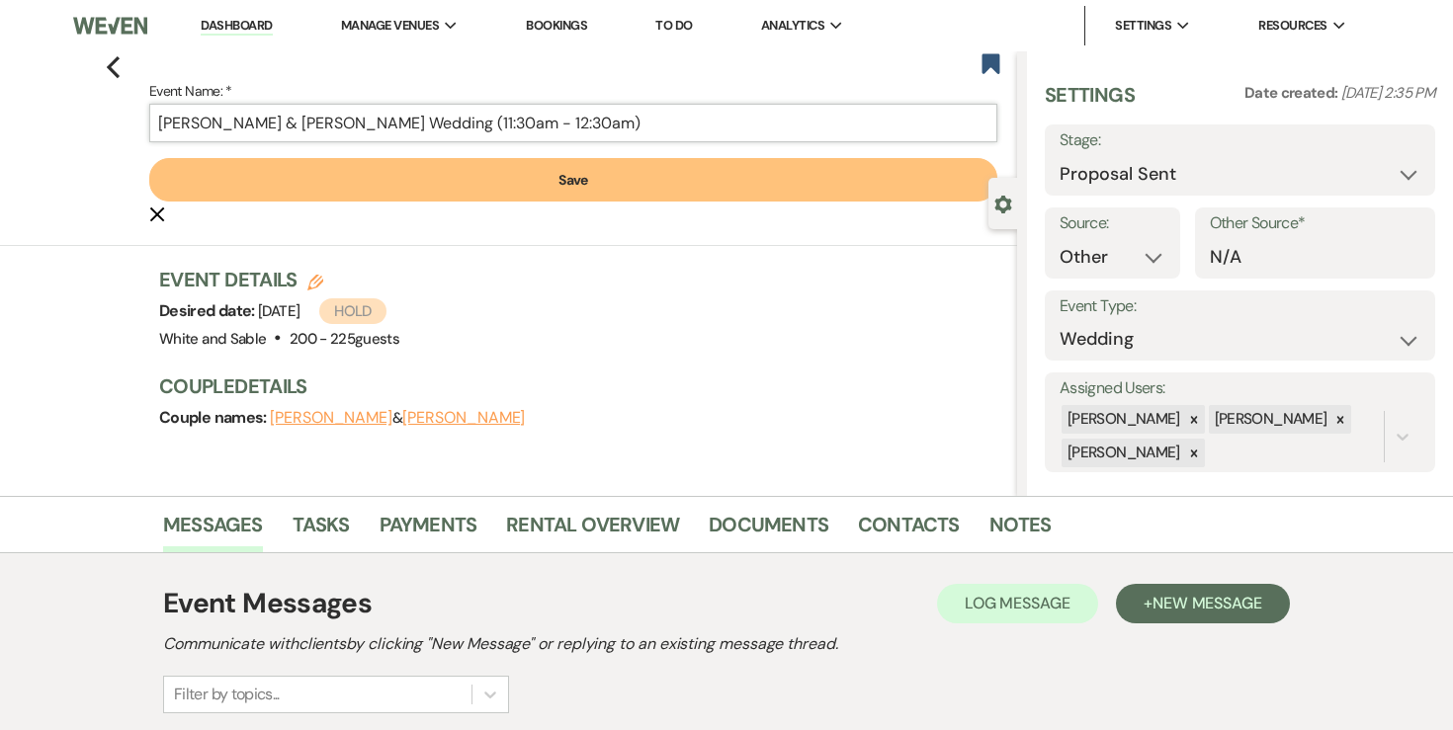
type input "Leah Mua & Jonathan Vang's Wedding (11:30am - 12:30am)"
click at [548, 191] on button "Save" at bounding box center [573, 179] width 848 height 43
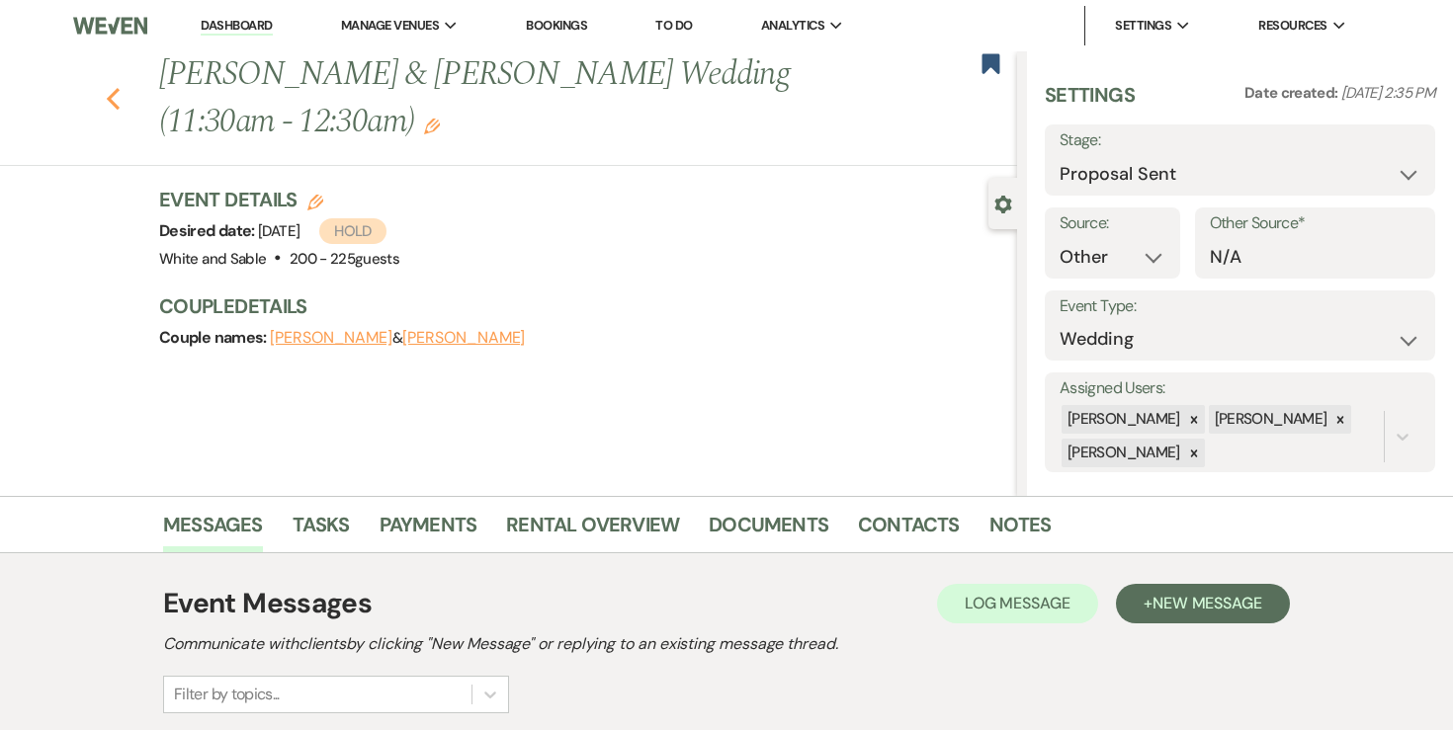
click at [119, 98] on icon "Previous" at bounding box center [113, 99] width 15 height 24
select select "6"
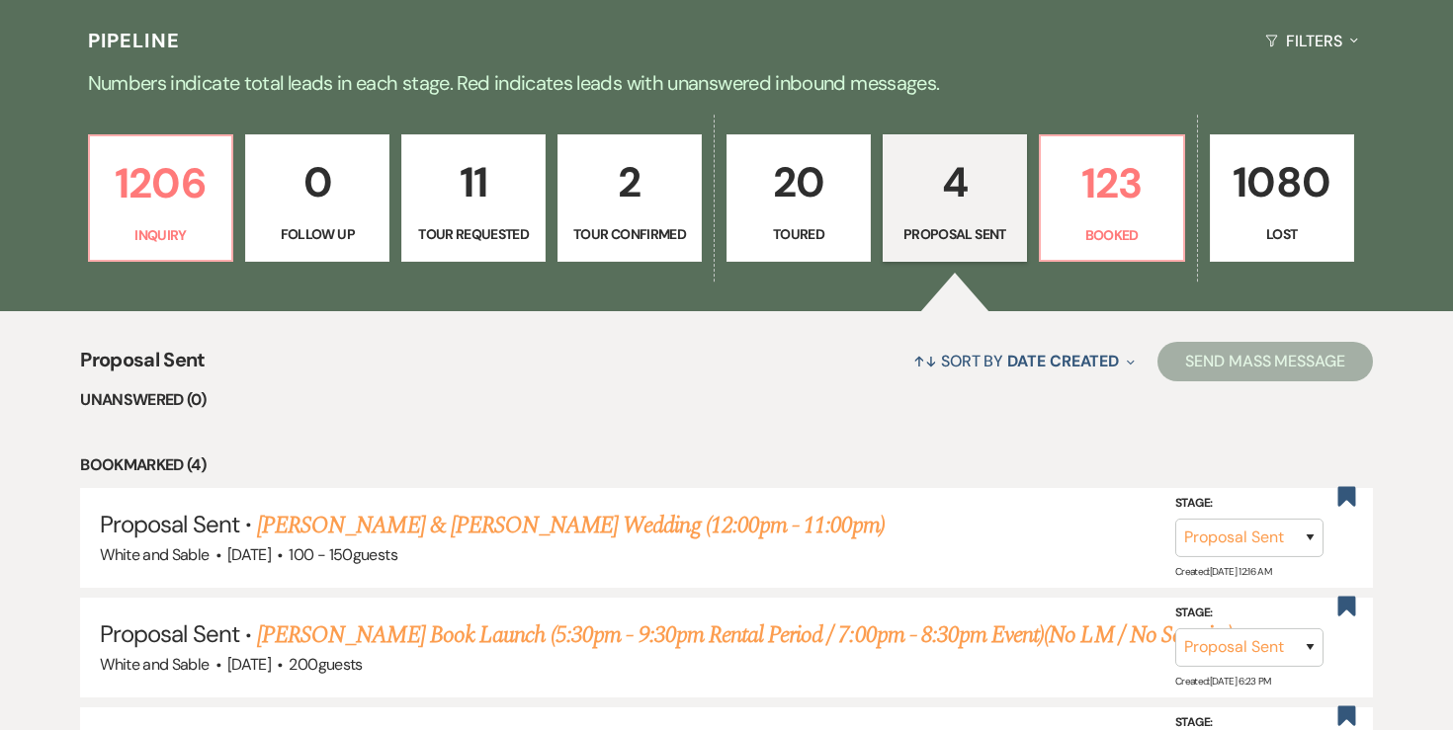
scroll to position [232, 0]
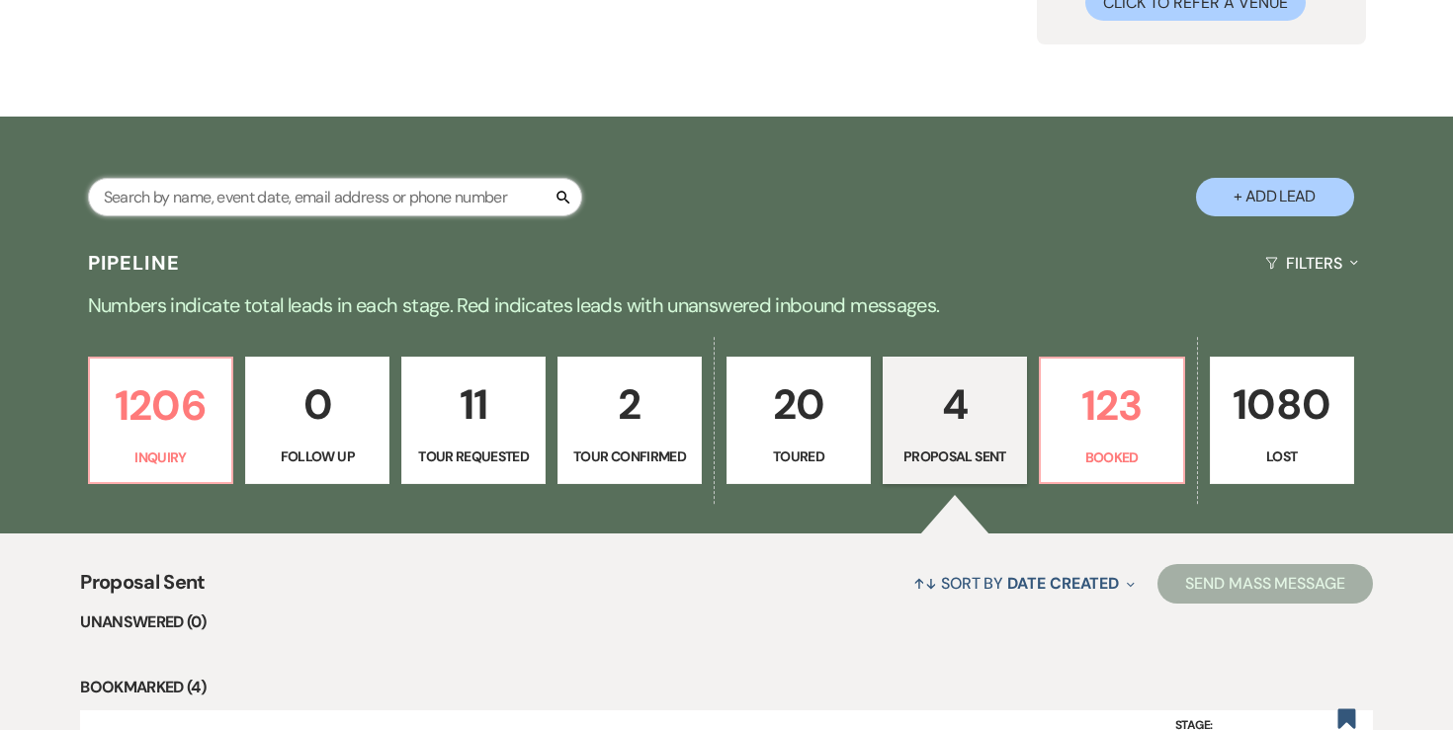
click at [209, 195] on input "text" at bounding box center [335, 197] width 494 height 39
type input "gorea"
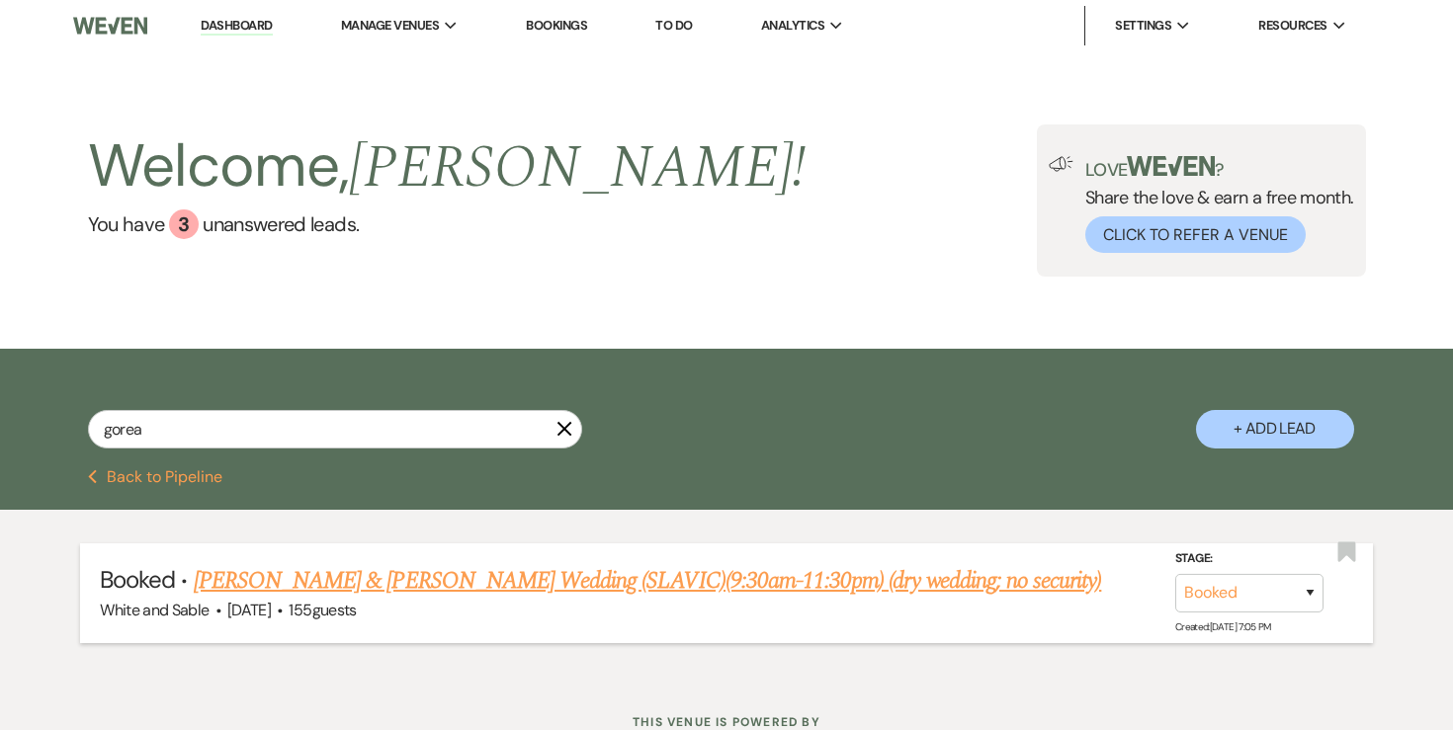
click at [334, 572] on link "Jessica Gorea & Stan Chubenko's Wedding (SLAVIC)(9:30am-11:30pm) (dry wedding; …" at bounding box center [648, 581] width 908 height 36
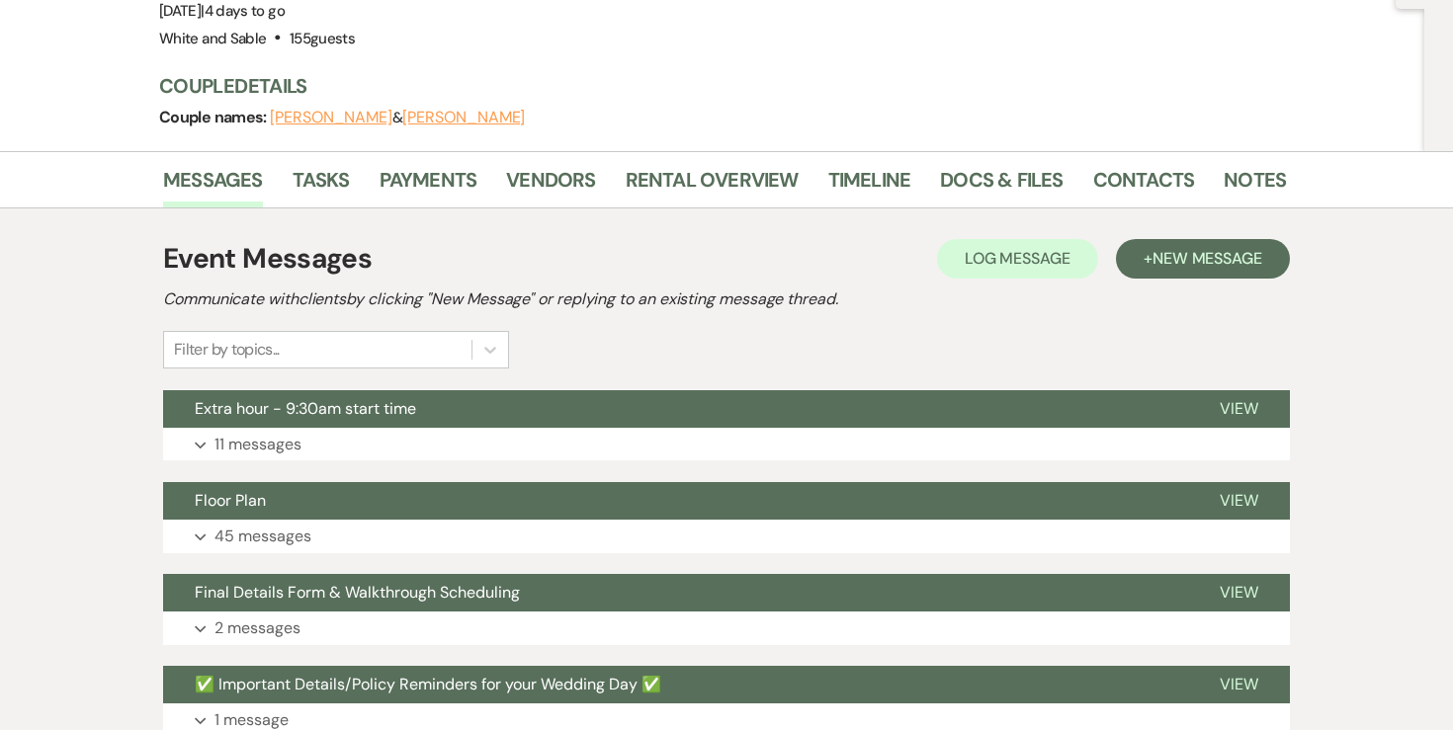
scroll to position [226, 0]
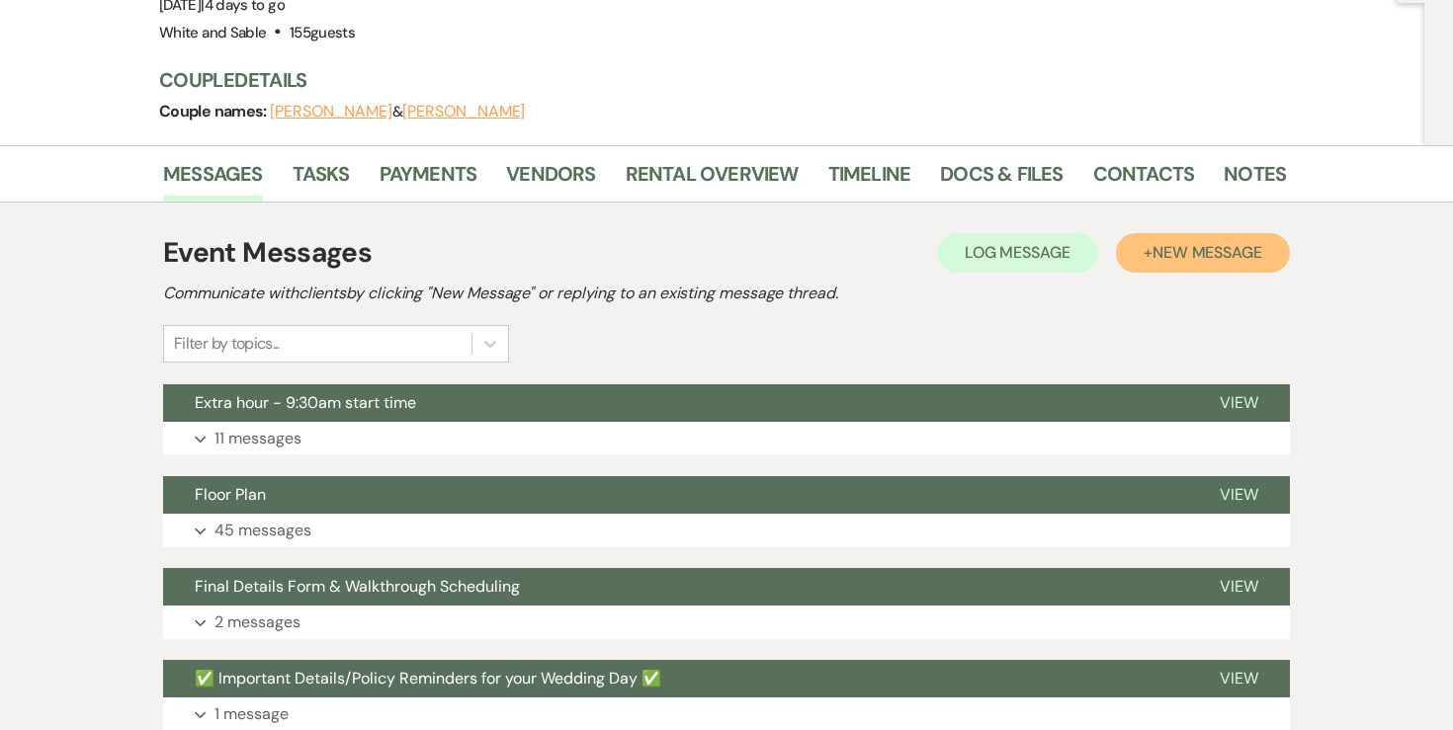
click at [1180, 260] on span "New Message" at bounding box center [1208, 252] width 110 height 21
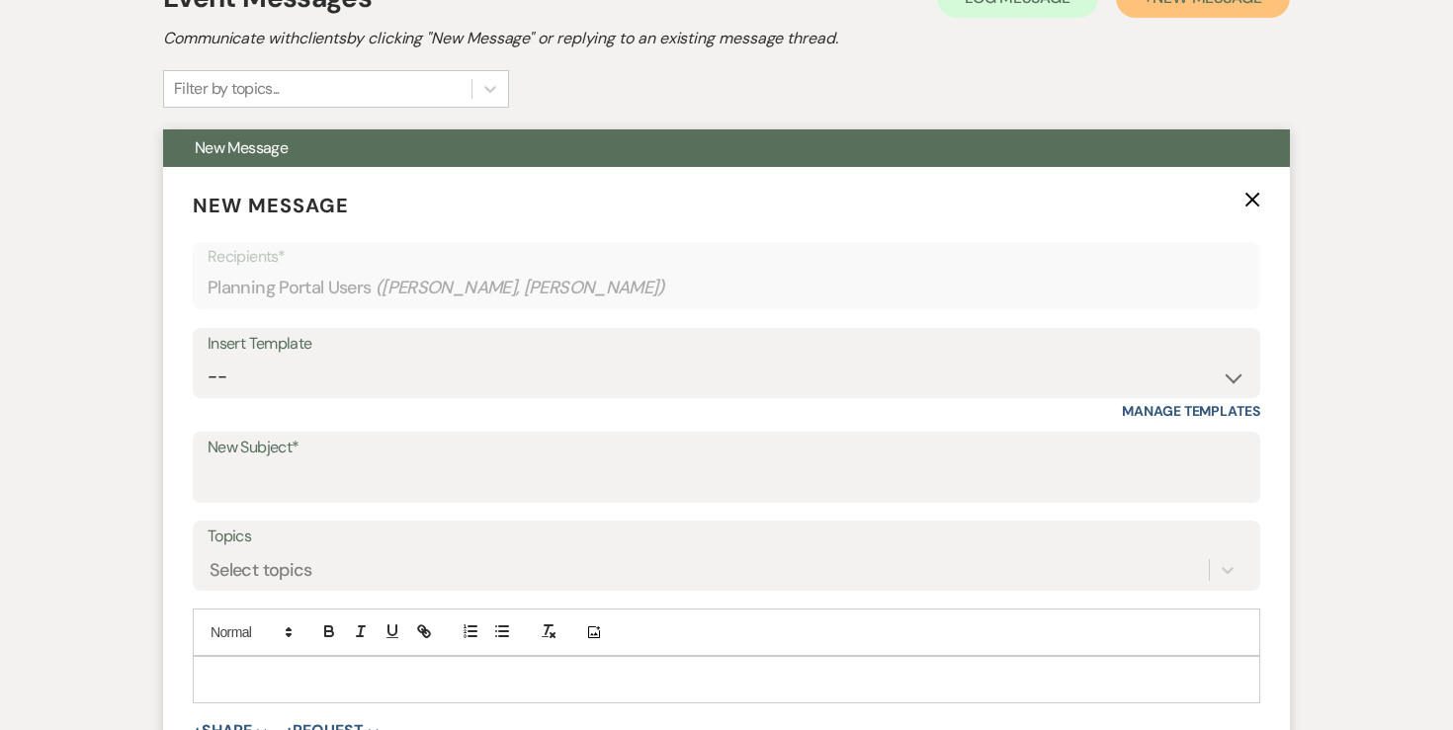
scroll to position [502, 0]
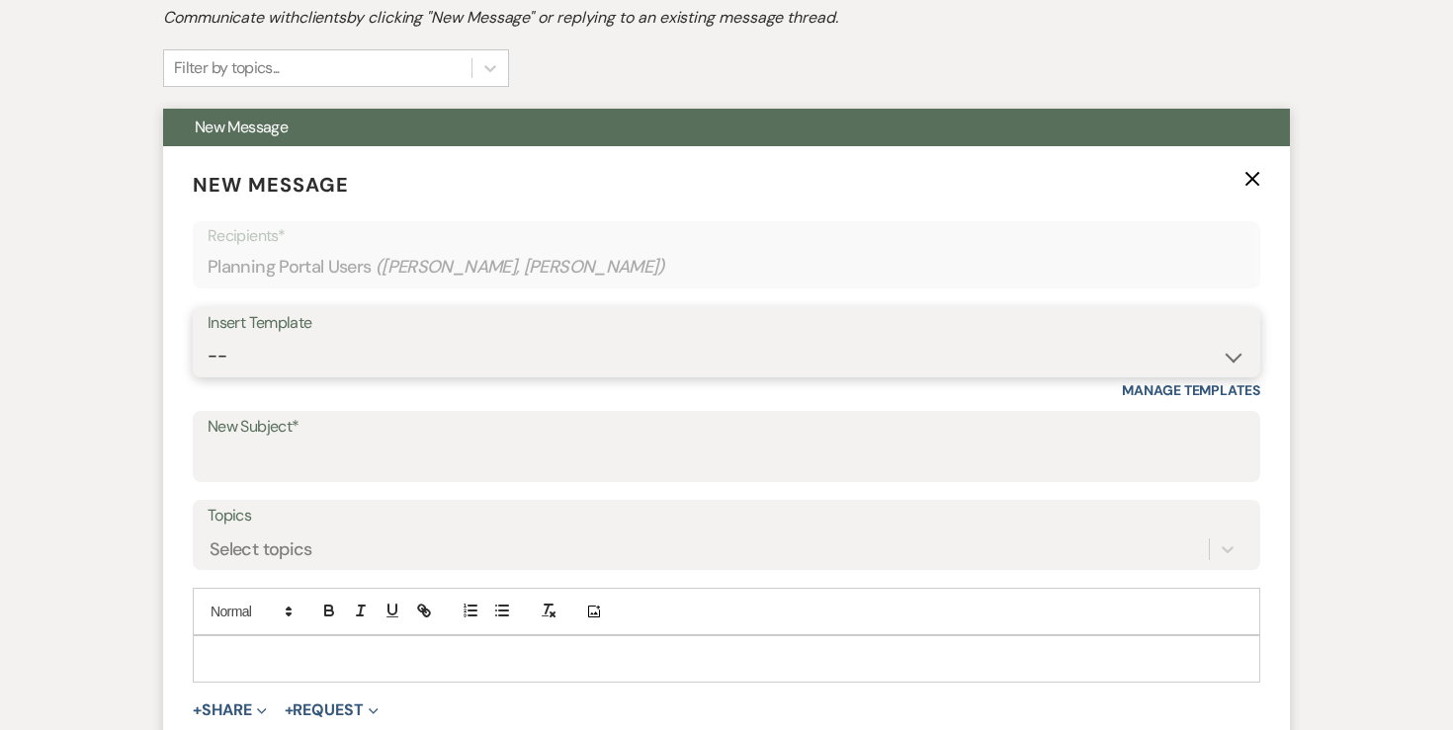
click at [363, 359] on select "-- Inquiry Response (Venue Guide) Schedule - Venue Tour Appt Confirmation Sched…" at bounding box center [727, 356] width 1038 height 39
select select "5559"
type input "Happy Wedding Week! 💕 [final details inside]"
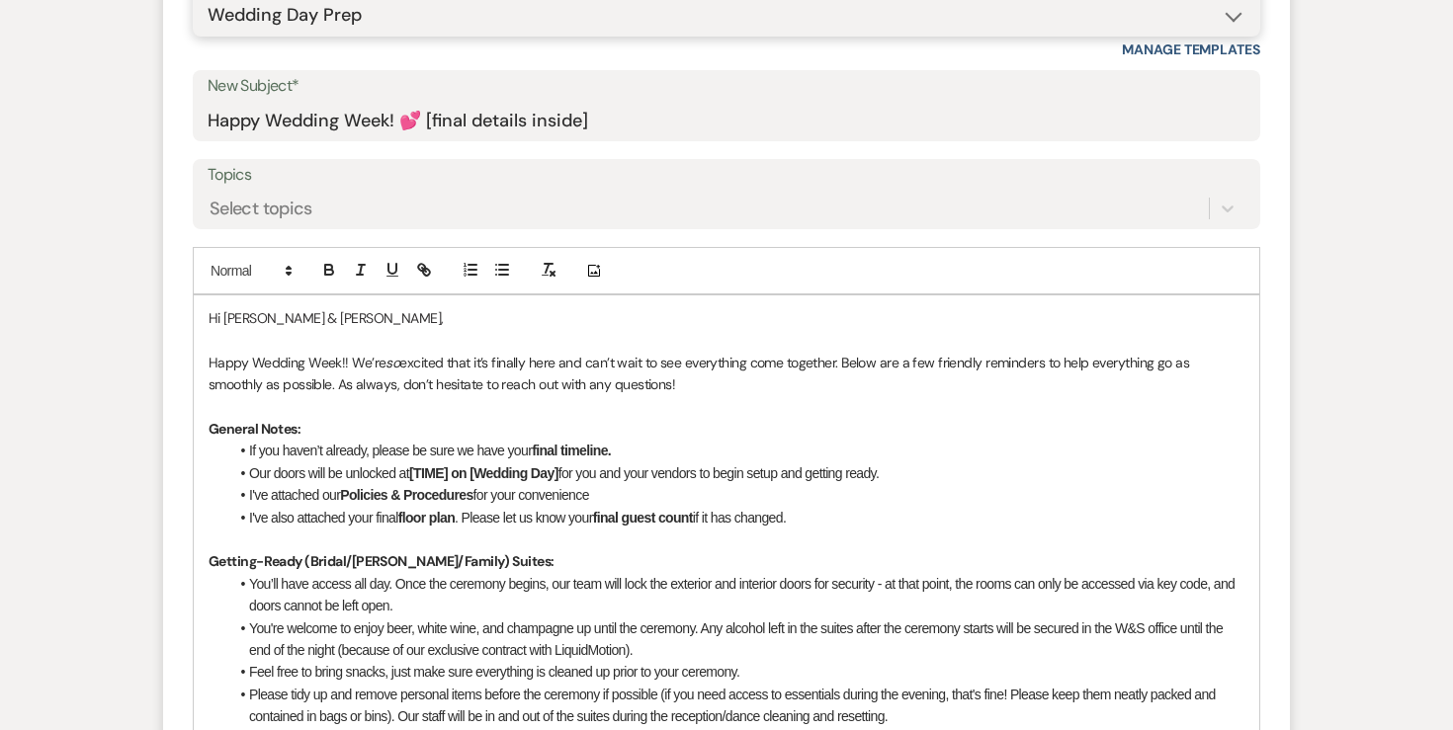
scroll to position [851, 0]
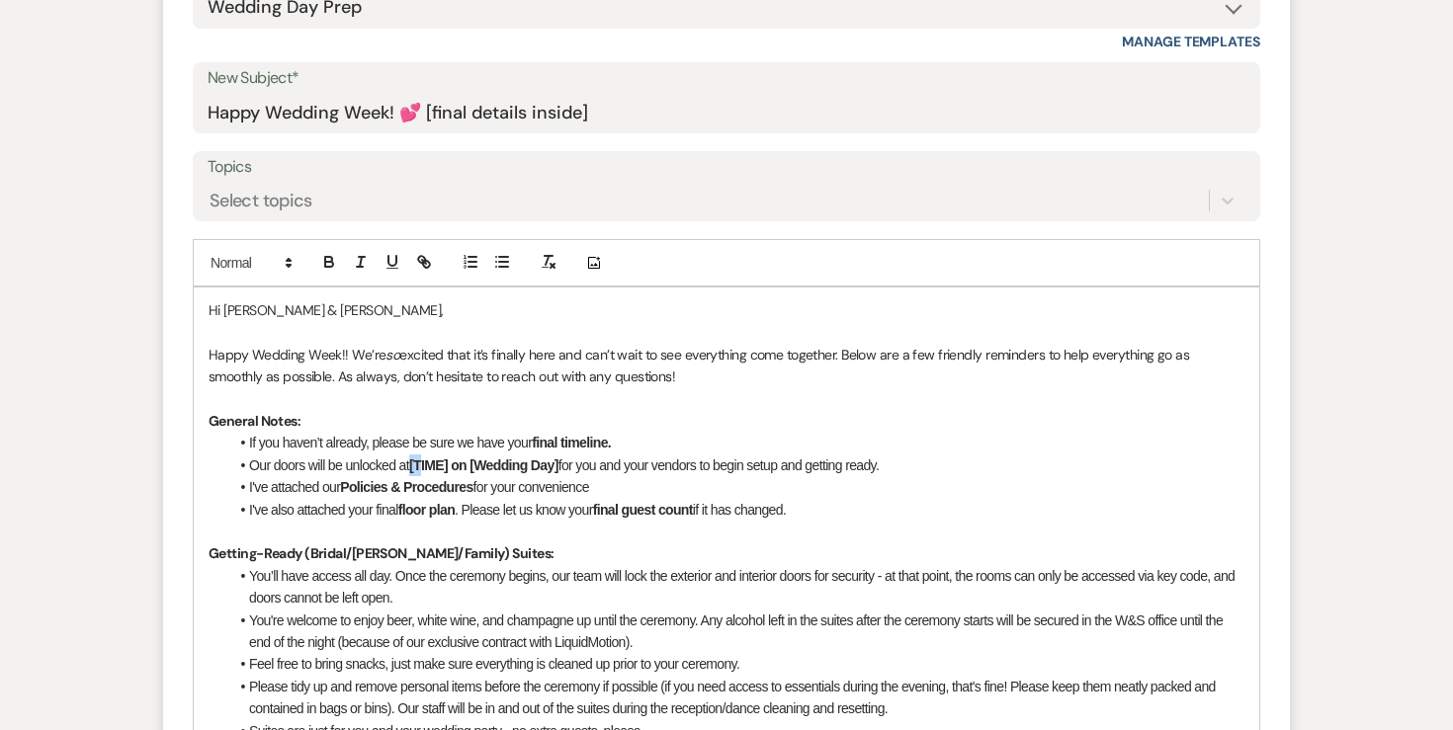
drag, startPoint x: 414, startPoint y: 466, endPoint x: 427, endPoint y: 466, distance: 12.8
click at [427, 466] on strong "[TIME] on [Wedding Day]" at bounding box center [483, 466] width 149 height 16
click at [416, 446] on li "If you haven’t already, please be sure we have your final timeline." at bounding box center [736, 443] width 1016 height 22
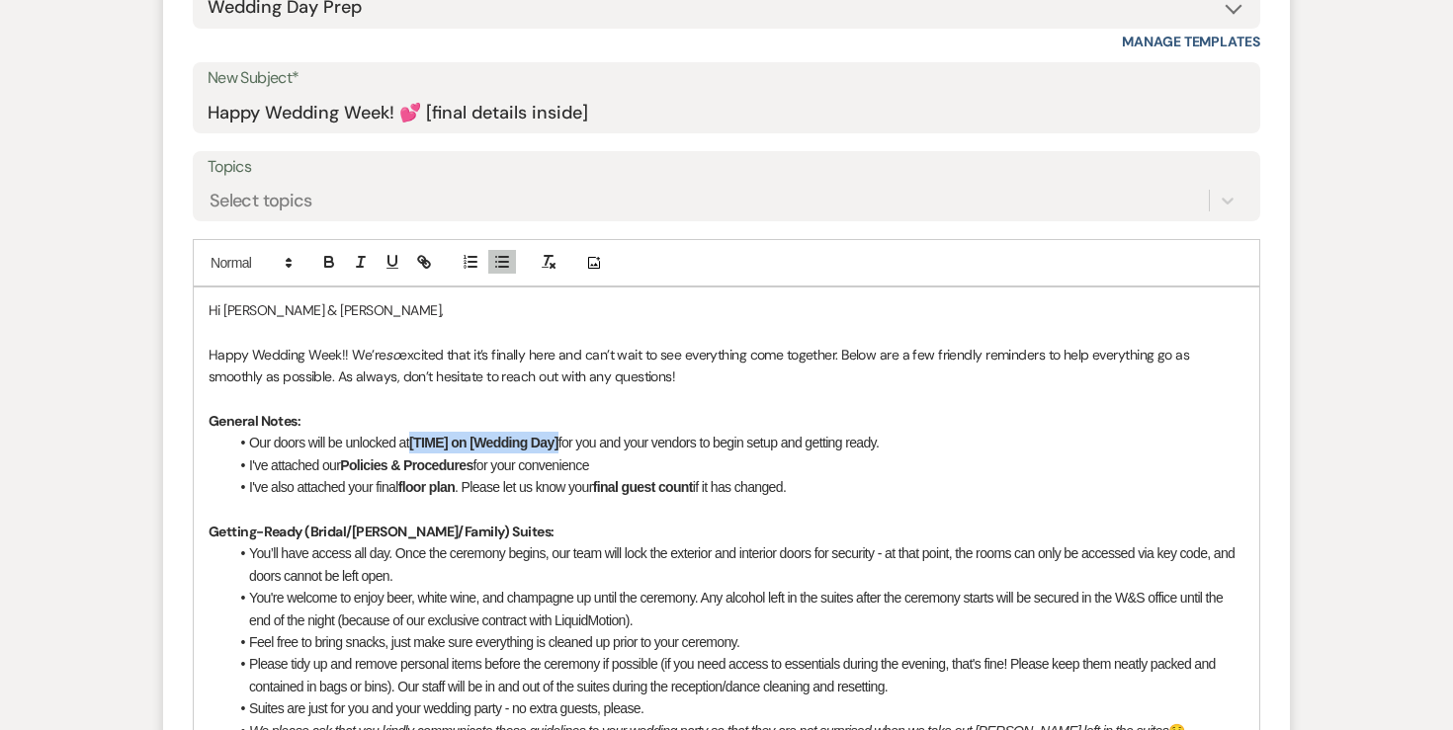
drag, startPoint x: 564, startPoint y: 443, endPoint x: 416, endPoint y: 443, distance: 148.3
click at [416, 443] on li "Our doors will be unlocked at [TIME] on [Wedding Day] for you and your vendors …" at bounding box center [736, 443] width 1016 height 22
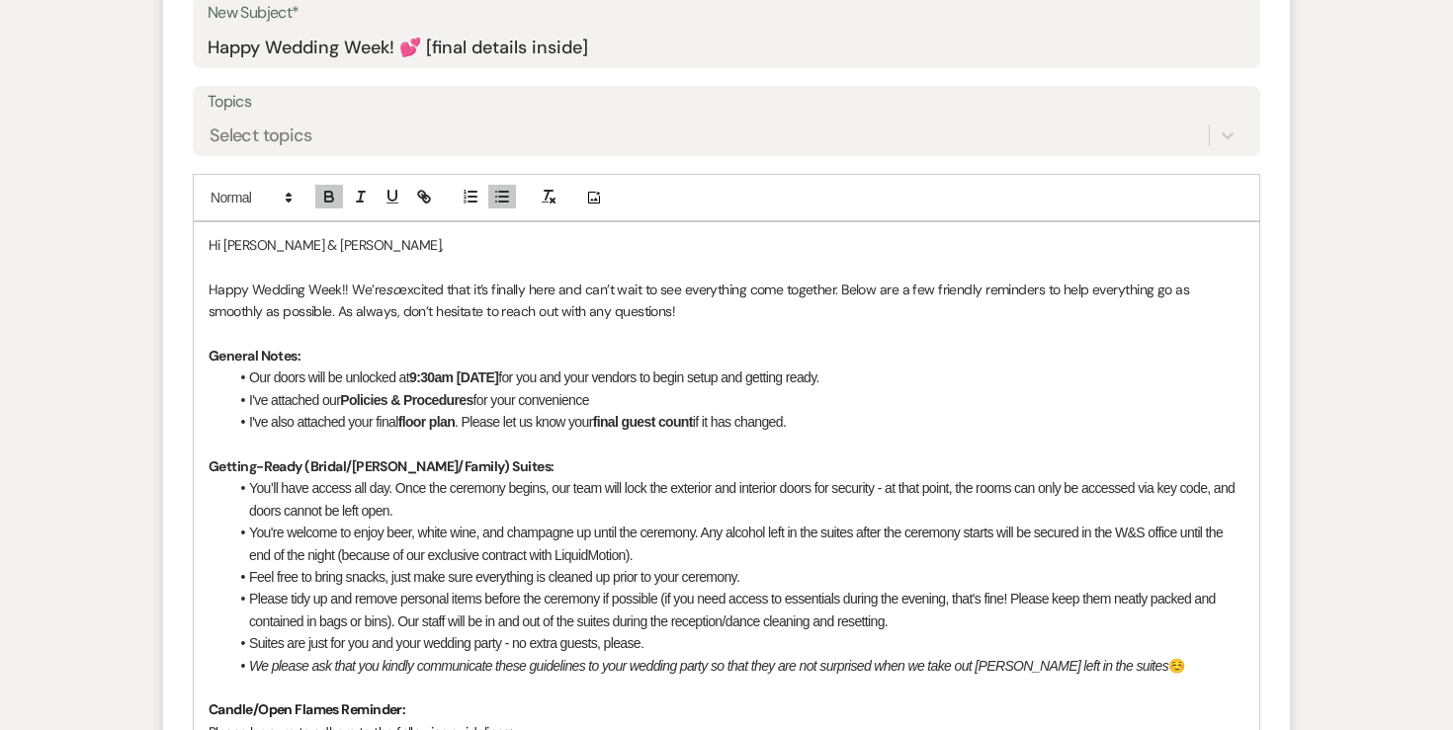
scroll to position [917, 0]
drag, startPoint x: 467, startPoint y: 425, endPoint x: 902, endPoint y: 426, distance: 435.9
click at [902, 426] on li "I've also attached your final floor plan . Please let us know your final guest …" at bounding box center [736, 421] width 1016 height 22
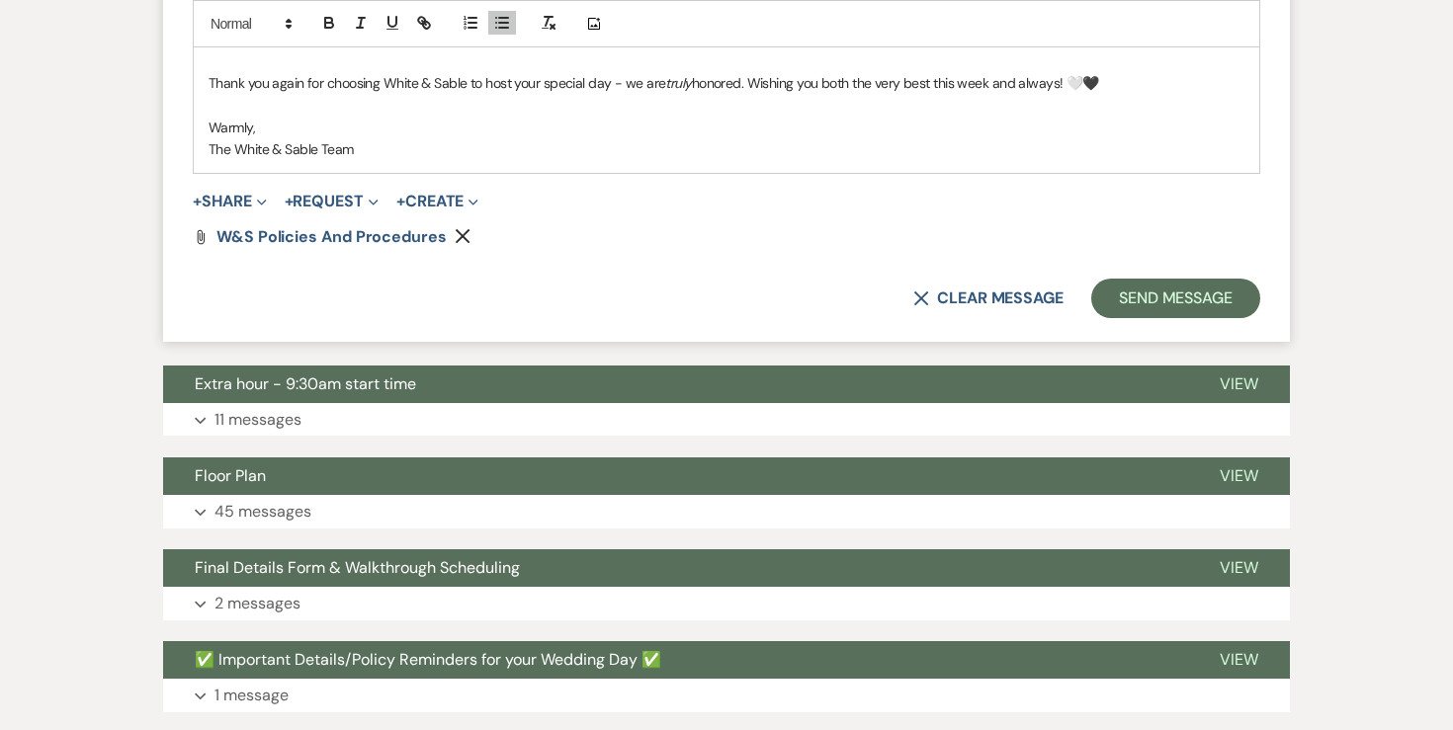
scroll to position [1955, 0]
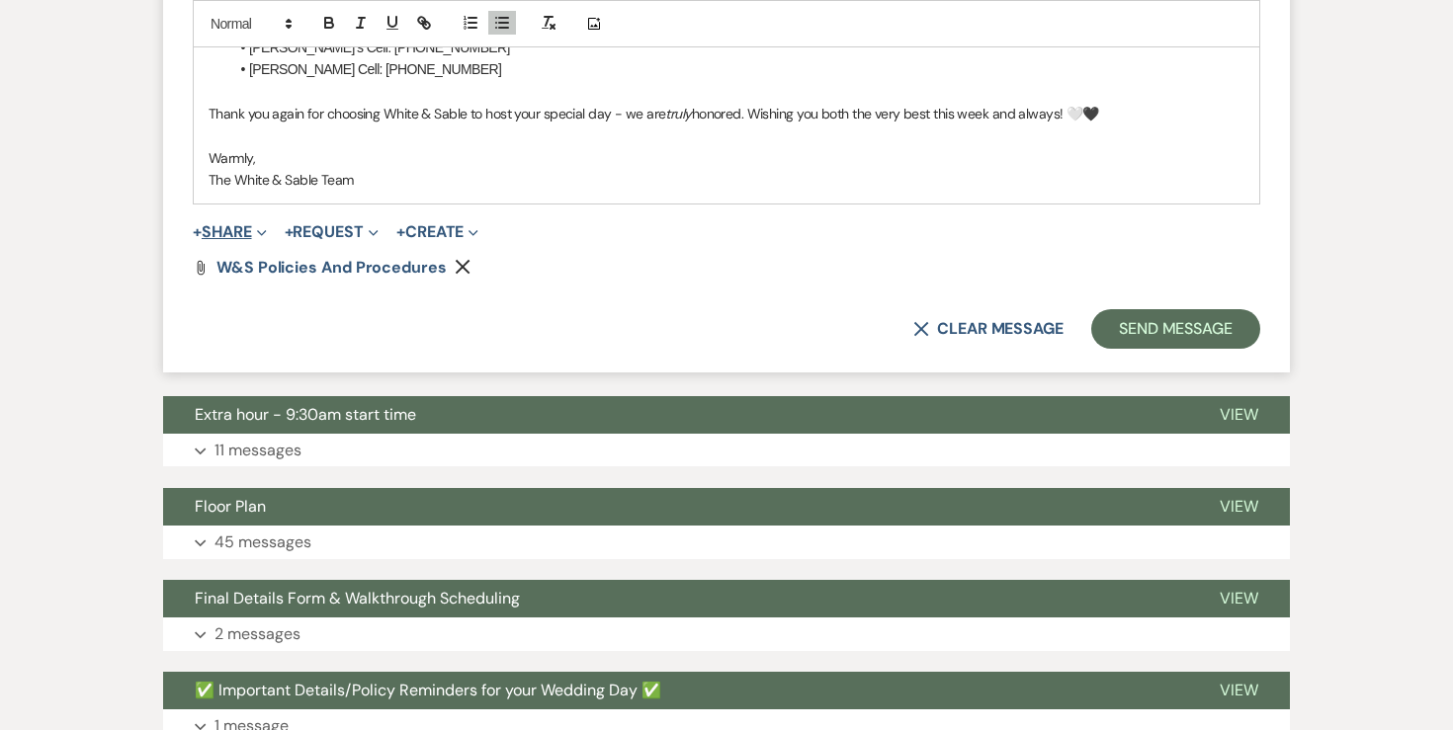
click at [241, 229] on button "+ Share Expand" at bounding box center [230, 232] width 74 height 16
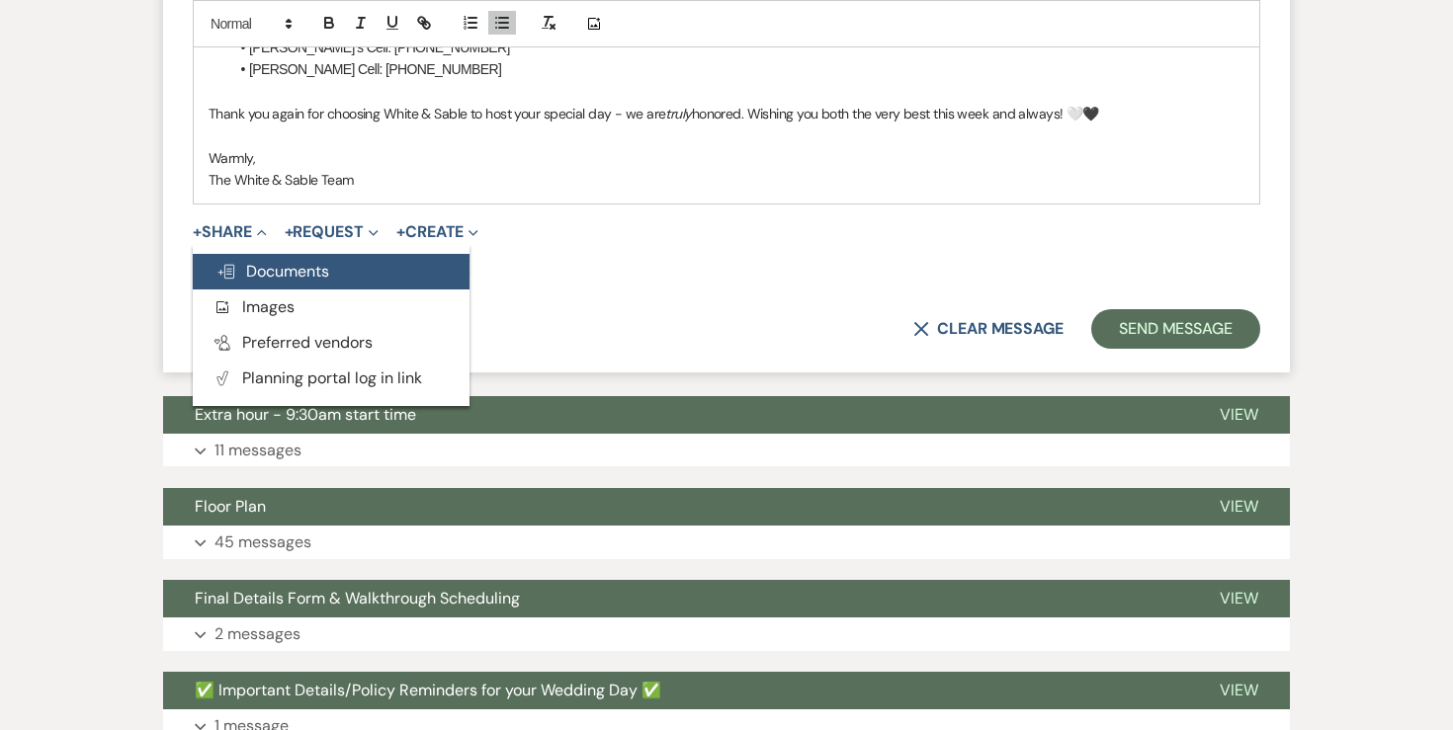
click at [254, 267] on span "Doc Upload Documents" at bounding box center [272, 271] width 113 height 21
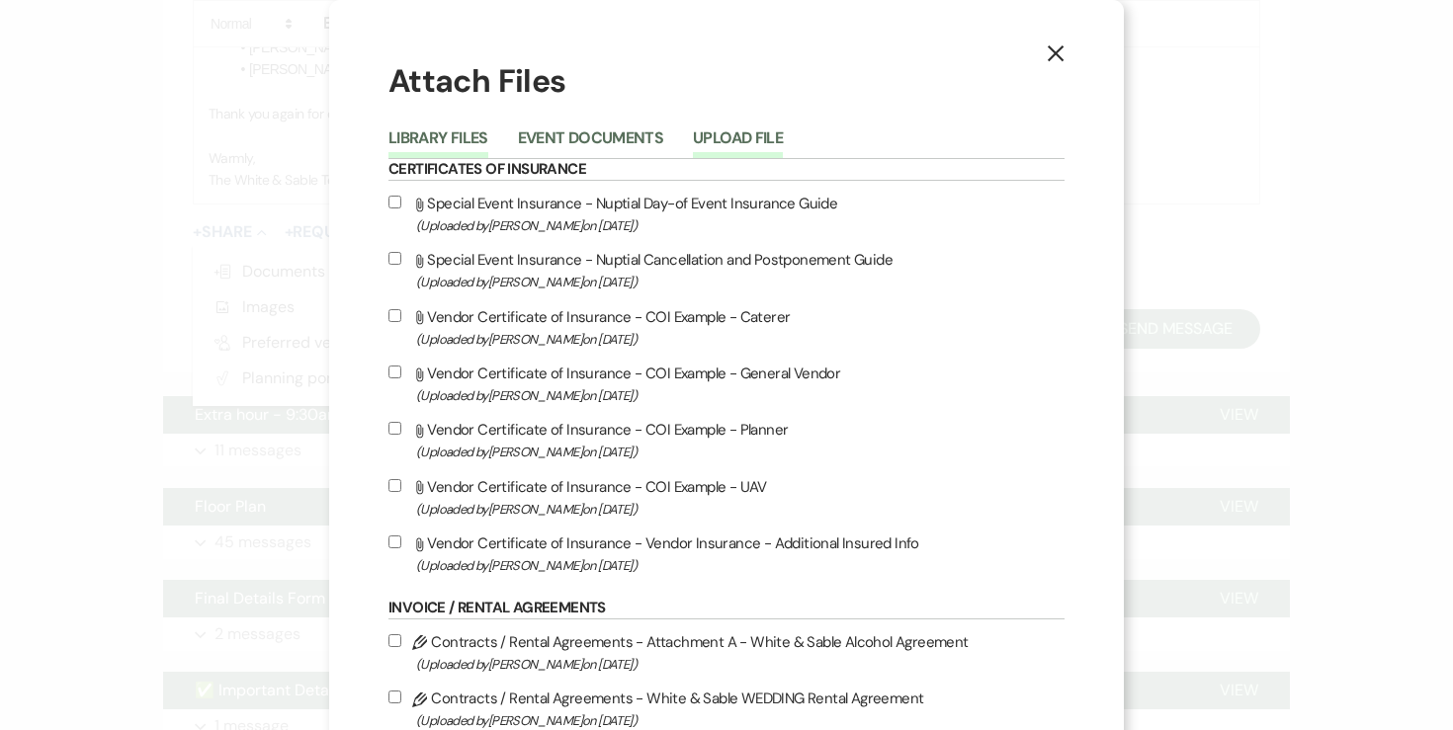
click at [719, 136] on button "Upload File" at bounding box center [738, 144] width 90 height 28
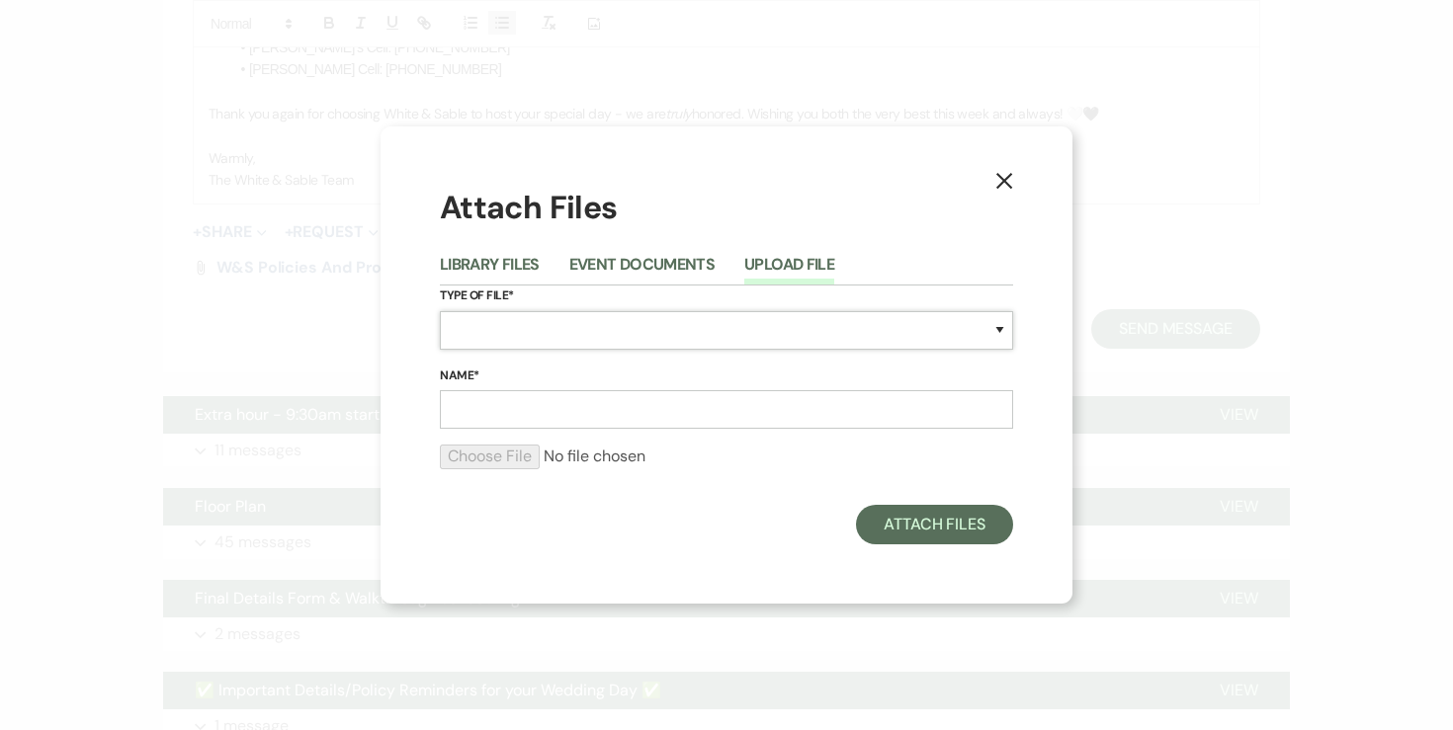
click at [540, 327] on select "Special Event Insurance Vendor Certificate of Insurance Contracts / Rental Agre…" at bounding box center [726, 330] width 573 height 39
select select "24"
click at [565, 411] on input "Name*" at bounding box center [726, 409] width 573 height 39
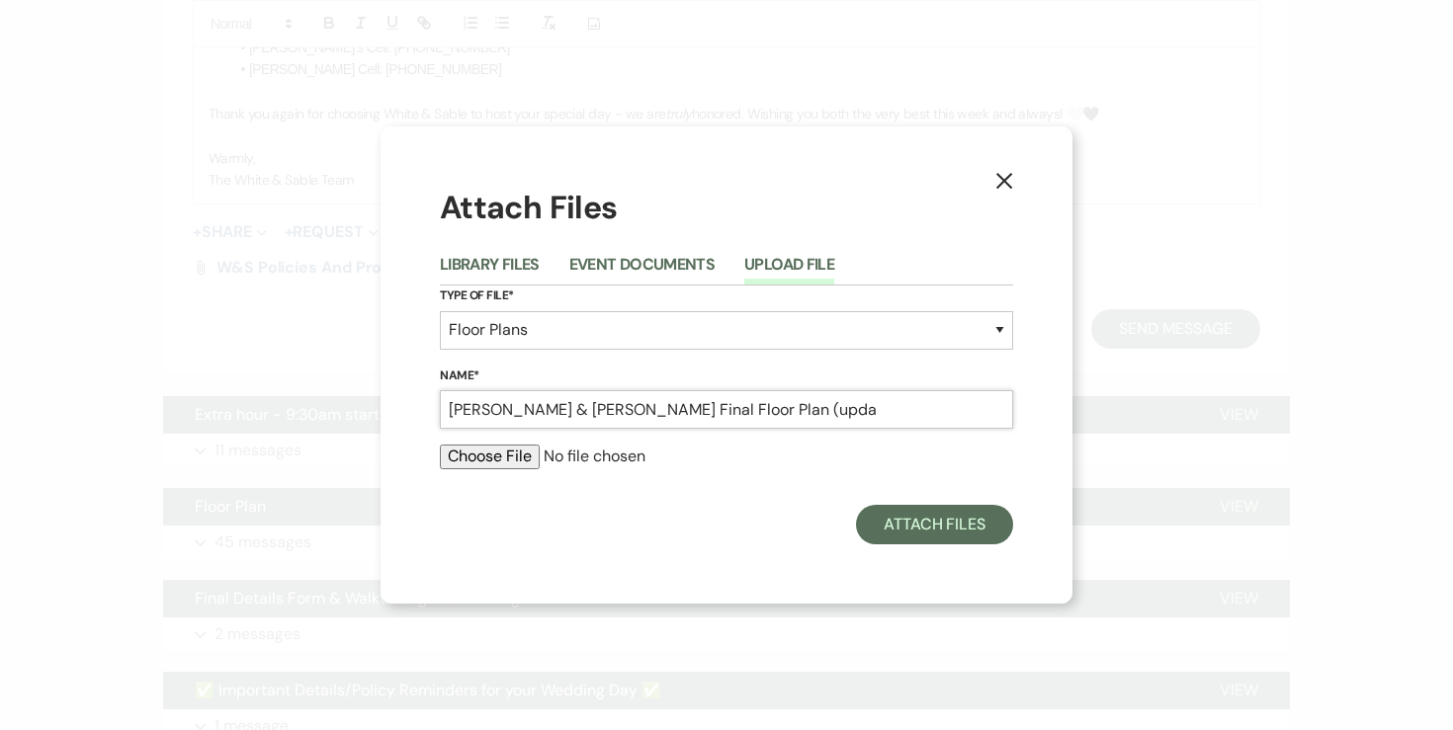
type input "Stan & Jessican Final Floor Plan (upda"
click at [489, 464] on input "file" at bounding box center [726, 457] width 573 height 24
type input "C:\fakepath\8.21.25 - Stan & Jessica FINAL Floor Plan (updated 8.15.25).pdf"
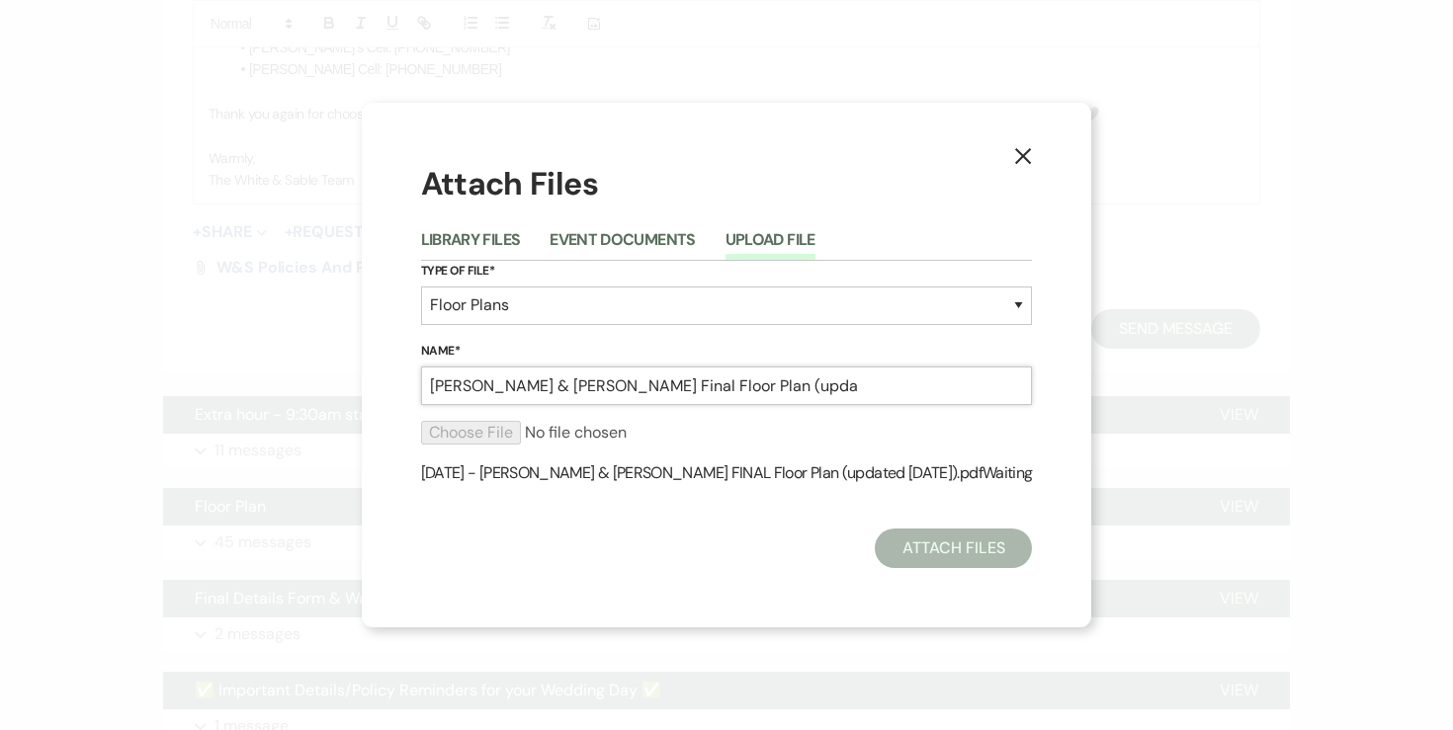
click at [808, 397] on input "Stan & Jessican Final Floor Plan (upda" at bounding box center [727, 386] width 612 height 39
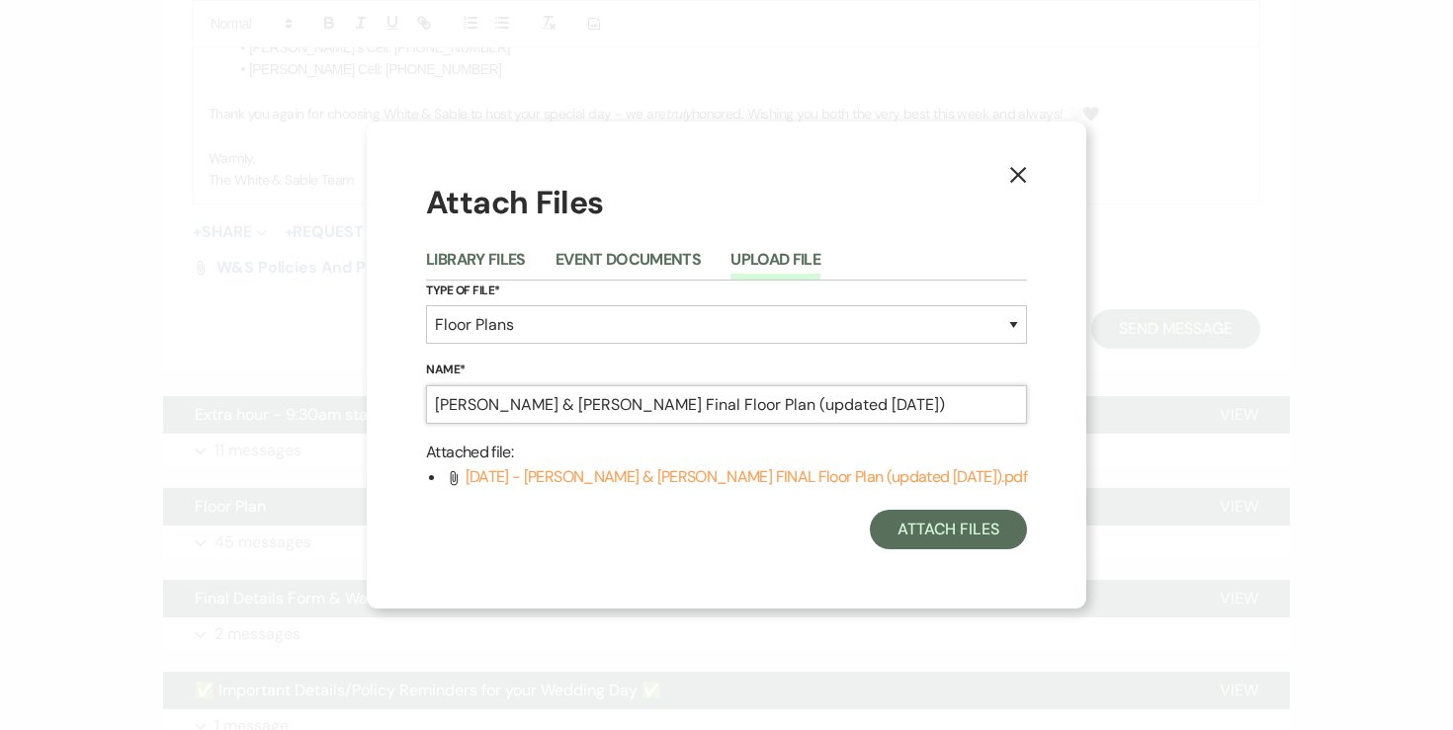
type input "Stan & Jessican Final Floor Plan (updated 8.15.25)"
click at [985, 498] on div "Attach Files Library Files Event Documents Upload File Type of File* Special Ev…" at bounding box center [726, 365] width 601 height 369
click at [964, 523] on button "Attach Files" at bounding box center [948, 530] width 157 height 40
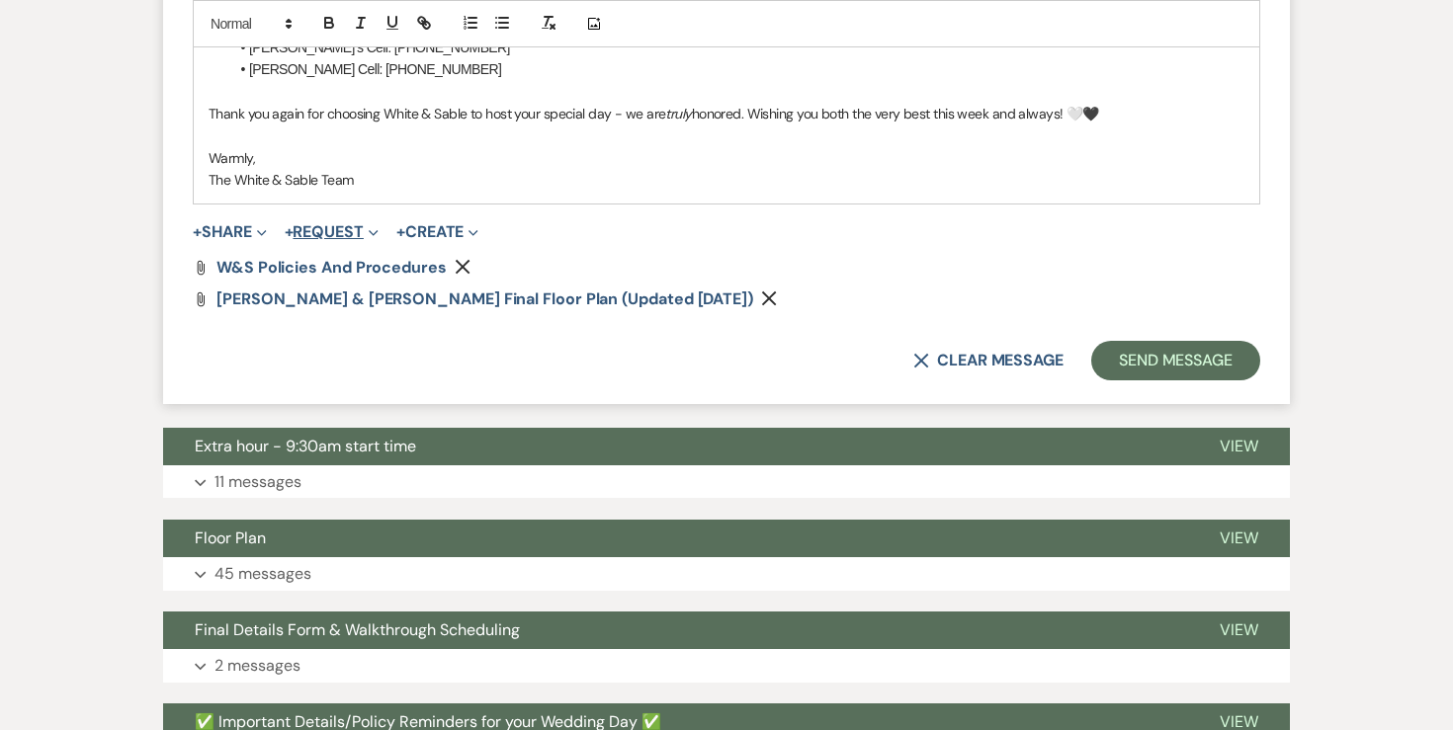
scroll to position [1067, 0]
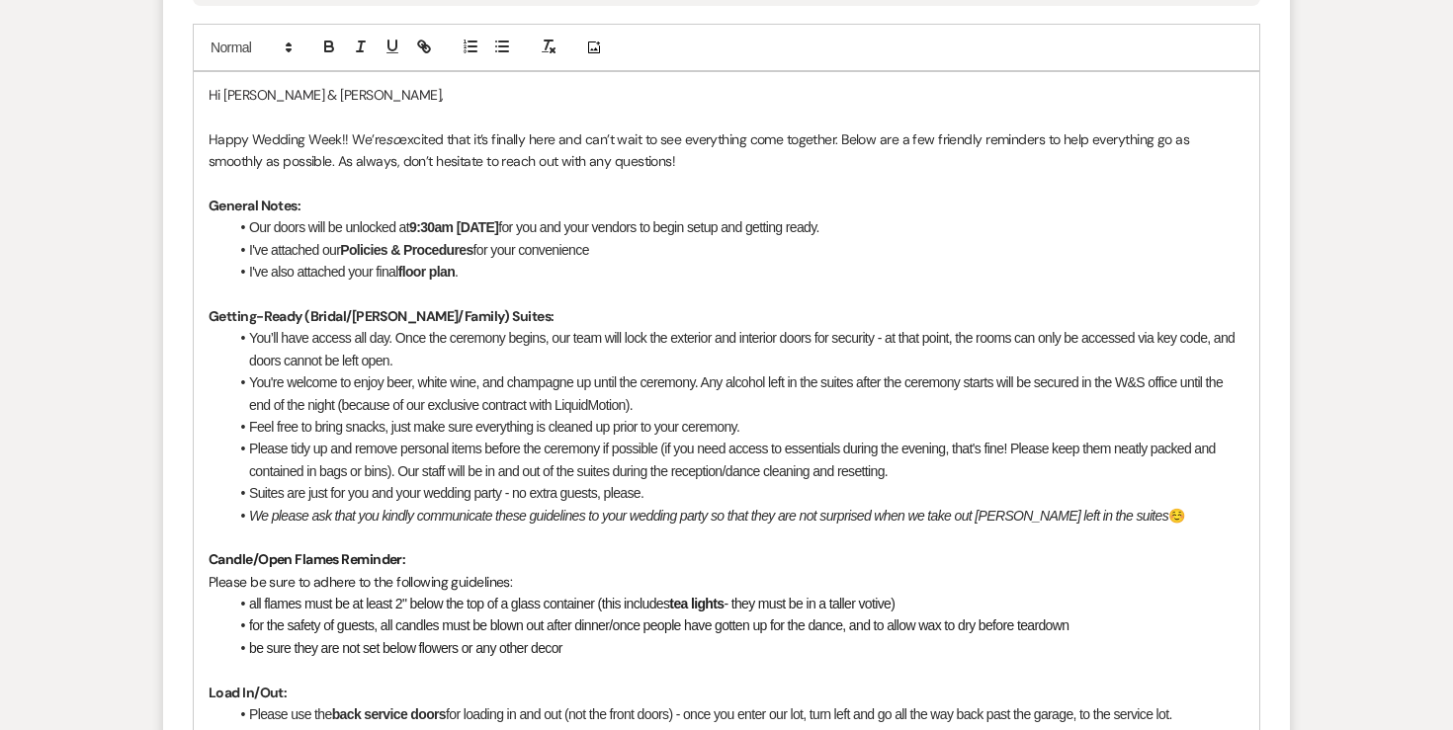
click at [513, 274] on li "I've also attached your final floor plan ." at bounding box center [736, 272] width 1016 height 22
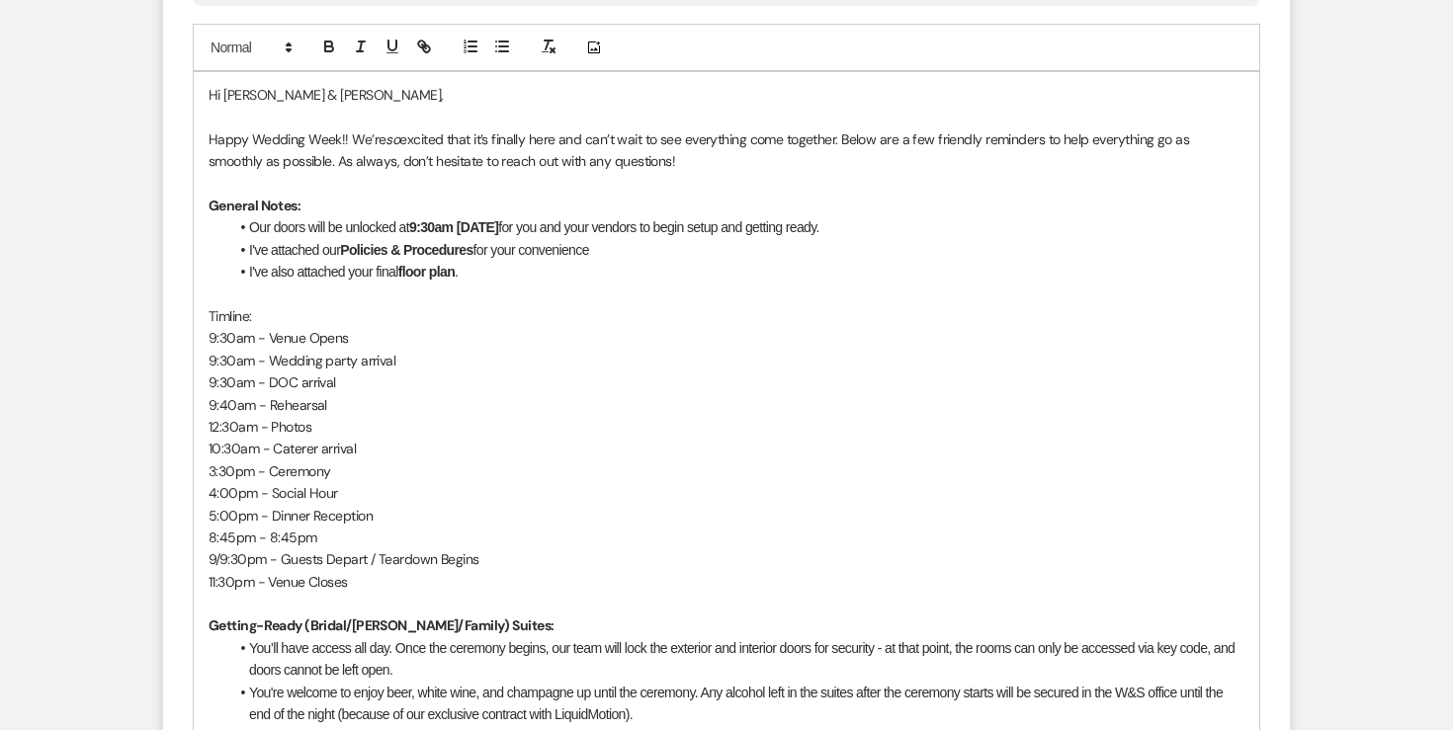
click at [226, 307] on p "Timline:" at bounding box center [727, 316] width 1036 height 22
click at [323, 51] on icon "button" at bounding box center [329, 47] width 18 height 18
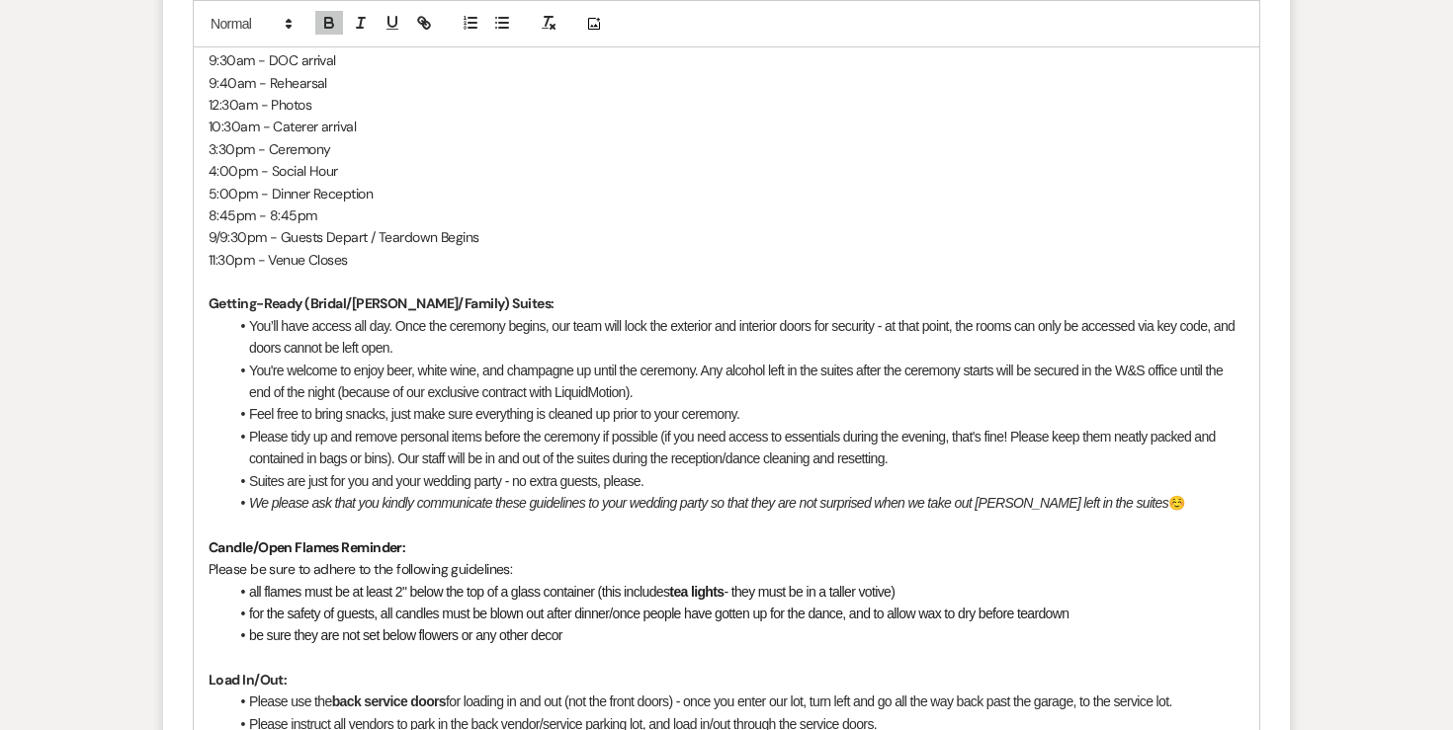
scroll to position [1419, 0]
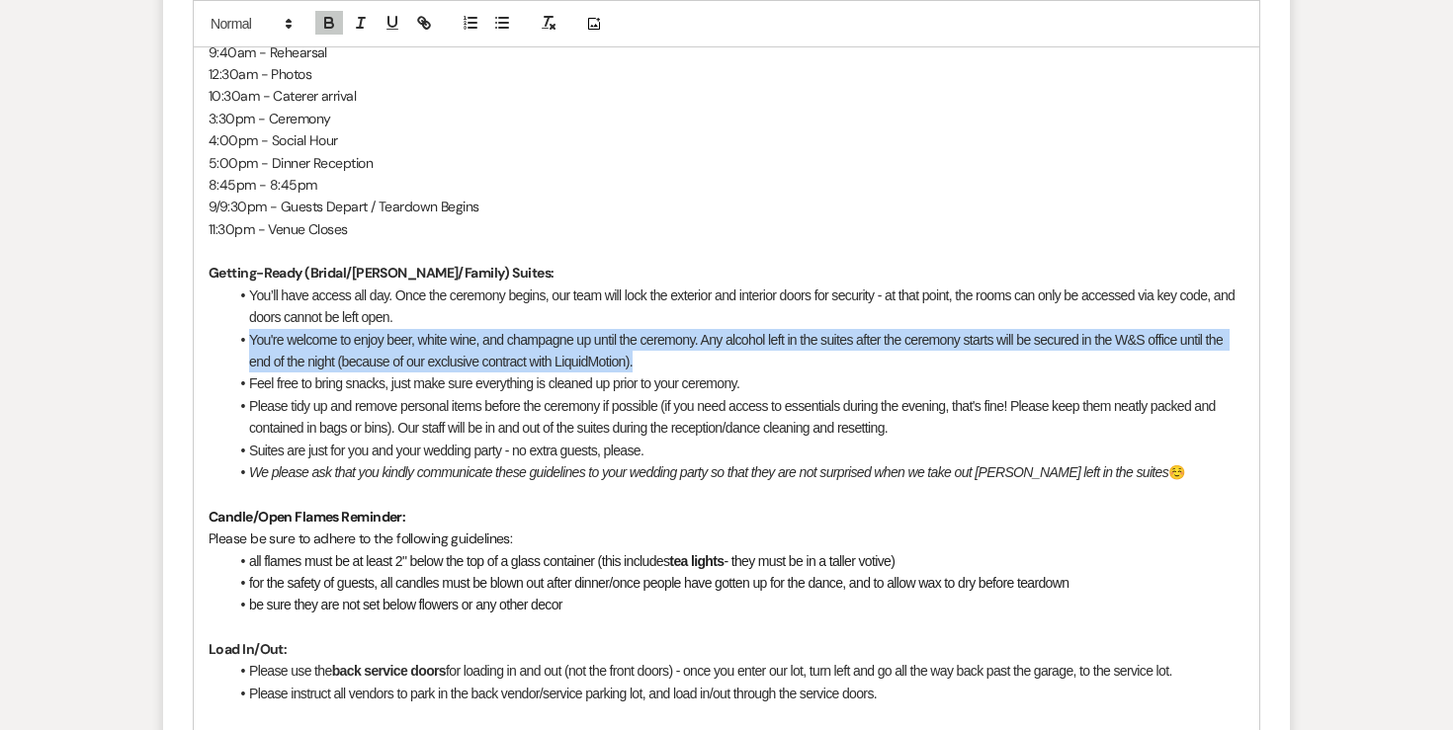
drag, startPoint x: 651, startPoint y: 365, endPoint x: 232, endPoint y: 339, distance: 419.9
click at [232, 339] on li "You're welcome to enjoy beer, white wine, and champagne up until the ceremony. …" at bounding box center [736, 351] width 1016 height 44
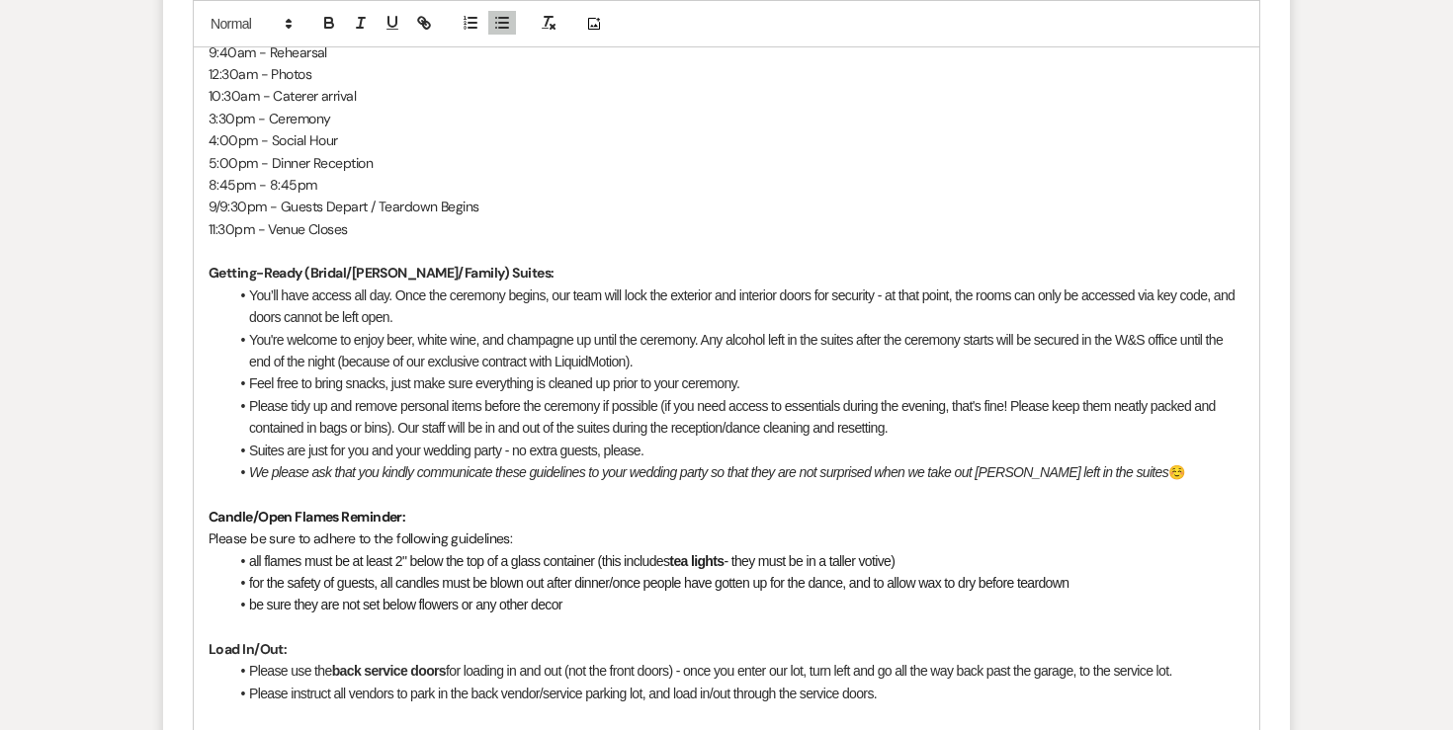
click at [304, 360] on span "You're welcome to enjoy beer, white wine, and champagne up until the ceremony. …" at bounding box center [737, 351] width 977 height 38
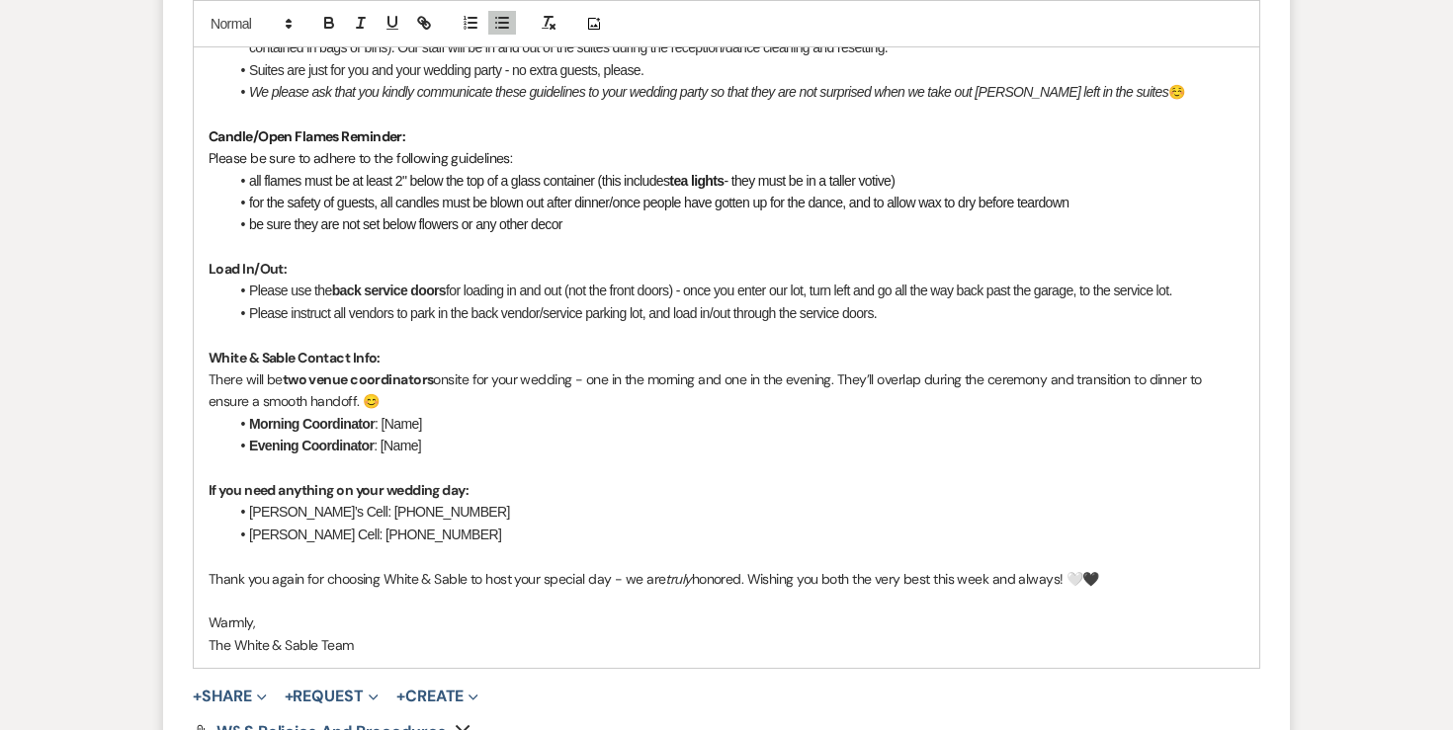
scroll to position [1804, 0]
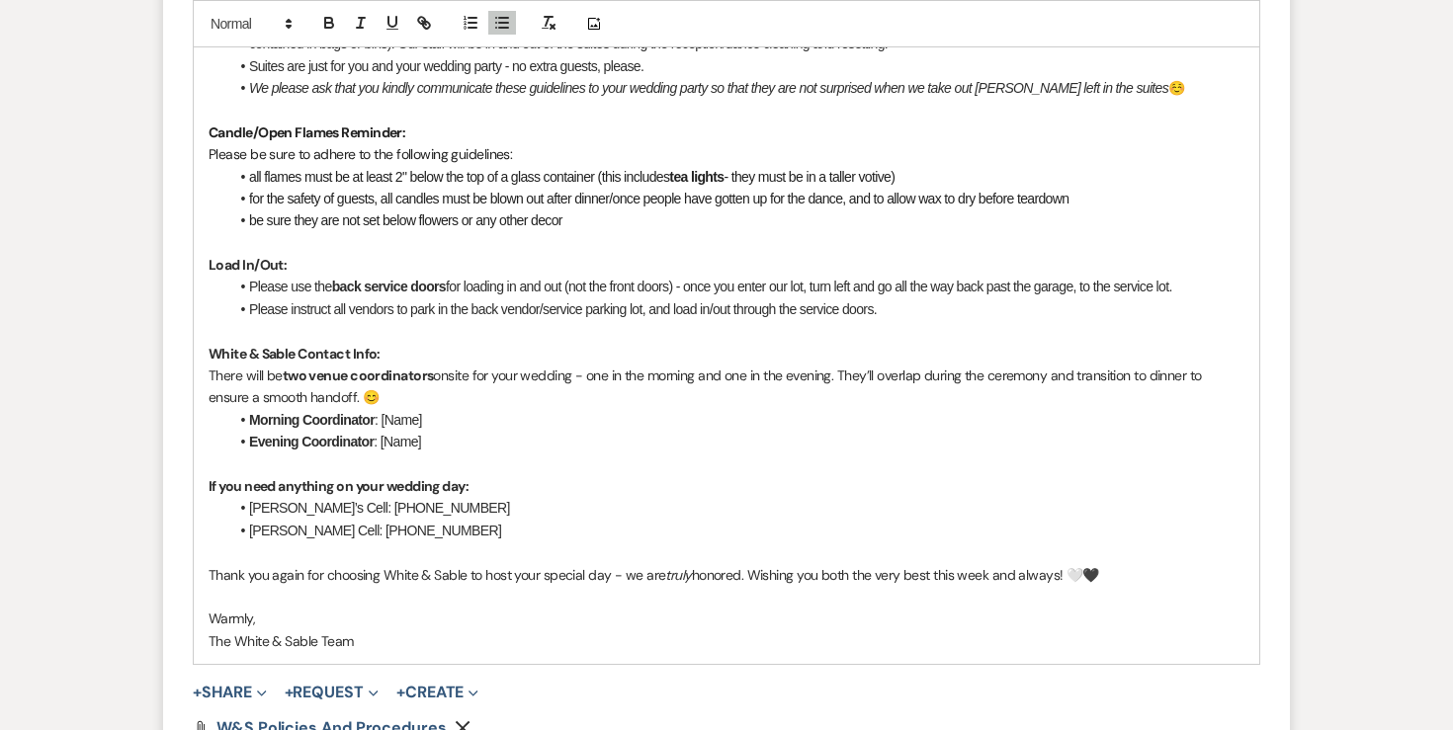
click at [569, 291] on li "Please use the back service doors for loading in and out (not the front doors) …" at bounding box center [736, 287] width 1016 height 22
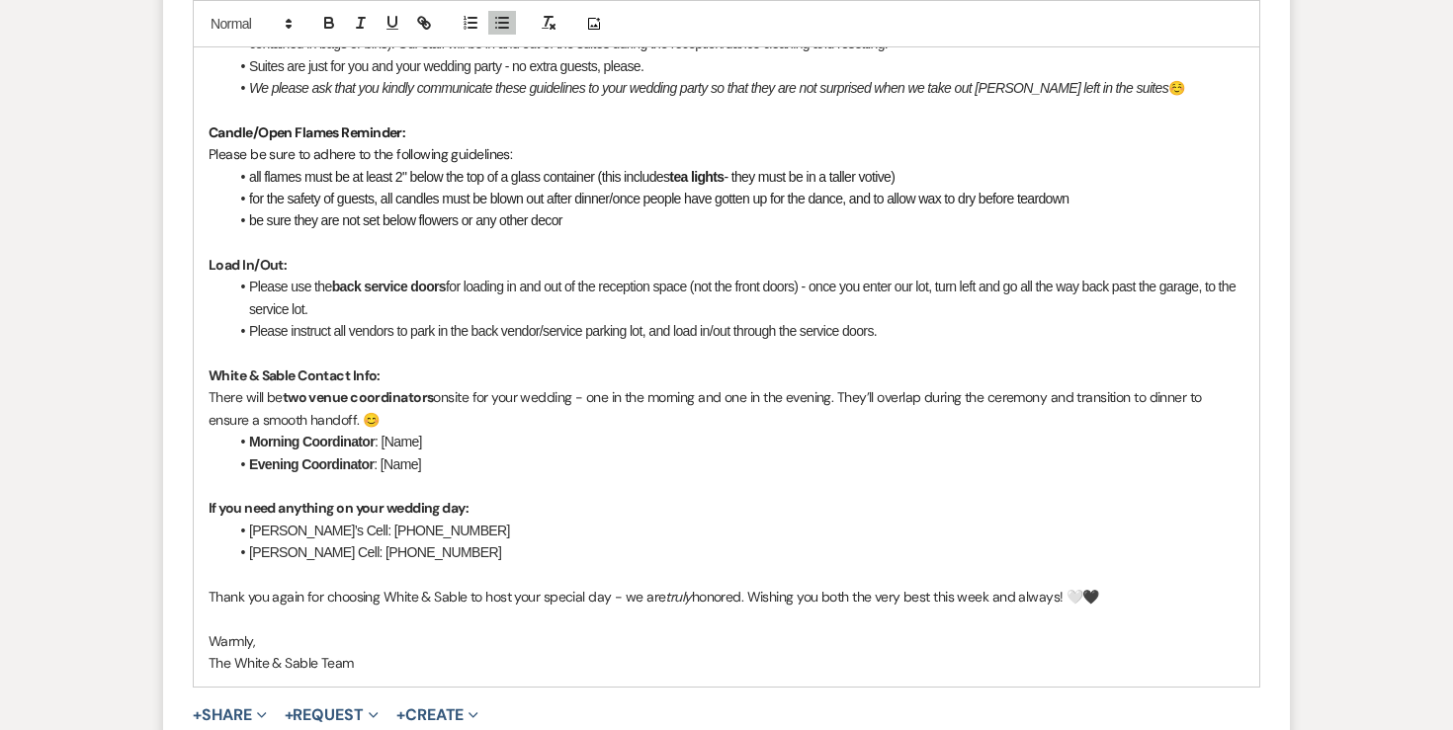
click at [610, 312] on li "Please use the back service doors for loading in and out of the reception space…" at bounding box center [736, 298] width 1016 height 44
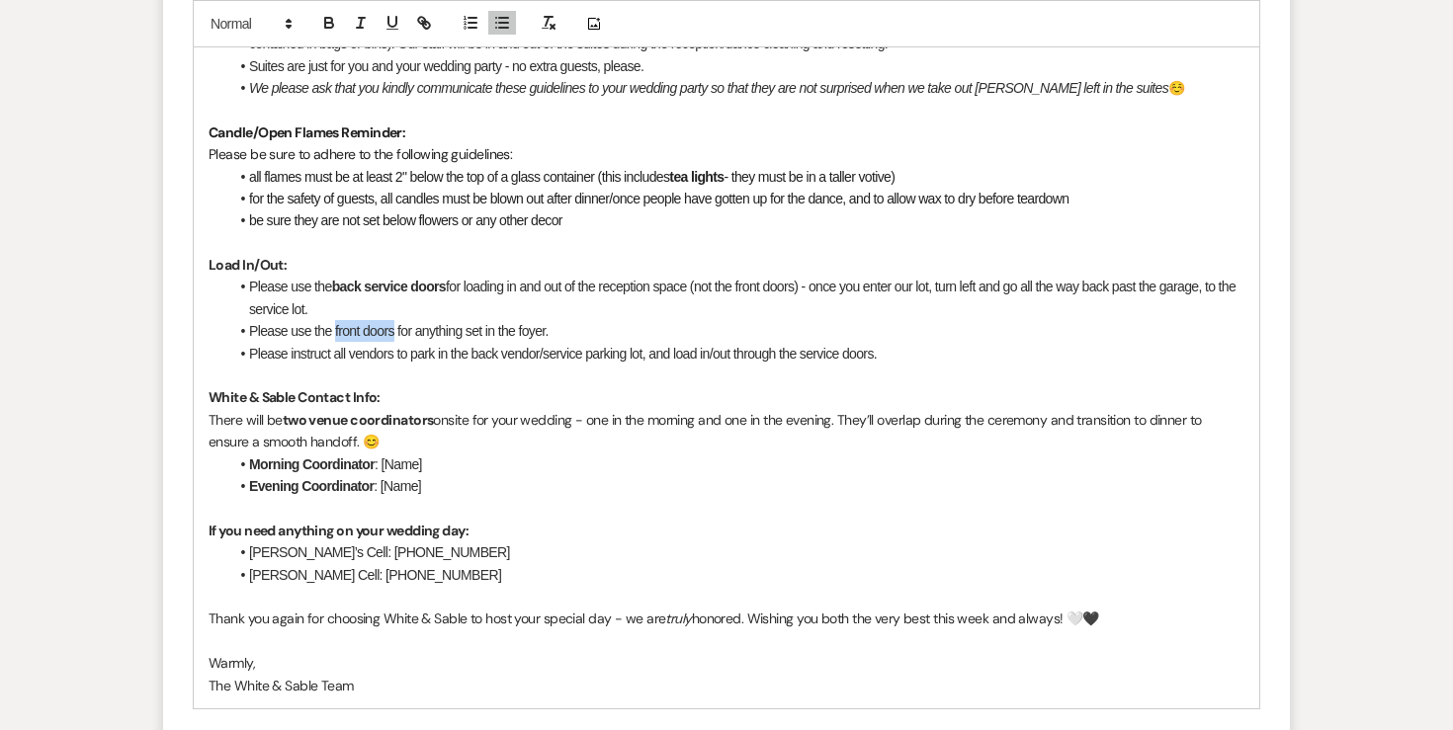
drag, startPoint x: 335, startPoint y: 337, endPoint x: 394, endPoint y: 337, distance: 59.3
click at [394, 337] on li "Please use the front doors for anything set in the foyer." at bounding box center [736, 331] width 1016 height 22
click at [334, 30] on icon "button" at bounding box center [329, 23] width 18 height 18
click at [570, 333] on li "Please use the front doors for anything set in the foyer." at bounding box center [736, 331] width 1016 height 22
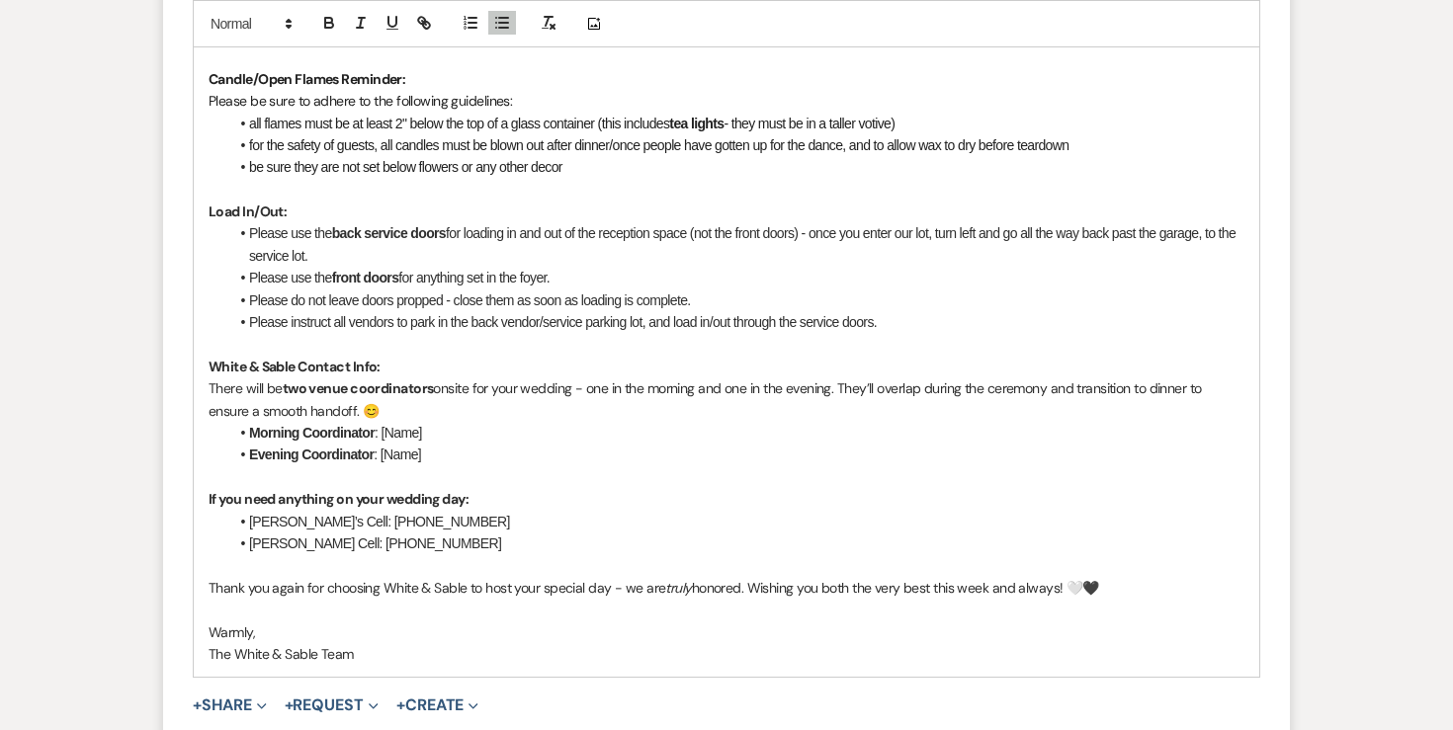
scroll to position [1862, 0]
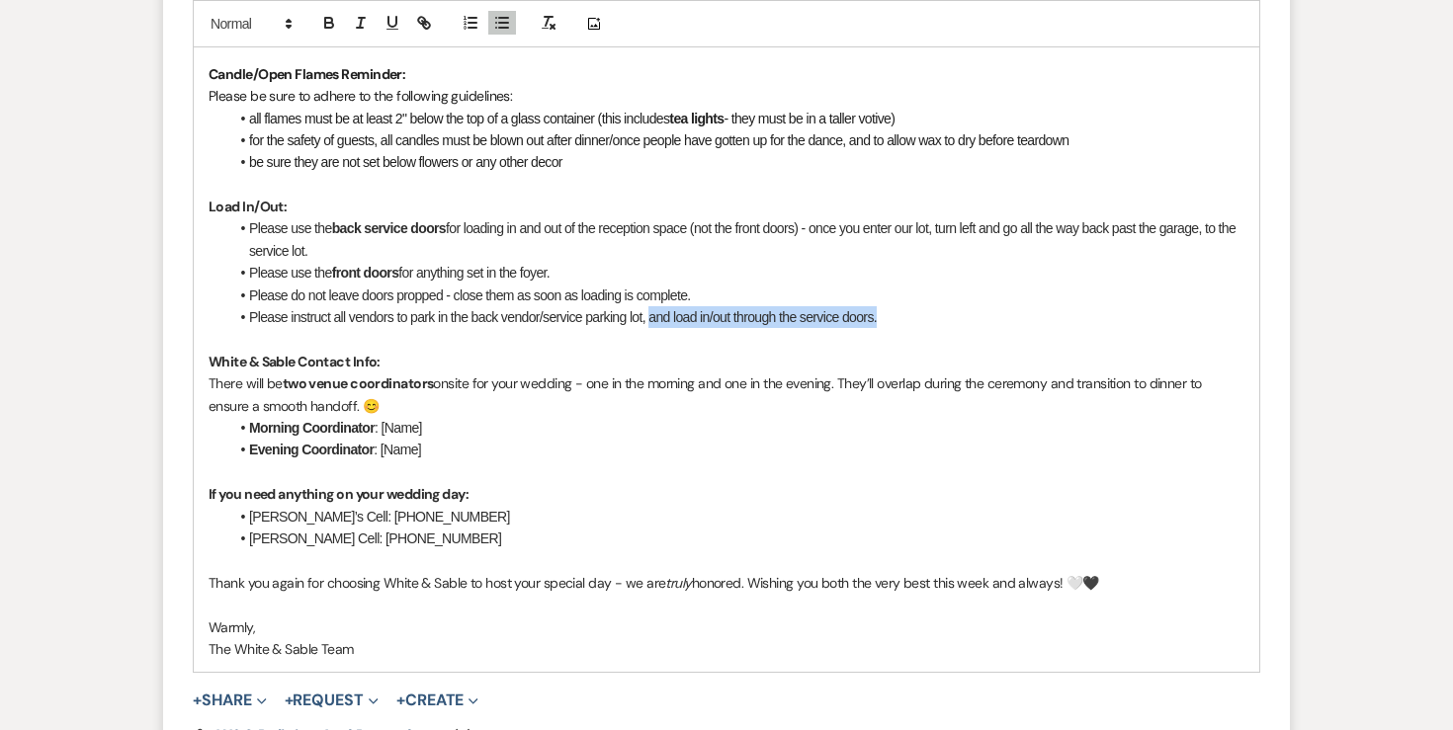
drag, startPoint x: 653, startPoint y: 321, endPoint x: 928, endPoint y: 317, distance: 274.8
click at [928, 317] on li "Please instruct all vendors to park in the back vendor/service parking lot, and…" at bounding box center [736, 317] width 1016 height 22
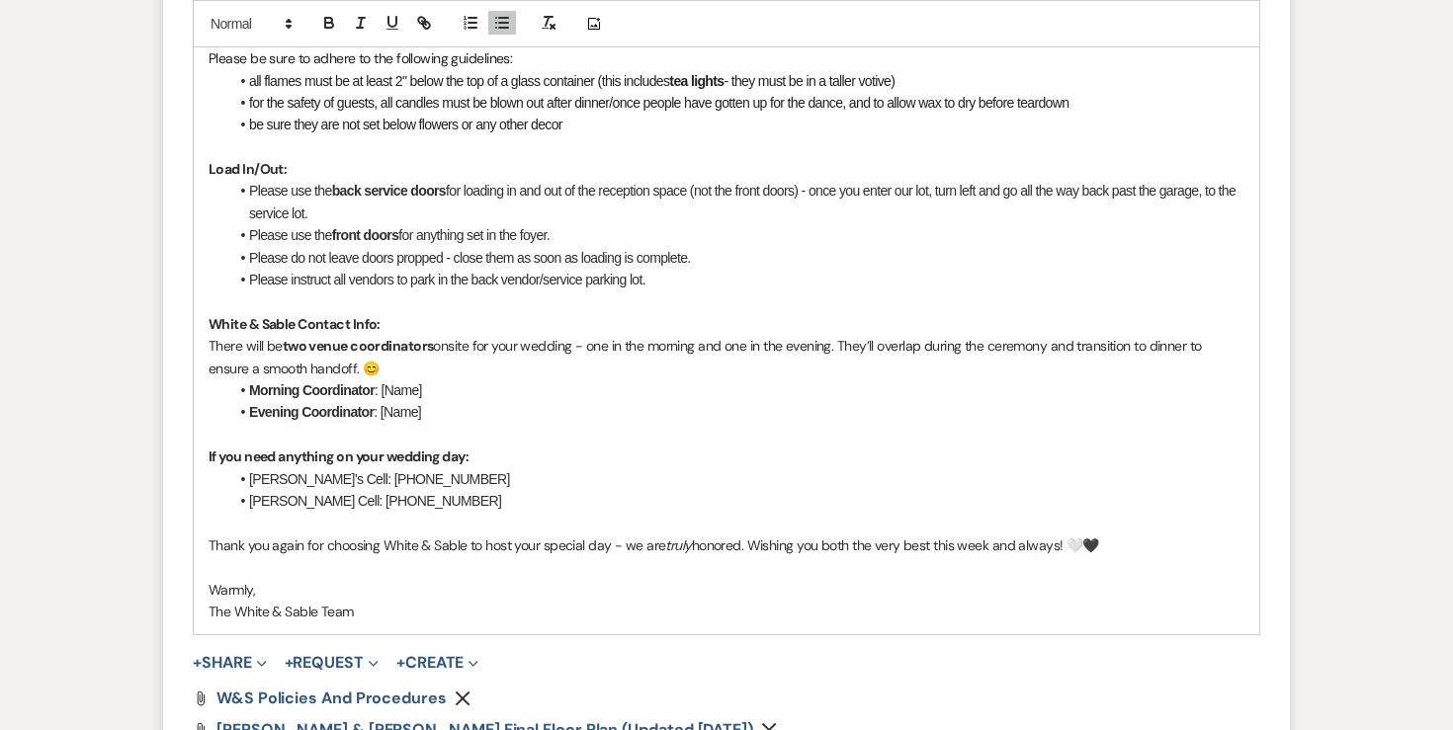
scroll to position [1908, 0]
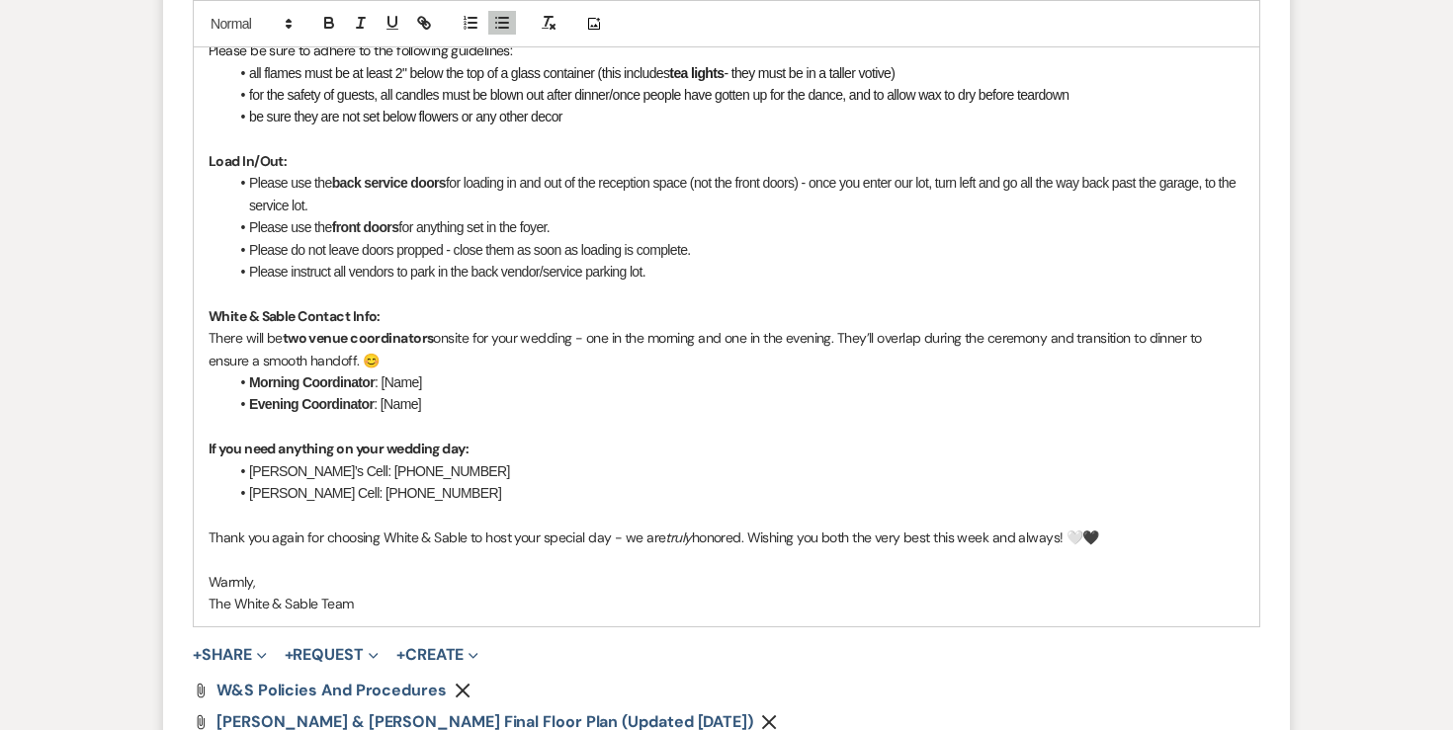
click at [299, 385] on strong "Morning Coordinator" at bounding box center [312, 383] width 126 height 16
click at [252, 405] on strong "Evening Coordinator" at bounding box center [311, 404] width 125 height 16
click at [259, 401] on strong "Adfternoon/Evening Coordinator" at bounding box center [347, 404] width 197 height 16
click at [491, 382] on li "Morning/Afternoon Coordinator : [Name]" at bounding box center [736, 383] width 1016 height 22
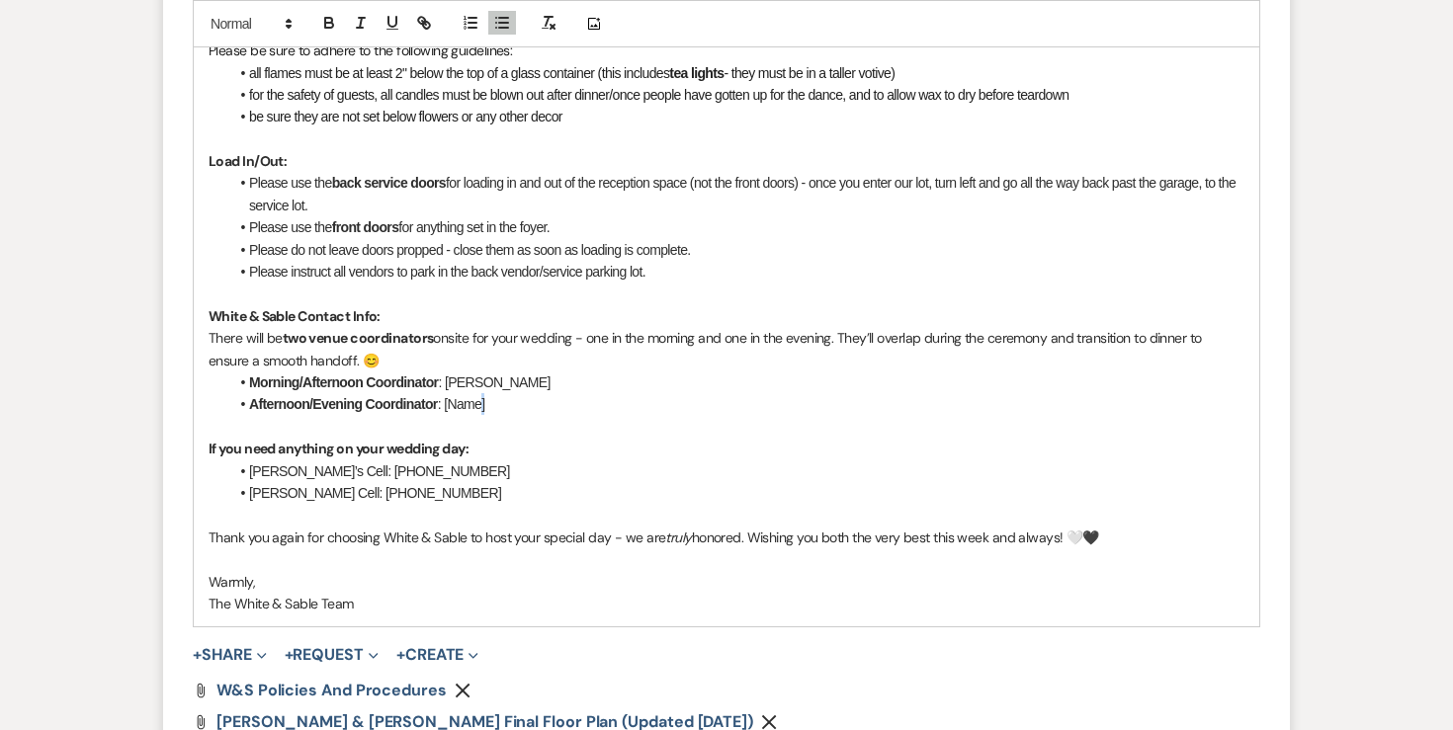
click at [483, 399] on li "Afternoon/Evening Coordinator : [Name]" at bounding box center [736, 404] width 1016 height 22
click at [520, 384] on li "Morning/Afternoon Coordinator : Kaitlyn" at bounding box center [736, 383] width 1016 height 22
click at [513, 414] on li "Afternoon/Evening Coordinator : Linda" at bounding box center [736, 404] width 1016 height 22
click at [484, 384] on li "Morning/Afternoon Coordinator : Kaitlyn ‭+1 (763) 412-7292‬" at bounding box center [736, 383] width 1016 height 22
click at [480, 407] on li "Afternoon/Evening Coordinator : Linda ‭+1 (612) 702-7742‬" at bounding box center [736, 404] width 1016 height 22
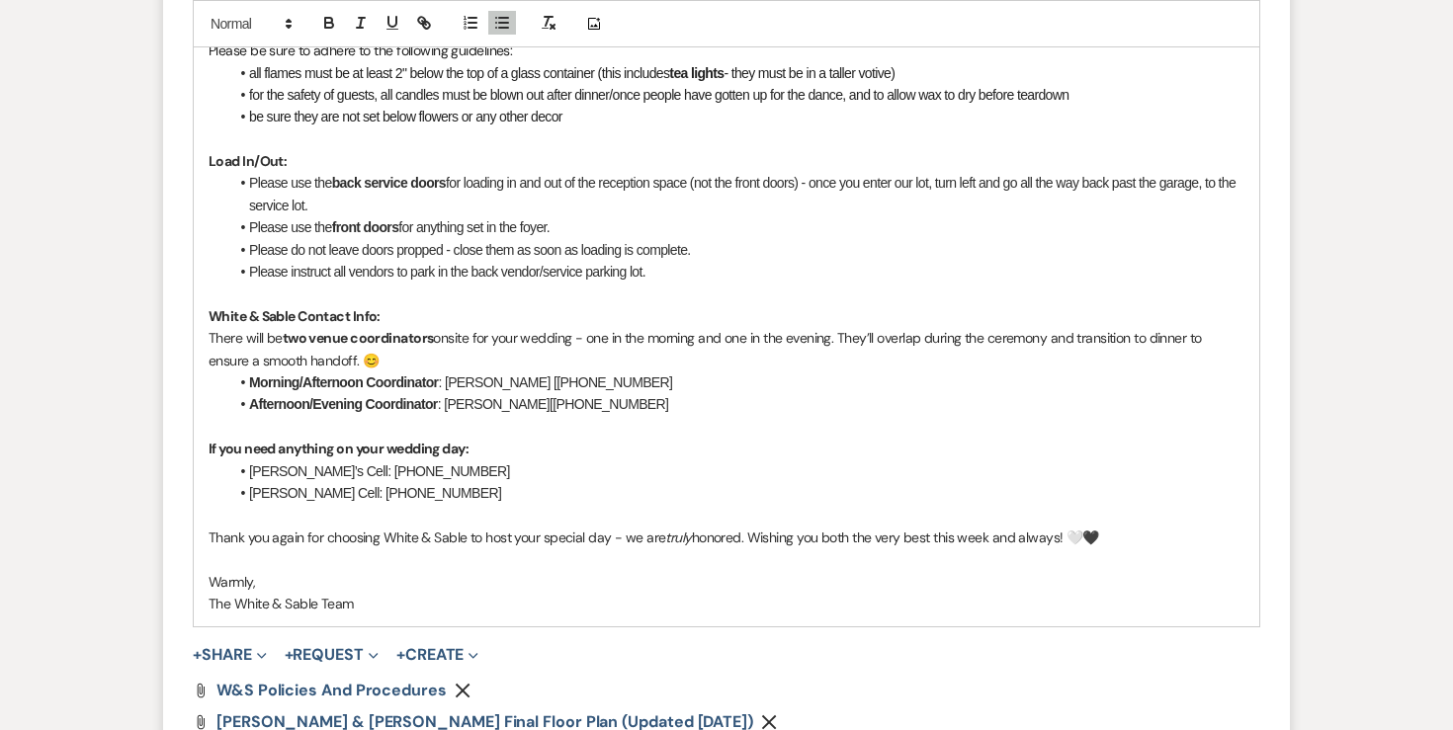
click at [663, 372] on li "Morning/Afternoon Coordinator : Kaitlyn [‭+1 (763) 412-7292‬" at bounding box center [736, 383] width 1016 height 22
click at [618, 390] on li "Morning/Afternoon Coordinator : Kaitlyn [‭+1 (763) 412-7292‬" at bounding box center [736, 383] width 1016 height 22
click at [615, 402] on li "Afternoon/Evening Coordinator : Linda ‭[+1 (612) 702-7742‬" at bounding box center [736, 404] width 1016 height 22
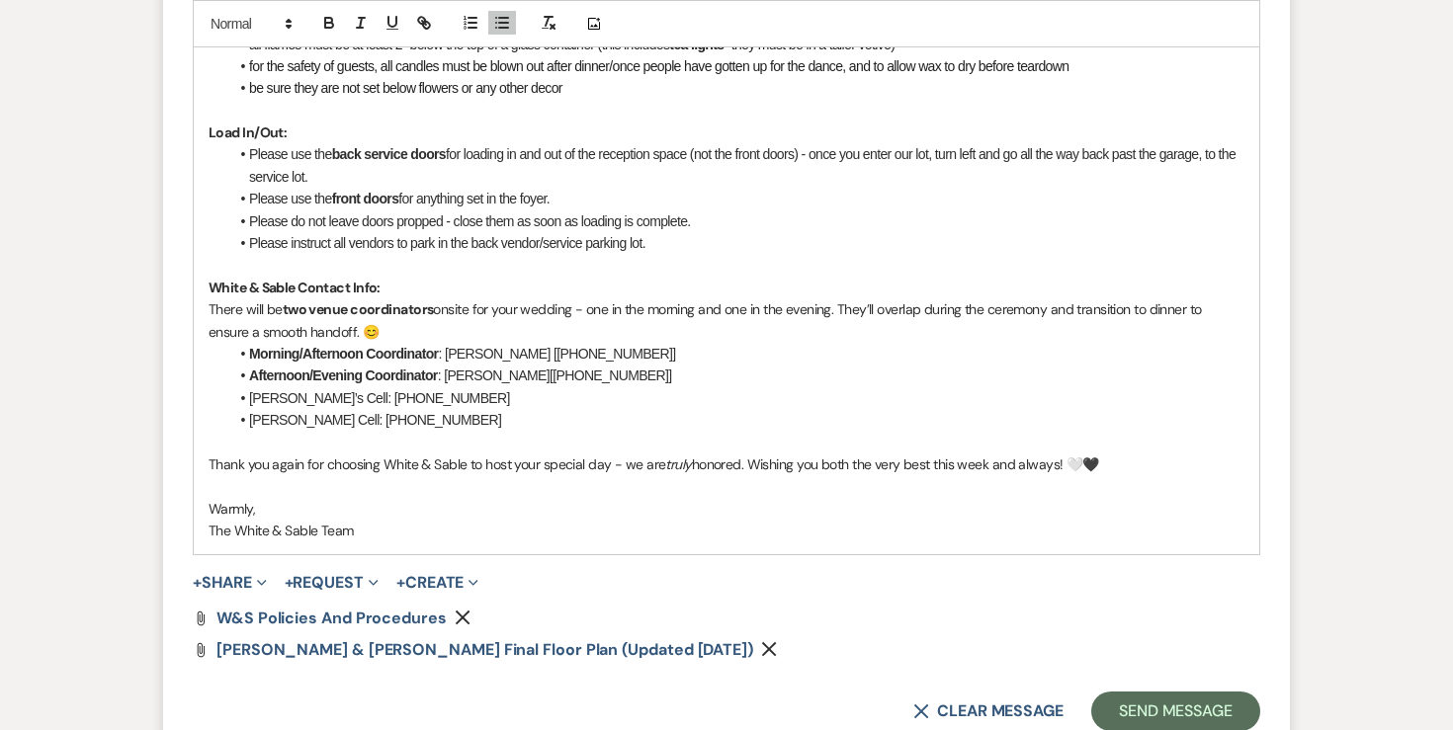
scroll to position [1941, 0]
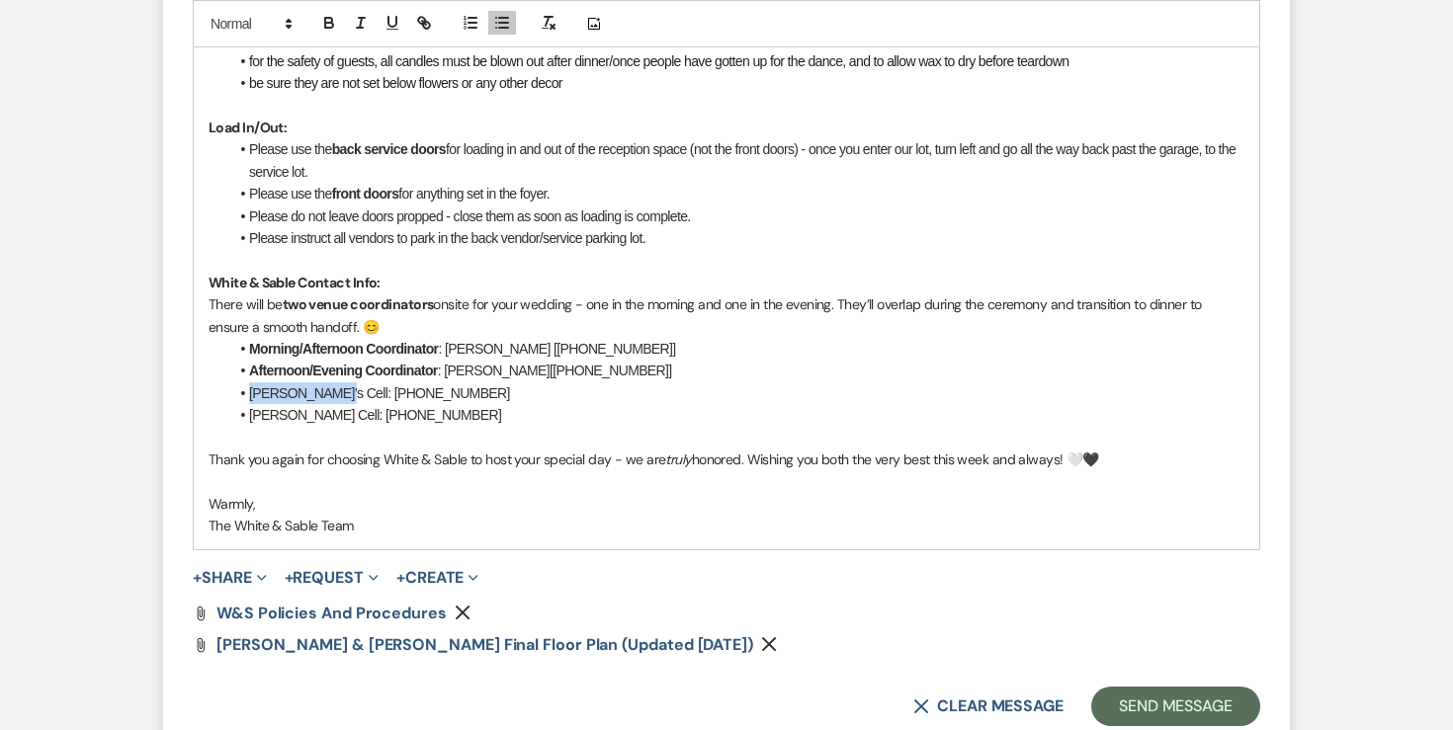
drag, startPoint x: 325, startPoint y: 397, endPoint x: 238, endPoint y: 399, distance: 87.0
click at [238, 399] on li "Angela’s Cell: 507-581-6453" at bounding box center [736, 394] width 1016 height 22
click at [330, 24] on icon "button" at bounding box center [329, 23] width 18 height 18
click at [326, 413] on li "Landon’s Cell: 612-910-8009" at bounding box center [736, 415] width 1016 height 22
drag, startPoint x: 327, startPoint y: 413, endPoint x: 242, endPoint y: 417, distance: 85.1
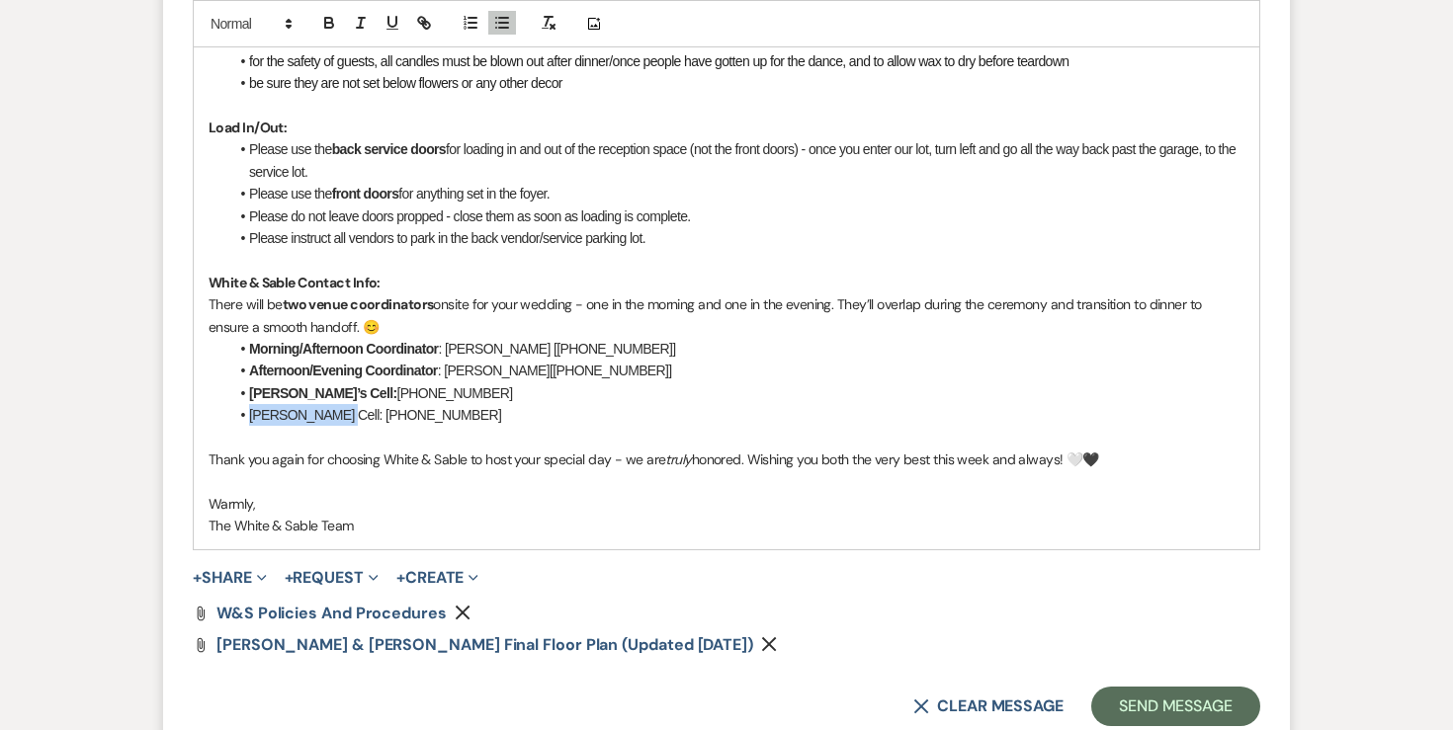
click at [242, 417] on li "Landon’s Cell: 612-910-8009" at bounding box center [736, 415] width 1016 height 22
click at [327, 28] on icon "button" at bounding box center [329, 25] width 8 height 5
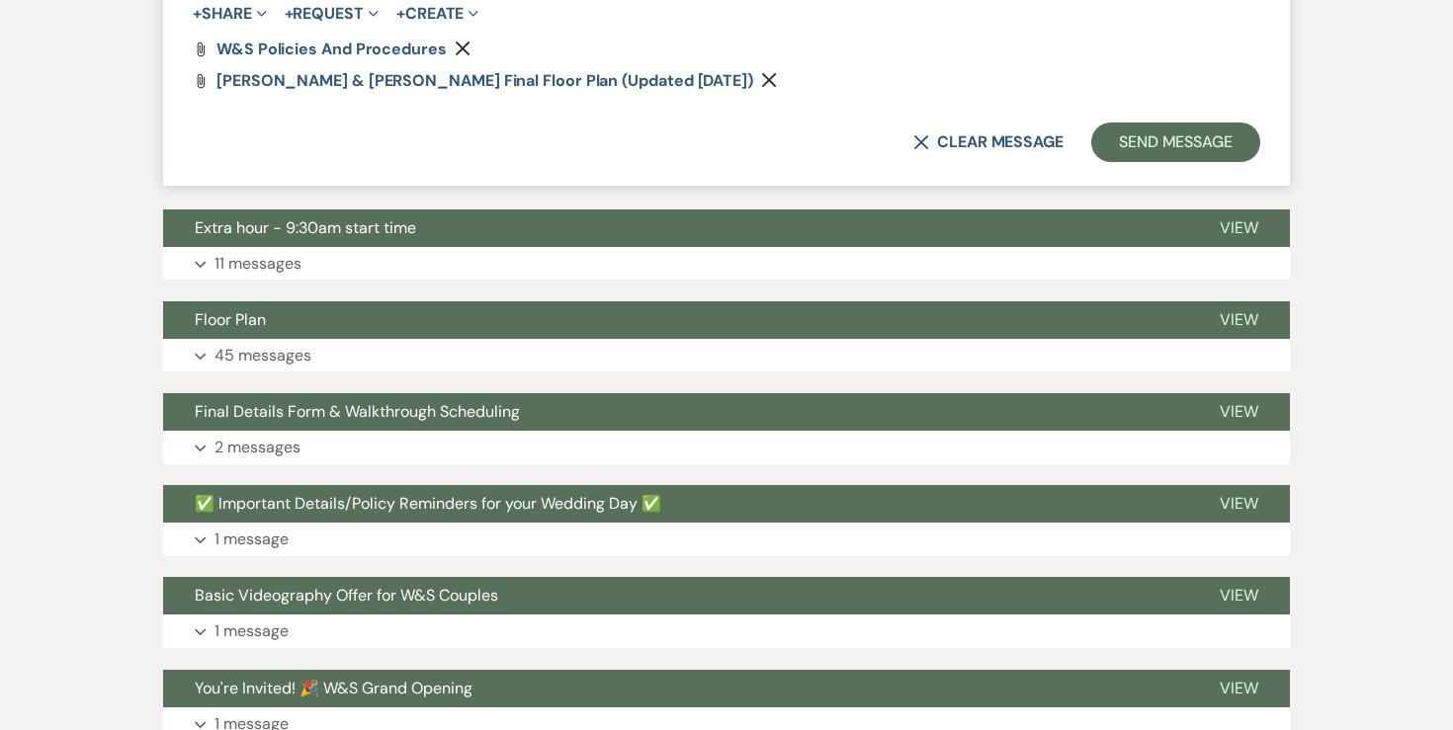
scroll to position [2363, 0]
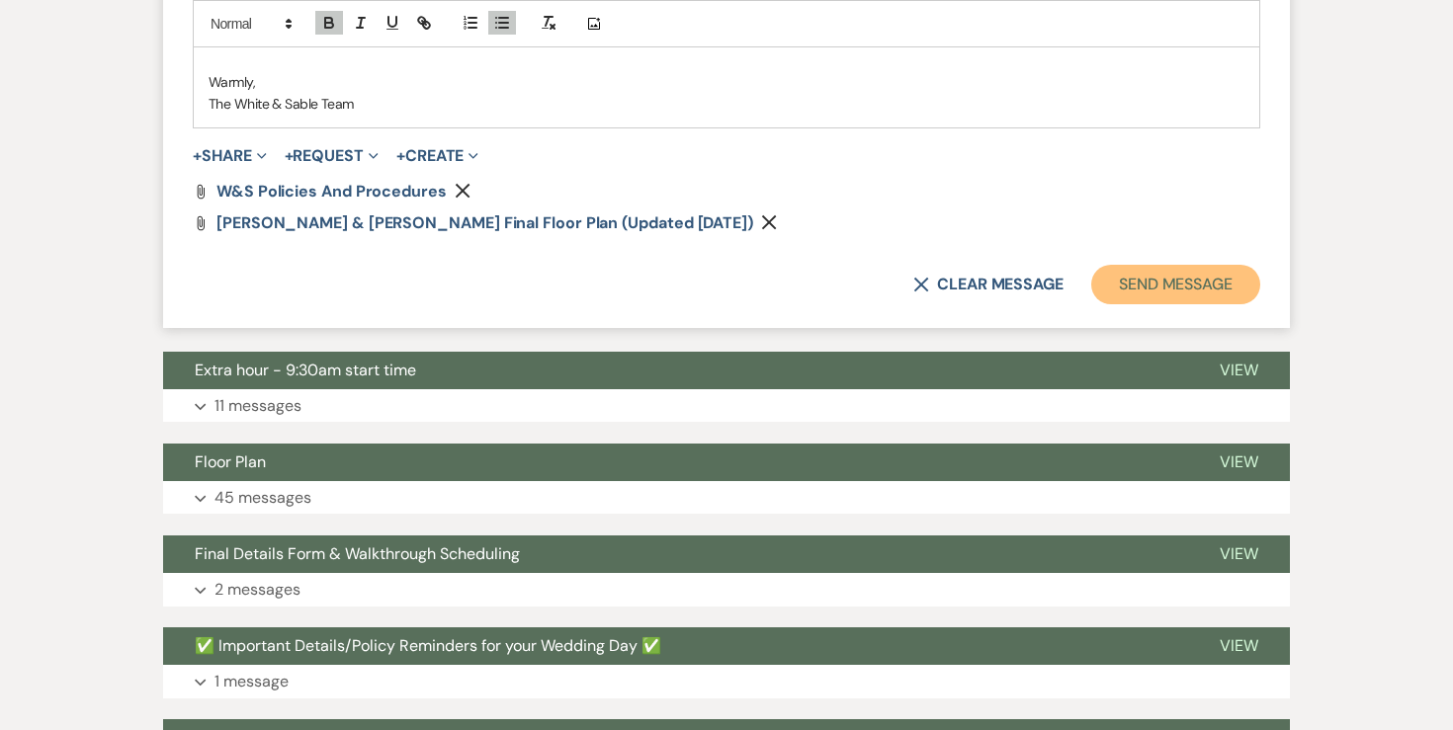
click at [1158, 274] on button "Send Message" at bounding box center [1175, 285] width 169 height 40
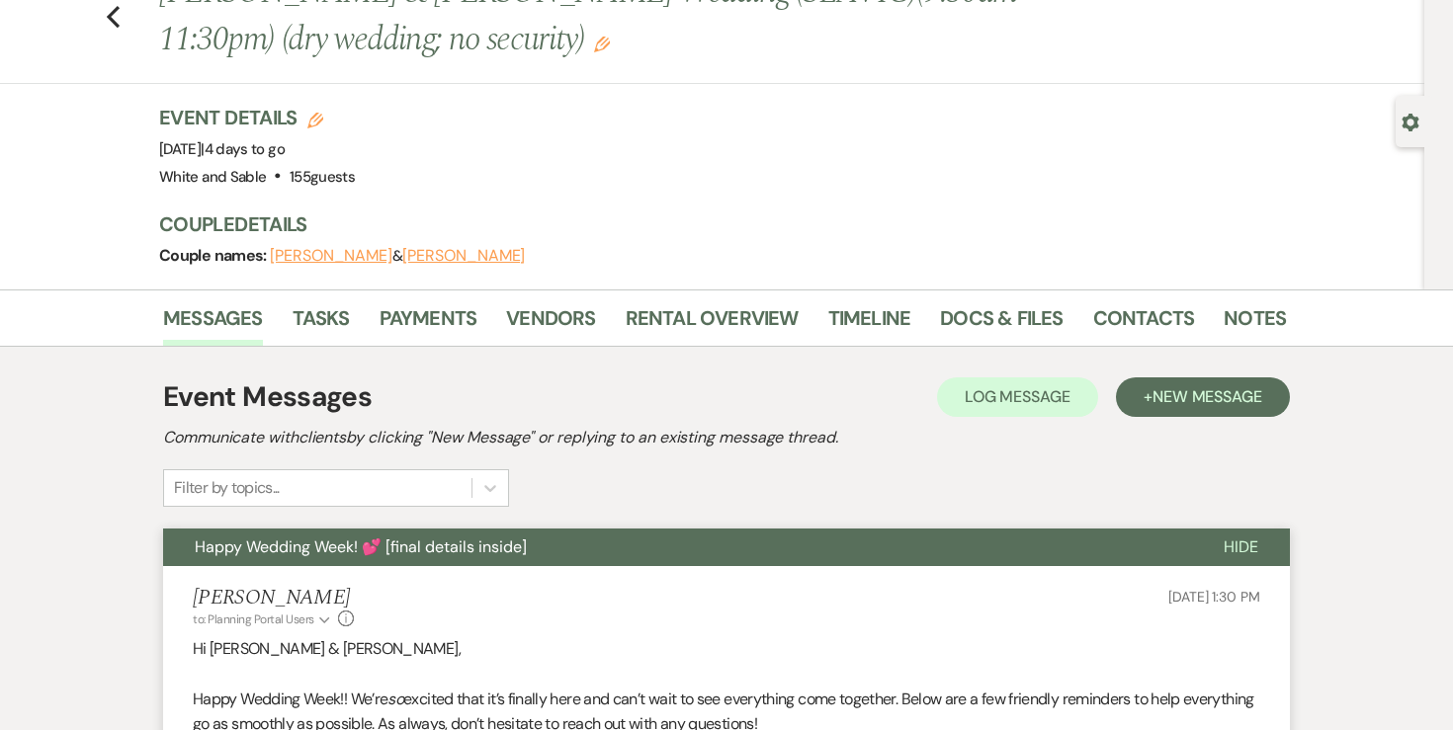
scroll to position [0, 0]
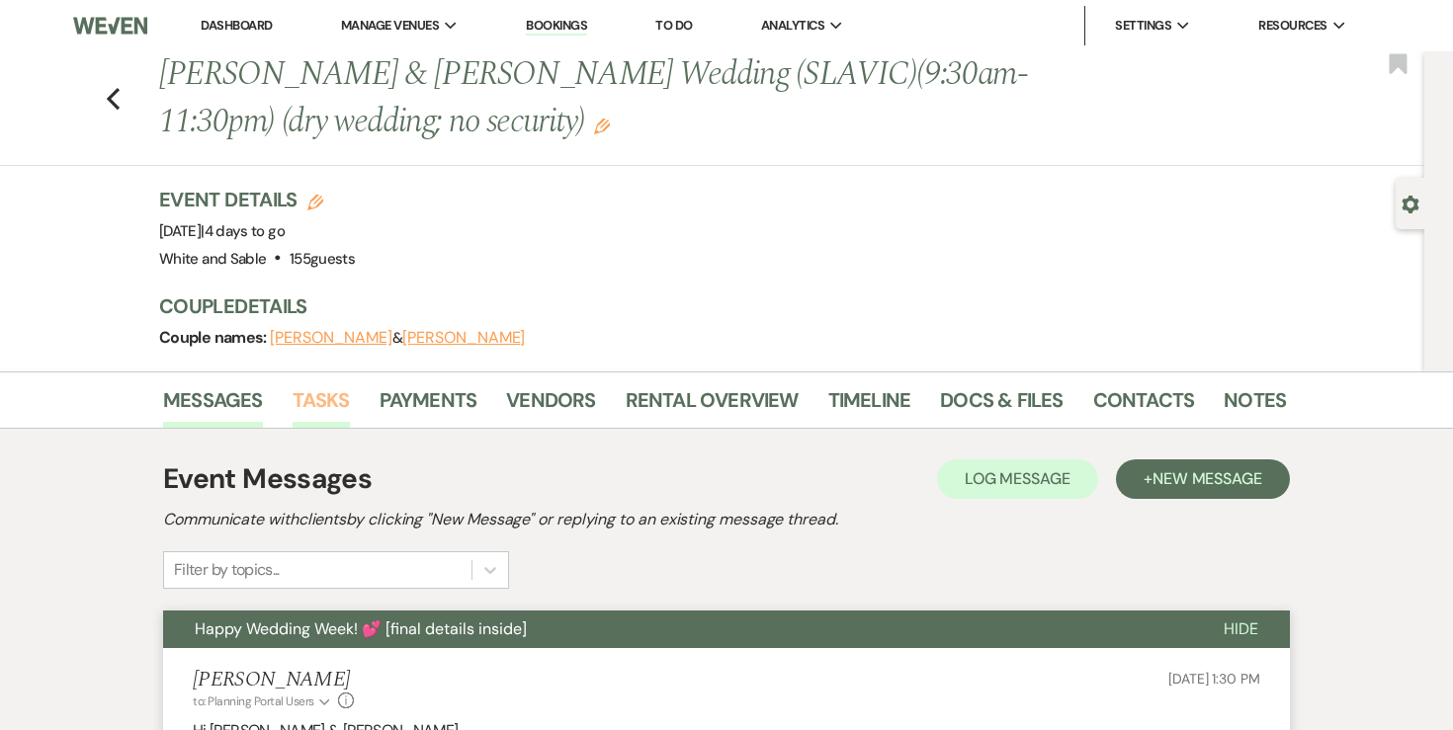
click at [330, 401] on link "Tasks" at bounding box center [321, 406] width 57 height 43
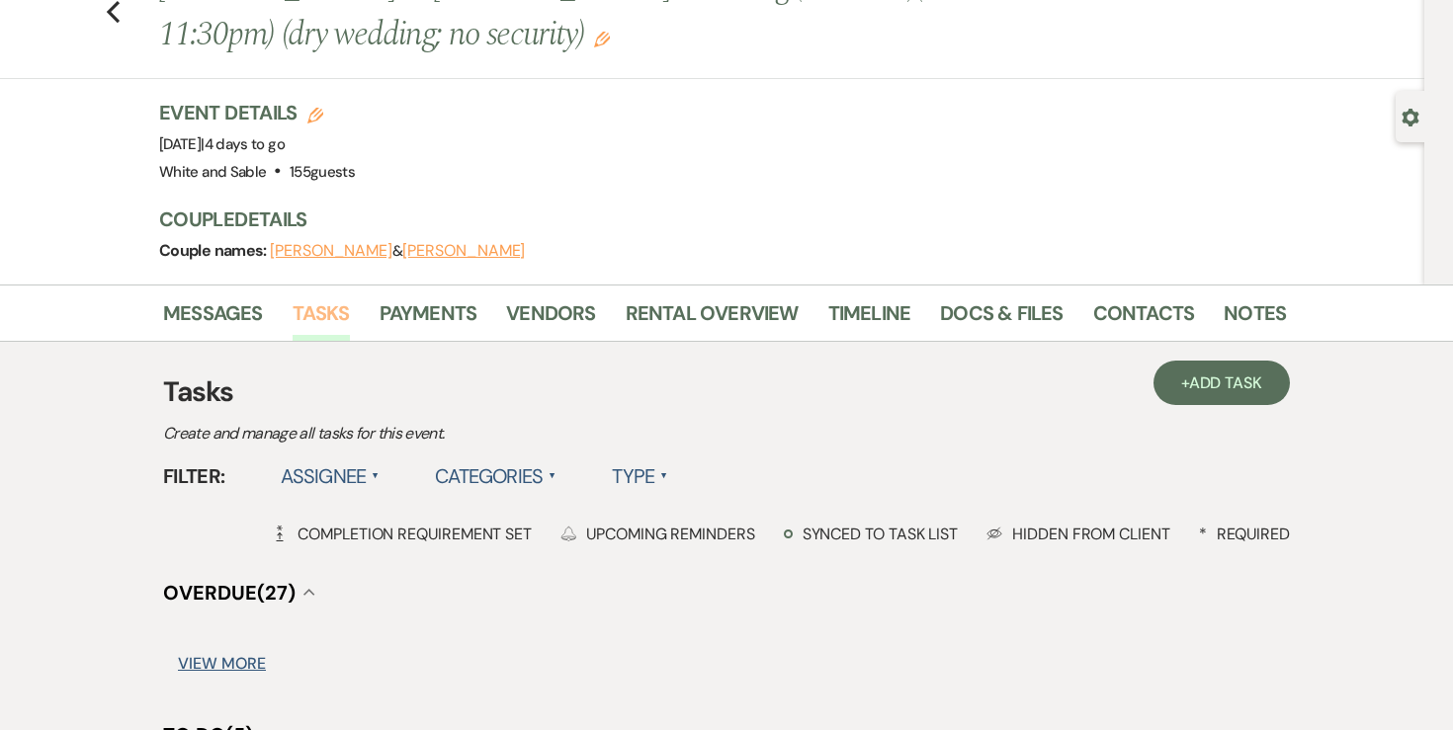
scroll to position [230, 0]
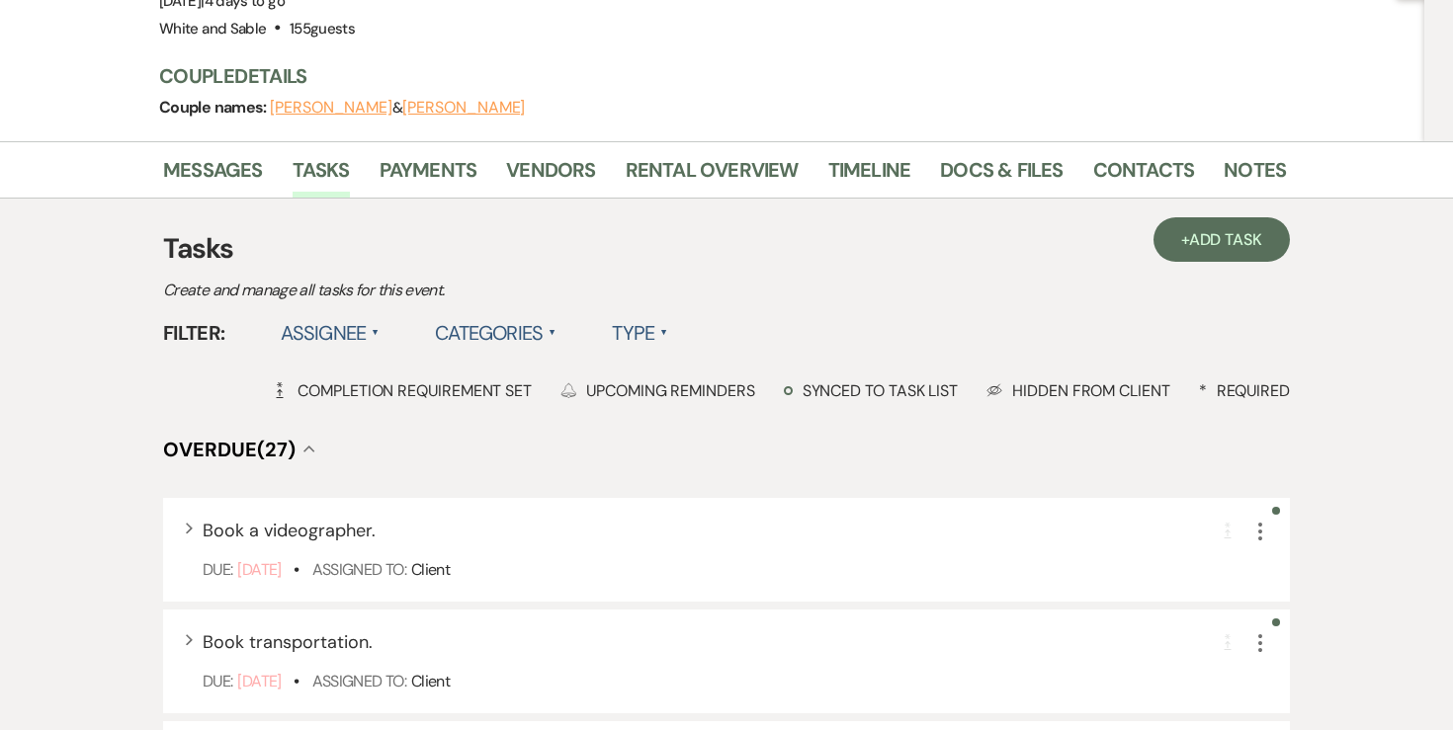
click at [343, 331] on label "Assignee ▲" at bounding box center [331, 333] width 100 height 36
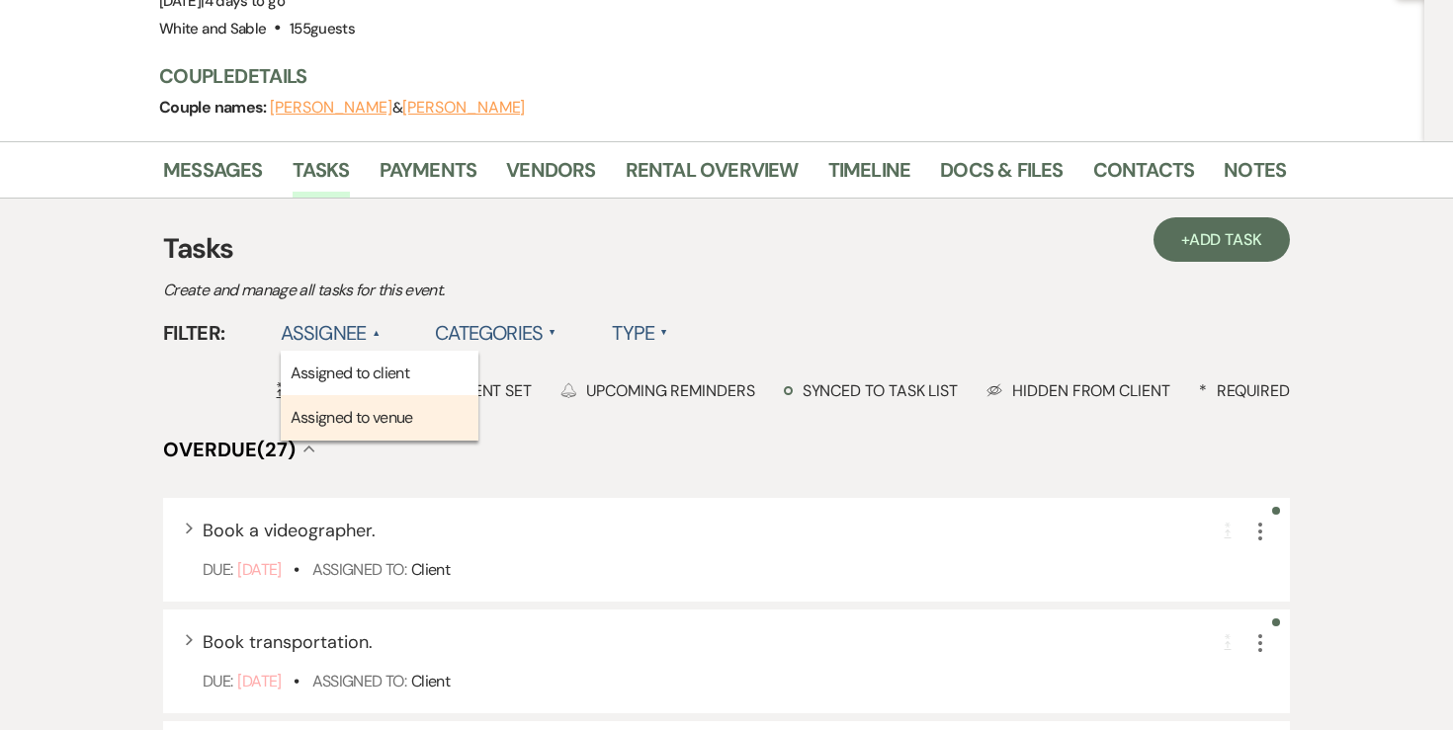
click at [342, 418] on li "Assigned to venue" at bounding box center [380, 417] width 198 height 45
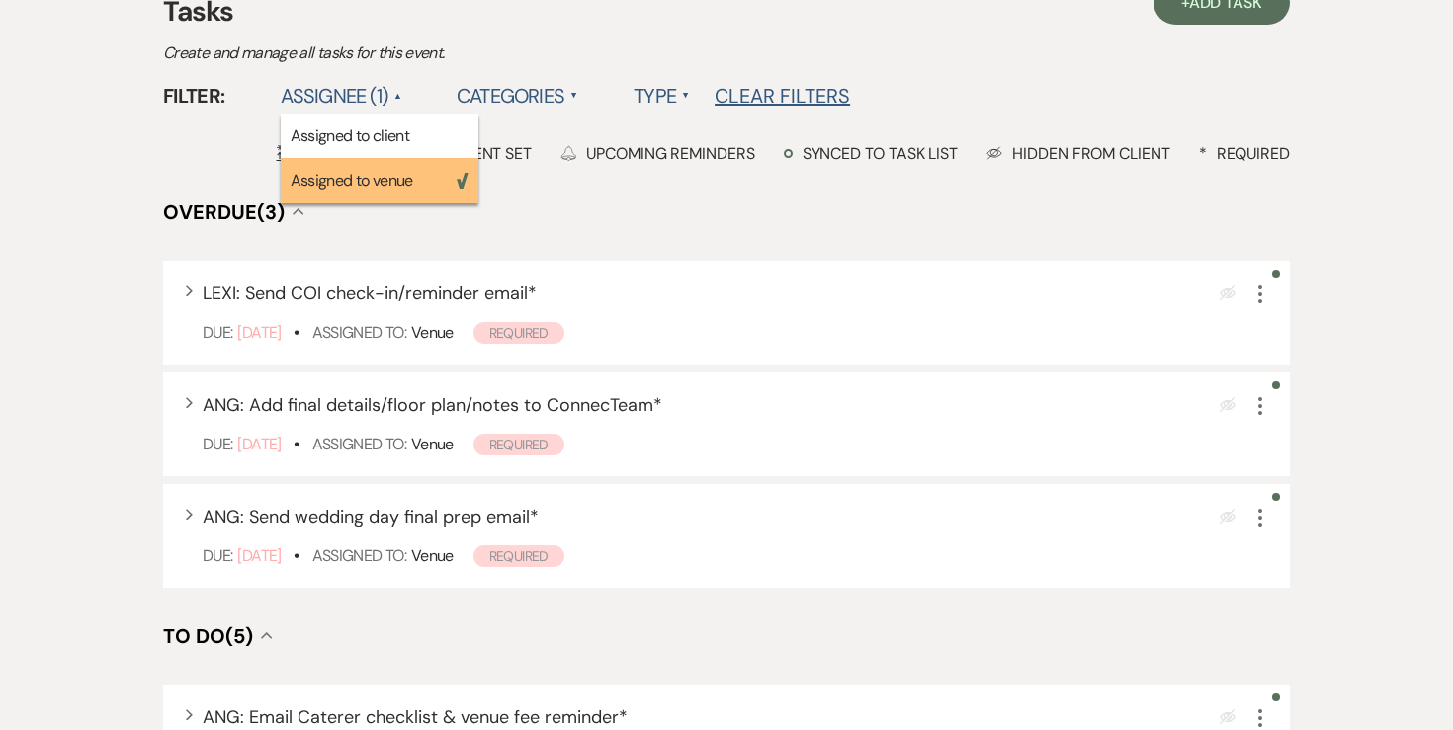
scroll to position [484, 0]
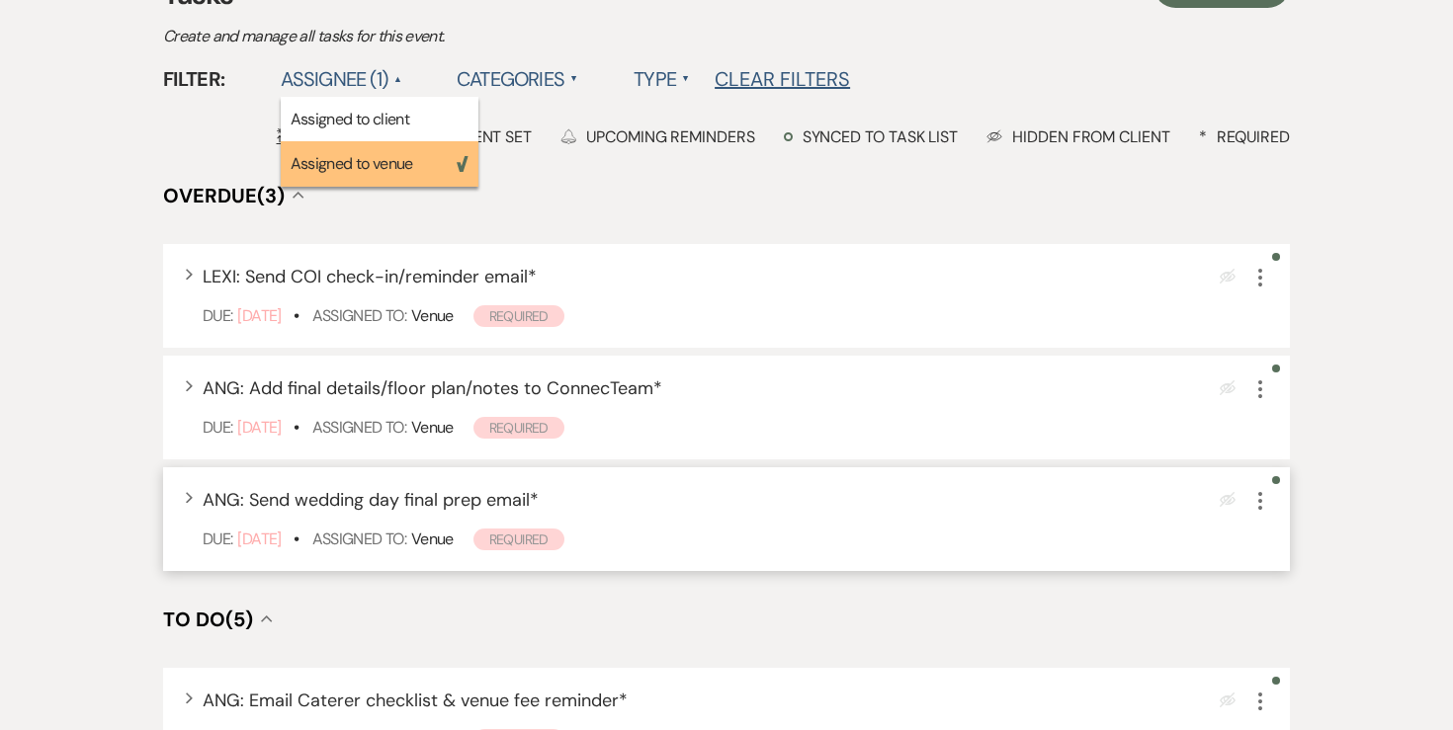
click at [1265, 502] on icon "More" at bounding box center [1260, 501] width 24 height 24
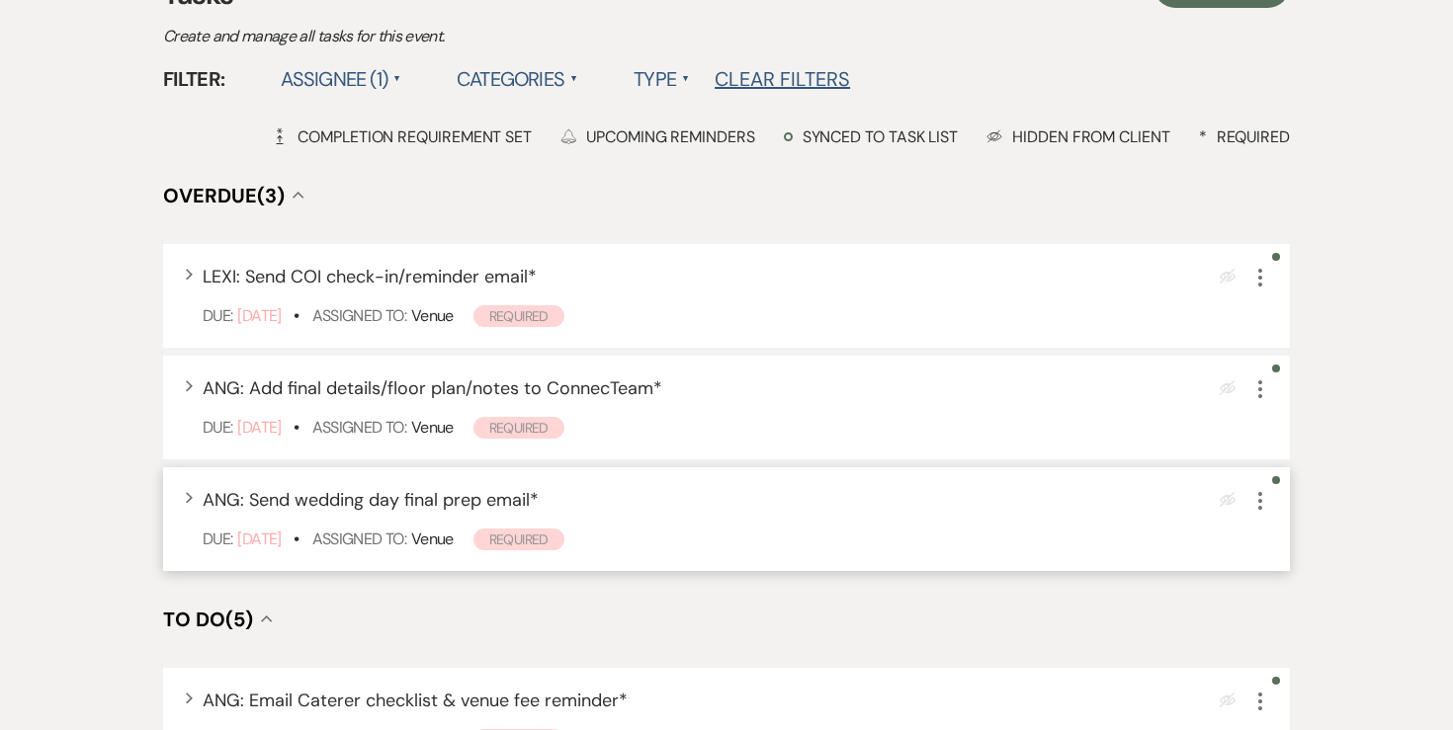
click at [1265, 502] on icon "More" at bounding box center [1260, 501] width 24 height 24
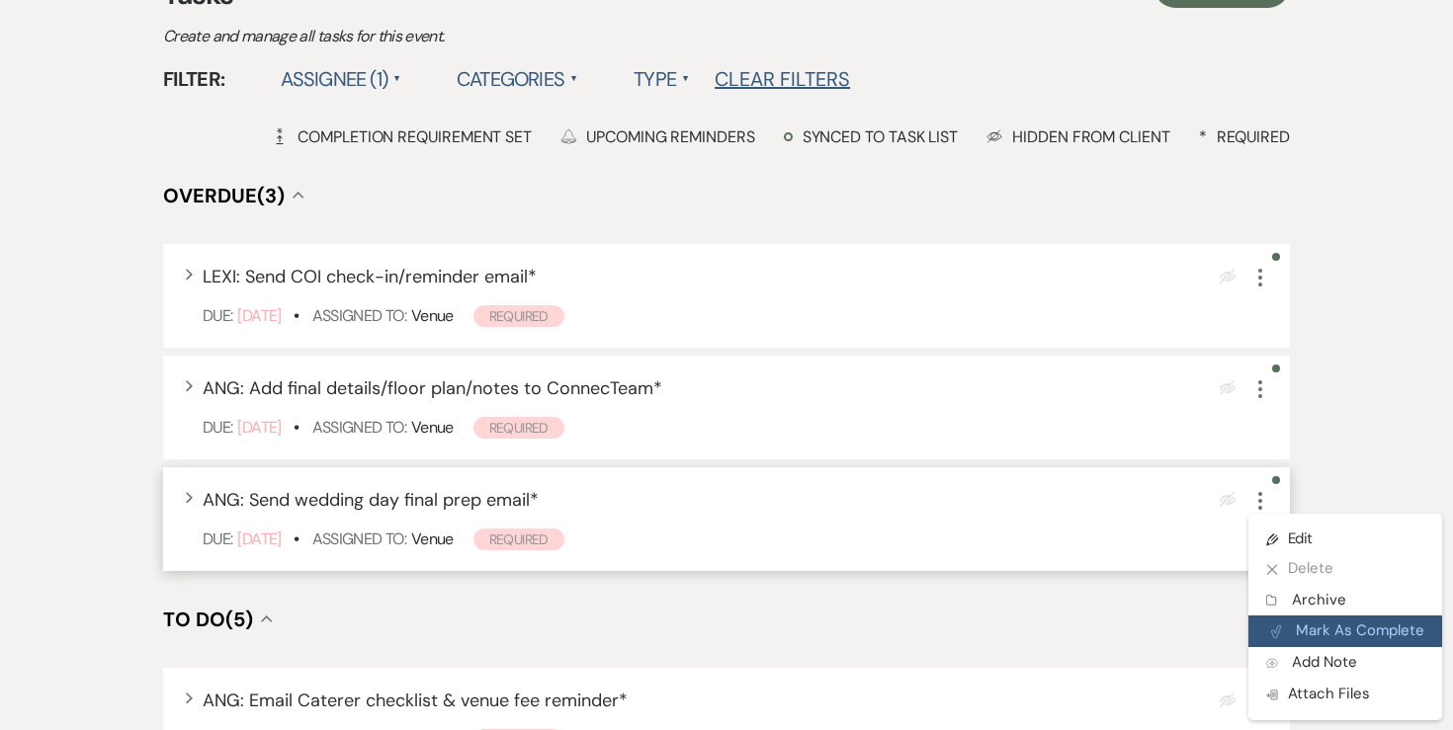
click at [1303, 632] on button "Plan Portal Link Mark As Complete" at bounding box center [1345, 632] width 194 height 32
